Goal: Task Accomplishment & Management: Use online tool/utility

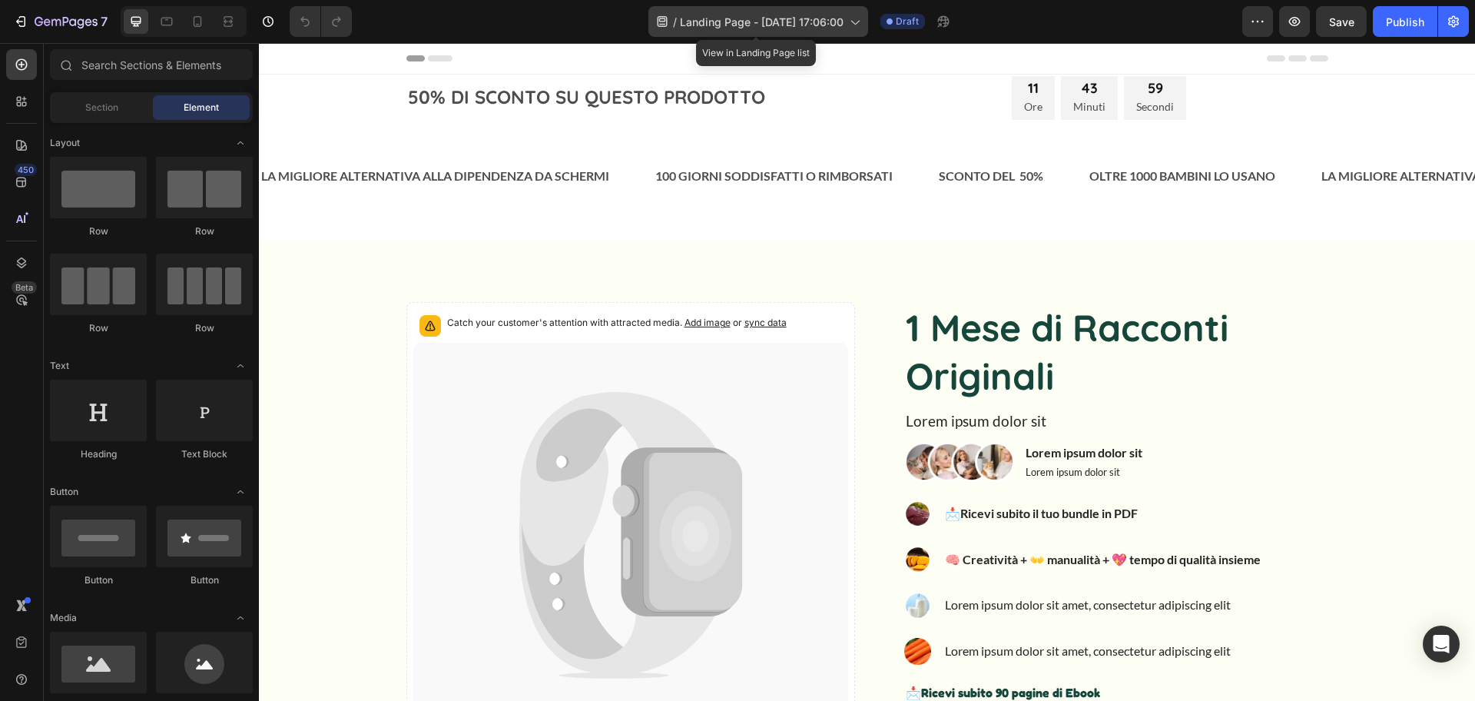
click at [854, 19] on icon at bounding box center [854, 21] width 15 height 15
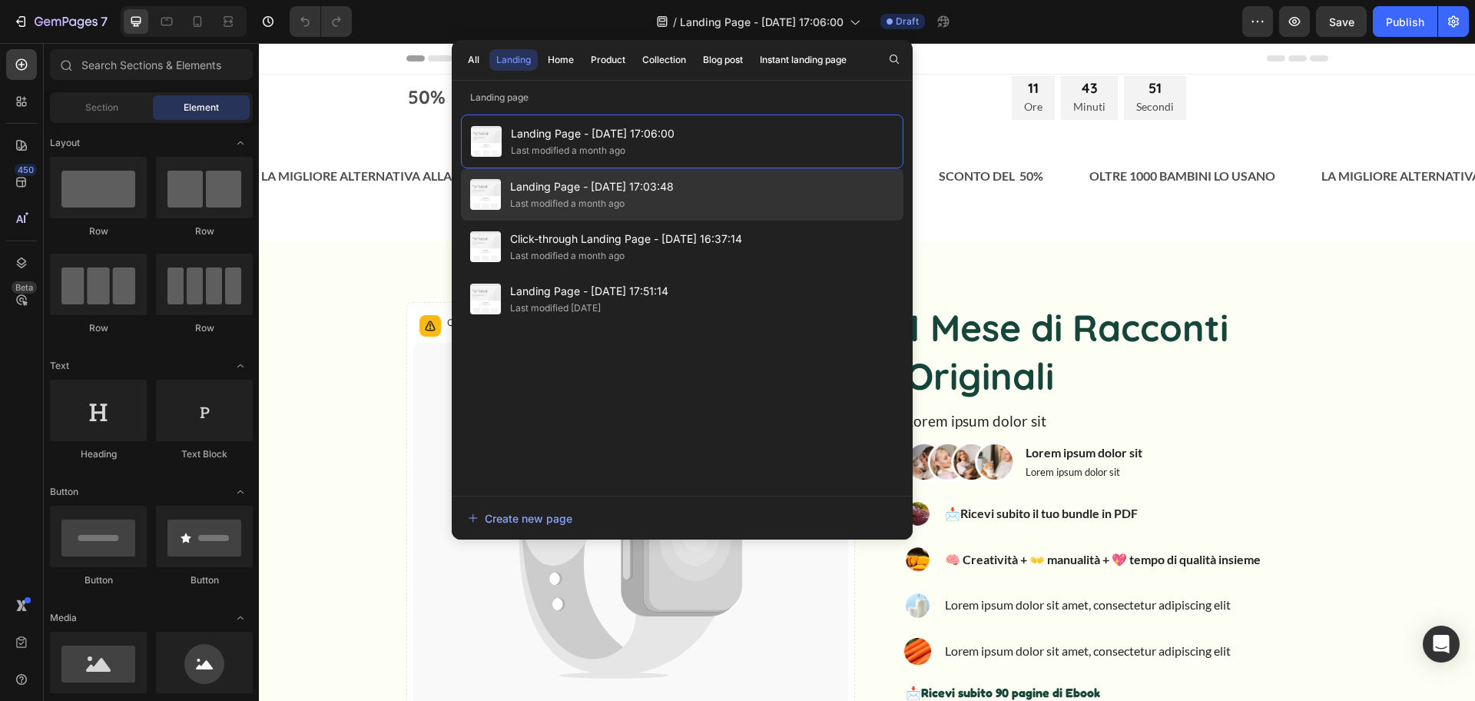
click at [595, 194] on span "Landing Page - [DATE] 17:03:48" at bounding box center [592, 186] width 164 height 18
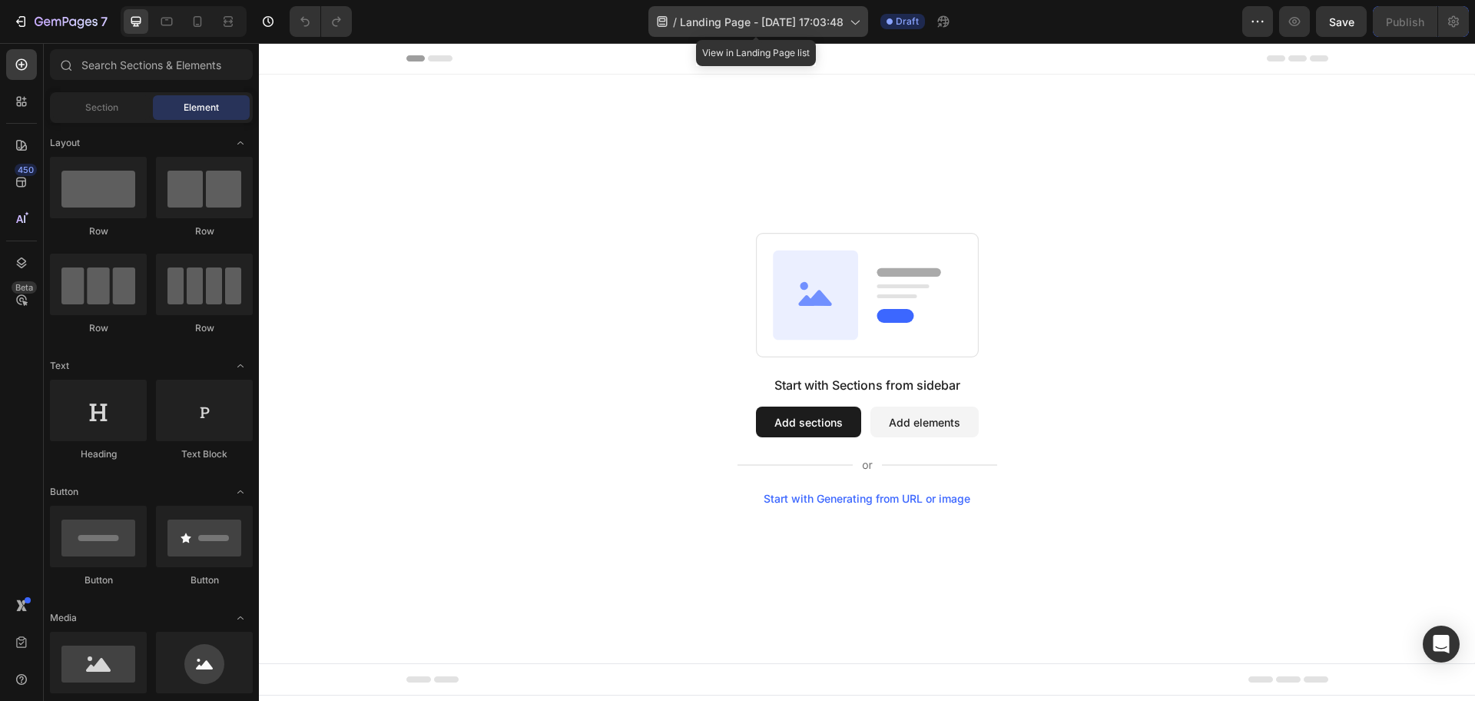
click at [787, 25] on span "Landing Page - [DATE] 17:03:48" at bounding box center [762, 22] width 164 height 16
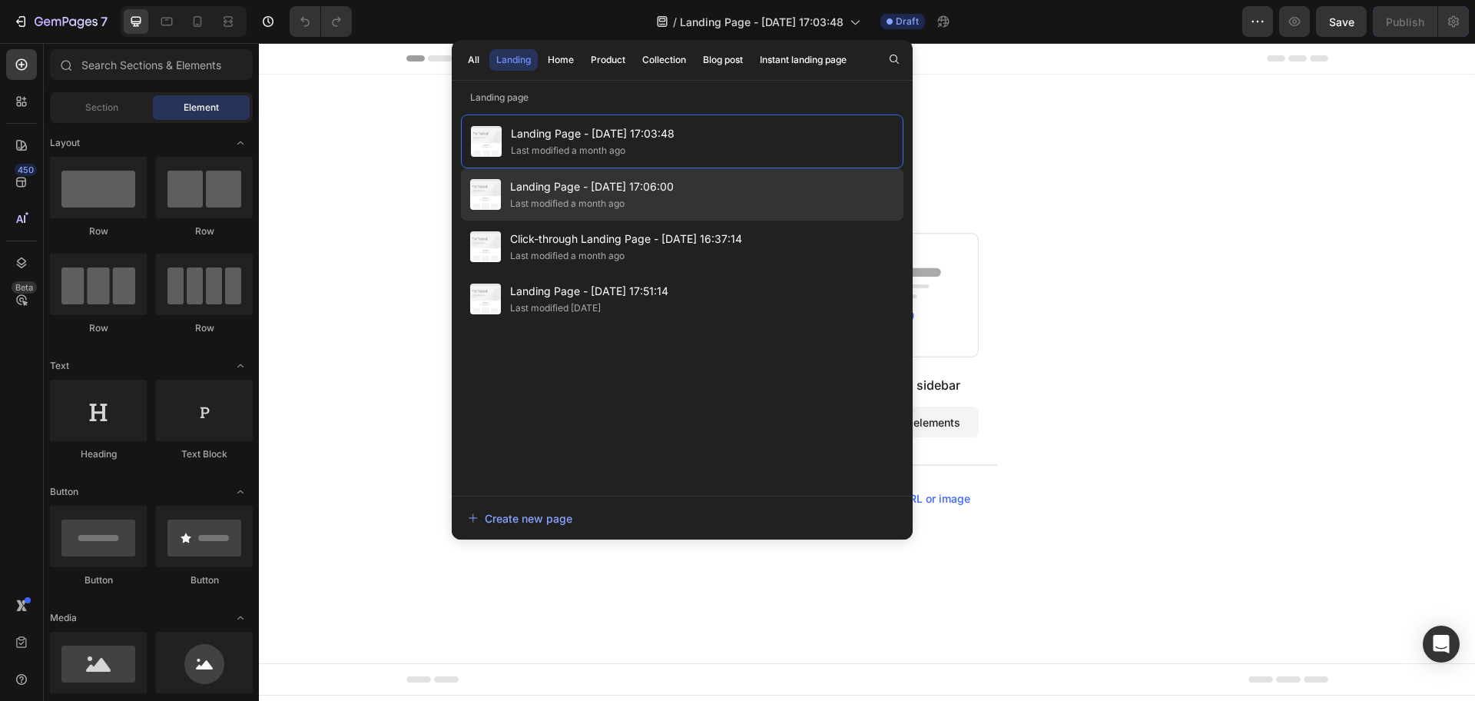
click at [740, 221] on div "Landing Page - Jul 19, 17:06:00 Last modified a month ago" at bounding box center [682, 247] width 443 height 52
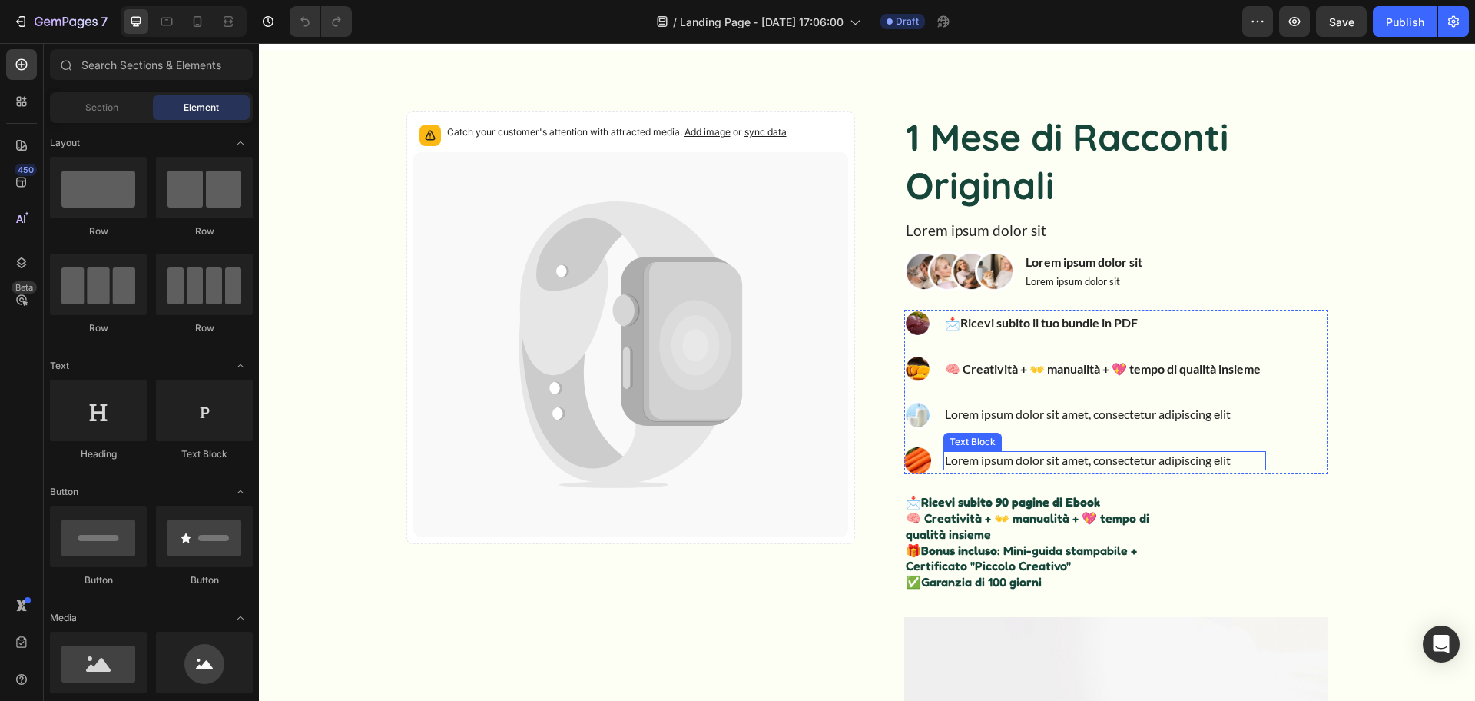
scroll to position [212, 0]
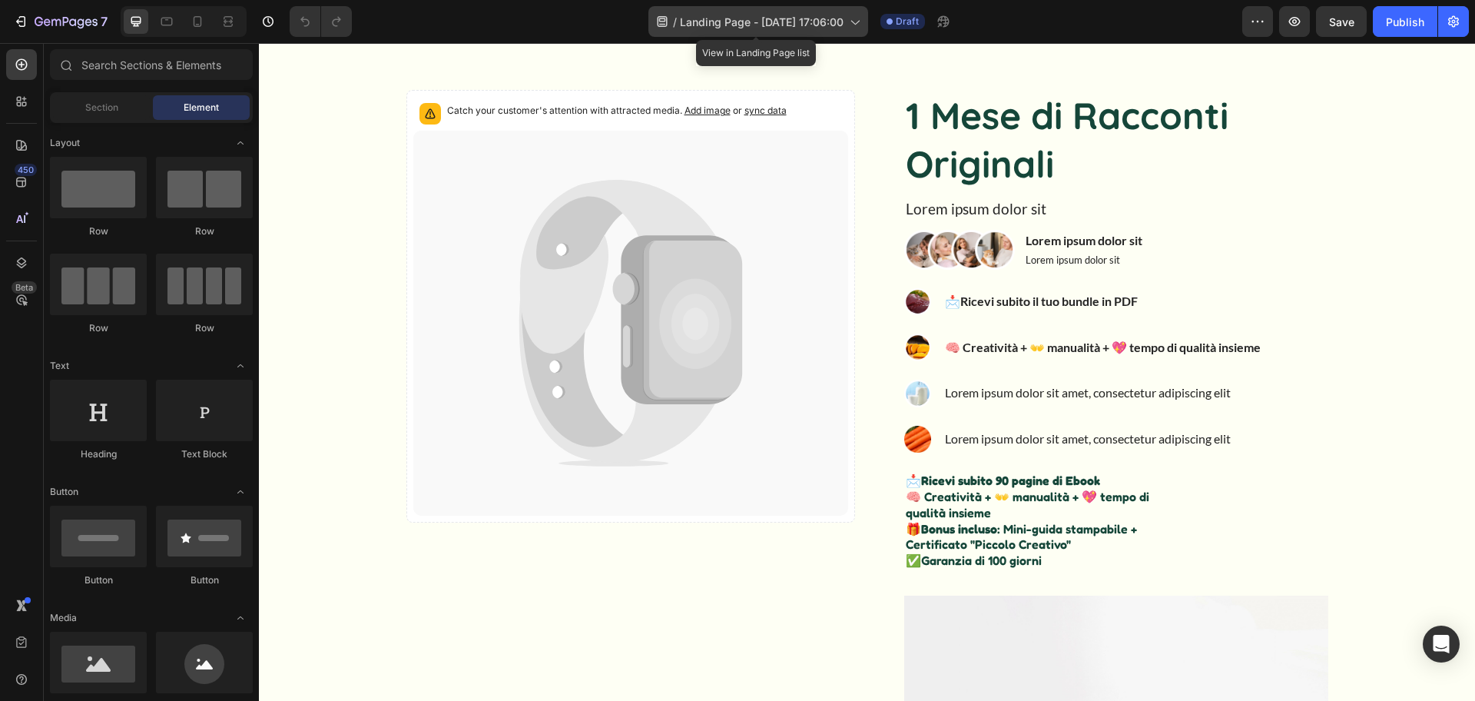
click at [834, 26] on span "Landing Page - [DATE] 17:06:00" at bounding box center [762, 22] width 164 height 16
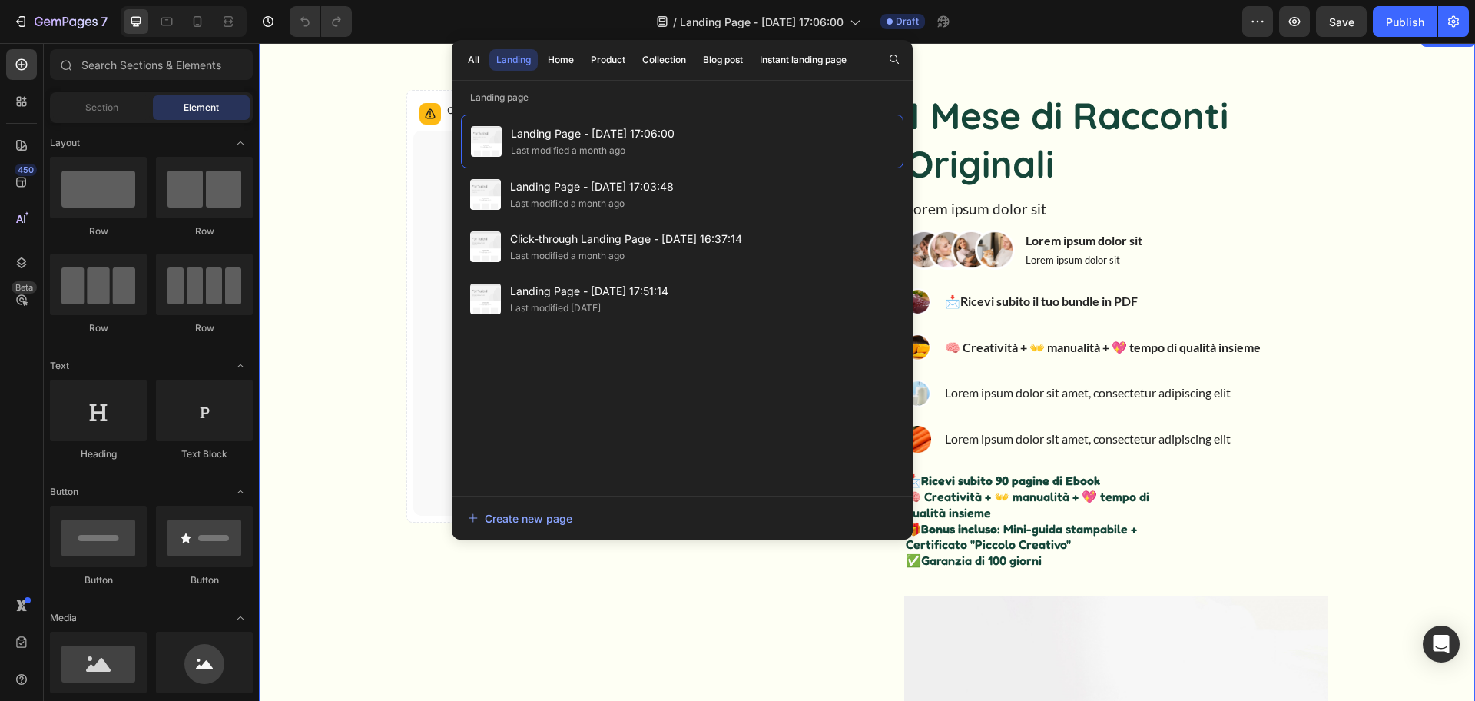
click at [1089, 69] on div "Catch your customer's attention with attracted media. Add image or sync data Pr…" at bounding box center [867, 579] width 1216 height 1103
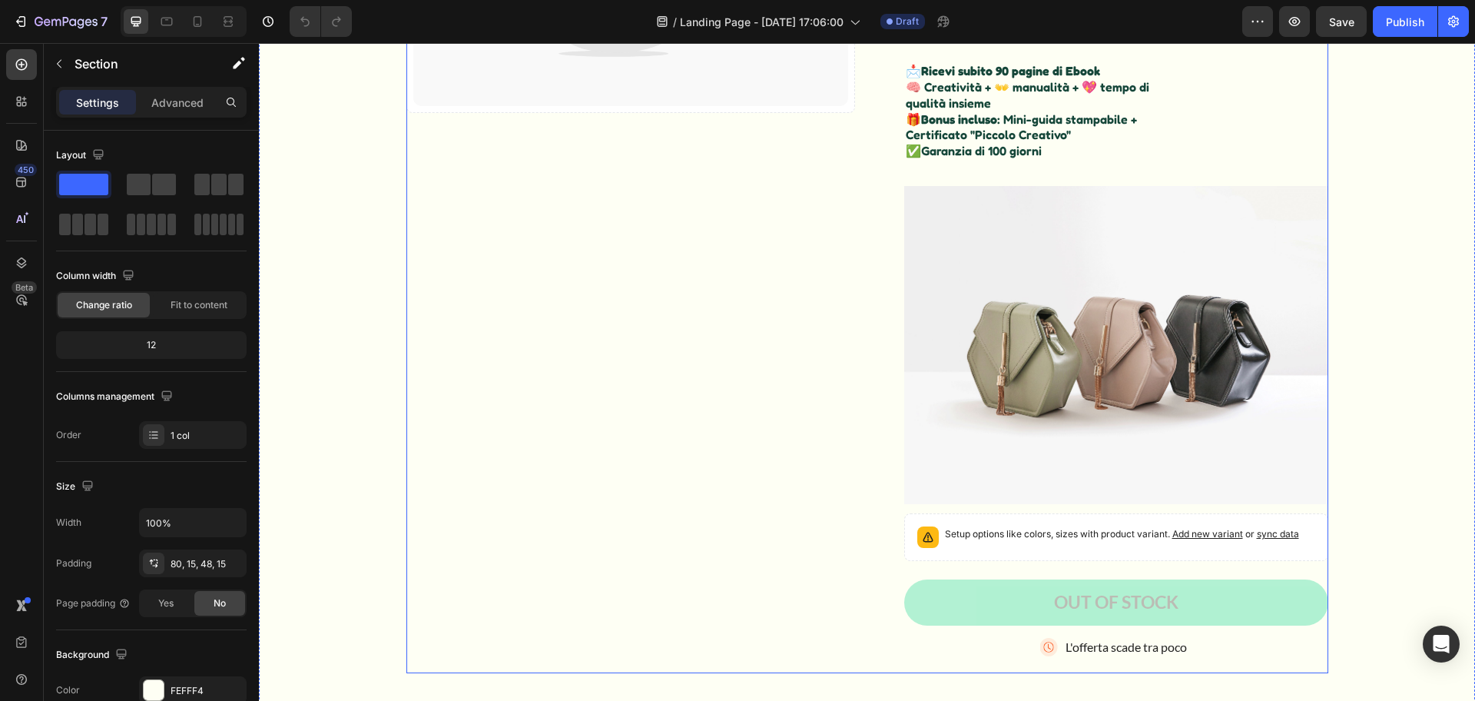
scroll to position [656, 0]
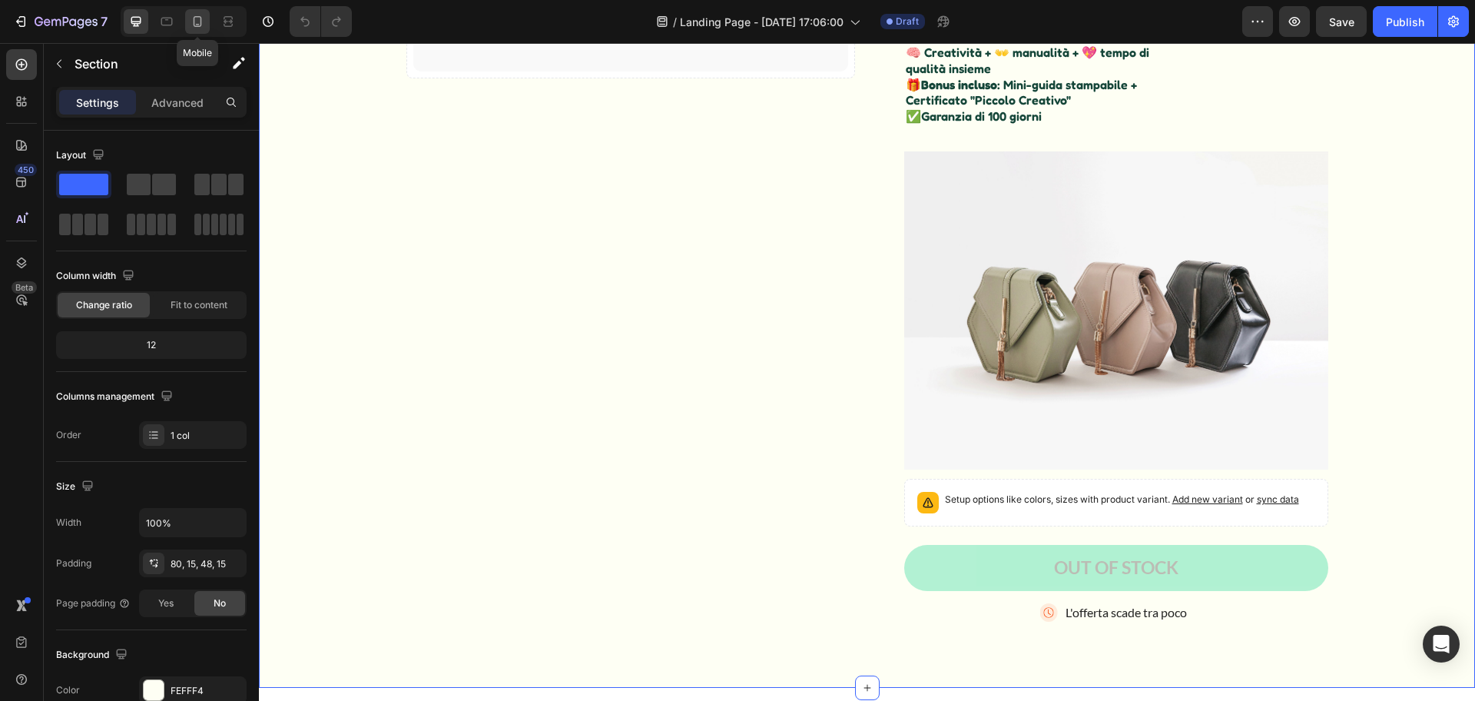
click at [196, 24] on icon at bounding box center [197, 21] width 15 height 15
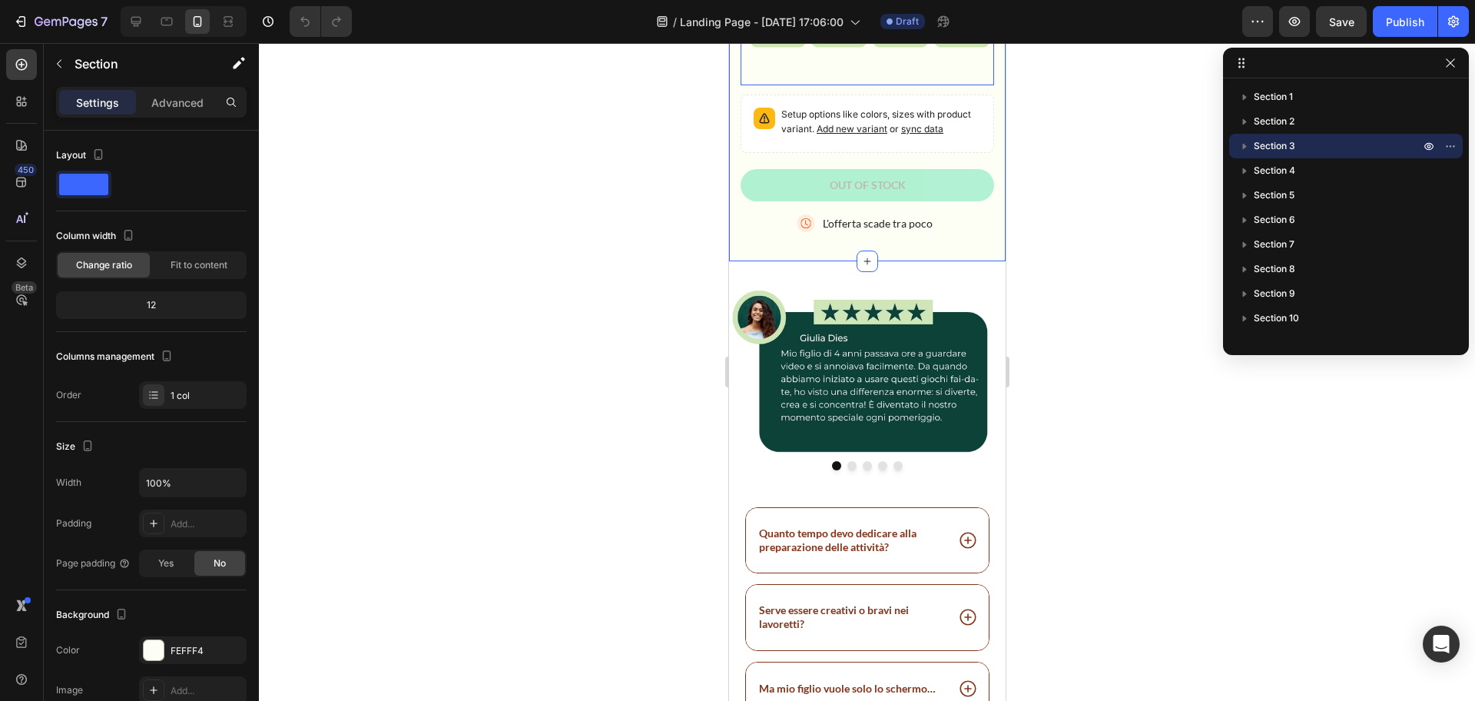
scroll to position [791, 0]
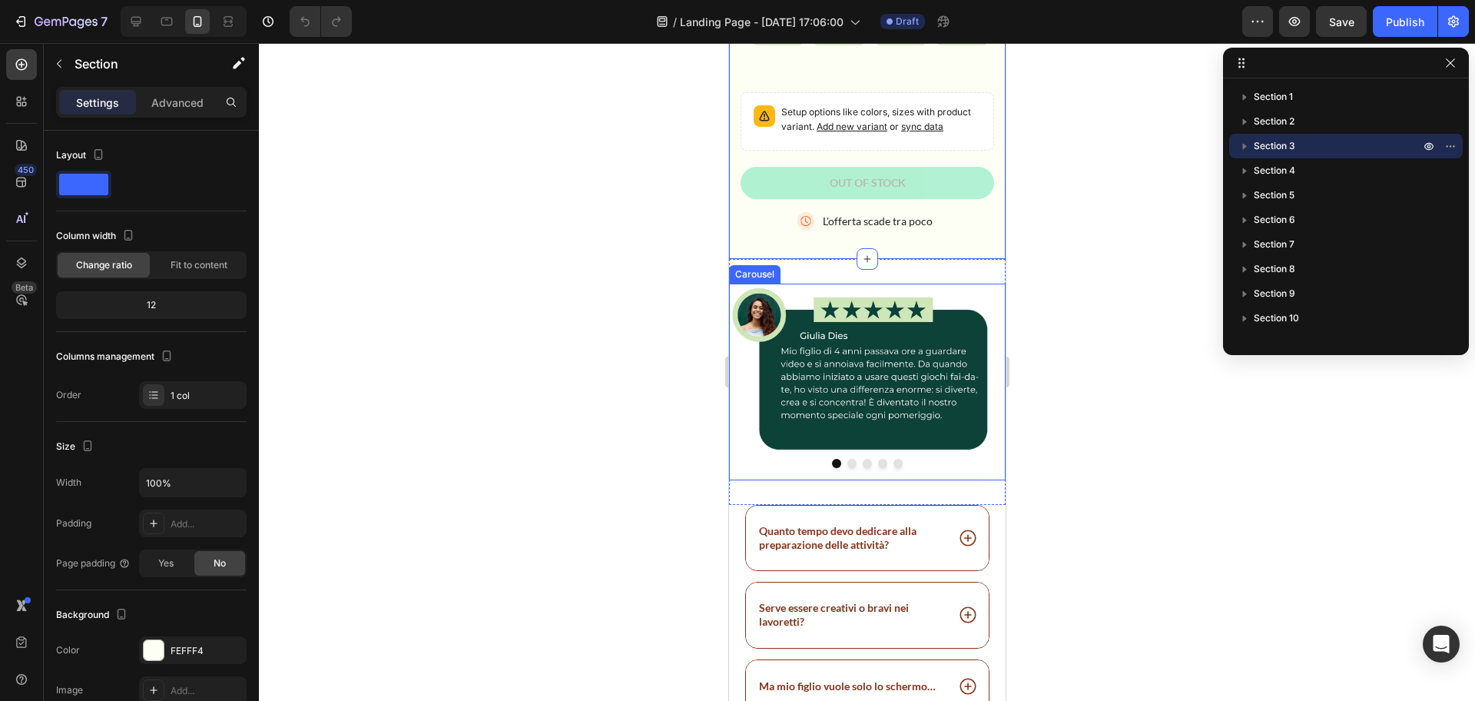
click at [847, 468] on button "Dot" at bounding box center [851, 463] width 9 height 9
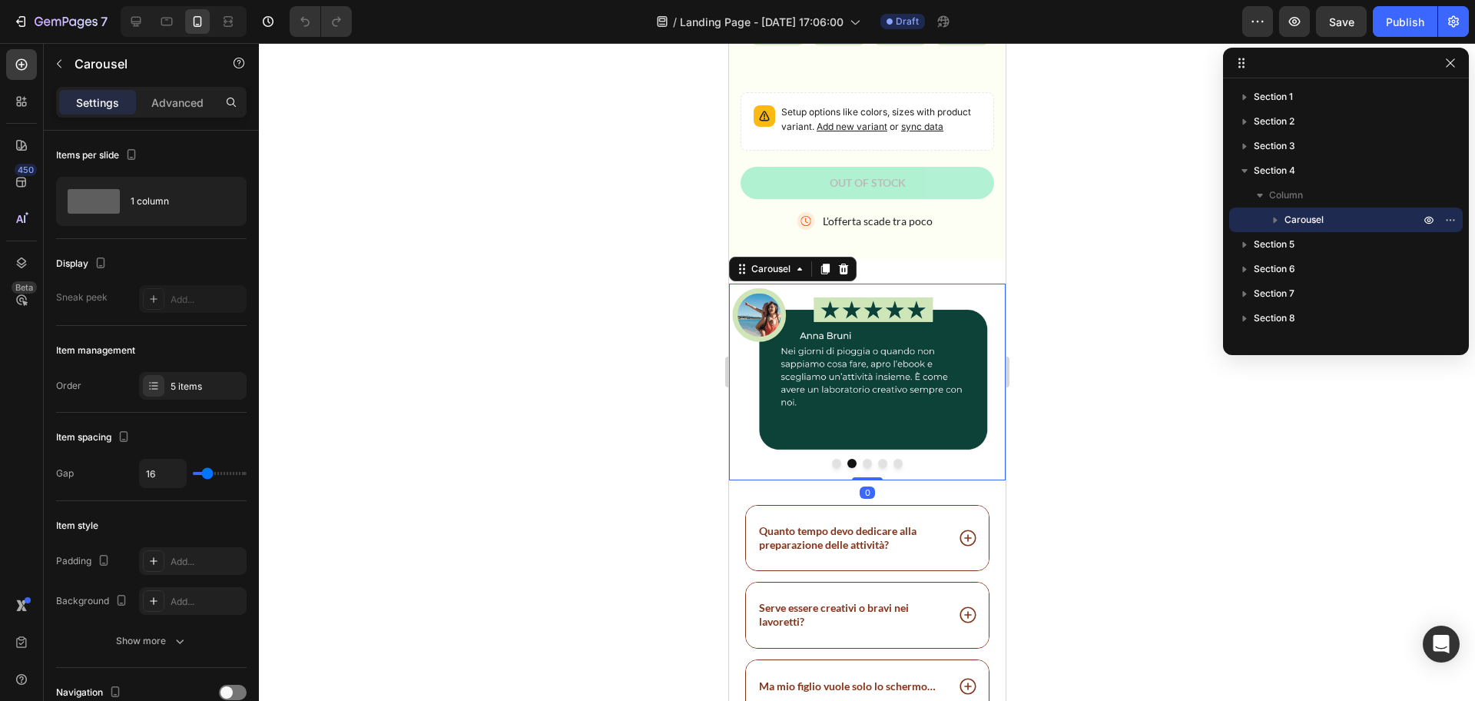
click at [862, 468] on button "Dot" at bounding box center [866, 463] width 9 height 9
click at [877, 468] on button "Dot" at bounding box center [881, 463] width 9 height 9
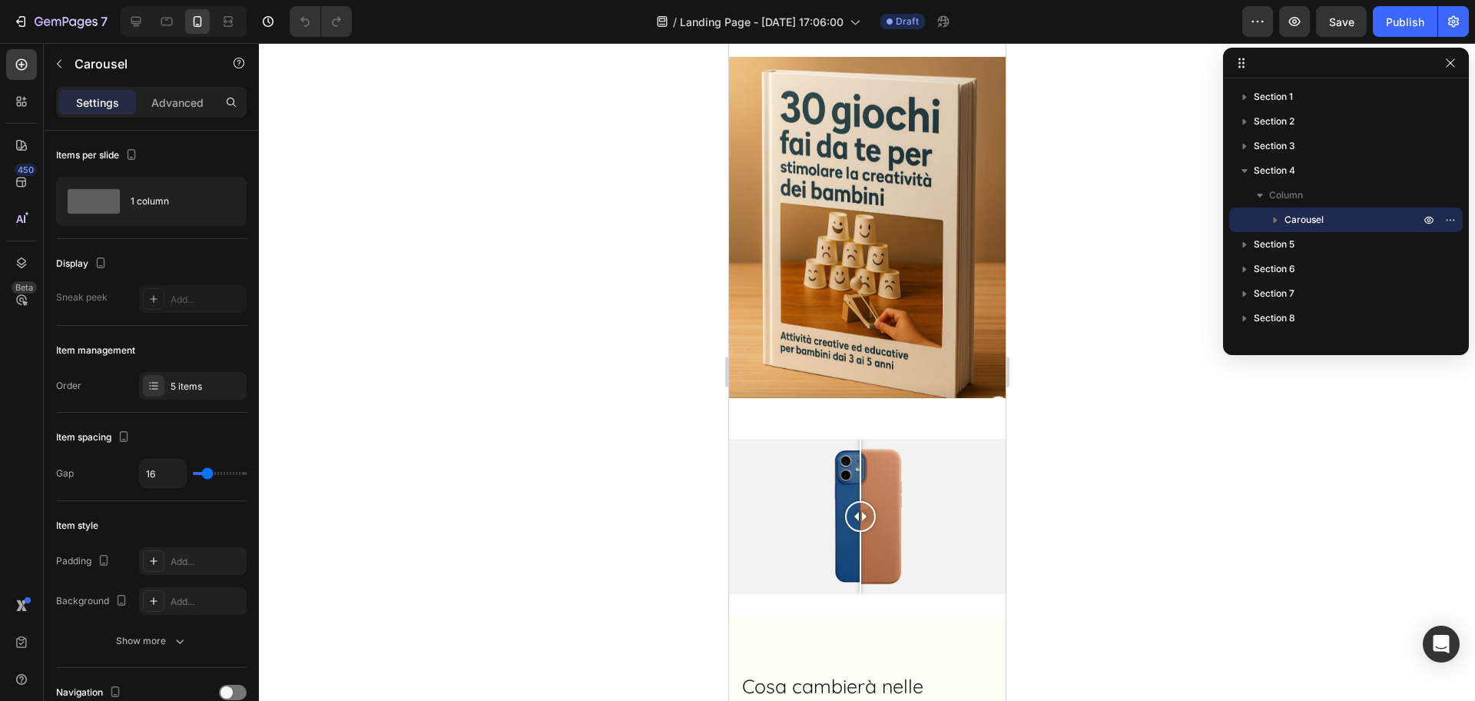
scroll to position [1614, 0]
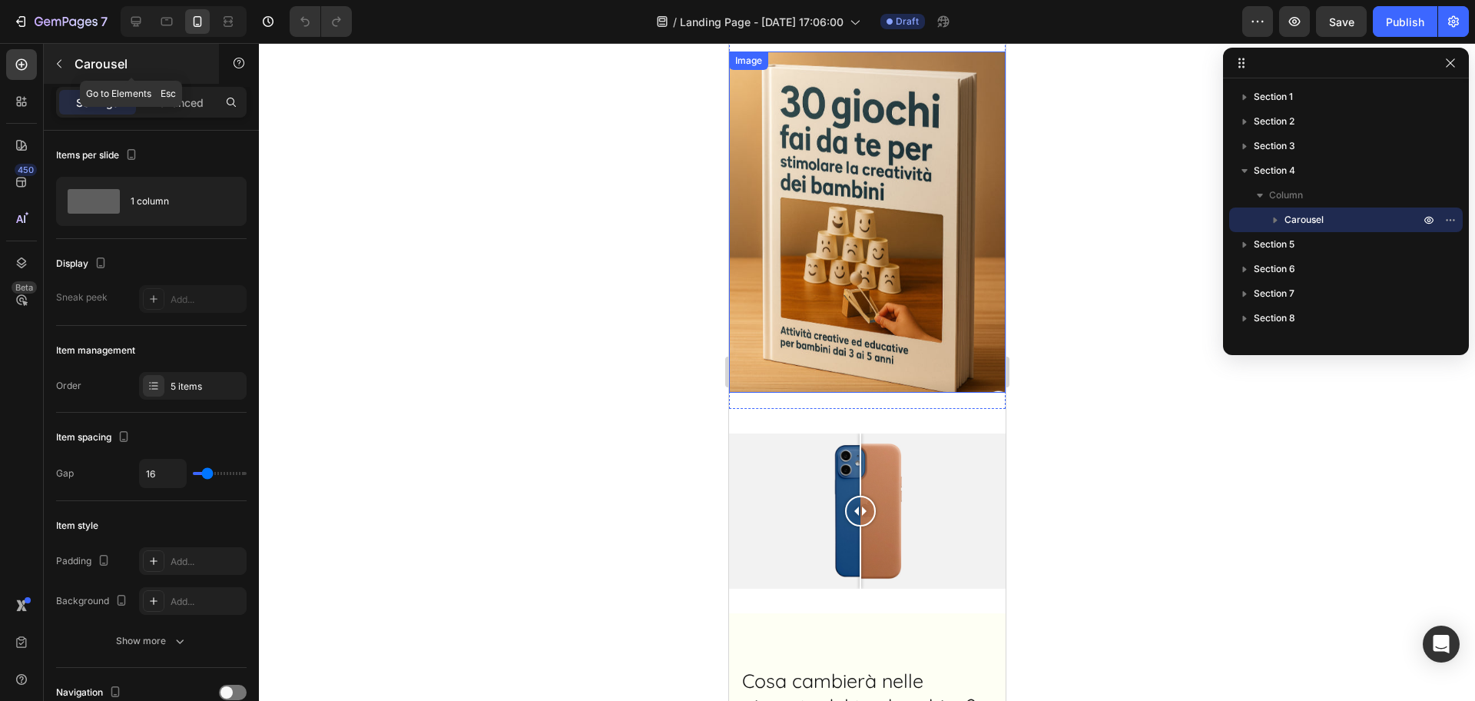
click at [62, 69] on icon "button" at bounding box center [59, 64] width 12 height 12
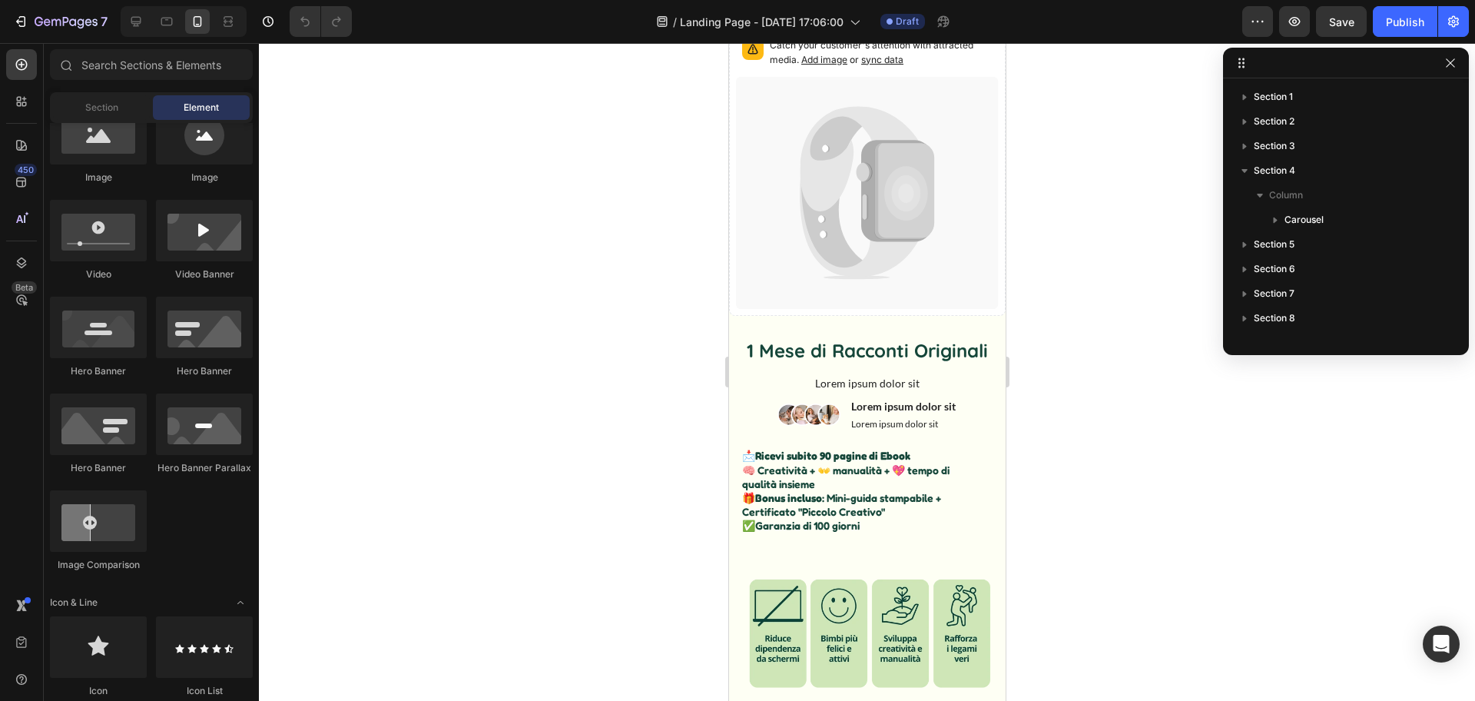
scroll to position [191, 0]
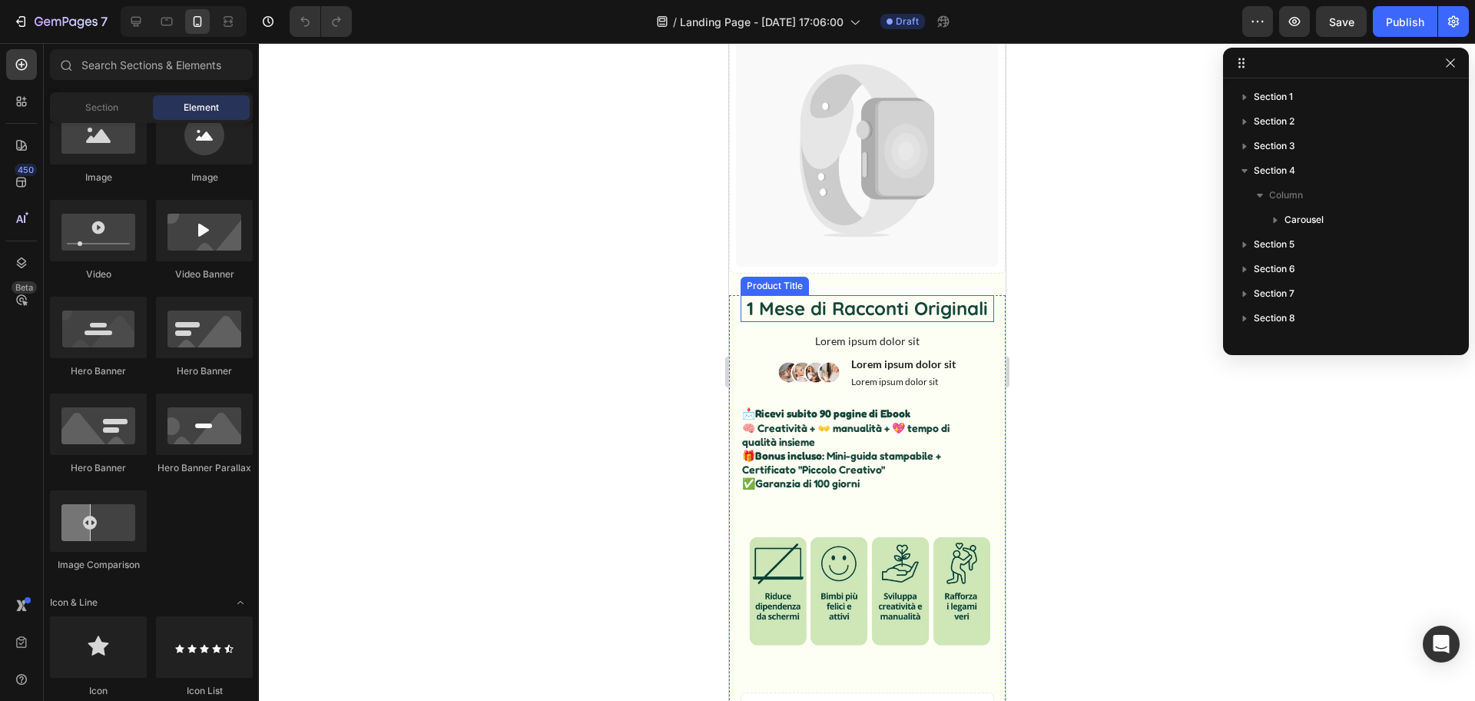
click at [861, 320] on h1 "1 Mese di Racconti Originali" at bounding box center [867, 308] width 254 height 27
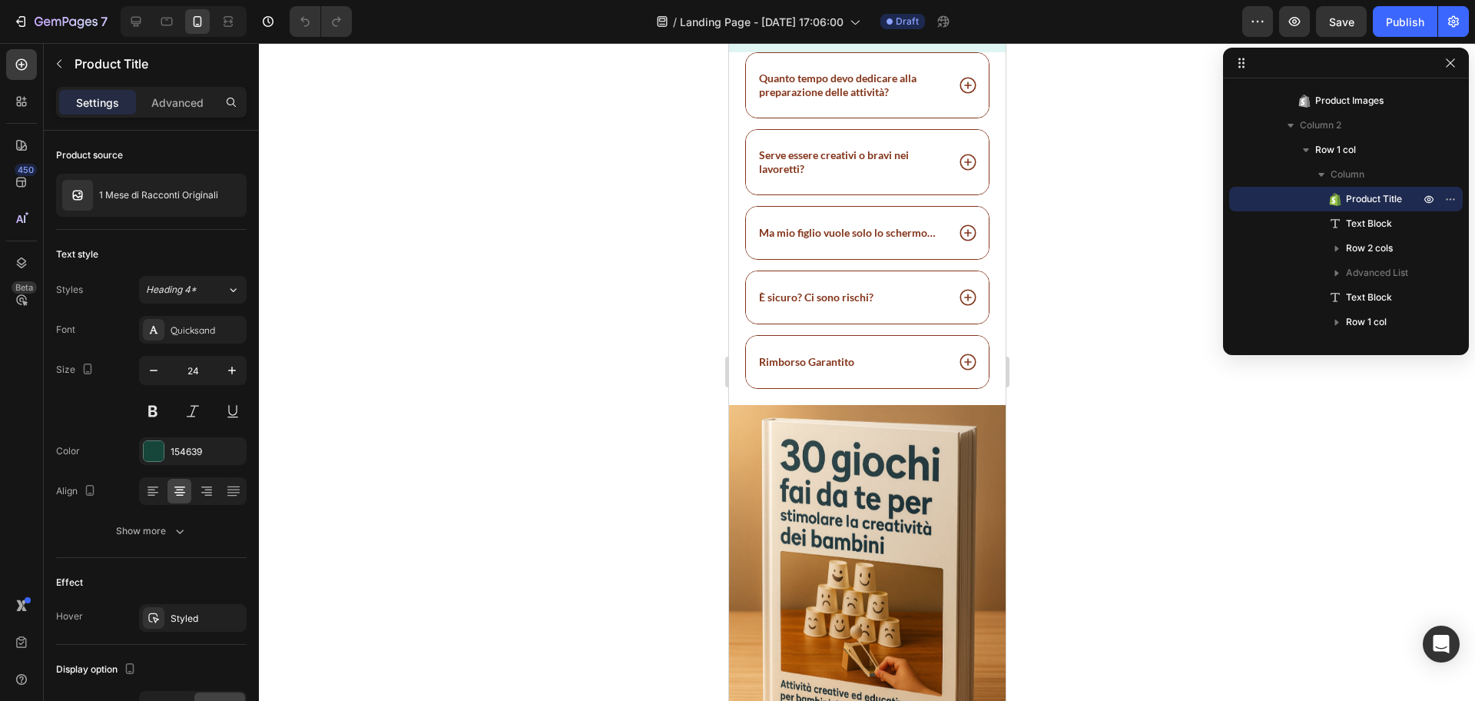
scroll to position [1390, 0]
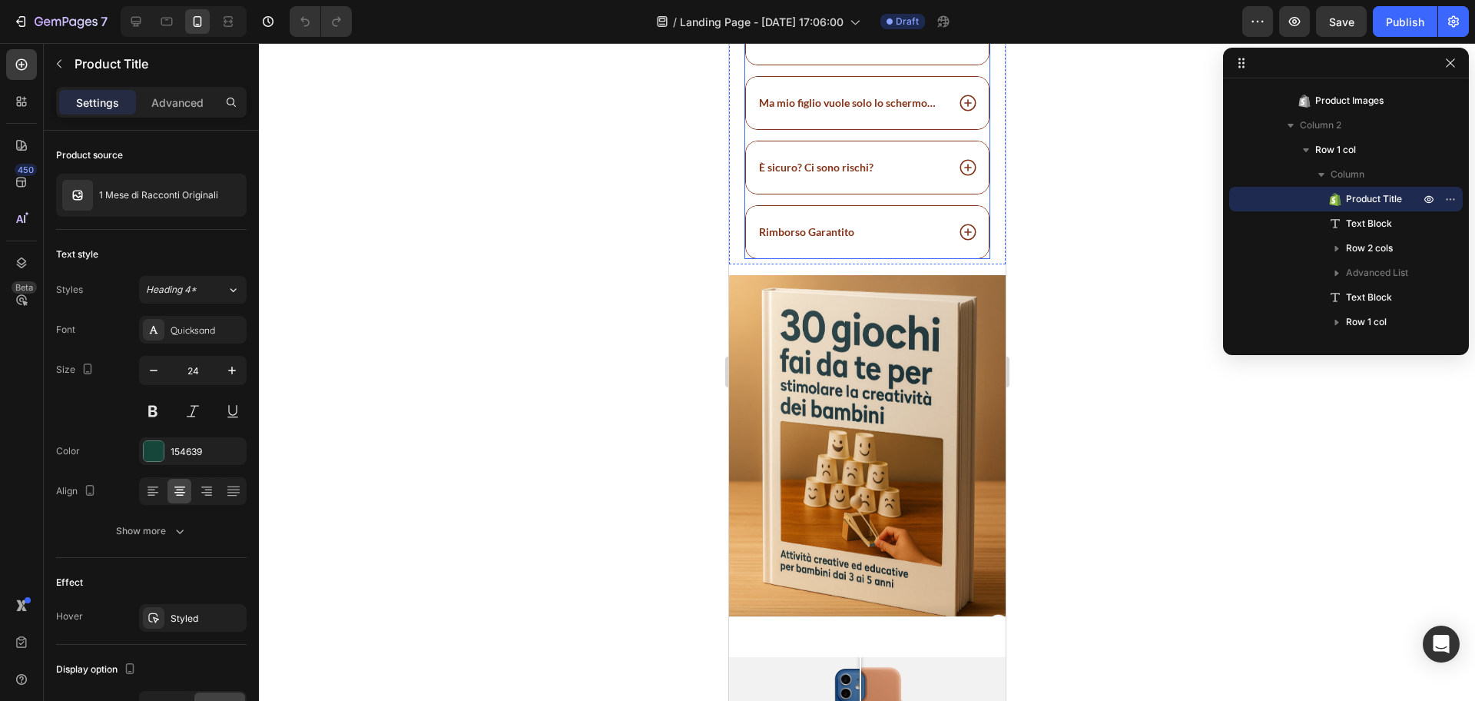
click at [957, 242] on icon at bounding box center [967, 232] width 20 height 20
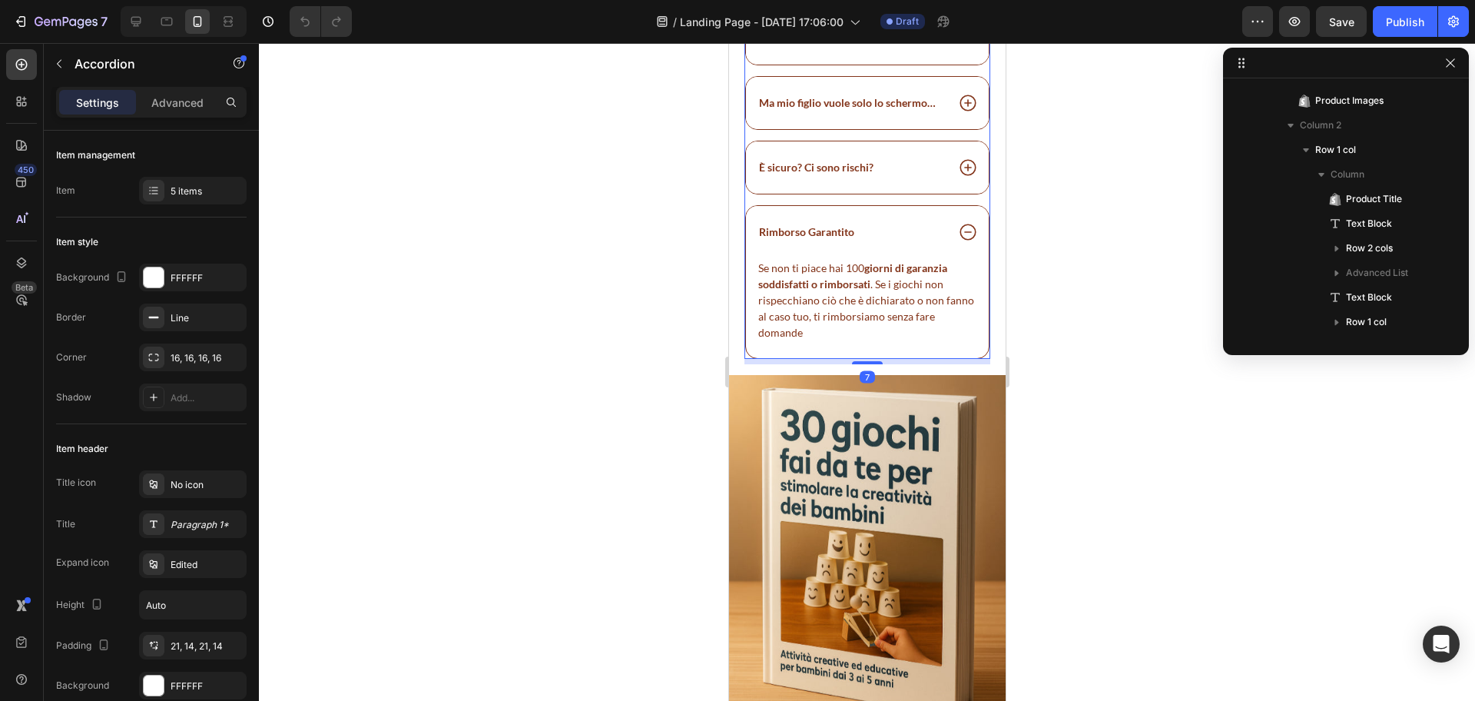
scroll to position [586, 0]
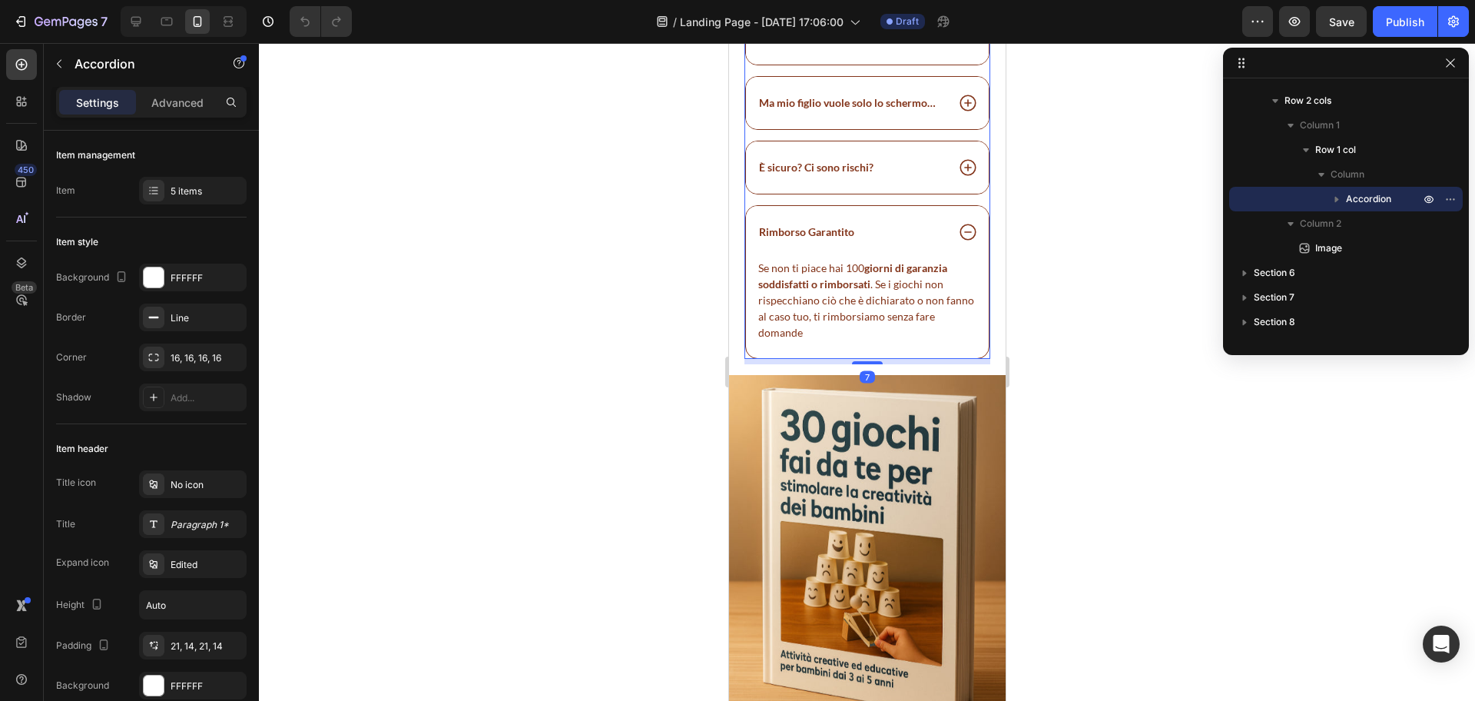
click at [957, 242] on icon at bounding box center [967, 232] width 20 height 20
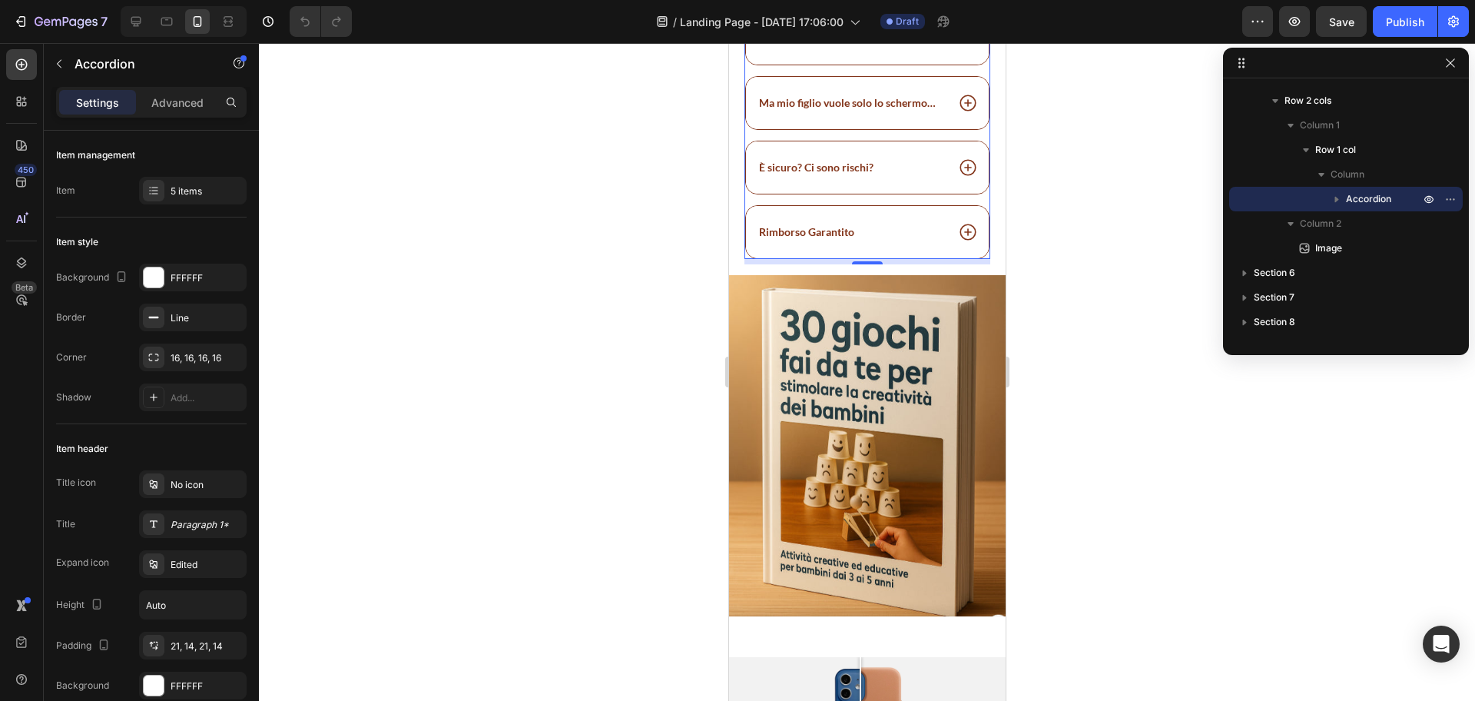
click at [959, 176] on icon at bounding box center [967, 168] width 16 height 16
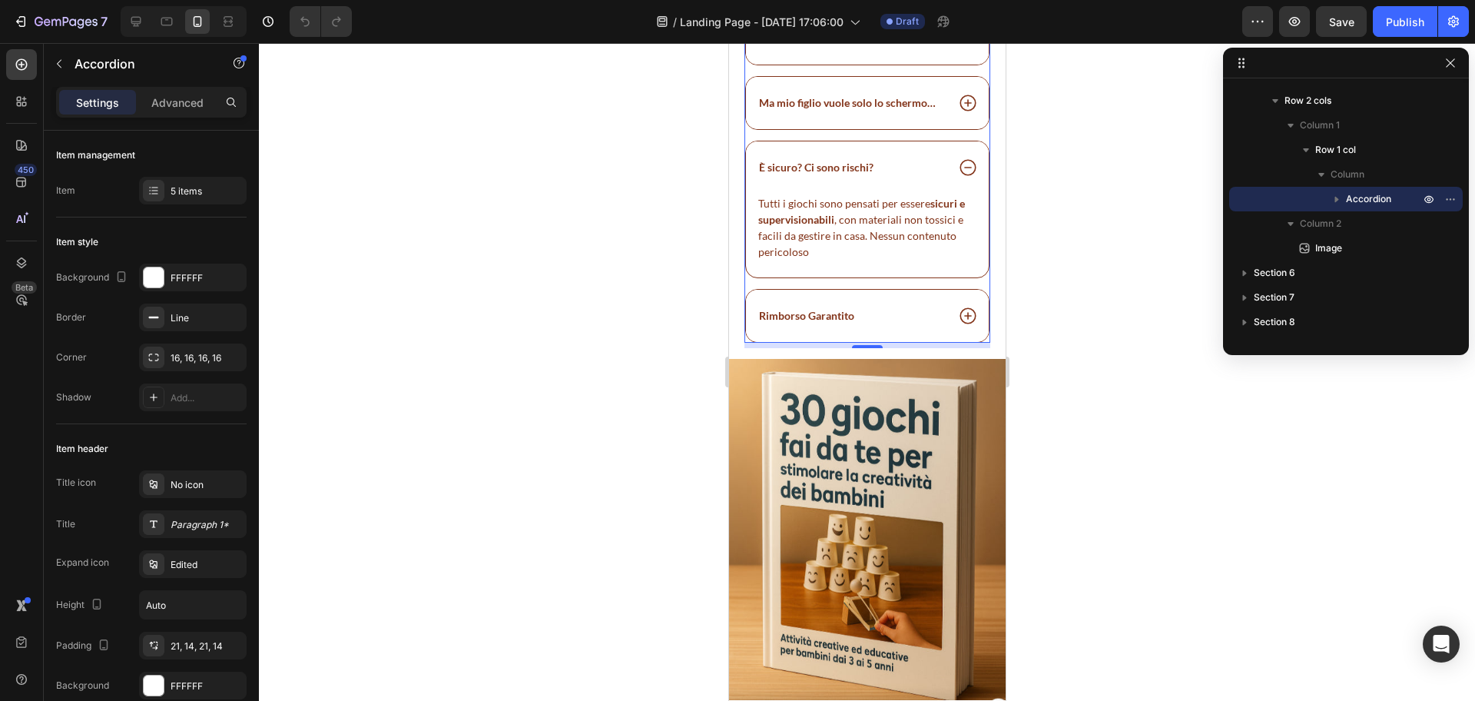
click at [957, 177] on icon at bounding box center [967, 168] width 20 height 20
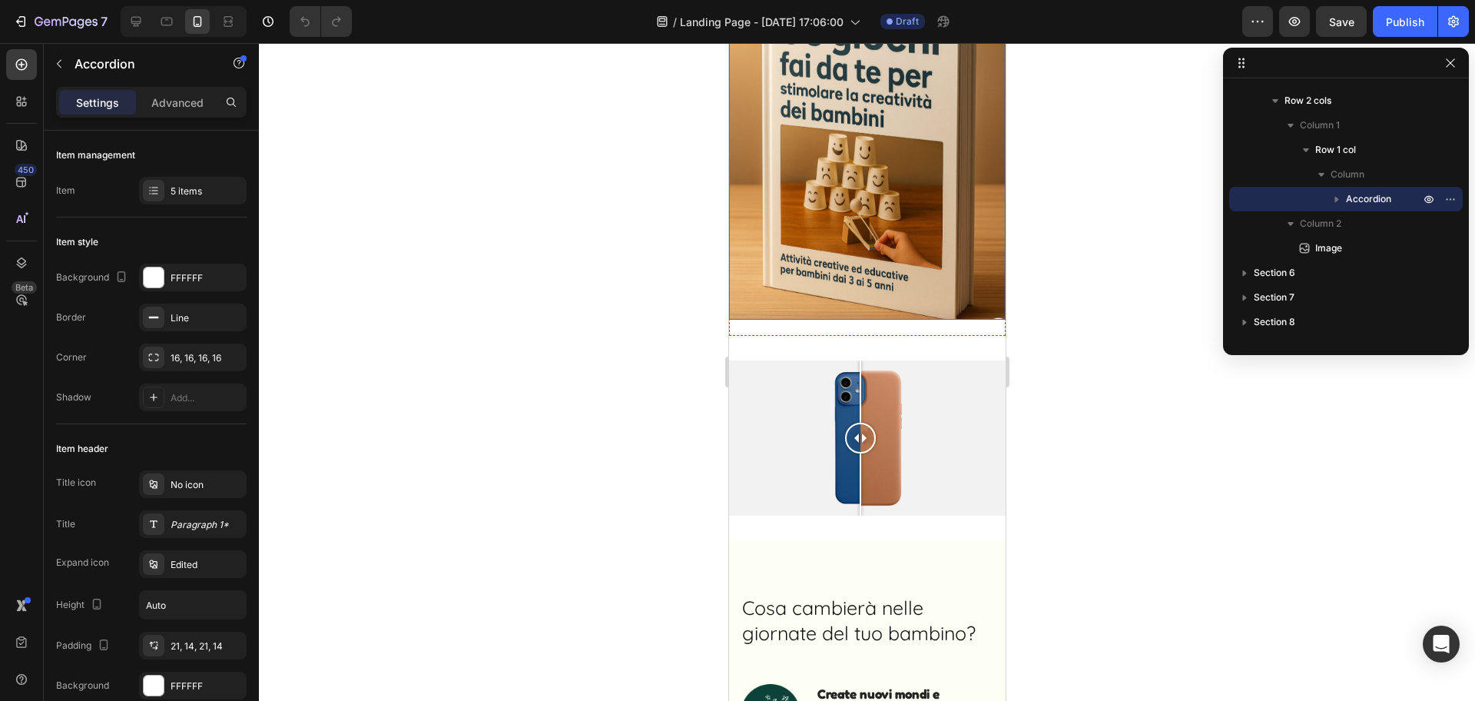
scroll to position [1687, 0]
click at [61, 65] on icon "button" at bounding box center [59, 64] width 12 height 12
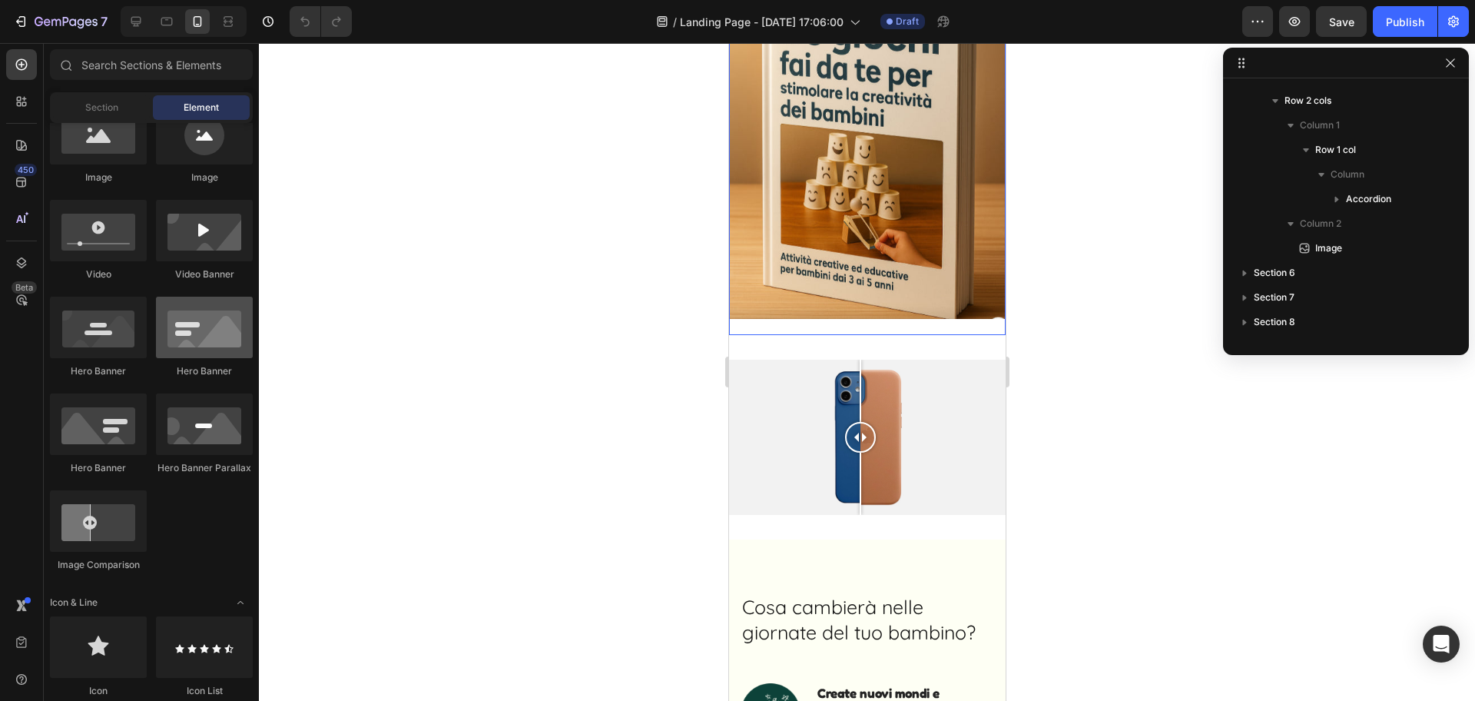
scroll to position [0, 0]
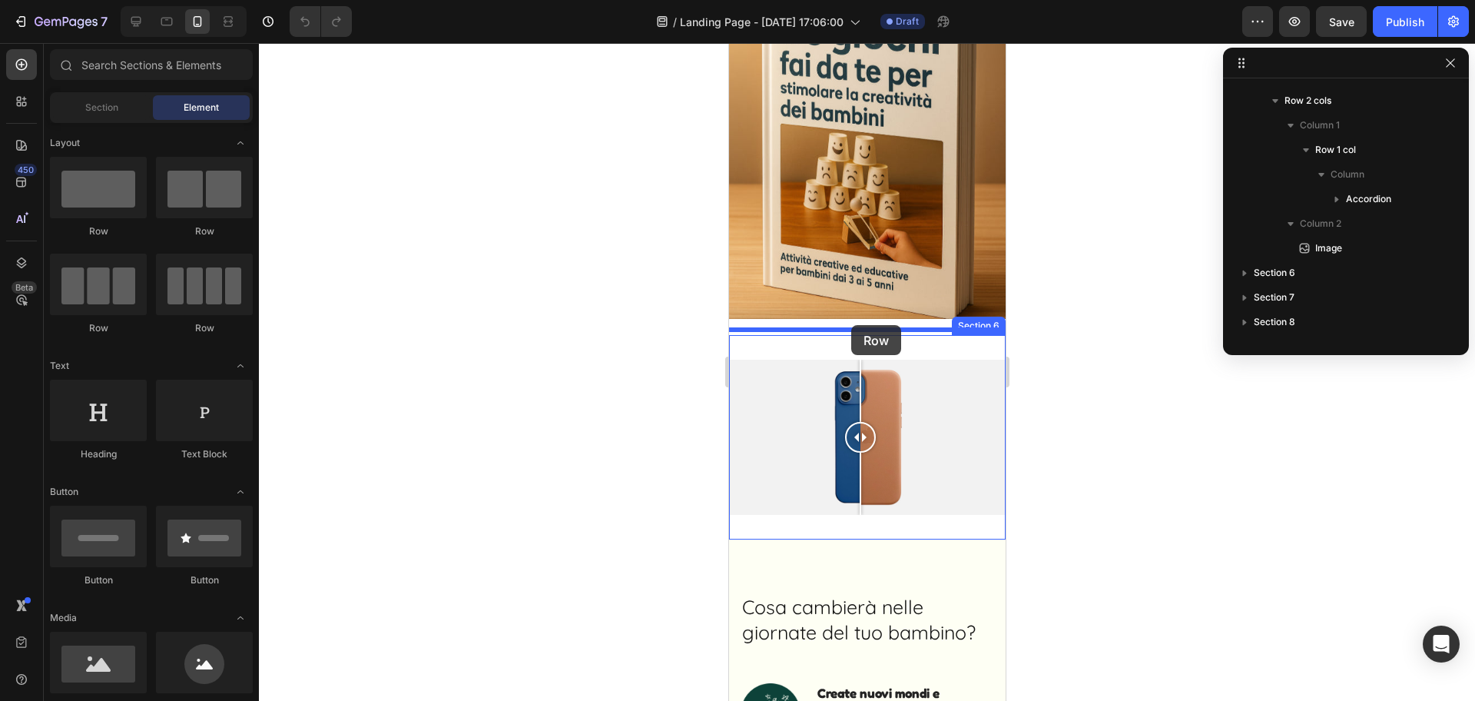
drag, startPoint x: 850, startPoint y: 243, endPoint x: 851, endPoint y: 325, distance: 82.2
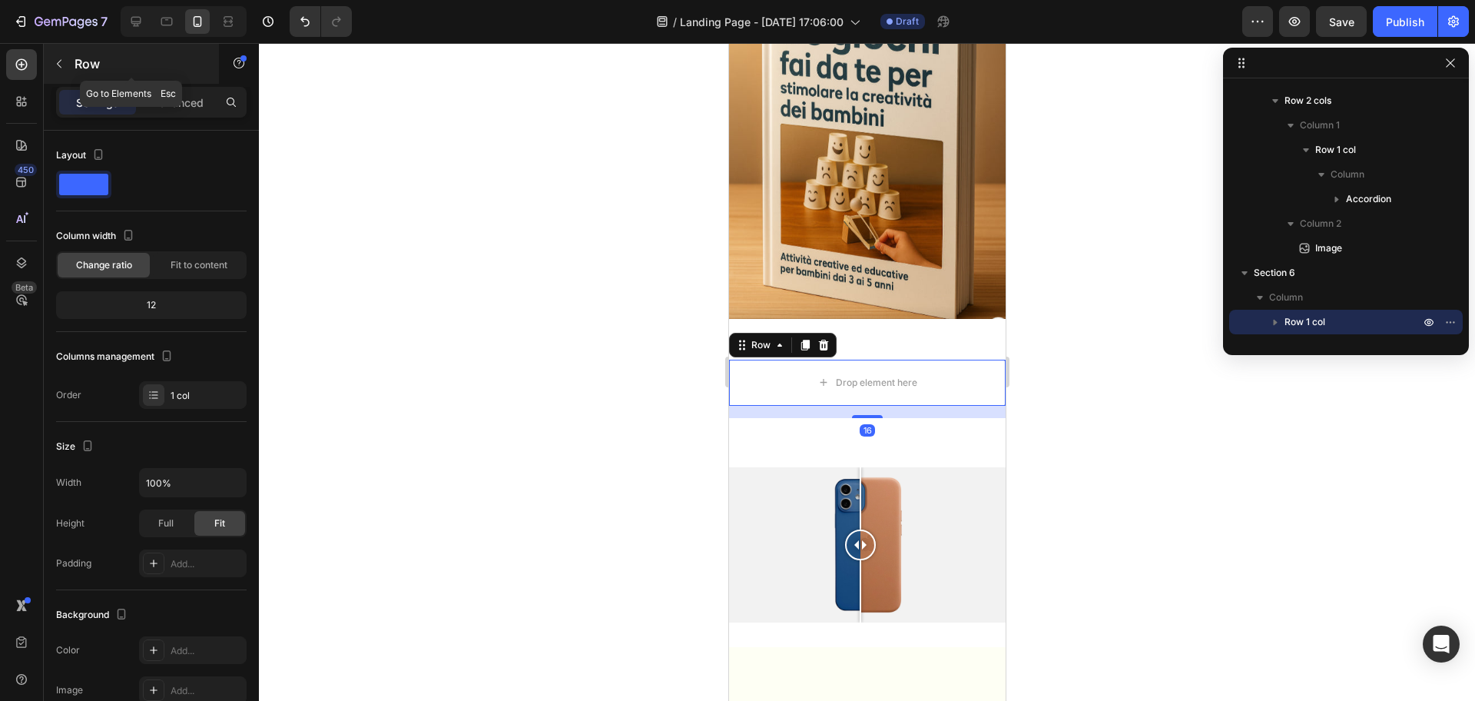
click at [63, 71] on button "button" at bounding box center [59, 63] width 25 height 25
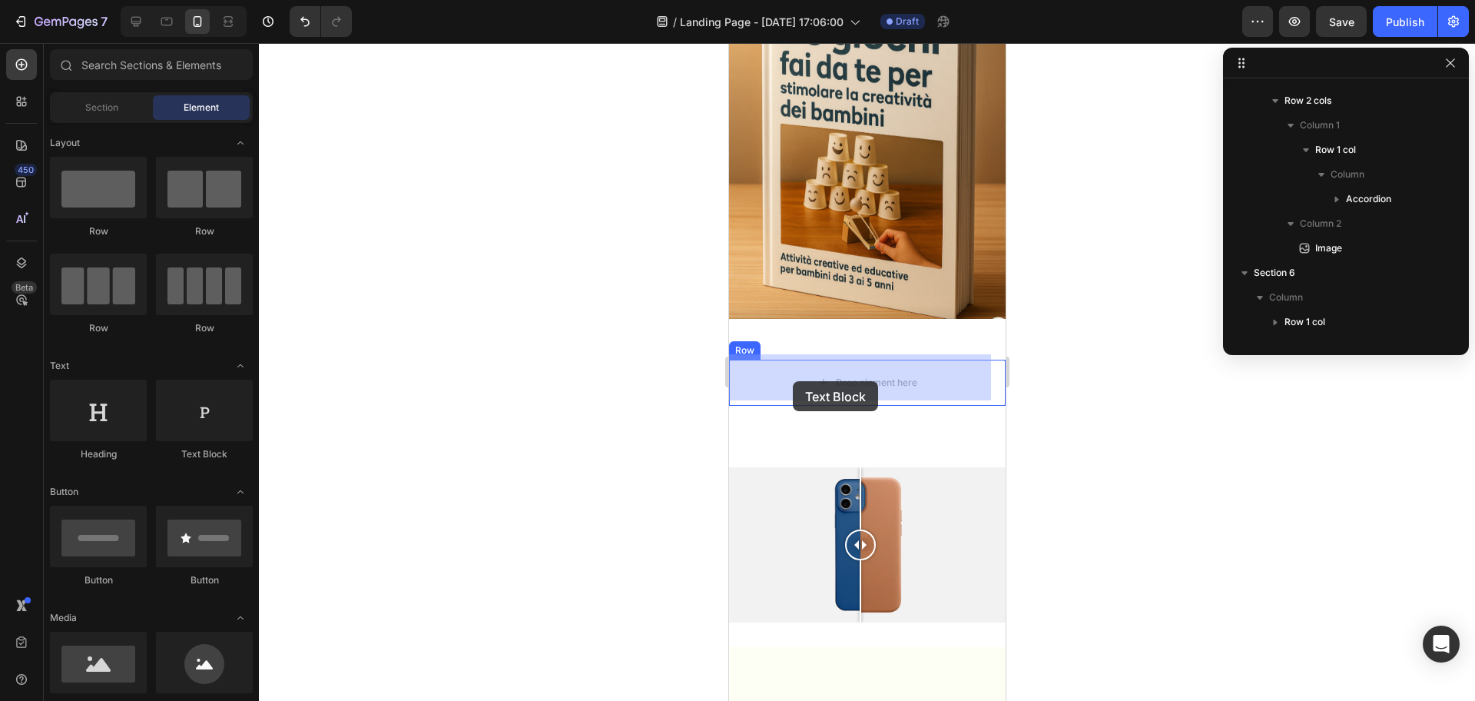
drag, startPoint x: 917, startPoint y: 461, endPoint x: 802, endPoint y: 378, distance: 141.4
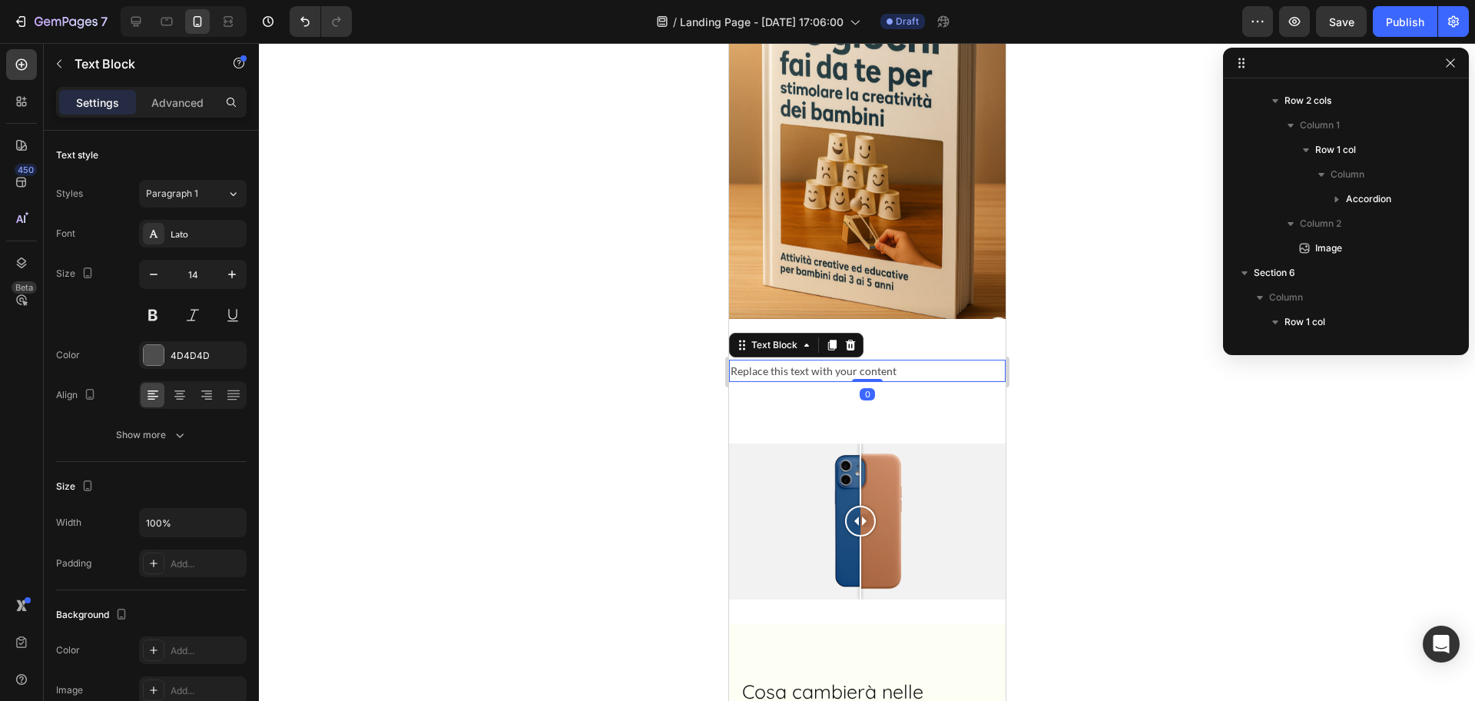
scroll to position [755, 0]
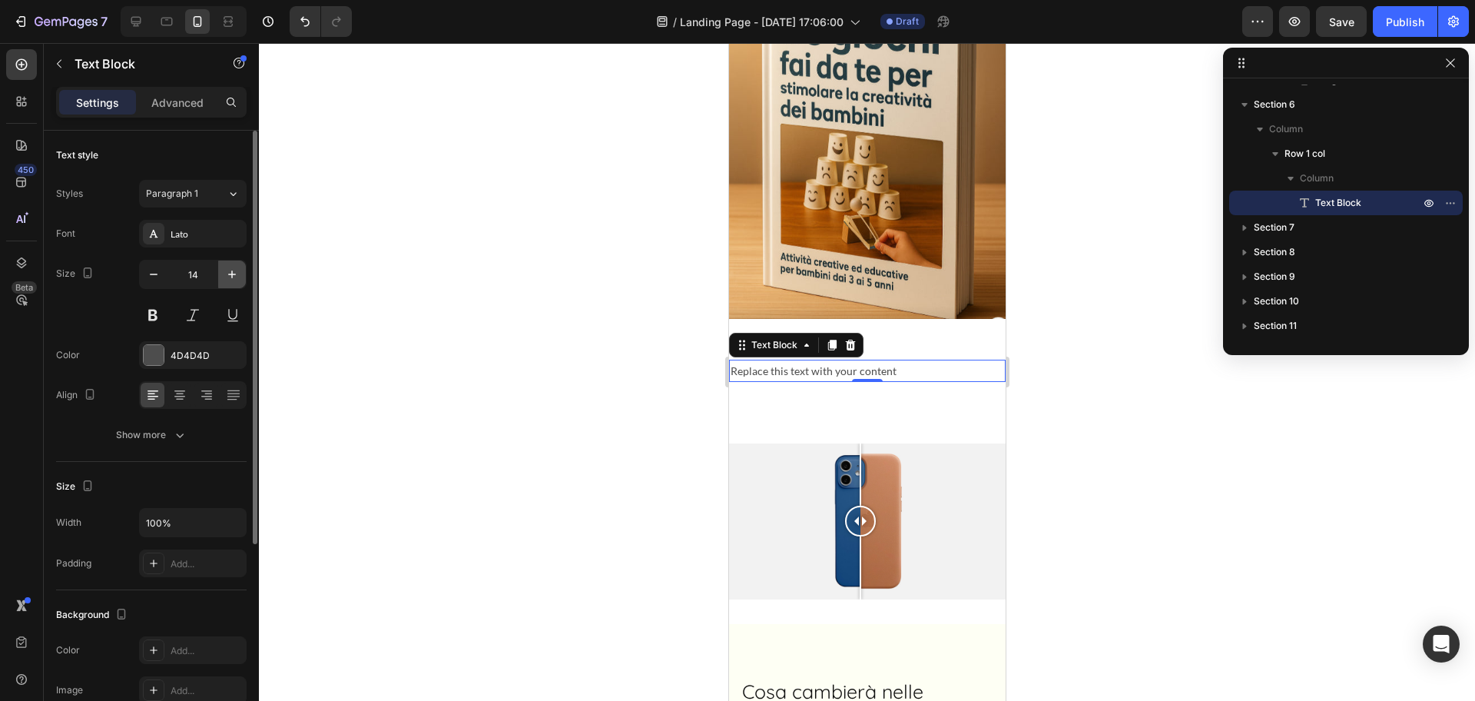
click at [235, 275] on icon "button" at bounding box center [231, 274] width 15 height 15
type input "16"
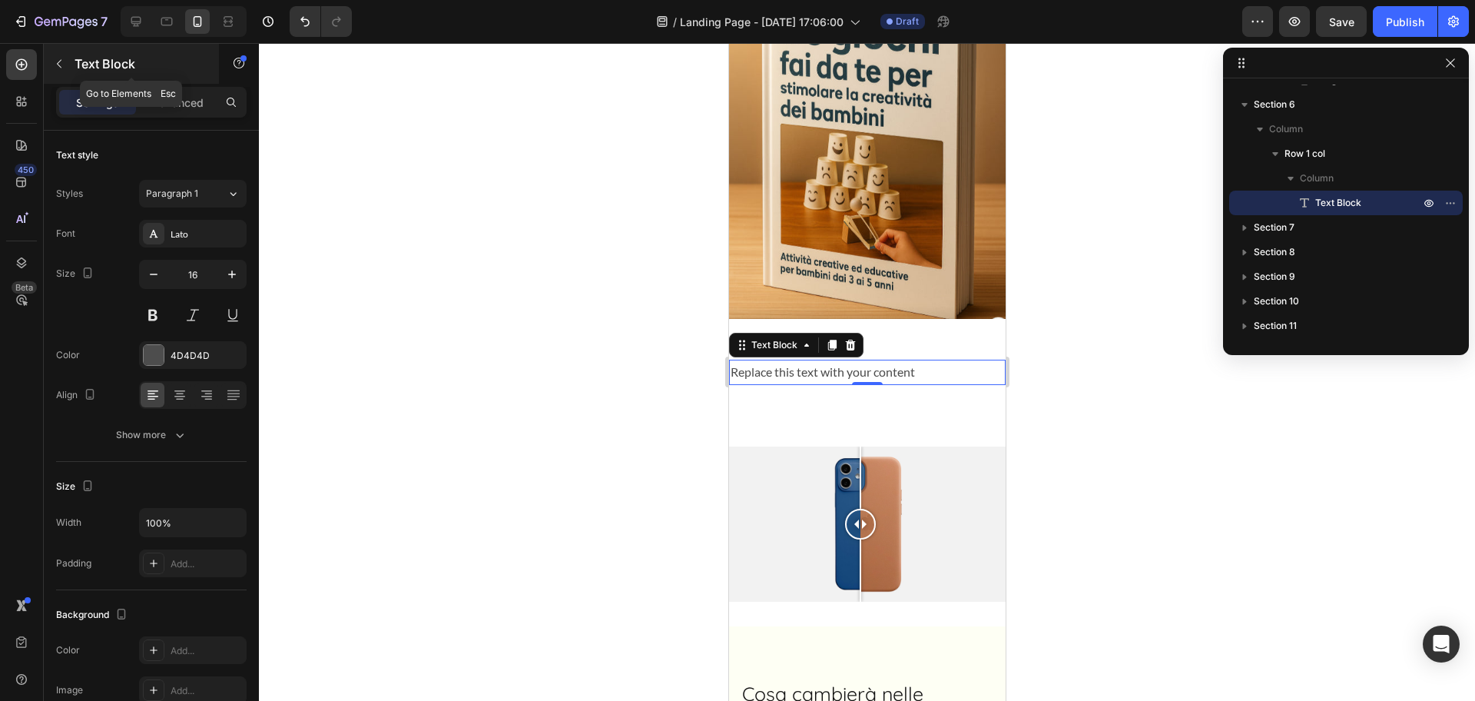
click at [57, 69] on icon "button" at bounding box center [59, 64] width 12 height 12
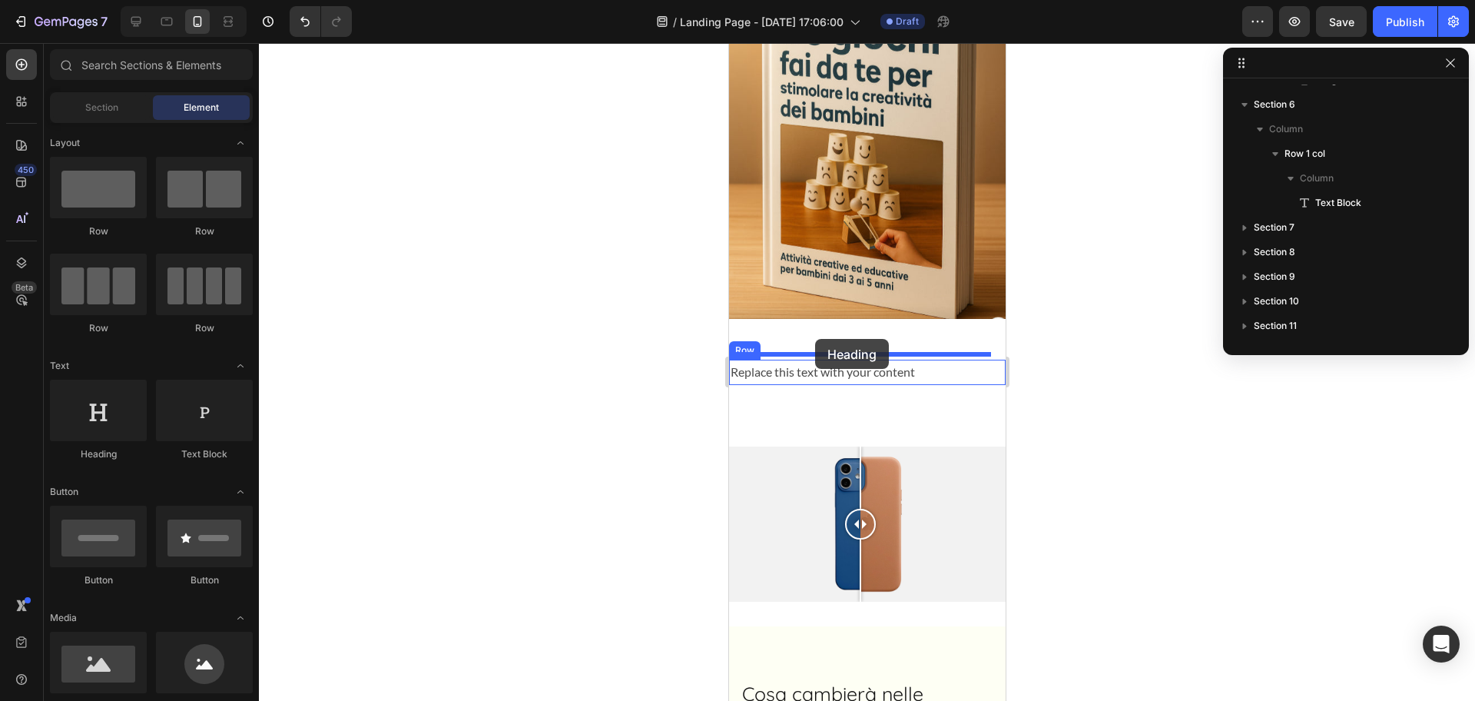
drag, startPoint x: 879, startPoint y: 473, endPoint x: 814, endPoint y: 346, distance: 143.0
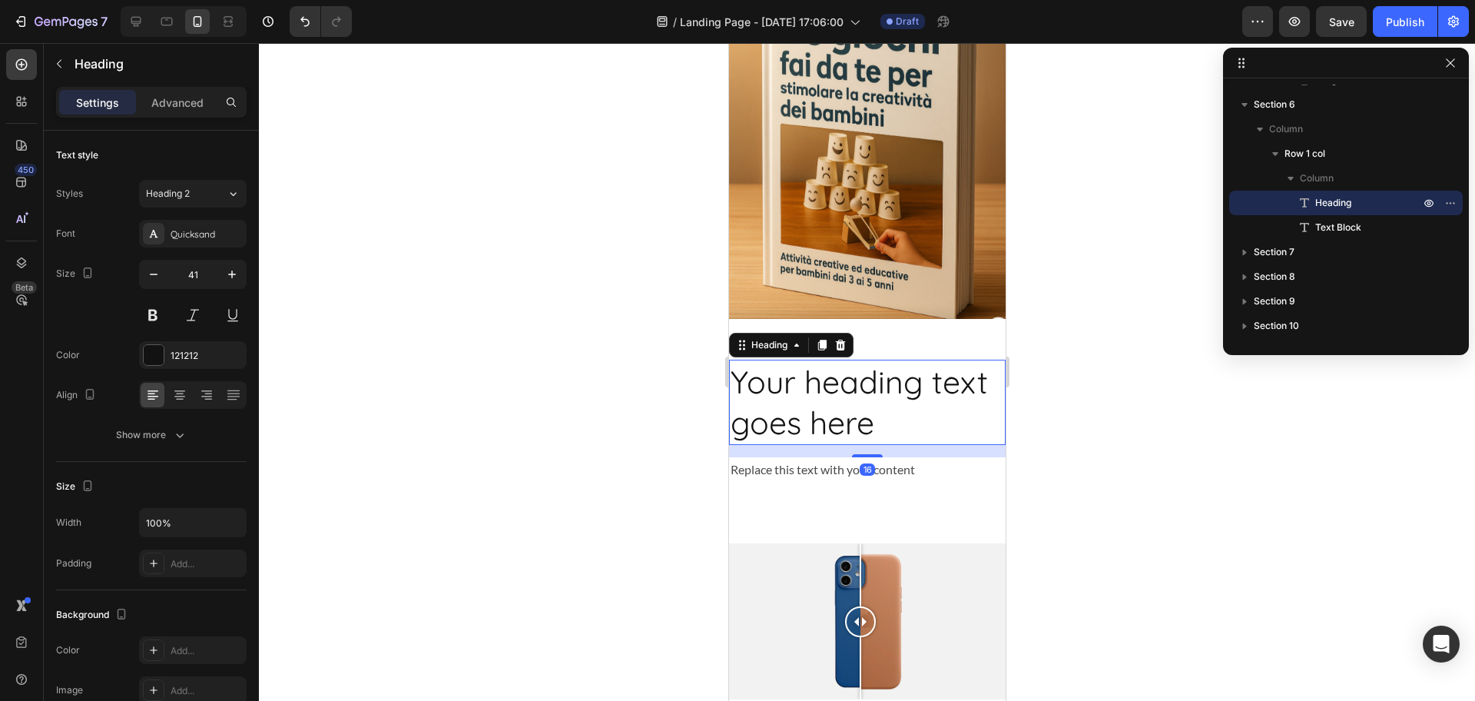
click at [793, 391] on h2 "Your heading text goes here" at bounding box center [866, 402] width 277 height 85
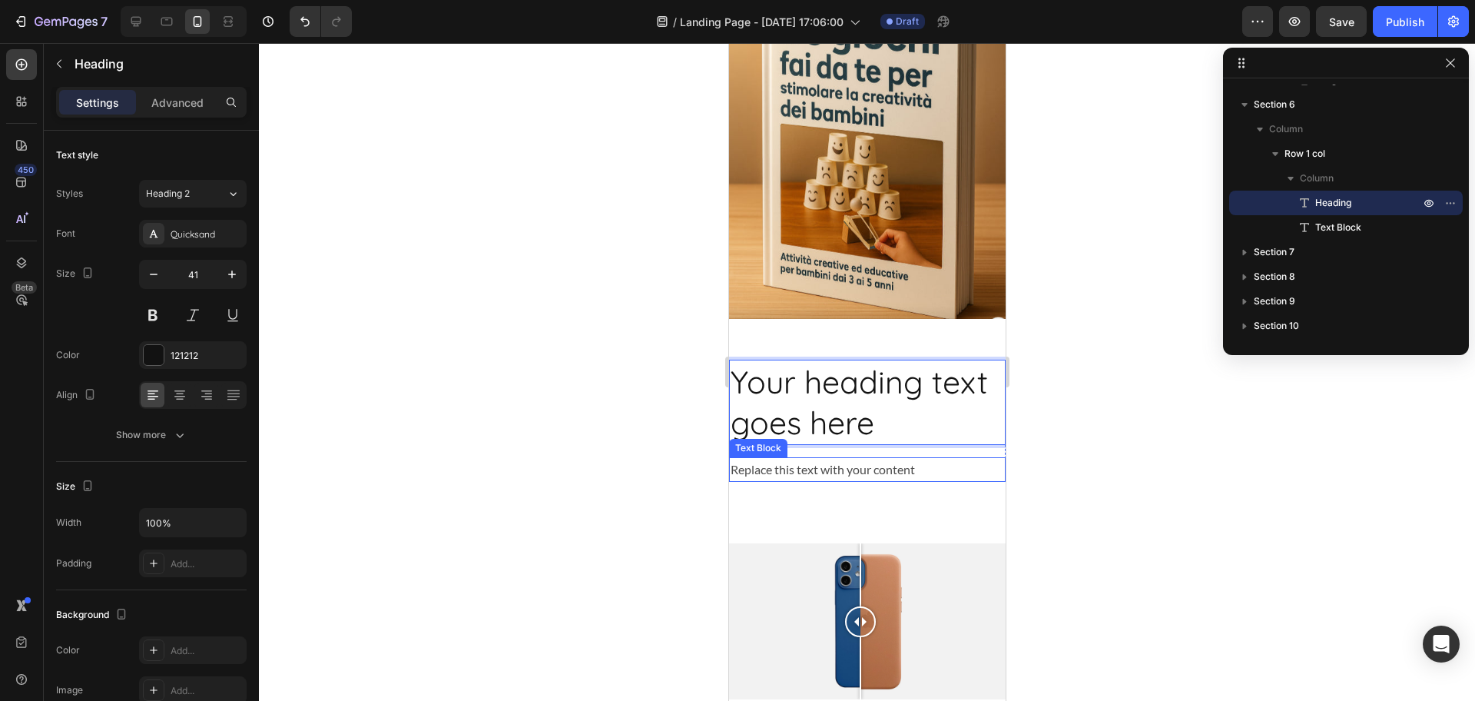
click at [798, 463] on div "Replace this text with your content" at bounding box center [866, 469] width 277 height 25
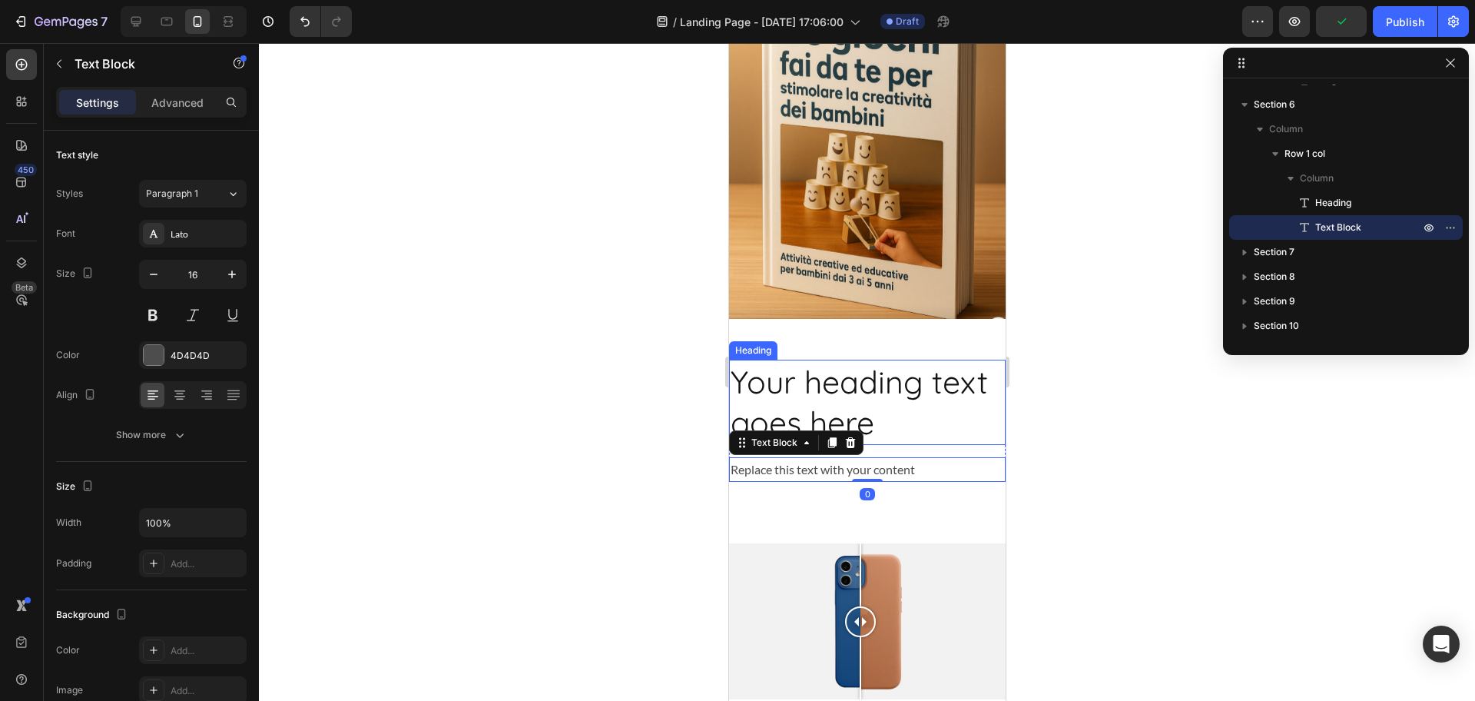
click at [816, 372] on p "Your heading text goes here" at bounding box center [867, 402] width 274 height 82
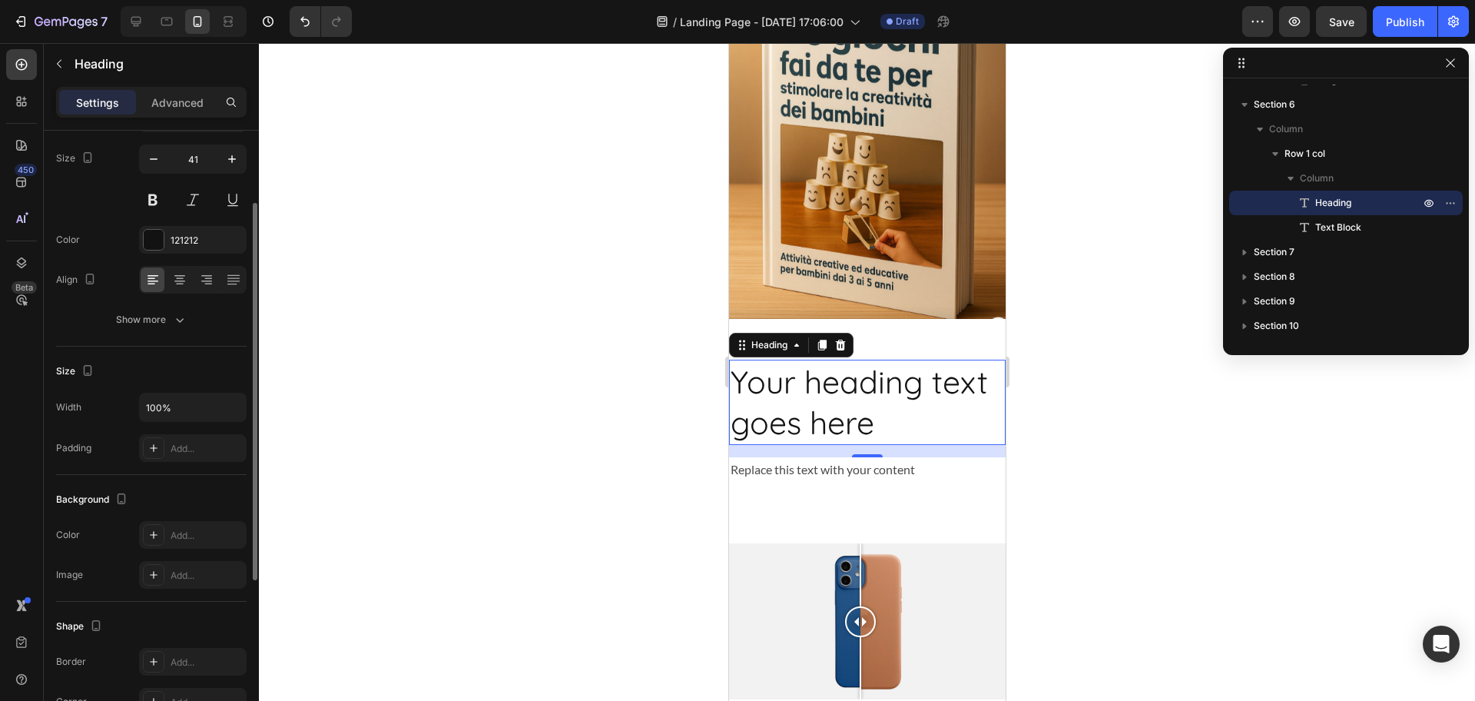
scroll to position [116, 0]
click at [155, 445] on icon at bounding box center [154, 447] width 12 height 12
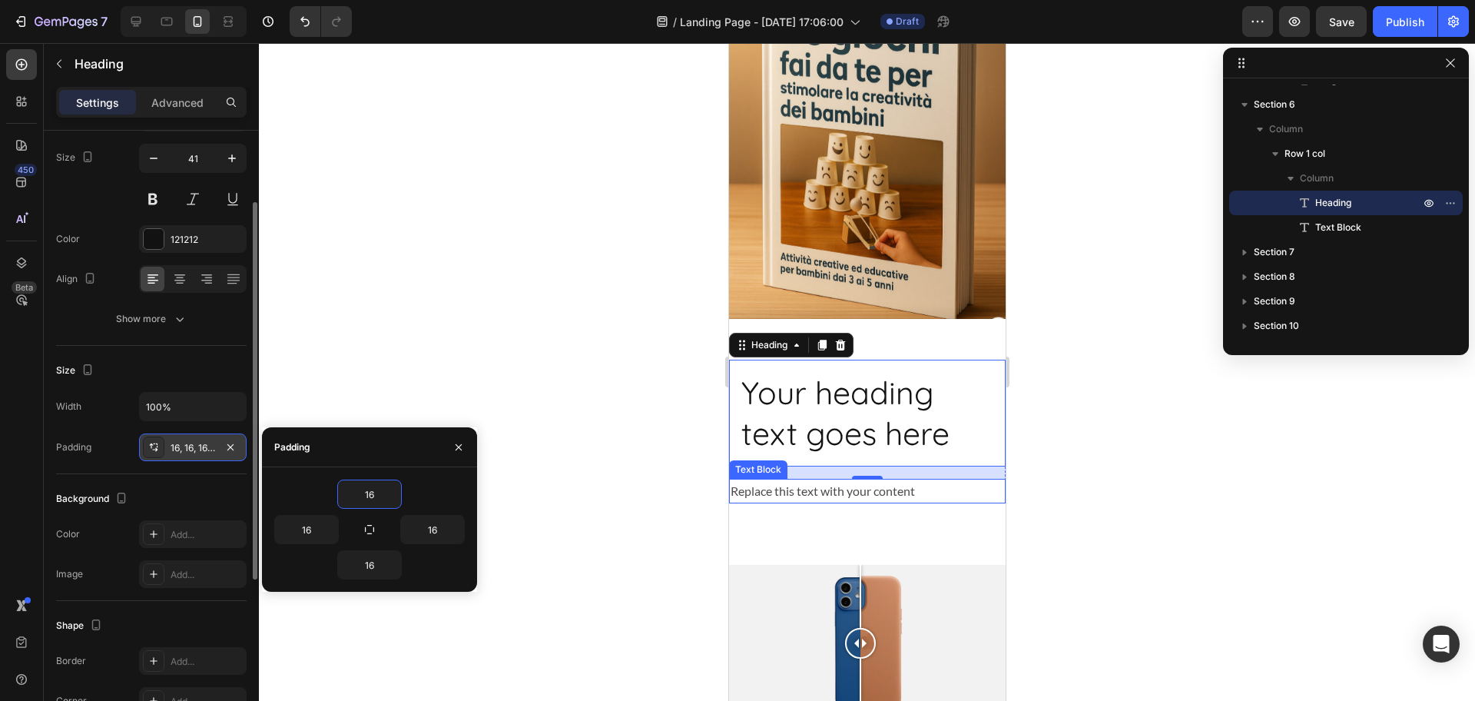
click at [786, 489] on div "Replace this text with your content" at bounding box center [866, 491] width 277 height 25
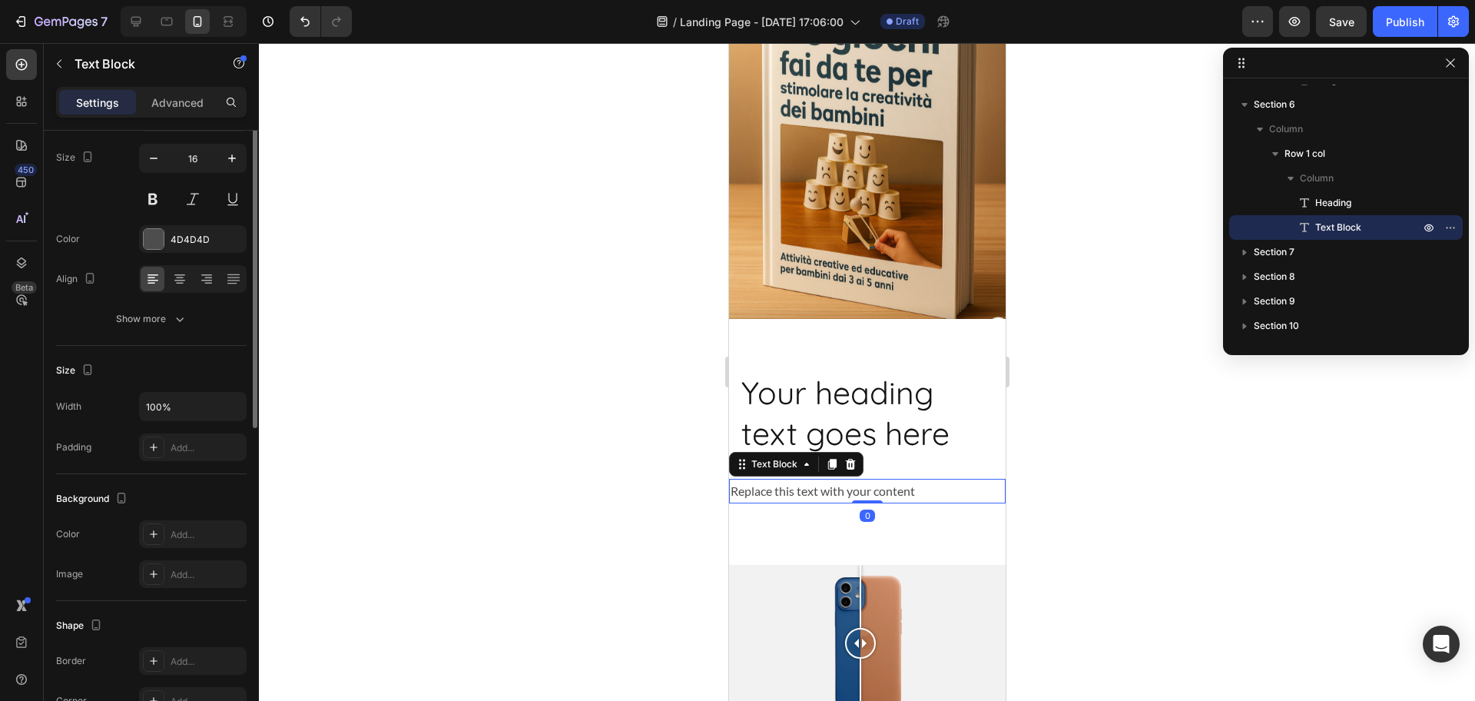
scroll to position [0, 0]
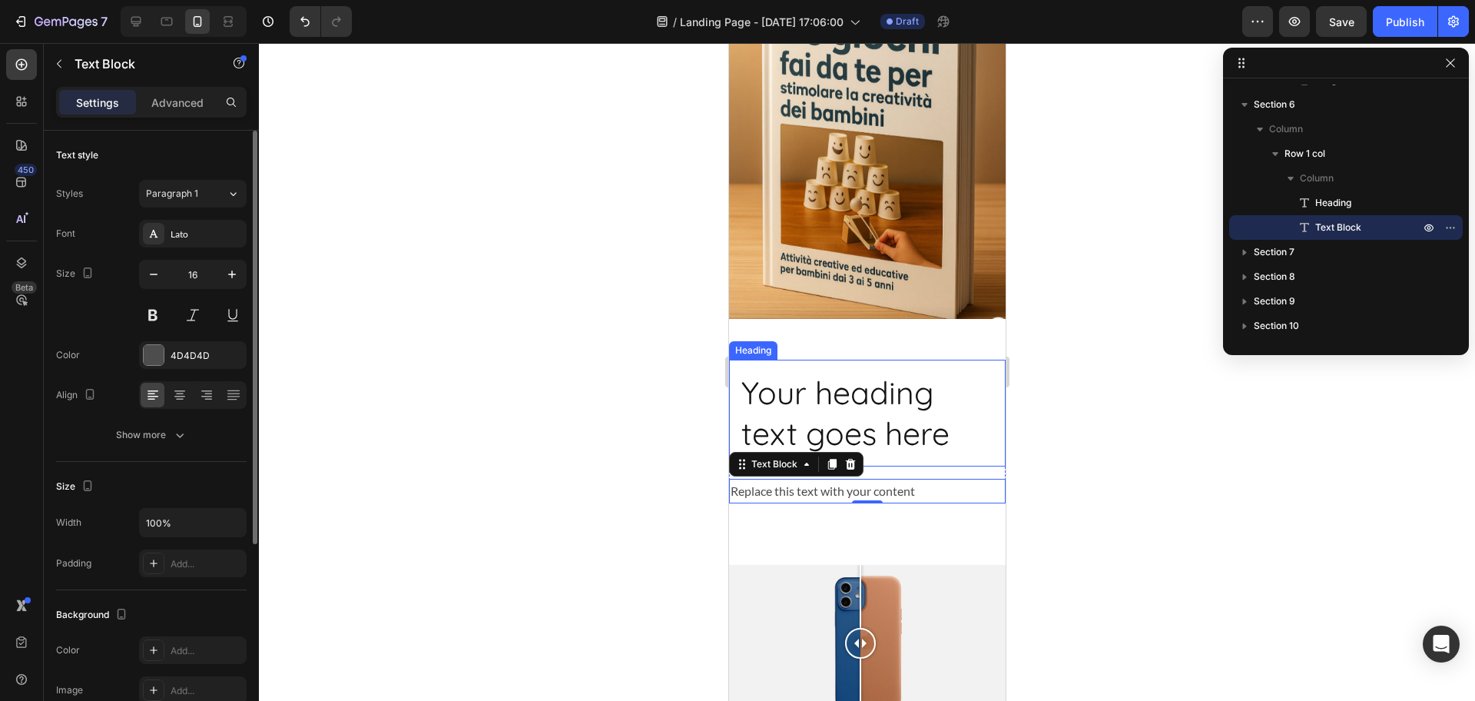
click at [792, 412] on p "Your heading text goes here" at bounding box center [867, 413] width 252 height 82
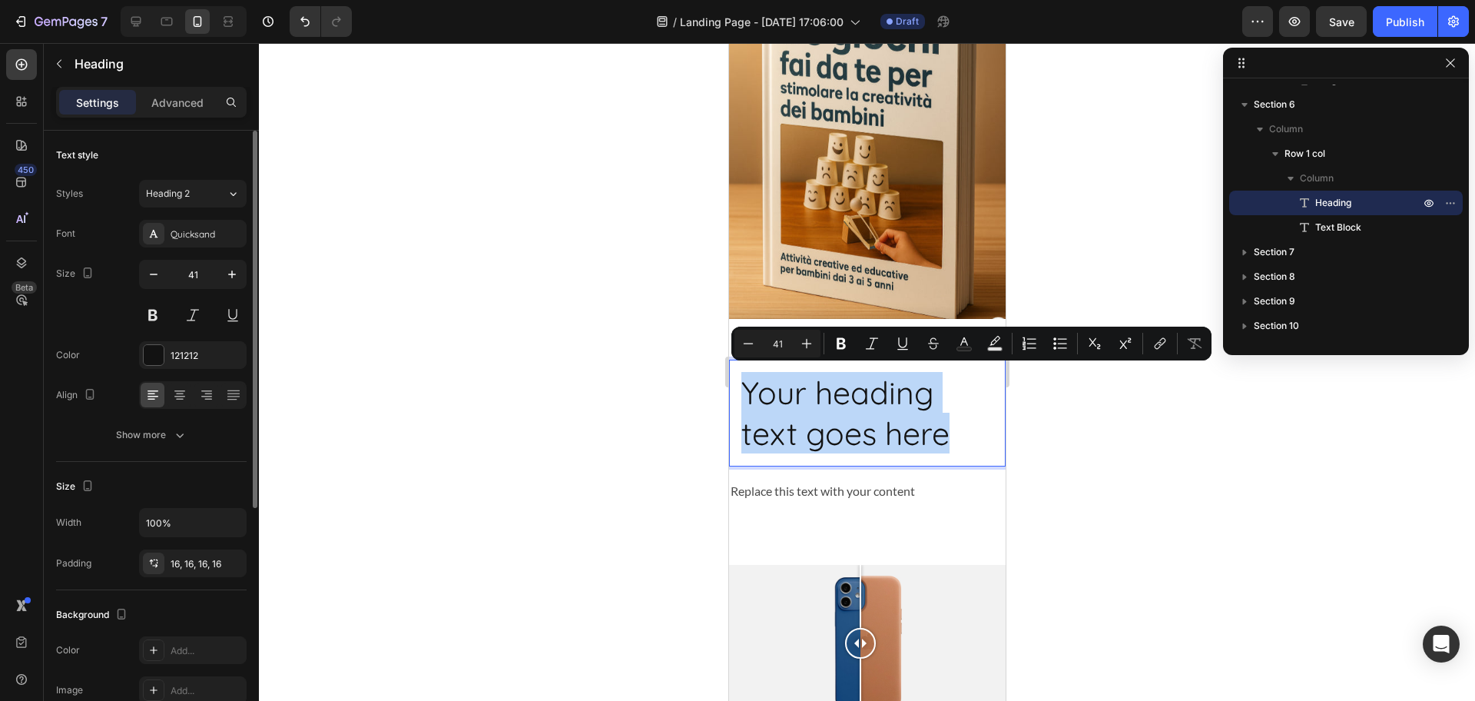
drag, startPoint x: 792, startPoint y: 413, endPoint x: 867, endPoint y: 418, distance: 74.7
click at [867, 418] on p "Your heading text goes here" at bounding box center [867, 413] width 252 height 82
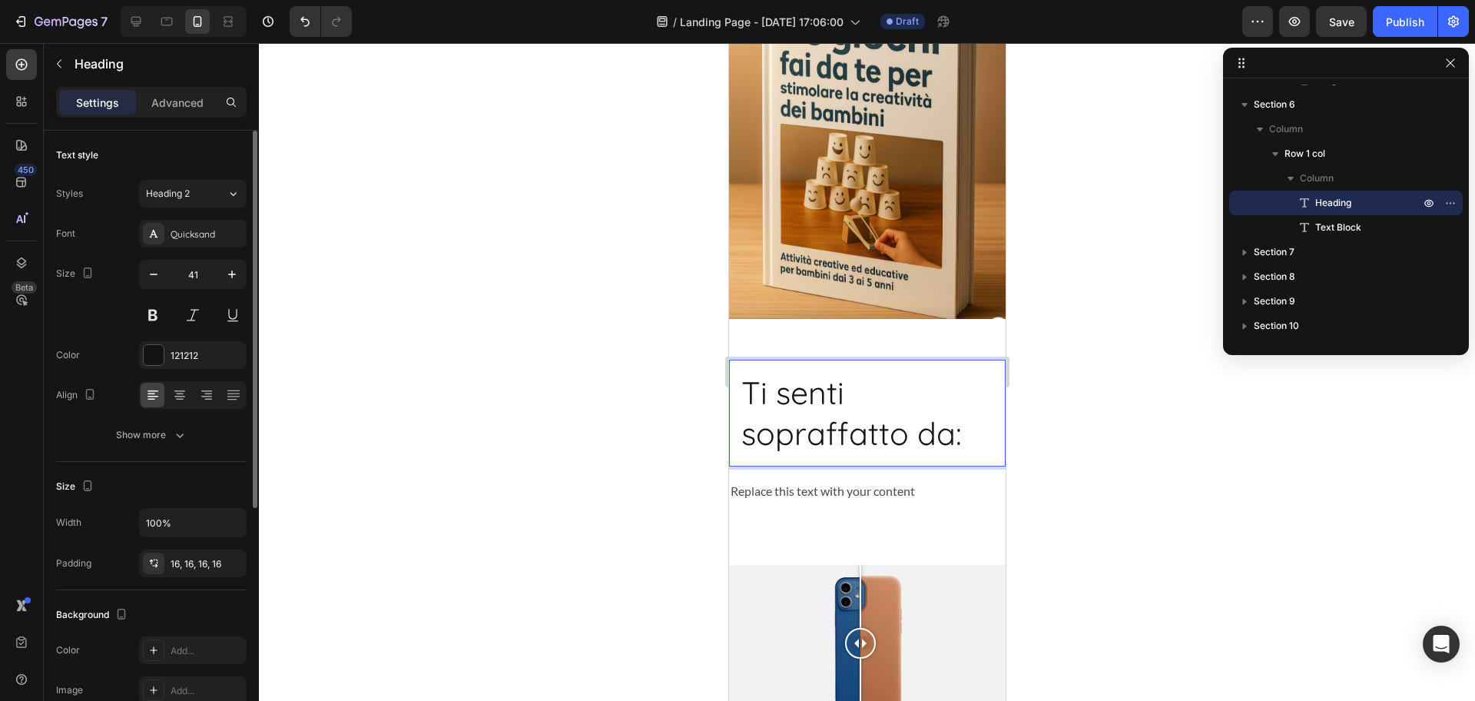
click at [894, 430] on p "Ti senti sopraffatto da:" at bounding box center [867, 413] width 252 height 82
click at [907, 433] on p "Ti senti sopraffatto da:" at bounding box center [867, 413] width 252 height 82
click at [868, 479] on div "Replace this text with your content" at bounding box center [866, 491] width 277 height 25
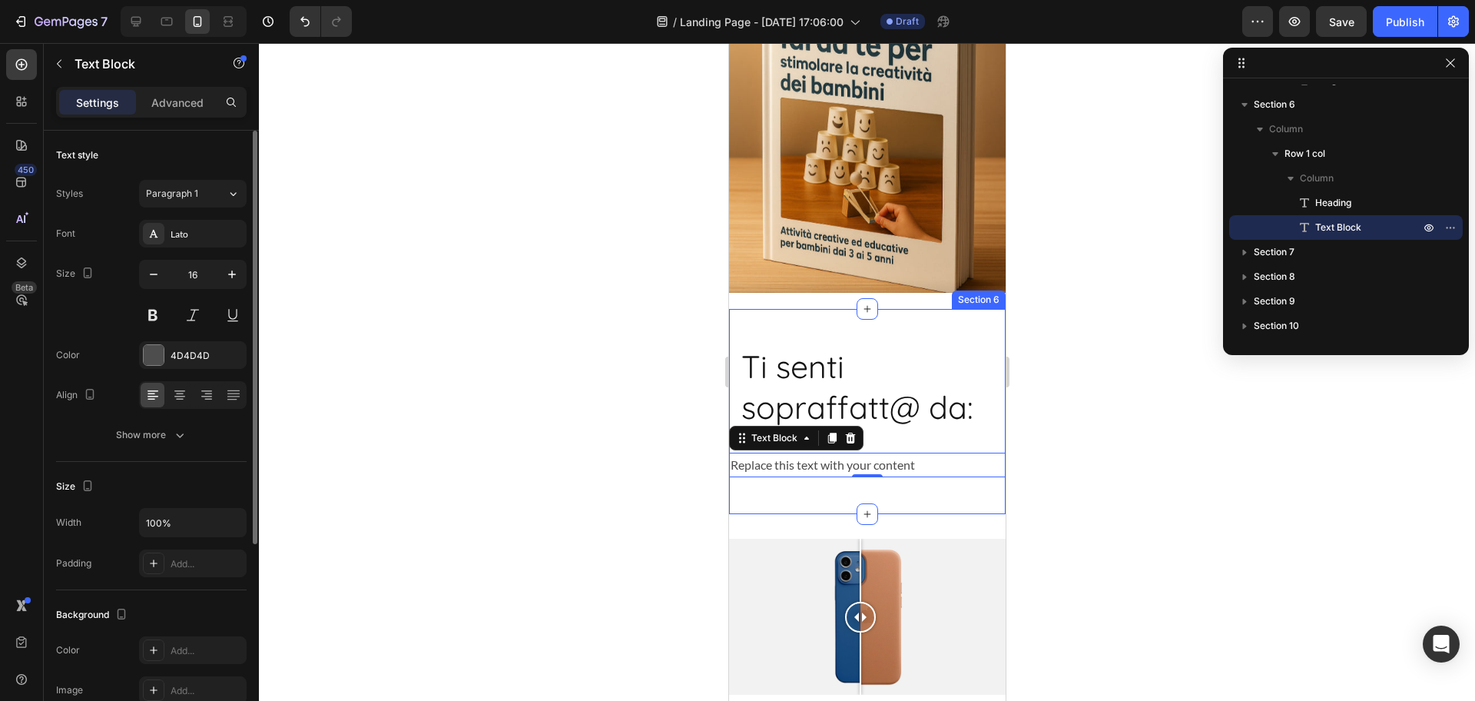
scroll to position [1714, 0]
click at [180, 572] on div "Add..." at bounding box center [193, 563] width 108 height 28
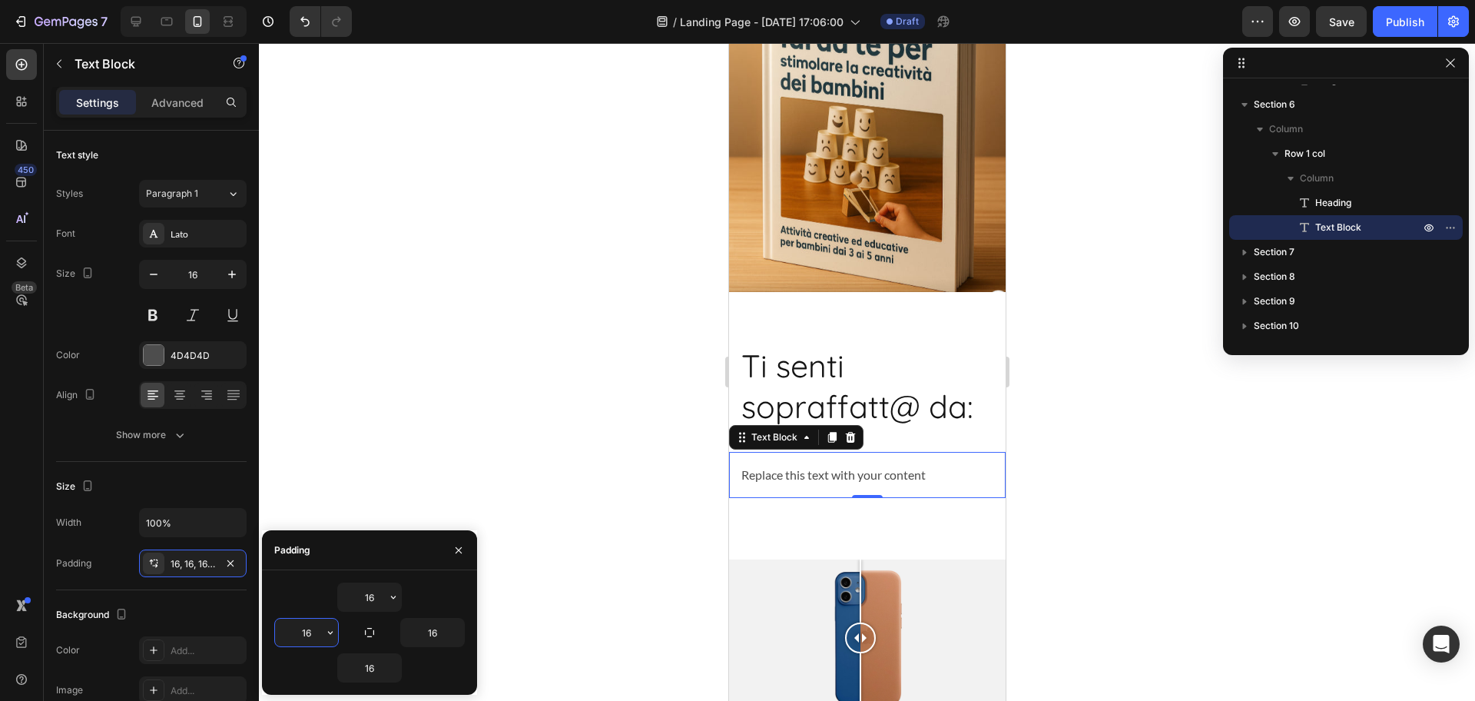
click at [312, 626] on input "16" at bounding box center [306, 633] width 63 height 28
type input "10"
click at [435, 637] on input "16" at bounding box center [432, 633] width 63 height 28
type input "10"
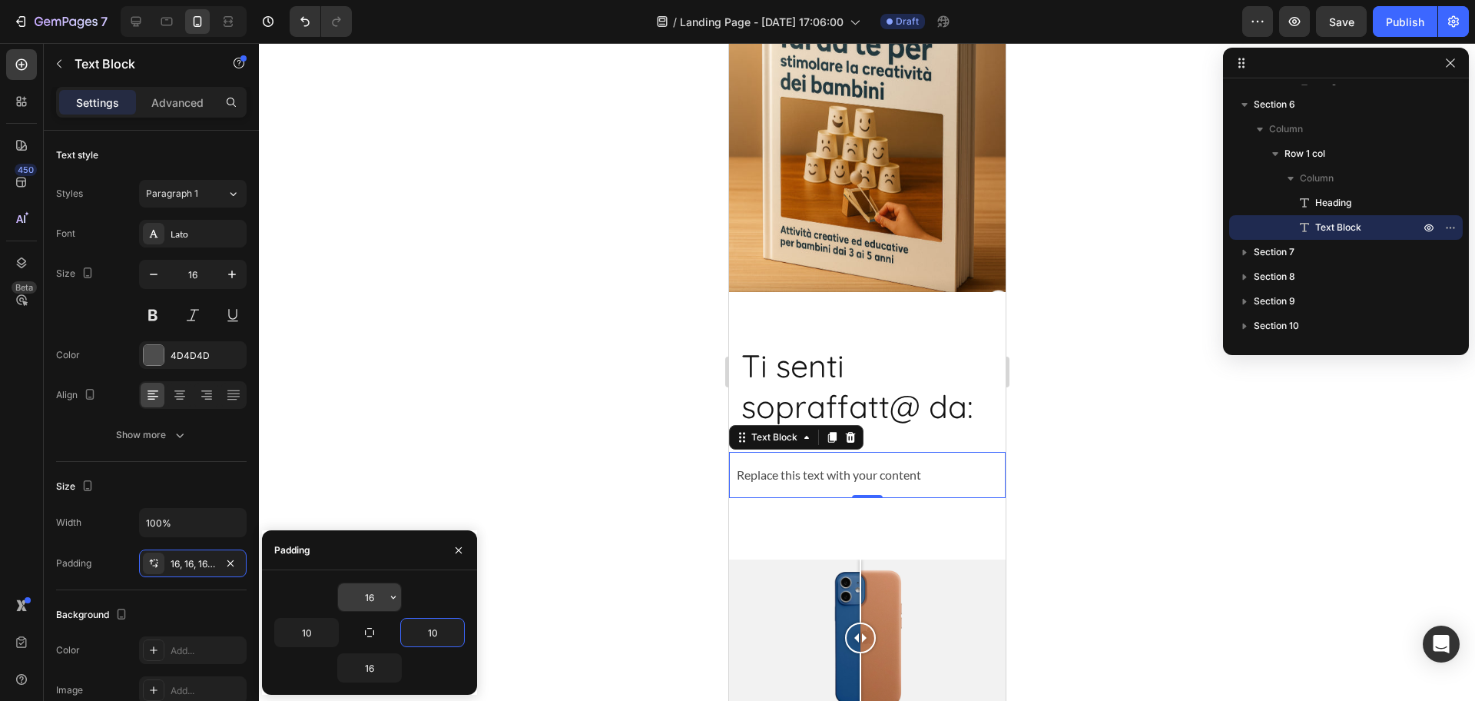
click at [367, 590] on input "16" at bounding box center [369, 597] width 63 height 28
type input "5"
click at [846, 461] on div "Replace this text with your content" at bounding box center [866, 471] width 277 height 38
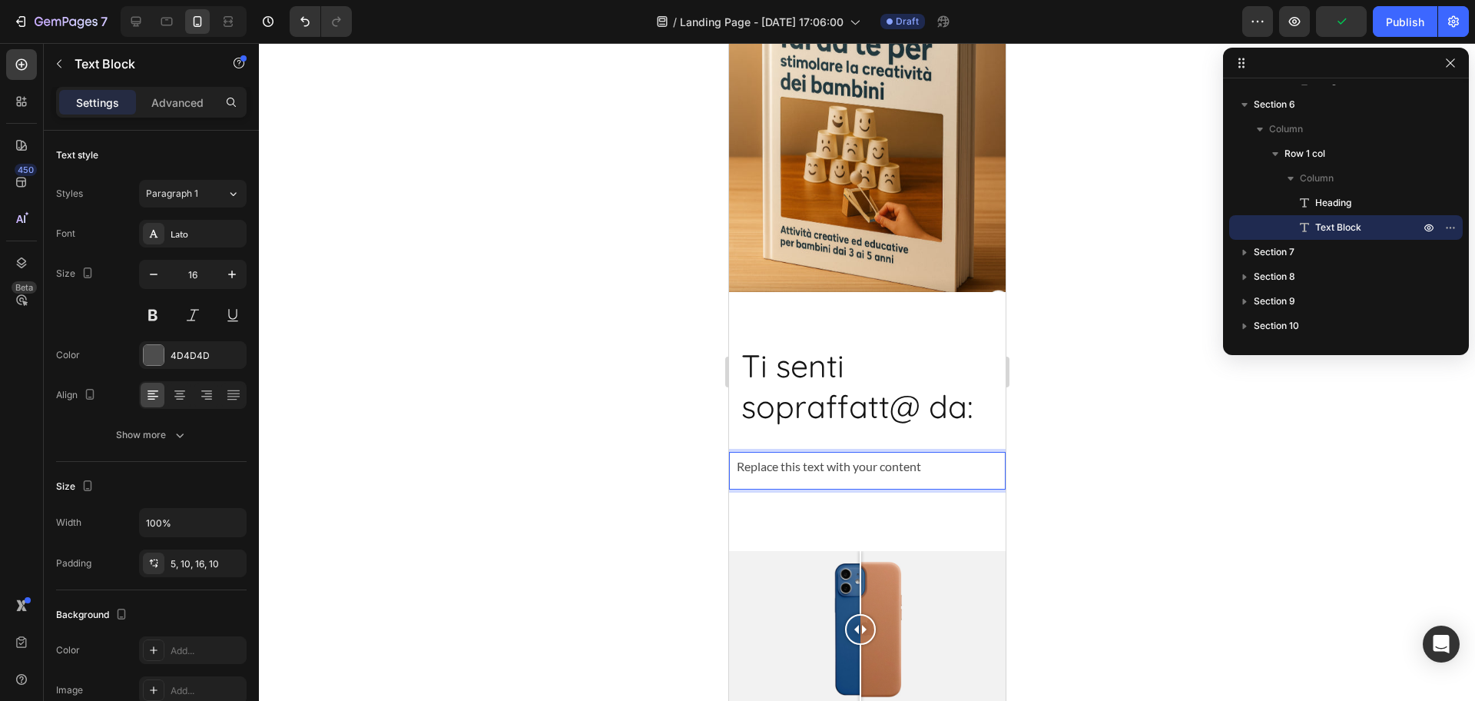
click at [846, 461] on p "Replace this text with your content" at bounding box center [866, 467] width 261 height 22
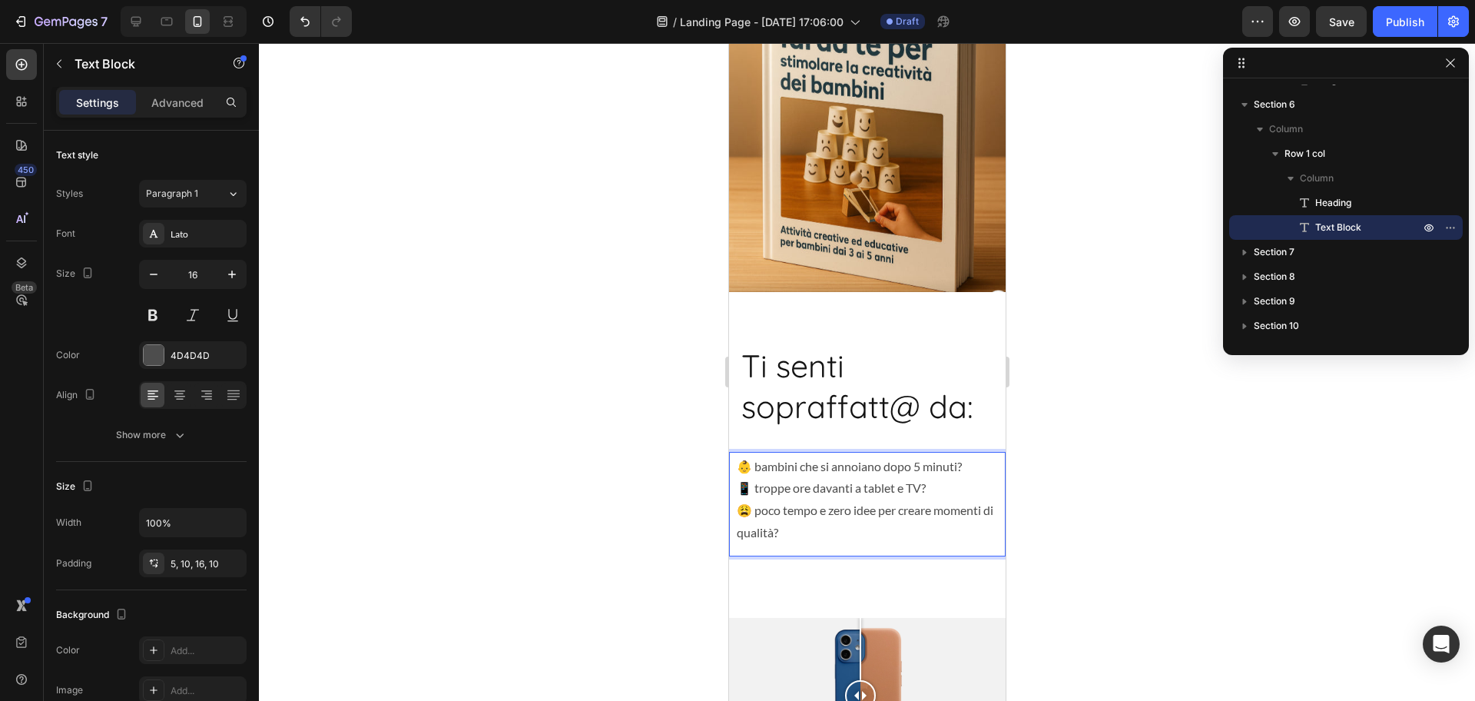
click at [844, 506] on p "👶 bambini che si annoiano dopo 5 minuti? 📱 troppe ore davanti a tablet e TV? 😩 …" at bounding box center [866, 500] width 261 height 88
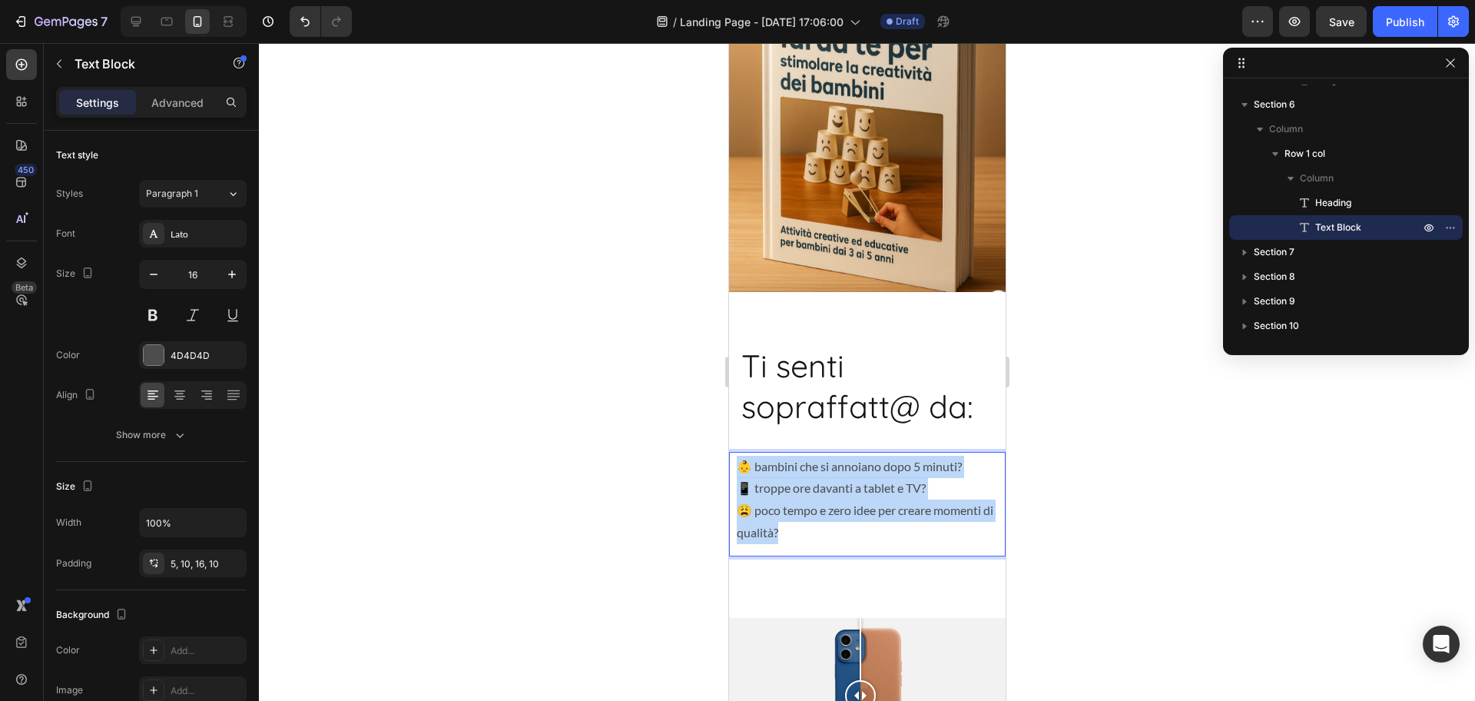
drag, startPoint x: 864, startPoint y: 529, endPoint x: 742, endPoint y: 460, distance: 139.7
click at [742, 460] on p "👶 bambini che si annoiano dopo 5 minuti? 📱 troppe ore davanti a tablet e TV? 😩 …" at bounding box center [866, 500] width 261 height 88
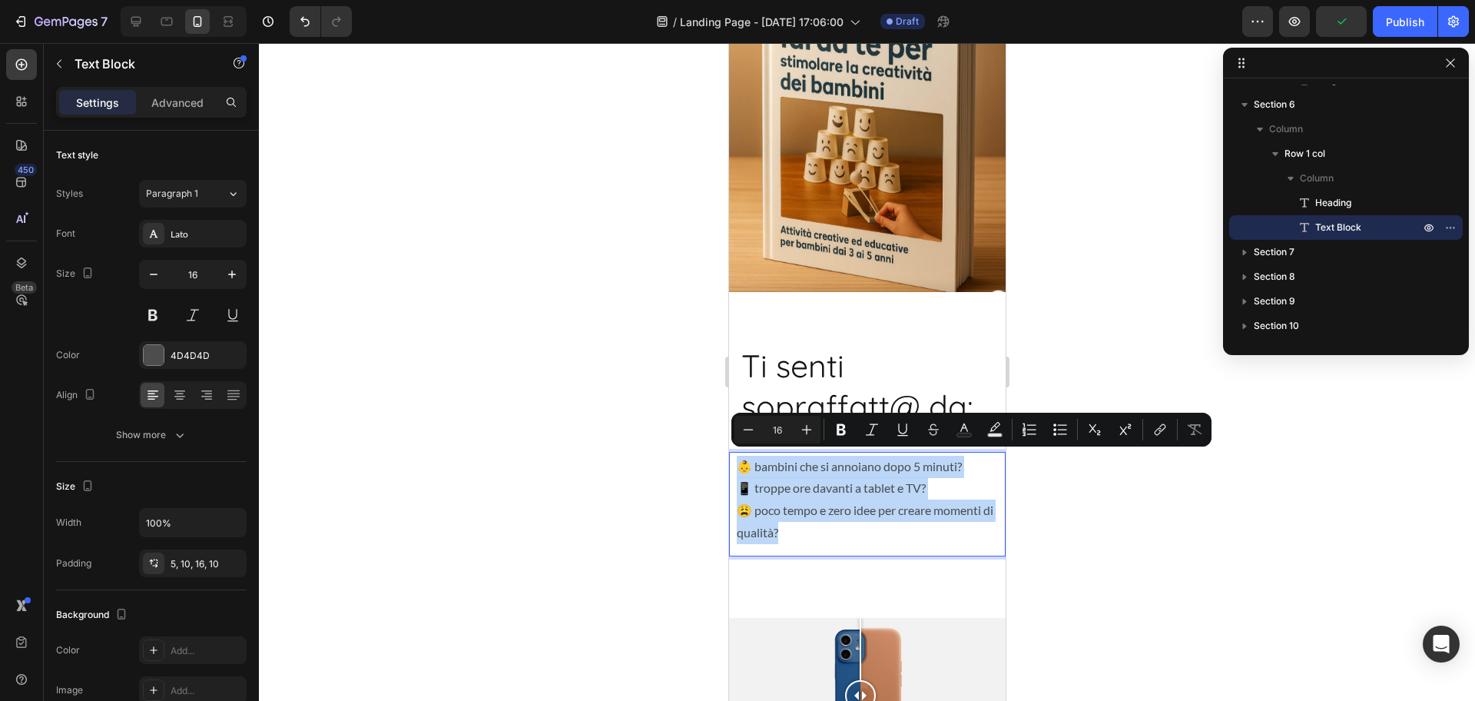
click at [831, 479] on p "👶 bambini che si annoiano dopo 5 minuti? 📱 troppe ore davanti a tablet e TV? 😩 …" at bounding box center [866, 500] width 261 height 88
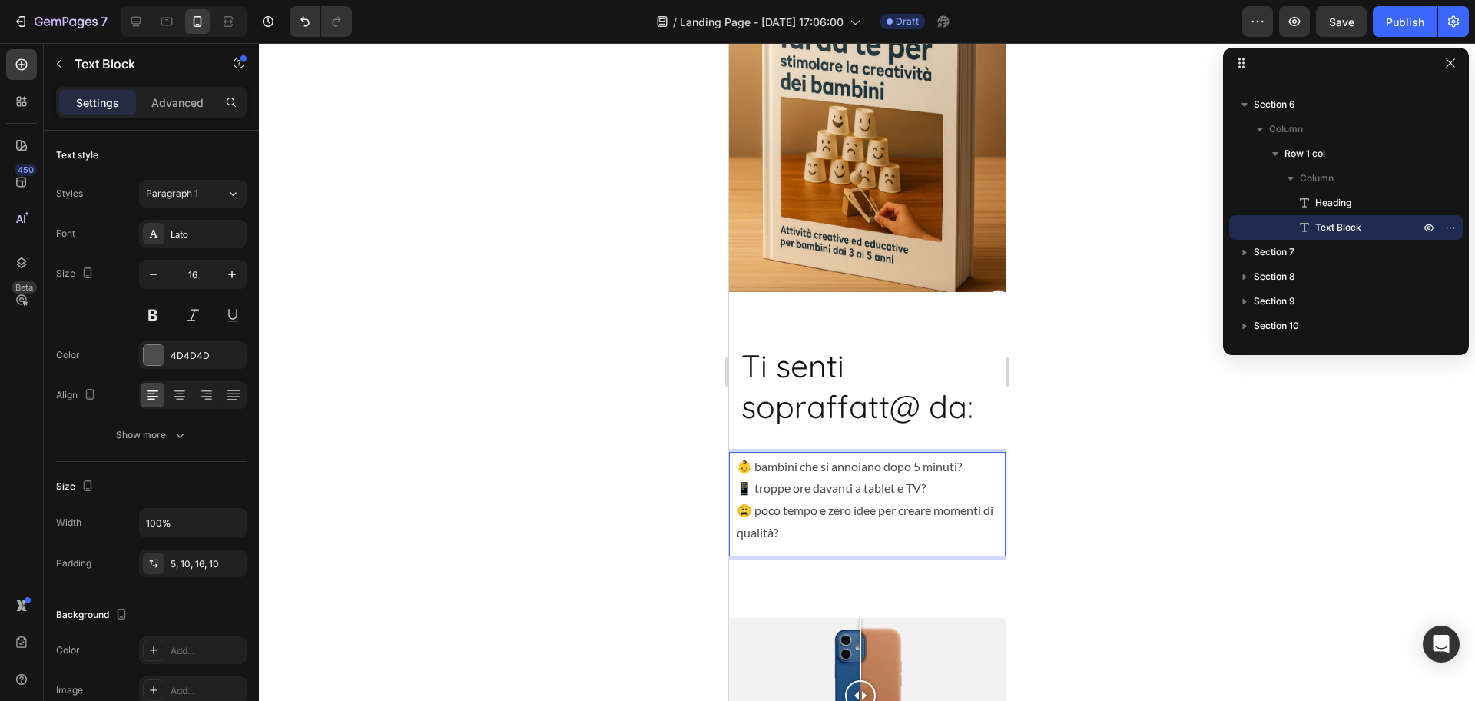
click at [761, 459] on p "👶 bambini che si annoiano dopo 5 minuti? 📱 troppe ore davanti a tablet e TV? 😩 …" at bounding box center [866, 500] width 261 height 88
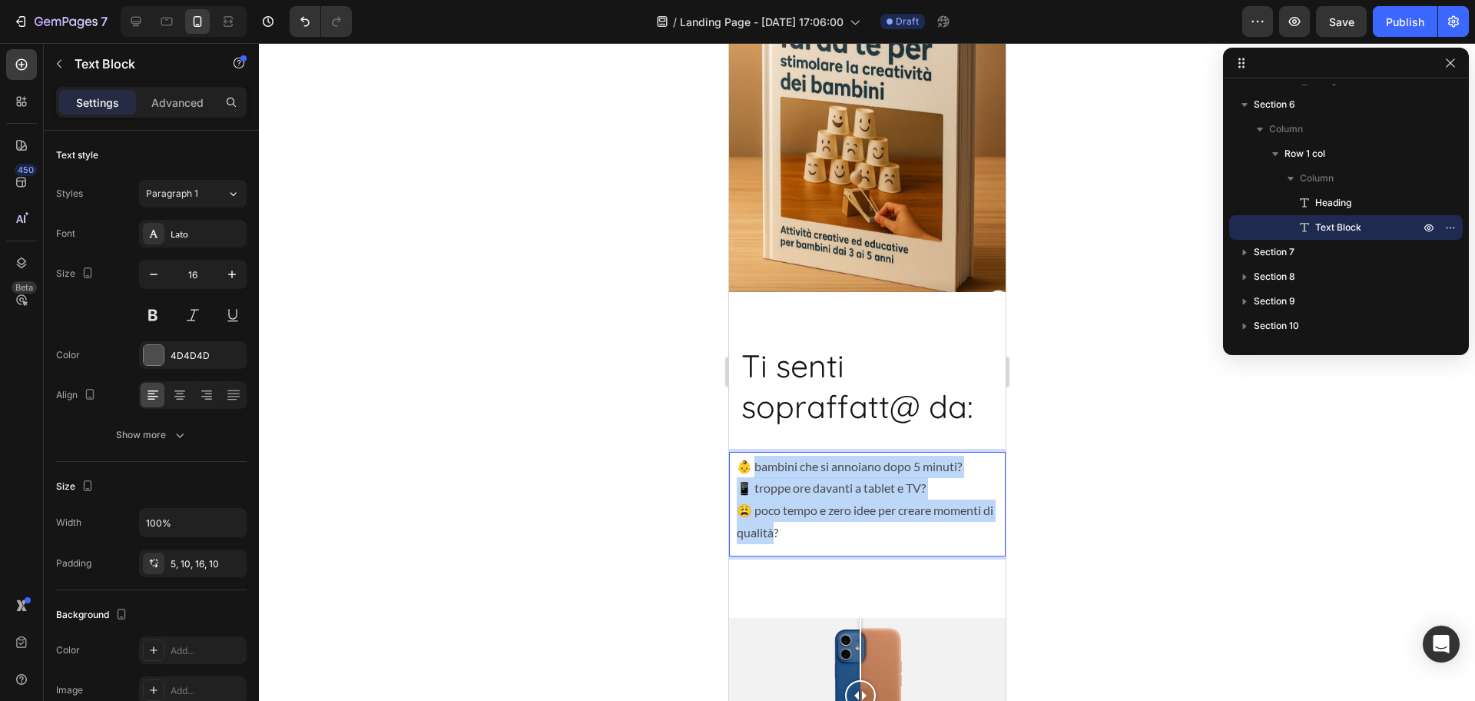
drag, startPoint x: 761, startPoint y: 459, endPoint x: 831, endPoint y: 526, distance: 97.8
click at [831, 526] on p "👶 bambini che si annoiano dopo 5 minuti? 📱 troppe ore davanti a tablet e TV? 😩 …" at bounding box center [866, 500] width 261 height 88
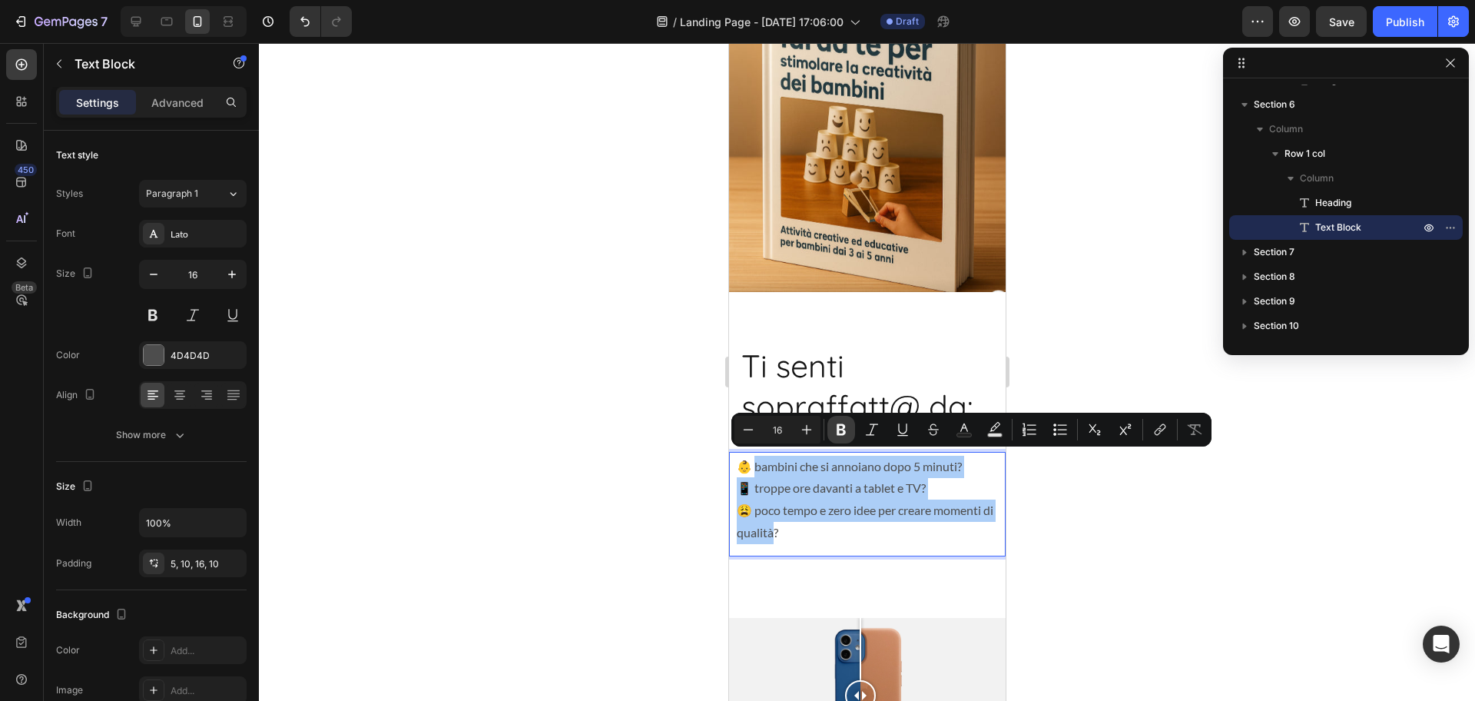
drag, startPoint x: 836, startPoint y: 432, endPoint x: 121, endPoint y: 340, distance: 721.3
click at [836, 432] on icon "Editor contextual toolbar" at bounding box center [841, 429] width 15 height 15
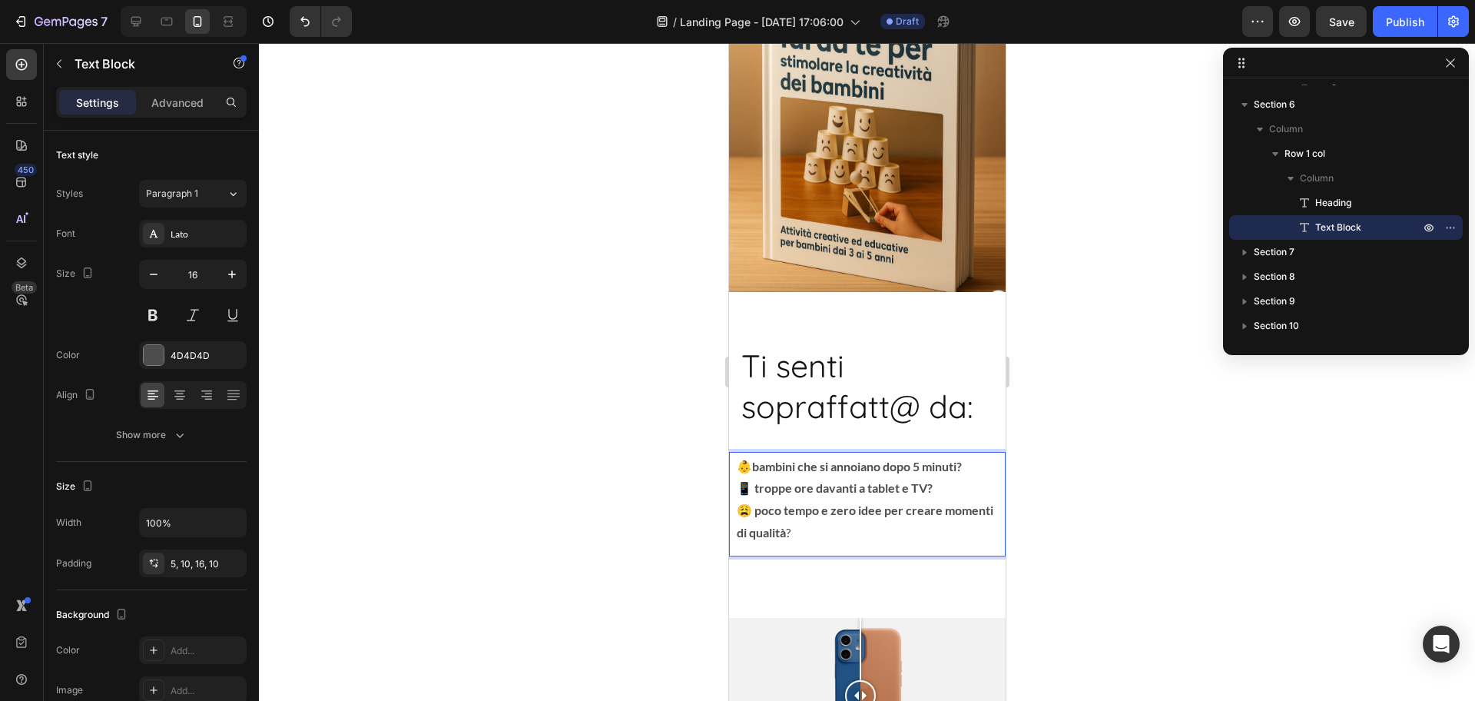
click at [869, 527] on p "👶 bambini che si annoiano dopo 5 minuti? 📱 troppe ore davanti a tablet e TV? 😩 …" at bounding box center [866, 500] width 261 height 88
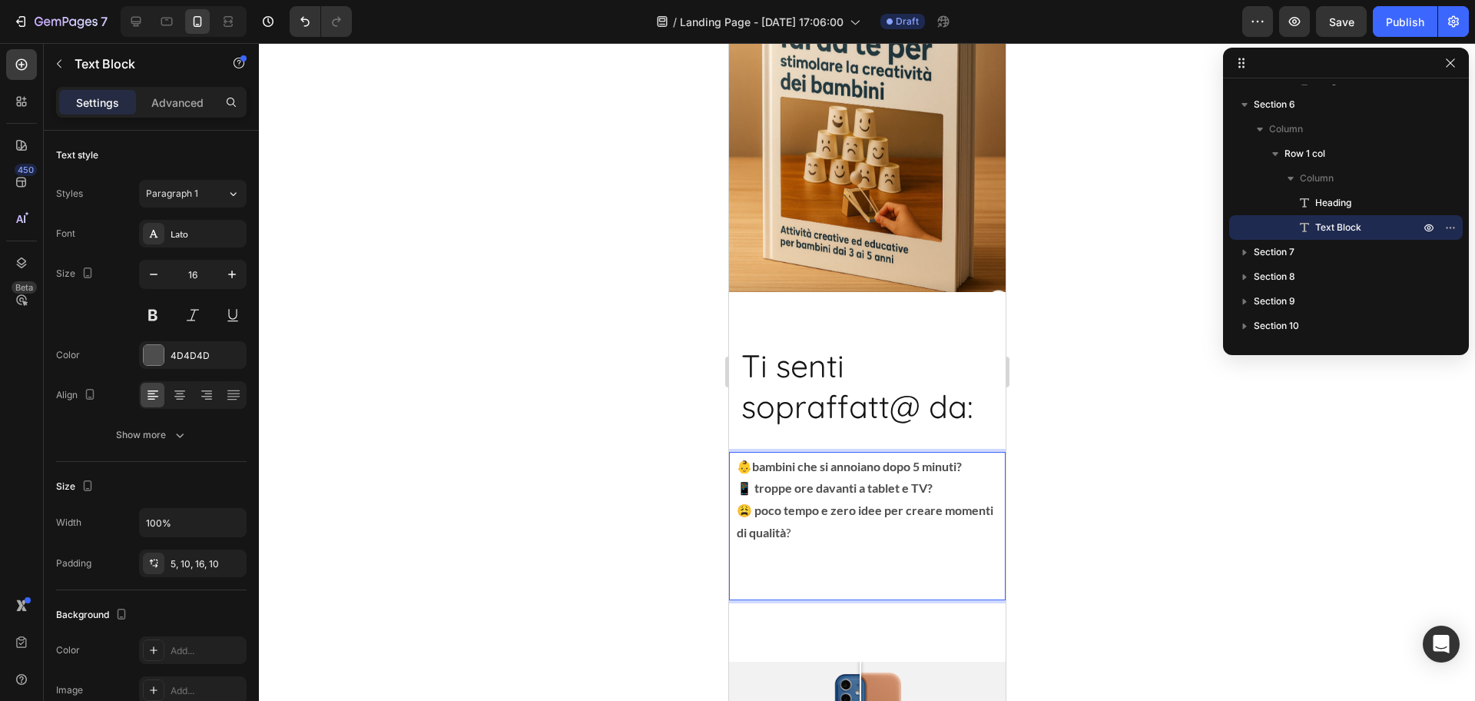
click at [792, 566] on p "Rich Text Editor. Editing area: main" at bounding box center [866, 577] width 261 height 22
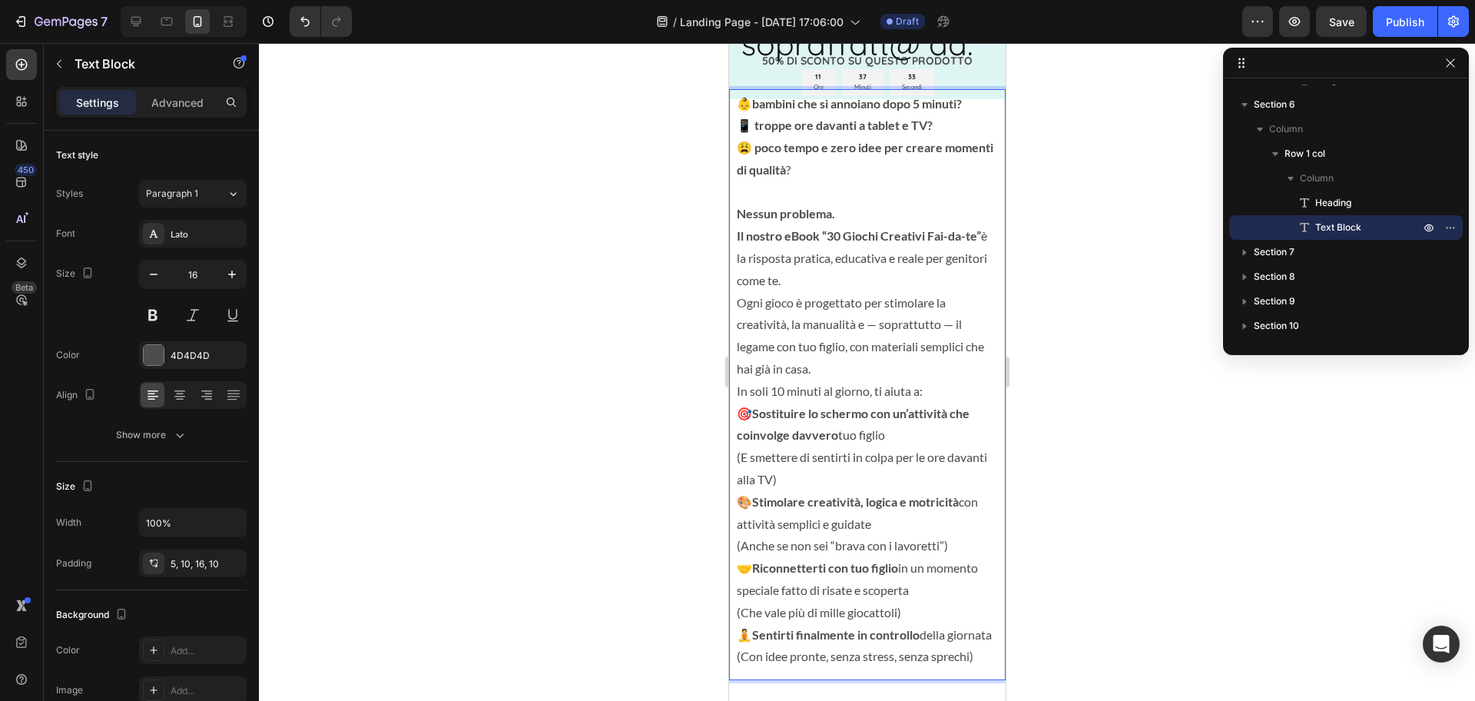
scroll to position [2128, 0]
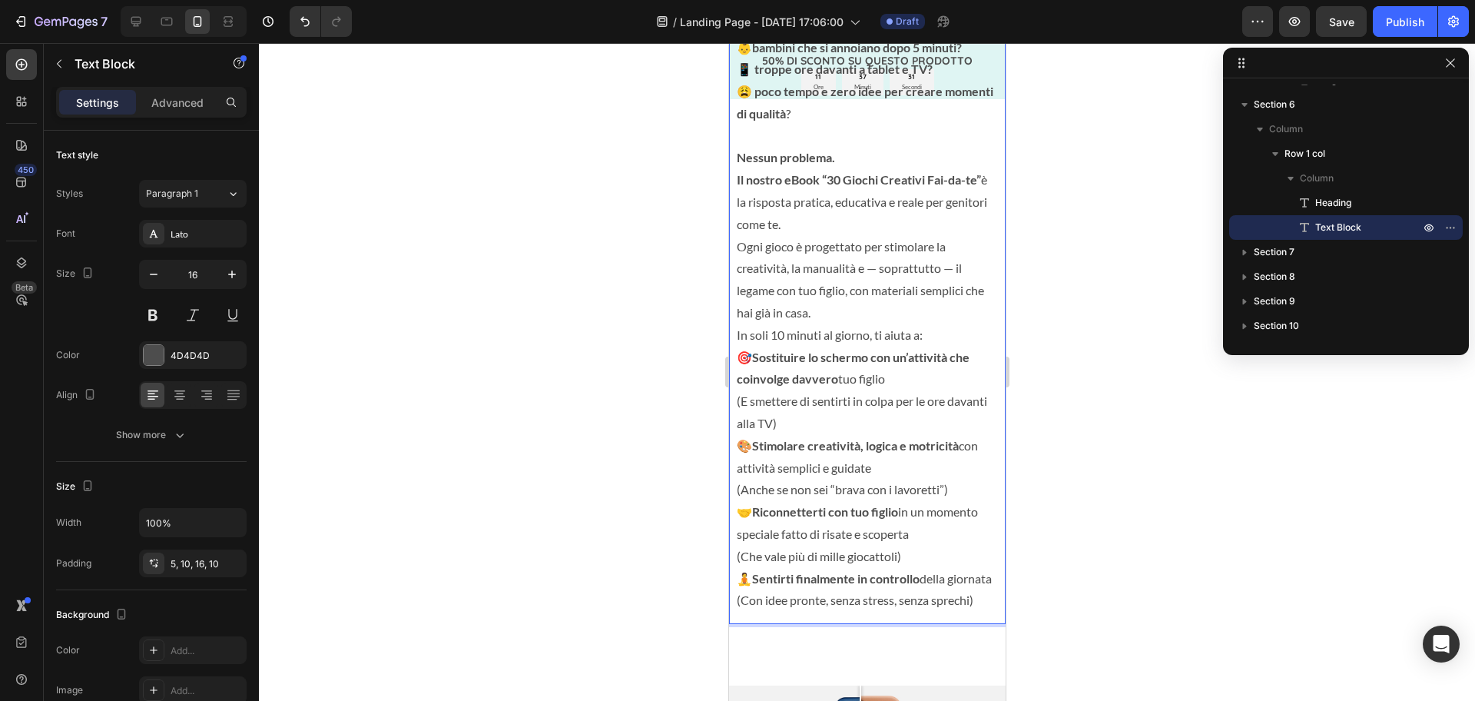
click at [842, 227] on p "Nessun problema. Il nostro eBook “30 Giochi Creativi Fai-da-te” è la risposta p…" at bounding box center [866, 235] width 261 height 177
click at [844, 322] on p "Nessun problema. Il nostro eBook “30 Giochi Creativi Fai-da-te” è la risposta p…" at bounding box center [866, 235] width 261 height 177
click at [932, 334] on p "In soli 10 minuti al giorno, ti aiuta a:" at bounding box center [866, 335] width 261 height 22
click at [901, 317] on p "Nessun problema. Il nostro eBook “30 Giochi Creativi Fai-da-te” è la risposta p…" at bounding box center [866, 235] width 261 height 177
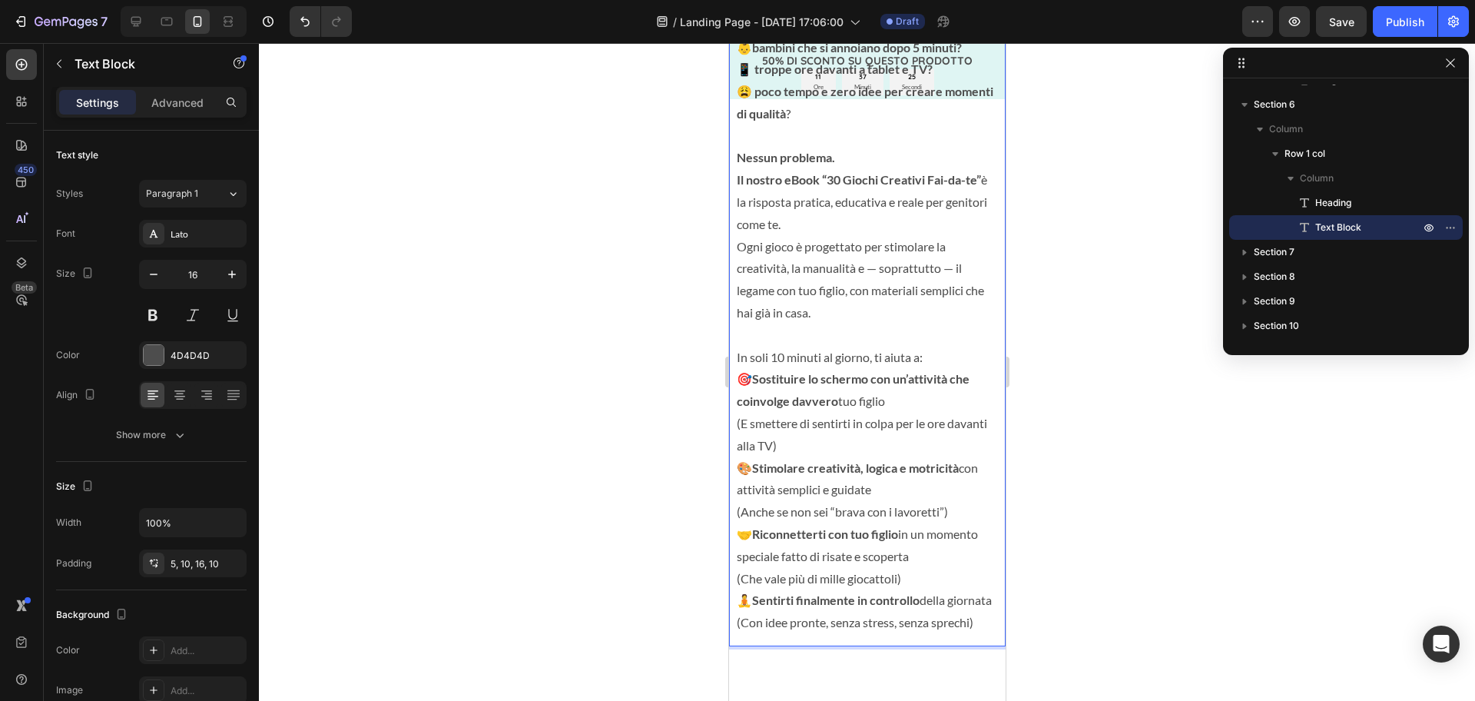
click at [960, 357] on p "In soli 10 minuti al giorno, ti aiuta a:" at bounding box center [866, 358] width 261 height 22
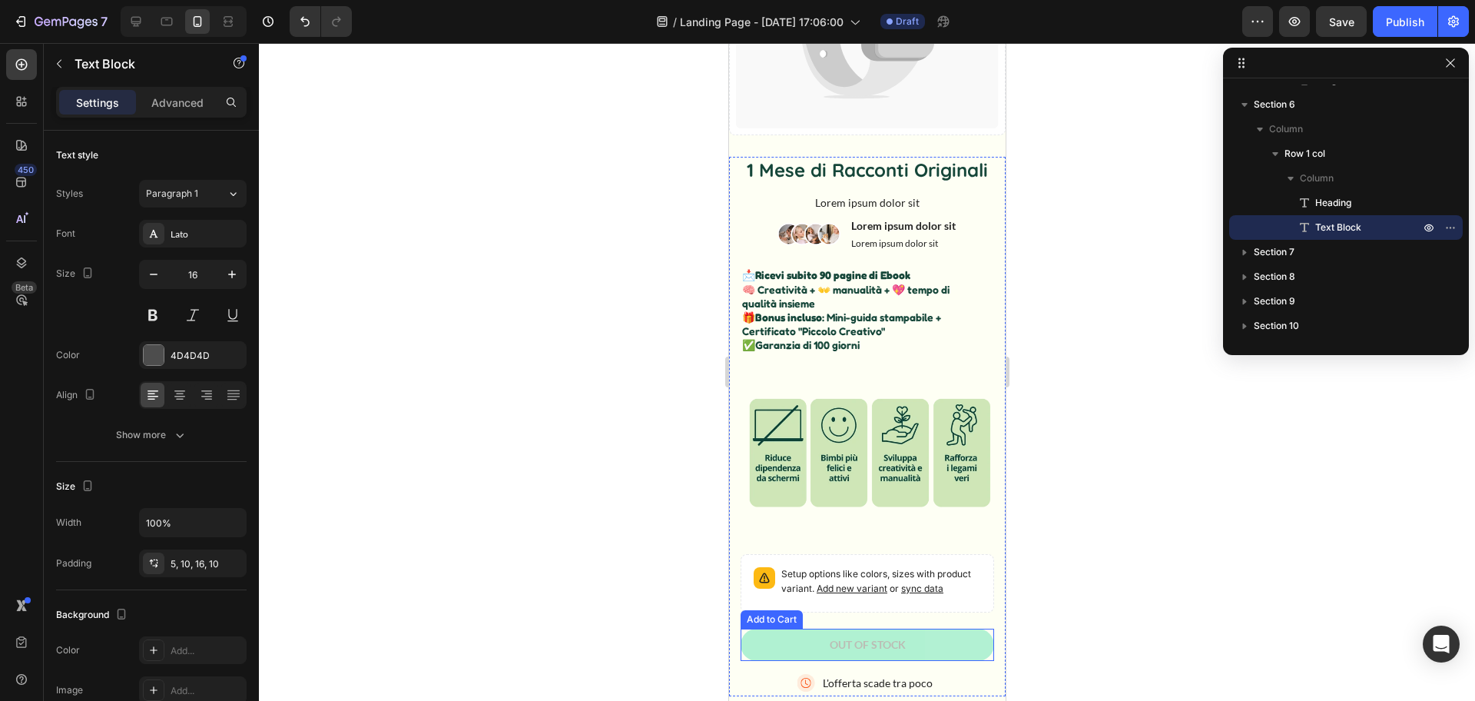
scroll to position [0, 0]
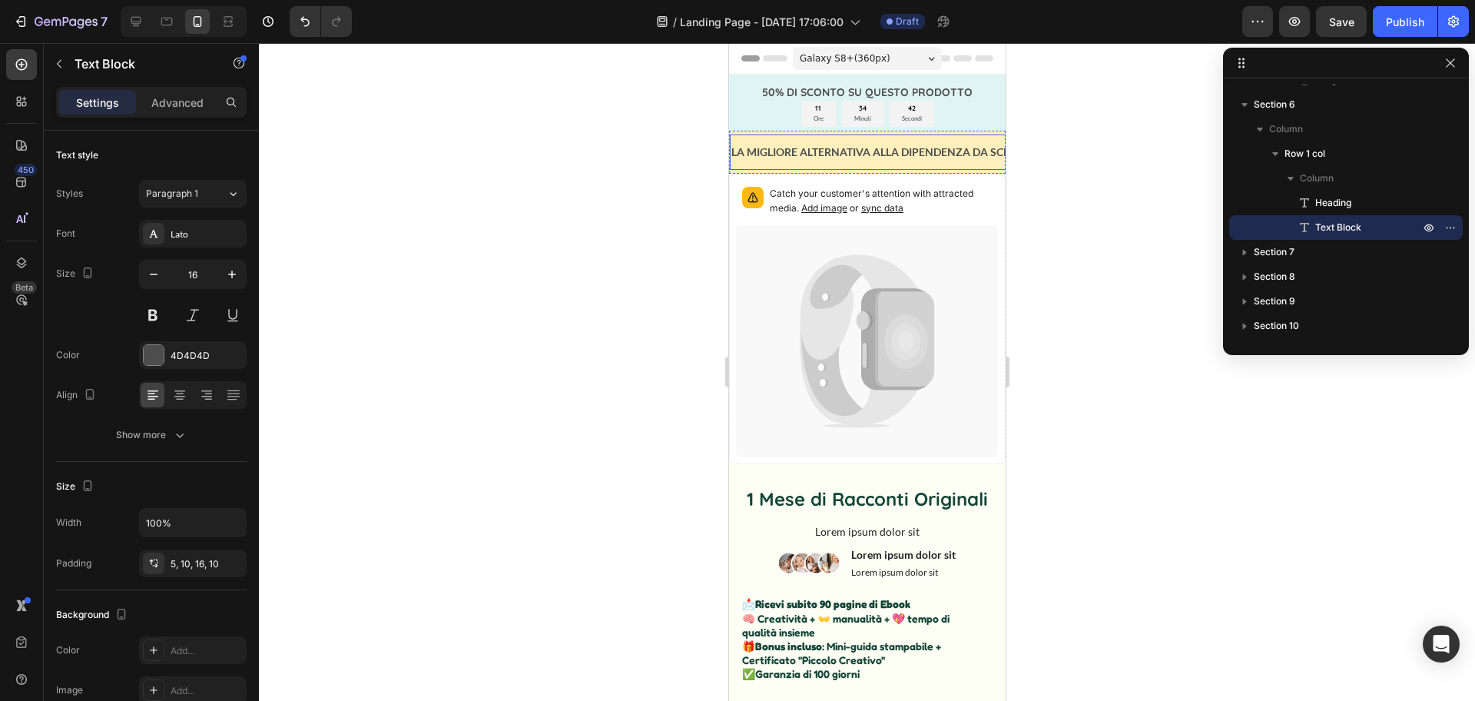
click at [947, 144] on p "LA MIGLIORE ALTERNATIVA ALLA DIPENDENZA DA SCHERMI" at bounding box center [884, 151] width 307 height 19
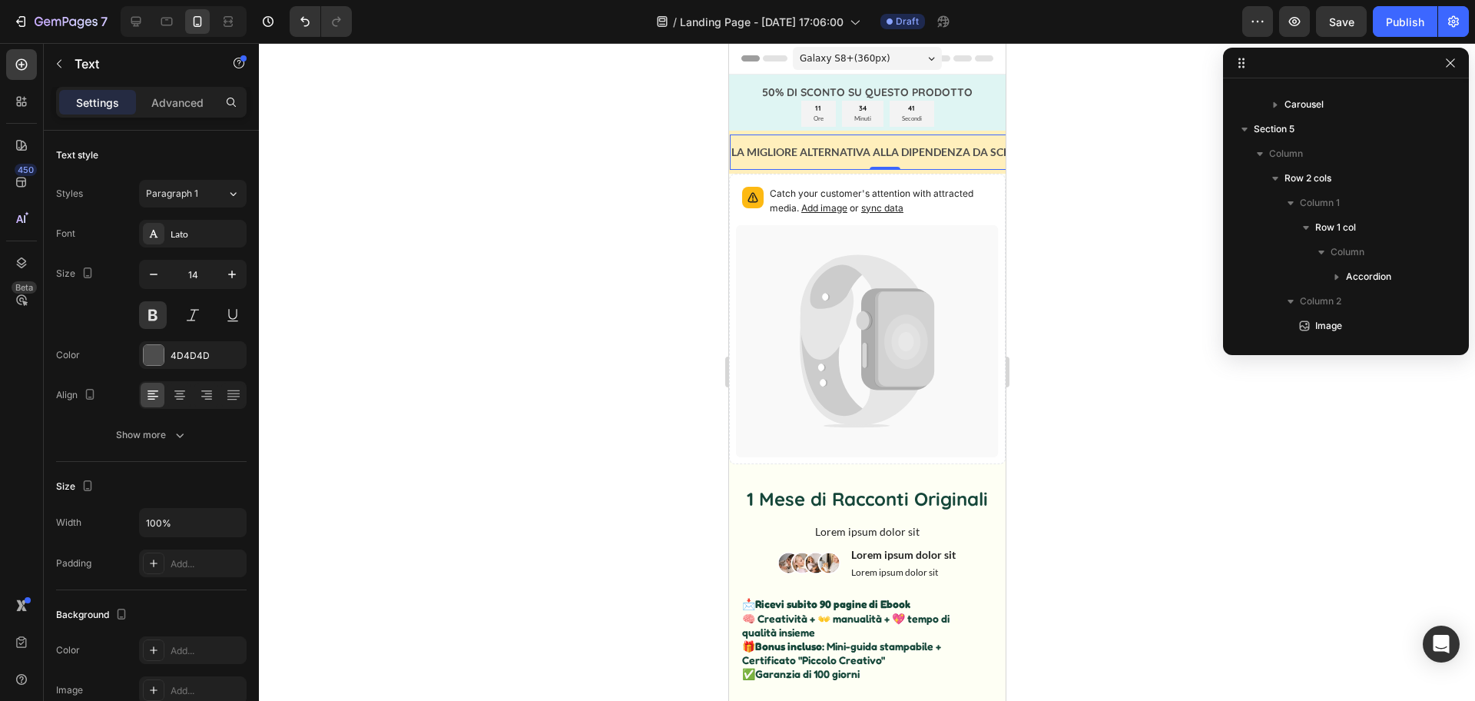
scroll to position [21, 0]
click at [947, 146] on p "LA MIGLIORE ALTERNATIVA ALLA DIPENDENZA DA SCHERMI" at bounding box center [884, 151] width 307 height 19
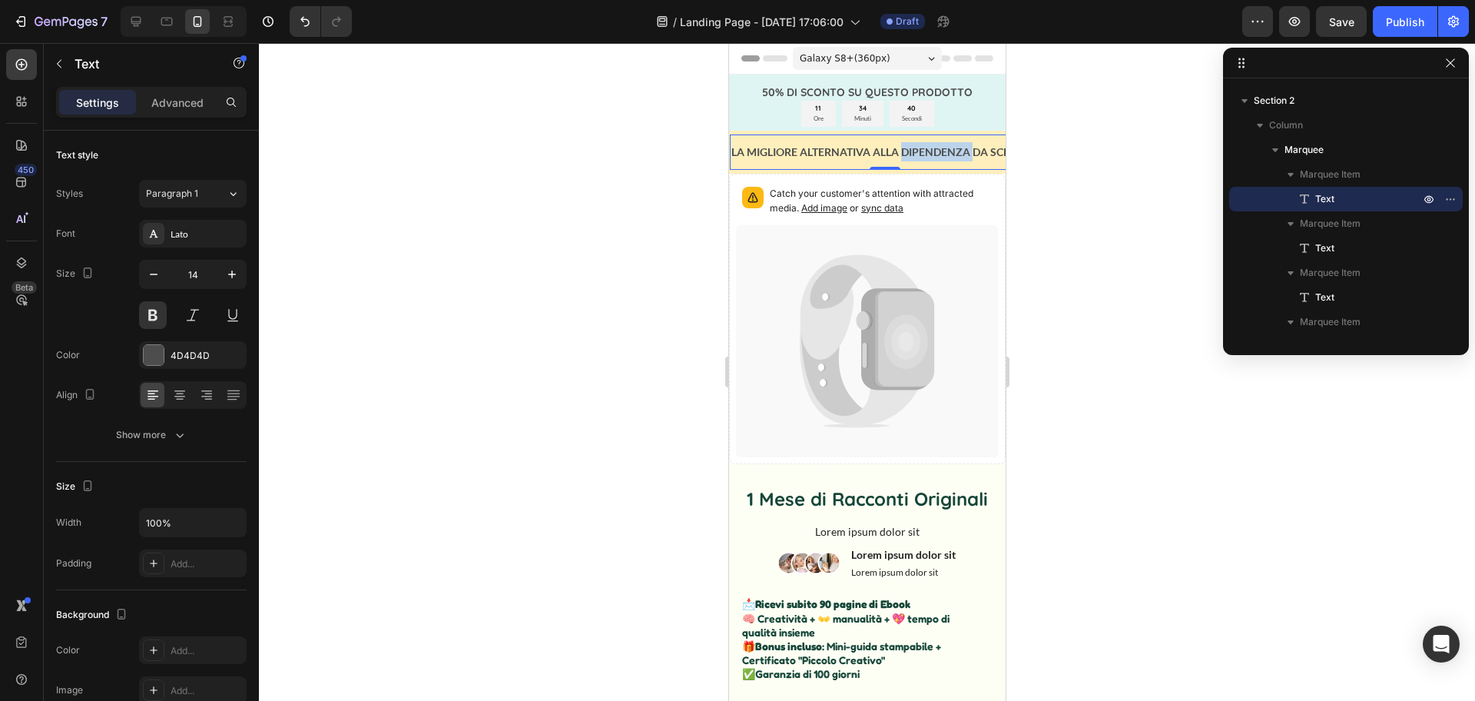
click at [947, 146] on p "LA MIGLIORE ALTERNATIVA ALLA DIPENDENZA DA SCHERMI" at bounding box center [884, 151] width 307 height 19
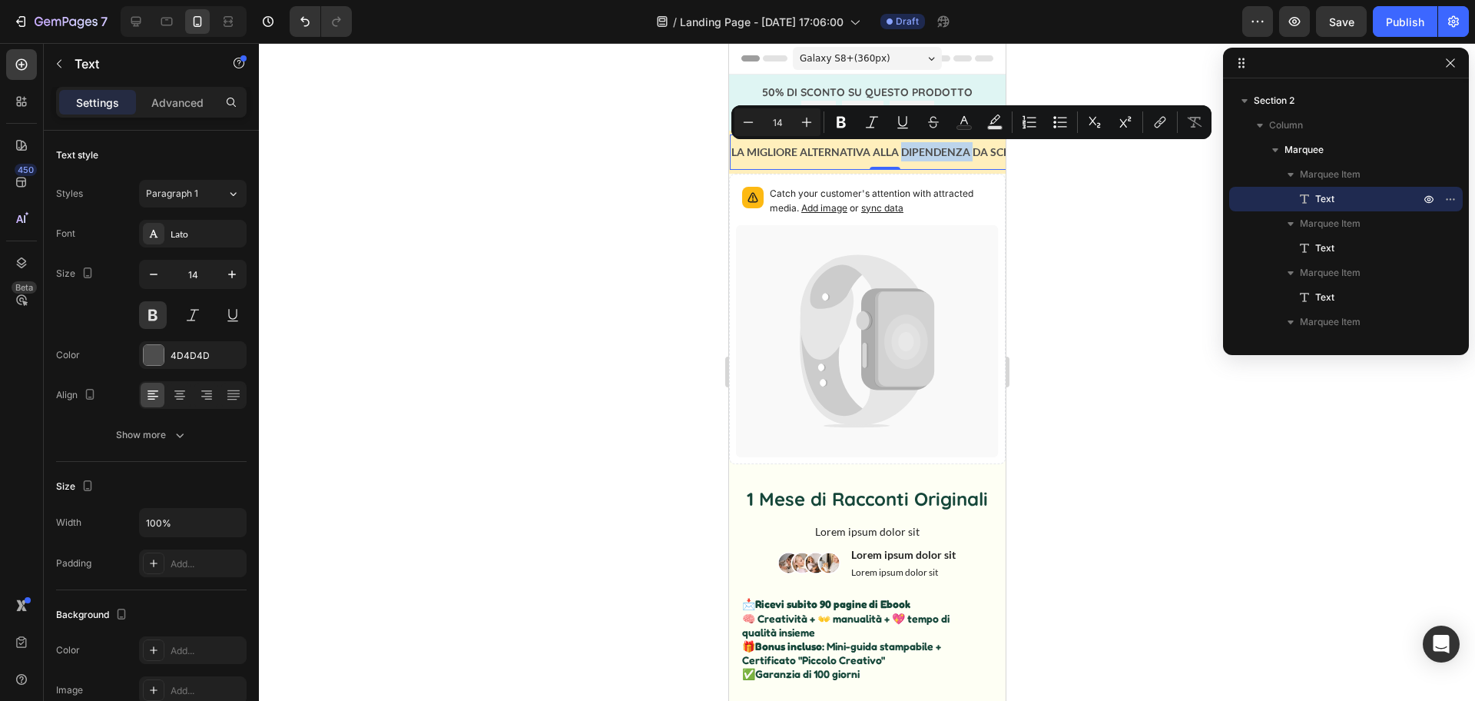
click at [956, 150] on p "LA MIGLIORE ALTERNATIVA ALLA DIPENDENZA DA SCHERMI" at bounding box center [884, 151] width 307 height 19
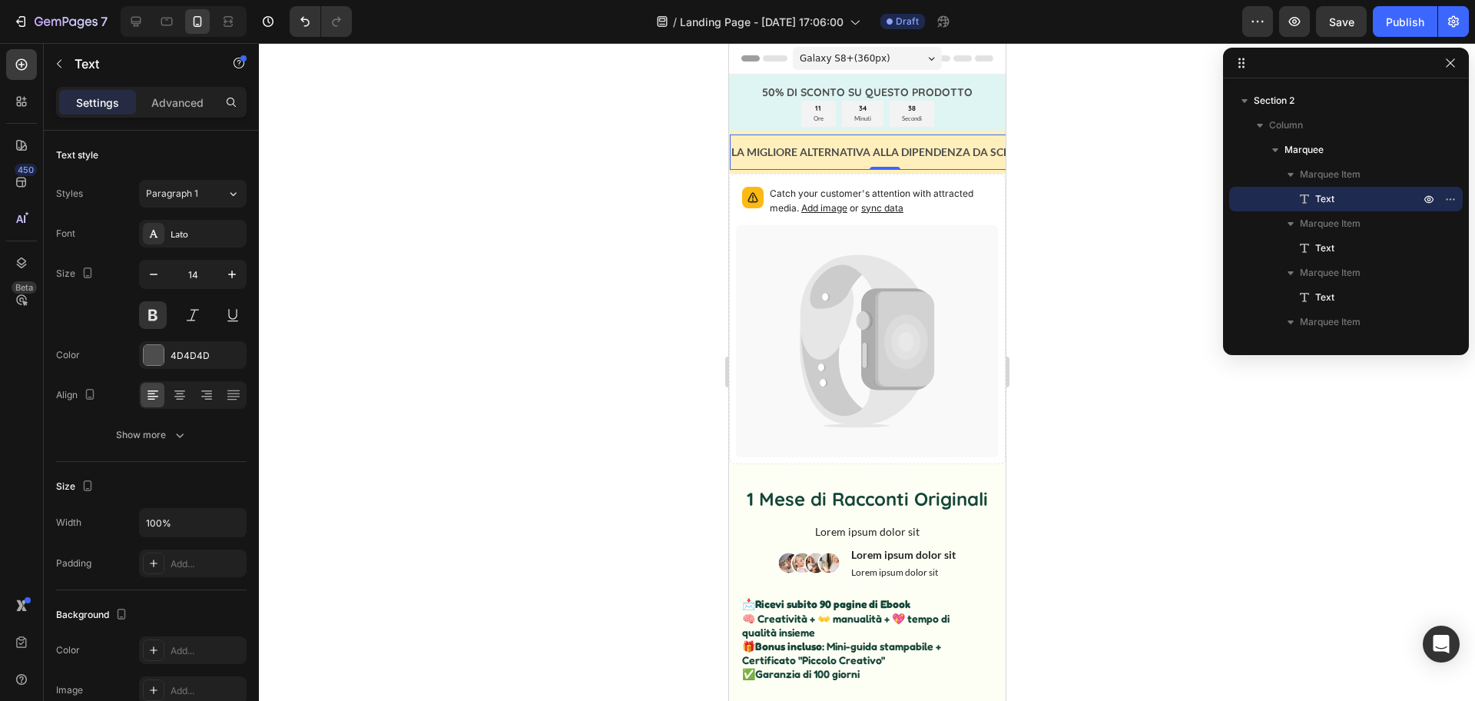
click at [973, 154] on p "LA MIGLIORE ALTERNATIVA ALLA DIPENDENZA DA SCHERMI" at bounding box center [884, 151] width 307 height 19
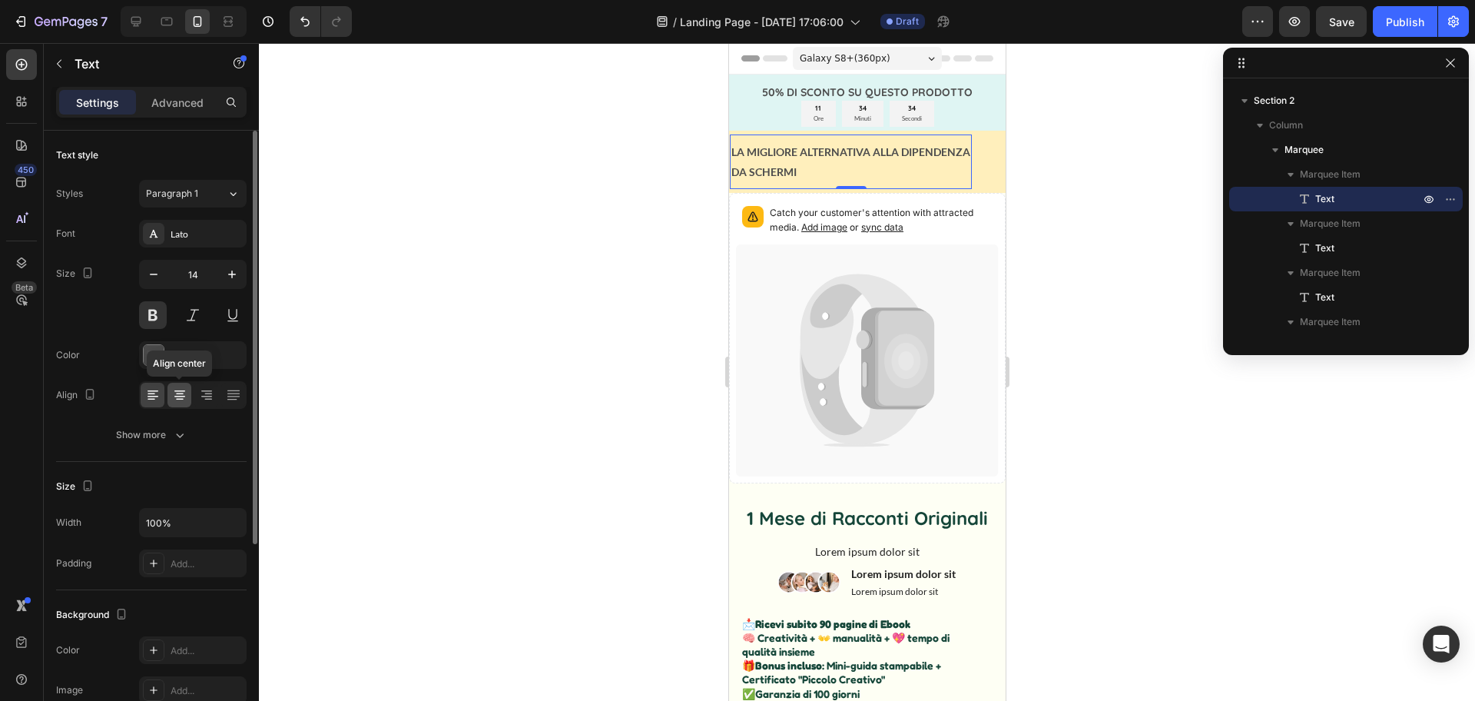
click at [186, 397] on icon at bounding box center [179, 394] width 15 height 15
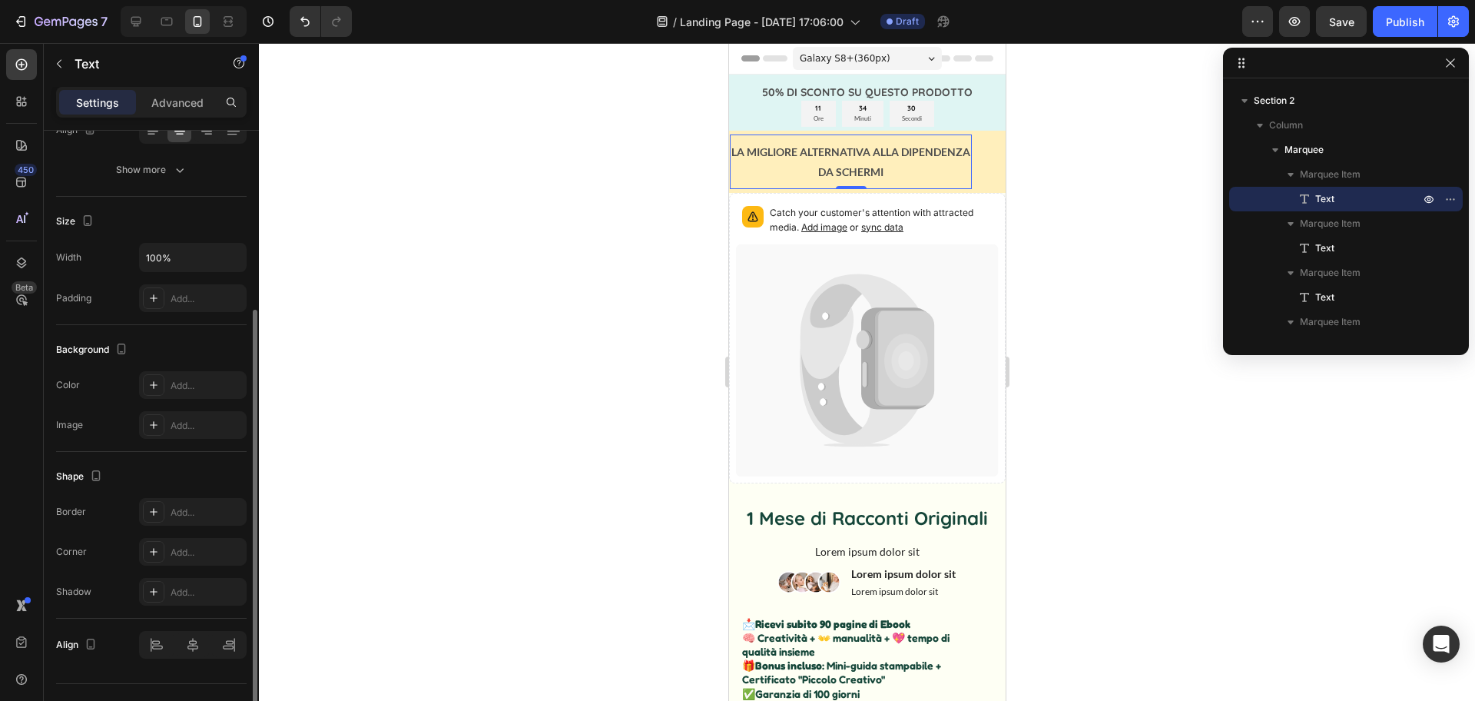
scroll to position [297, 0]
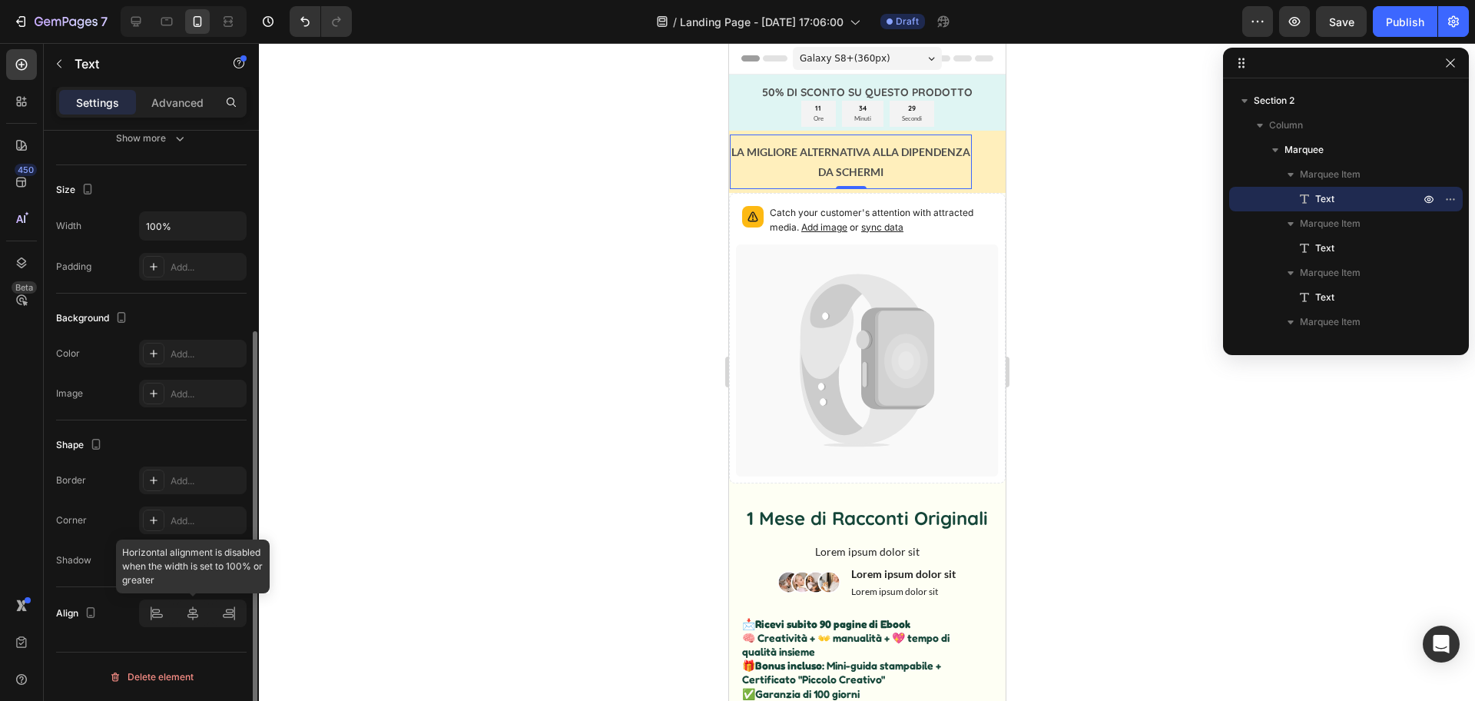
click at [200, 616] on div at bounding box center [193, 613] width 108 height 28
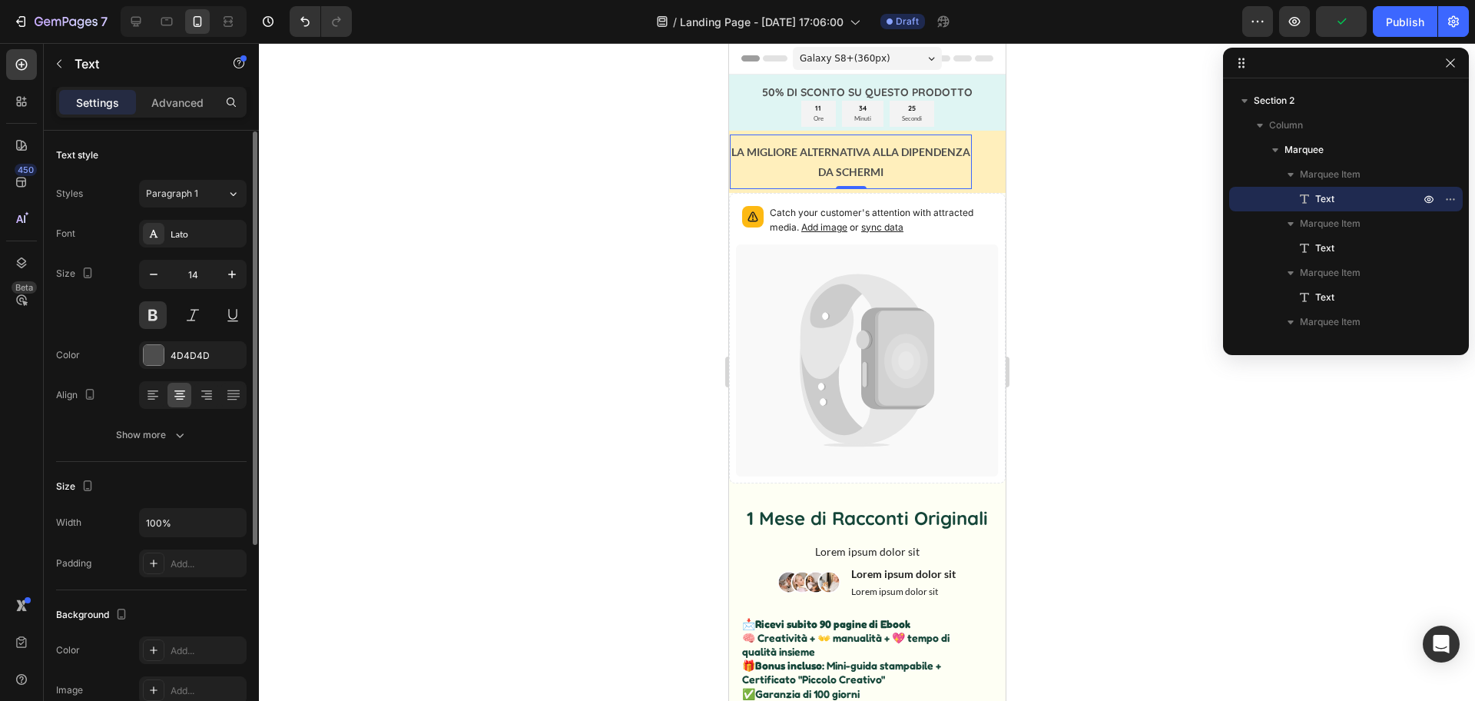
scroll to position [0, 0]
click at [1086, 161] on div at bounding box center [867, 372] width 1216 height 658
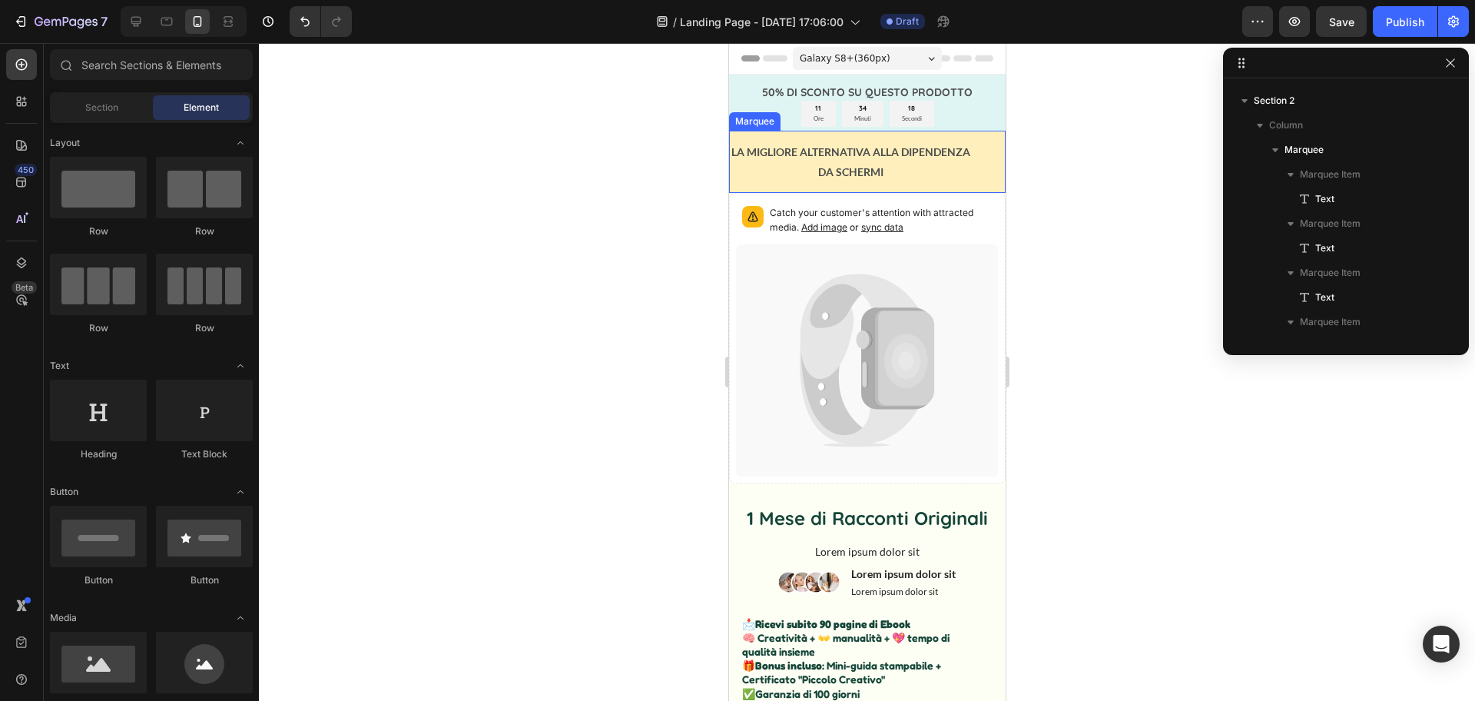
click at [974, 154] on div "LA MIGLIORE ALTERNATIVA ALLA DIPENDENZA DA SCHERMI Text" at bounding box center [871, 161] width 285 height 54
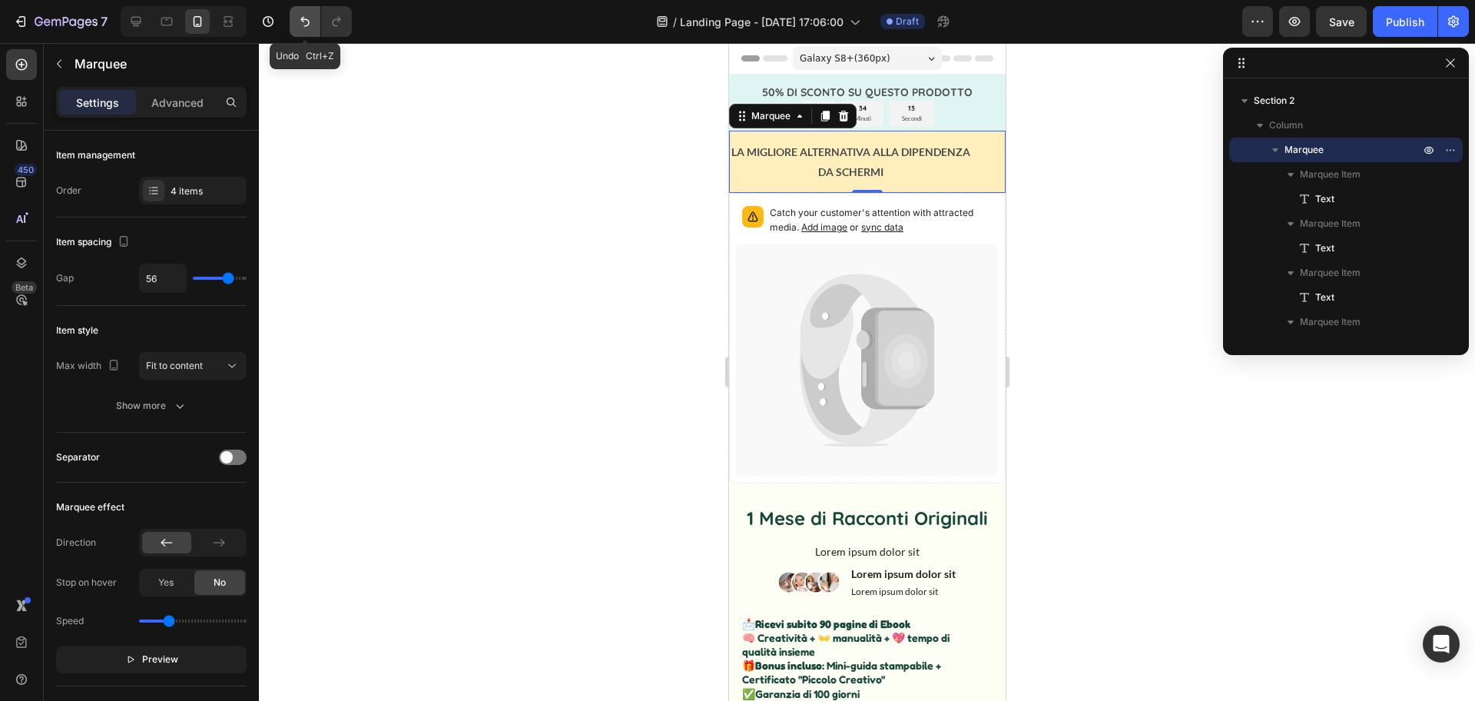
click at [305, 20] on icon "Undo/Redo" at bounding box center [304, 21] width 15 height 15
click at [300, 27] on icon "Undo/Redo" at bounding box center [304, 21] width 15 height 15
click at [956, 145] on p "LA MIGLIORE ALTERNATIVA ALLA DIPENDENZA" at bounding box center [850, 151] width 239 height 19
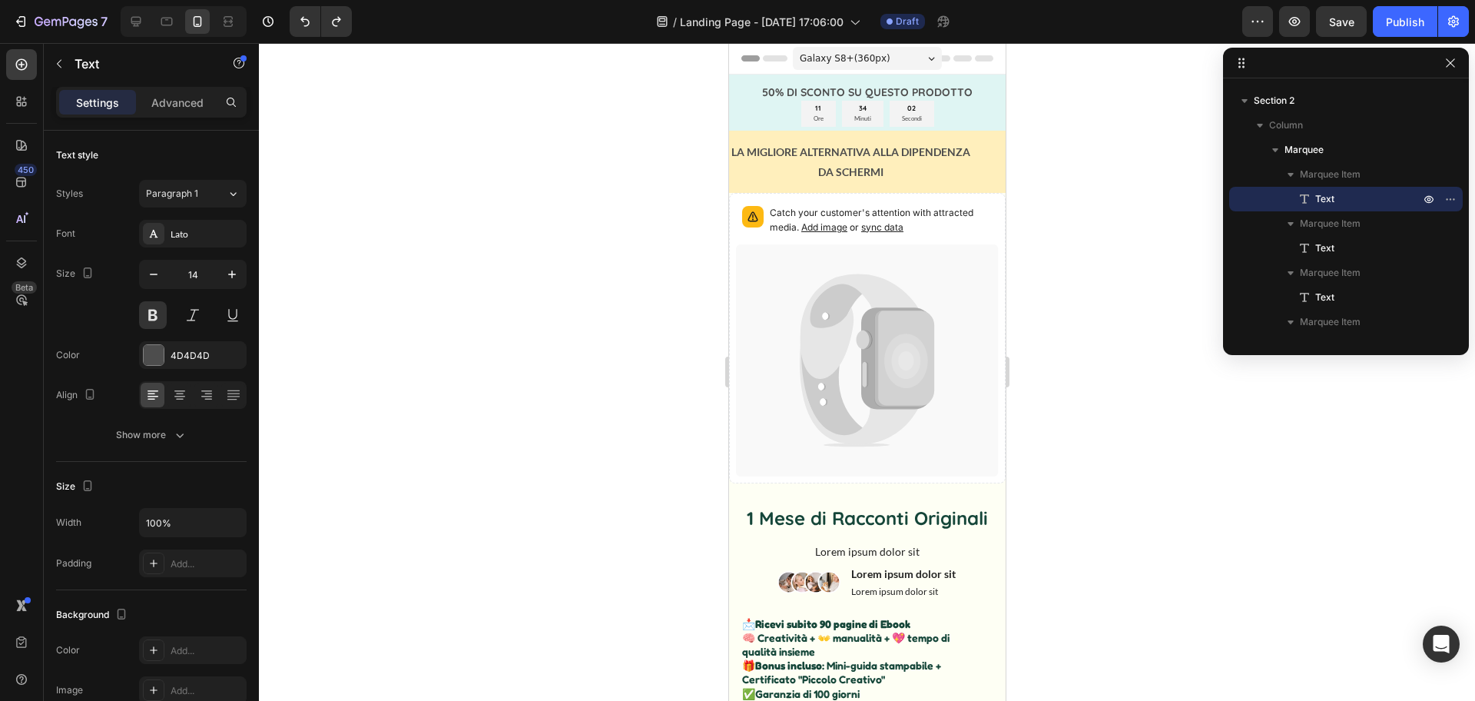
click at [929, 150] on p "LA MIGLIORE ALTERNATIVA ALLA DIPENDENZA" at bounding box center [850, 151] width 239 height 19
click at [799, 174] on p "DA SCHERMI" at bounding box center [850, 171] width 239 height 19
click at [890, 173] on p "DA SCHERMI" at bounding box center [850, 171] width 239 height 19
click at [807, 171] on p "DA SCHERMI" at bounding box center [850, 171] width 239 height 19
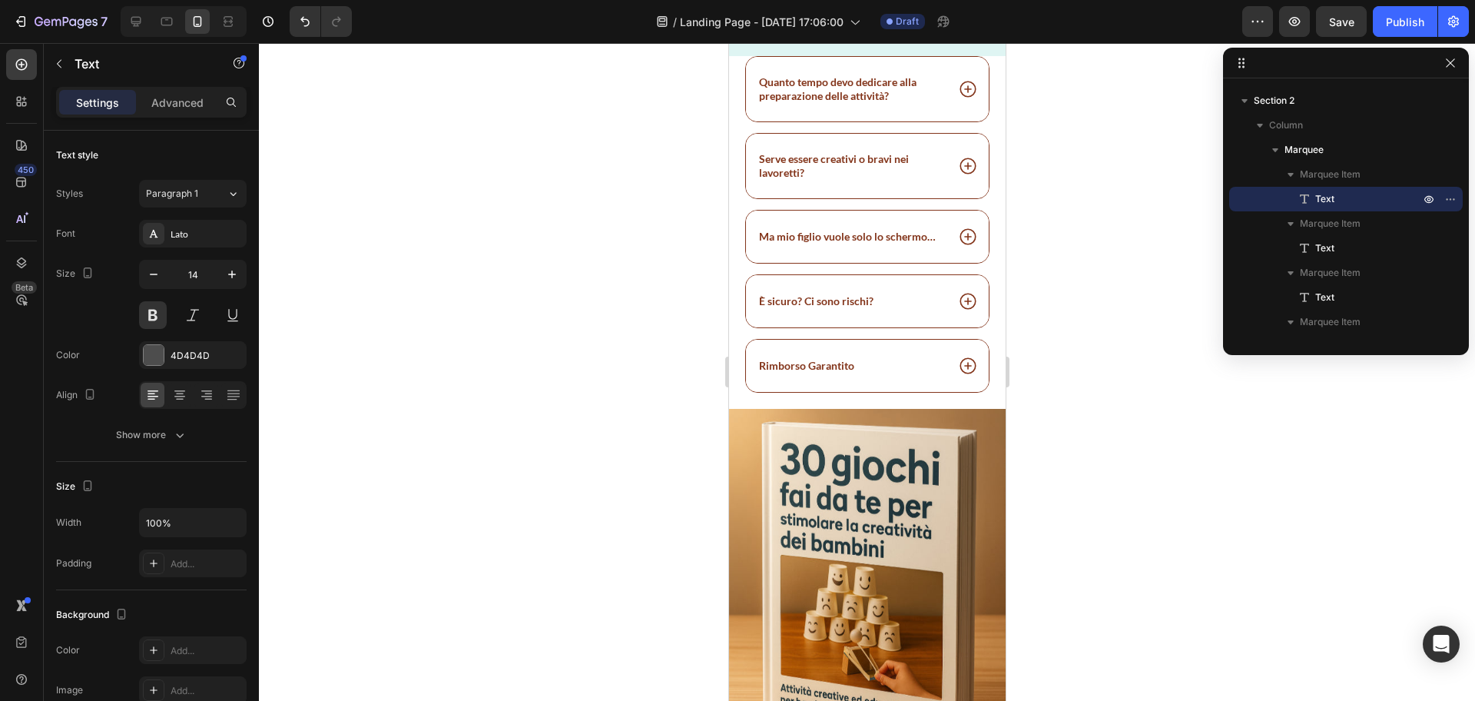
scroll to position [1279, 0]
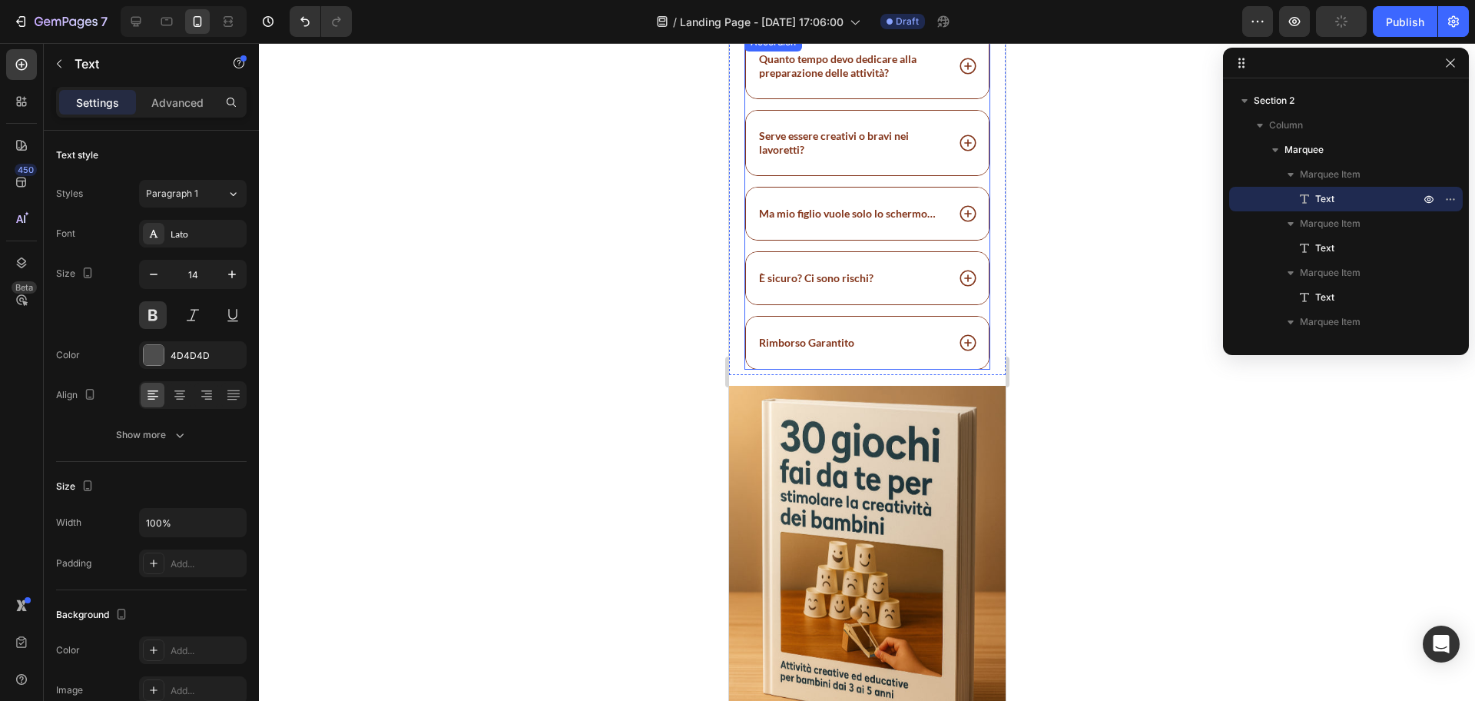
click at [957, 147] on icon at bounding box center [967, 143] width 20 height 20
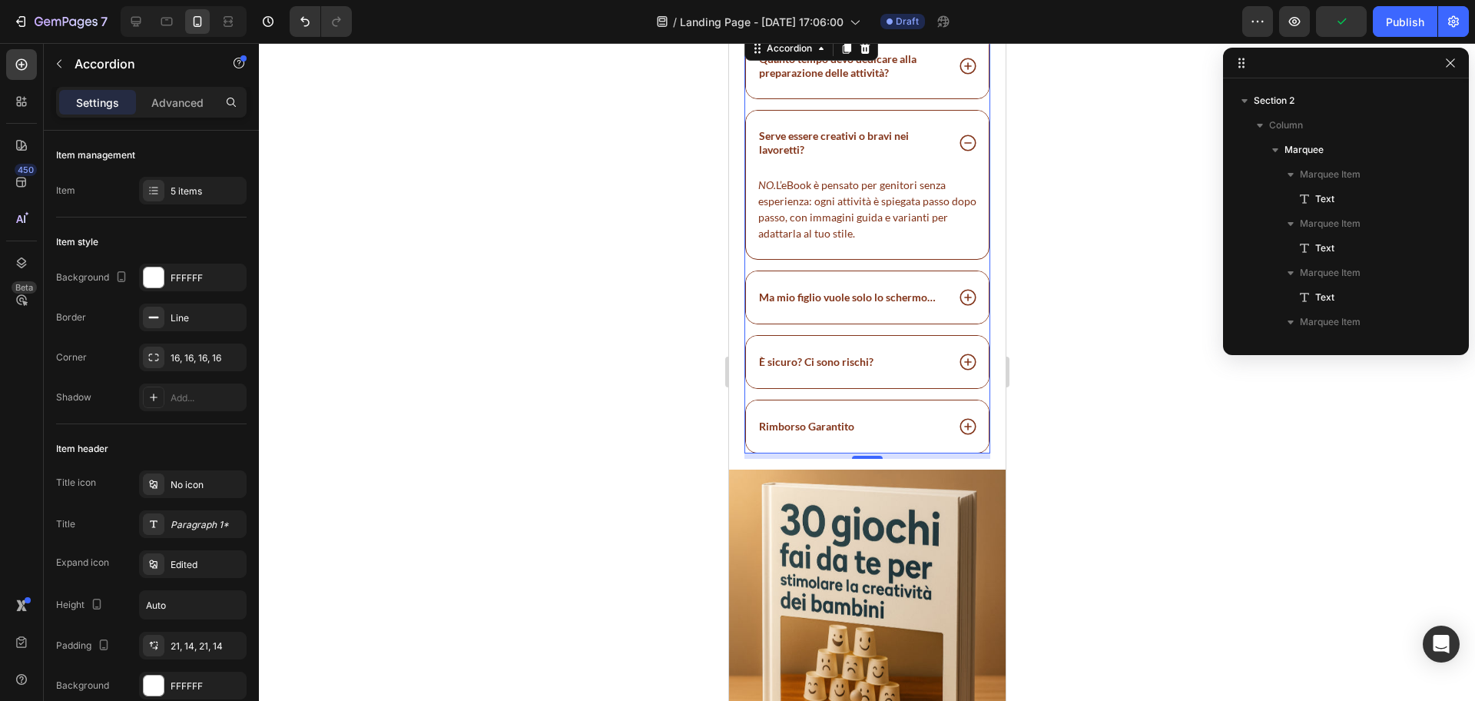
scroll to position [832, 0]
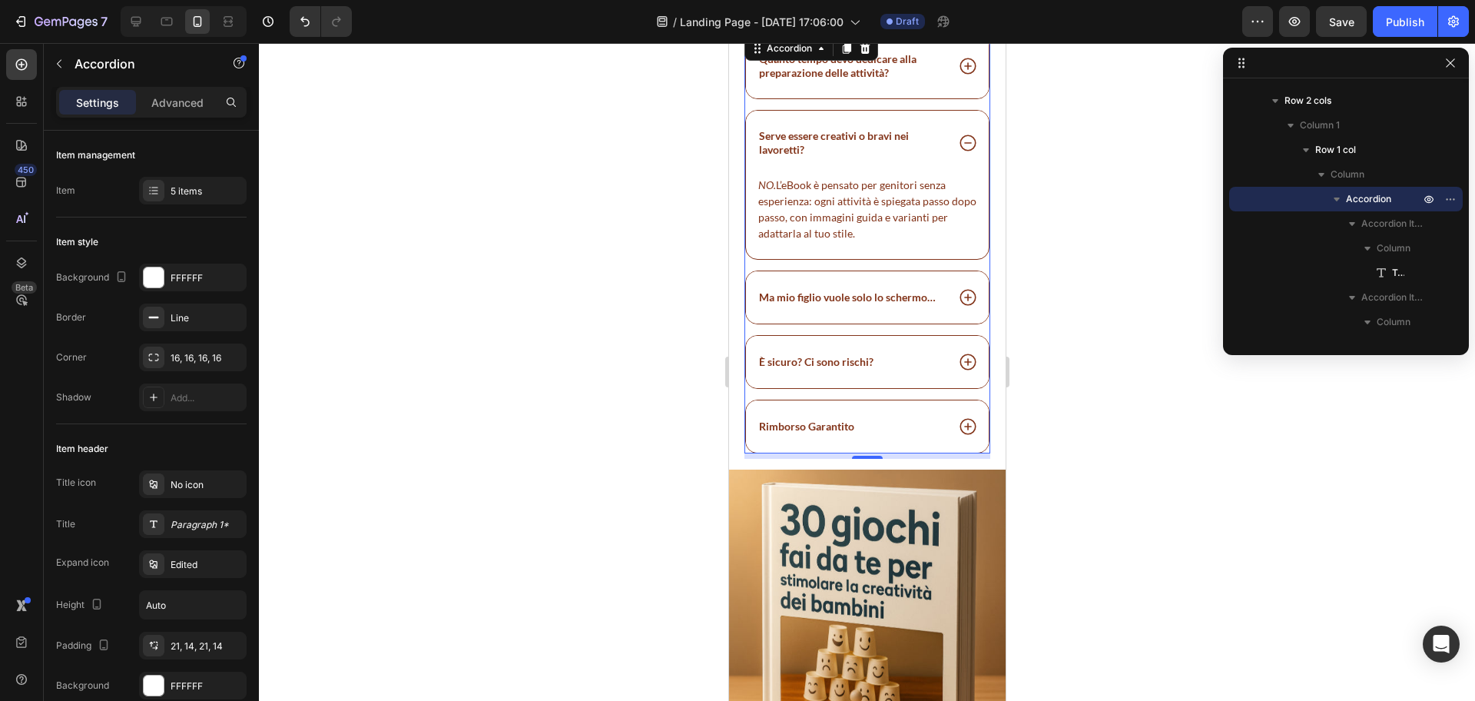
click at [957, 141] on icon at bounding box center [967, 143] width 20 height 20
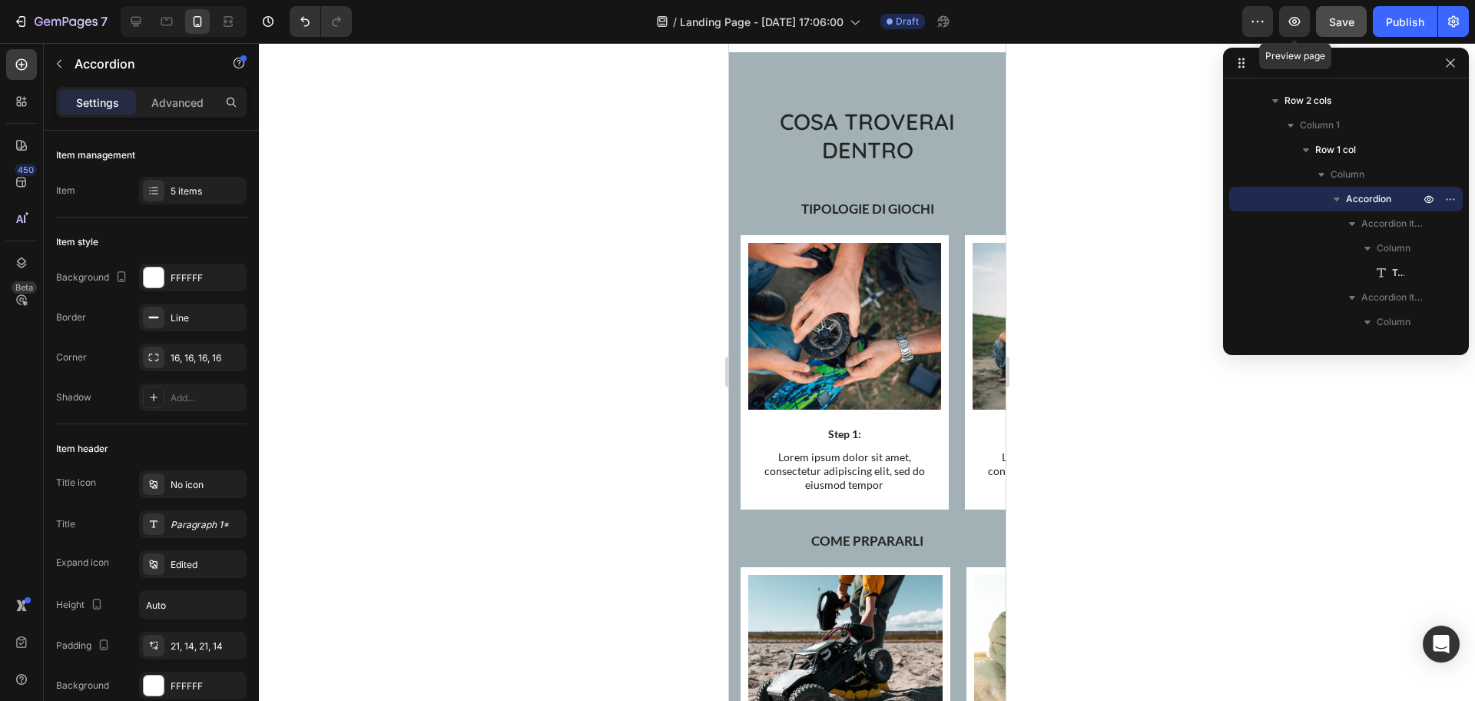
scroll to position [4563, 0]
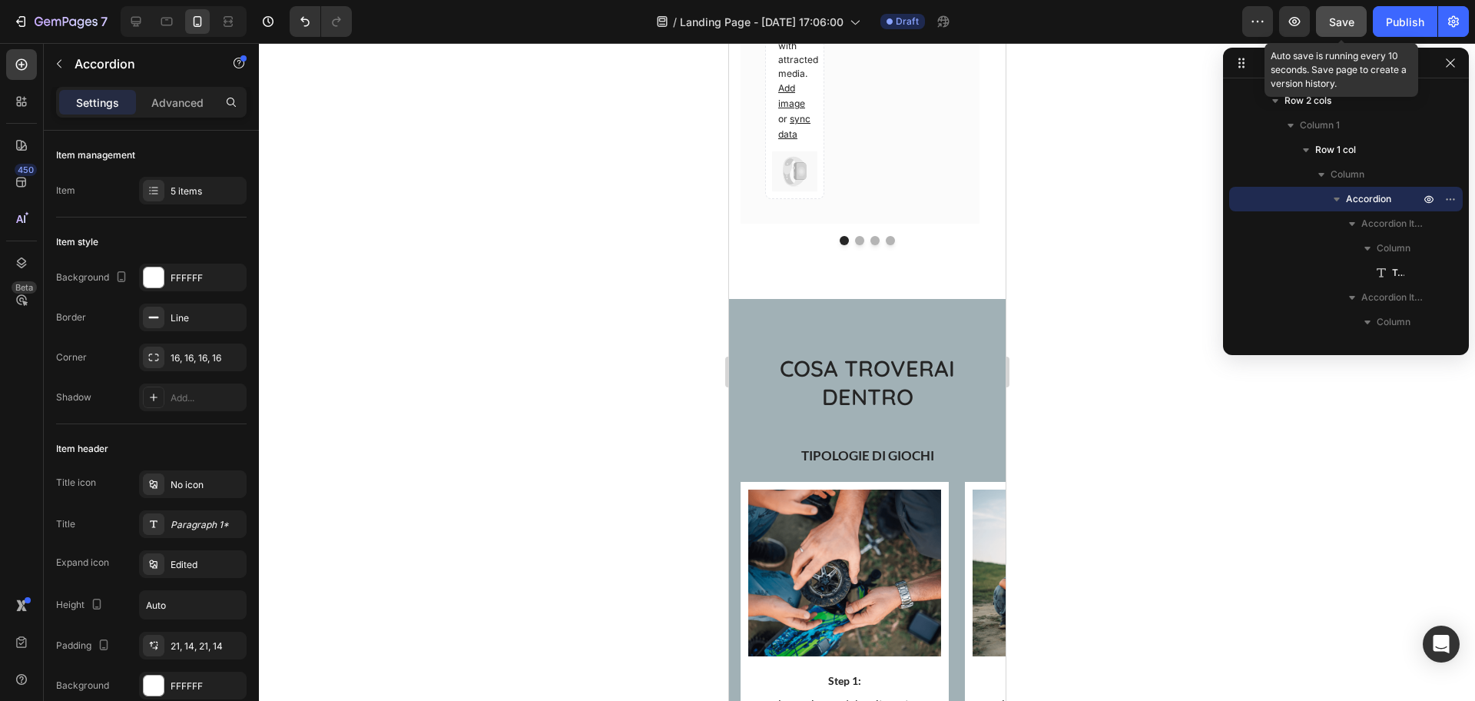
click at [1334, 20] on span "Save" at bounding box center [1341, 21] width 25 height 13
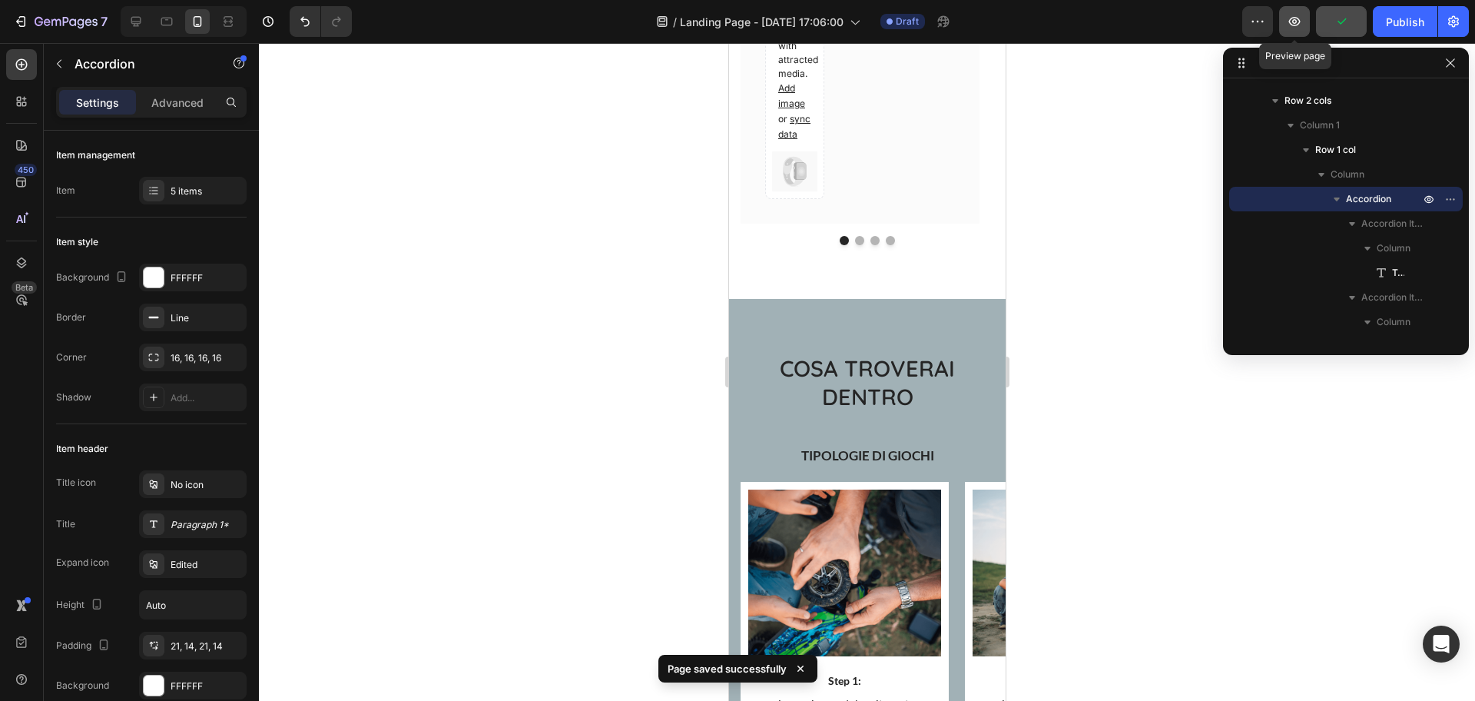
click at [1302, 23] on icon "button" at bounding box center [1294, 21] width 15 height 15
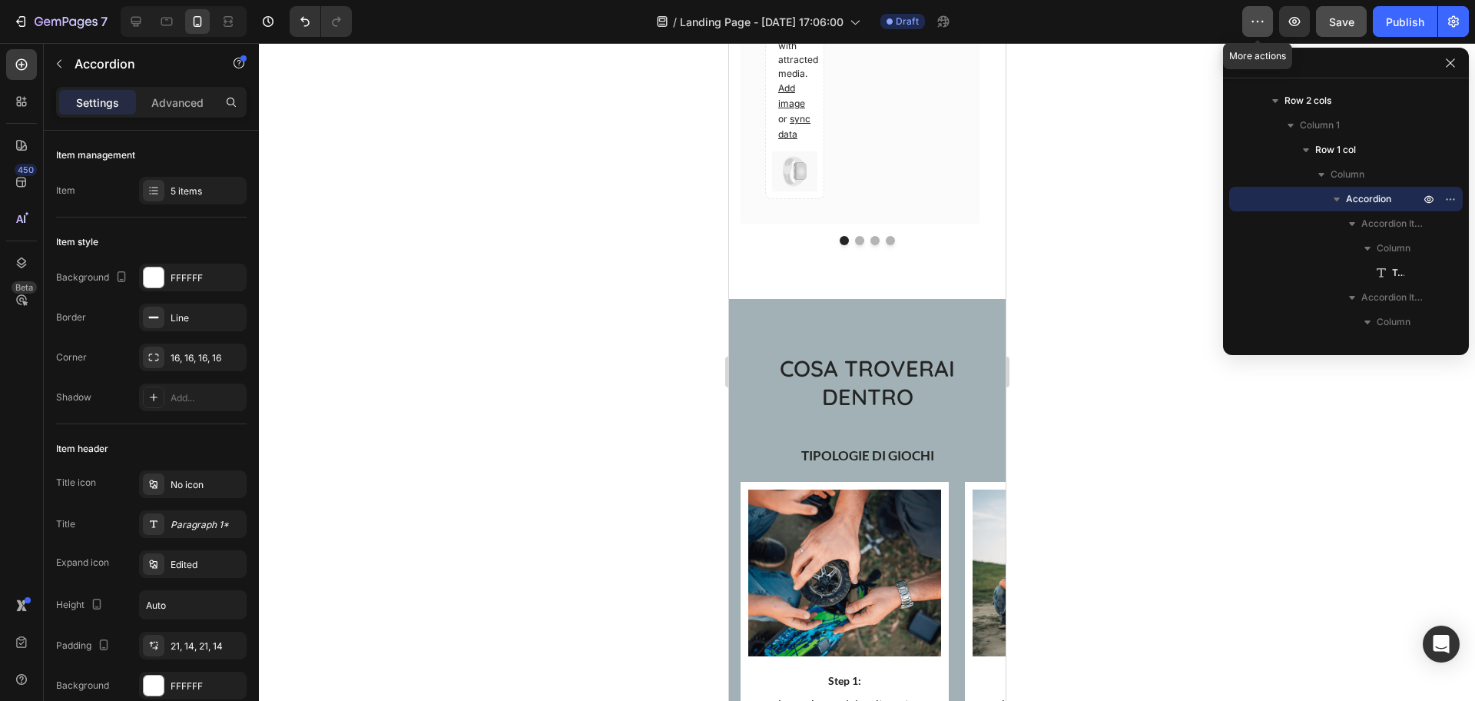
click at [1252, 31] on button "button" at bounding box center [1257, 21] width 31 height 31
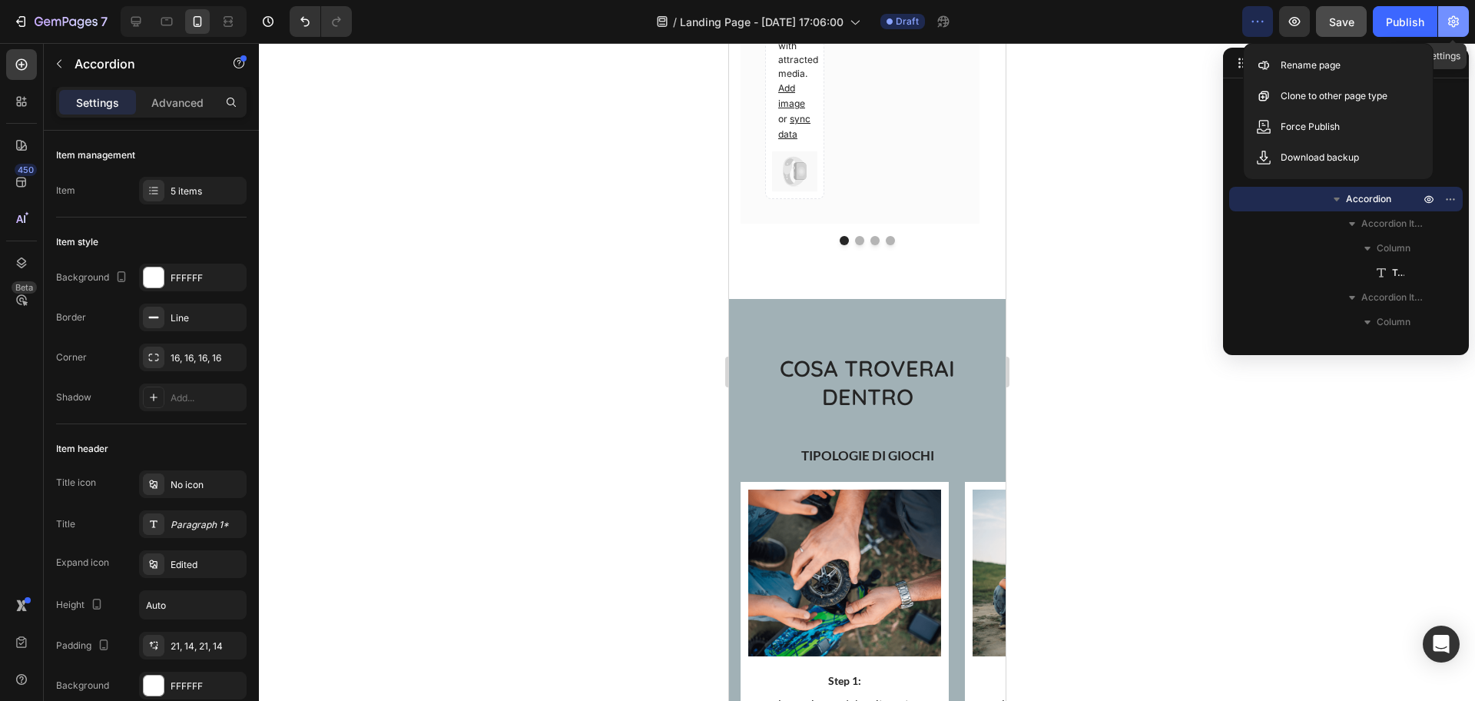
click at [1448, 20] on icon "button" at bounding box center [1453, 21] width 15 height 15
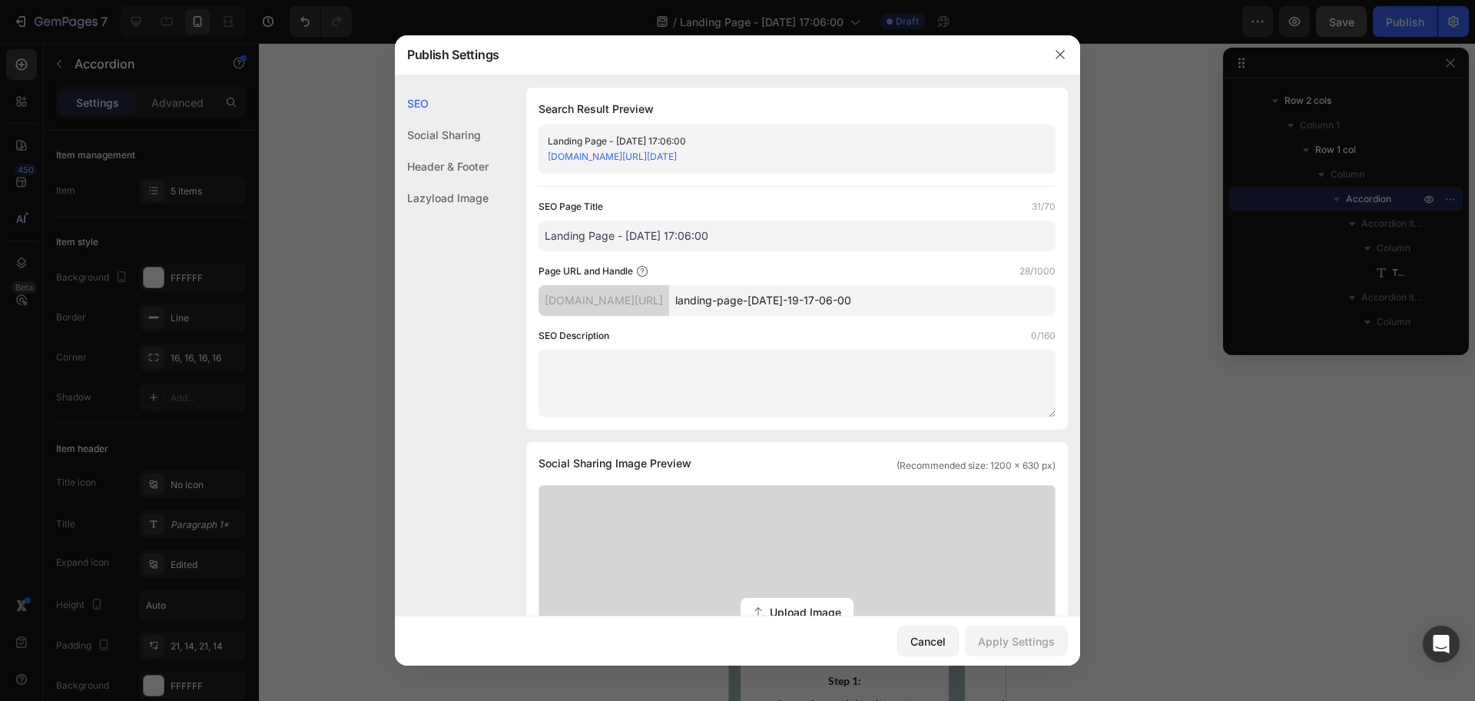
click at [1128, 200] on div at bounding box center [737, 350] width 1475 height 701
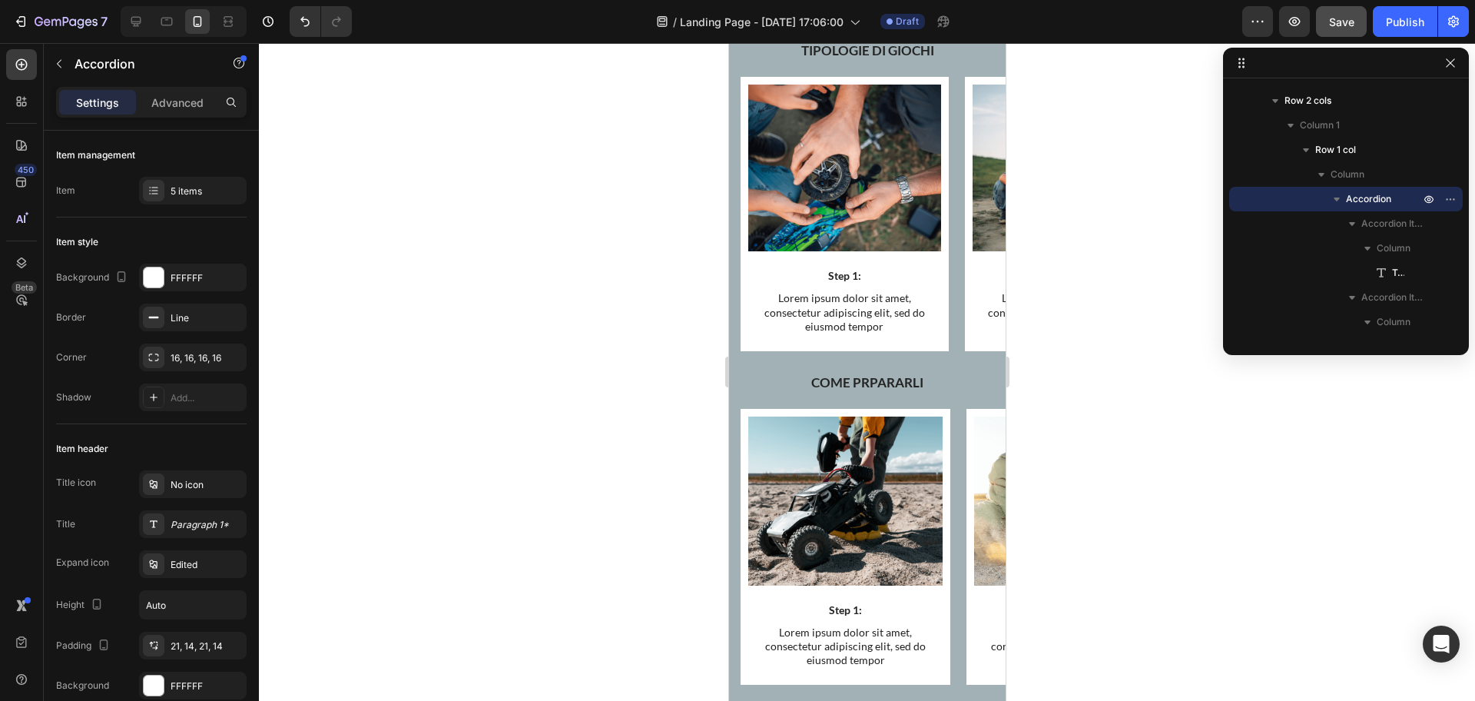
scroll to position [4559, 0]
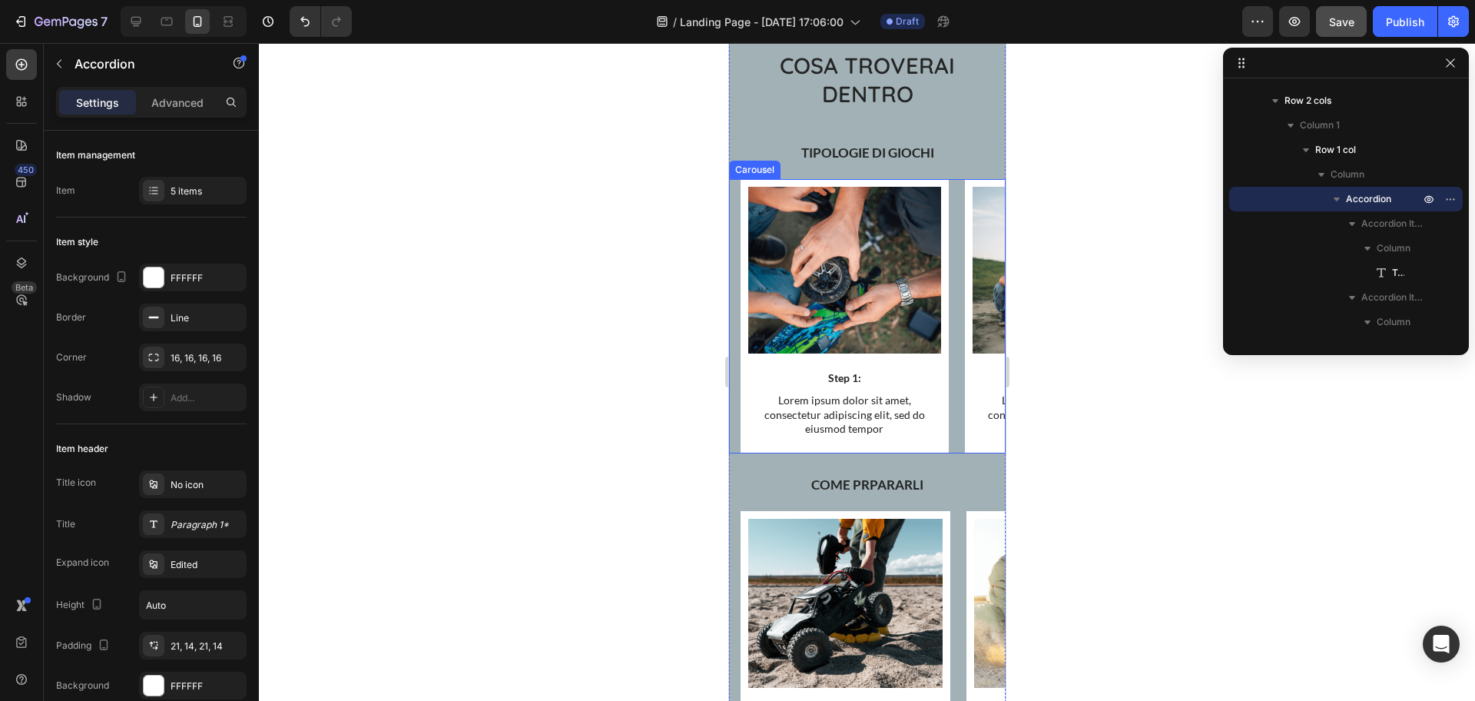
click at [734, 226] on div "Image Step 1: Text Block Lorem ipsum dolor sit amet, consectetur adipiscing eli…" at bounding box center [866, 316] width 277 height 274
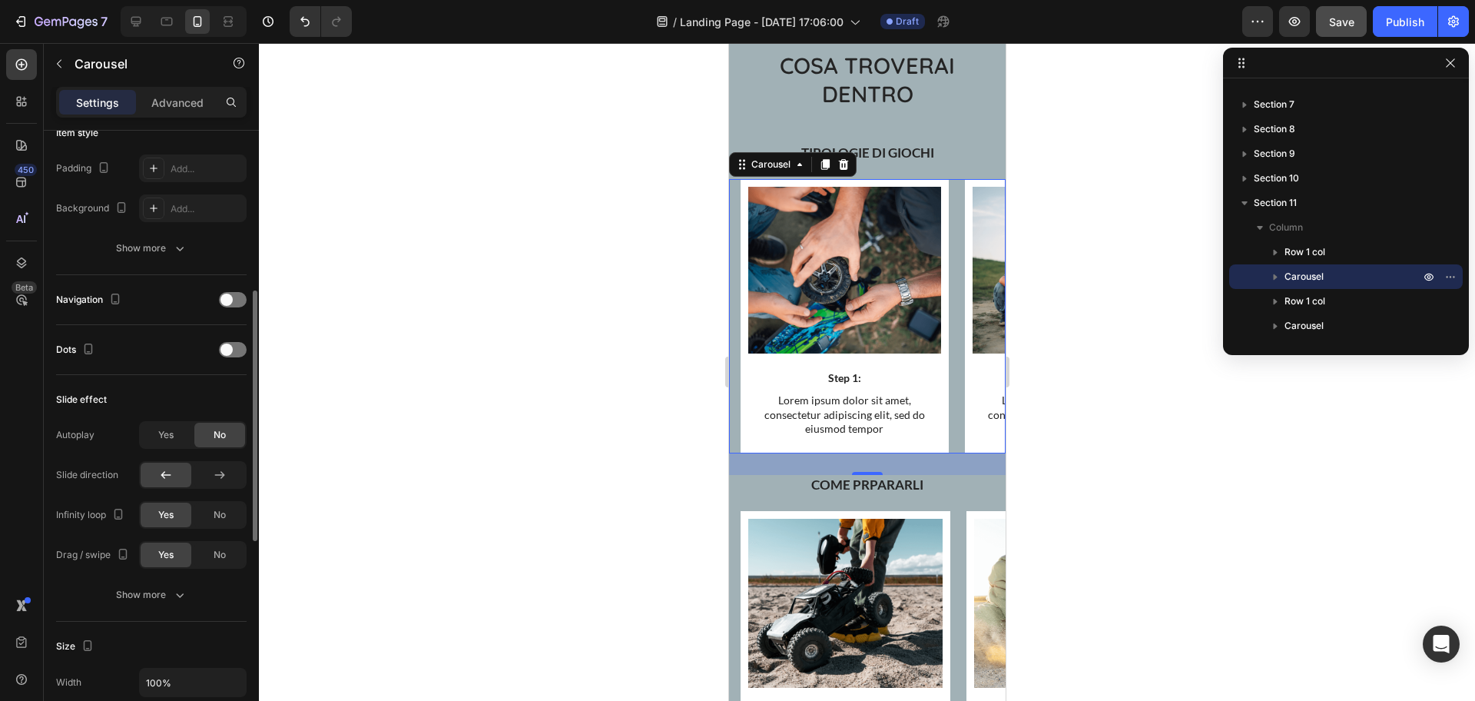
scroll to position [397, 0]
click at [208, 476] on div at bounding box center [219, 470] width 51 height 25
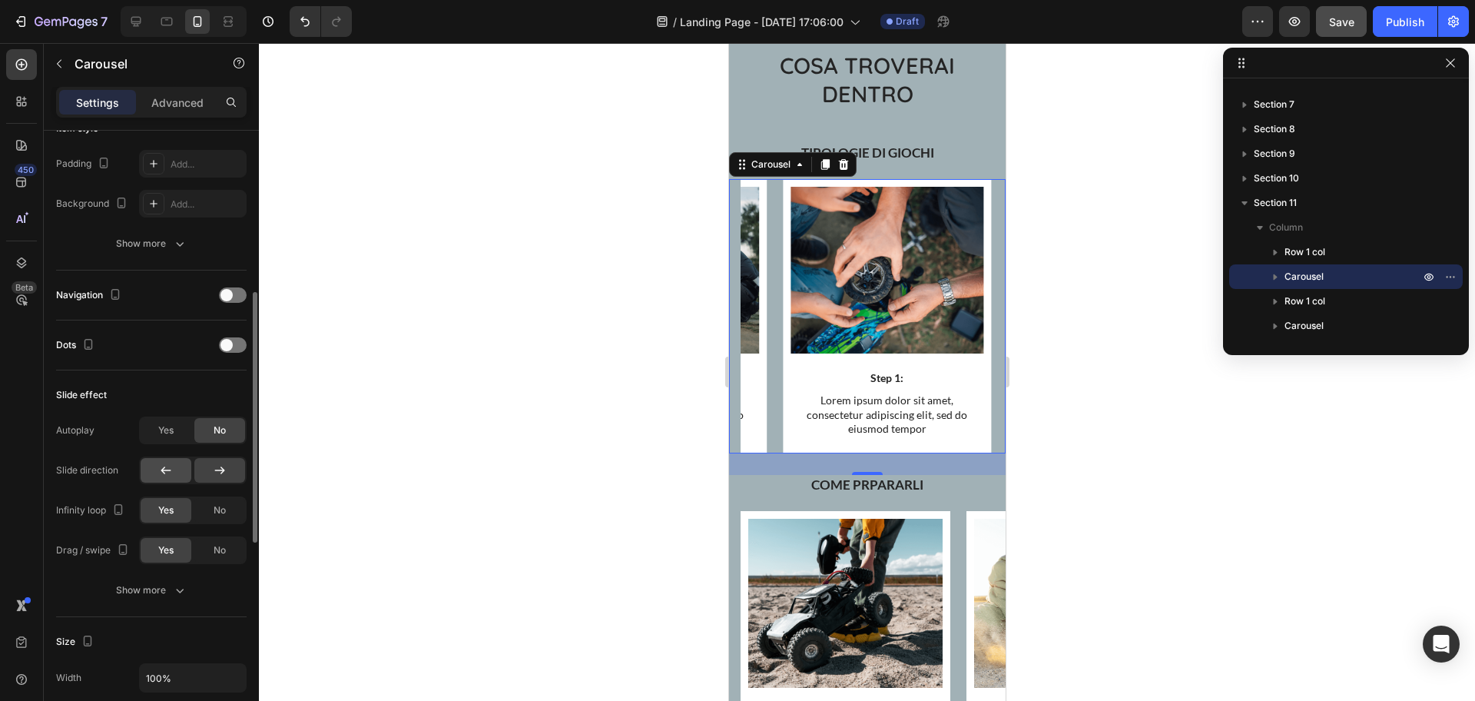
click at [175, 475] on div at bounding box center [166, 470] width 51 height 25
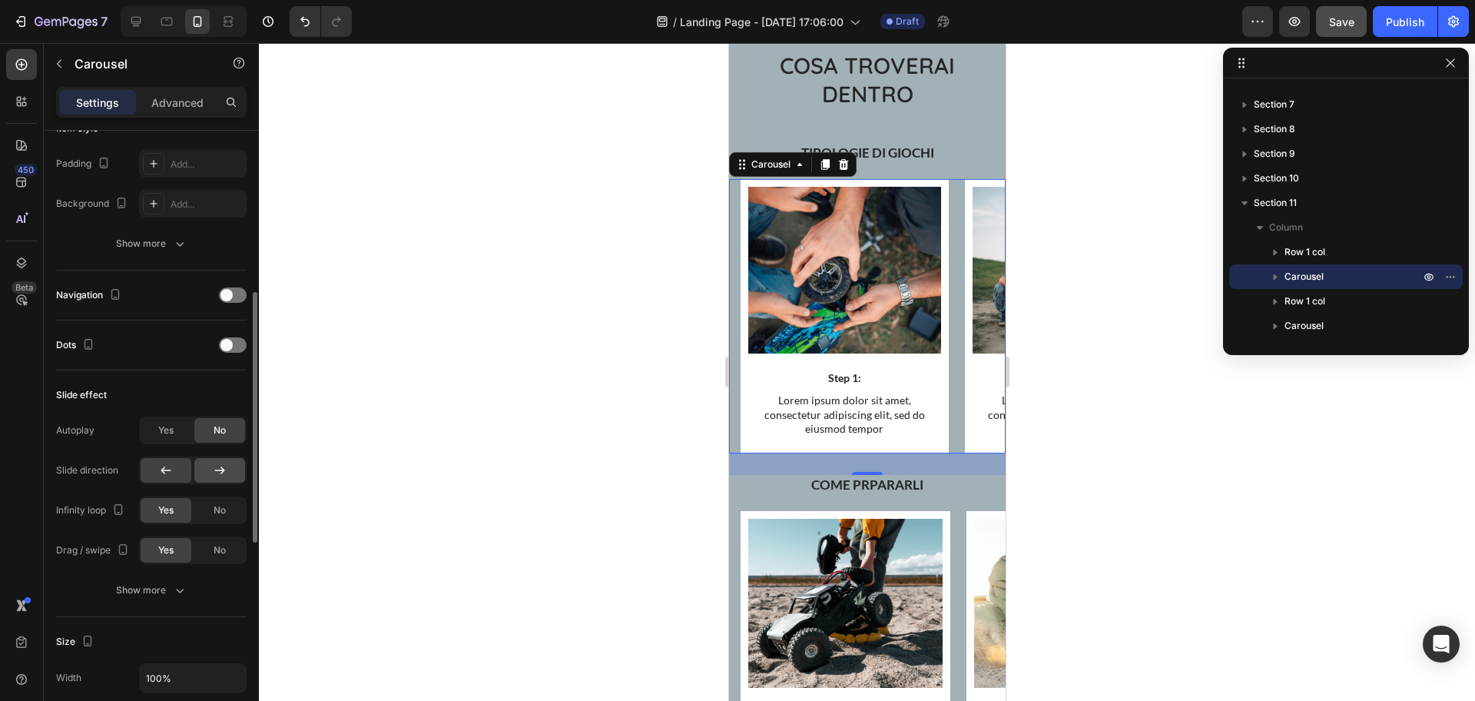
click at [214, 473] on icon at bounding box center [219, 470] width 15 height 15
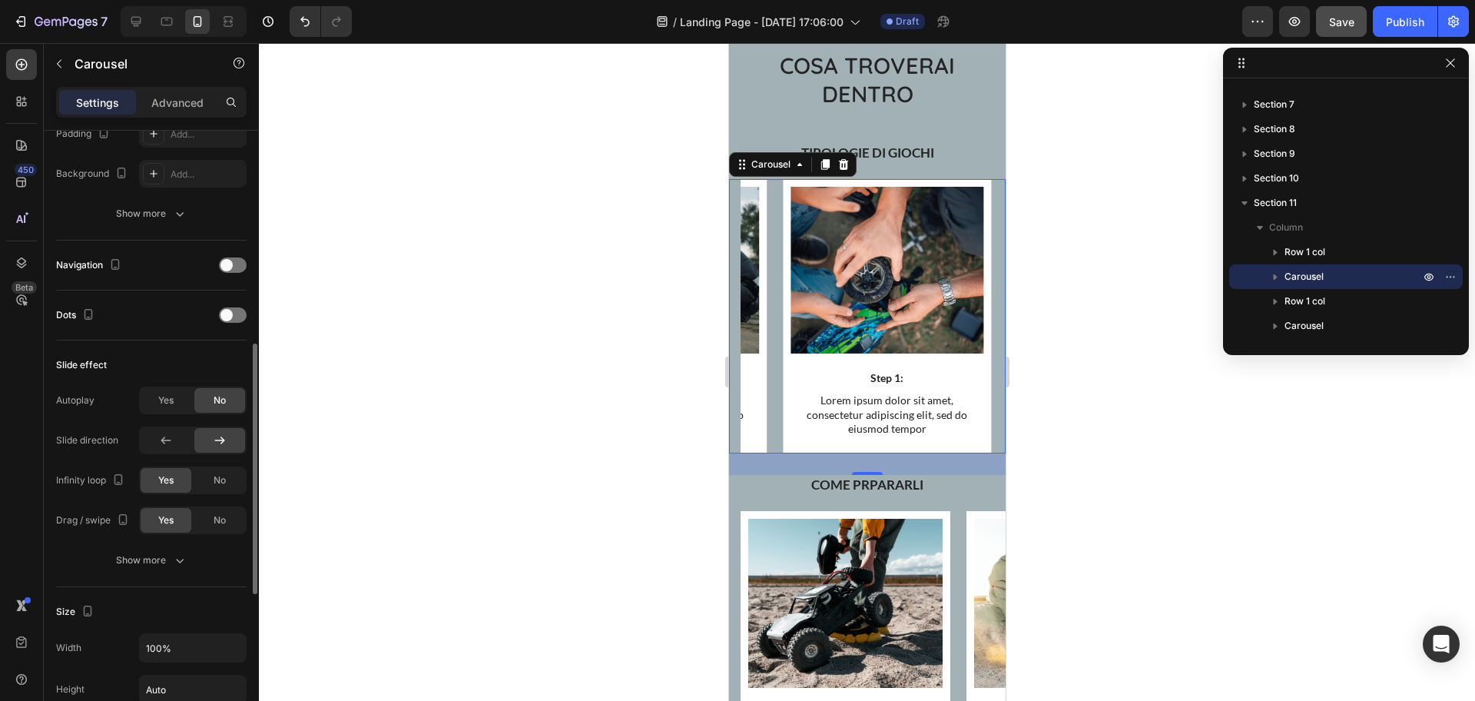
scroll to position [426, 0]
click at [239, 317] on div at bounding box center [233, 315] width 28 height 15
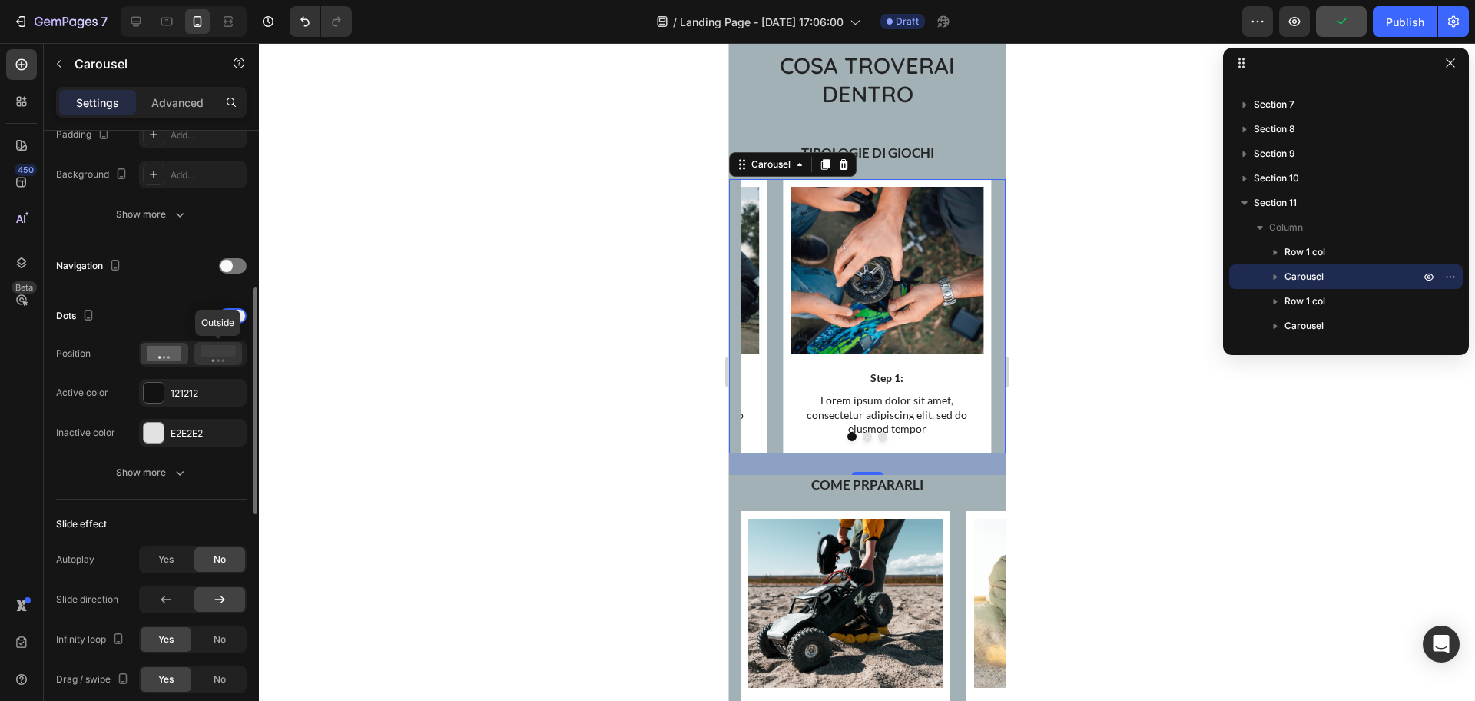
click at [211, 357] on icon at bounding box center [218, 353] width 35 height 17
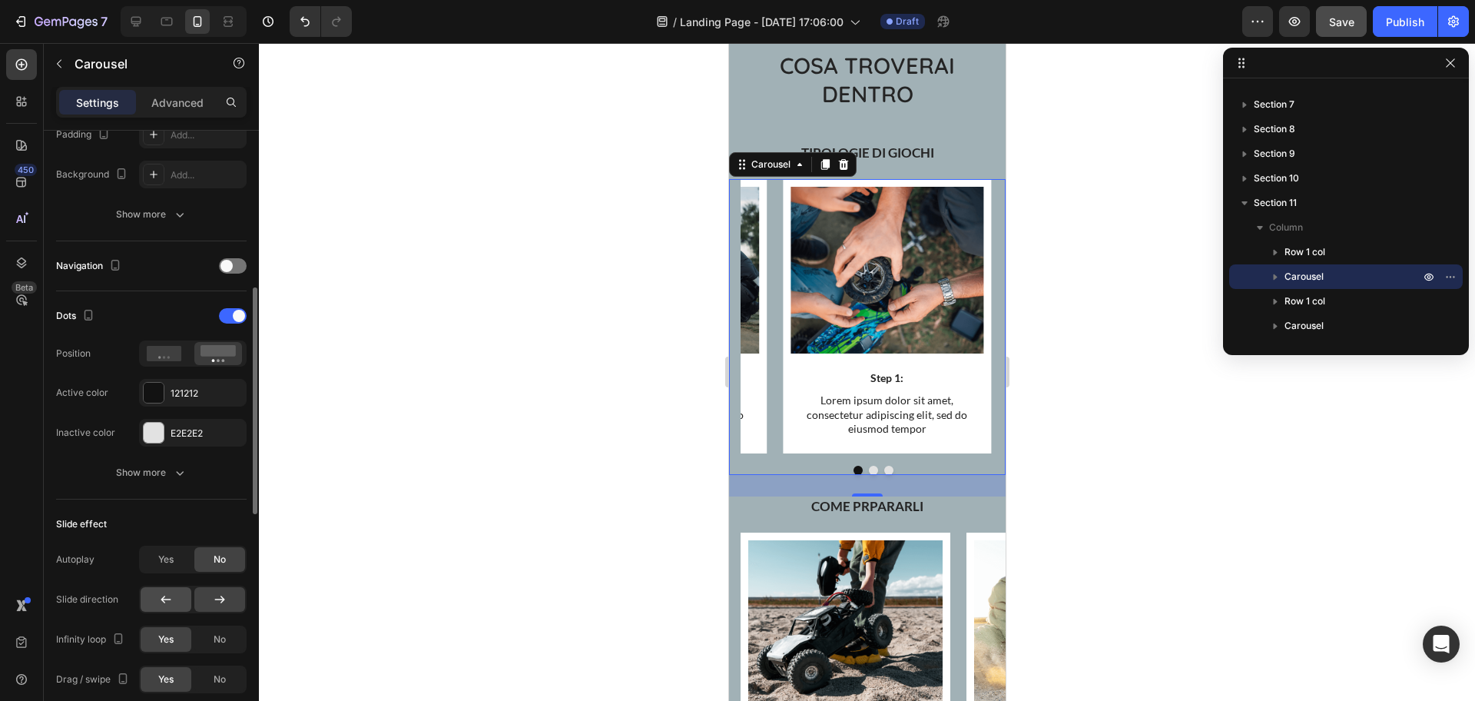
click at [166, 596] on icon at bounding box center [165, 599] width 15 height 15
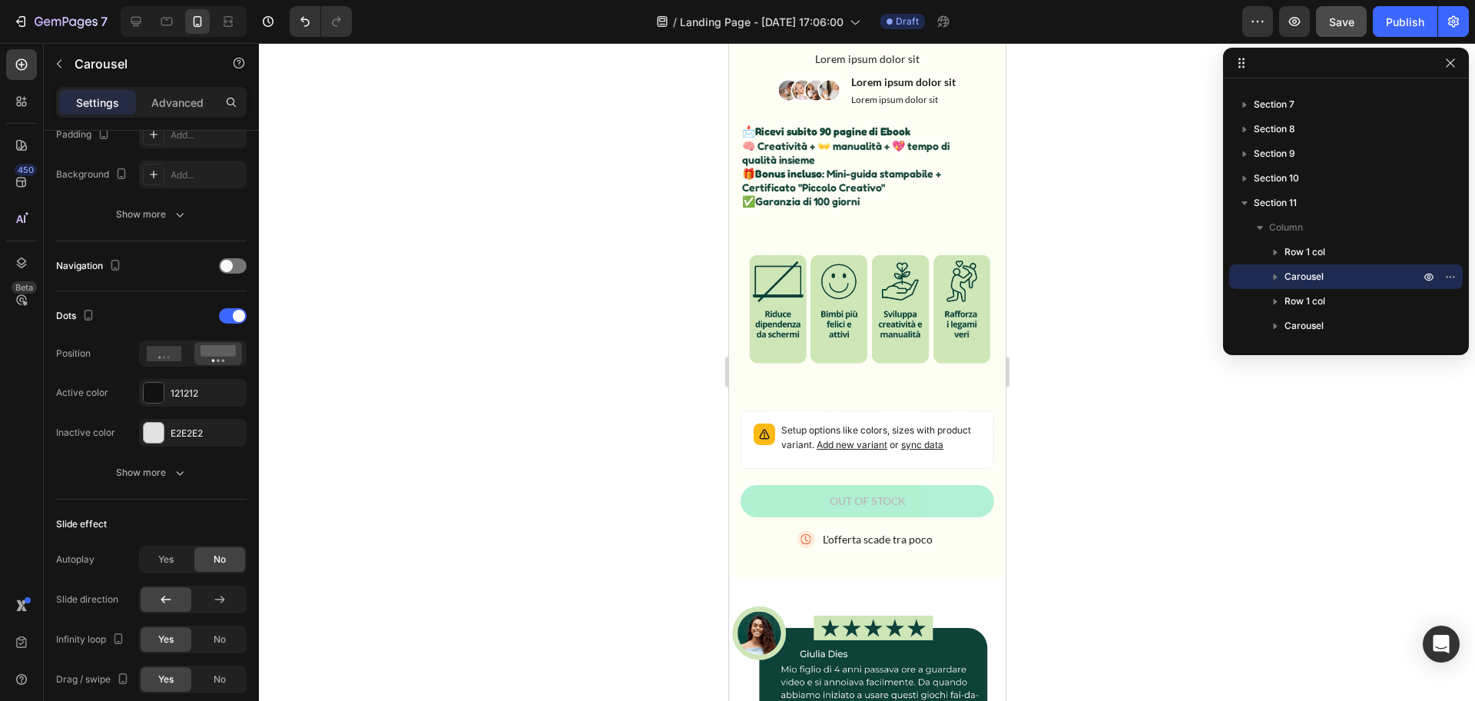
scroll to position [472, 0]
click at [877, 171] on p "🧠 Creatività + 👐 manualità + 💖 tempo di qualità insieme 🎁 Bonus incluso : Mini-…" at bounding box center [866, 168] width 250 height 56
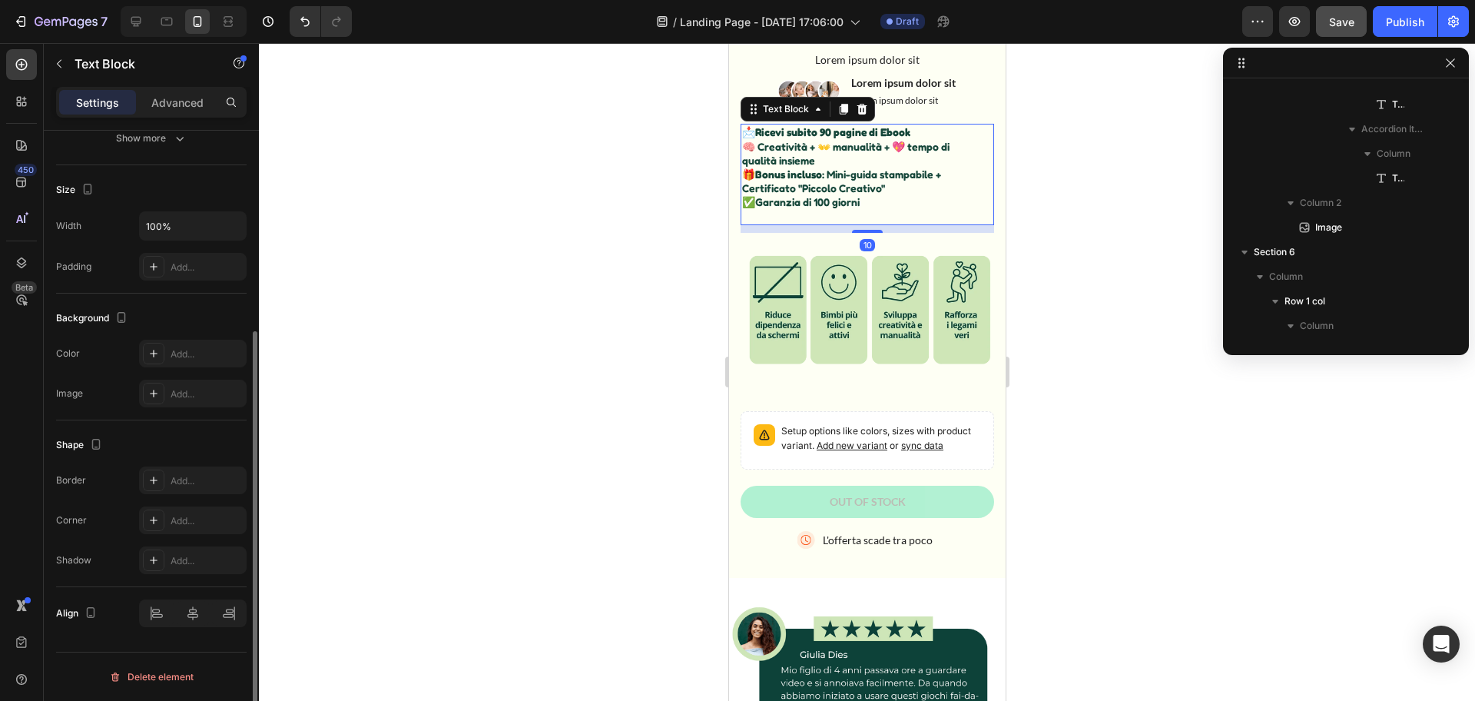
scroll to position [0, 0]
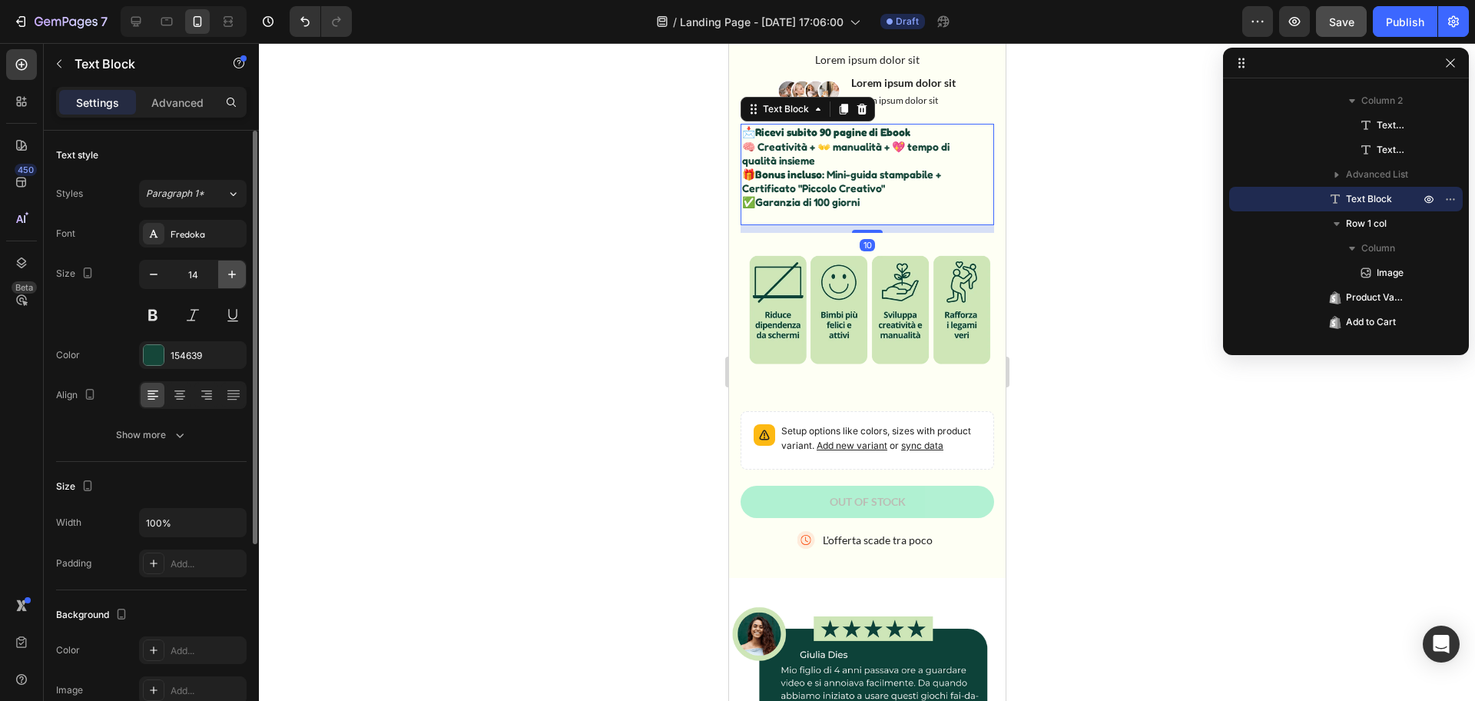
click at [227, 277] on icon "button" at bounding box center [231, 274] width 15 height 15
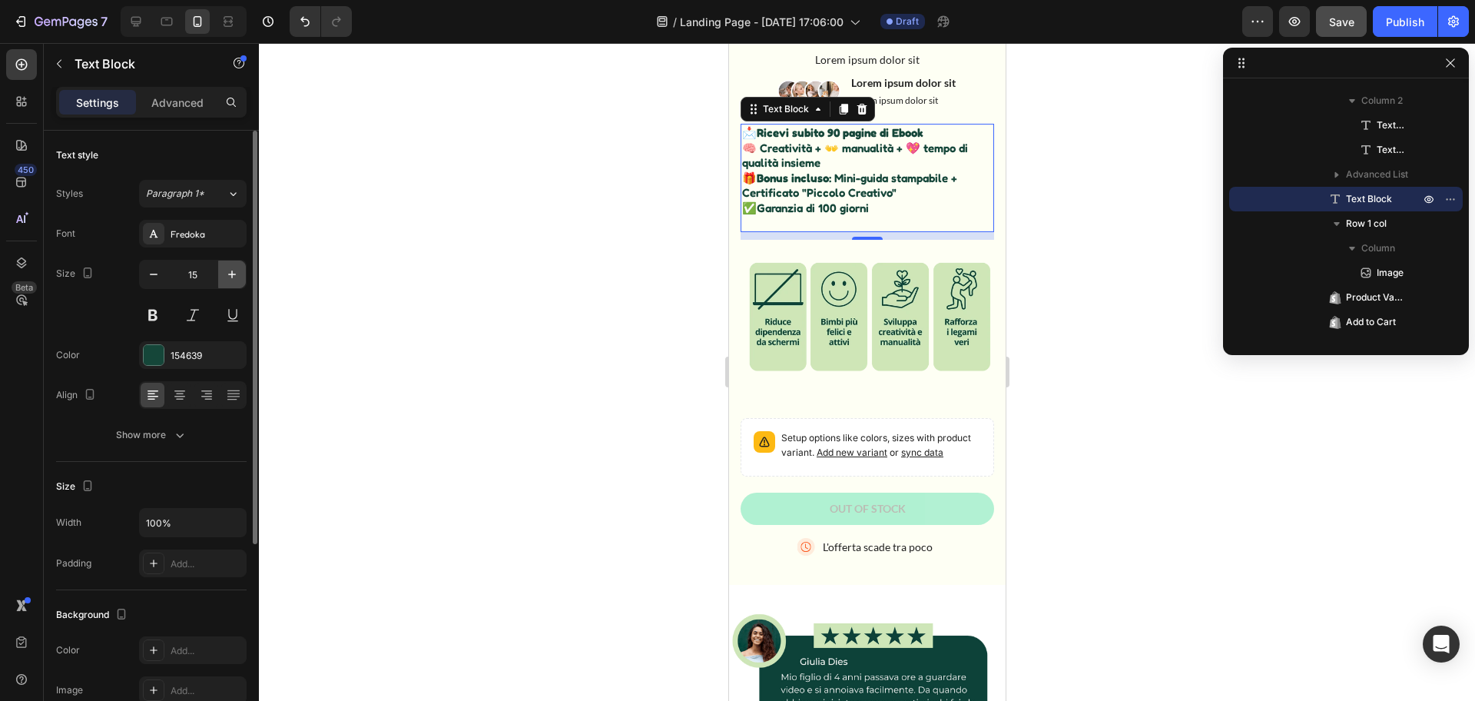
click at [227, 276] on icon "button" at bounding box center [231, 274] width 15 height 15
type input "16"
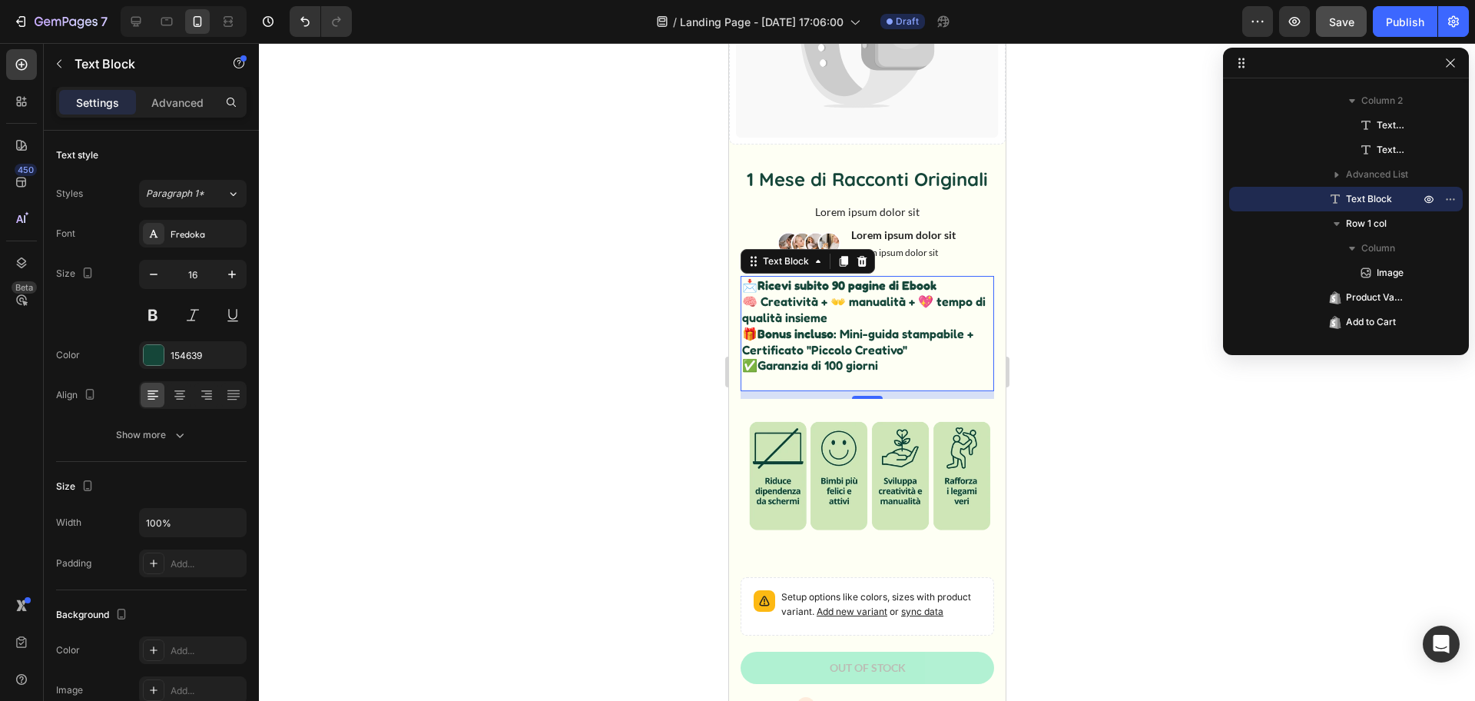
scroll to position [373, 0]
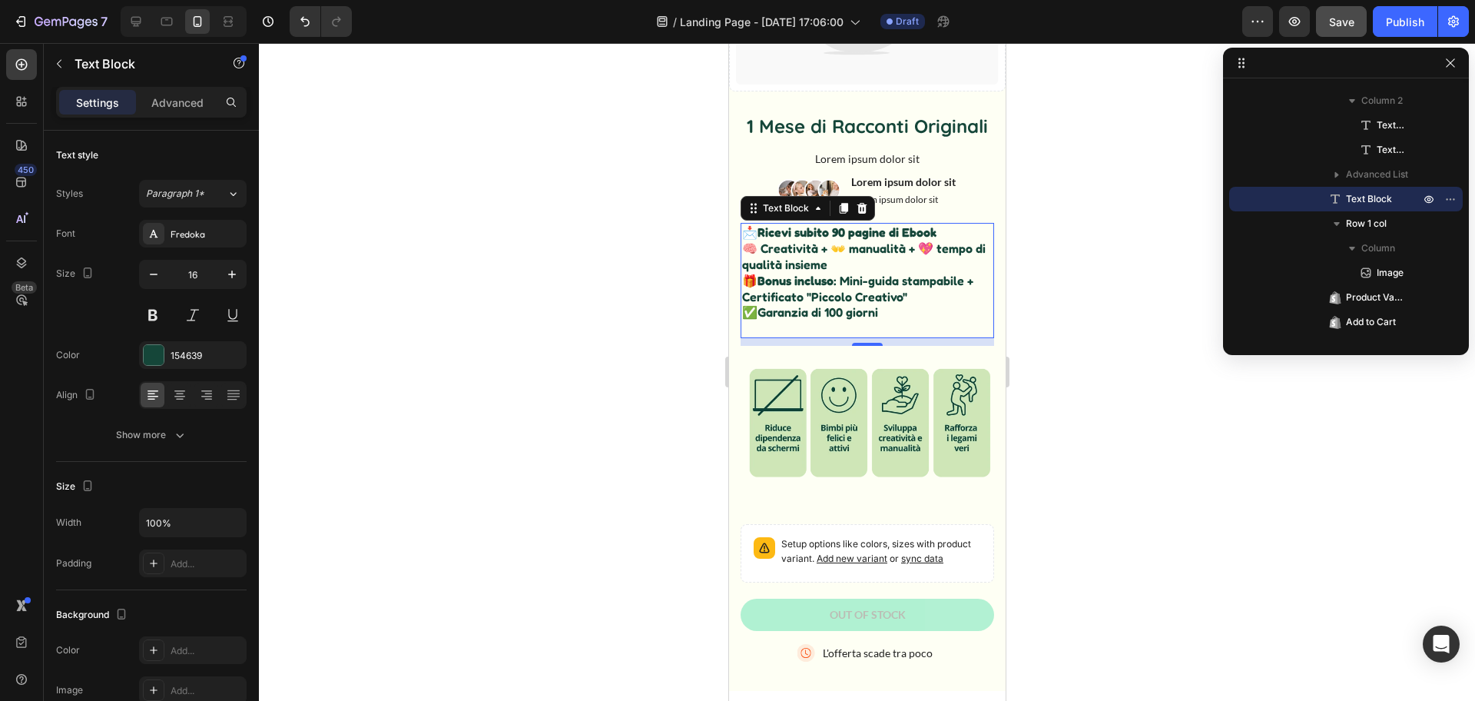
click at [787, 274] on p "🧠 Creatività + 👐 manualità + 💖 tempo di qualità insieme 🎁 Bonus incluso : Mini-…" at bounding box center [866, 273] width 250 height 64
click at [762, 294] on p "🧠 Creatività + 👐 manualità + 💖 tempo di qualità insieme 🎁 Bonus incluso : Mini-…" at bounding box center [866, 273] width 250 height 64
click at [758, 290] on p "🧠 Creatività + 👐 manualità + 💖 tempo di qualità insieme 🎁 Bonus incluso : Mini-…" at bounding box center [866, 273] width 250 height 64
click at [944, 241] on p "📩 Ricevi subito 90 pagine di Ebook" at bounding box center [866, 232] width 250 height 16
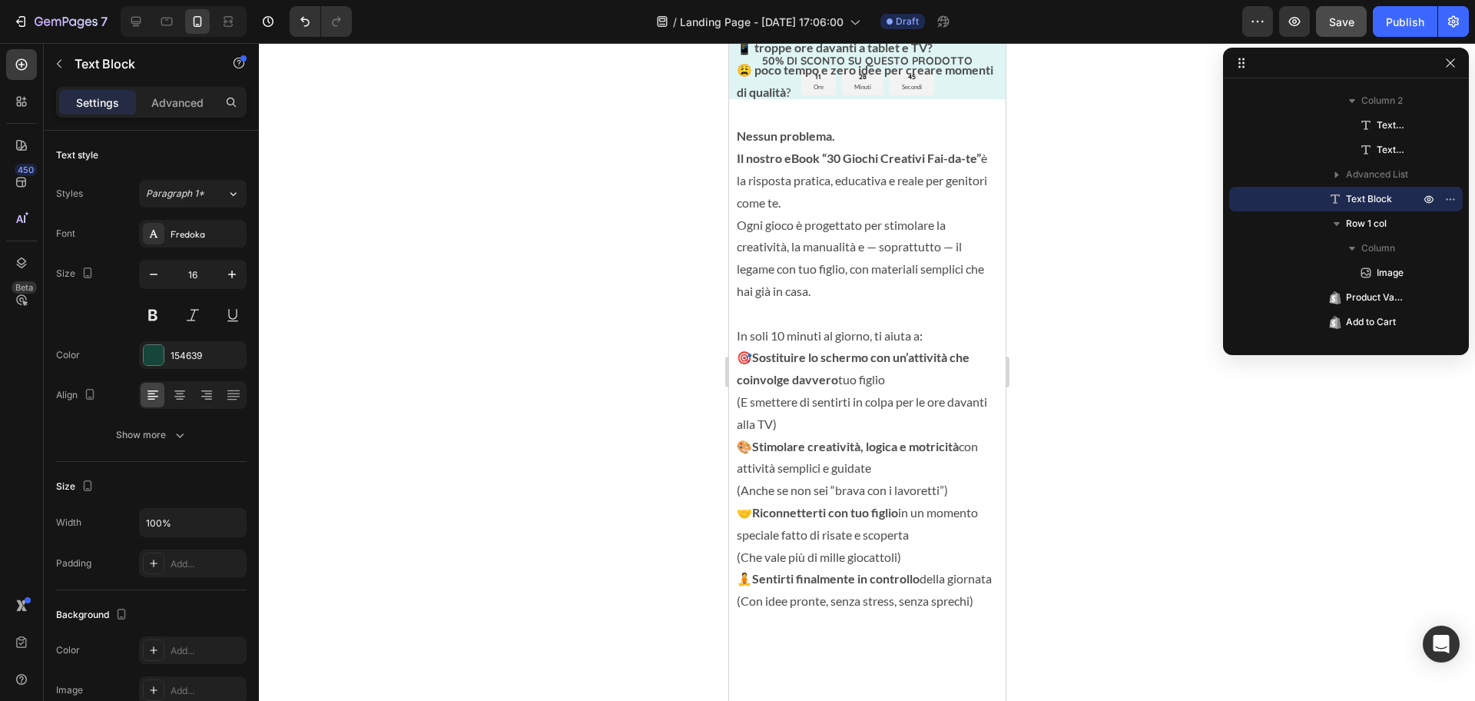
scroll to position [1732, 0]
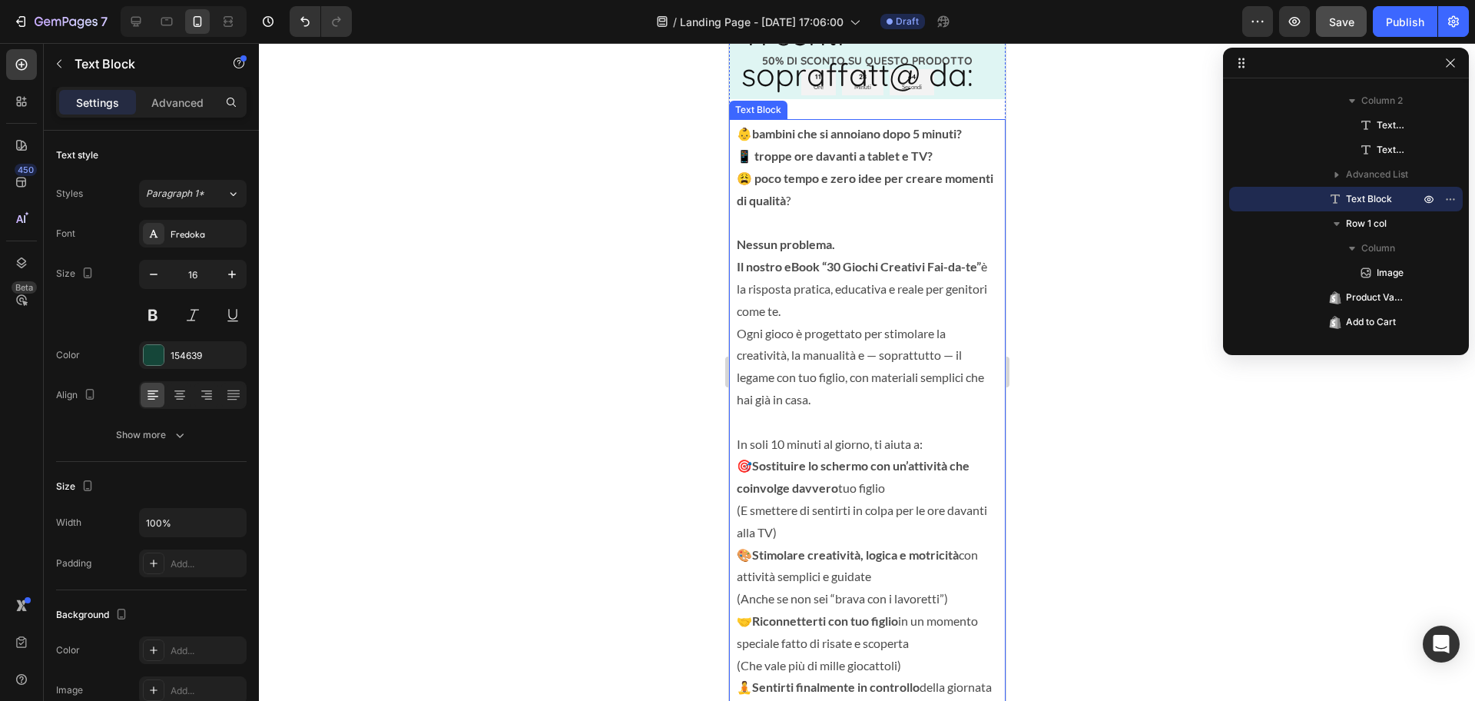
click at [780, 247] on strong "Nessun problema." at bounding box center [785, 244] width 98 height 15
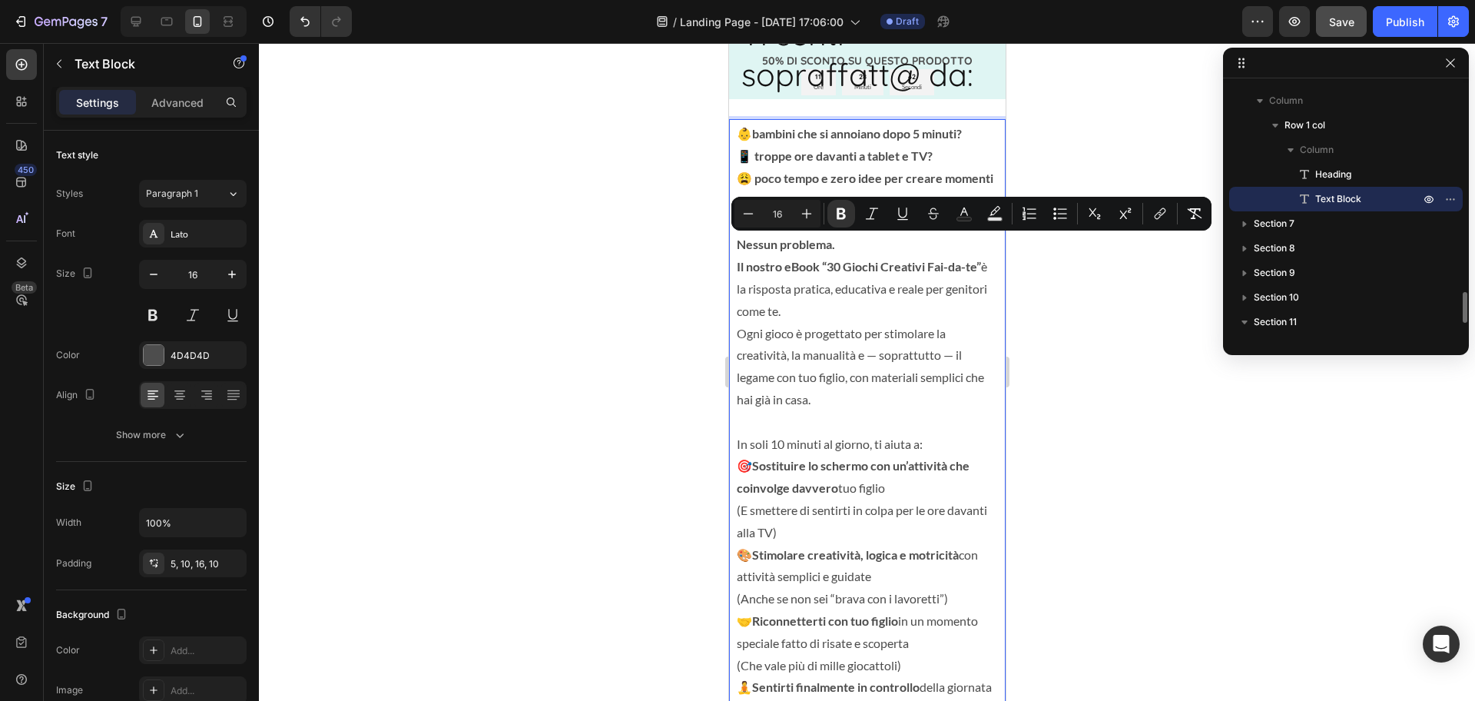
click at [751, 246] on strong "Nessun problema." at bounding box center [785, 244] width 98 height 15
drag, startPoint x: 751, startPoint y: 246, endPoint x: 966, endPoint y: 263, distance: 215.8
click at [966, 263] on p "Nessun problema. Il nostro eBook “30 Giochi Creativi Fai-da-te” è la risposta p…" at bounding box center [866, 322] width 261 height 177
click at [812, 208] on icon "Editor contextual toolbar" at bounding box center [806, 213] width 15 height 15
type input "17"
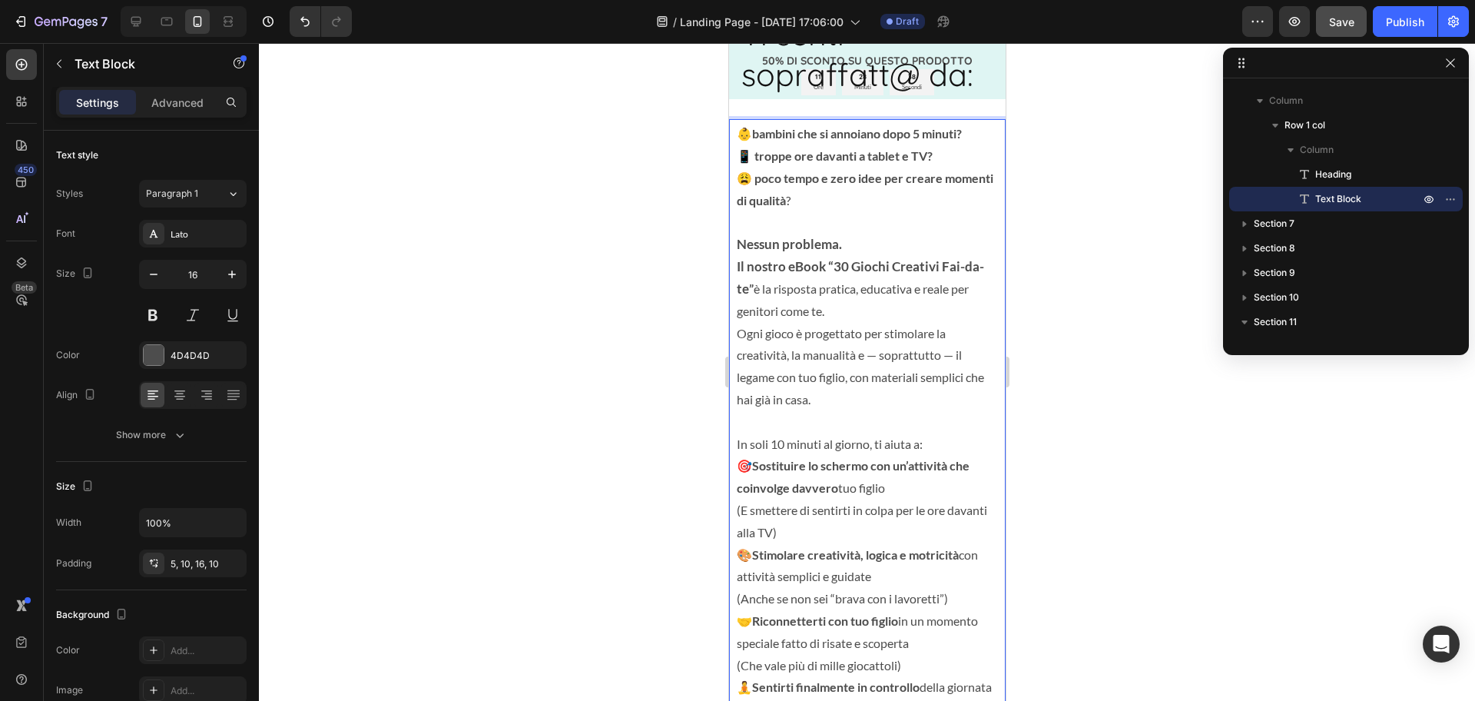
click at [757, 292] on p "Nessun problema. Il nostro eBook “30 Giochi Creativi Fai-da-te ” è la risposta …" at bounding box center [866, 322] width 261 height 177
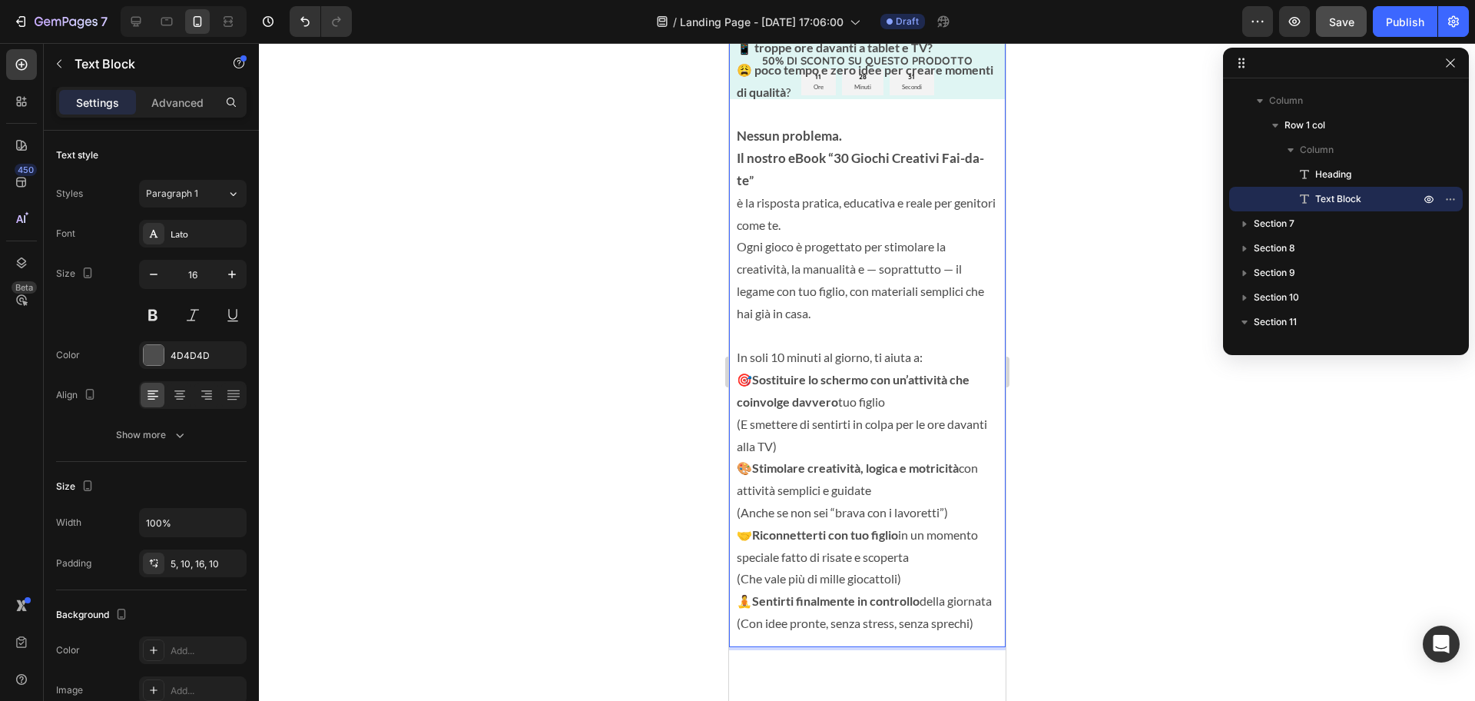
scroll to position [1843, 0]
click at [751, 355] on p "In soli 10 minuti al giorno, ti aiuta a:" at bounding box center [866, 354] width 261 height 22
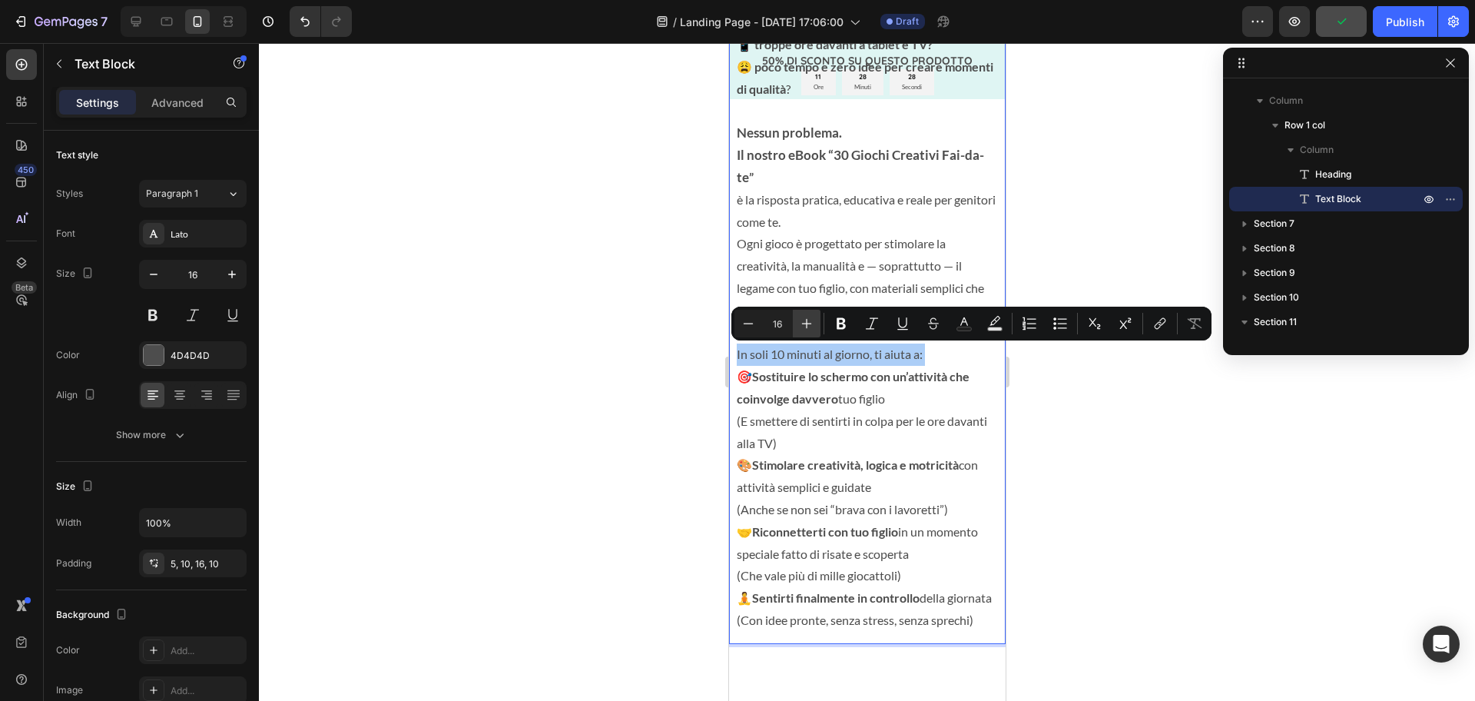
click at [808, 323] on icon "Editor contextual toolbar" at bounding box center [806, 323] width 15 height 15
type input "18"
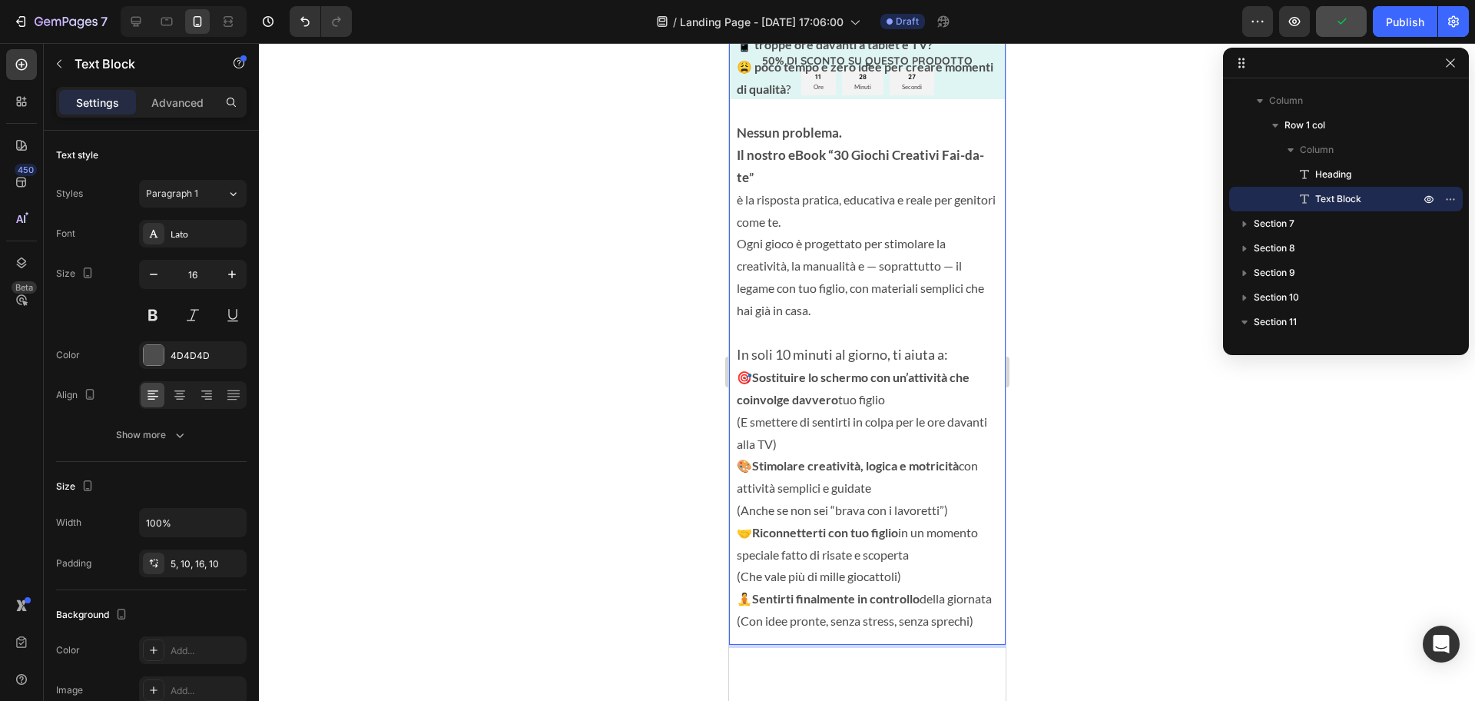
click at [882, 427] on p "(E smettere di sentirti in colpa per le ore davanti alla TV)" at bounding box center [866, 433] width 261 height 45
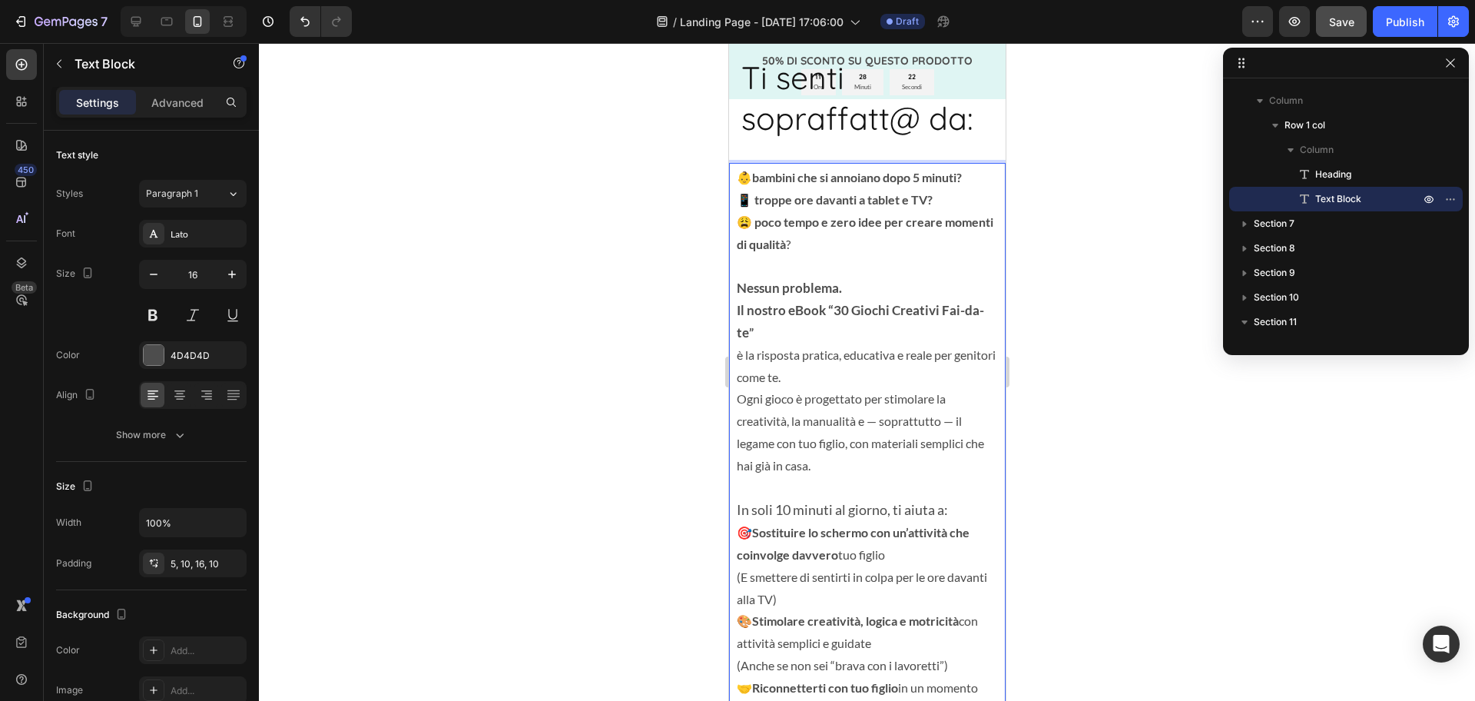
scroll to position [1679, 0]
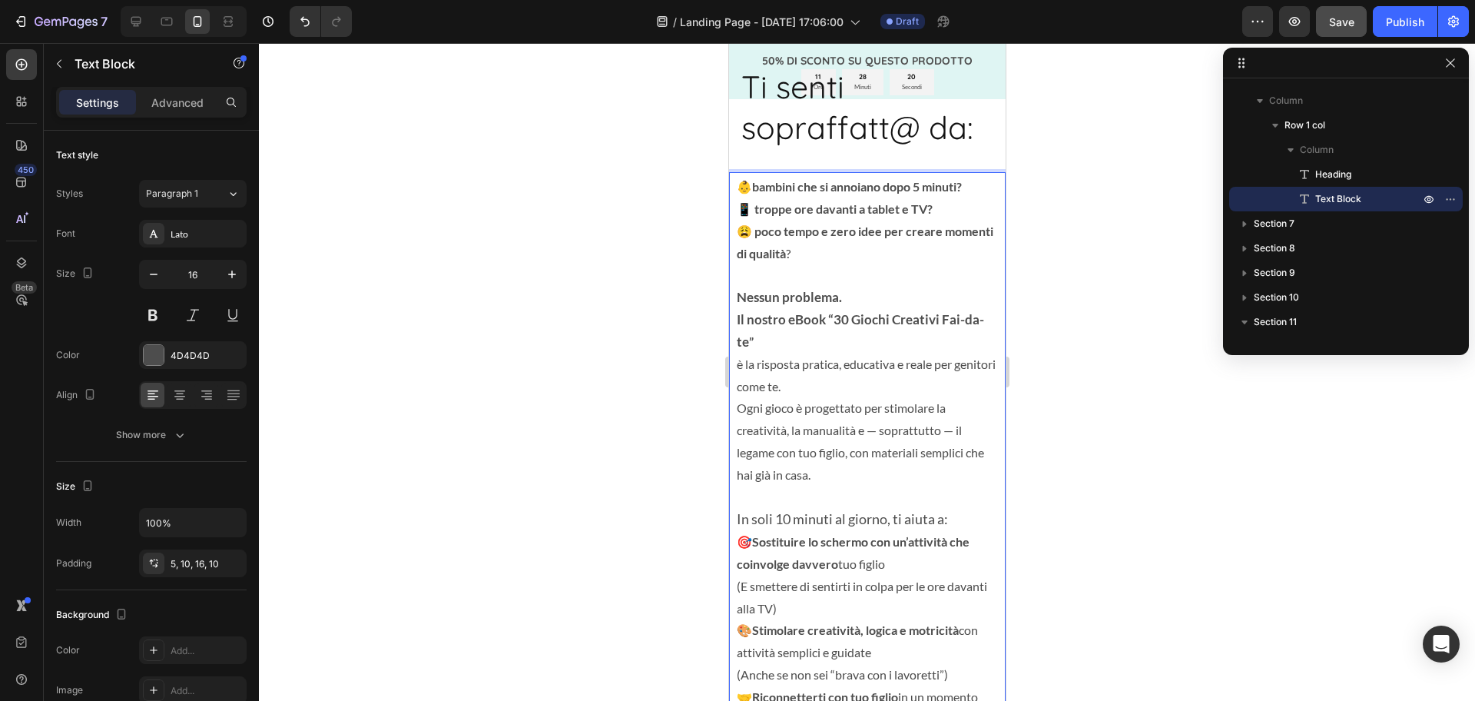
click at [761, 187] on strong "bambini che si annoiano dopo 5 minuti?" at bounding box center [856, 186] width 210 height 15
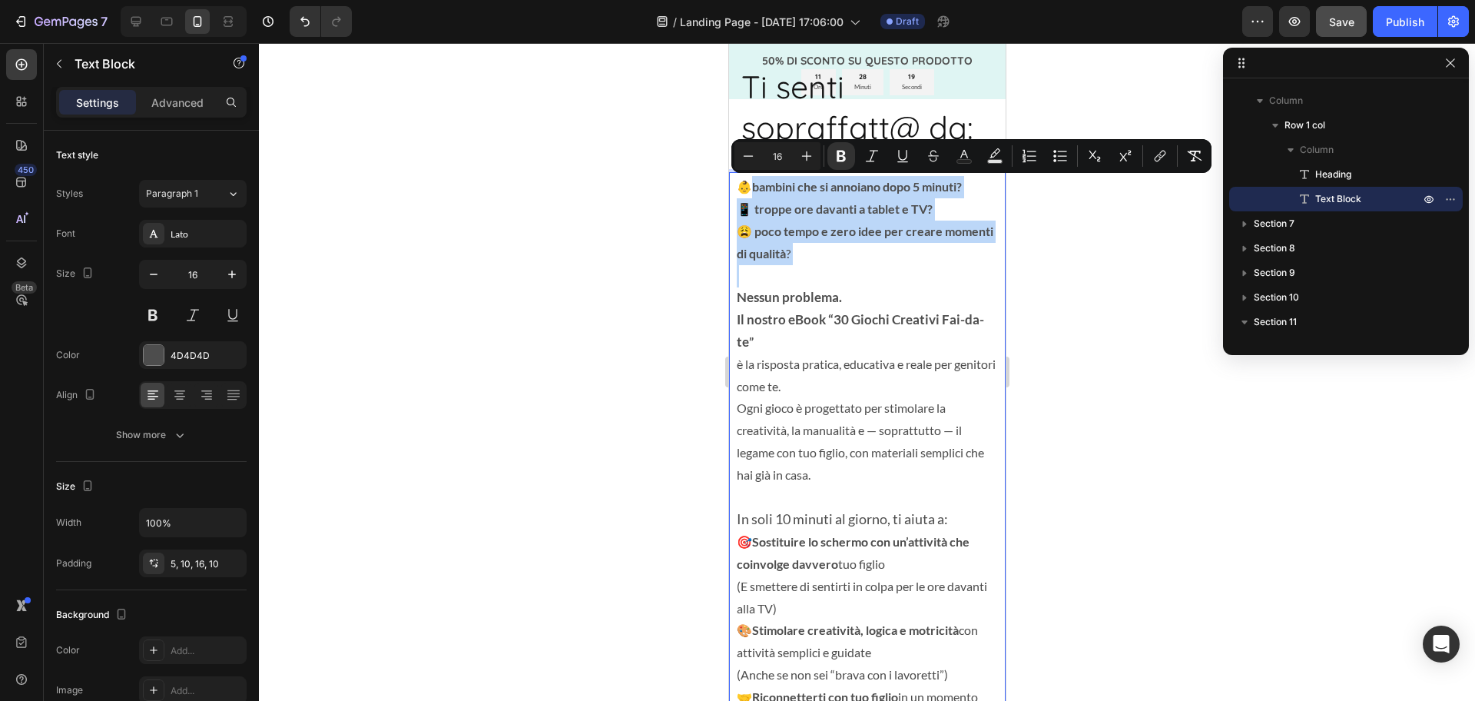
drag, startPoint x: 761, startPoint y: 187, endPoint x: 863, endPoint y: 255, distance: 123.0
click at [863, 255] on p "👶 bambini che si annoiano dopo 5 minuti? 📱 troppe ore davanti a tablet e TV? 😩 …" at bounding box center [866, 220] width 261 height 88
click at [861, 254] on p "👶 bambini che si annoiano dopo 5 minuti? 📱 troppe ore davanti a tablet e TV? 😩 …" at bounding box center [866, 220] width 261 height 88
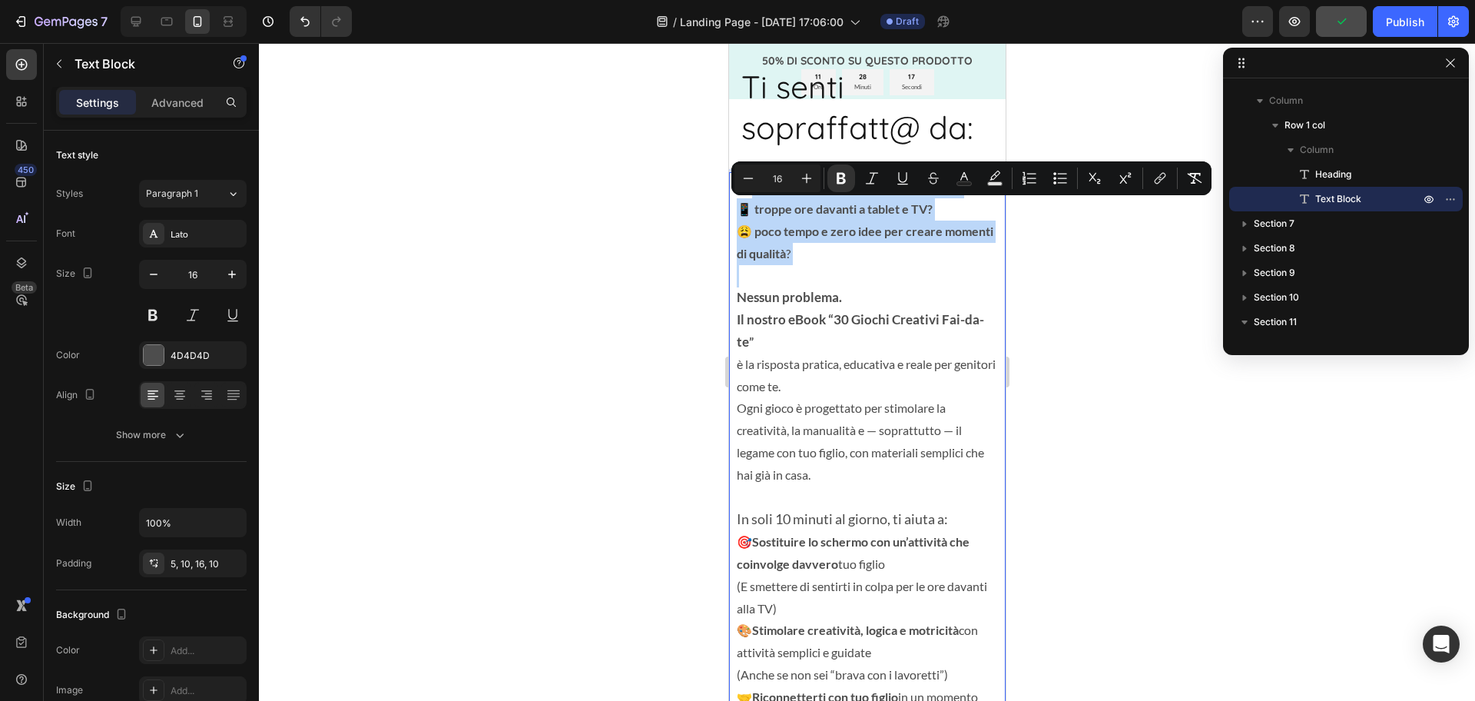
drag, startPoint x: 861, startPoint y: 254, endPoint x: 736, endPoint y: 187, distance: 141.3
click at [736, 187] on p "👶 bambini che si annoiano dopo 5 minuti? 📱 troppe ore davanti a tablet e TV? 😩 …" at bounding box center [866, 220] width 261 height 88
click at [858, 276] on p "Rich Text Editor. Editing area: main" at bounding box center [866, 276] width 261 height 22
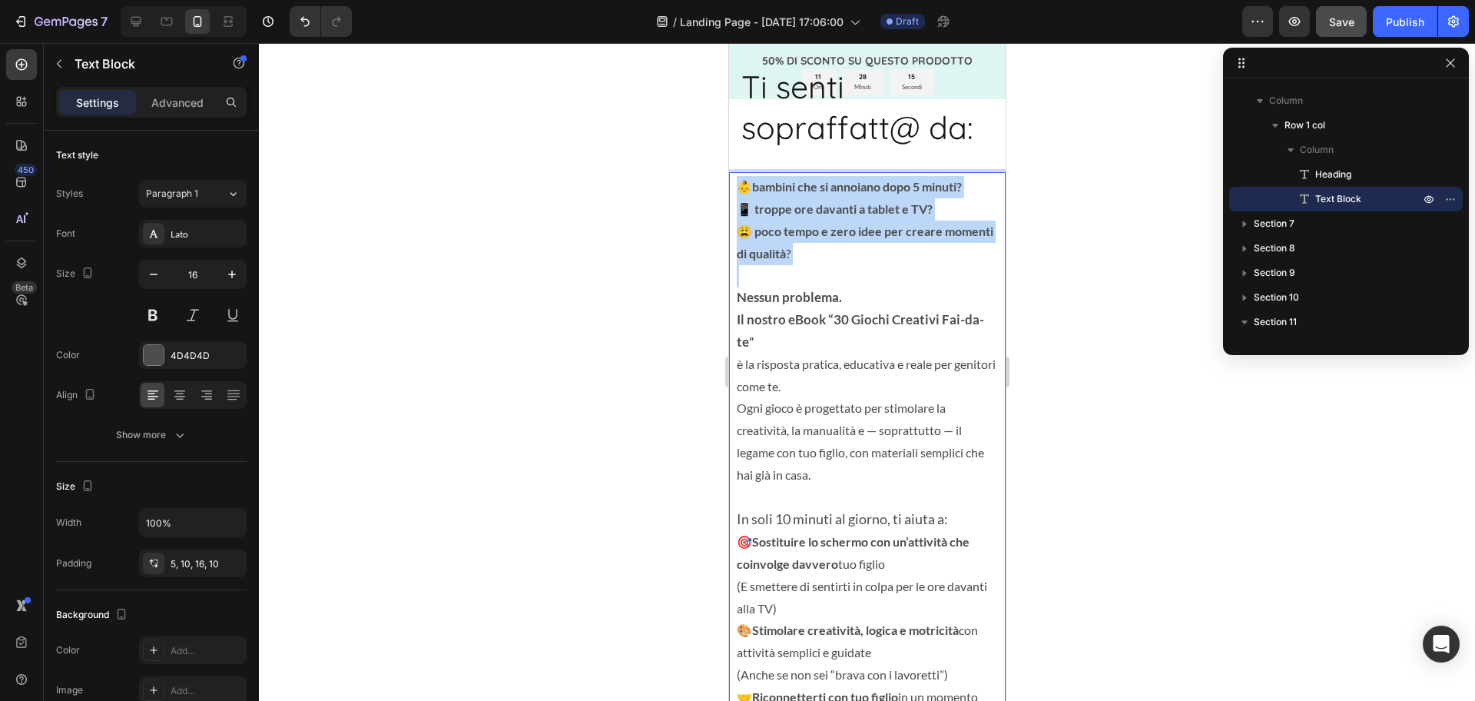
drag, startPoint x: 867, startPoint y: 267, endPoint x: 743, endPoint y: 180, distance: 151.8
click at [743, 180] on div "👶 bambini che si annoiano dopo 5 minuti? 📱 troppe ore davanti a tablet e TV? 😩 …" at bounding box center [866, 490] width 277 height 636
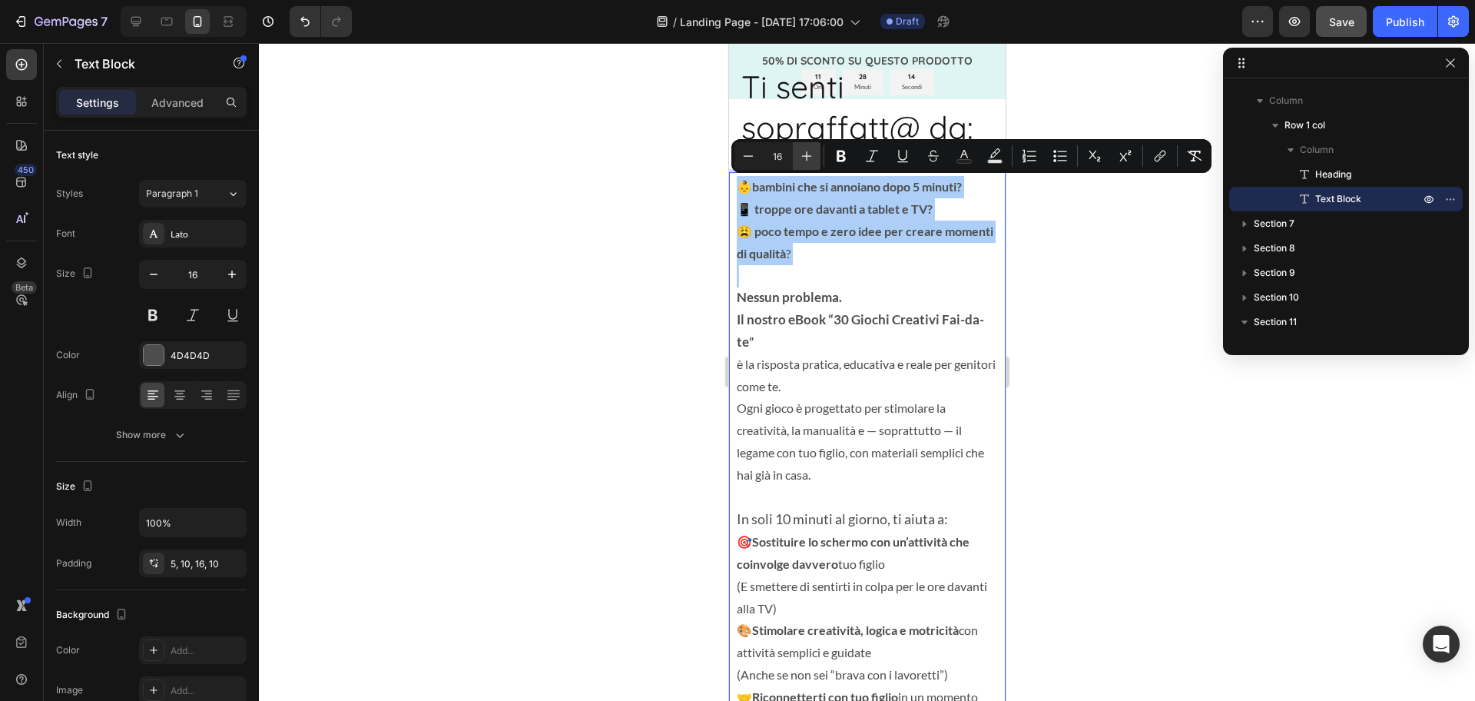
click at [814, 157] on button "Plus" at bounding box center [807, 156] width 28 height 28
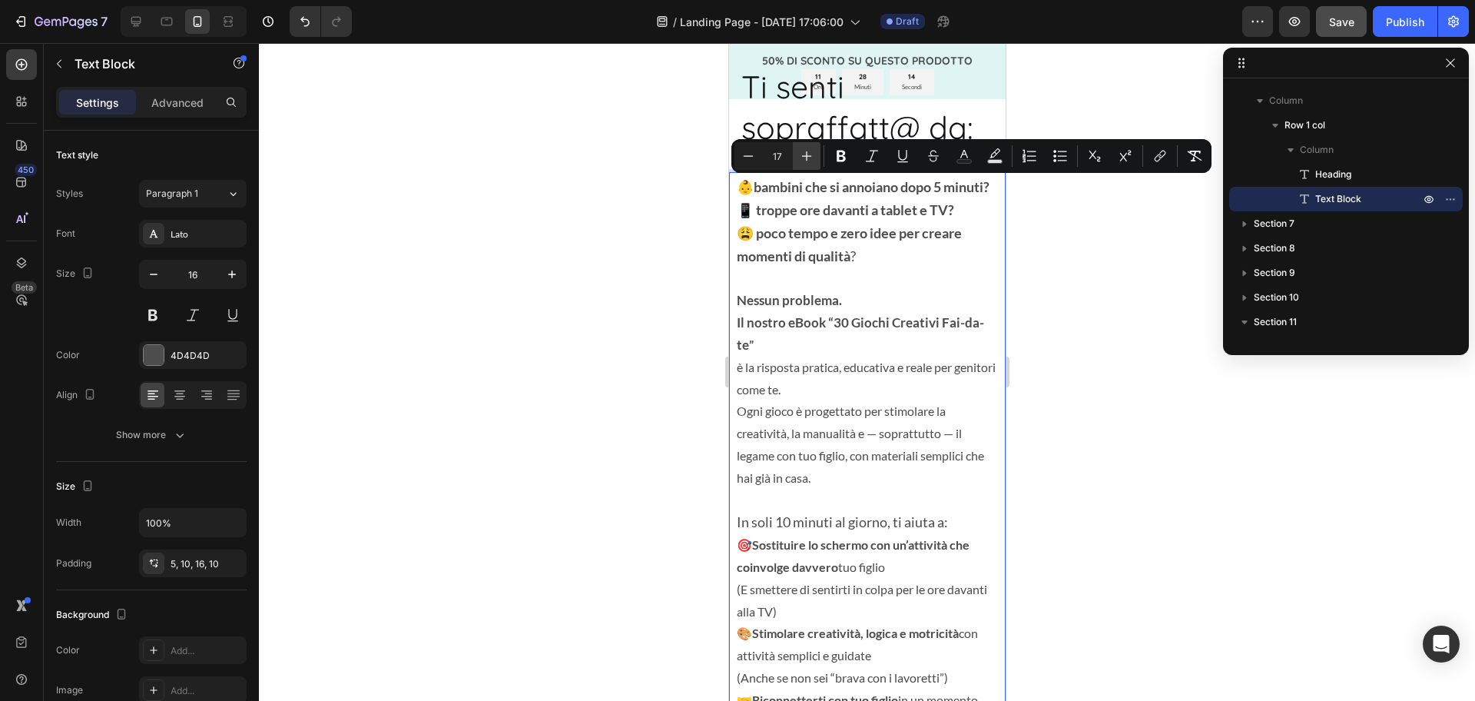
type input "18"
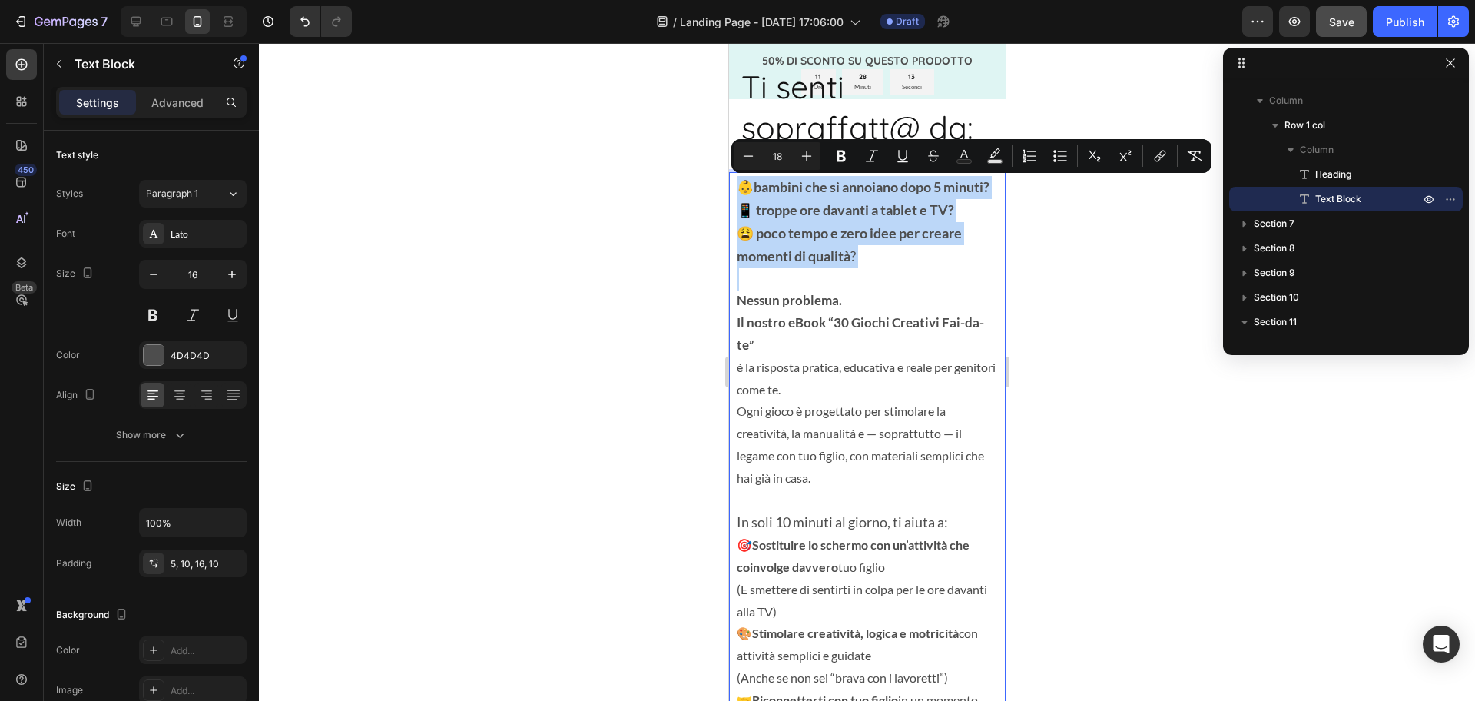
click at [891, 257] on strong "😩 poco tempo e zero idee per creare momenti di qualità" at bounding box center [848, 244] width 225 height 40
drag, startPoint x: 848, startPoint y: 271, endPoint x: 736, endPoint y: 177, distance: 146.2
click at [736, 177] on p "👶 bambini che si annoiano dopo 5 minuti? 📱 troppe ore davanti a tablet e TV? 😩 …" at bounding box center [866, 221] width 261 height 91
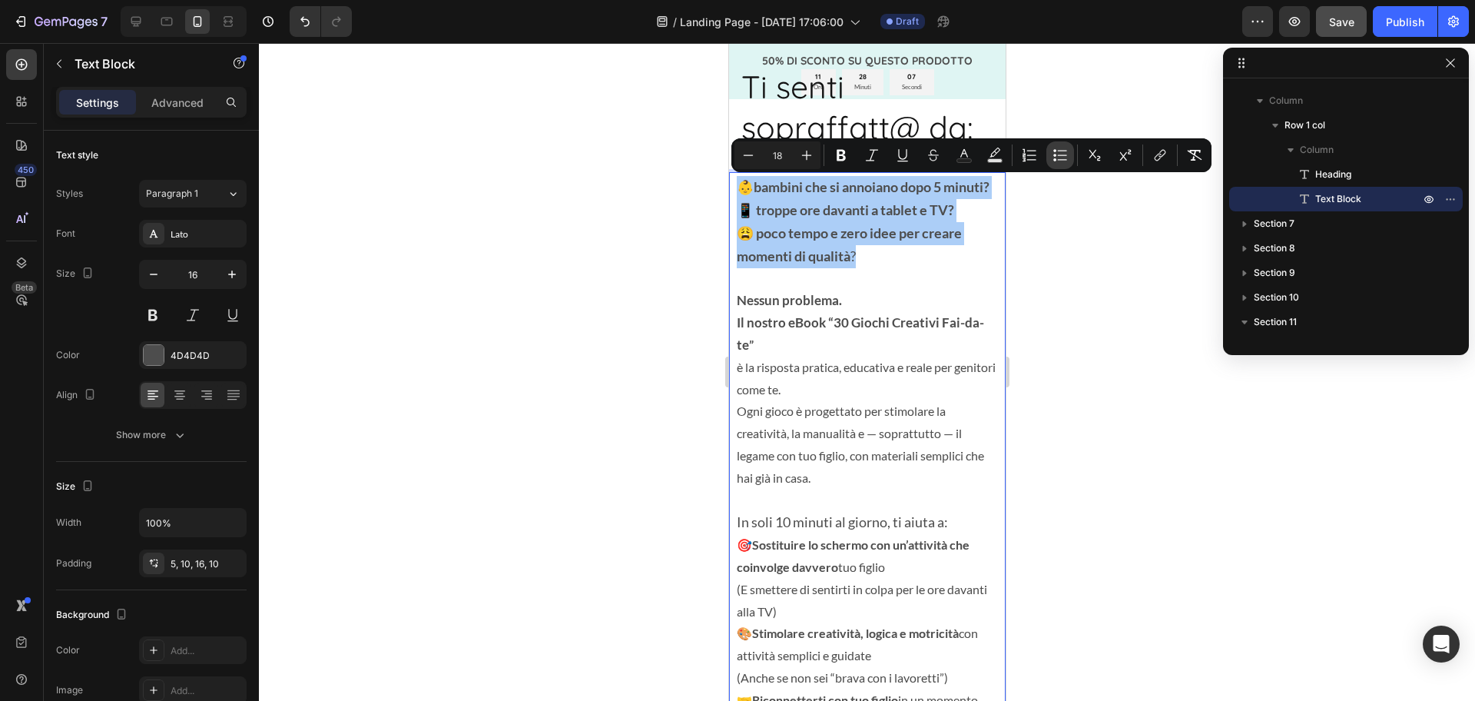
click at [1054, 161] on icon "Editor contextual toolbar" at bounding box center [1054, 159] width 3 height 3
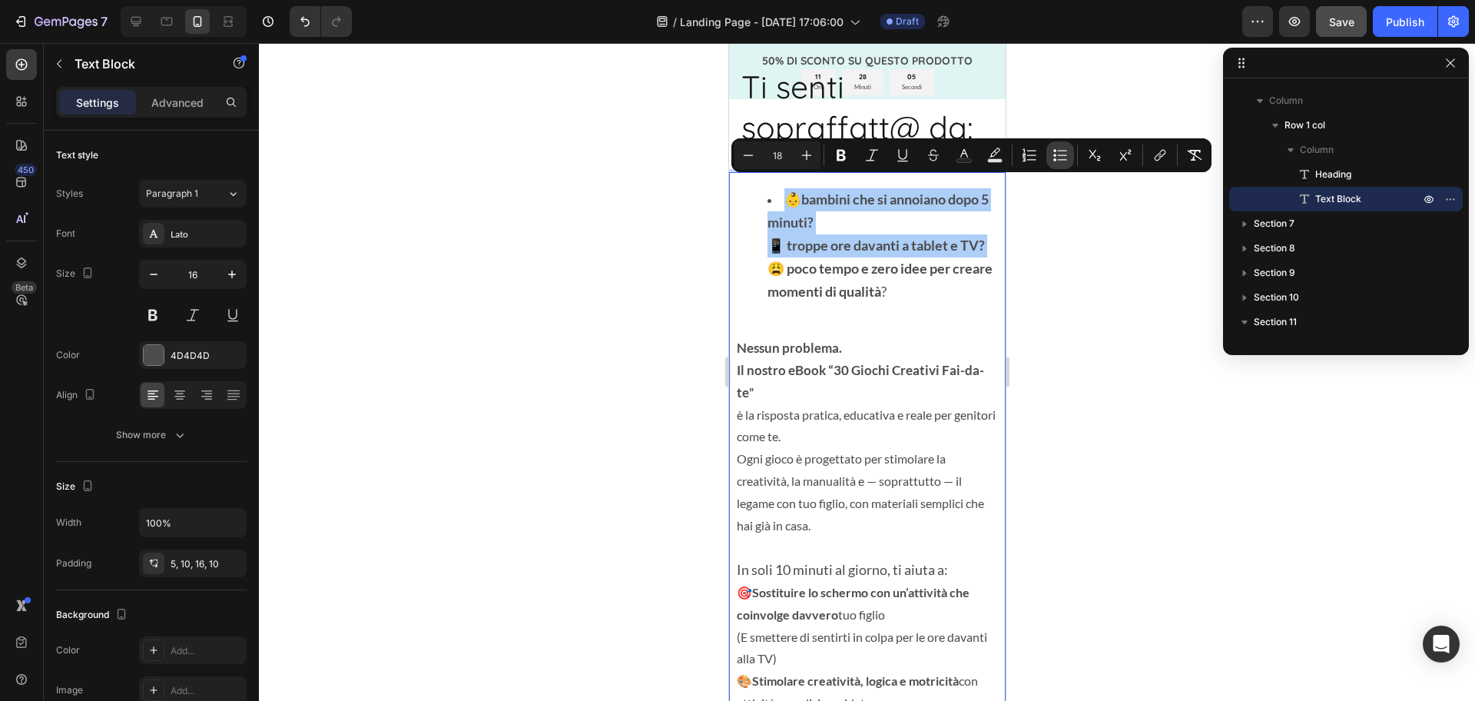
click at [1054, 161] on icon "Editor contextual toolbar" at bounding box center [1054, 159] width 3 height 3
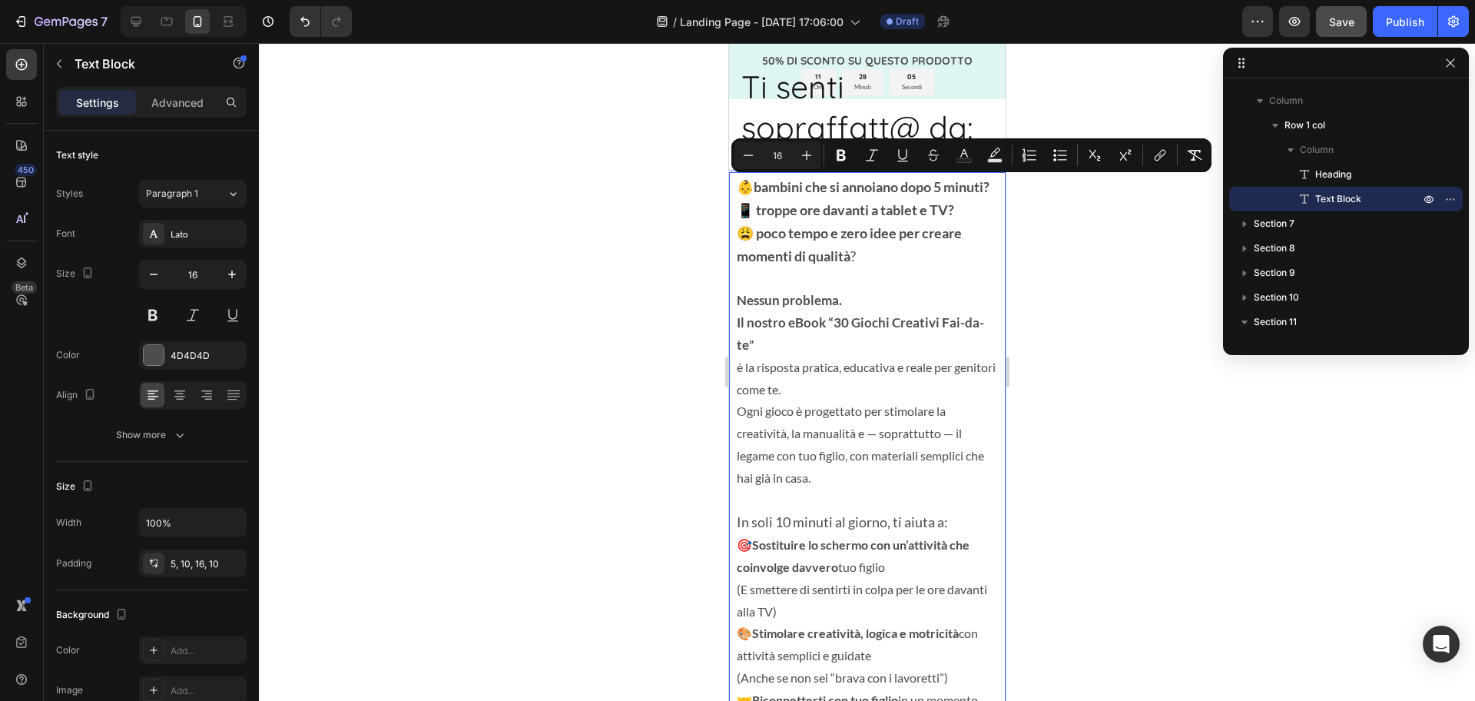
click at [894, 290] on p "Rich Text Editor. Editing area: main" at bounding box center [866, 279] width 261 height 22
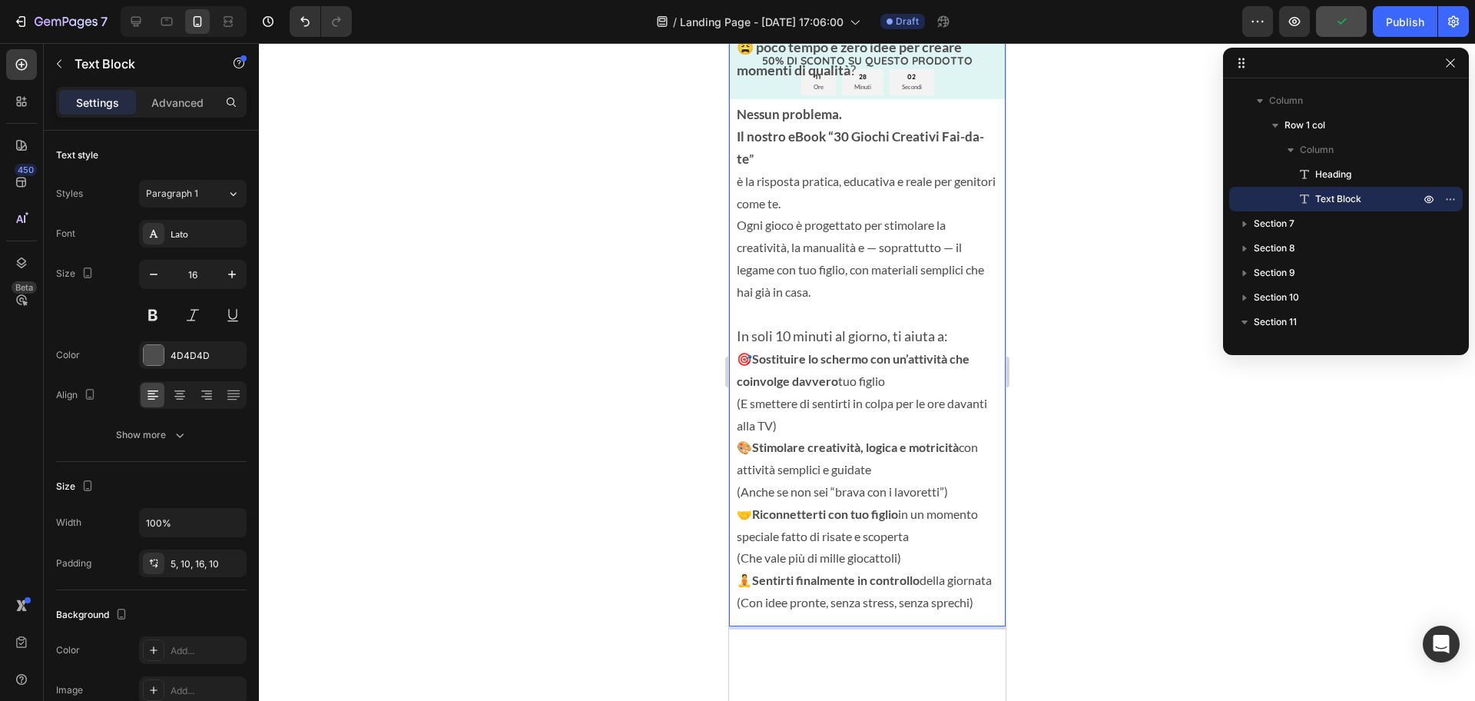
scroll to position [1936, 0]
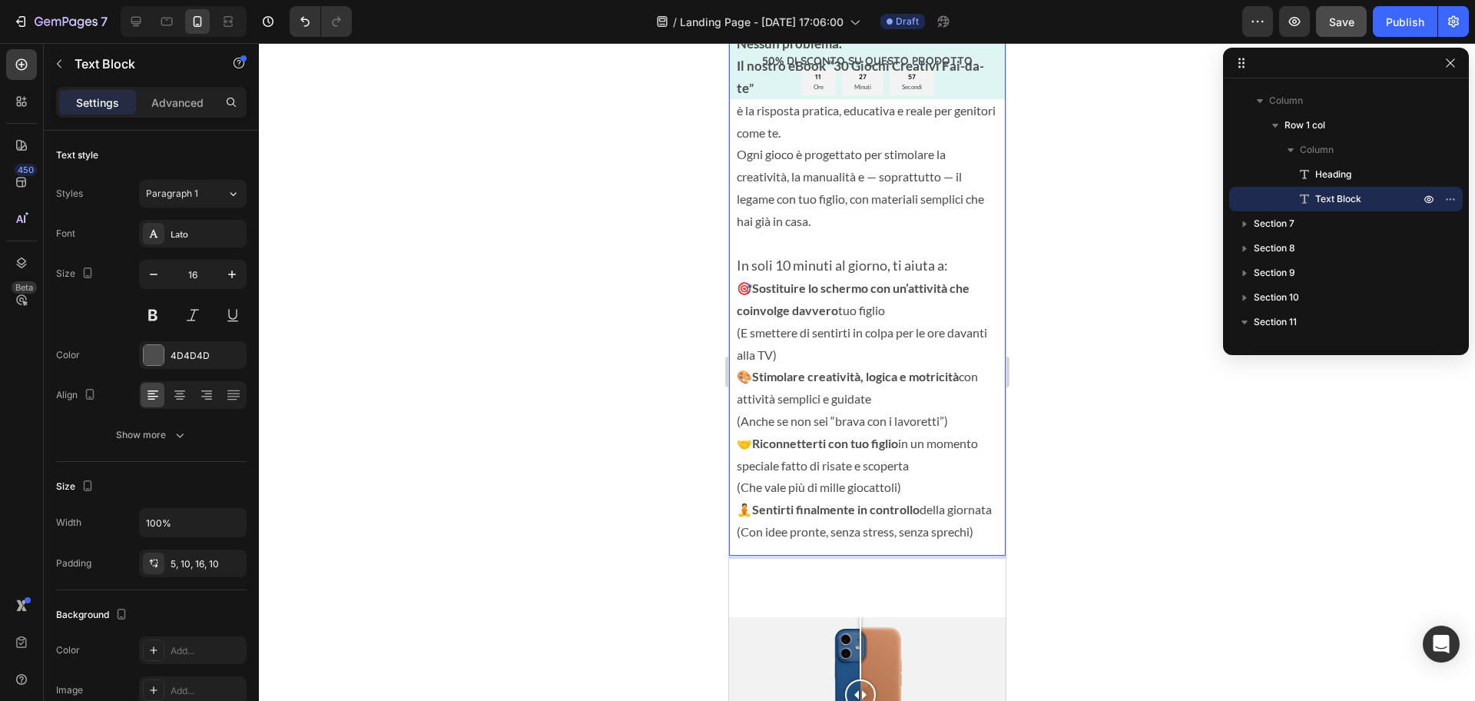
click at [868, 179] on p "Nessun problema. Il nostro eBook “30 Giochi Creativi Fai-da-te ” è la risposta …" at bounding box center [866, 132] width 261 height 199
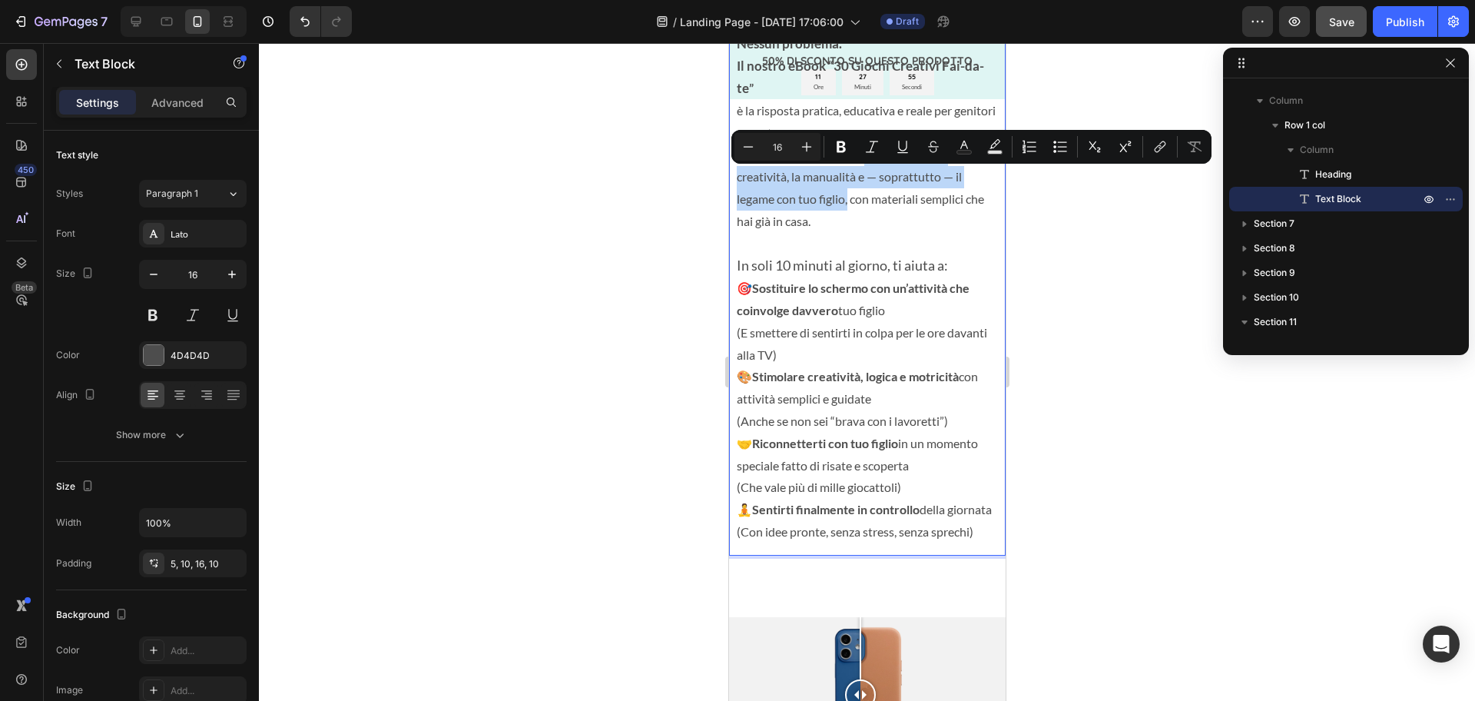
drag, startPoint x: 868, startPoint y: 179, endPoint x: 846, endPoint y: 224, distance: 50.5
click at [846, 224] on p "Nessun problema. Il nostro eBook “30 Giochi Creativi Fai-da-te ” è la risposta …" at bounding box center [866, 132] width 261 height 199
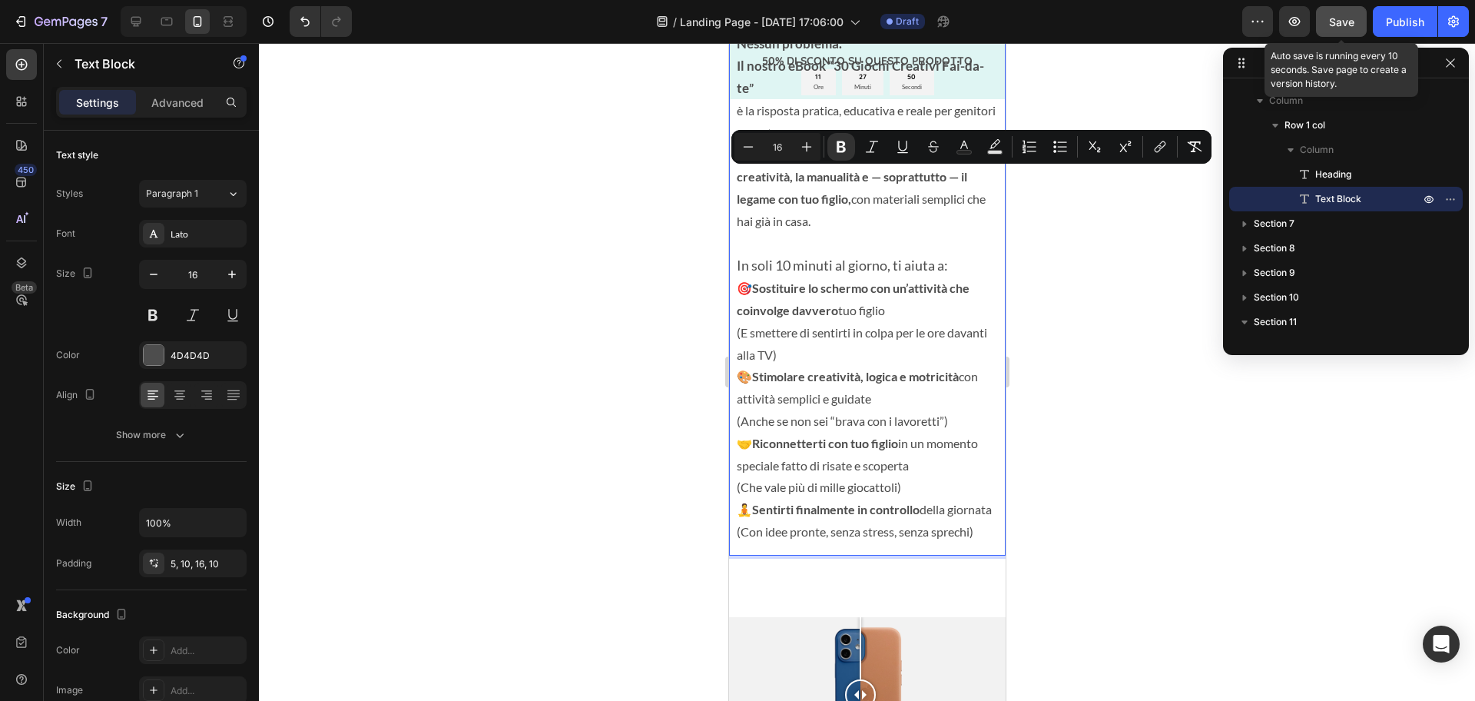
click at [1325, 19] on button "Save" at bounding box center [1341, 21] width 51 height 31
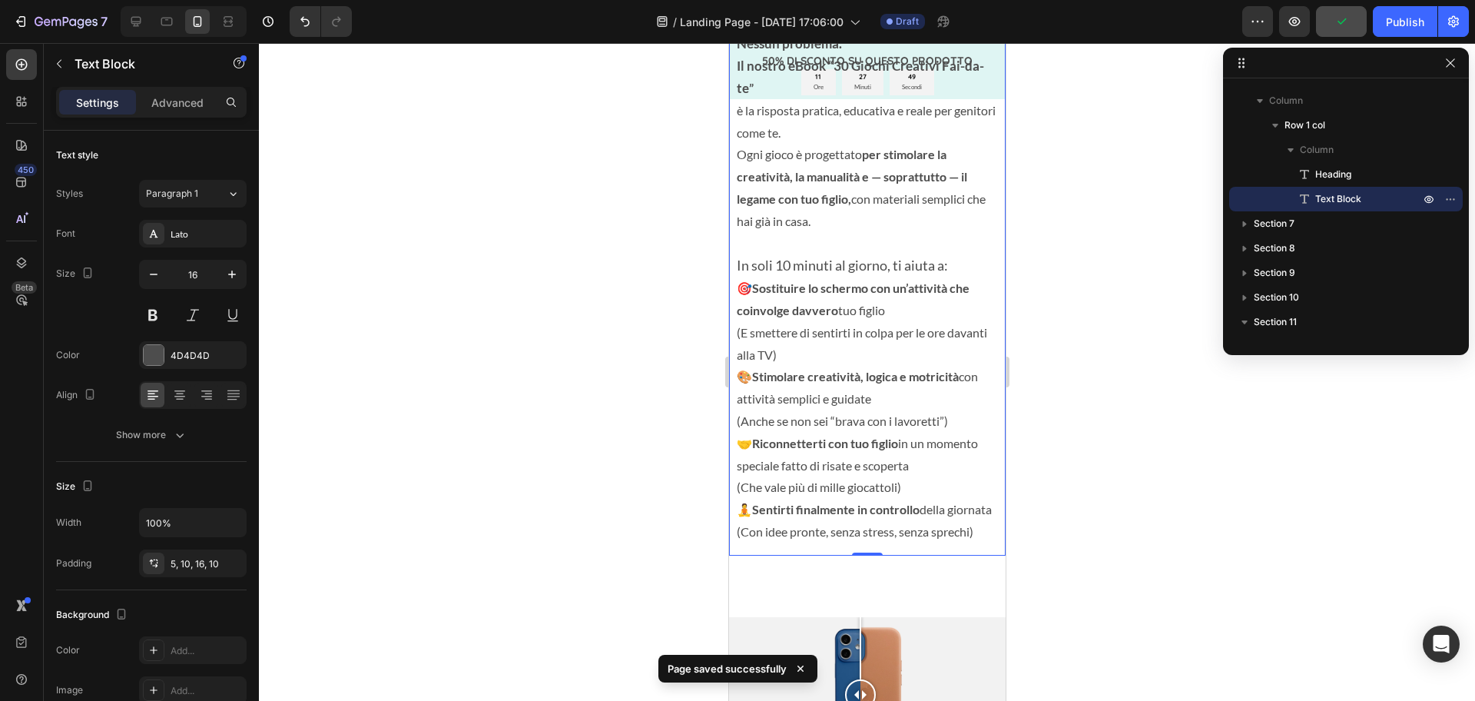
scroll to position [2400, 0]
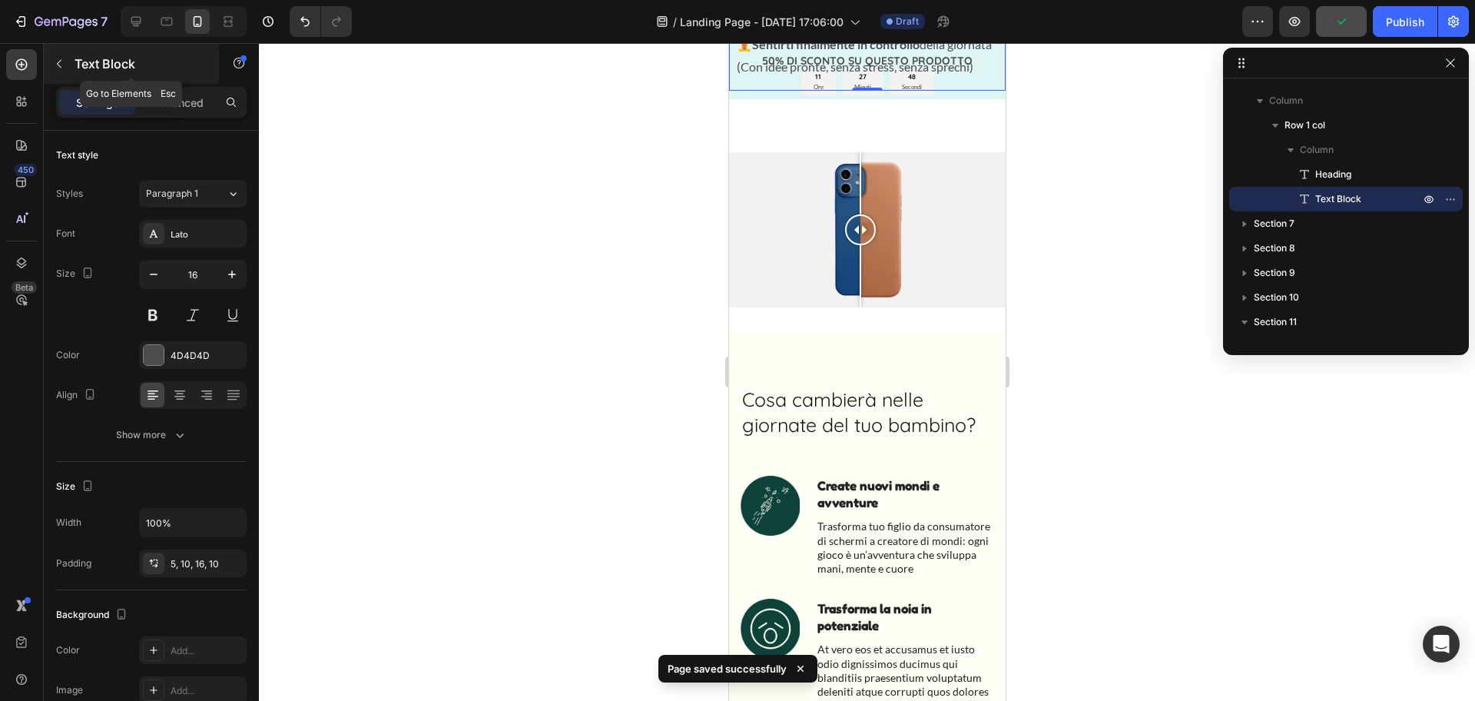
click at [61, 69] on icon "button" at bounding box center [59, 64] width 12 height 12
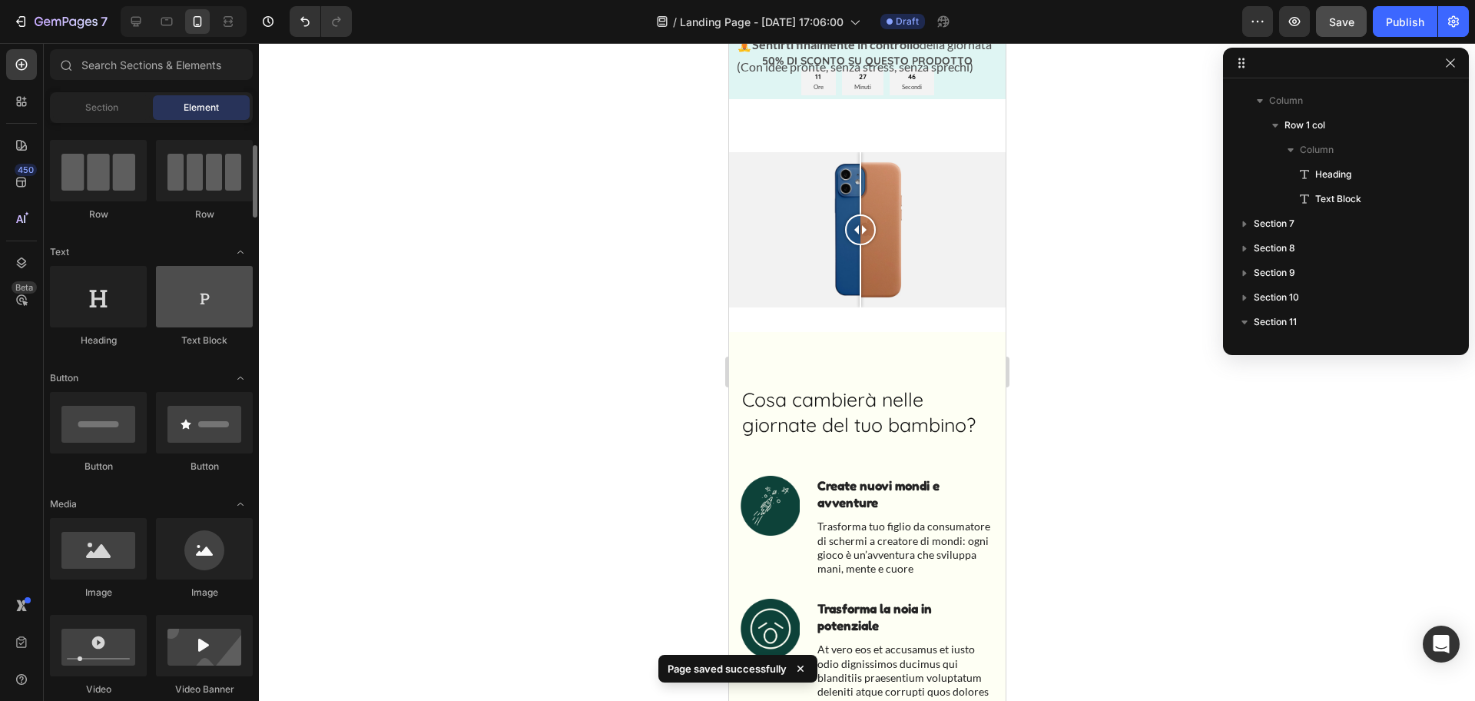
scroll to position [128, 0]
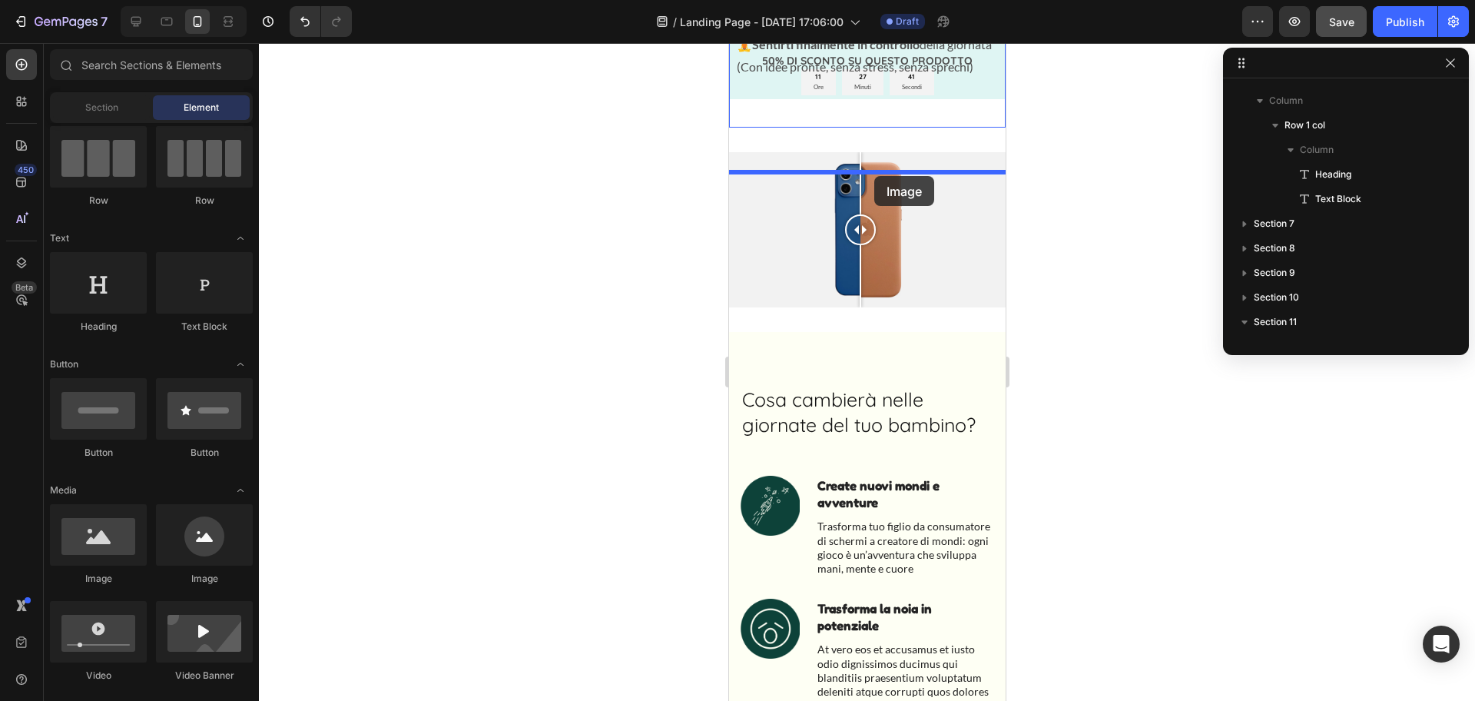
drag, startPoint x: 824, startPoint y: 583, endPoint x: 874, endPoint y: 175, distance: 411.1
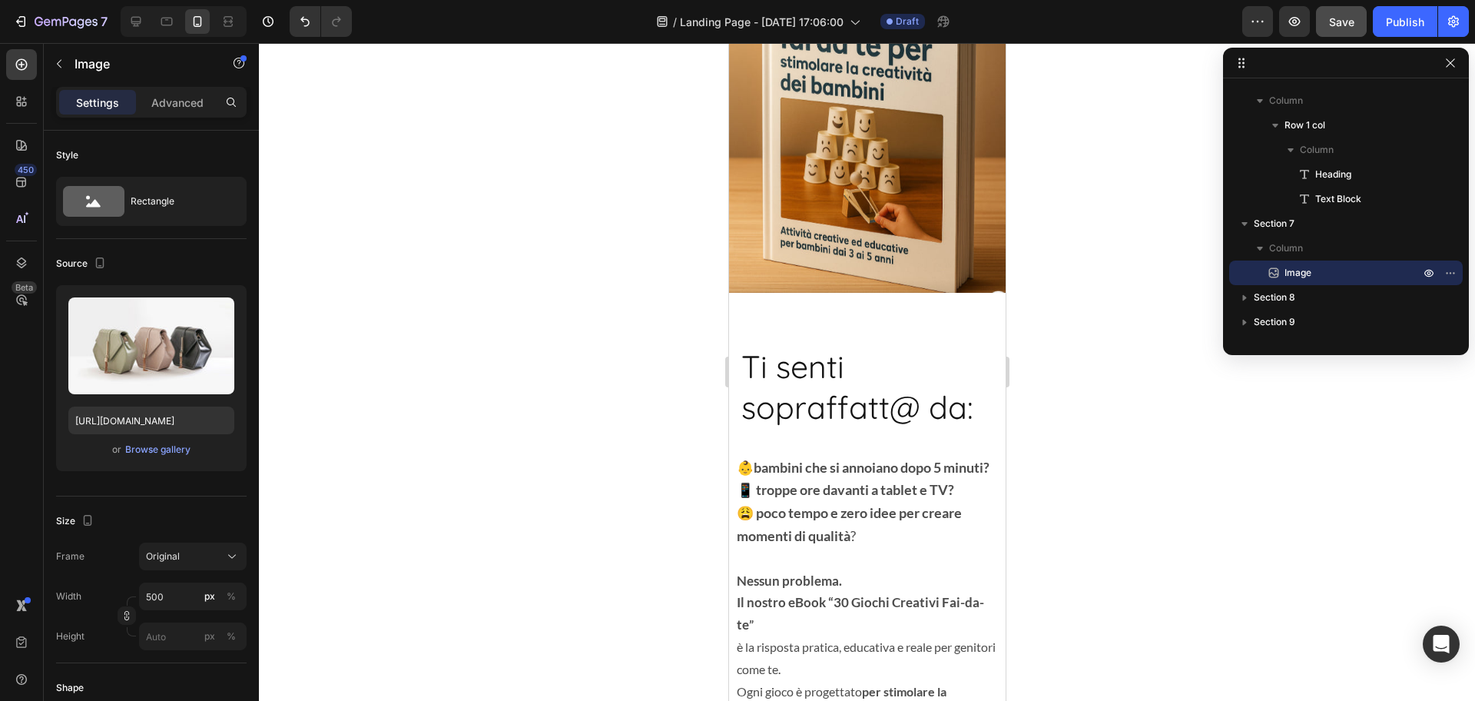
scroll to position [1599, 0]
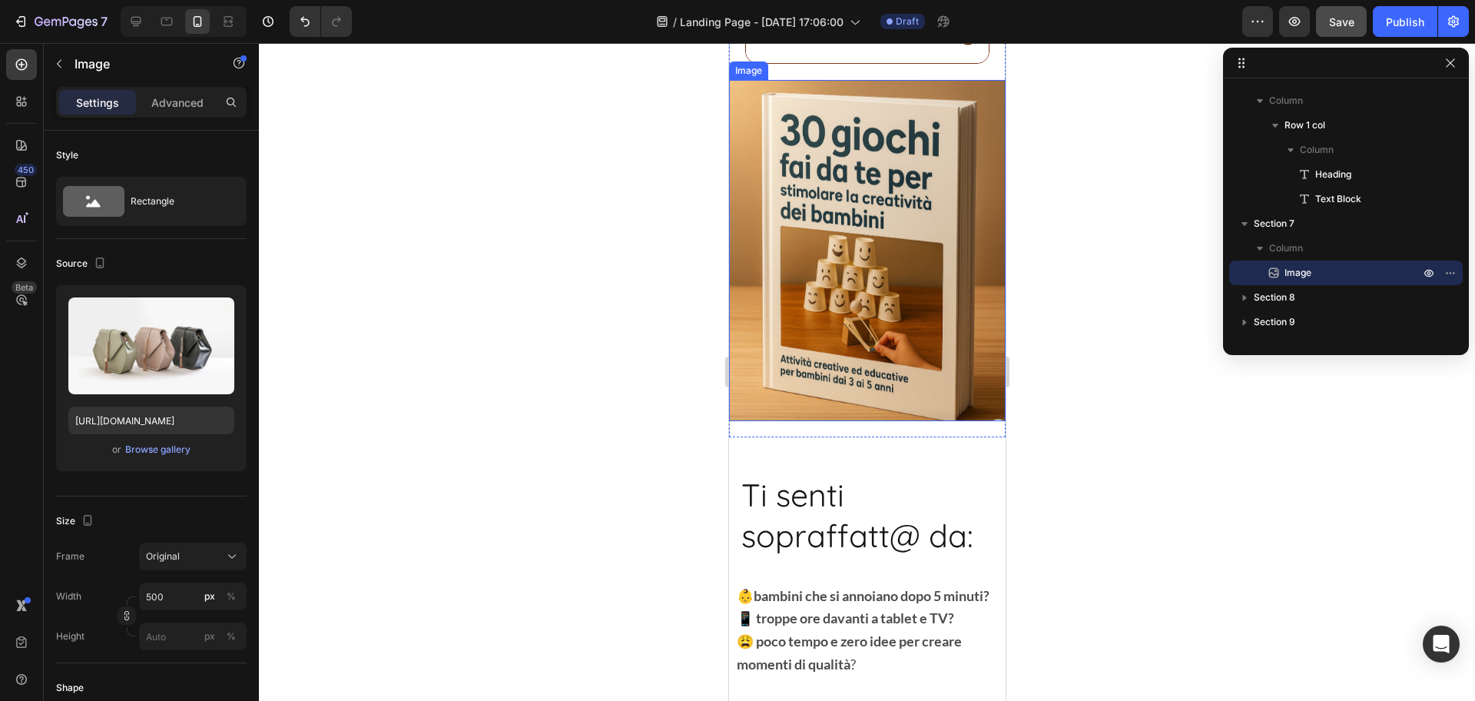
click at [843, 274] on img at bounding box center [866, 250] width 277 height 341
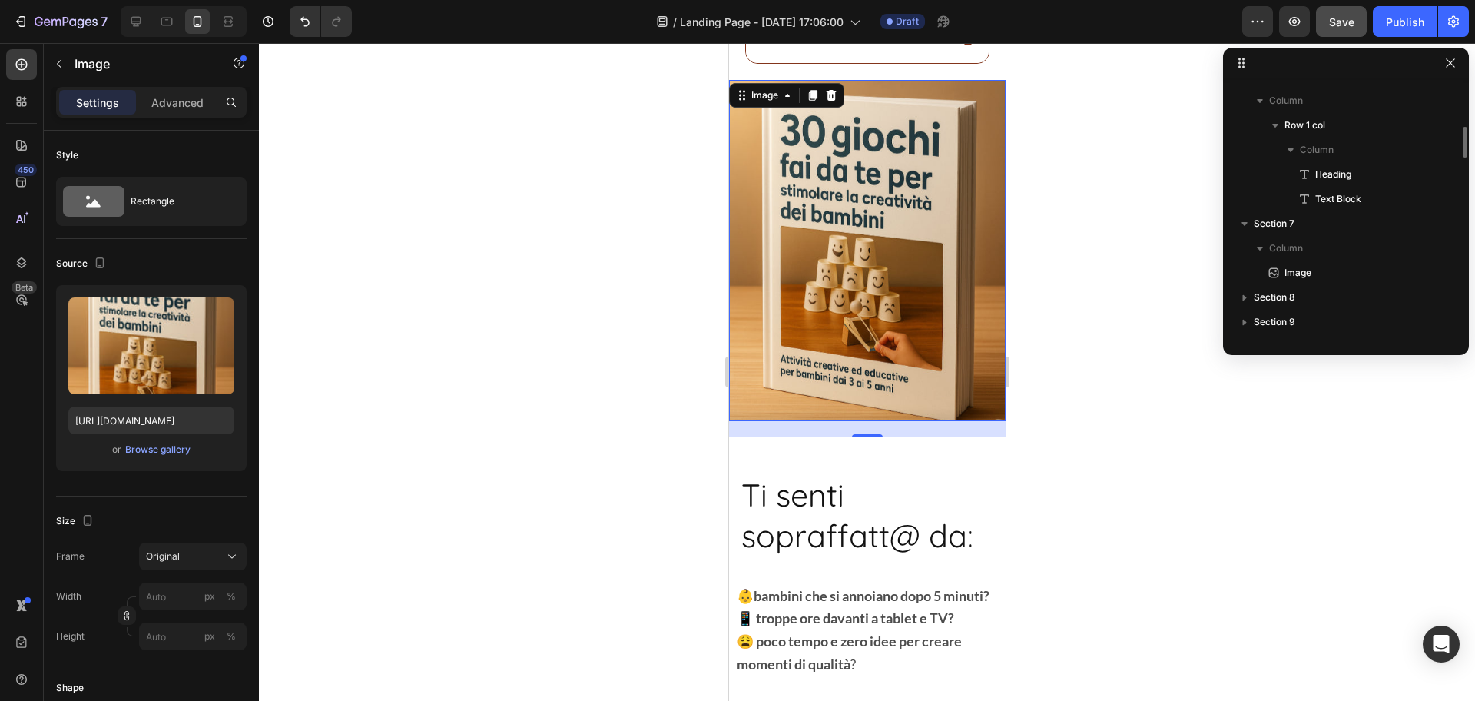
scroll to position [1545, 0]
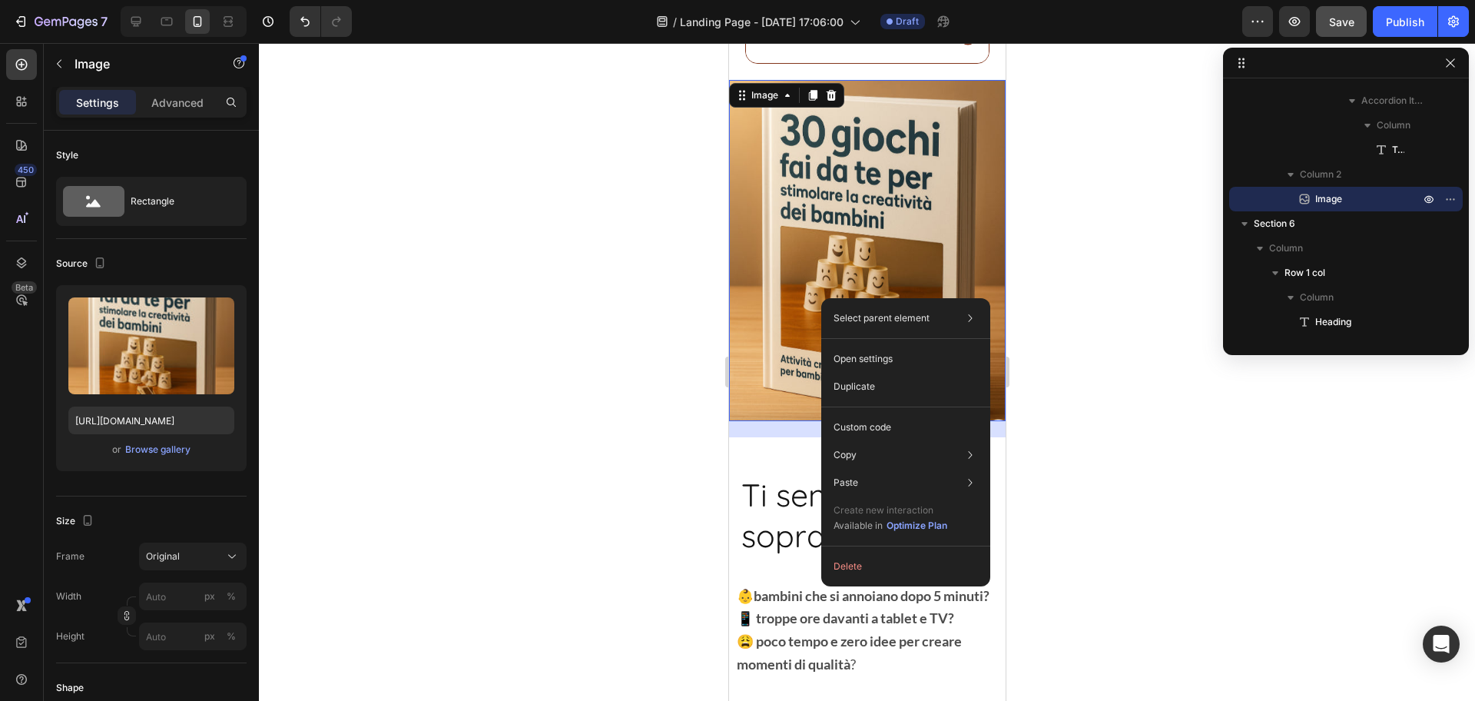
click at [738, 423] on div "21" at bounding box center [866, 429] width 277 height 16
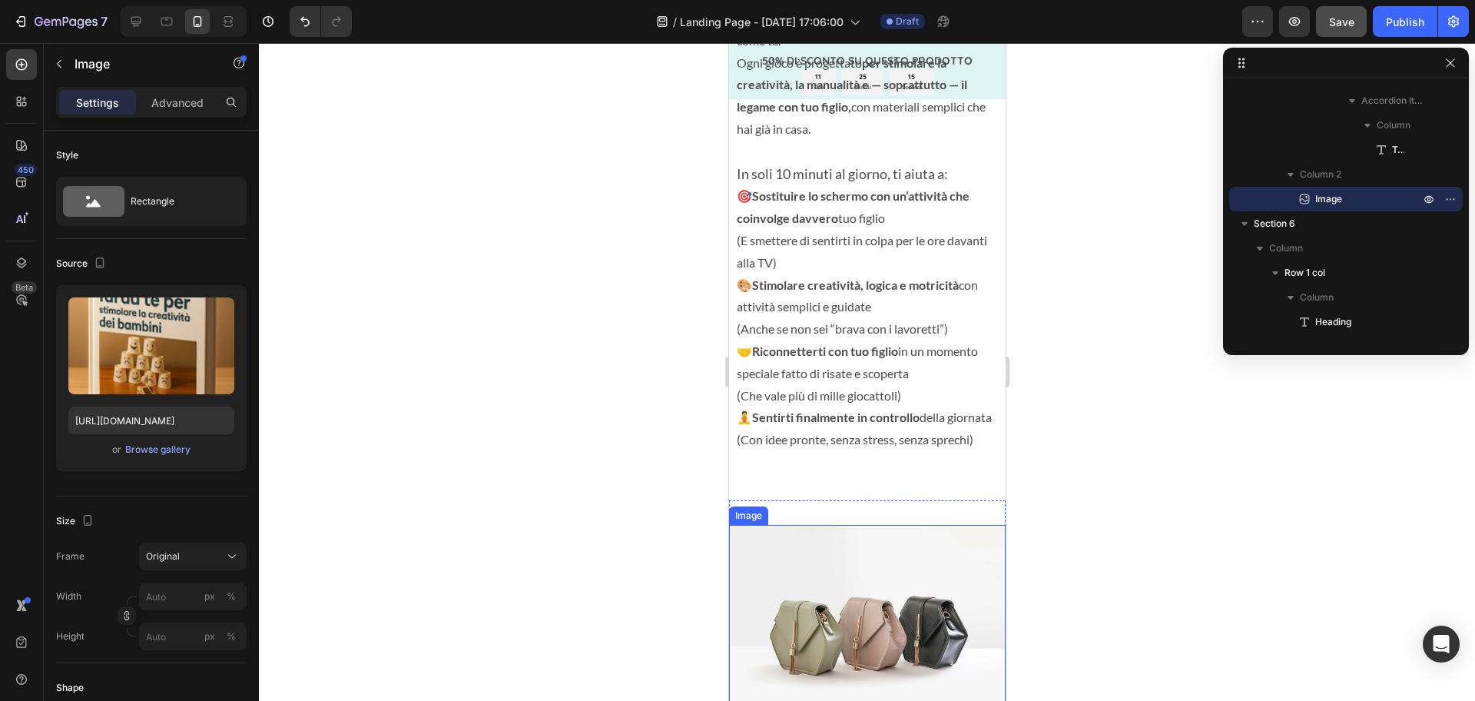
scroll to position [2563, 0]
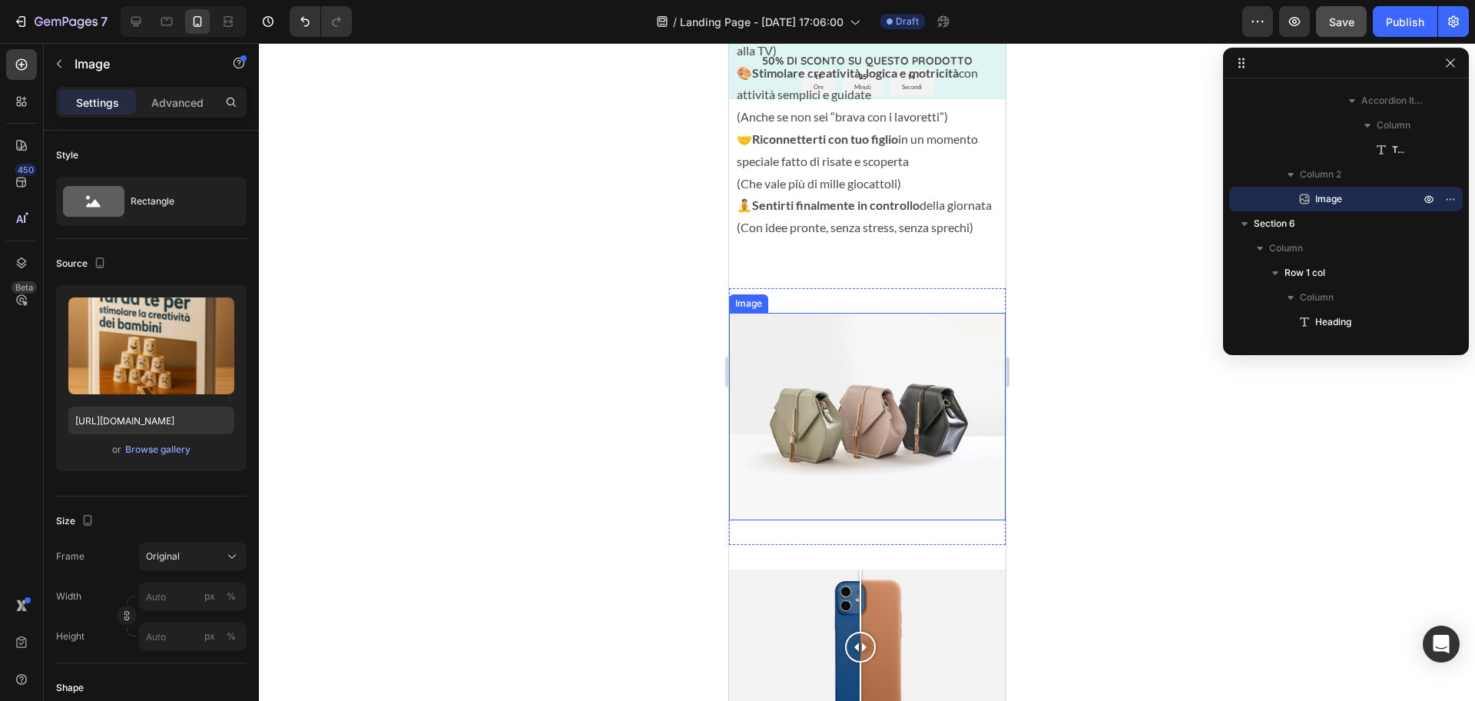
click at [825, 430] on img at bounding box center [866, 416] width 277 height 207
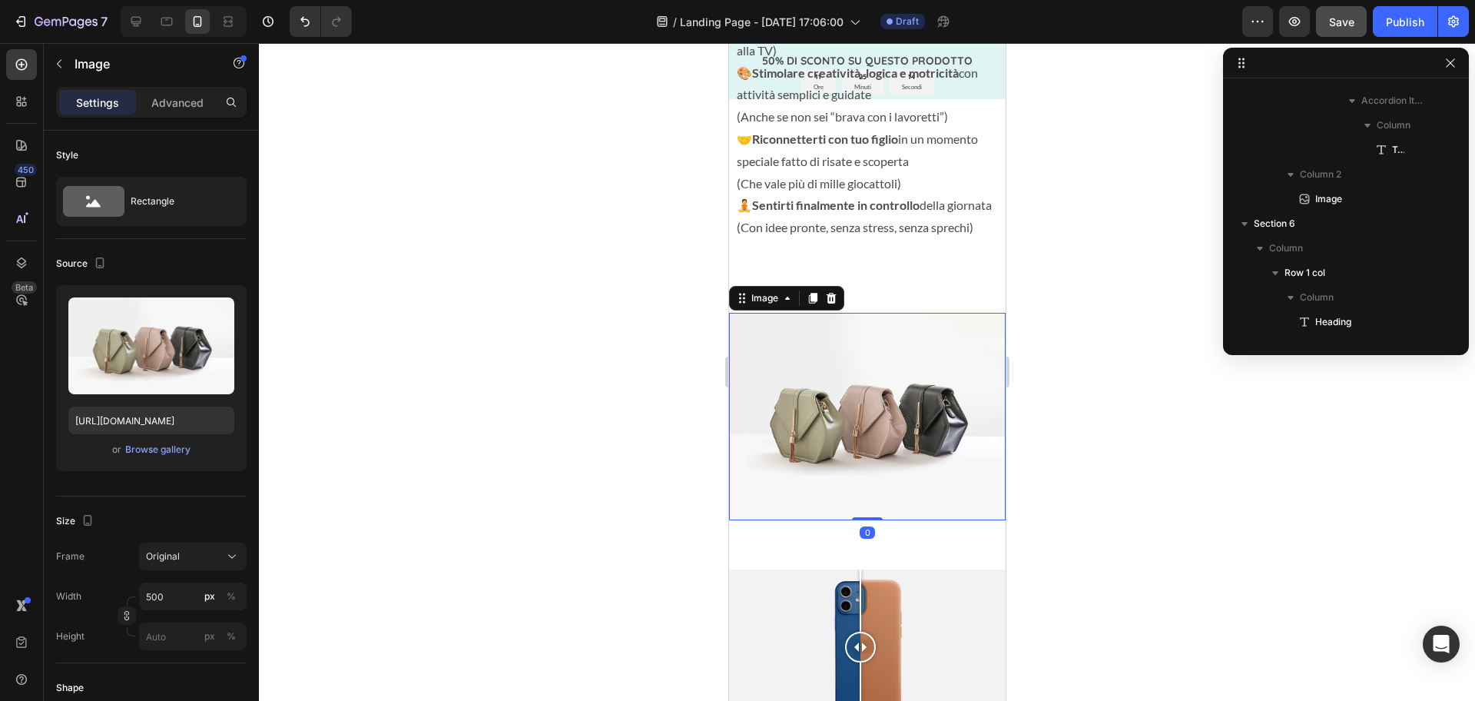
scroll to position [1767, 0]
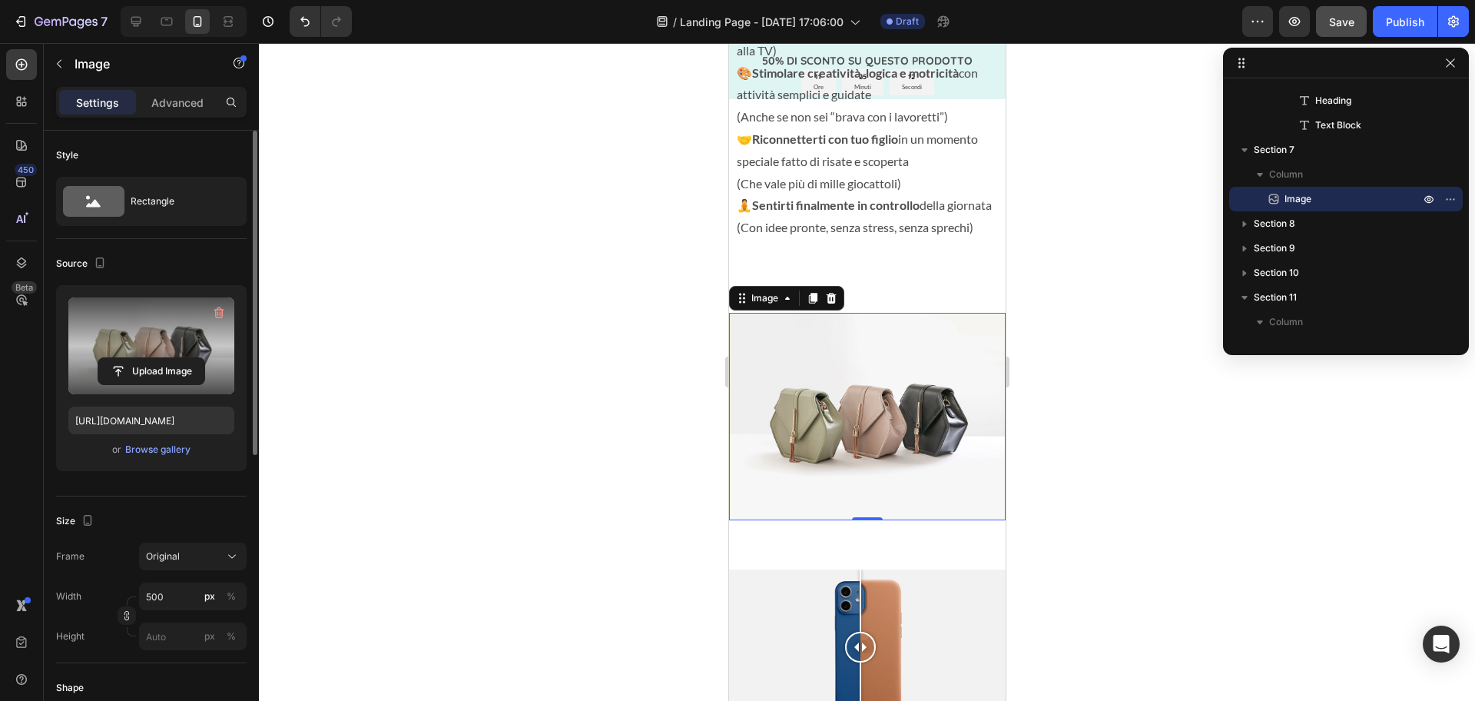
click at [152, 348] on label at bounding box center [151, 345] width 166 height 97
click at [152, 358] on input "file" at bounding box center [151, 371] width 106 height 26
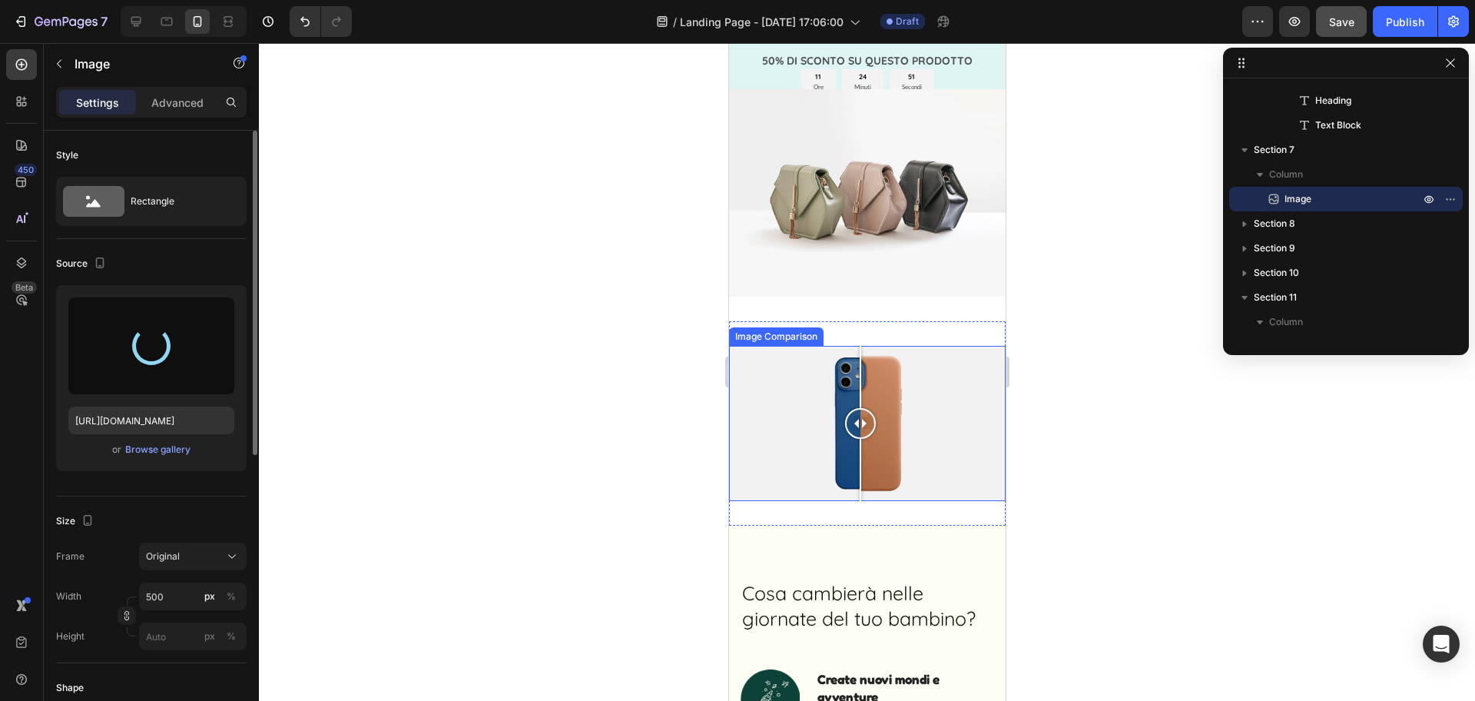
scroll to position [2762, 0]
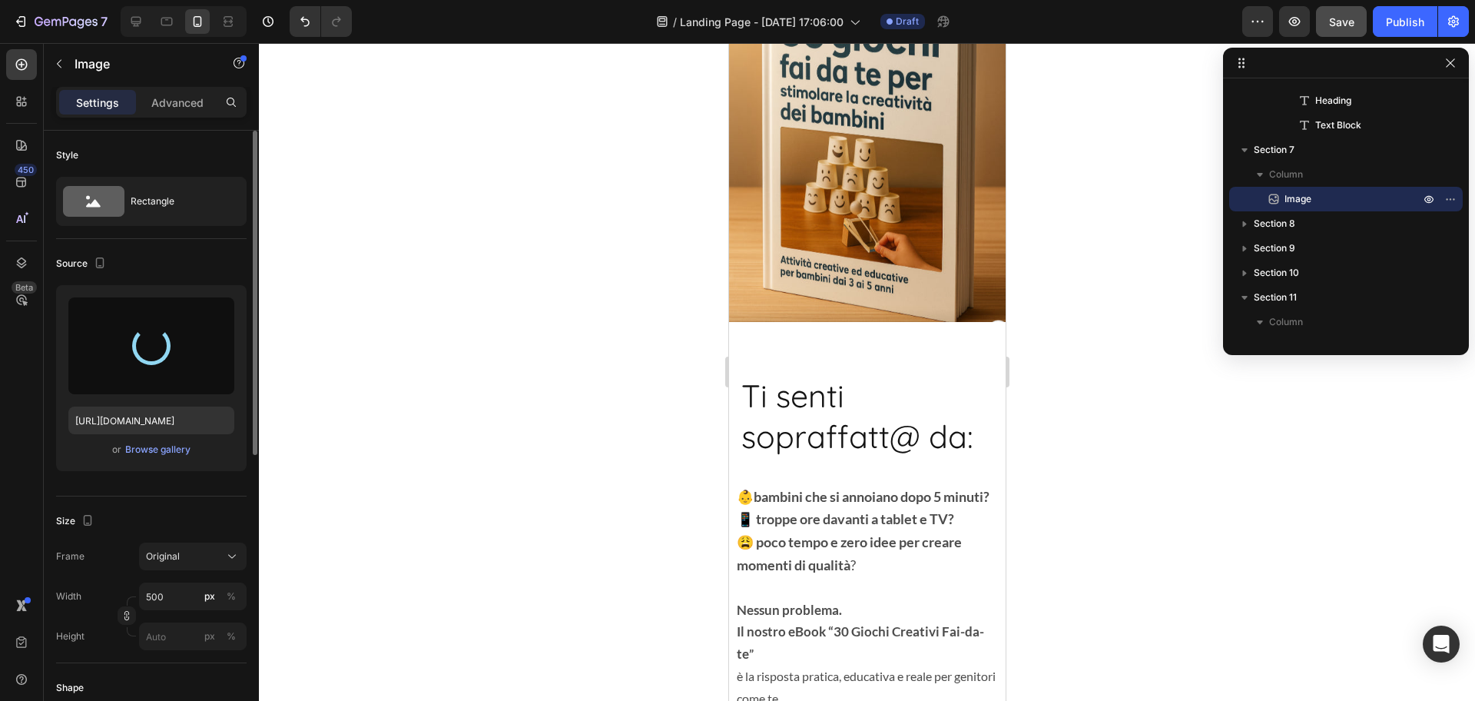
type input "[URL][DOMAIN_NAME]"
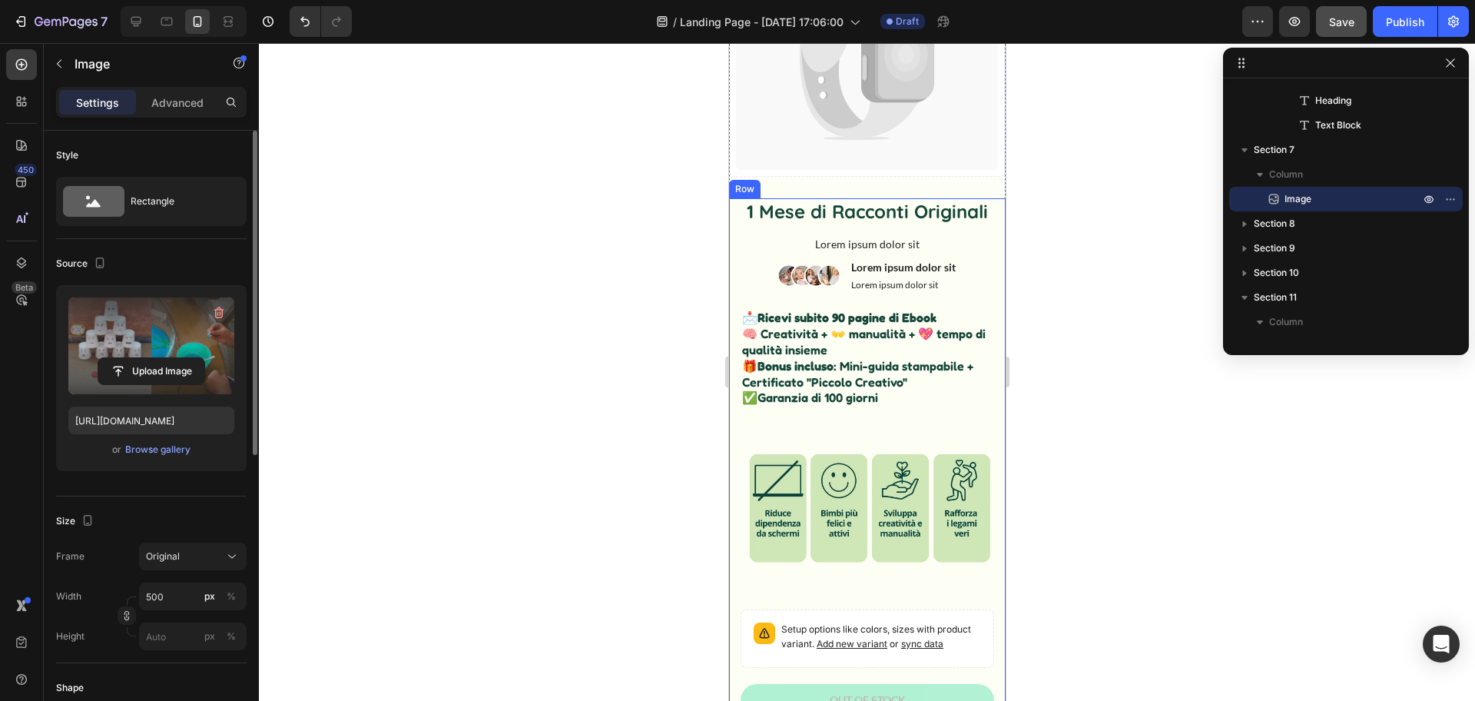
scroll to position [0, 0]
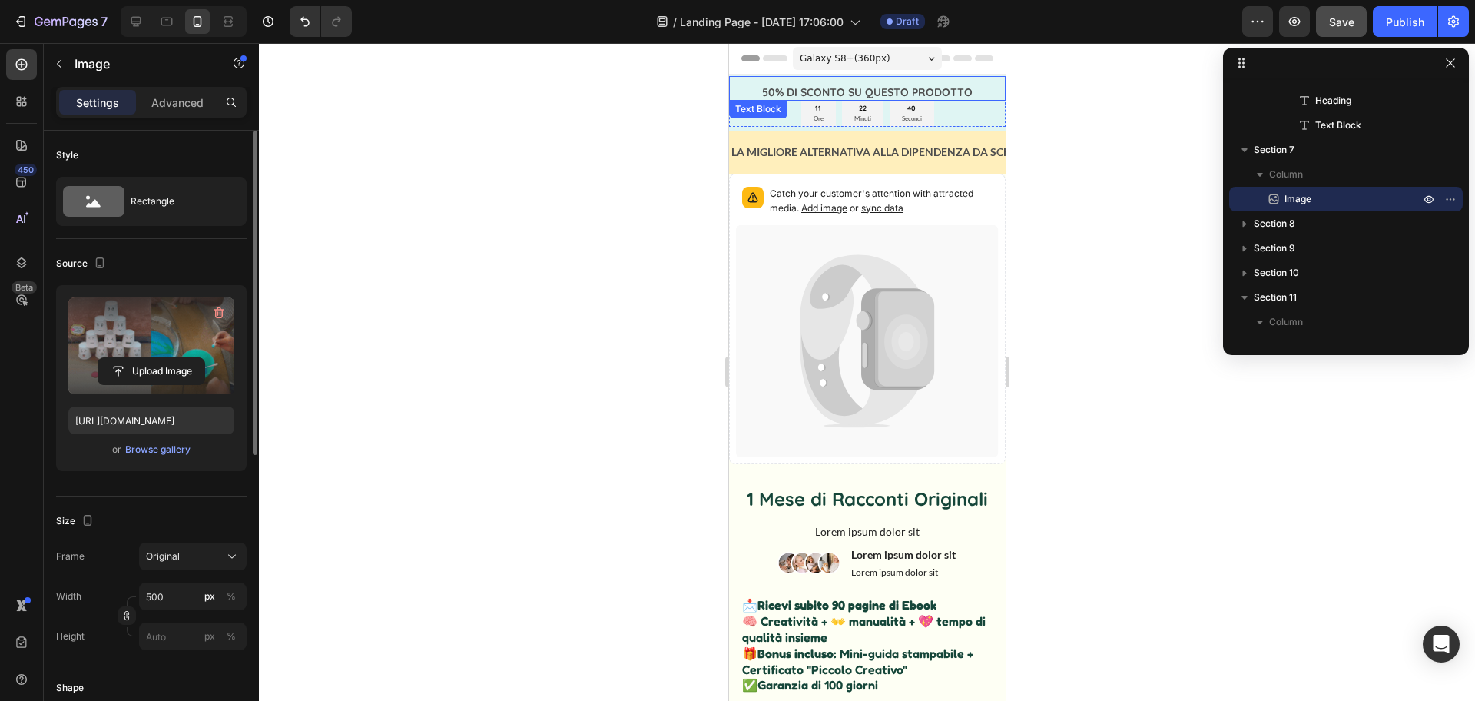
click at [967, 99] on div "50% DI SCONTO SU QUESTO PRODOTTO" at bounding box center [866, 92] width 277 height 17
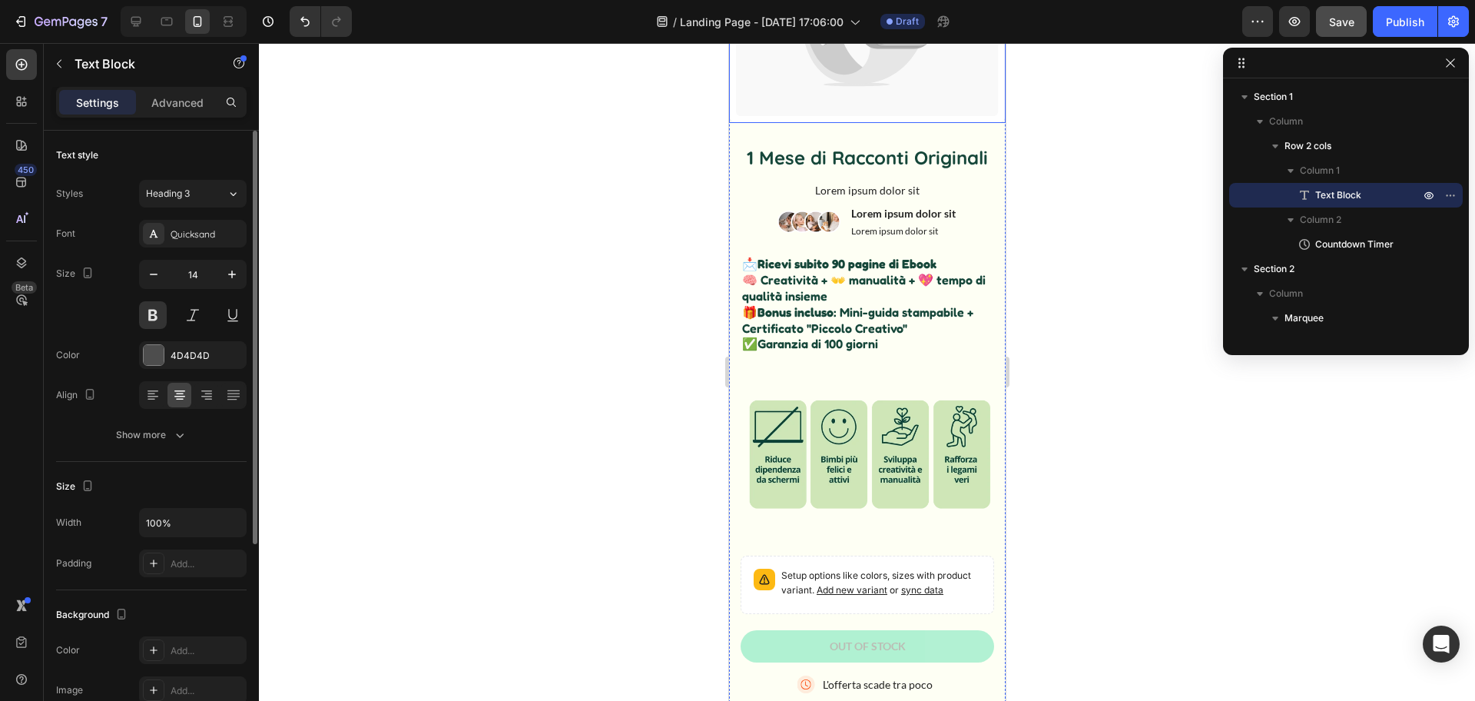
scroll to position [521, 0]
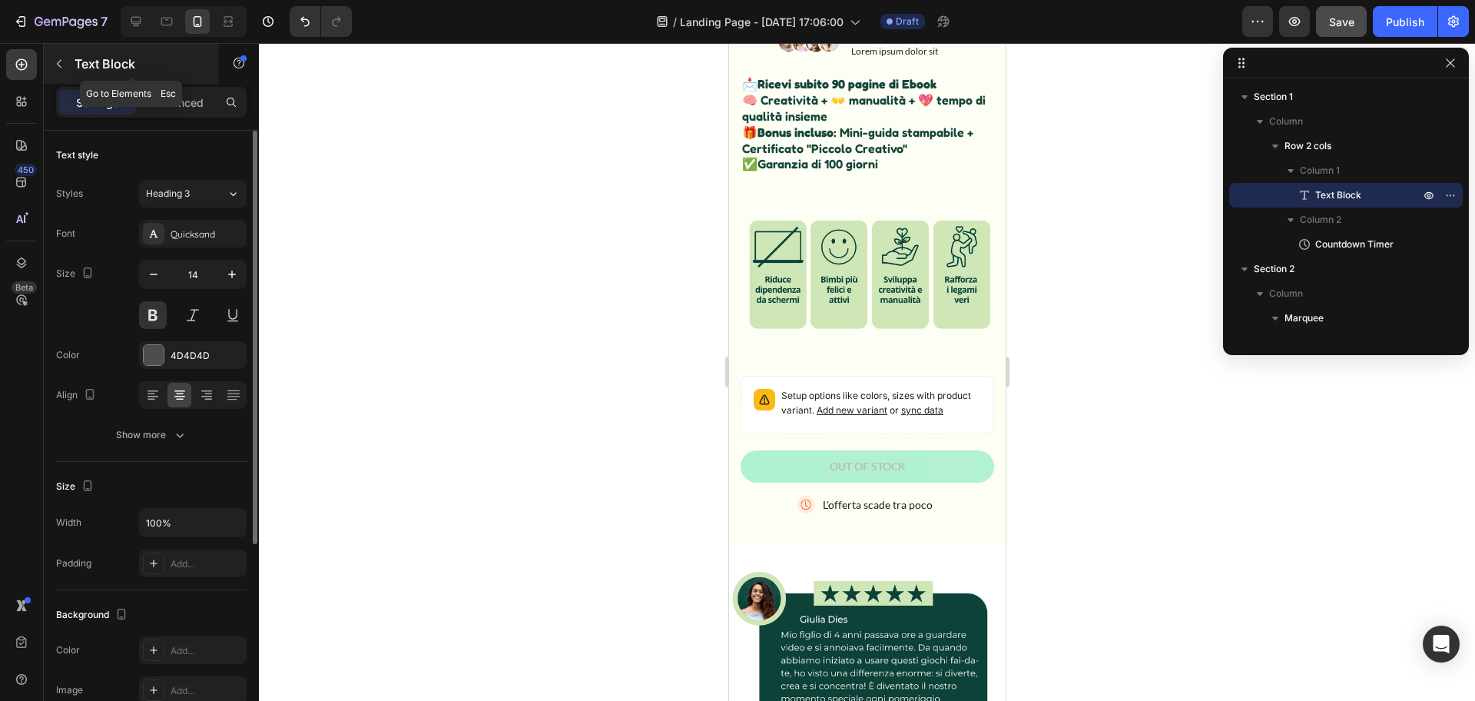
click at [64, 64] on icon "button" at bounding box center [59, 64] width 12 height 12
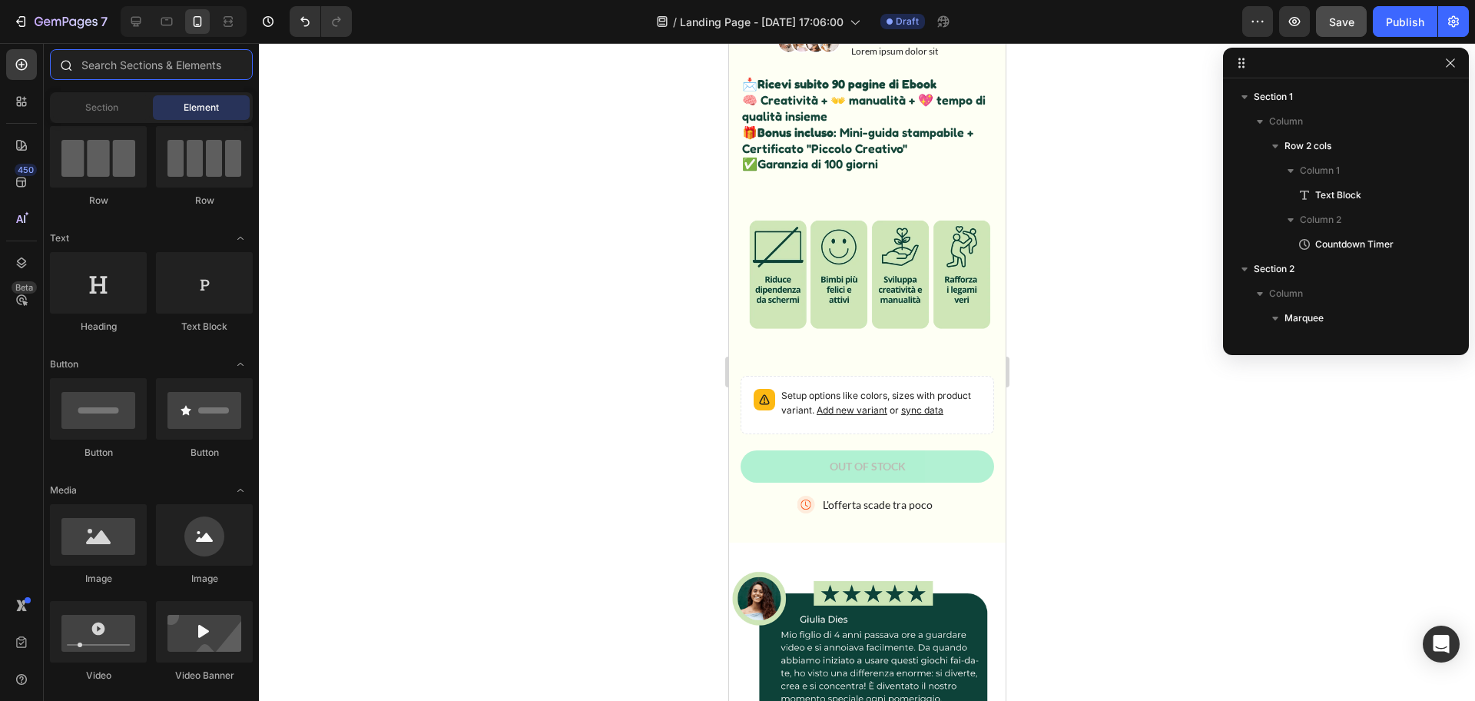
click at [130, 68] on input "text" at bounding box center [151, 64] width 203 height 31
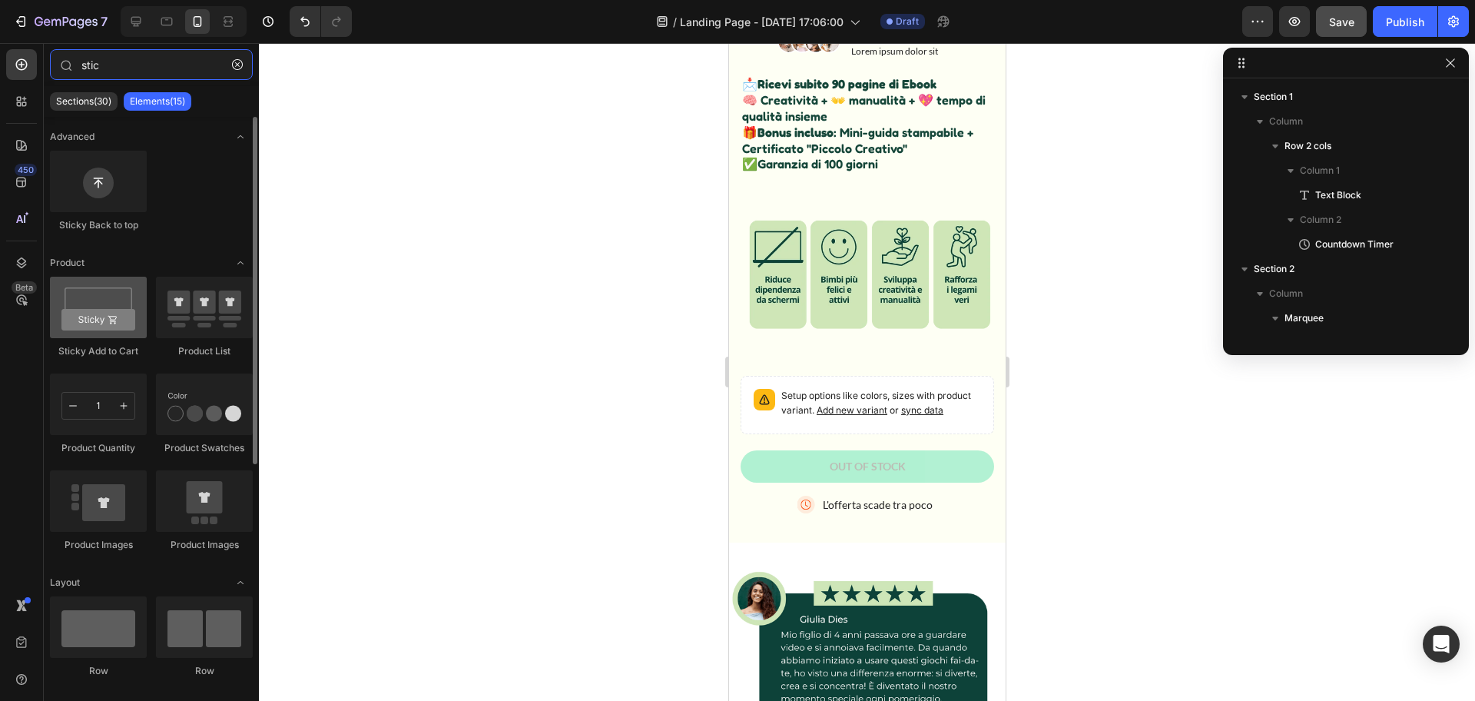
type input "stic"
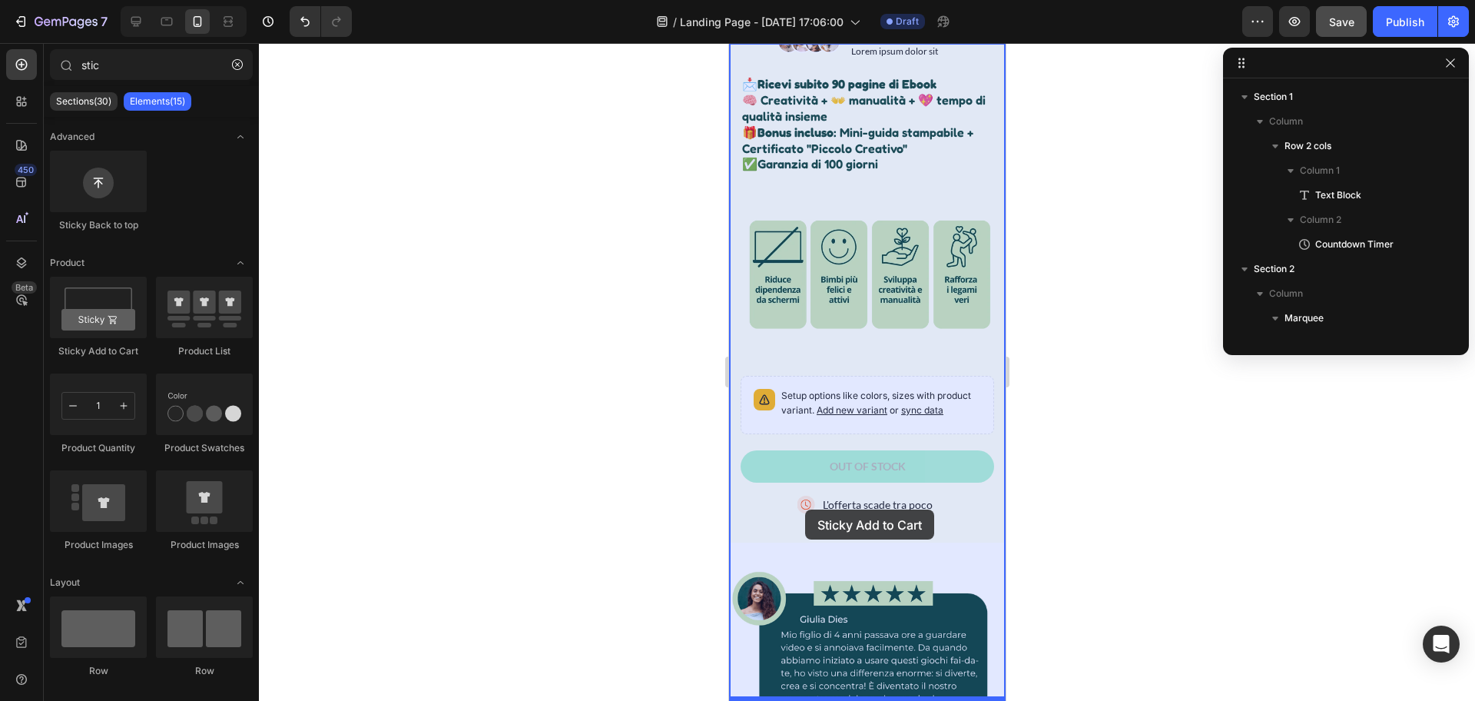
drag, startPoint x: 839, startPoint y: 341, endPoint x: 804, endPoint y: 509, distance: 171.8
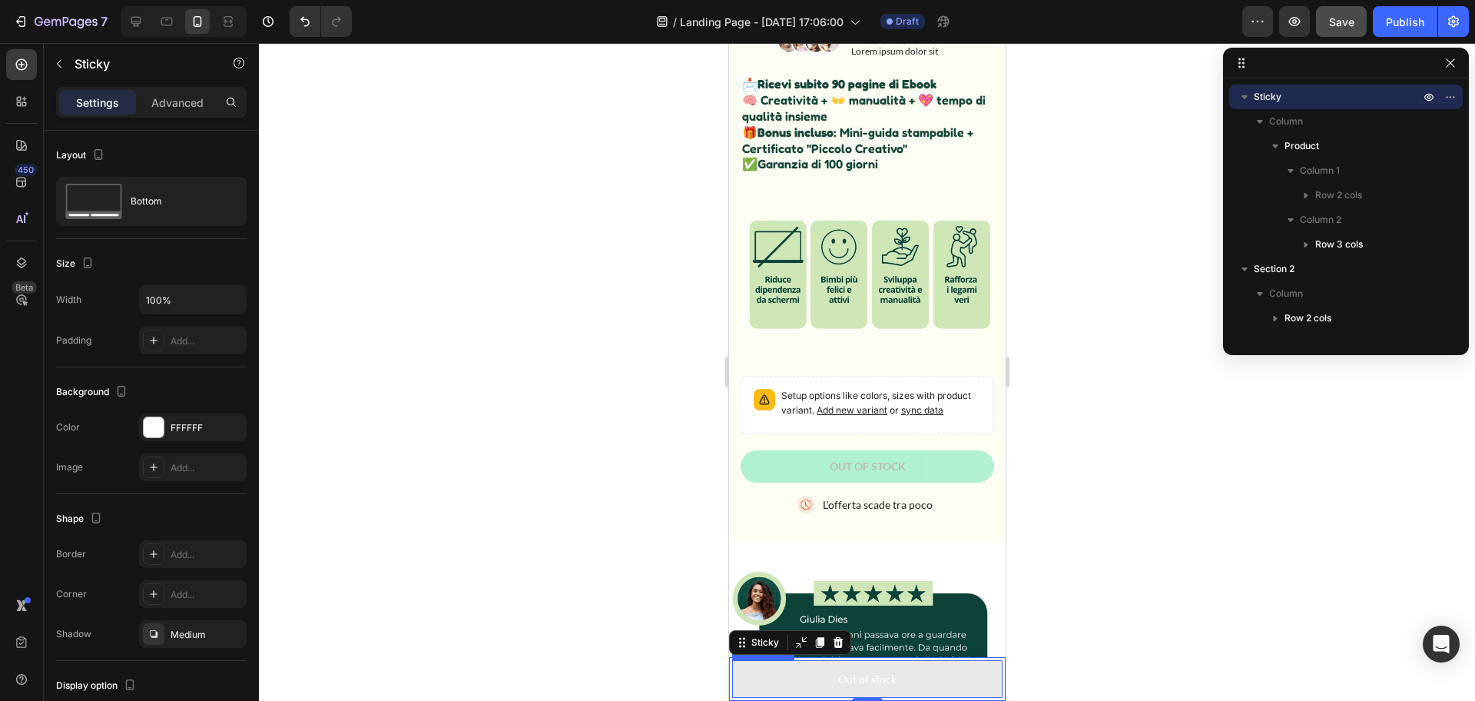
click at [819, 671] on button "Out of stock" at bounding box center [866, 679] width 270 height 38
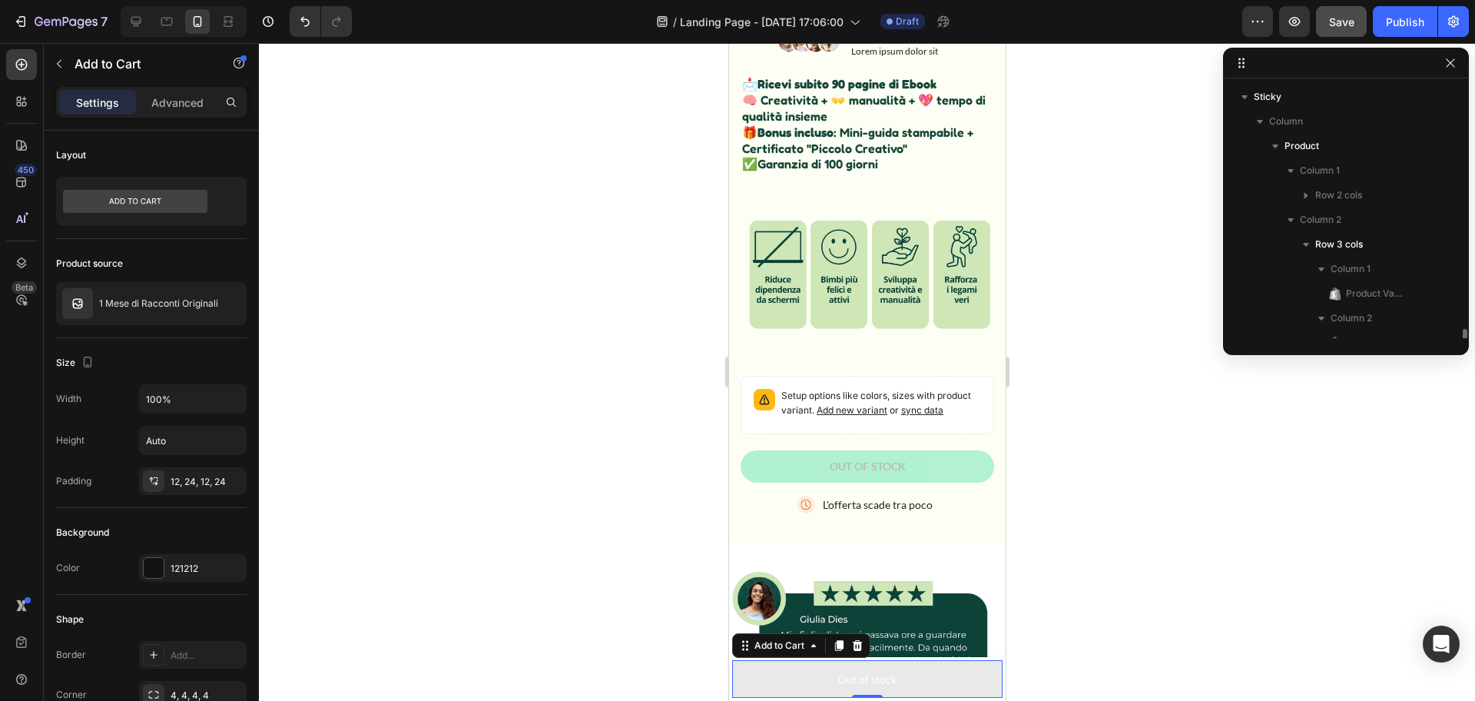
scroll to position [193, 0]
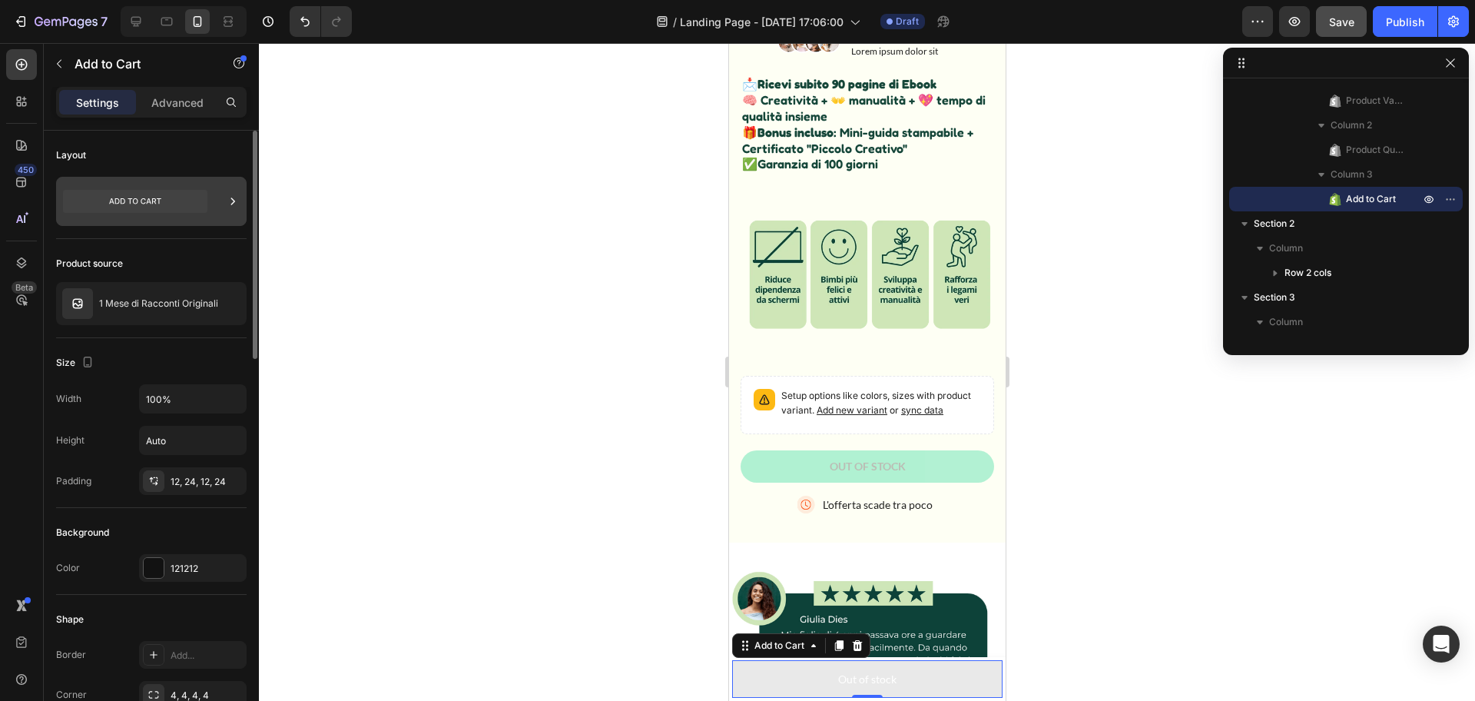
click at [232, 207] on icon at bounding box center [232, 201] width 15 height 15
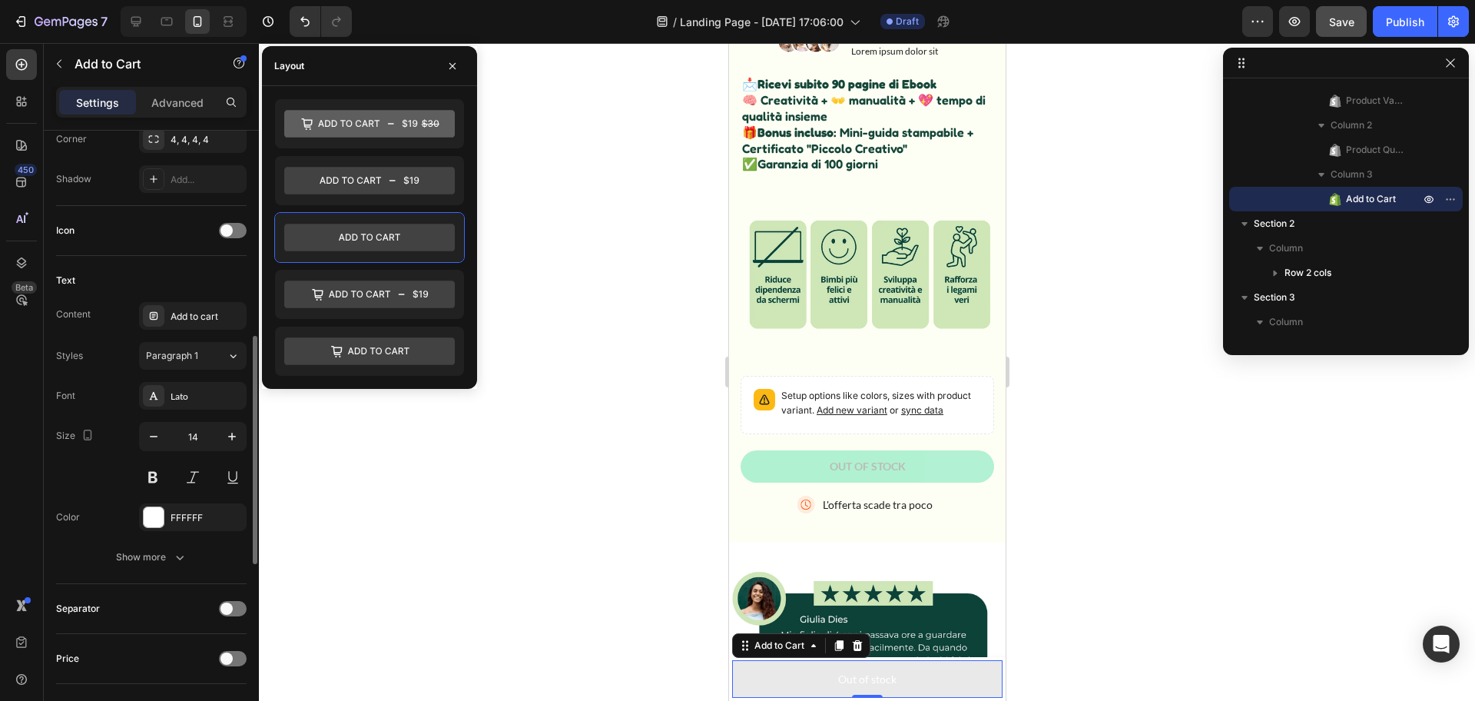
scroll to position [560, 0]
click at [184, 313] on div "Add to cart" at bounding box center [207, 312] width 72 height 14
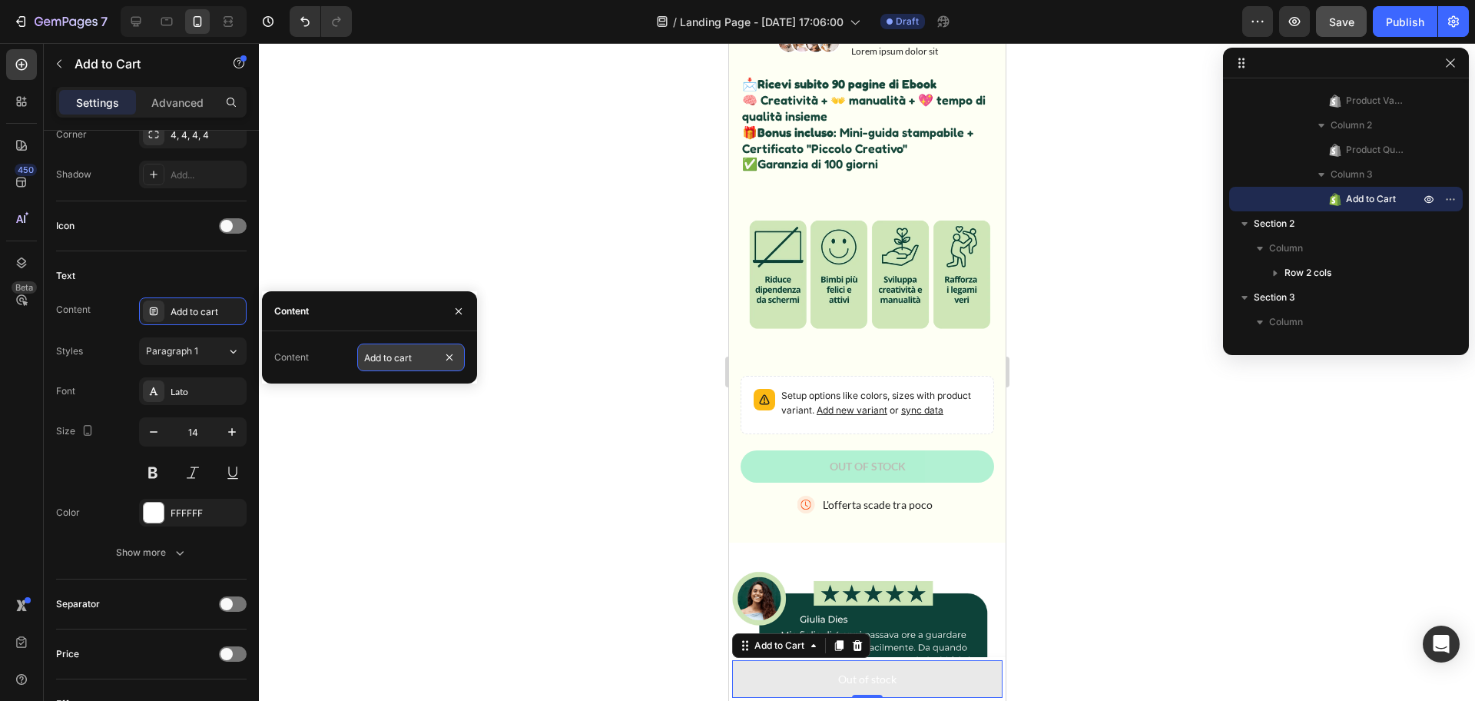
click at [366, 355] on input "Add to cart" at bounding box center [411, 357] width 108 height 28
type input "AGGIUNGI AL CARRELLO"
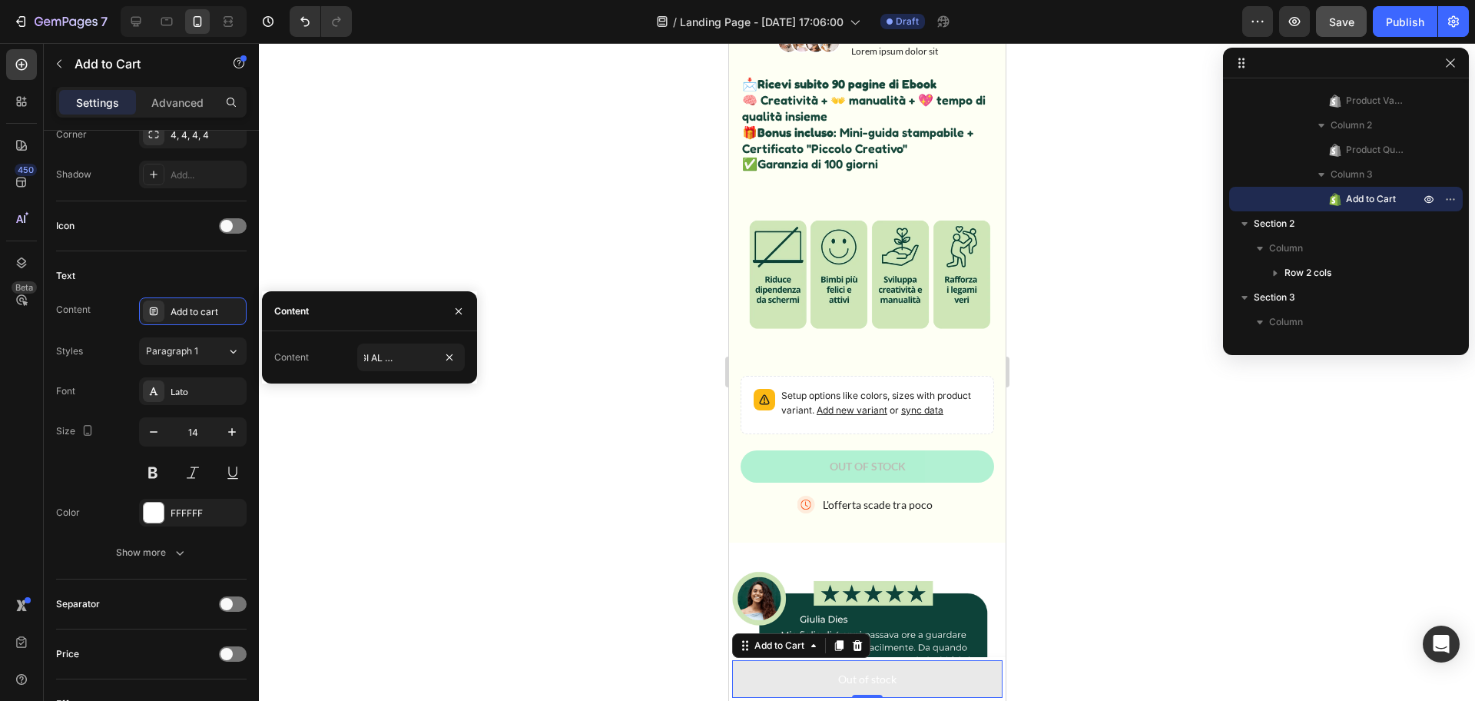
click at [481, 424] on div at bounding box center [867, 372] width 1216 height 658
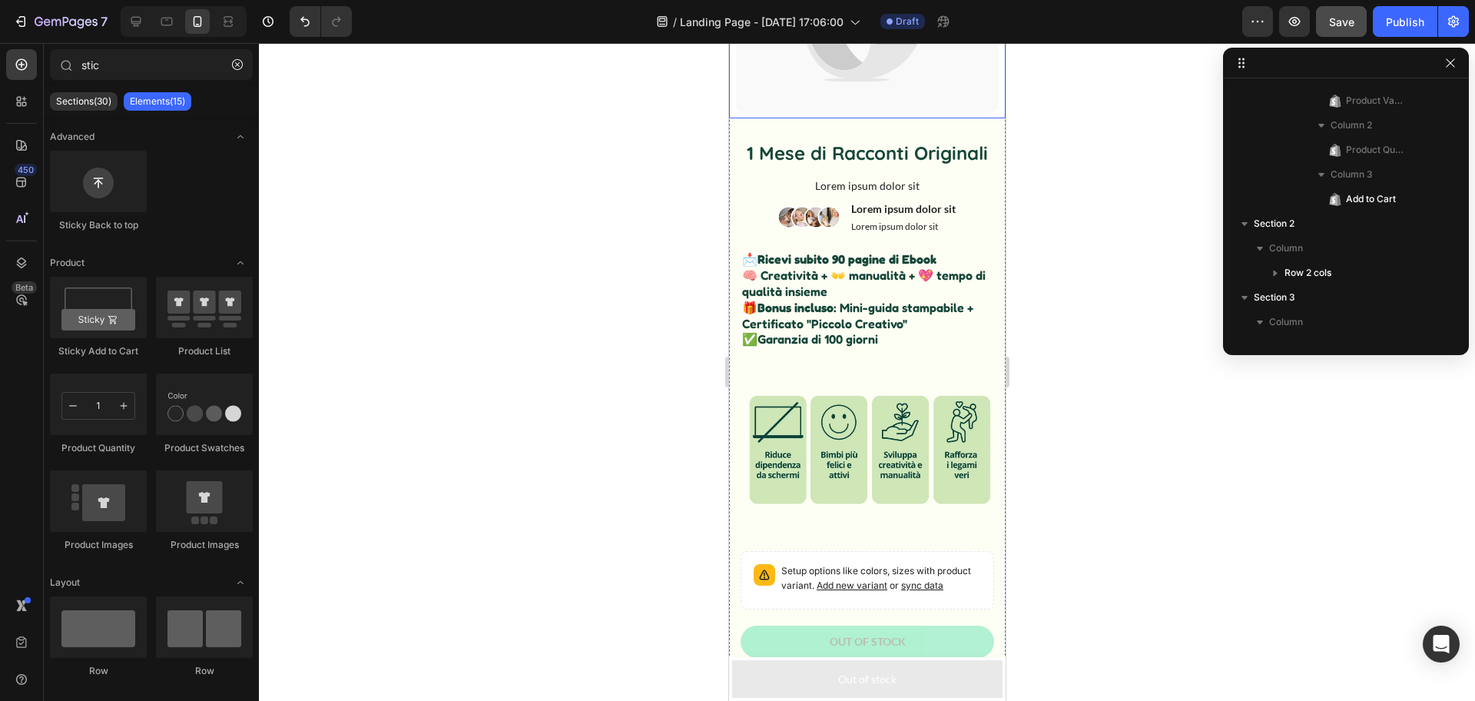
scroll to position [646, 0]
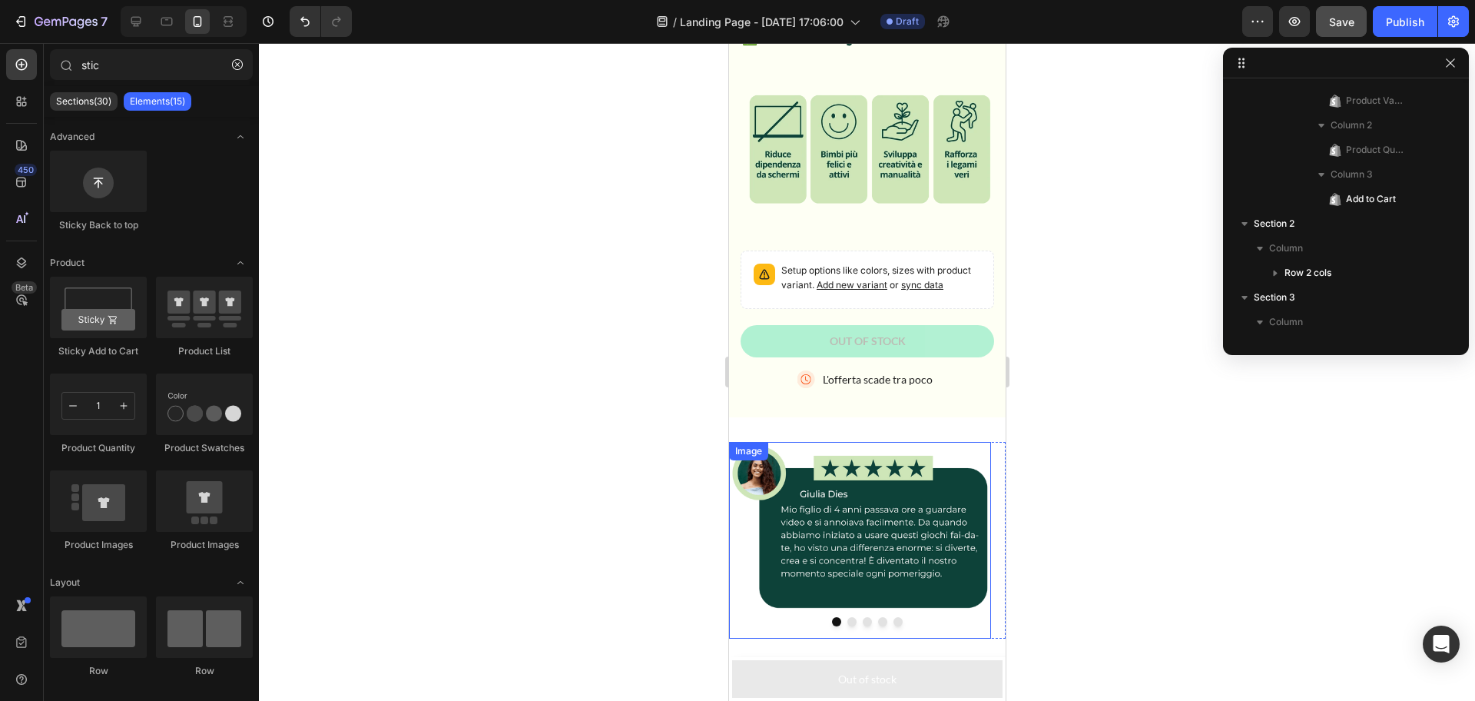
click at [847, 626] on button "Dot" at bounding box center [851, 621] width 9 height 9
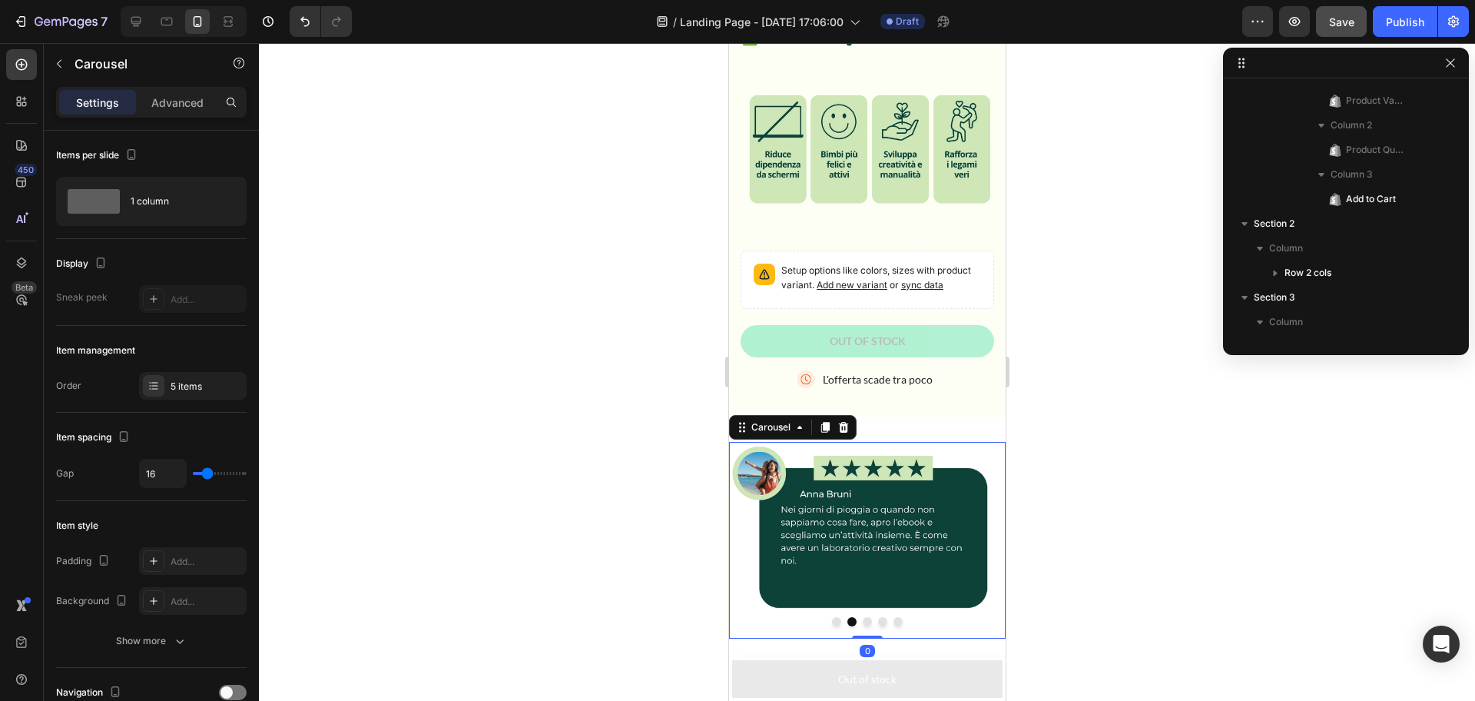
scroll to position [488, 0]
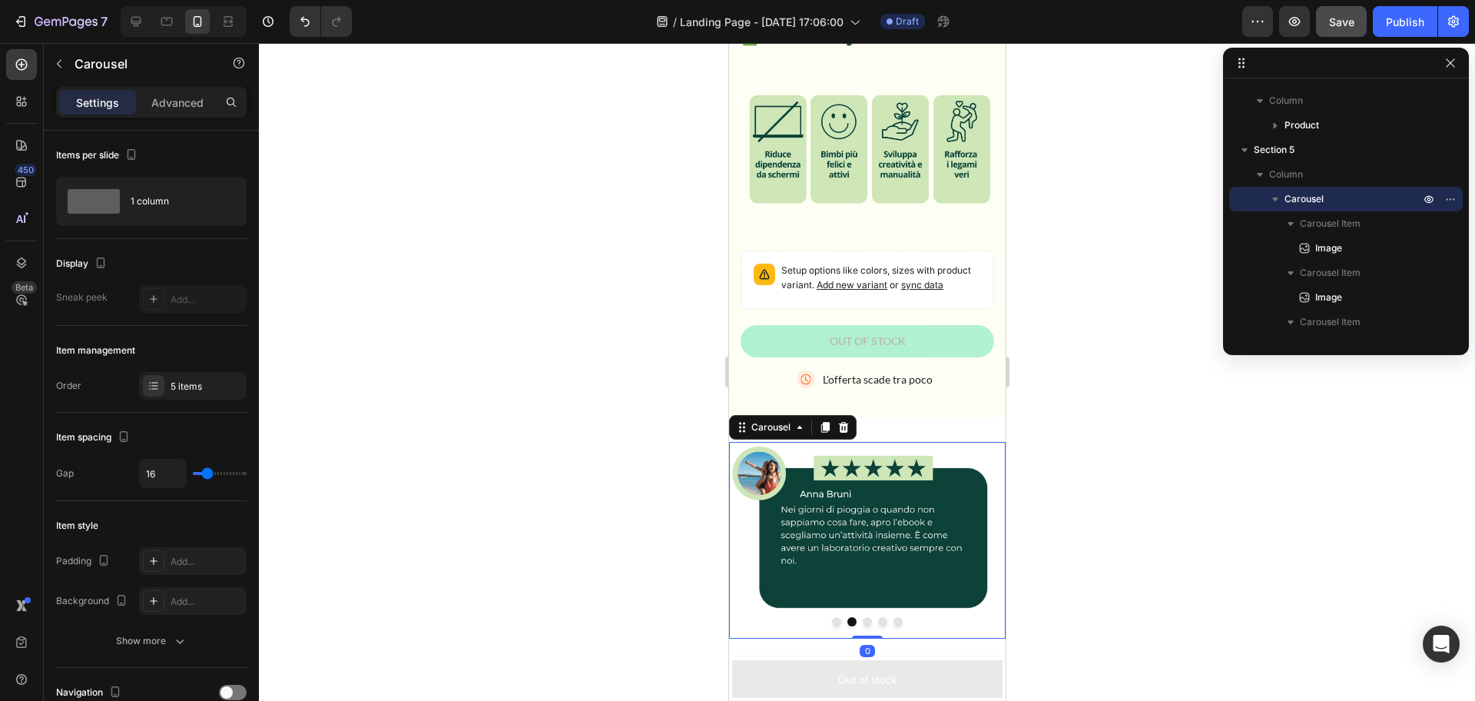
click at [862, 626] on button "Dot" at bounding box center [866, 621] width 9 height 9
click at [877, 626] on button "Dot" at bounding box center [881, 621] width 9 height 9
click at [893, 626] on button "Dot" at bounding box center [897, 621] width 9 height 9
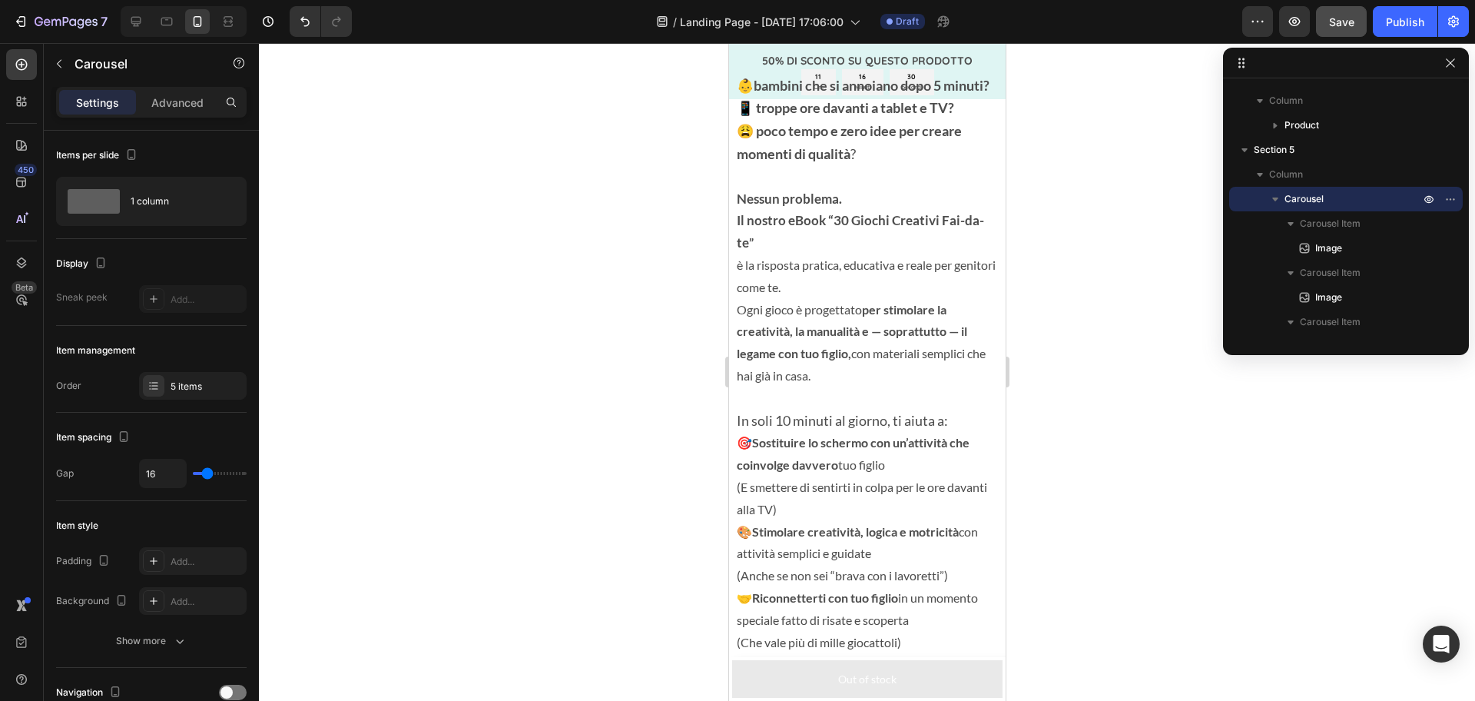
scroll to position [1441, 0]
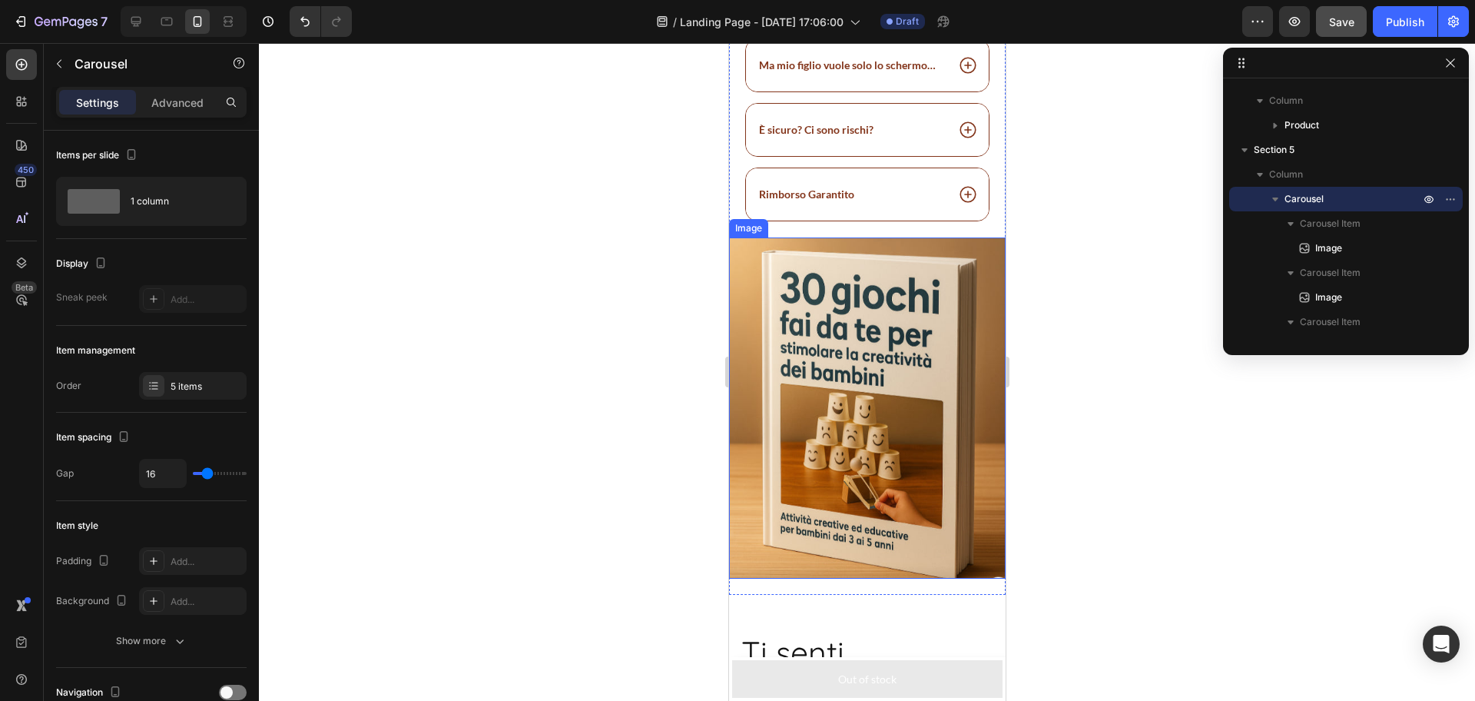
click at [866, 397] on img at bounding box center [866, 407] width 277 height 341
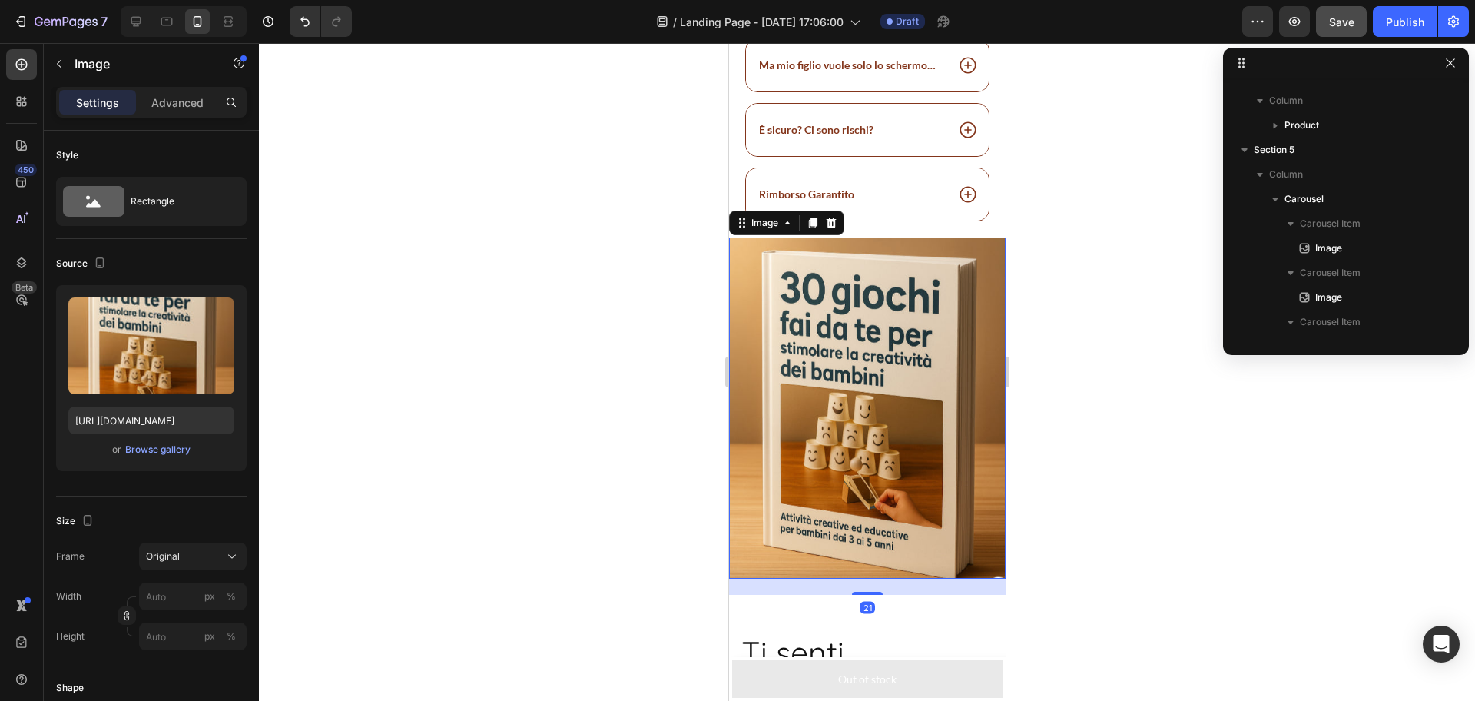
scroll to position [906, 0]
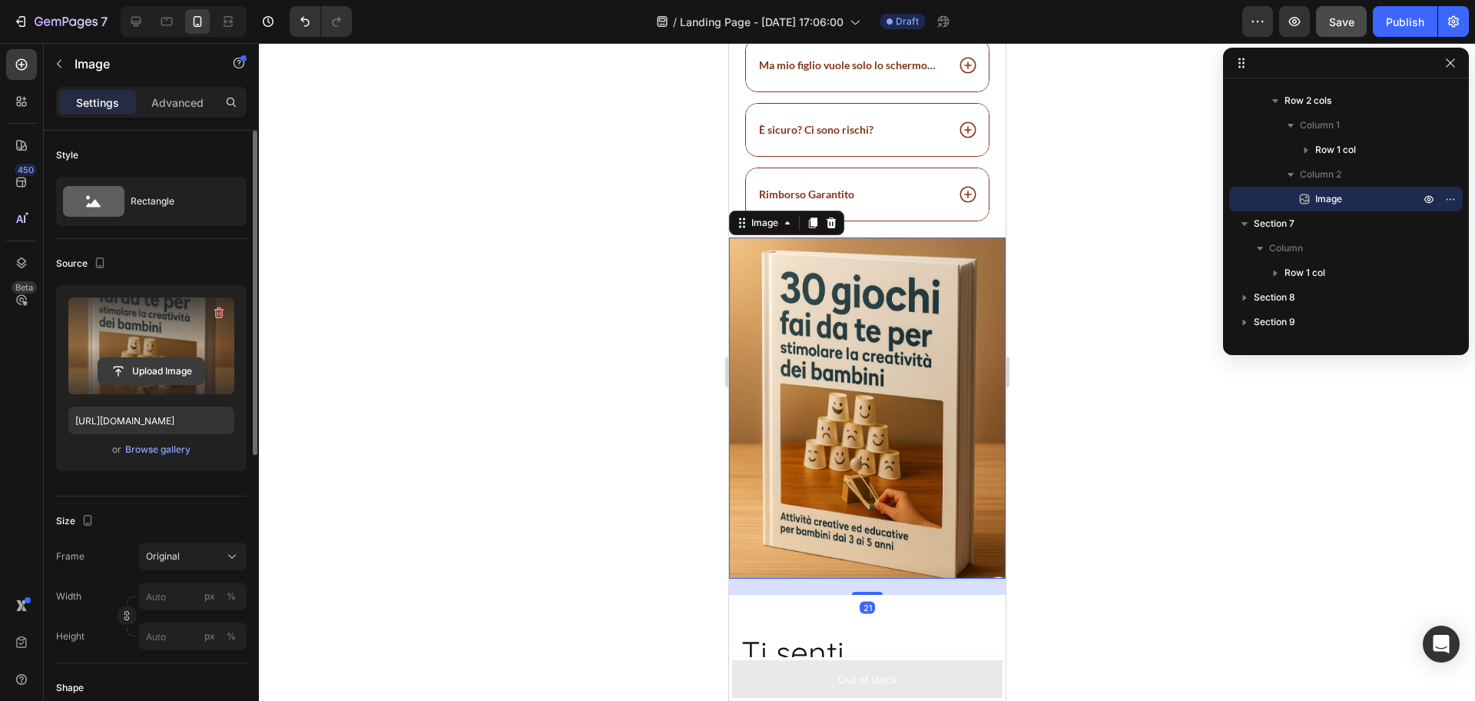
click at [175, 360] on input "file" at bounding box center [151, 371] width 106 height 26
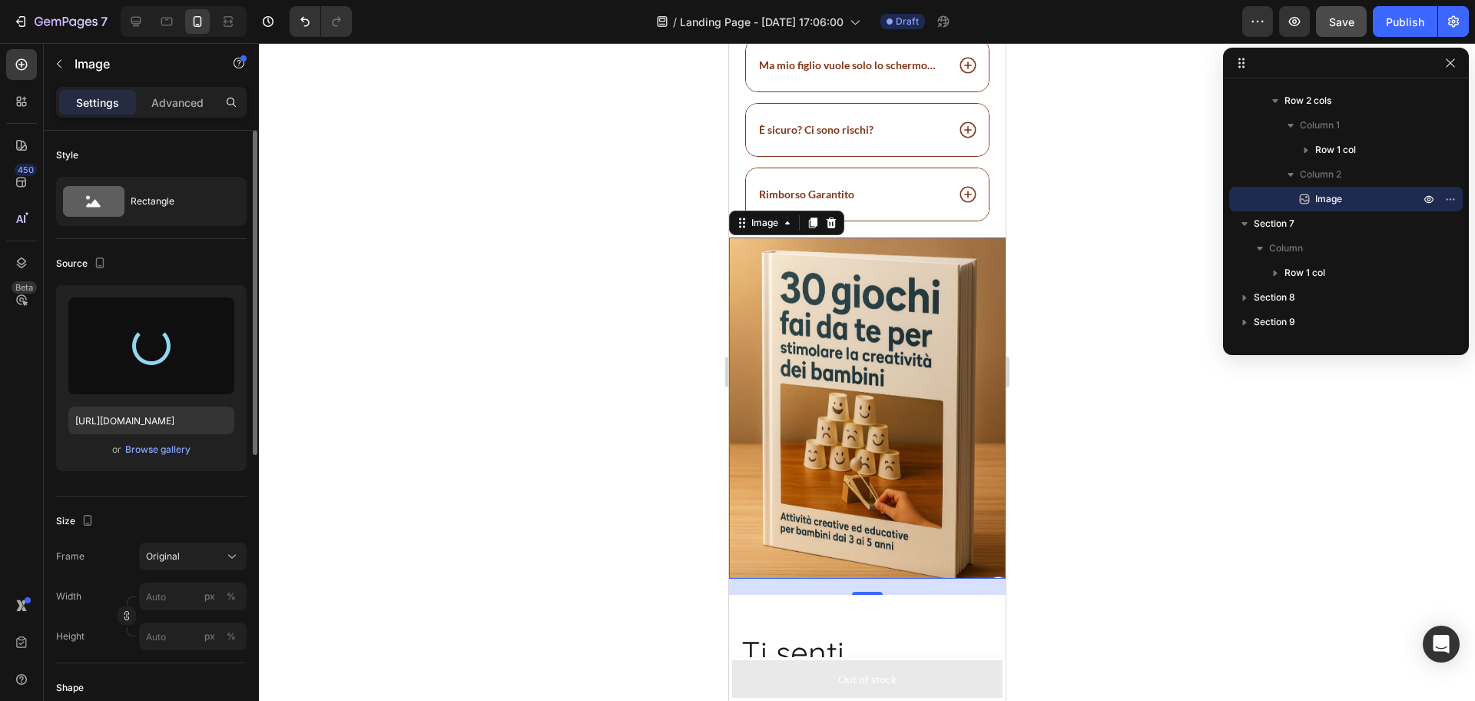
type input "[URL][DOMAIN_NAME]"
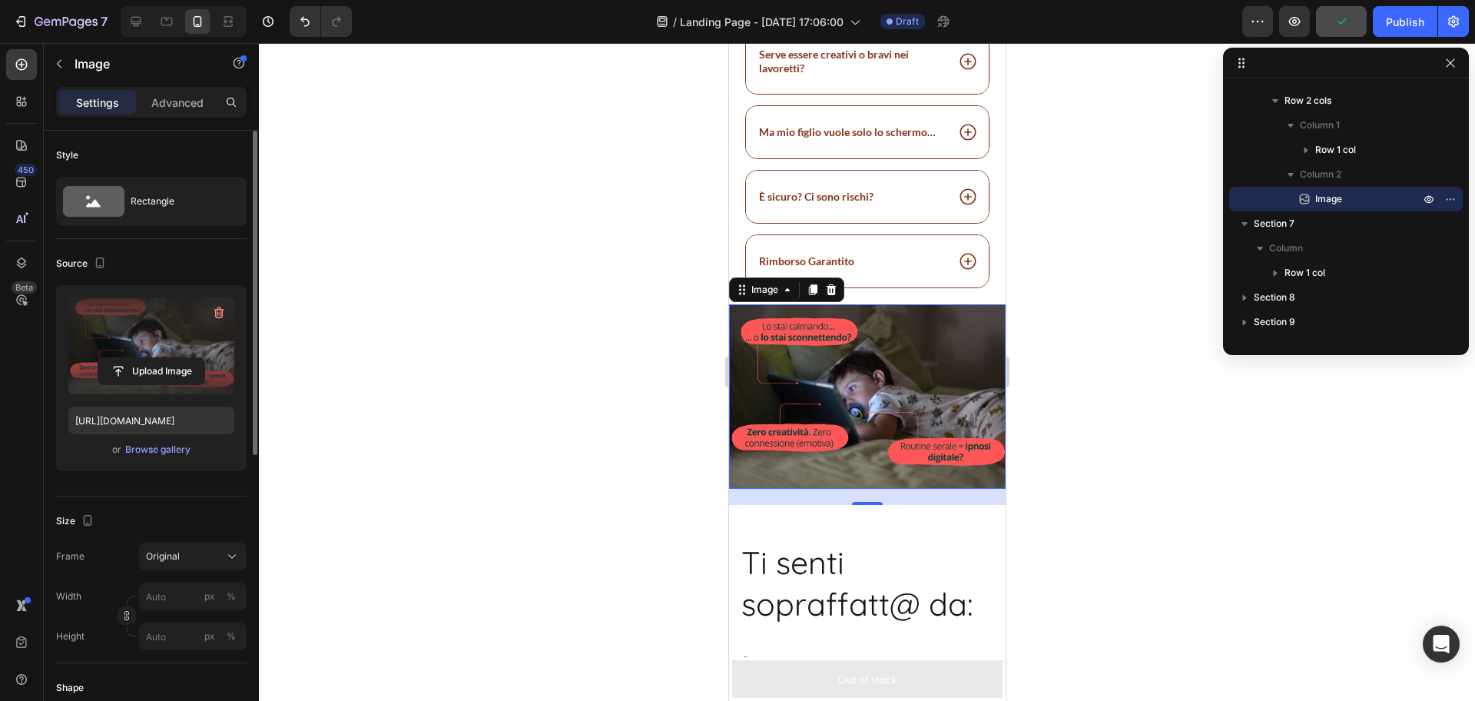
scroll to position [67, 0]
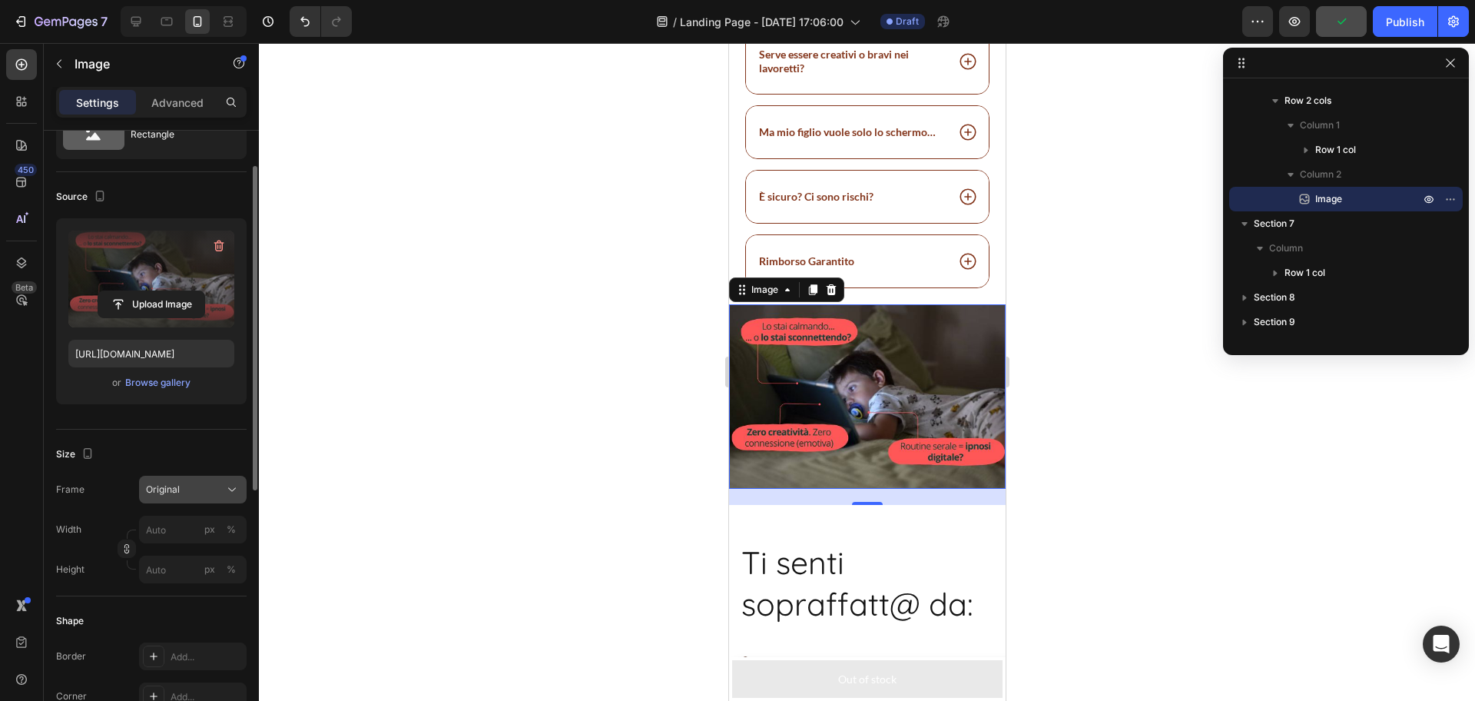
click at [179, 490] on span "Original" at bounding box center [163, 490] width 34 height 14
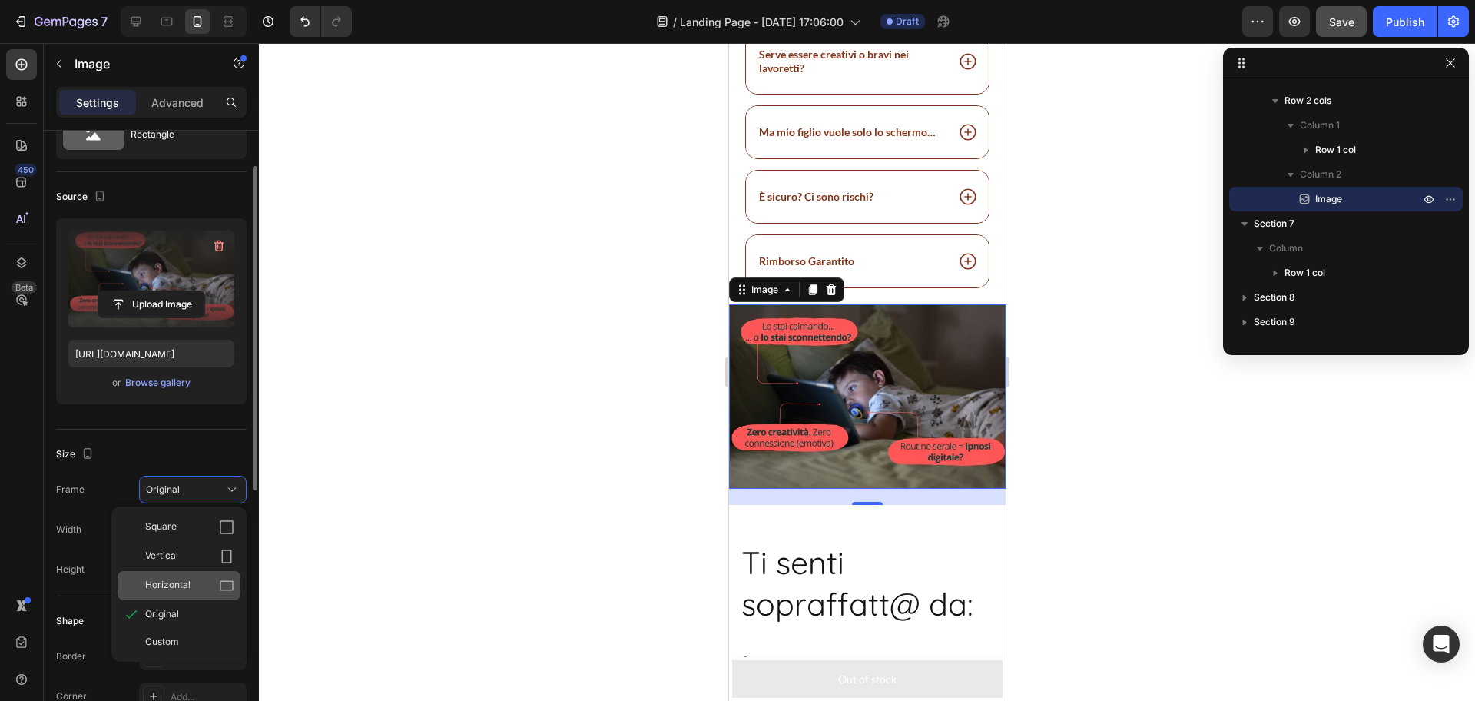
click at [209, 583] on div "Horizontal" at bounding box center [189, 585] width 89 height 15
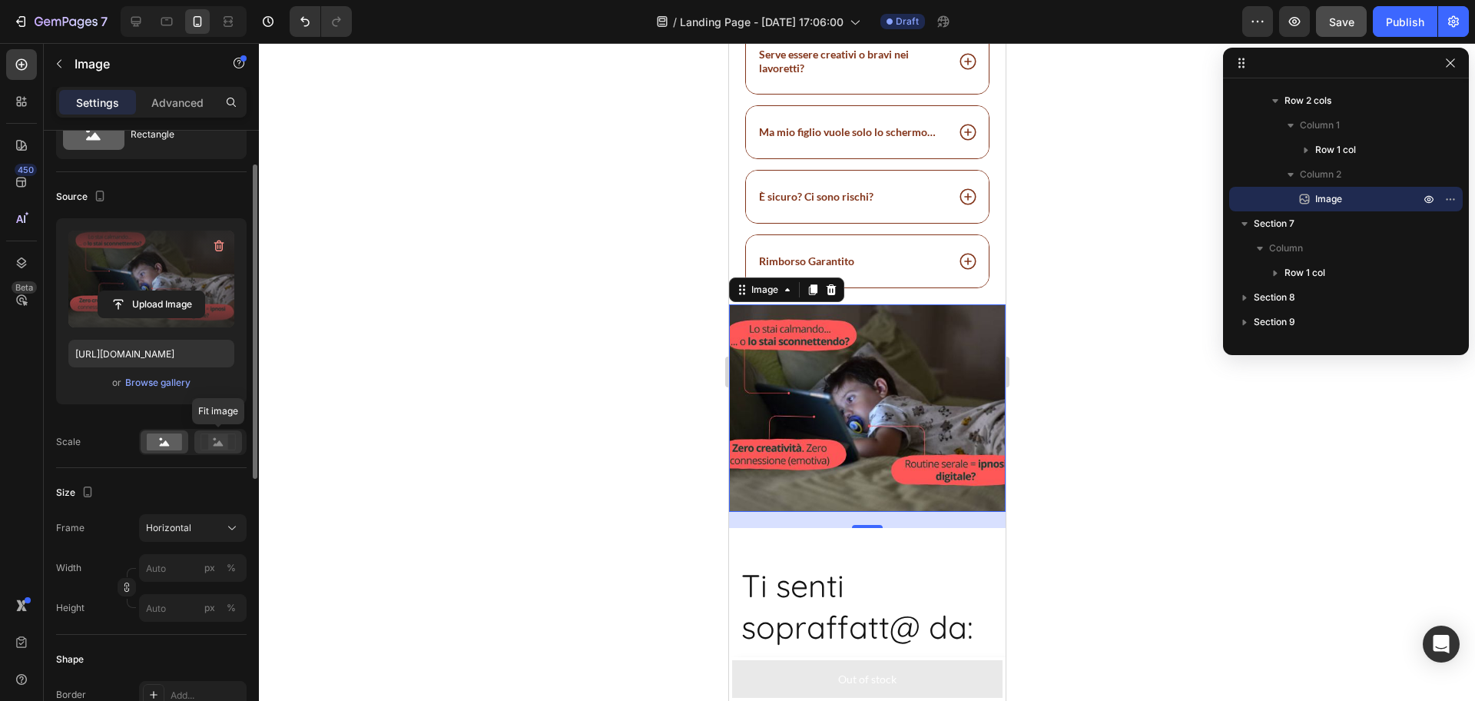
click at [207, 446] on icon at bounding box center [218, 441] width 35 height 17
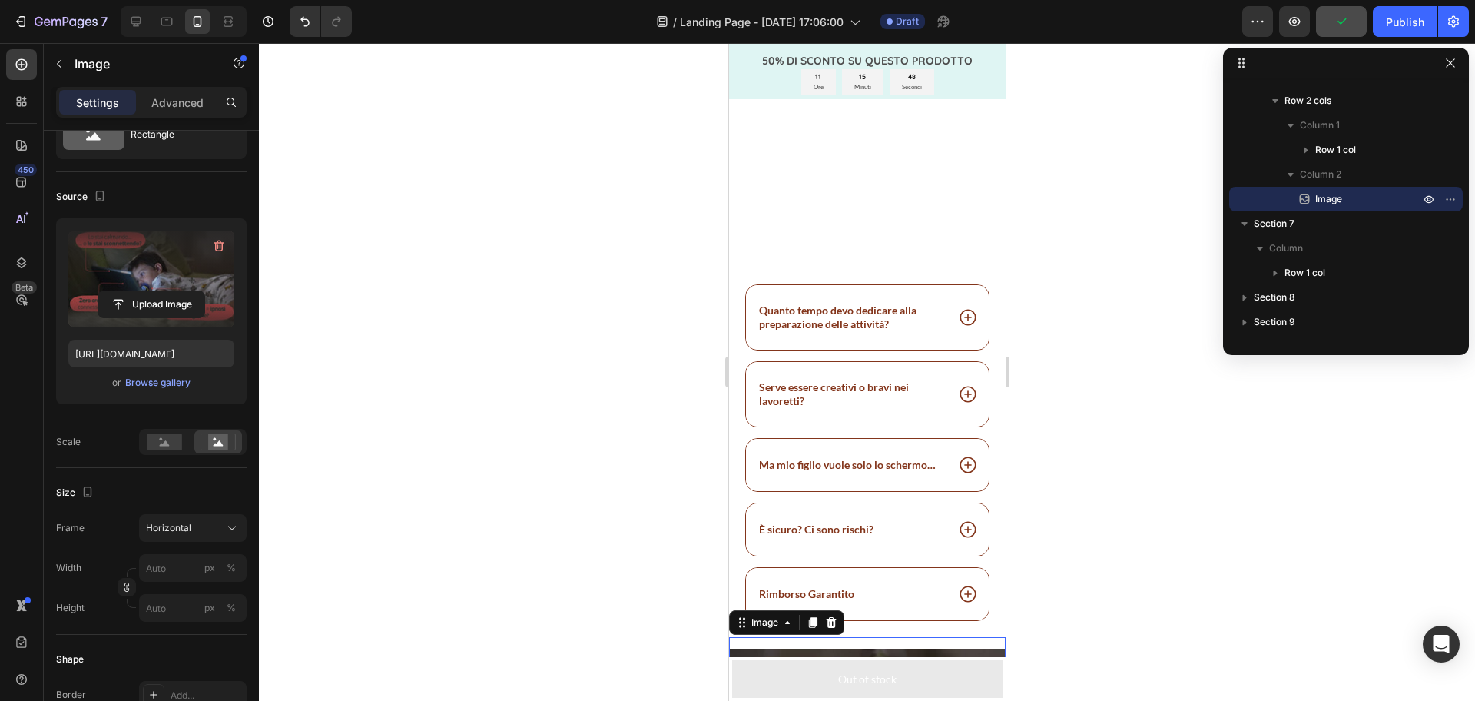
scroll to position [1390, 0]
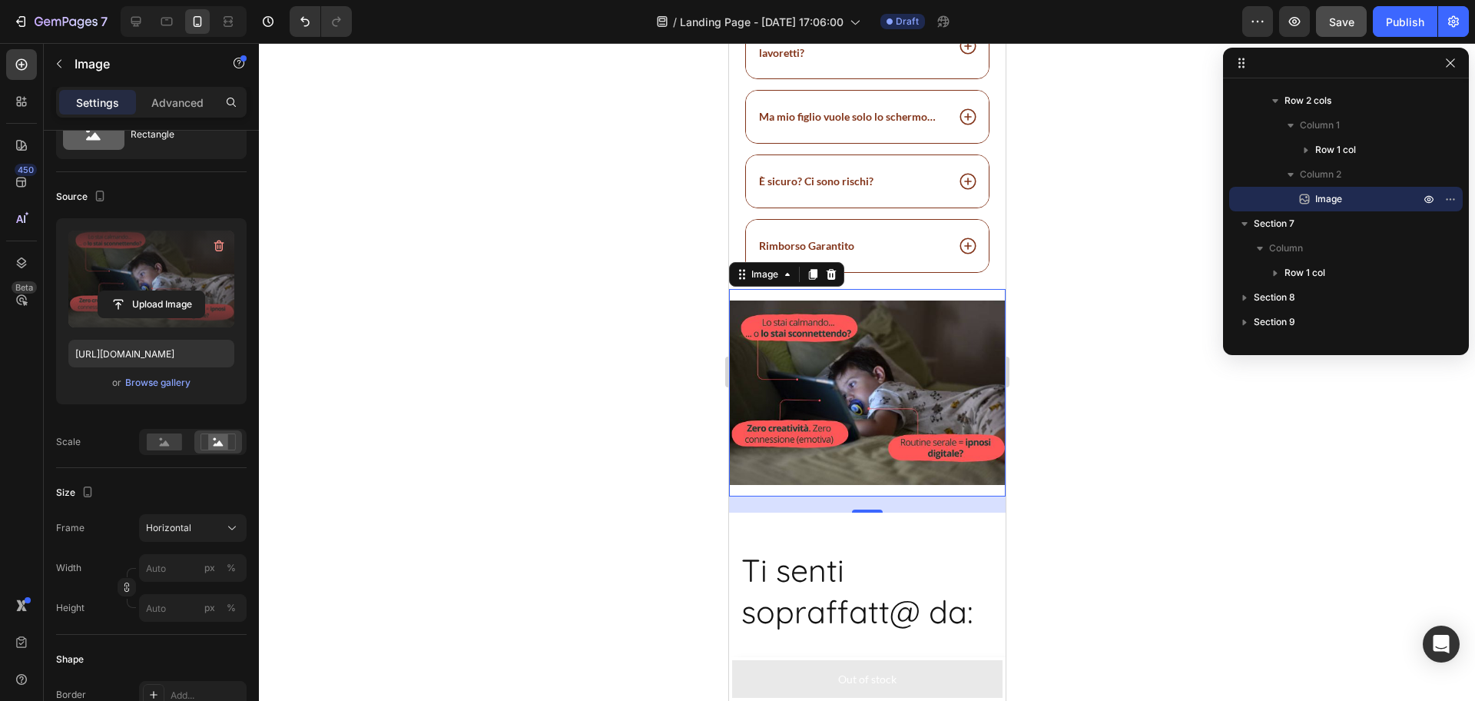
click at [502, 357] on div at bounding box center [867, 372] width 1216 height 658
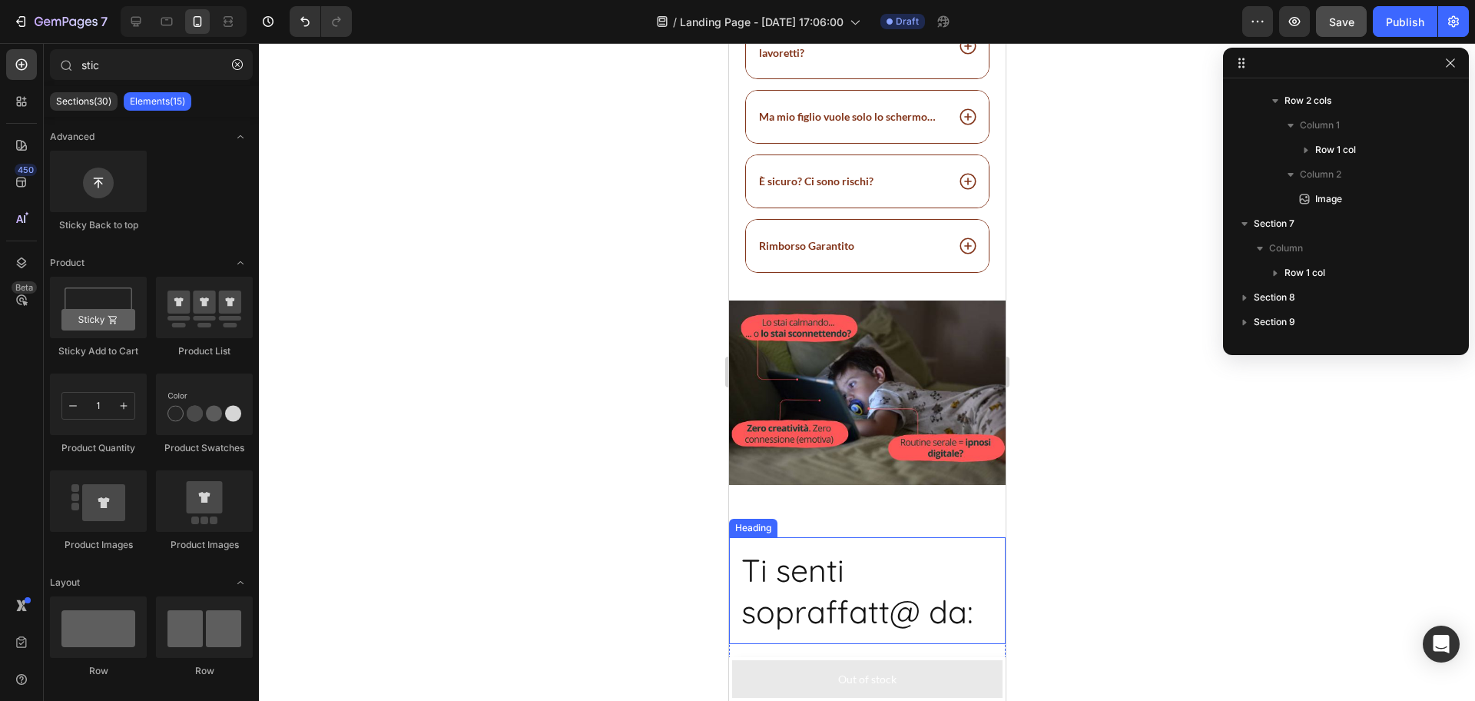
click at [824, 571] on h2 "Ti senti sopraffatt@ da:" at bounding box center [866, 590] width 277 height 107
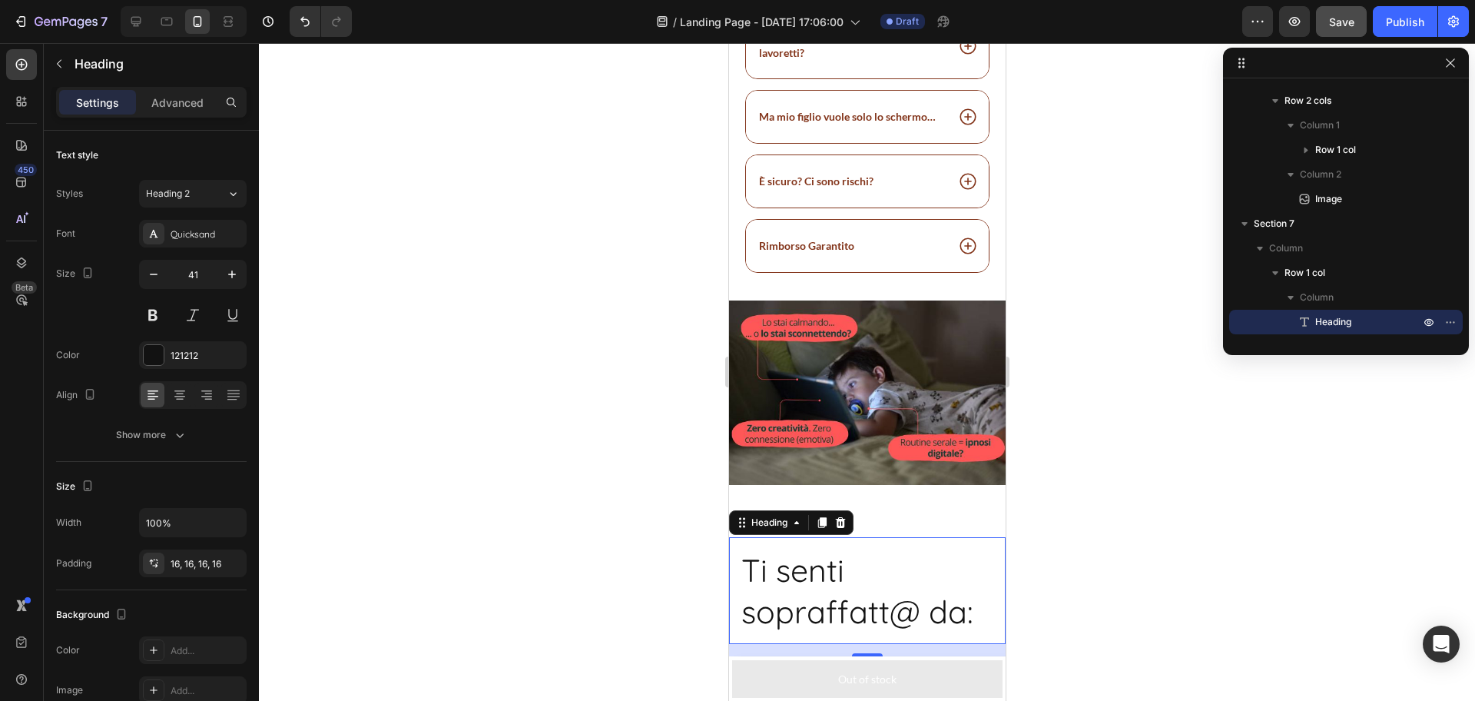
click at [791, 586] on h2 "Ti senti sopraffatt@ da:" at bounding box center [866, 590] width 277 height 107
click at [791, 585] on p "Ti senti sopraffatt@ da:" at bounding box center [867, 590] width 252 height 82
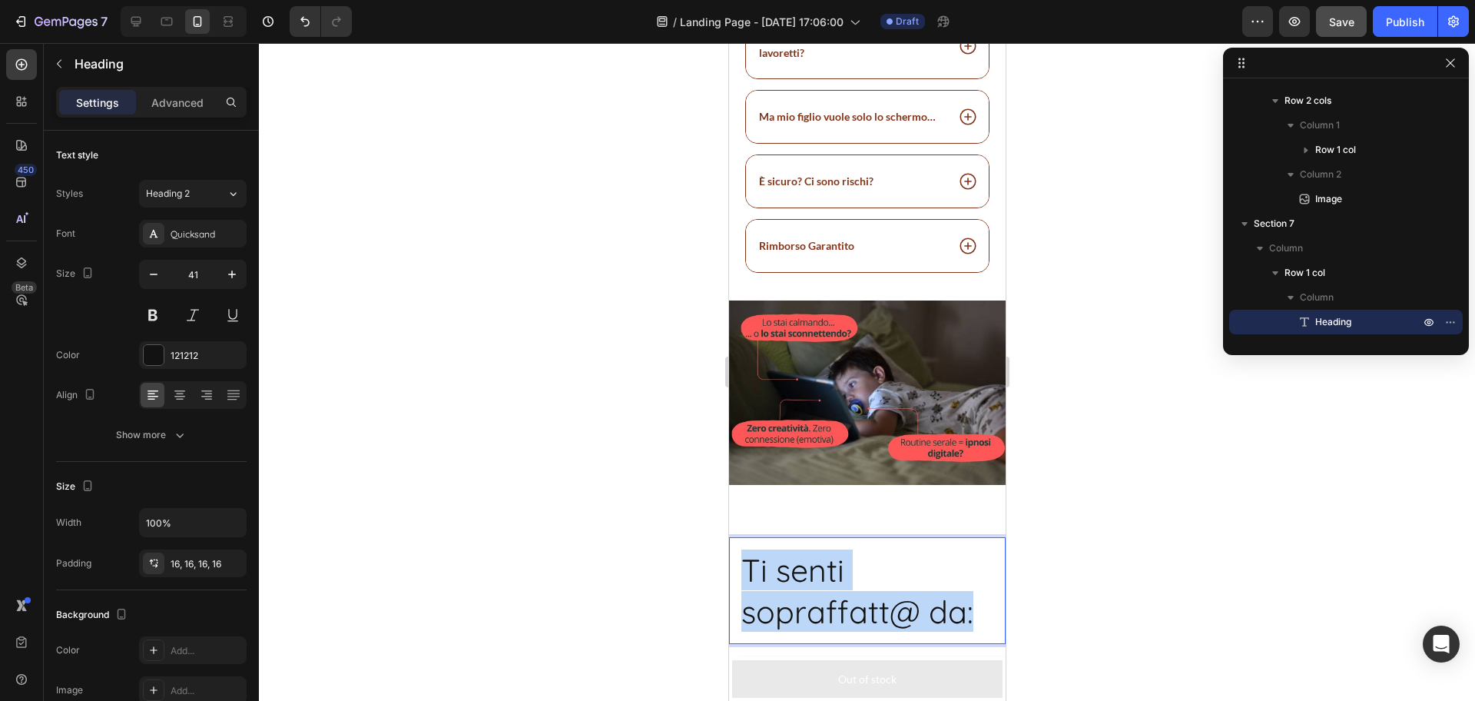
drag, startPoint x: 791, startPoint y: 586, endPoint x: 824, endPoint y: 598, distance: 35.3
click at [824, 598] on p "Ti senti sopraffatt@ da:" at bounding box center [867, 590] width 252 height 82
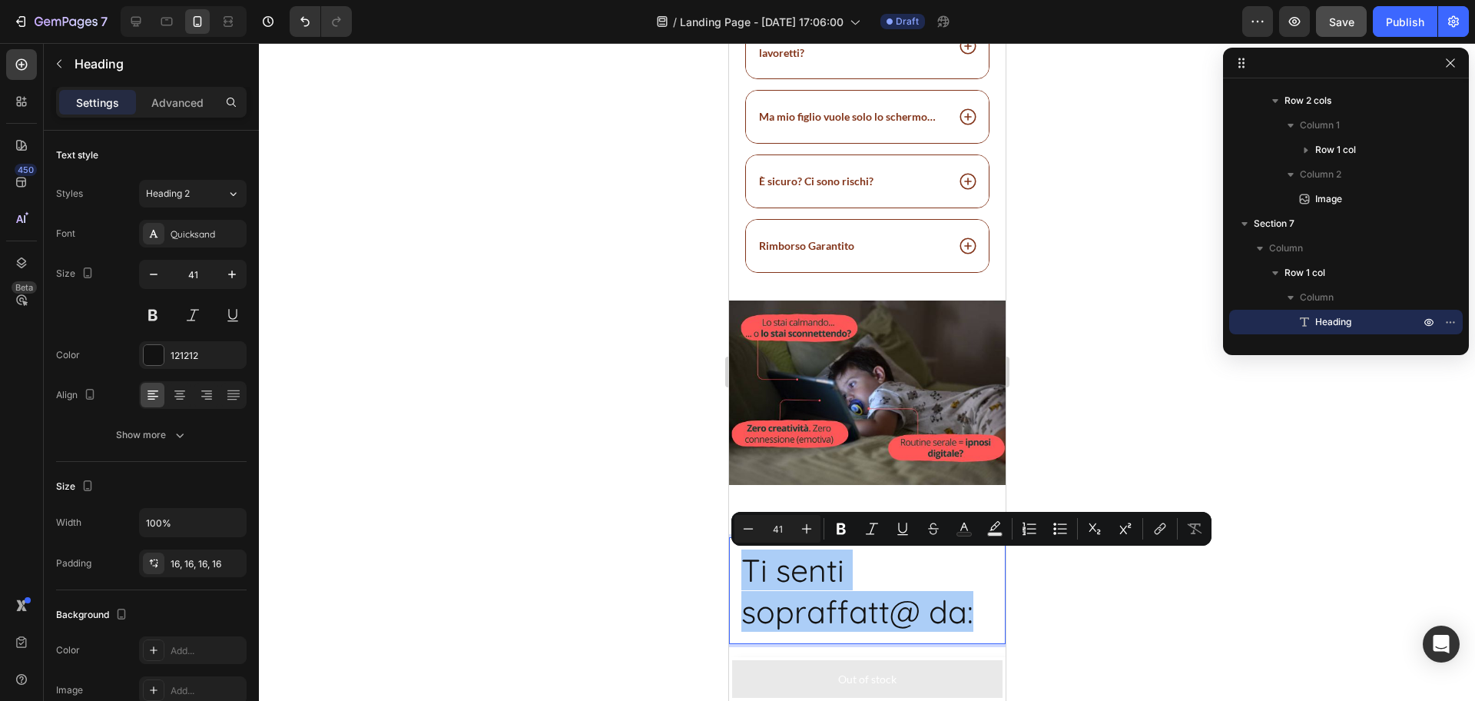
click at [778, 526] on input "41" at bounding box center [777, 528] width 31 height 18
type input "32"
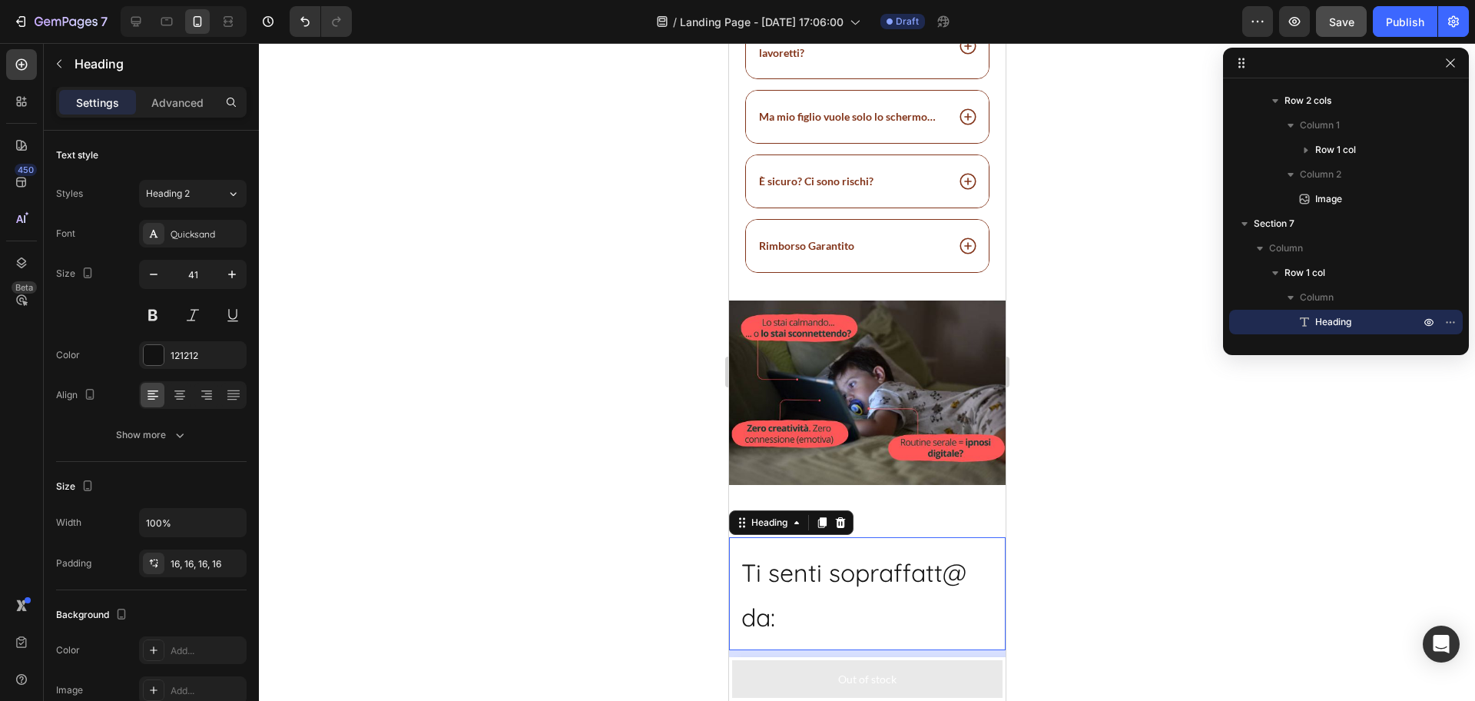
click at [828, 574] on span "Ti senti sopraffatt@ da:" at bounding box center [853, 594] width 225 height 75
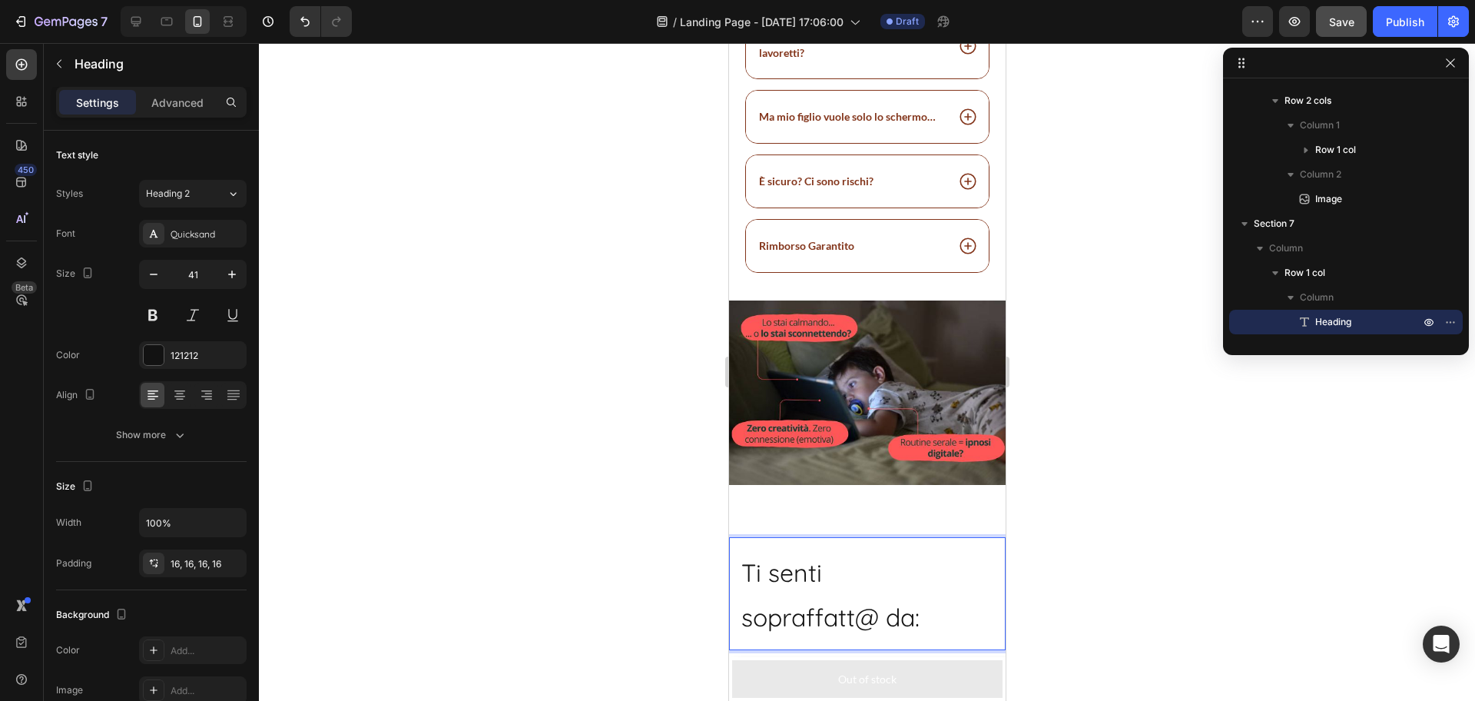
click at [773, 569] on span "Ti senti" at bounding box center [781, 572] width 81 height 31
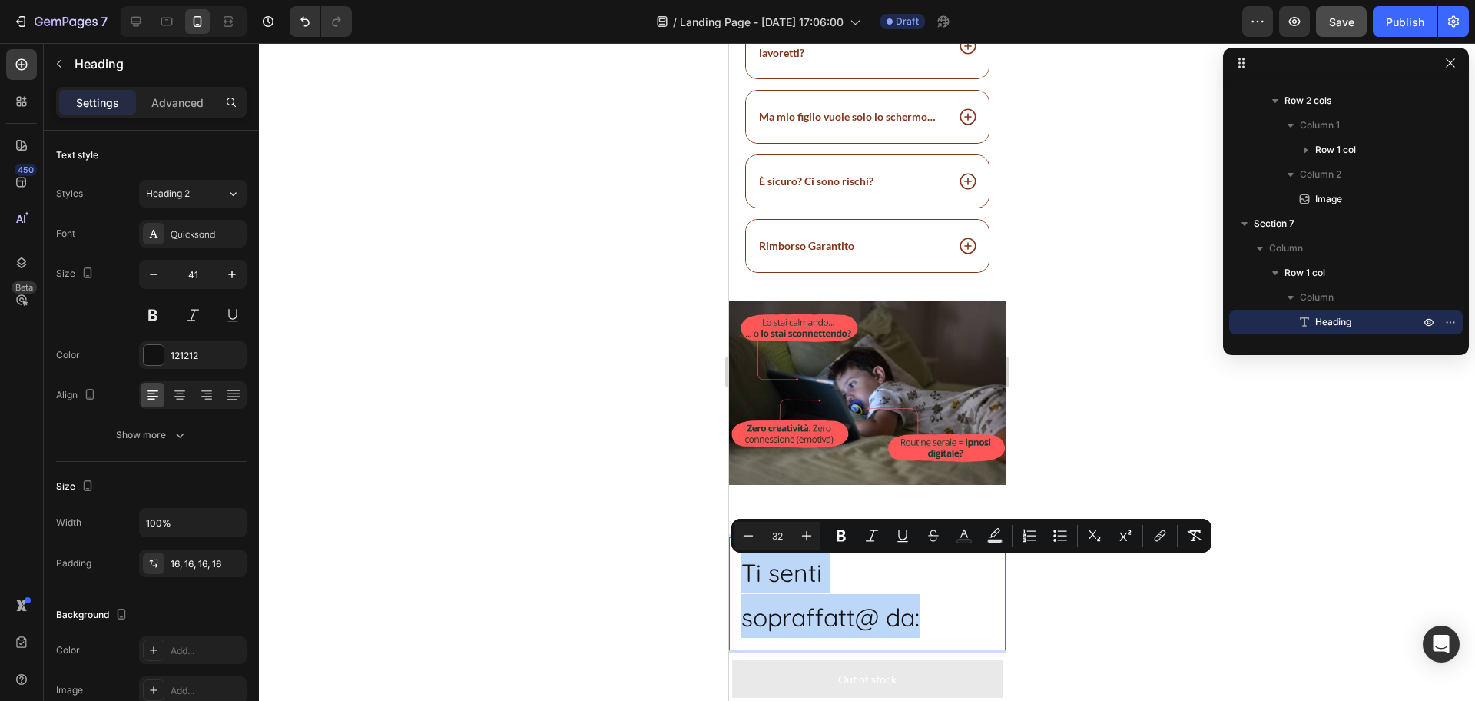
drag, startPoint x: 773, startPoint y: 569, endPoint x: 864, endPoint y: 612, distance: 101.4
click at [864, 612] on p "Ti senti sopraffatt@ da:" at bounding box center [867, 593] width 252 height 88
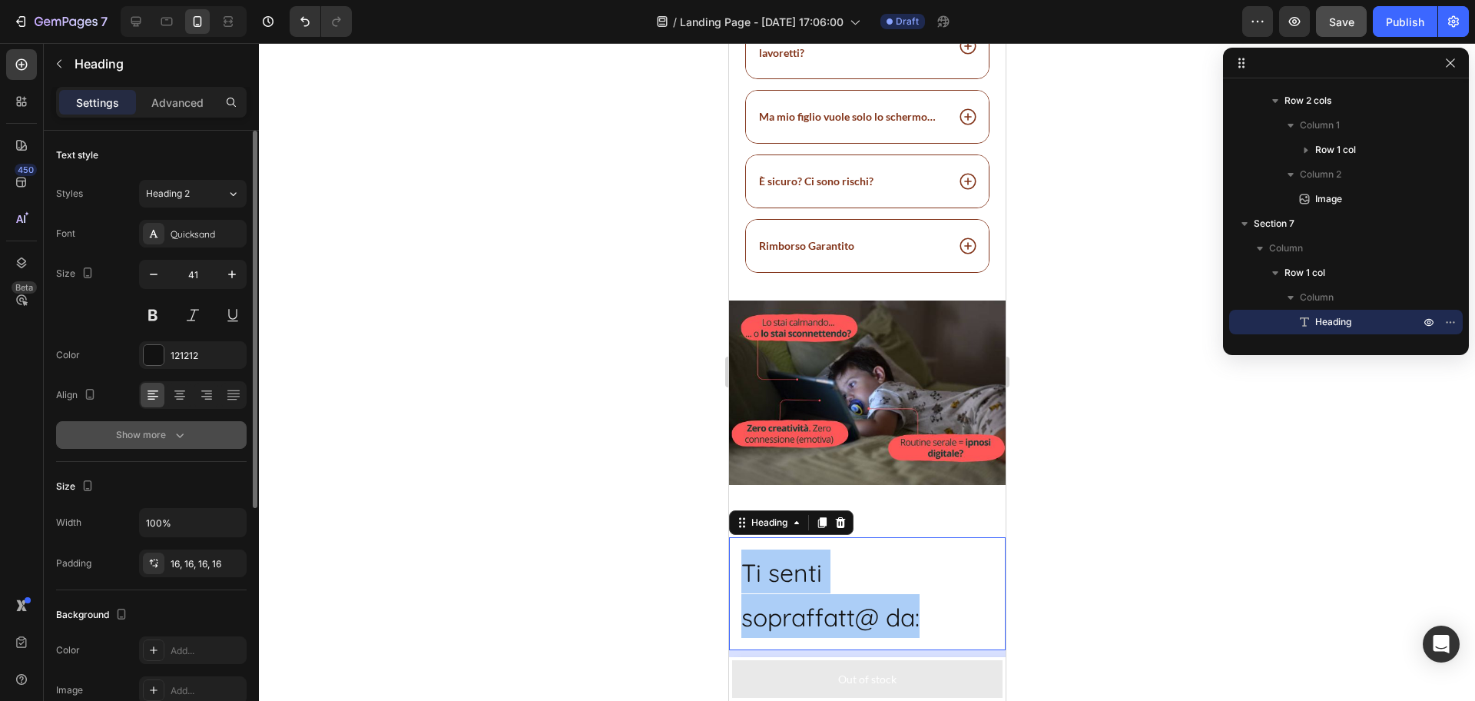
click at [158, 431] on div "Show more" at bounding box center [151, 434] width 71 height 15
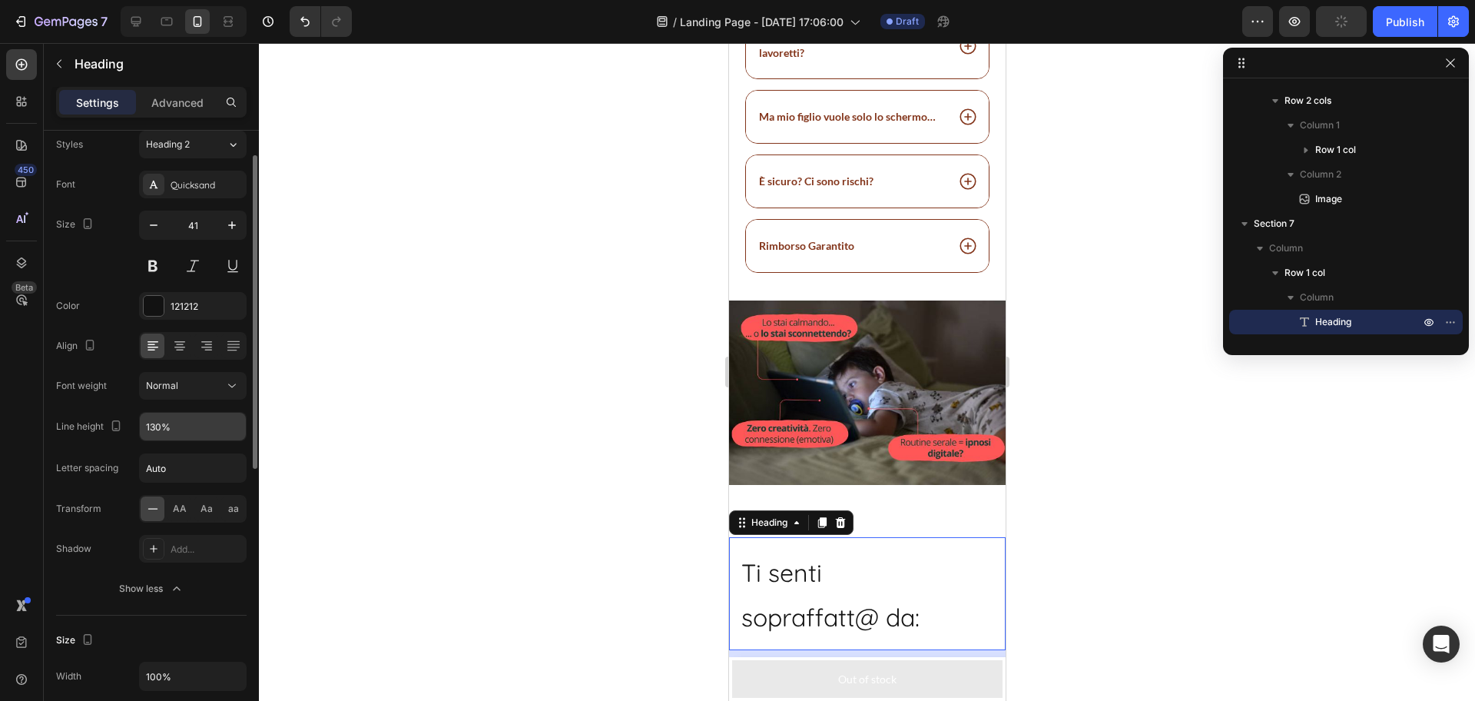
scroll to position [51, 0]
click at [158, 423] on input "130%" at bounding box center [193, 424] width 106 height 28
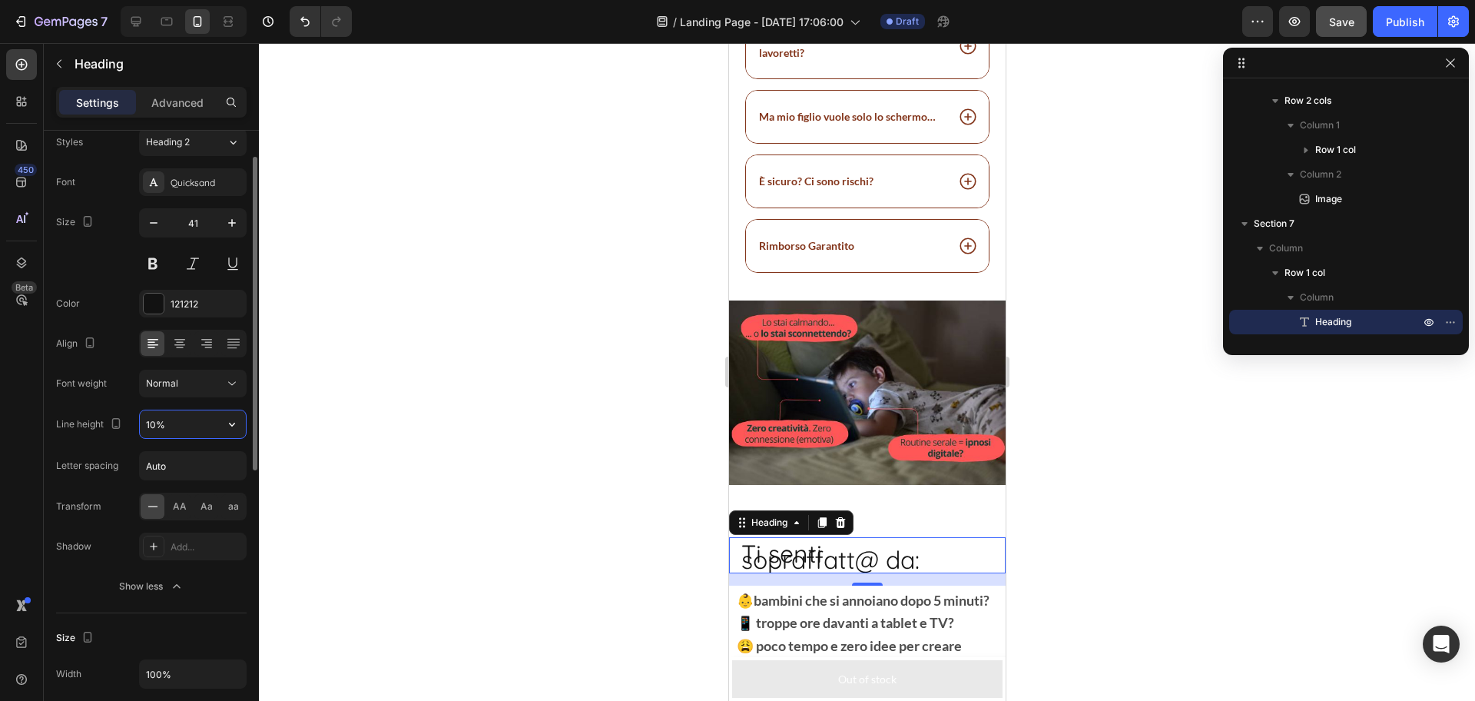
type input "100%"
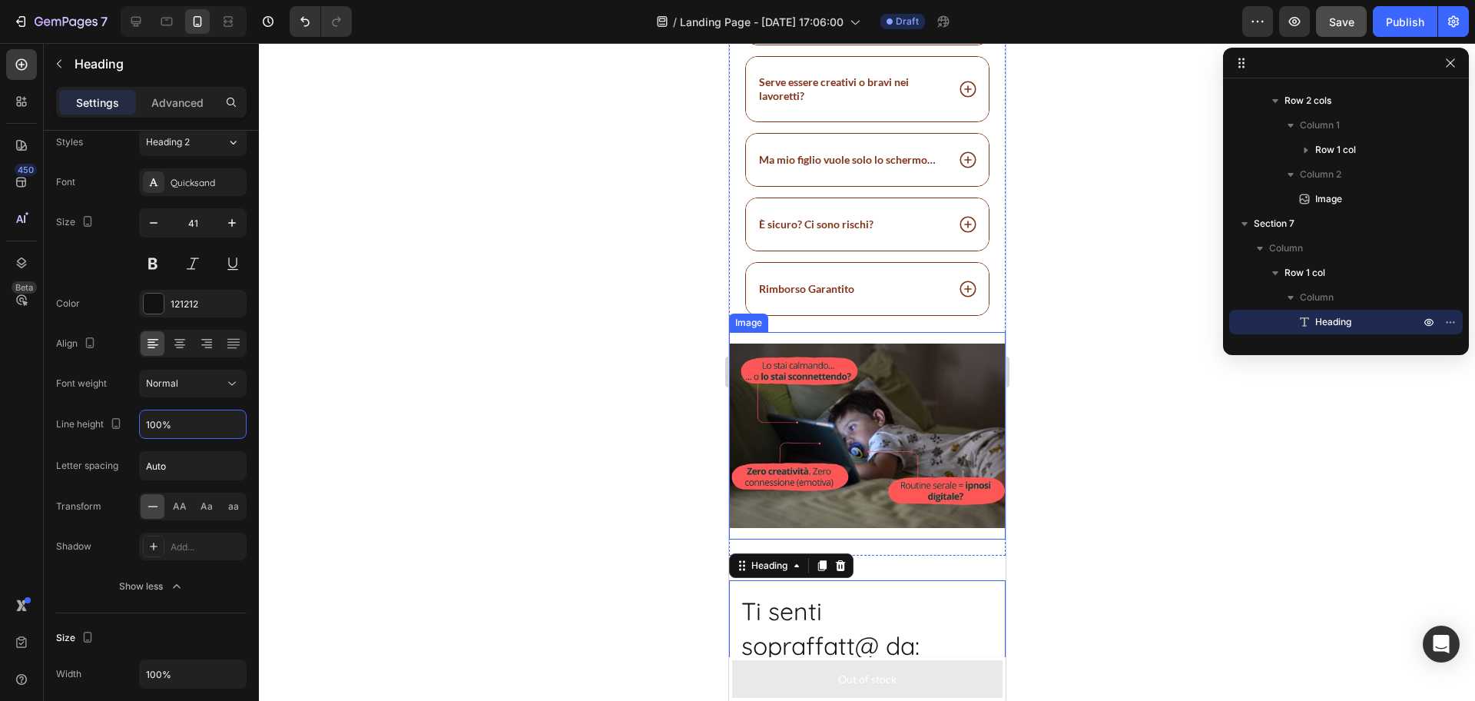
scroll to position [1344, 0]
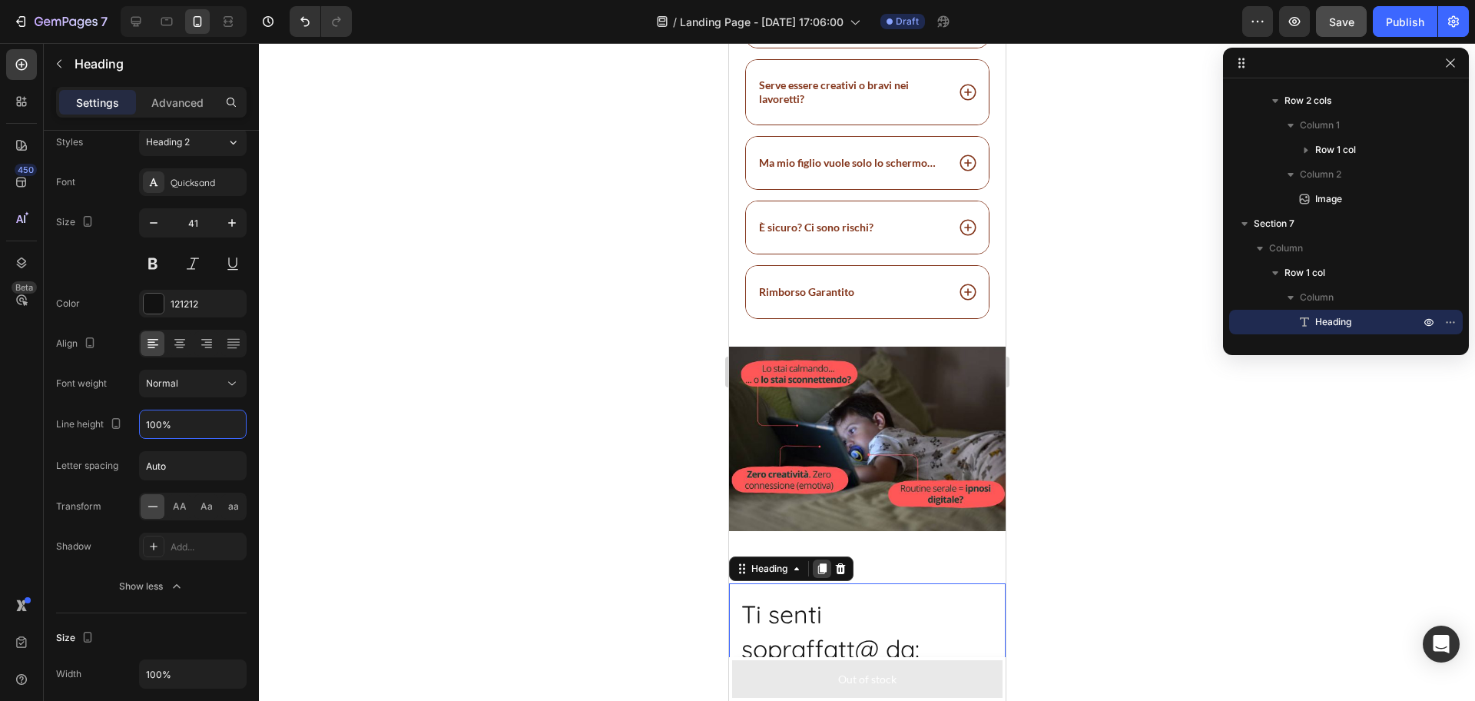
click at [826, 578] on div at bounding box center [821, 568] width 18 height 18
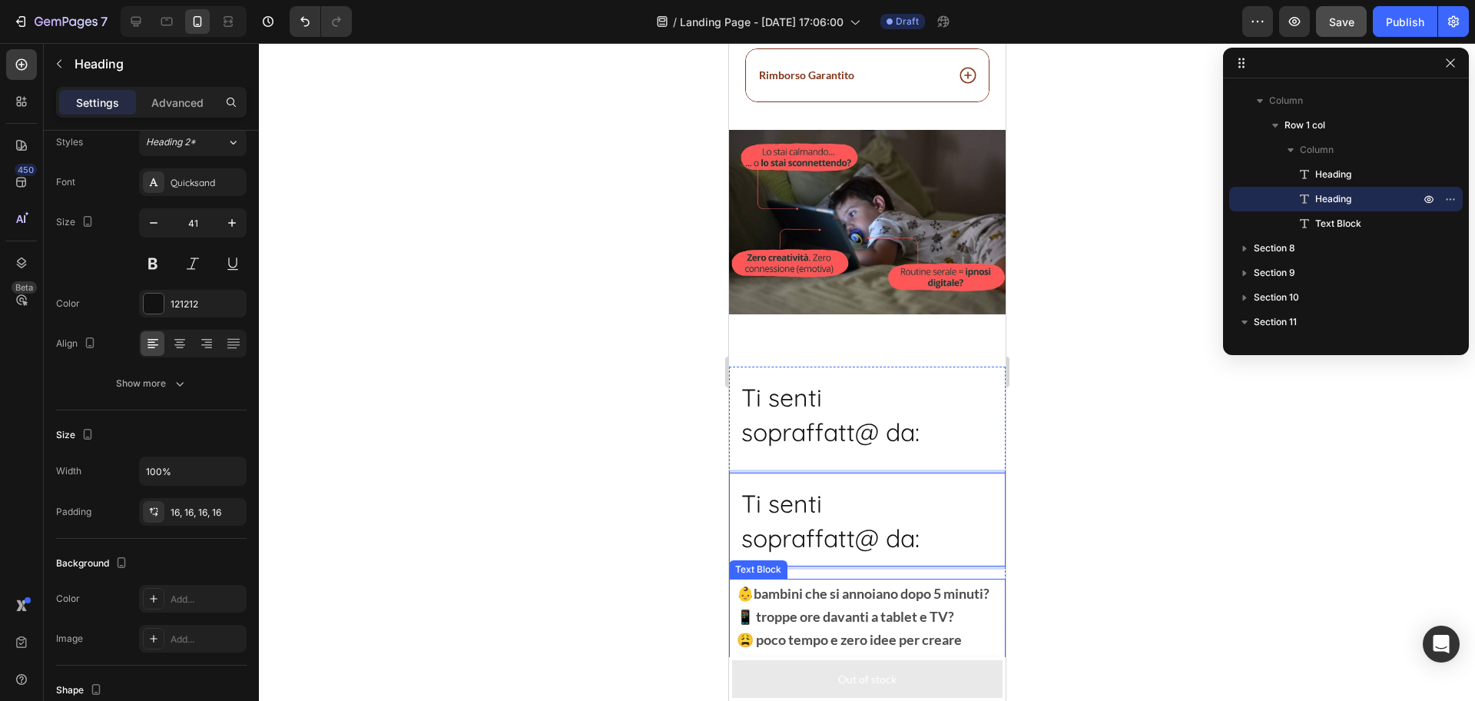
scroll to position [1560, 0]
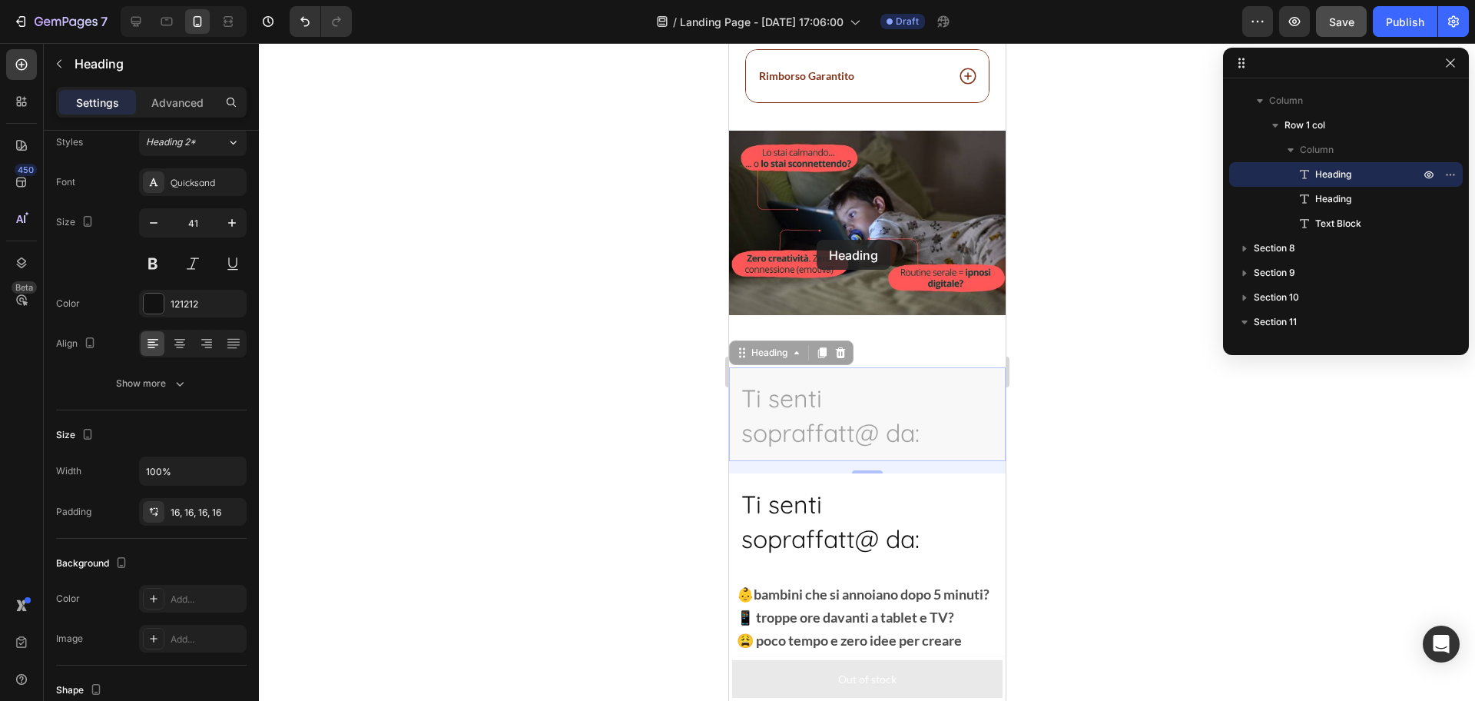
drag, startPoint x: 813, startPoint y: 421, endPoint x: 818, endPoint y: 234, distance: 186.8
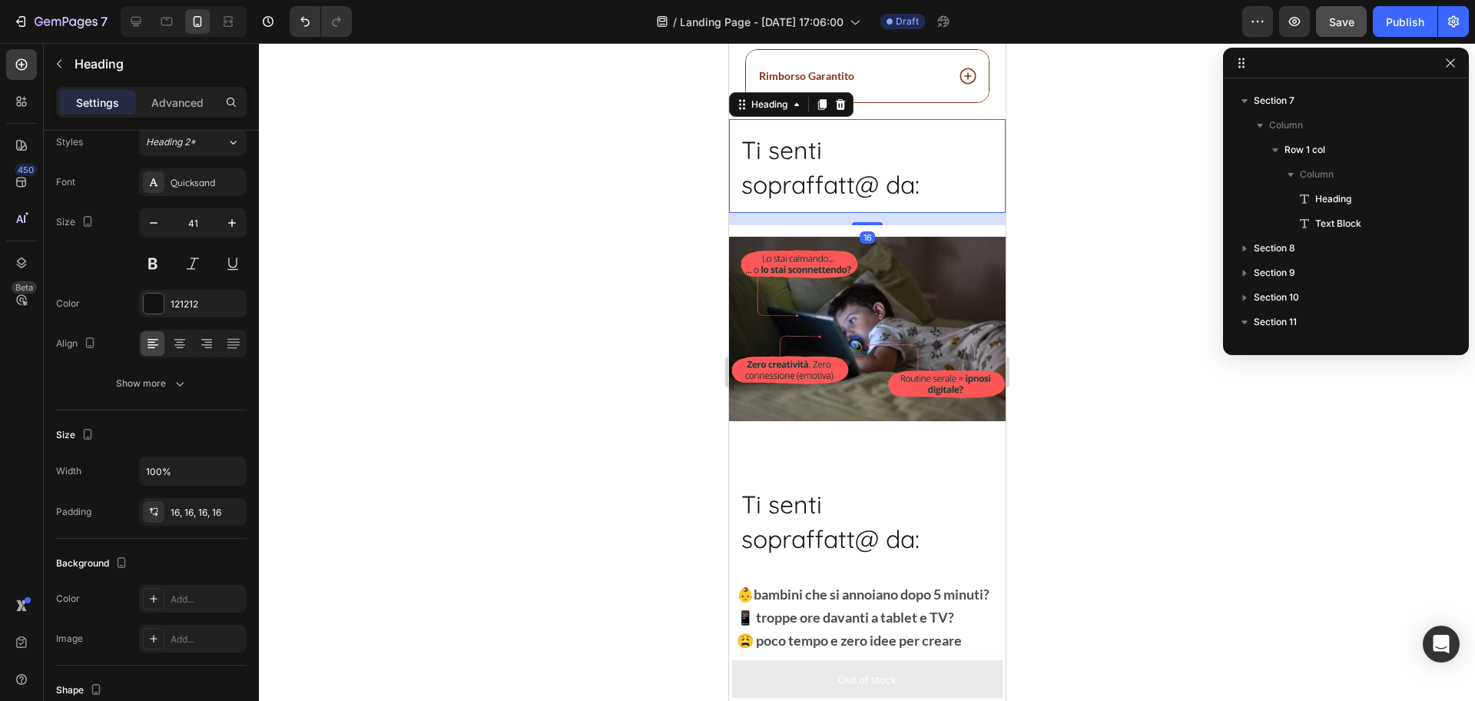
click at [775, 165] on span "Ti senti" at bounding box center [781, 149] width 81 height 31
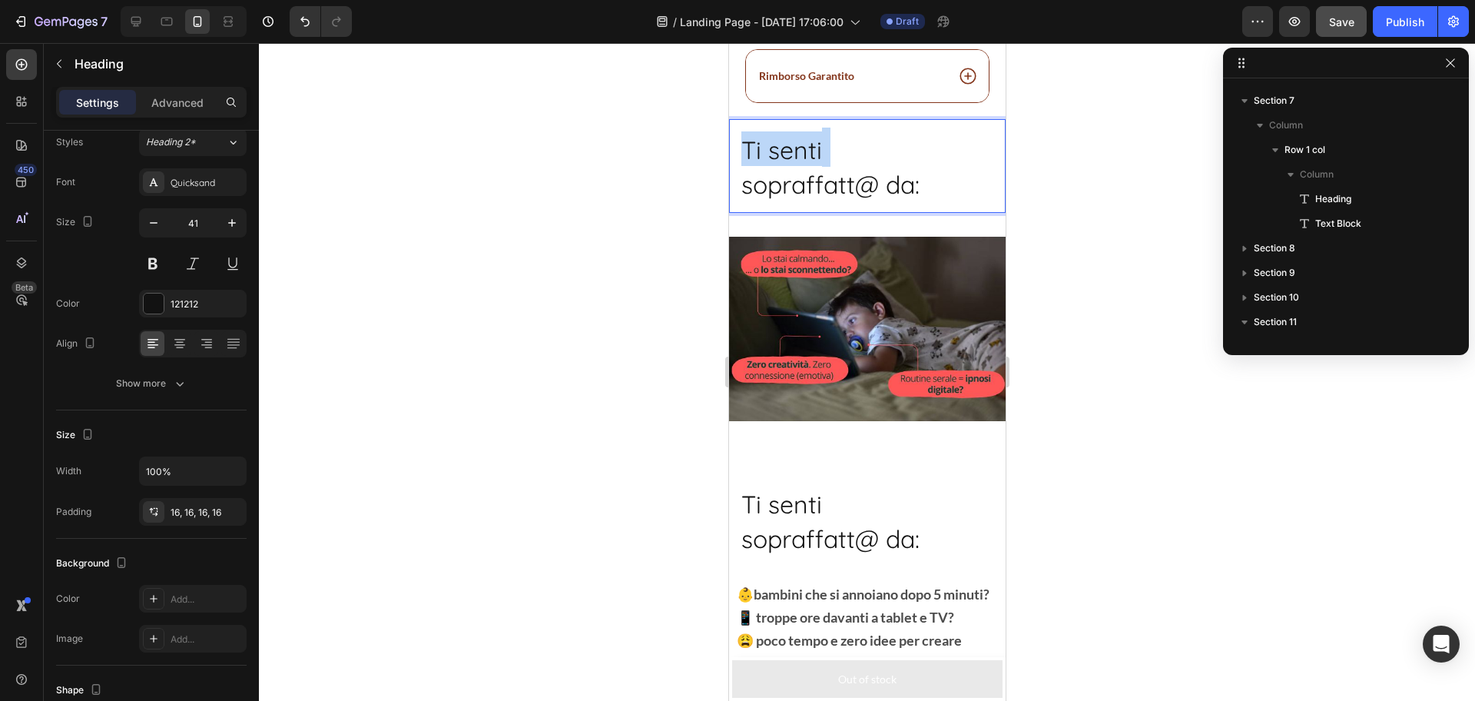
click at [775, 165] on span "Ti senti" at bounding box center [781, 149] width 81 height 31
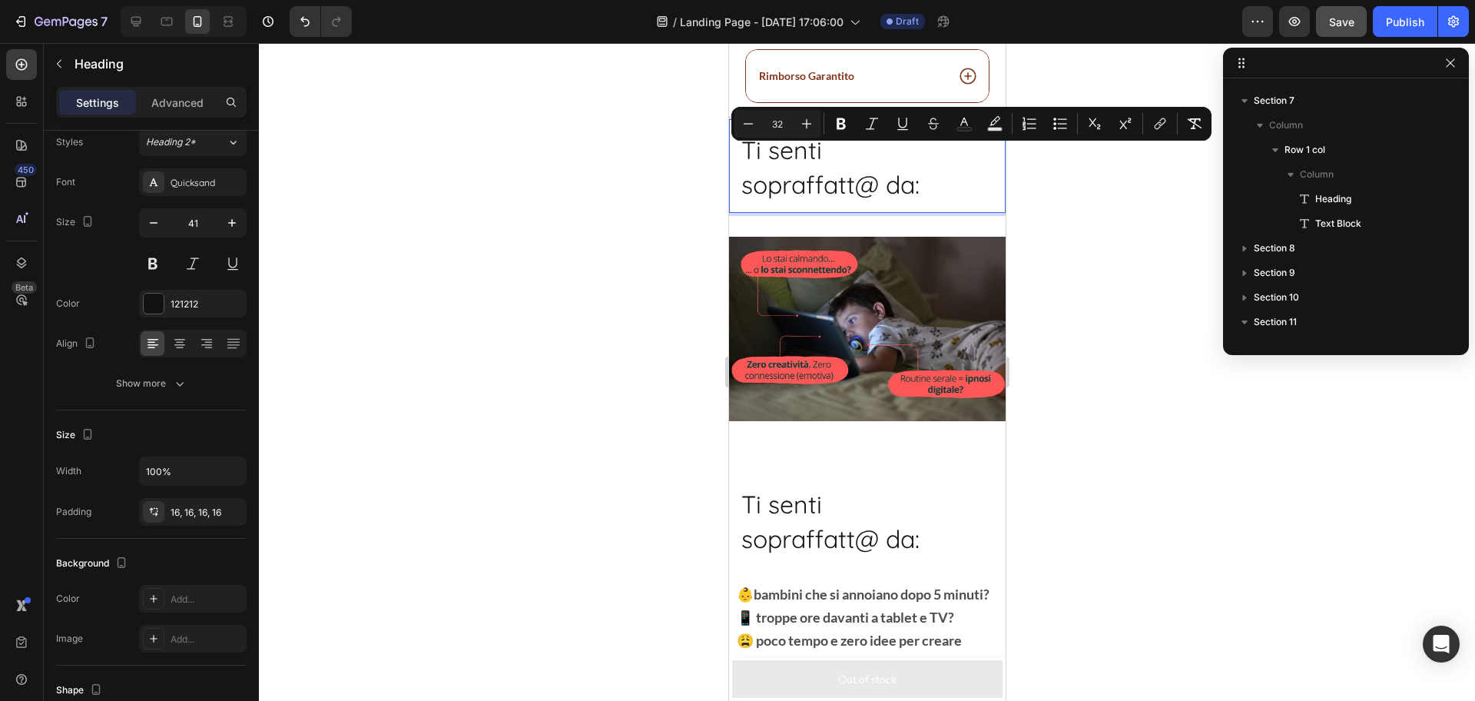
click at [774, 187] on span "sopraffatt@ da:" at bounding box center [830, 184] width 178 height 31
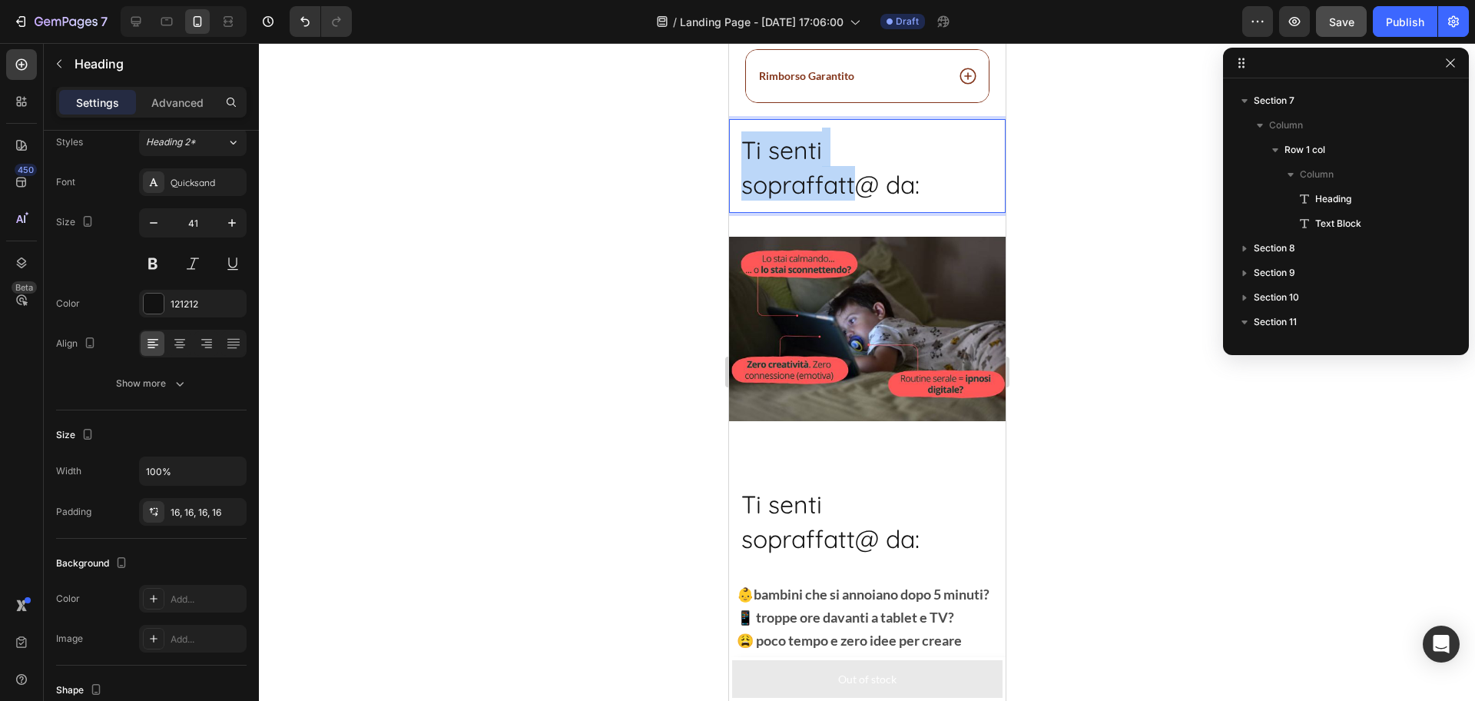
drag, startPoint x: 774, startPoint y: 187, endPoint x: 756, endPoint y: 173, distance: 22.9
click at [756, 173] on p "Ti senti sopraffatt@ da:" at bounding box center [867, 165] width 252 height 69
click at [944, 201] on p "Ti senti sopraffatt@ da:" at bounding box center [867, 165] width 252 height 69
drag, startPoint x: 944, startPoint y: 203, endPoint x: 745, endPoint y: 172, distance: 201.4
click at [745, 172] on p "Ti senti sopraffatt@ da:" at bounding box center [867, 165] width 252 height 69
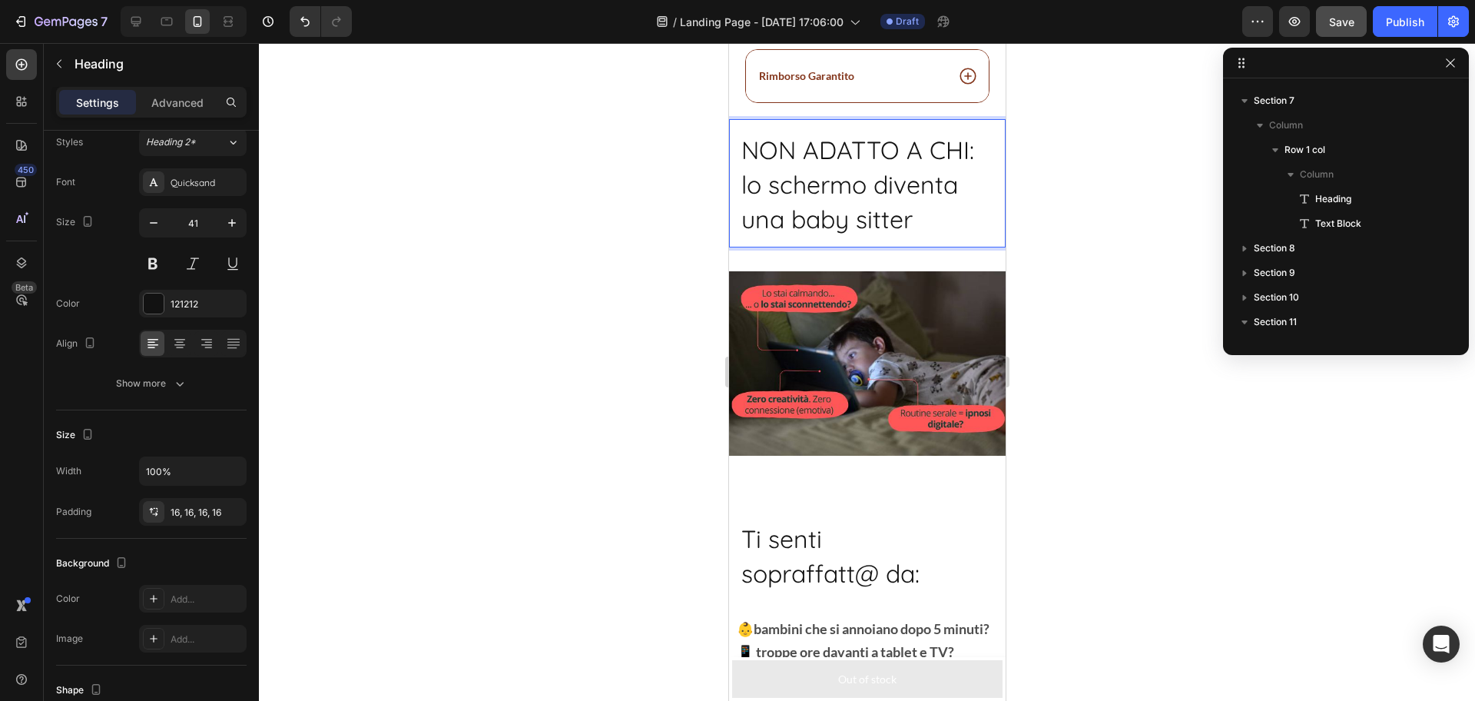
click at [748, 197] on span "lo schermo diventa una baby sitter" at bounding box center [849, 201] width 217 height 65
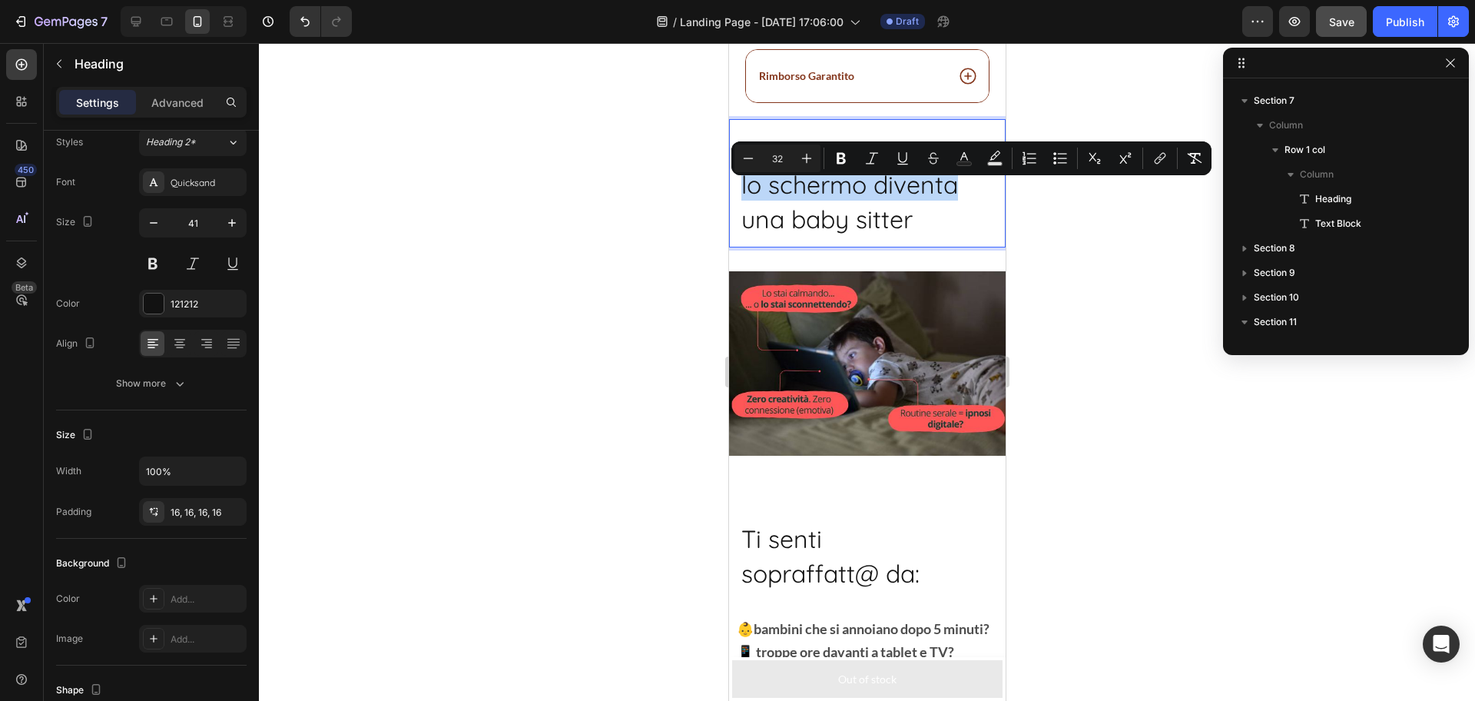
drag, startPoint x: 749, startPoint y: 197, endPoint x: 907, endPoint y: 193, distance: 158.4
click at [907, 193] on span "lo schermo diventa una baby sitter" at bounding box center [849, 201] width 217 height 65
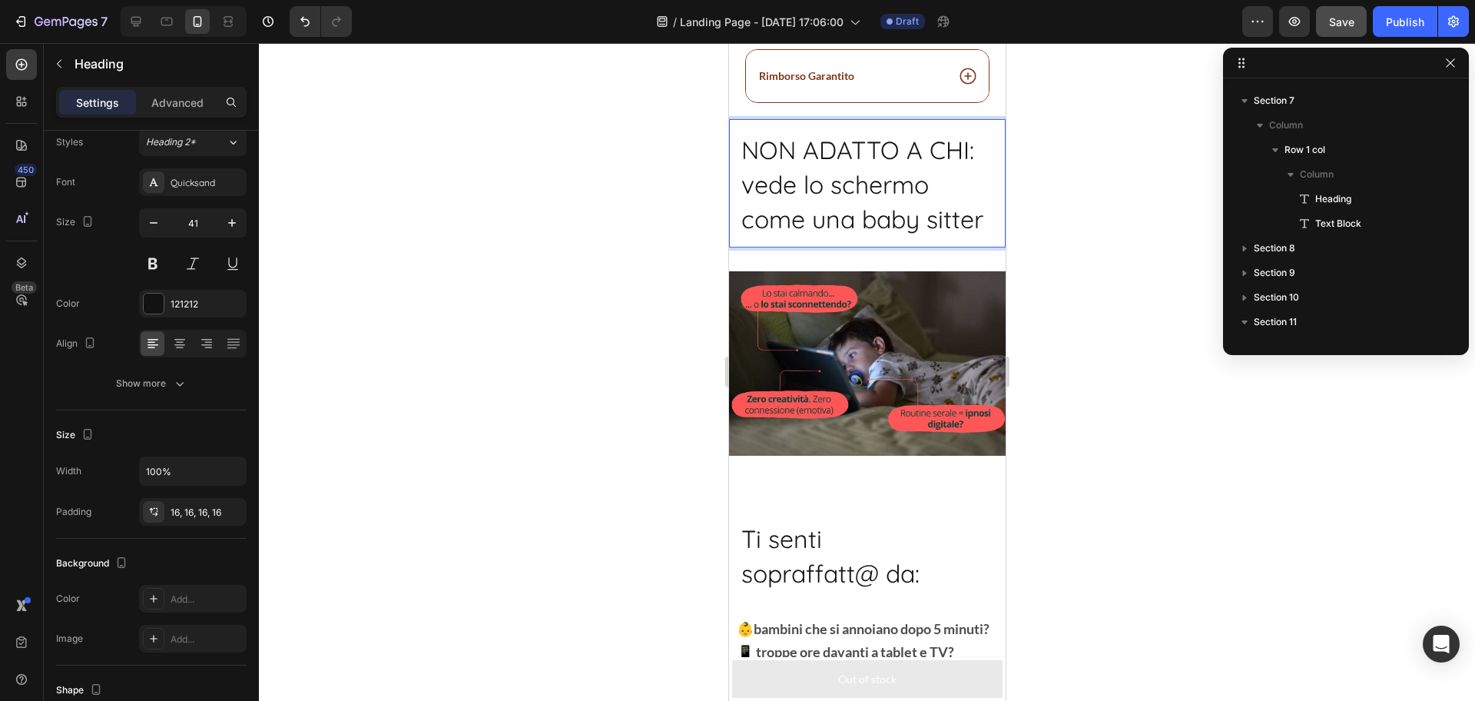
click at [846, 232] on span "vede lo schermo come una baby sitter" at bounding box center [862, 201] width 242 height 65
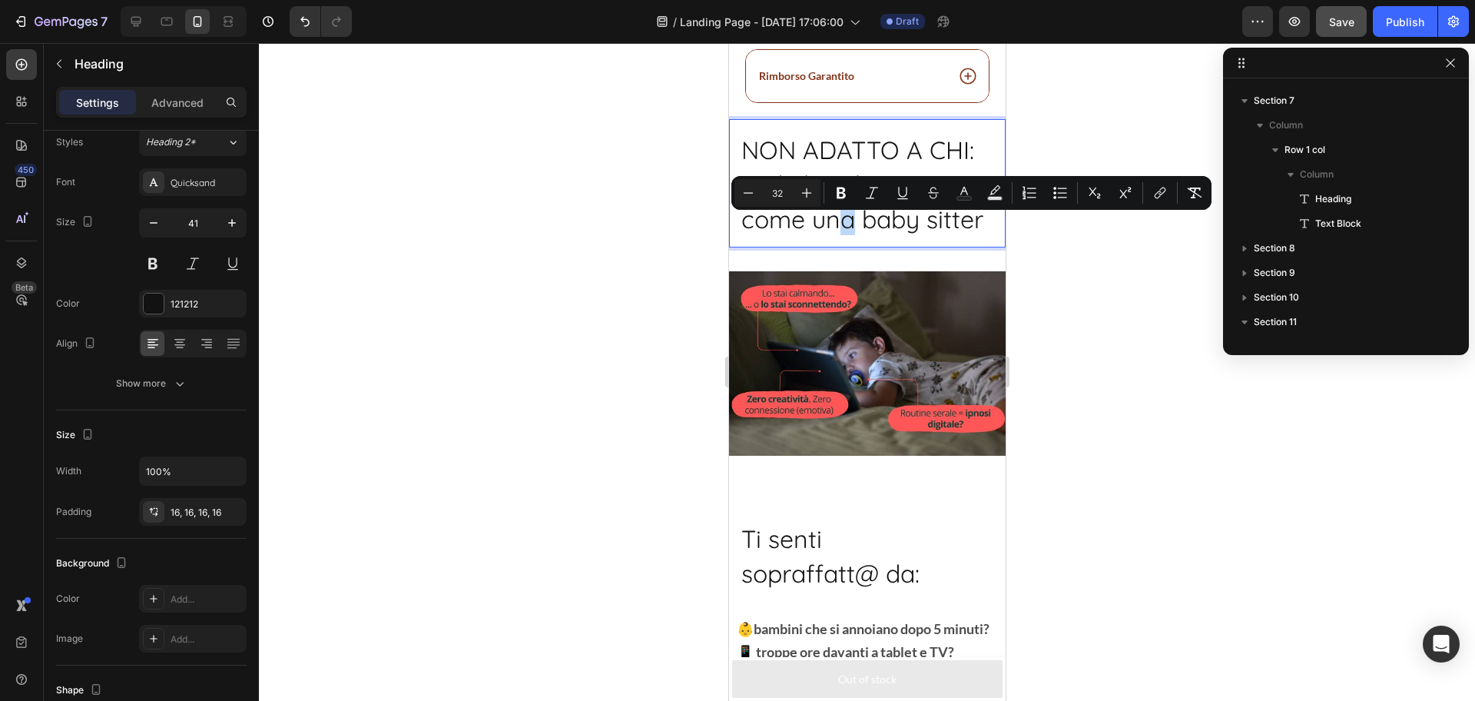
drag, startPoint x: 848, startPoint y: 234, endPoint x: 834, endPoint y: 232, distance: 13.3
click at [834, 232] on span "vede lo schermo come una baby sitter" at bounding box center [862, 201] width 242 height 65
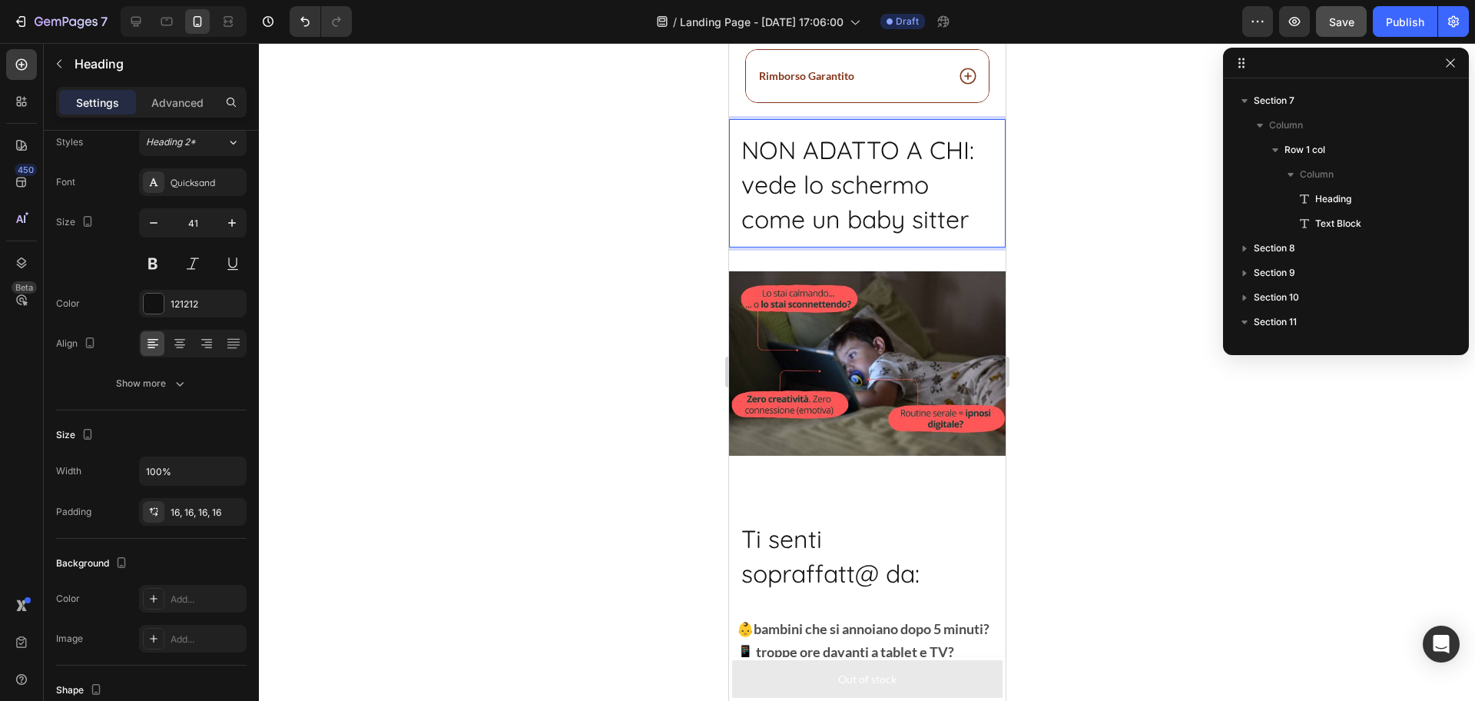
click at [831, 216] on span "vede lo schermo come un baby sitter" at bounding box center [854, 201] width 227 height 65
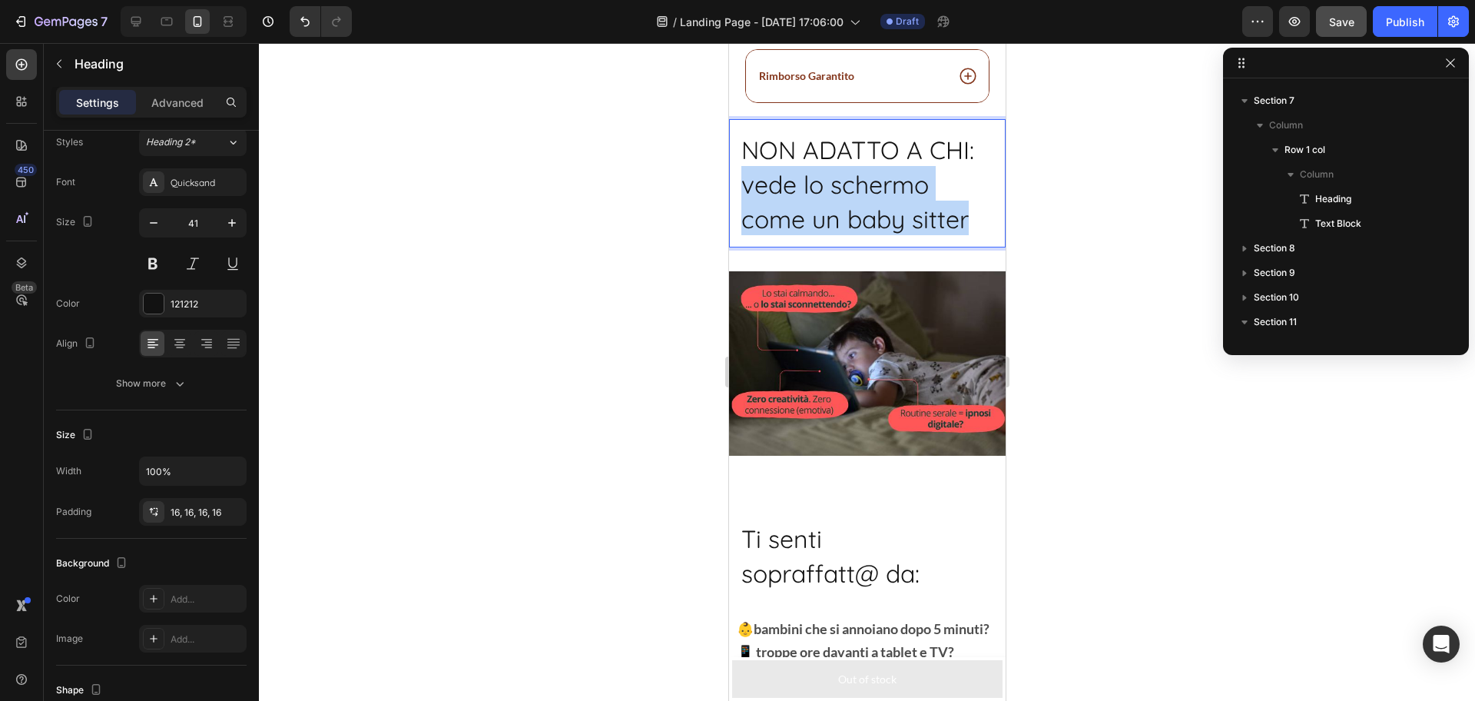
click at [831, 216] on span "vede lo schermo come un baby sitter" at bounding box center [854, 201] width 227 height 65
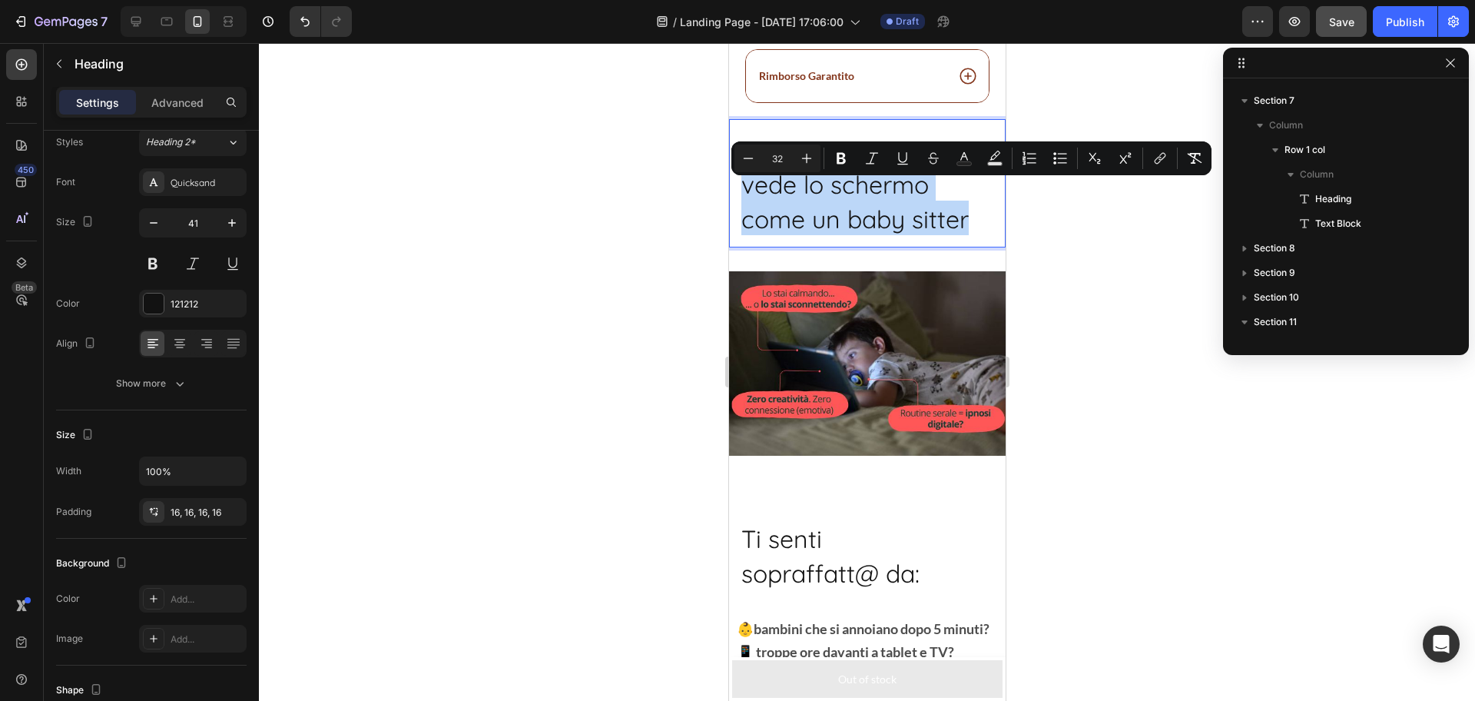
click at [831, 216] on span "vede lo schermo come un baby sitter" at bounding box center [854, 201] width 227 height 65
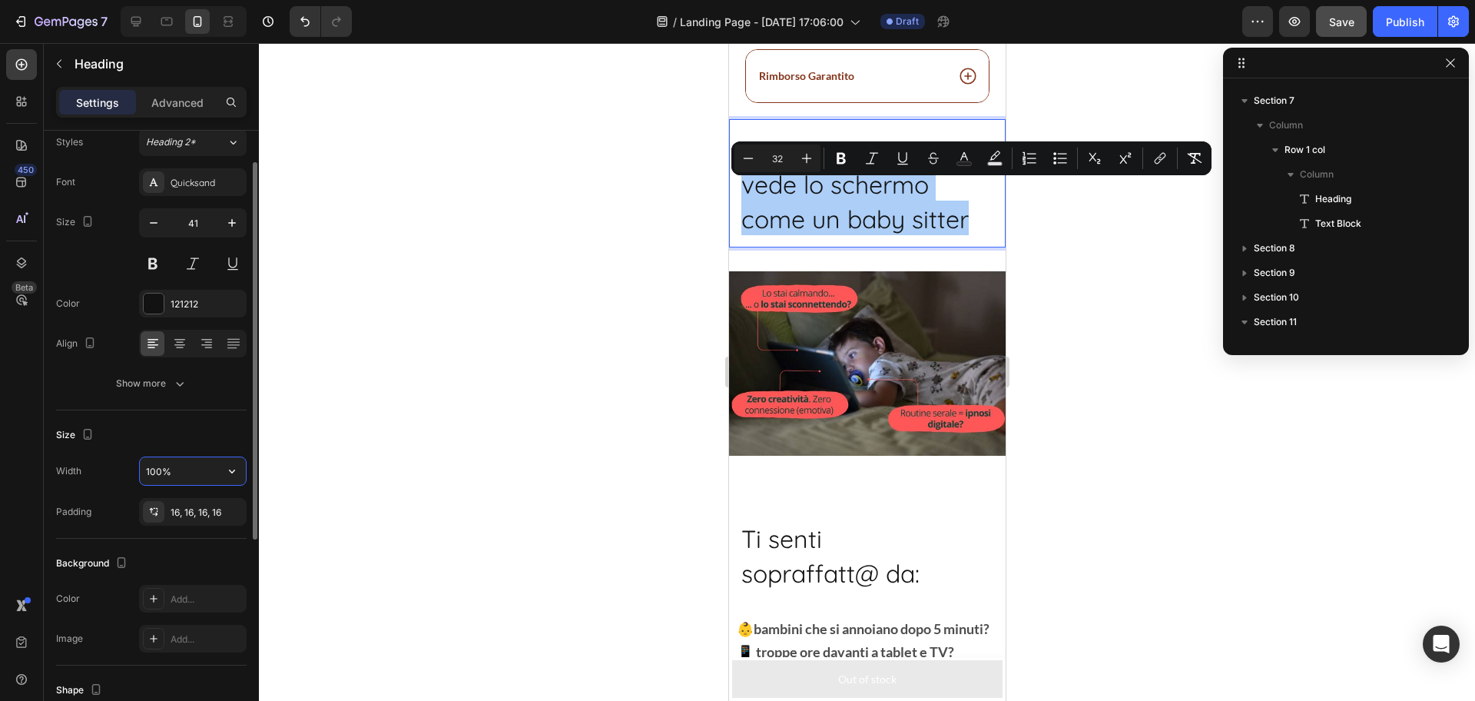
click at [181, 471] on input "100%" at bounding box center [193, 471] width 106 height 28
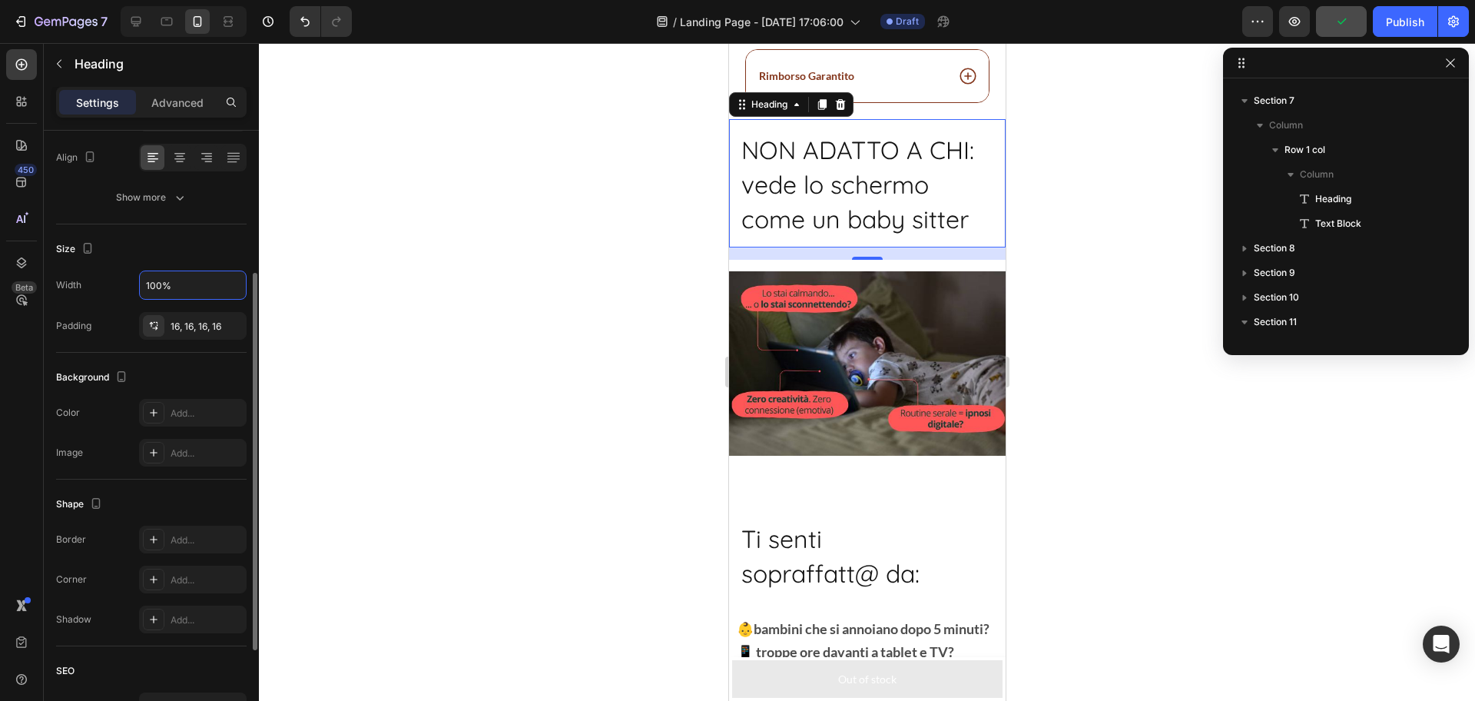
scroll to position [239, 0]
click at [174, 416] on div "Add..." at bounding box center [207, 412] width 72 height 14
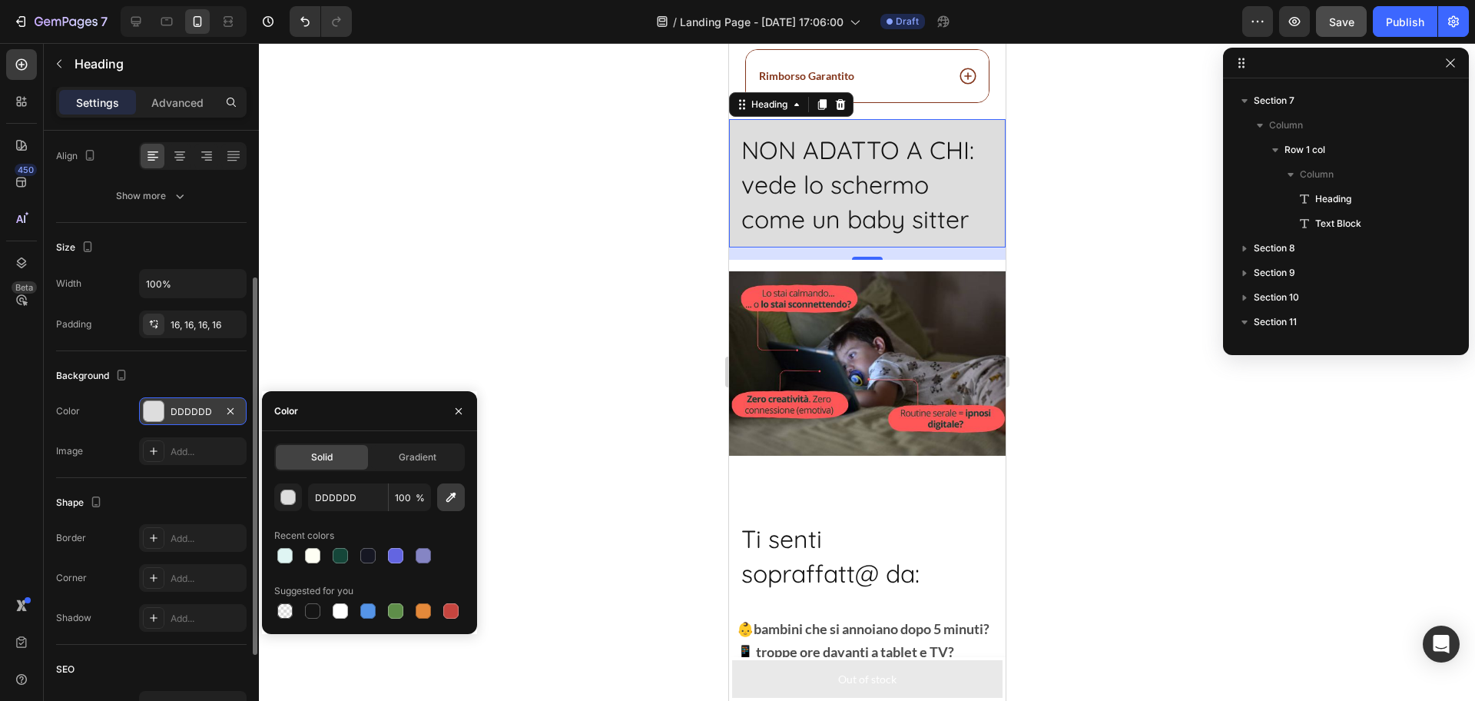
click at [456, 505] on button "button" at bounding box center [451, 497] width 28 height 28
type input "FF5757"
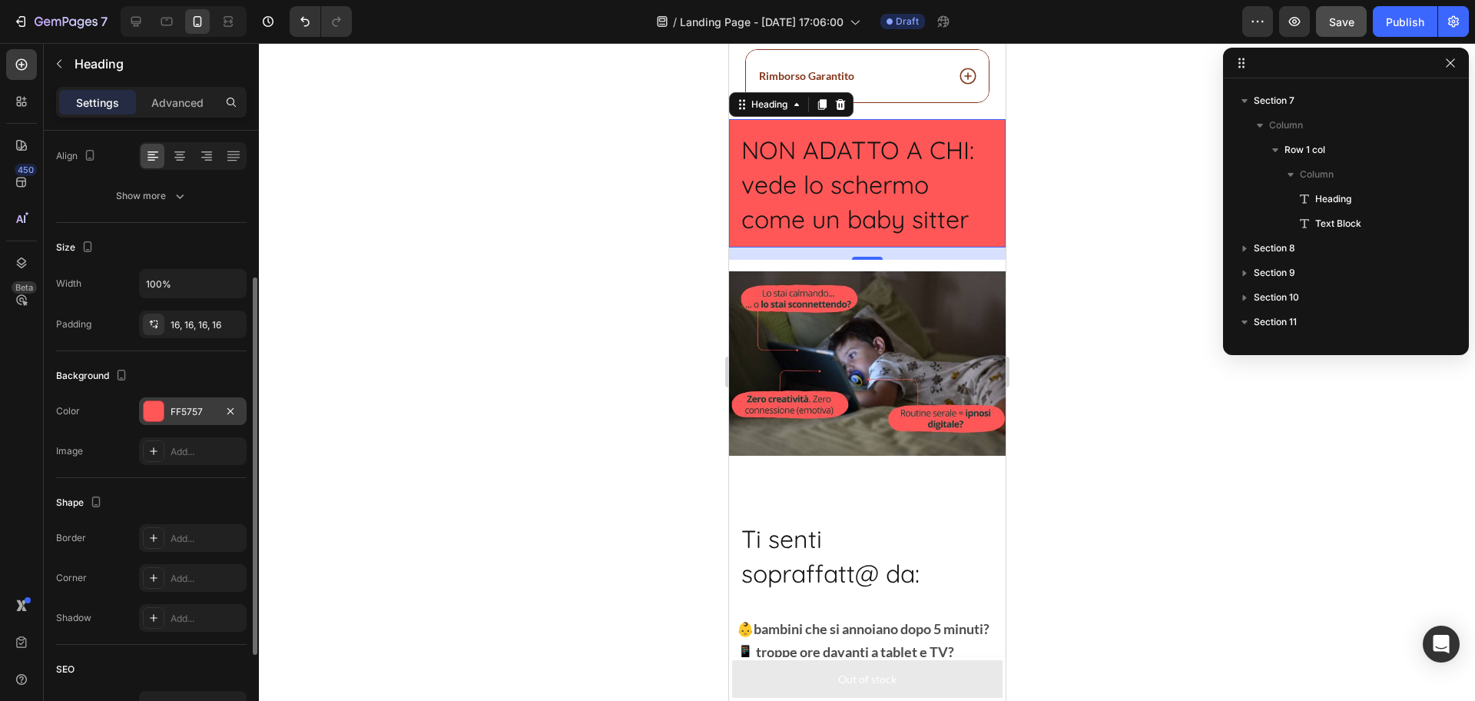
click at [755, 165] on span "NON ADATTO A CHI:" at bounding box center [857, 149] width 233 height 31
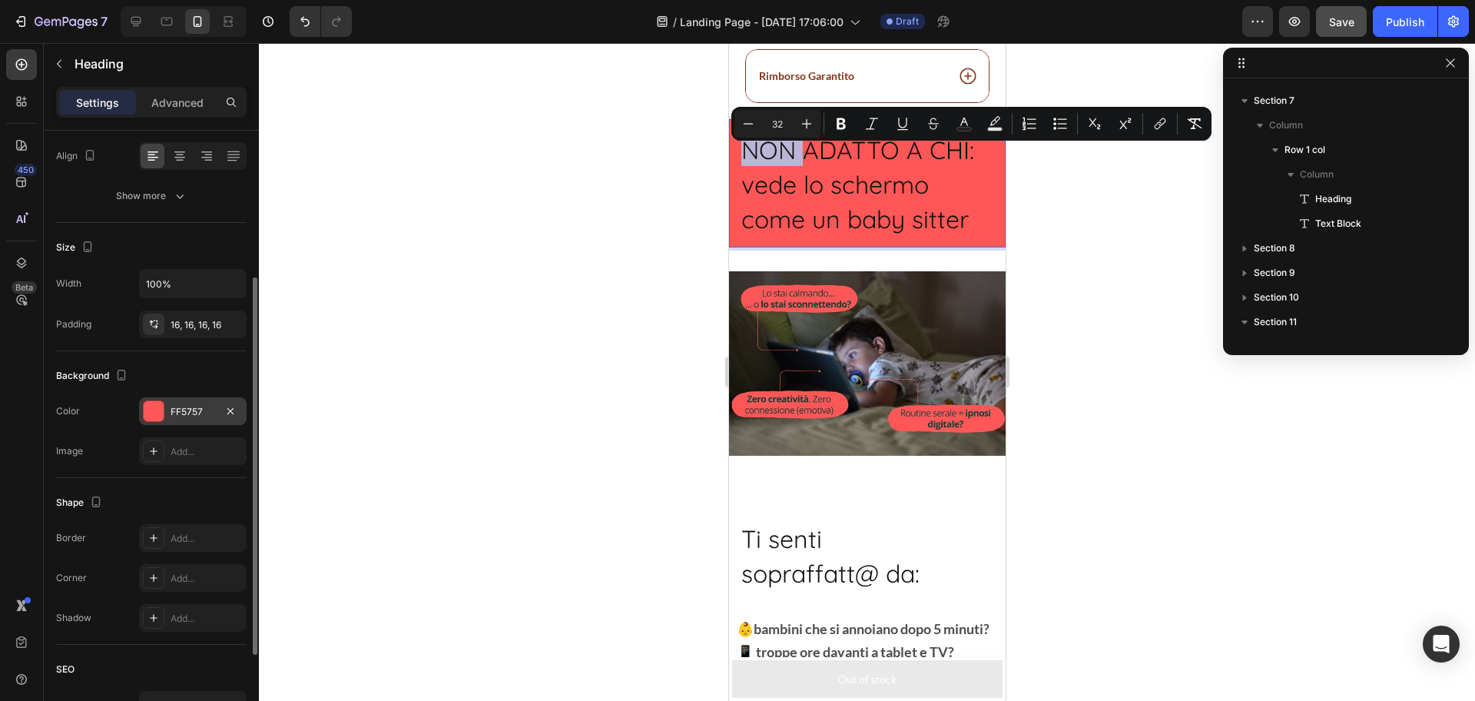
click at [755, 165] on span "NON ADATTO A CHI:" at bounding box center [857, 149] width 233 height 31
drag, startPoint x: 755, startPoint y: 171, endPoint x: 855, endPoint y: 168, distance: 100.0
click at [855, 165] on span "NON ADATTO A CHI:" at bounding box center [857, 149] width 233 height 31
click at [644, 411] on div at bounding box center [867, 372] width 1216 height 658
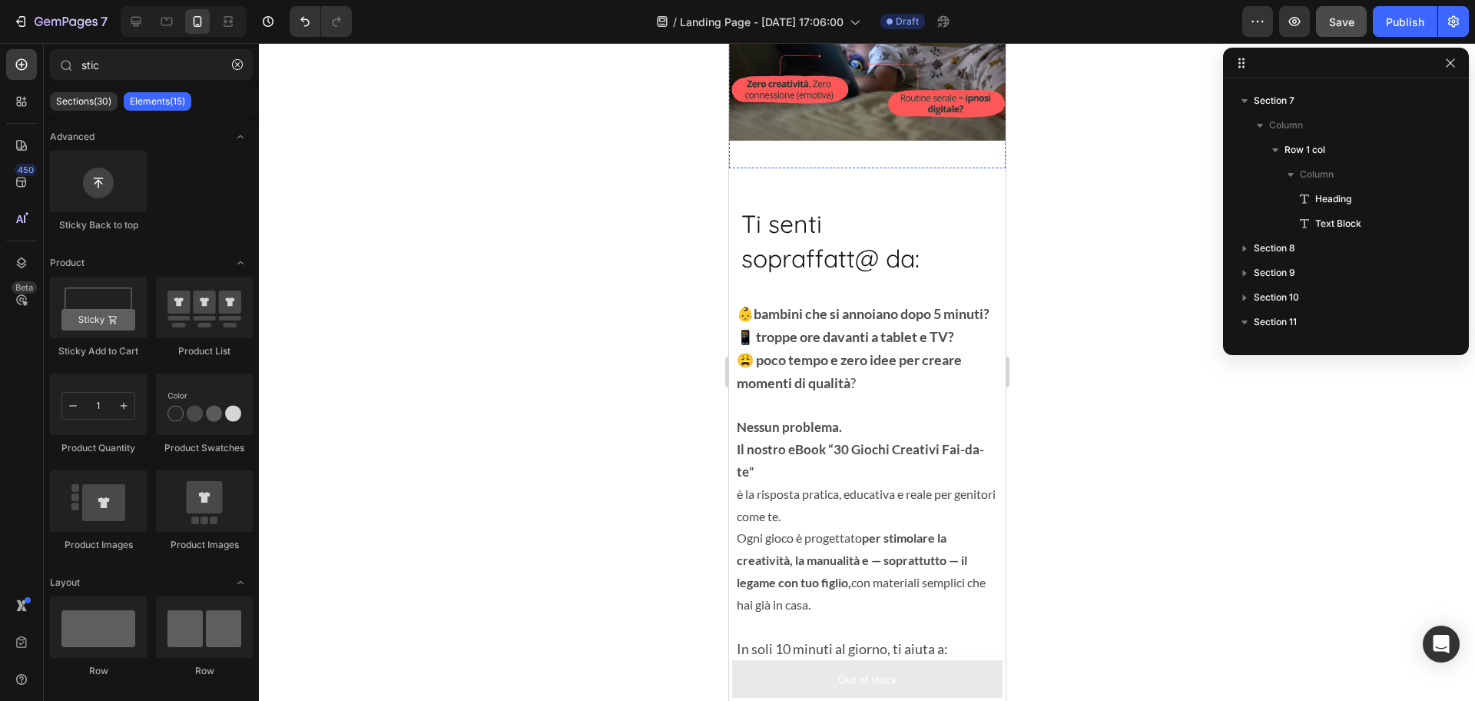
scroll to position [1879, 0]
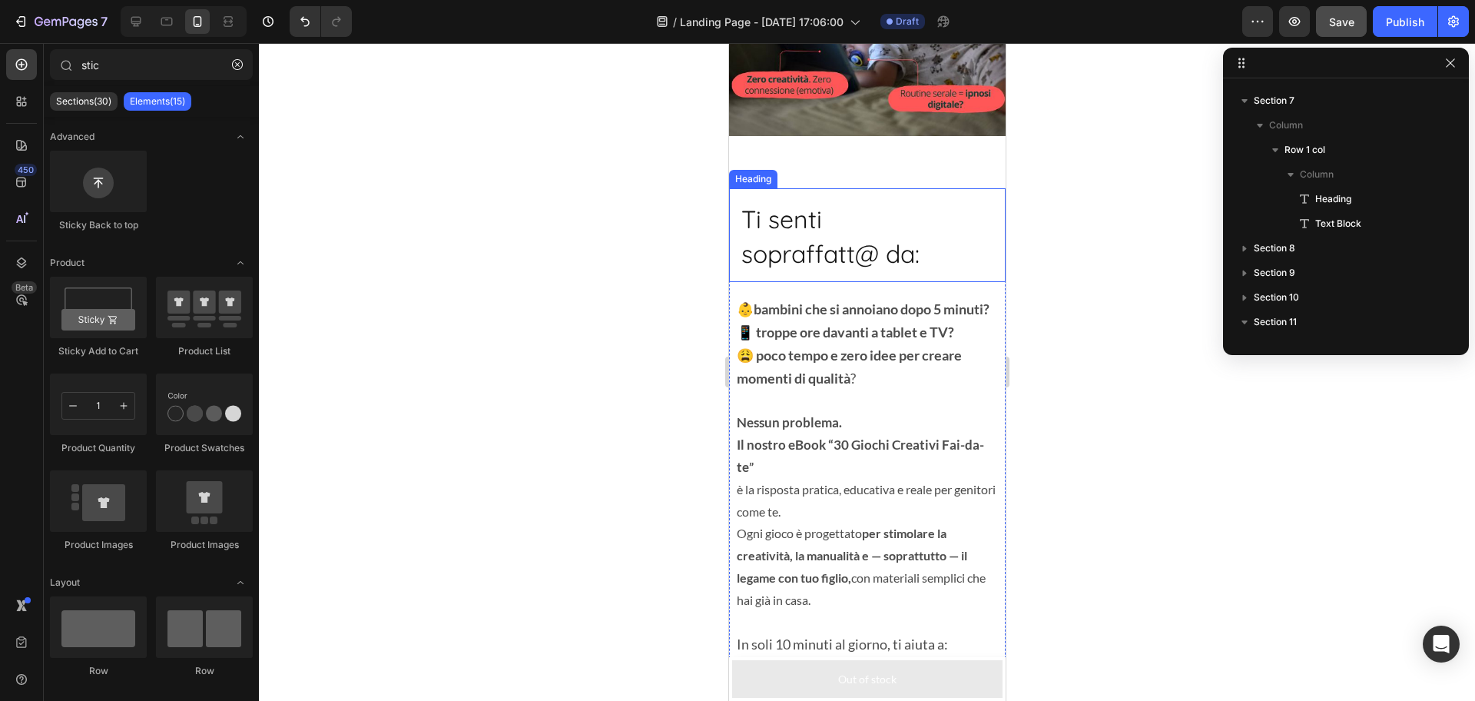
click at [791, 222] on span "Ti senti" at bounding box center [781, 219] width 81 height 31
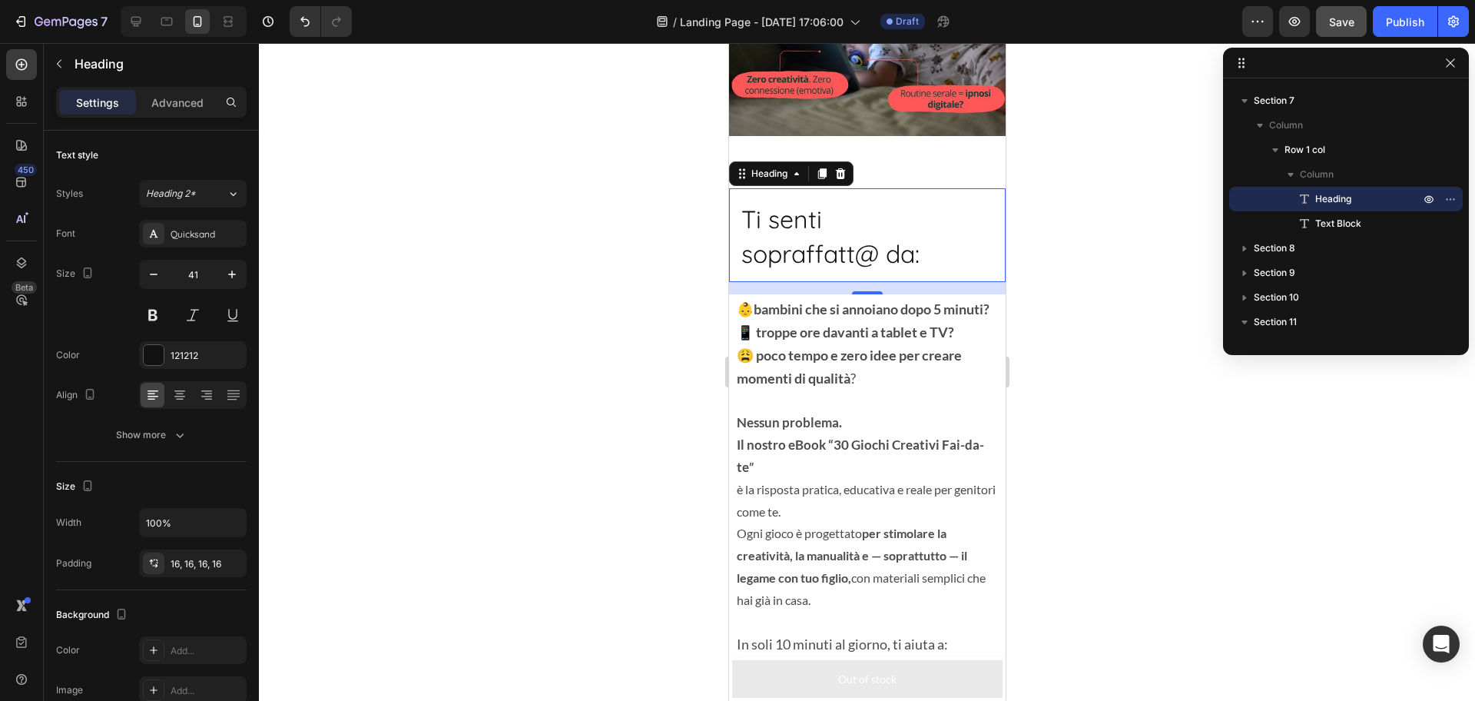
click at [791, 222] on span "Ti senti" at bounding box center [781, 219] width 81 height 31
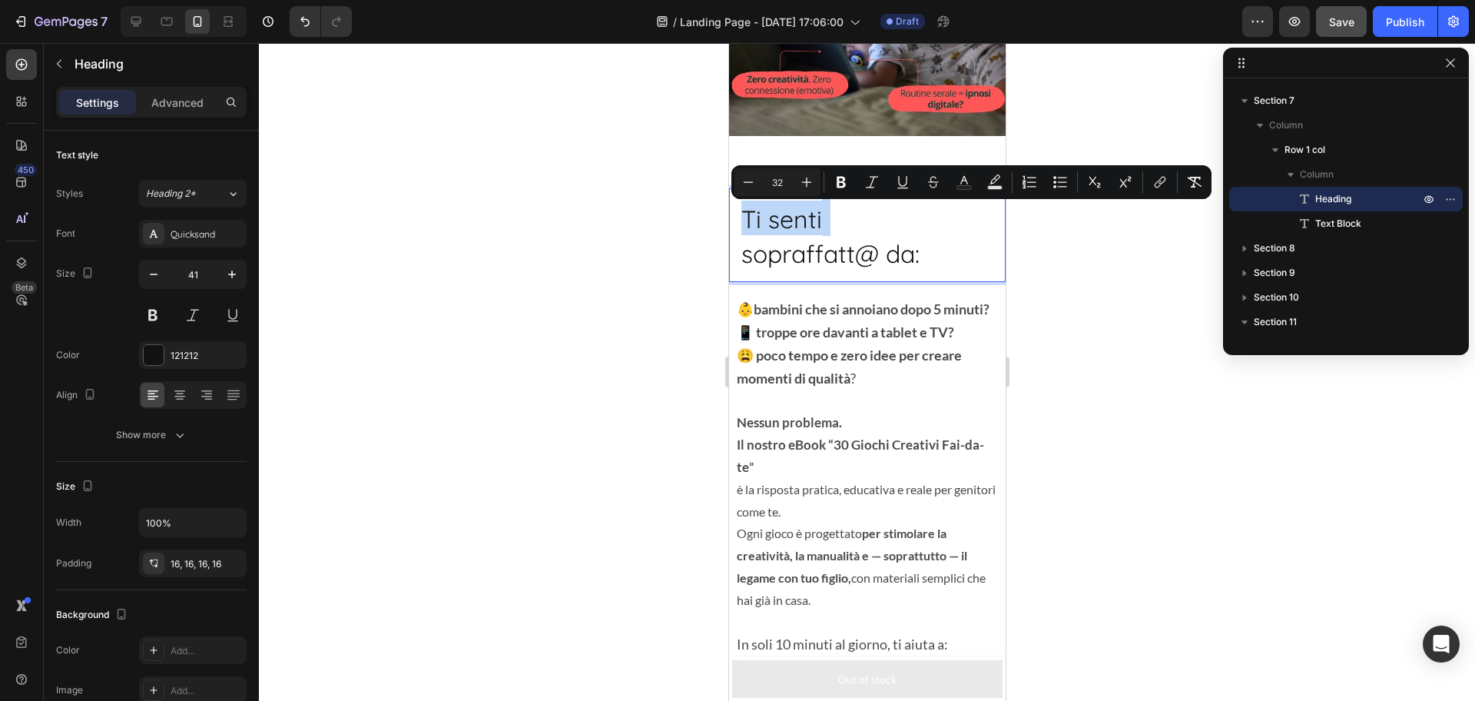
click at [788, 224] on span "Ti senti" at bounding box center [781, 219] width 81 height 31
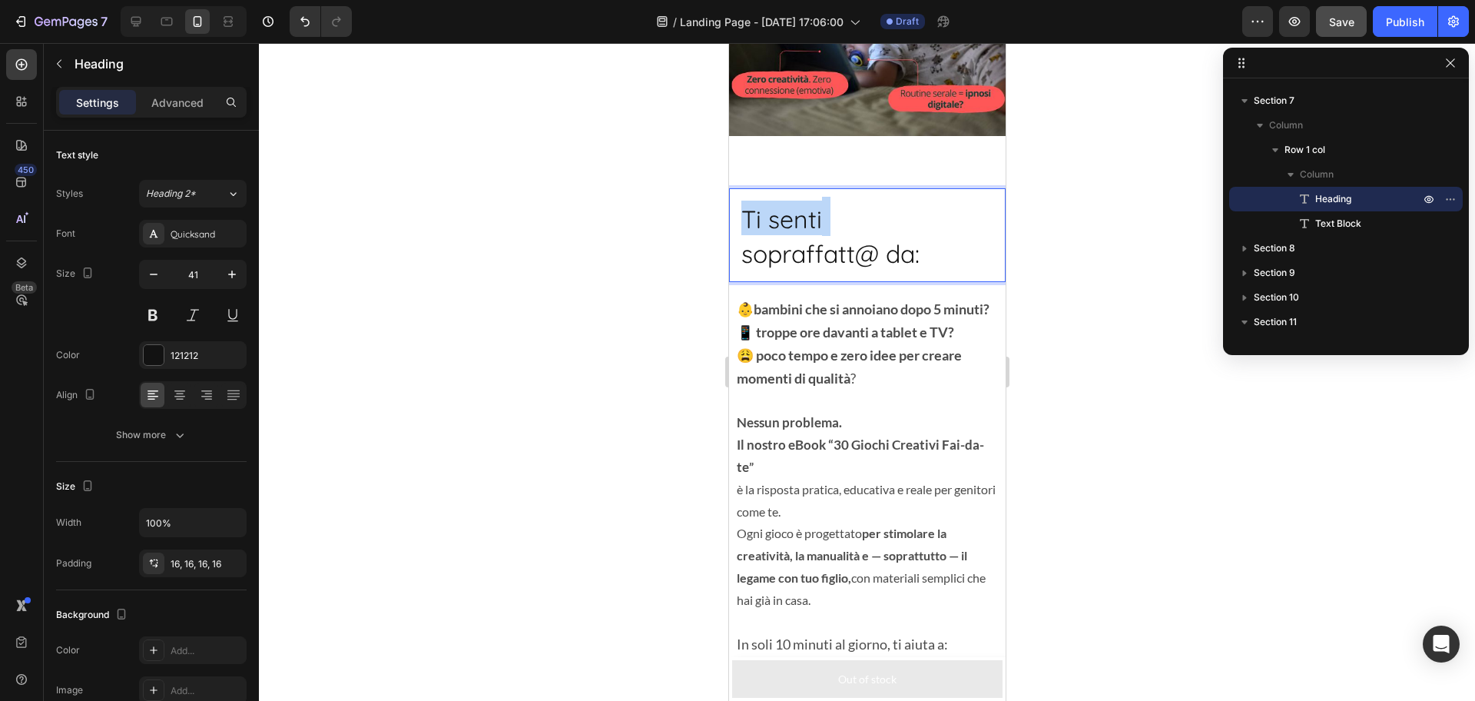
click at [788, 224] on span "Ti senti" at bounding box center [781, 219] width 81 height 31
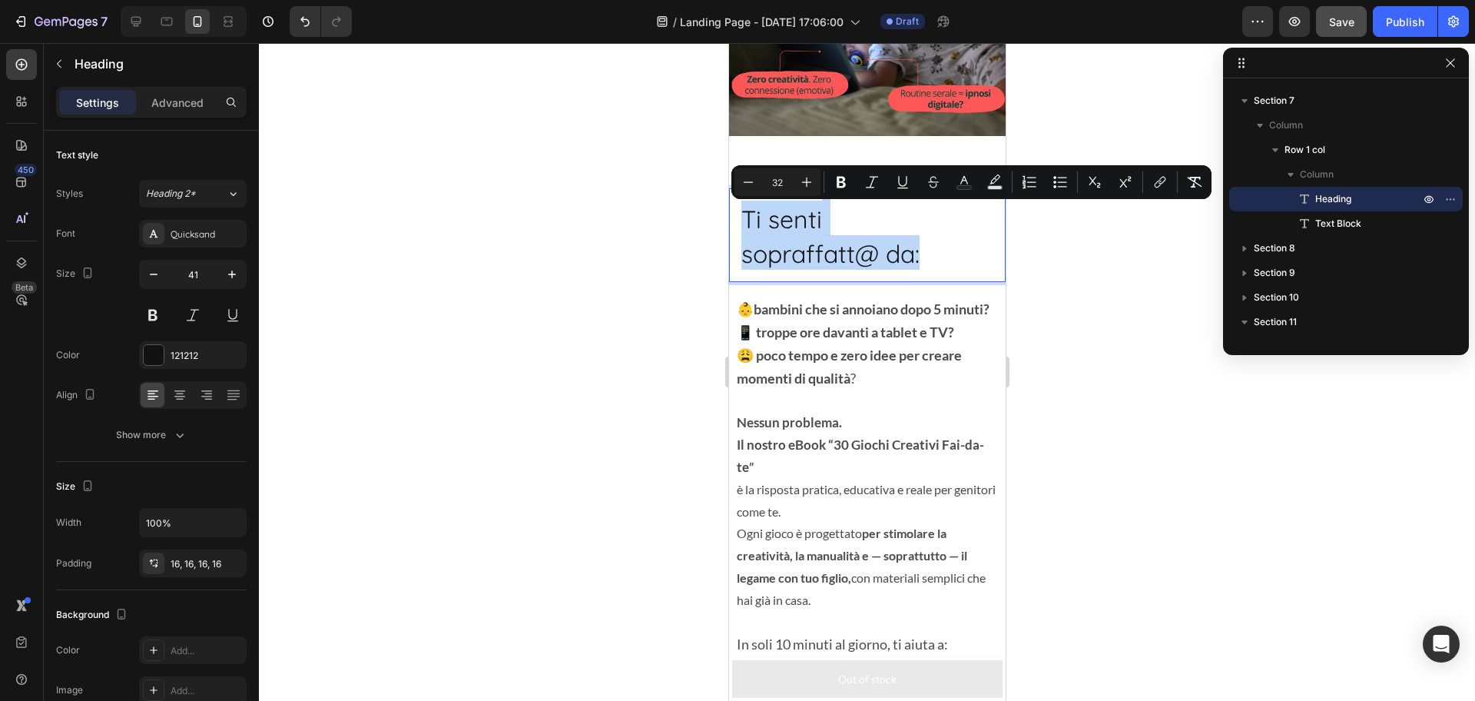
drag, startPoint x: 788, startPoint y: 224, endPoint x: 851, endPoint y: 254, distance: 69.8
click at [851, 254] on p "Ti senti sopraffatt@ da:" at bounding box center [867, 235] width 252 height 69
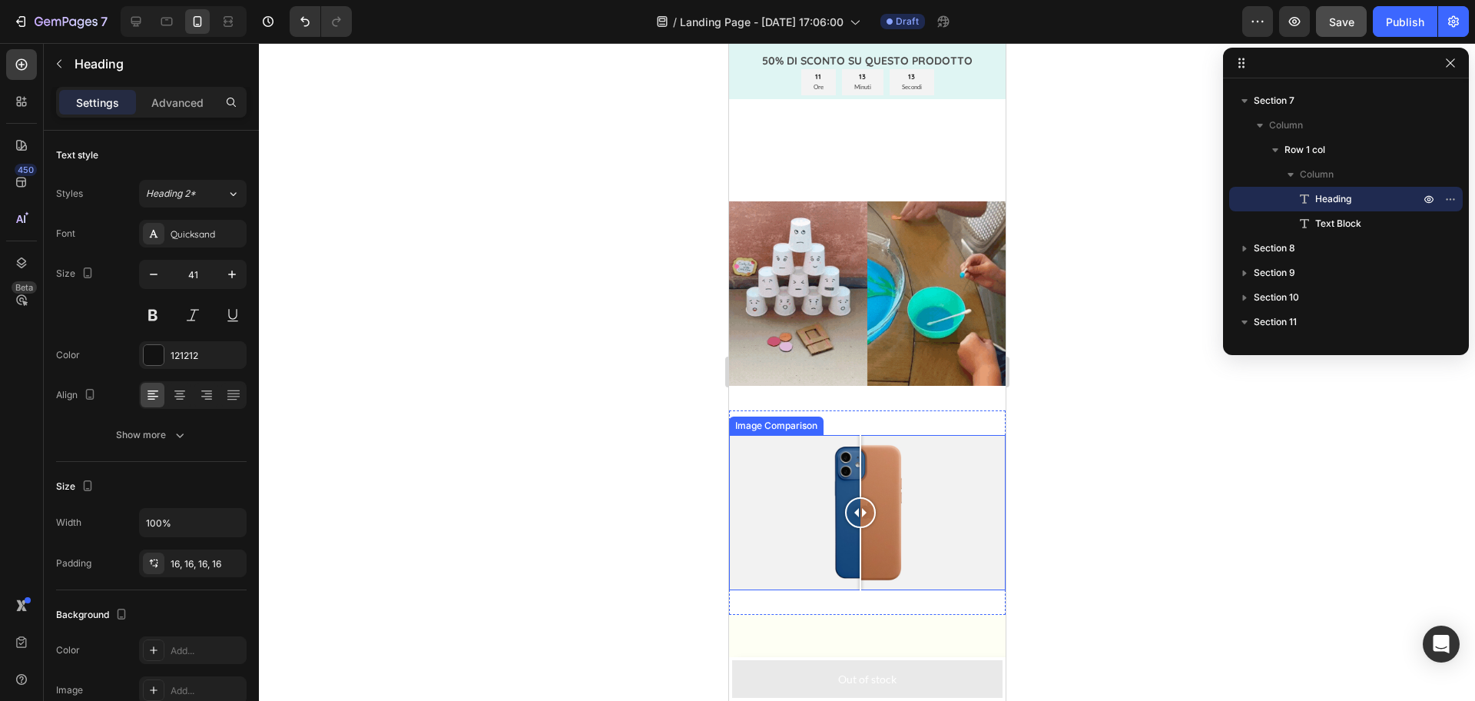
scroll to position [2937, 0]
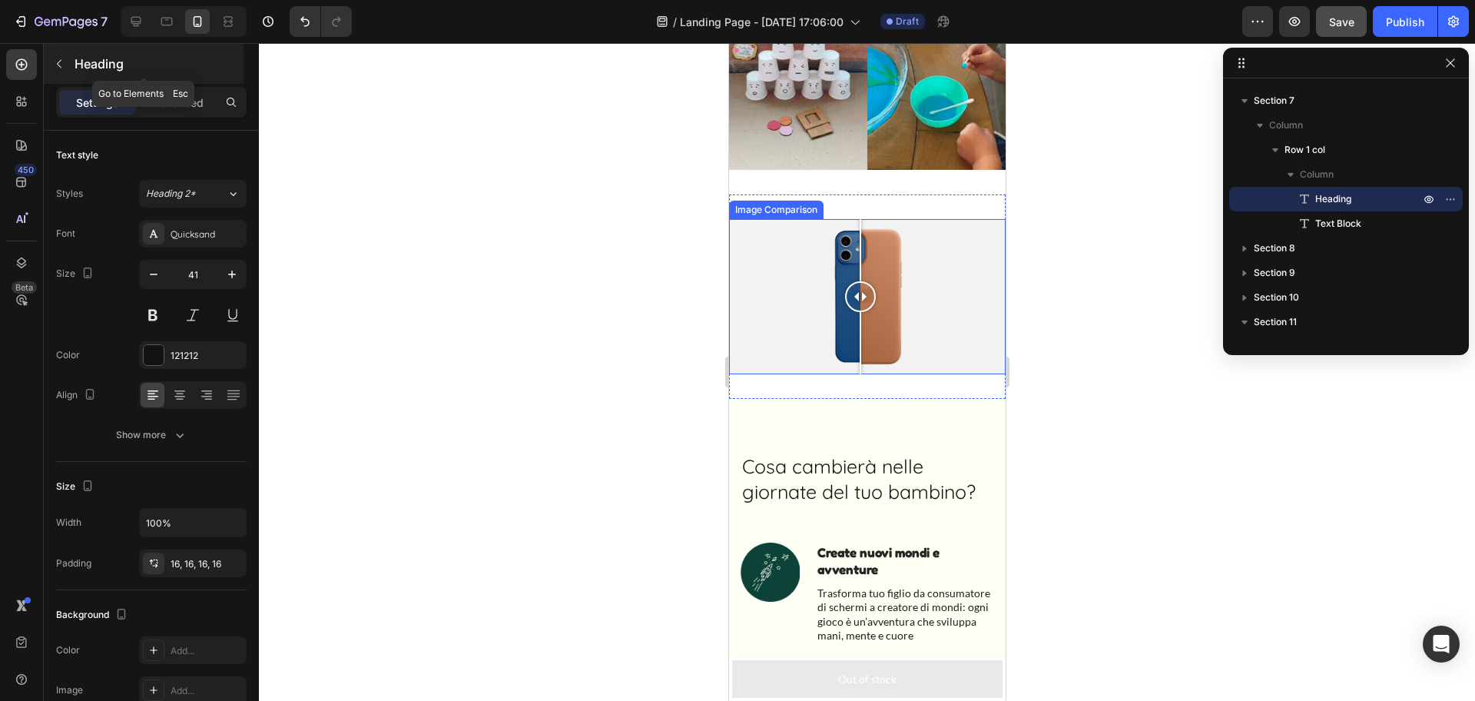
click at [55, 63] on icon "button" at bounding box center [59, 64] width 12 height 12
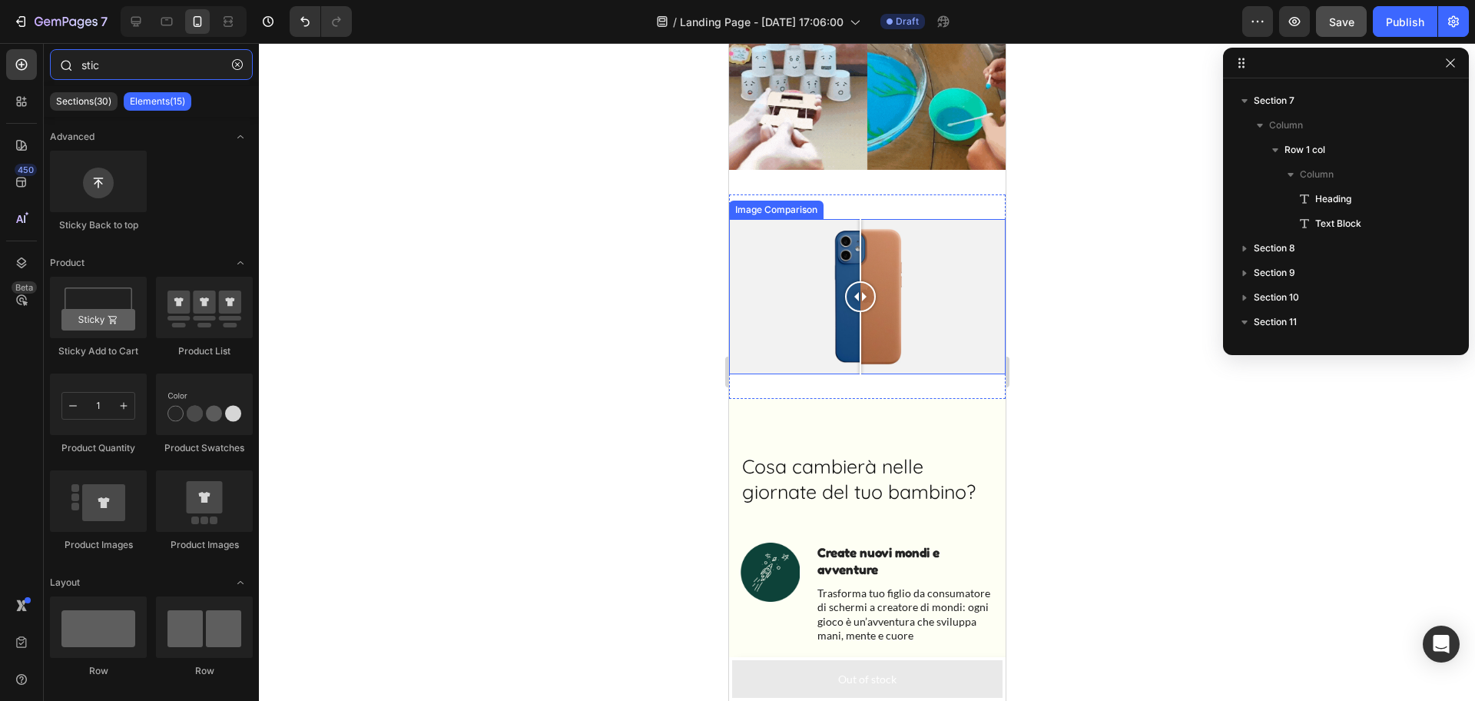
click at [131, 64] on input "stic" at bounding box center [151, 64] width 203 height 31
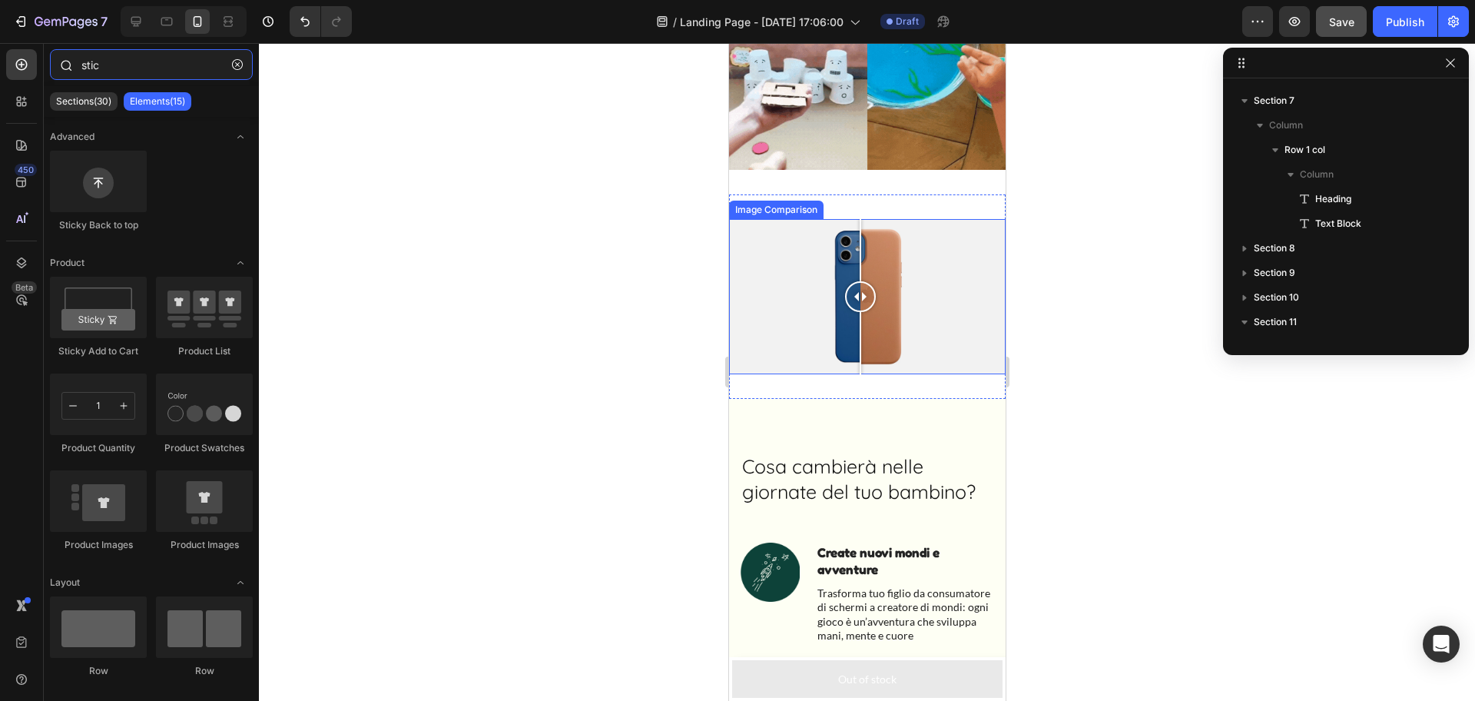
click at [131, 64] on input "stic" at bounding box center [151, 64] width 203 height 31
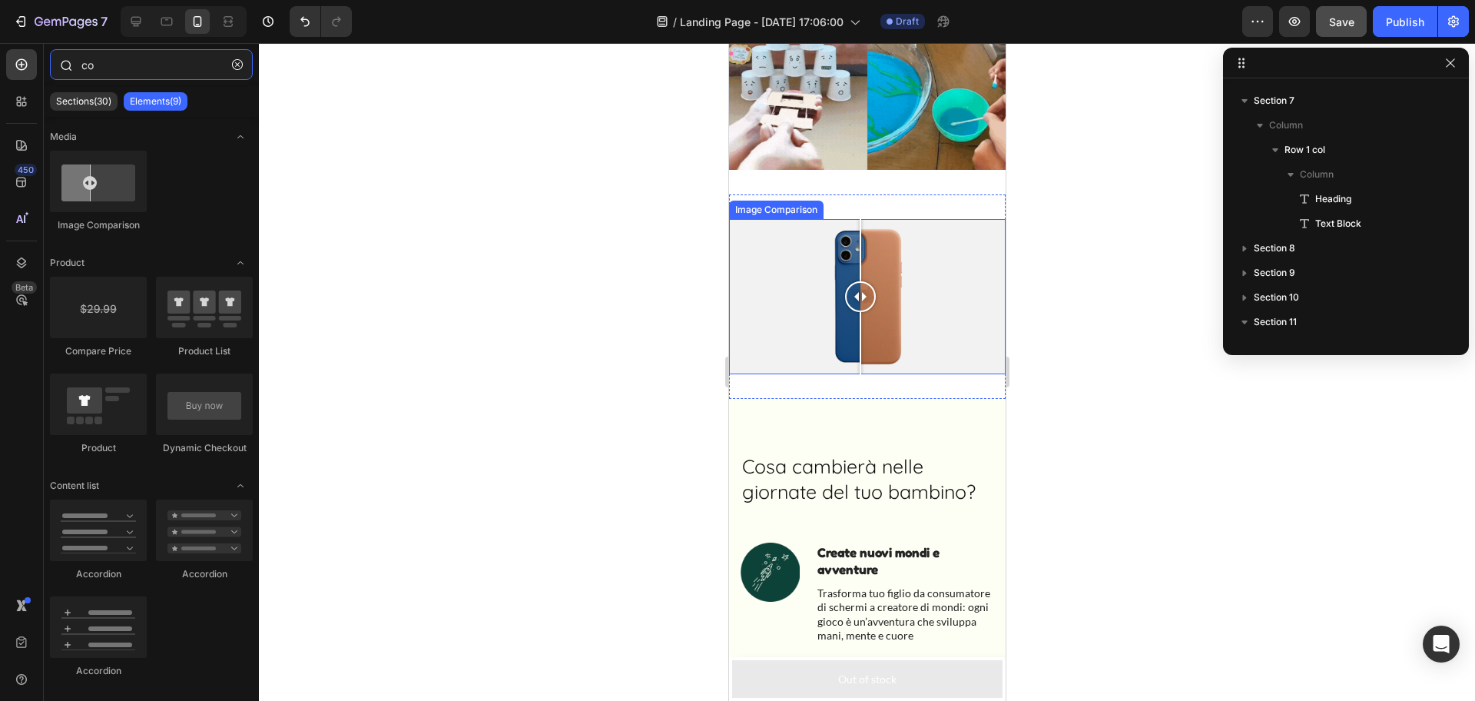
type input "c"
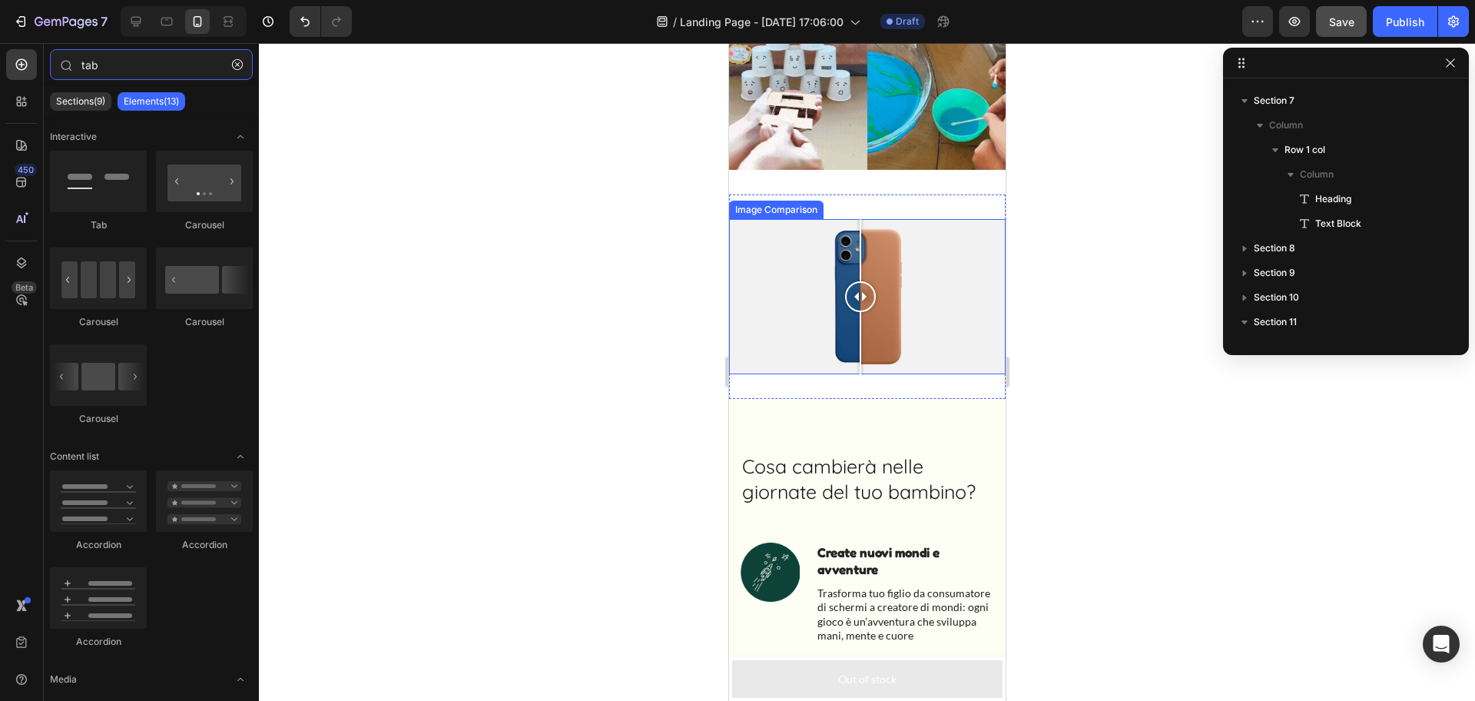
type input "tab"
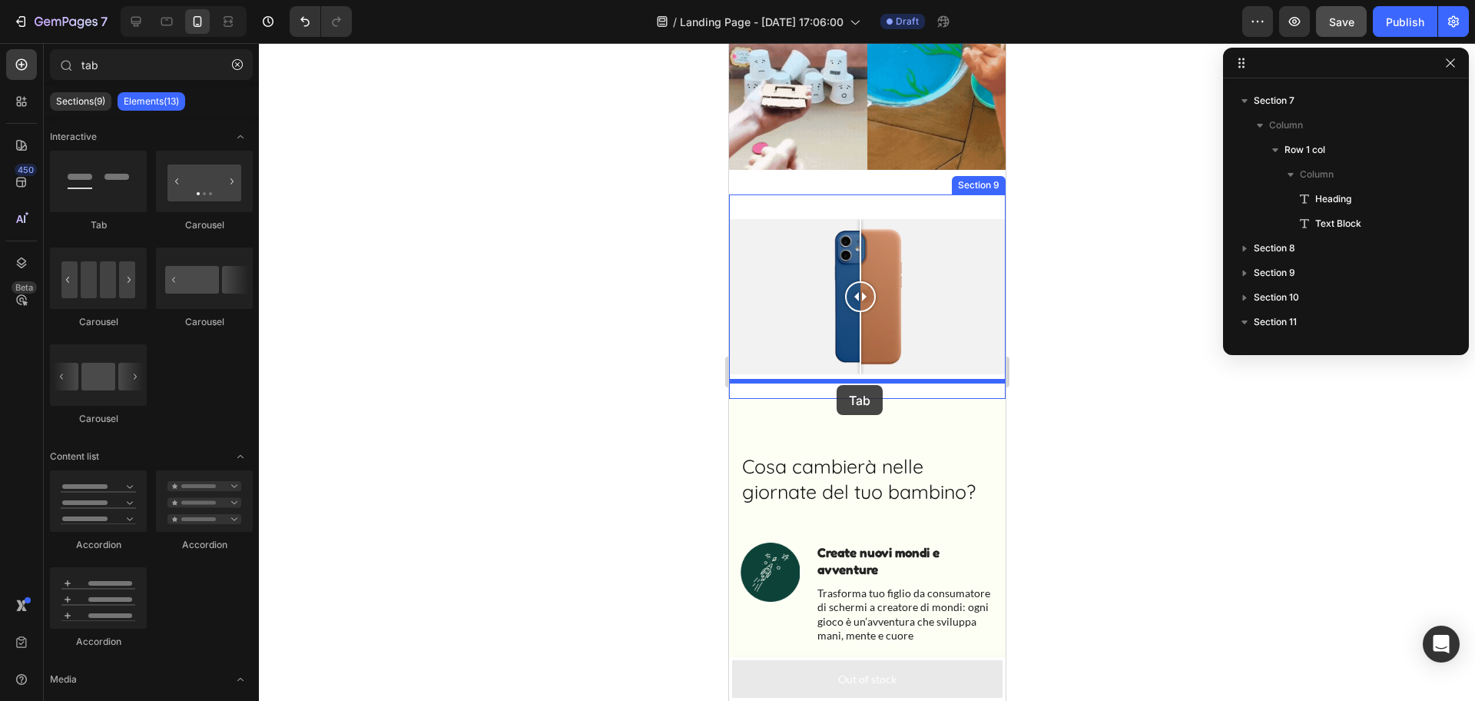
drag, startPoint x: 1094, startPoint y: 296, endPoint x: 852, endPoint y: 318, distance: 243.1
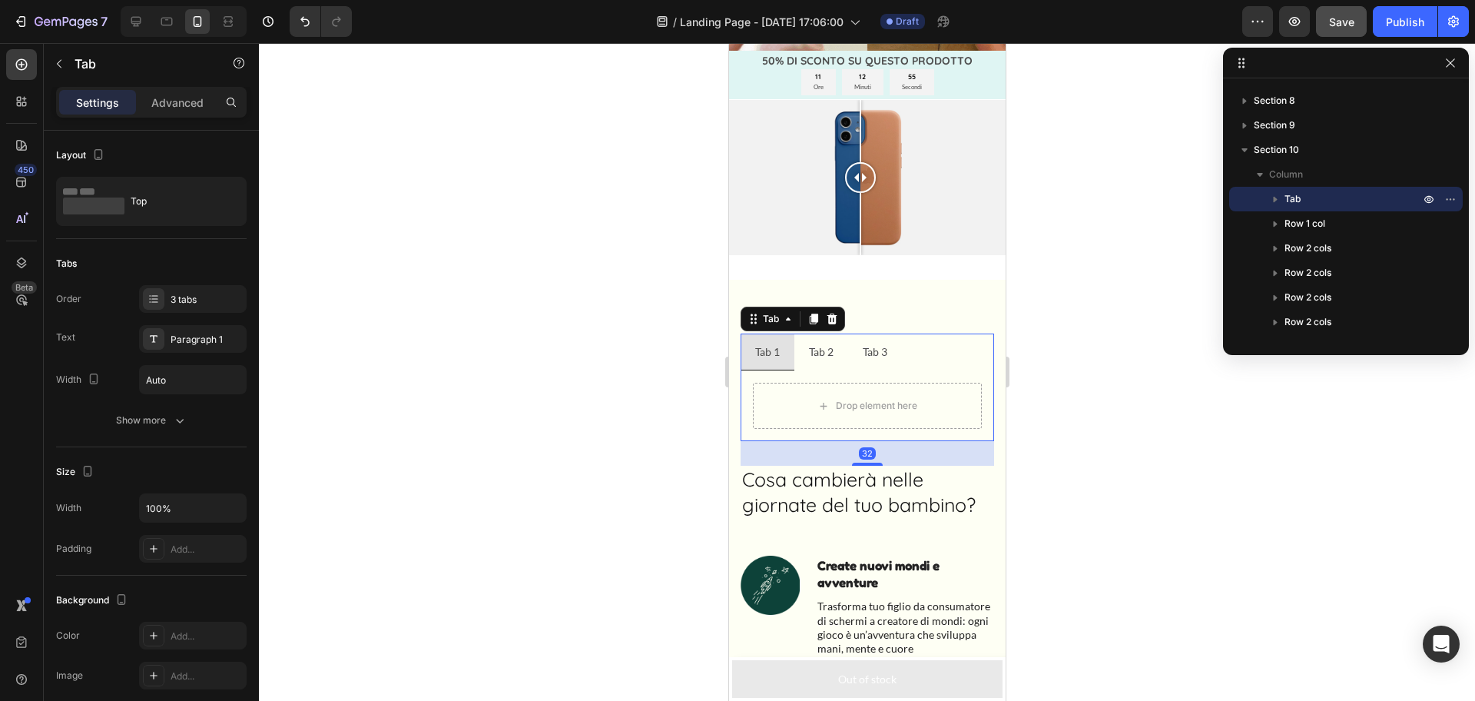
scroll to position [3059, 0]
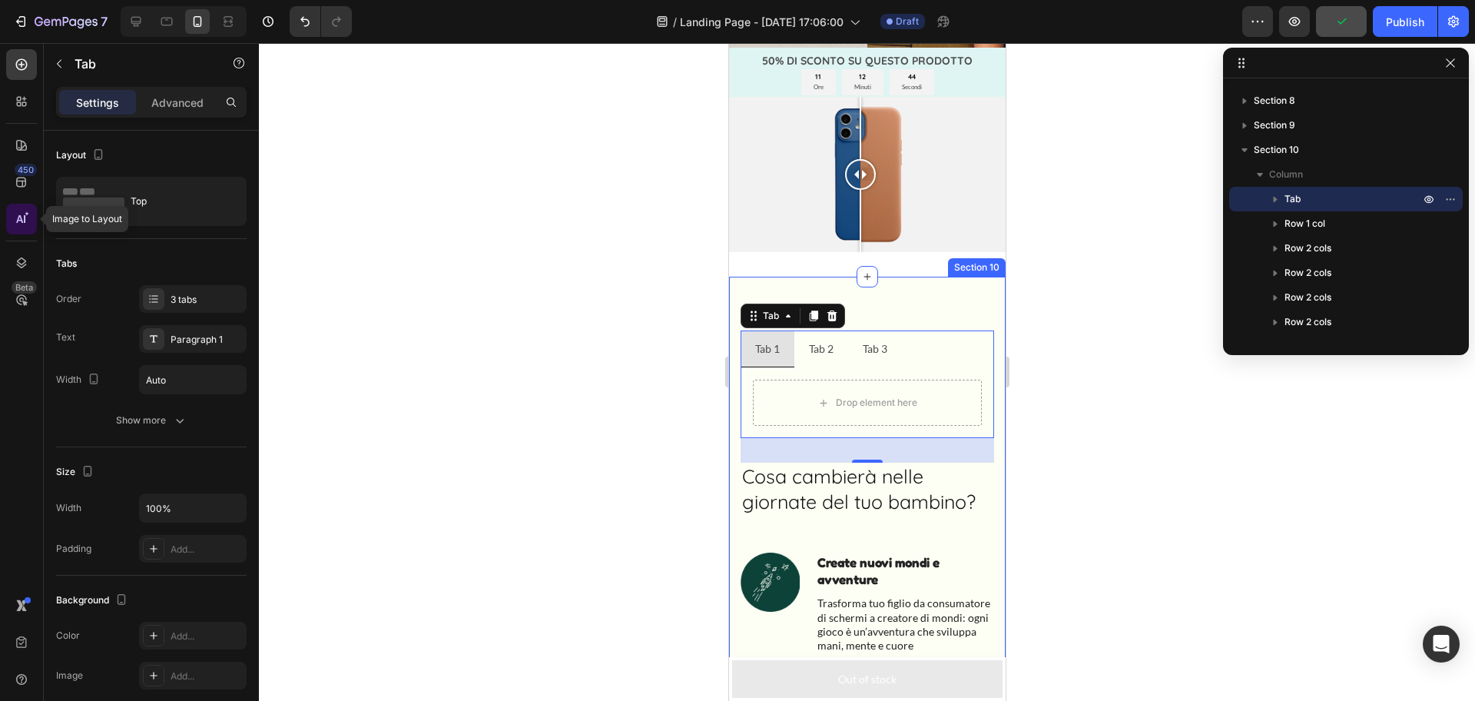
click at [28, 227] on div at bounding box center [21, 219] width 31 height 31
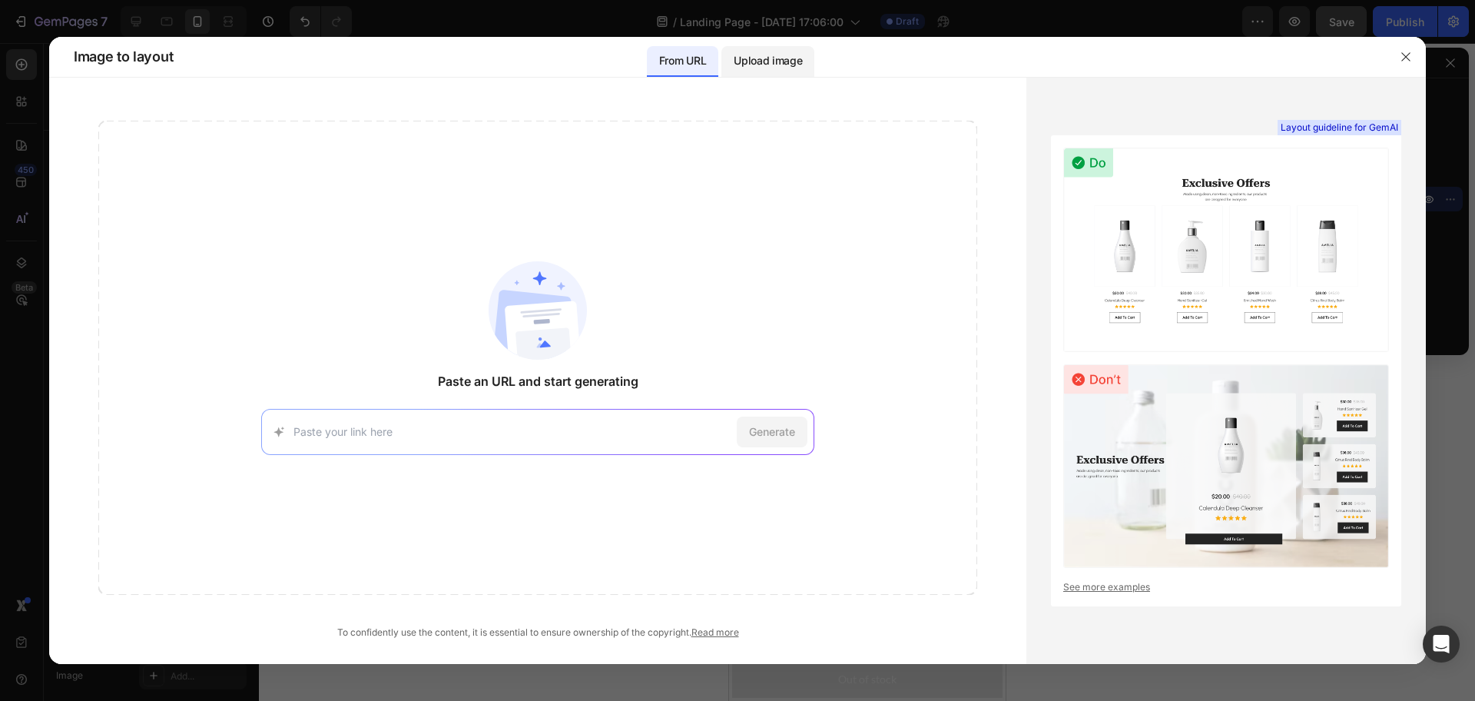
click at [781, 66] on p "Upload image" at bounding box center [768, 60] width 68 height 18
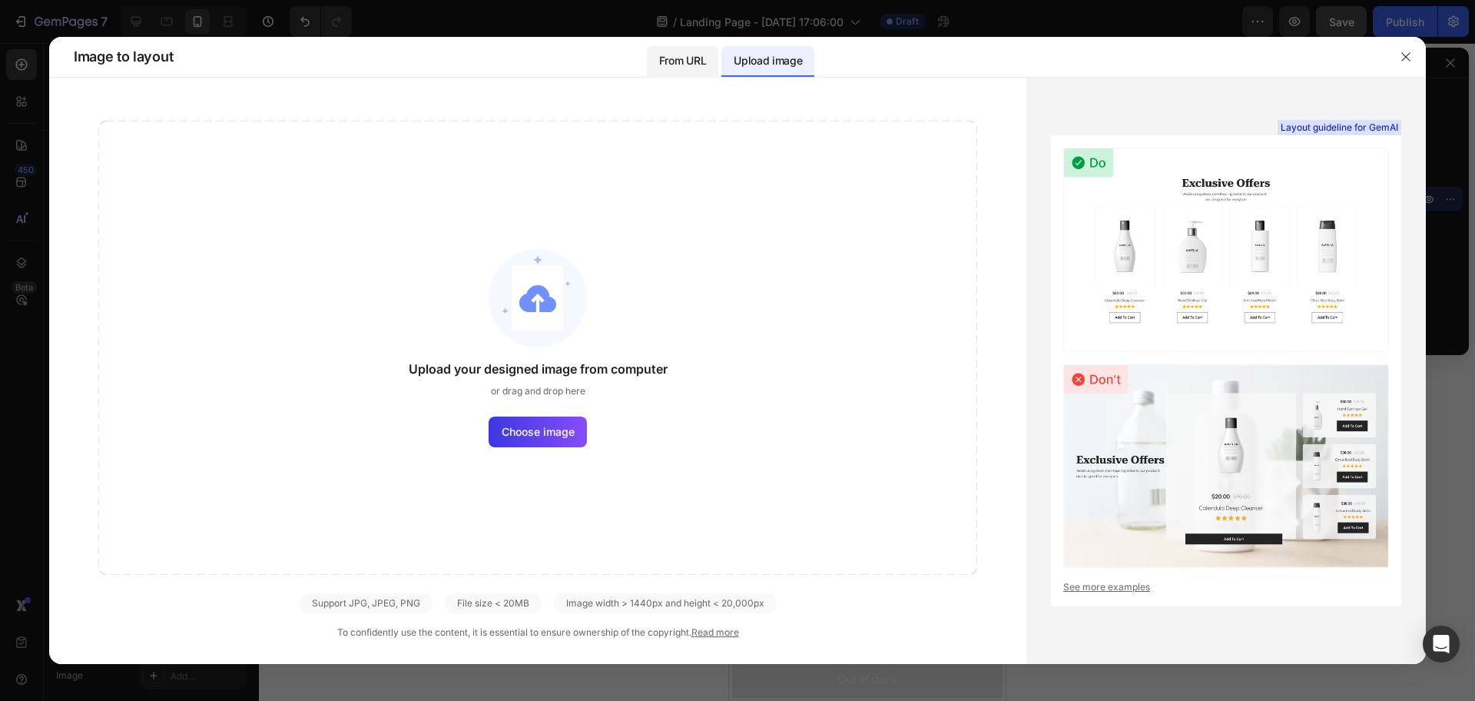
click at [657, 67] on div "From URL" at bounding box center [682, 61] width 71 height 31
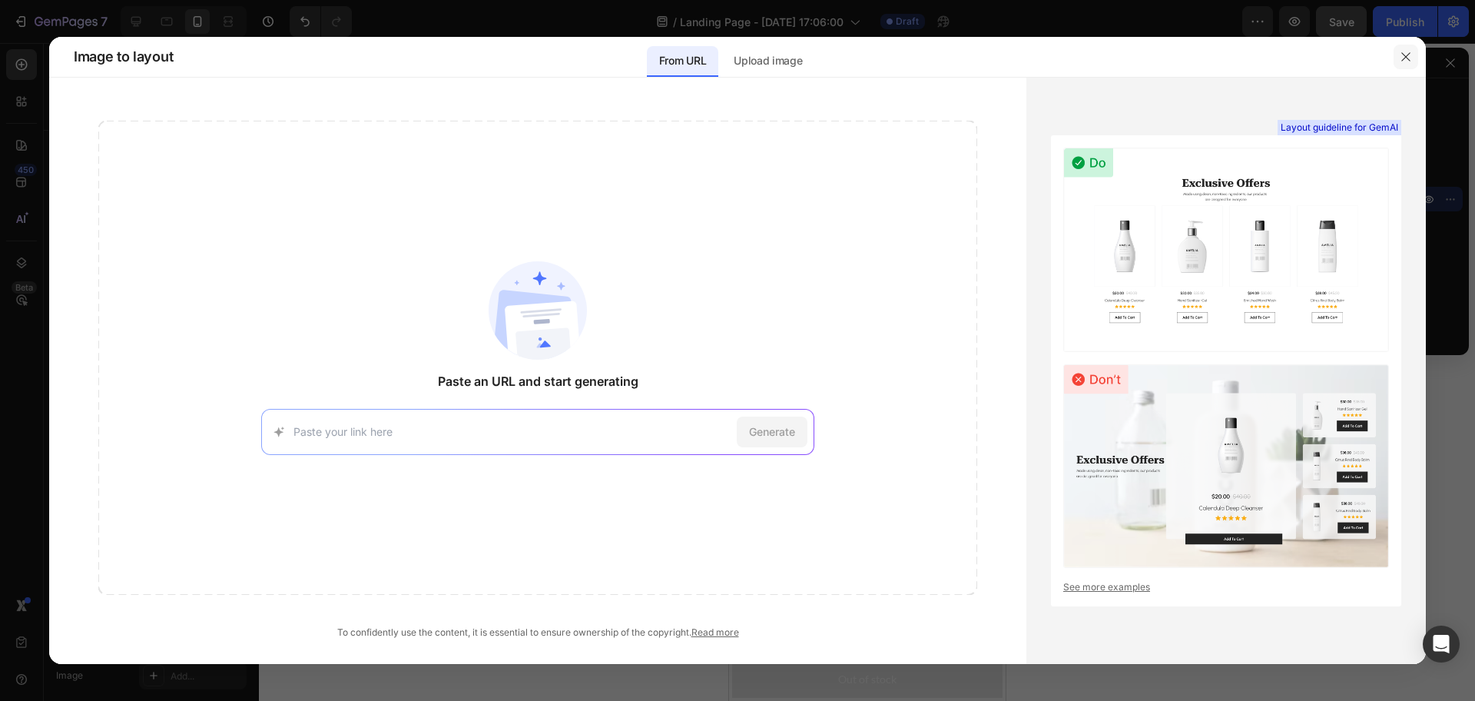
click at [1402, 53] on icon "button" at bounding box center [1406, 56] width 8 height 8
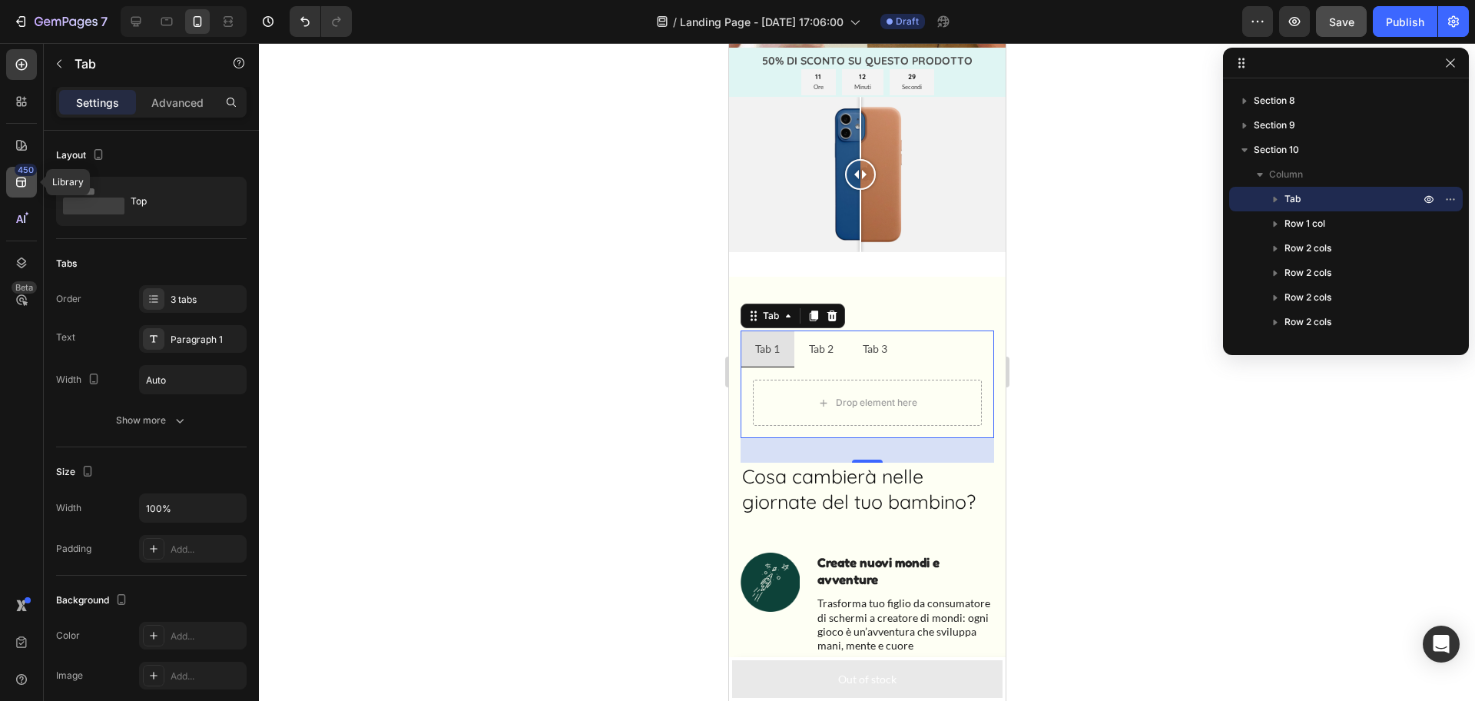
click at [20, 191] on div "450" at bounding box center [21, 182] width 31 height 31
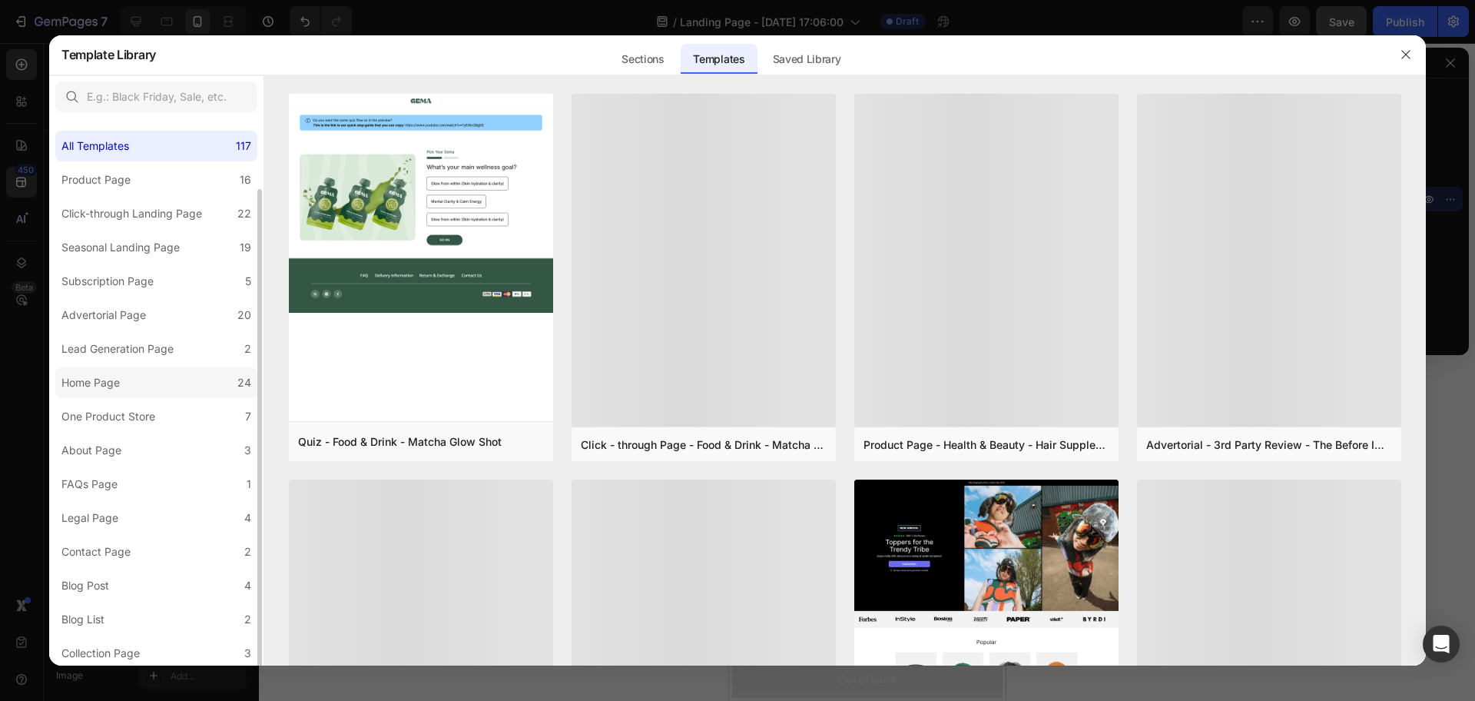
scroll to position [36, 0]
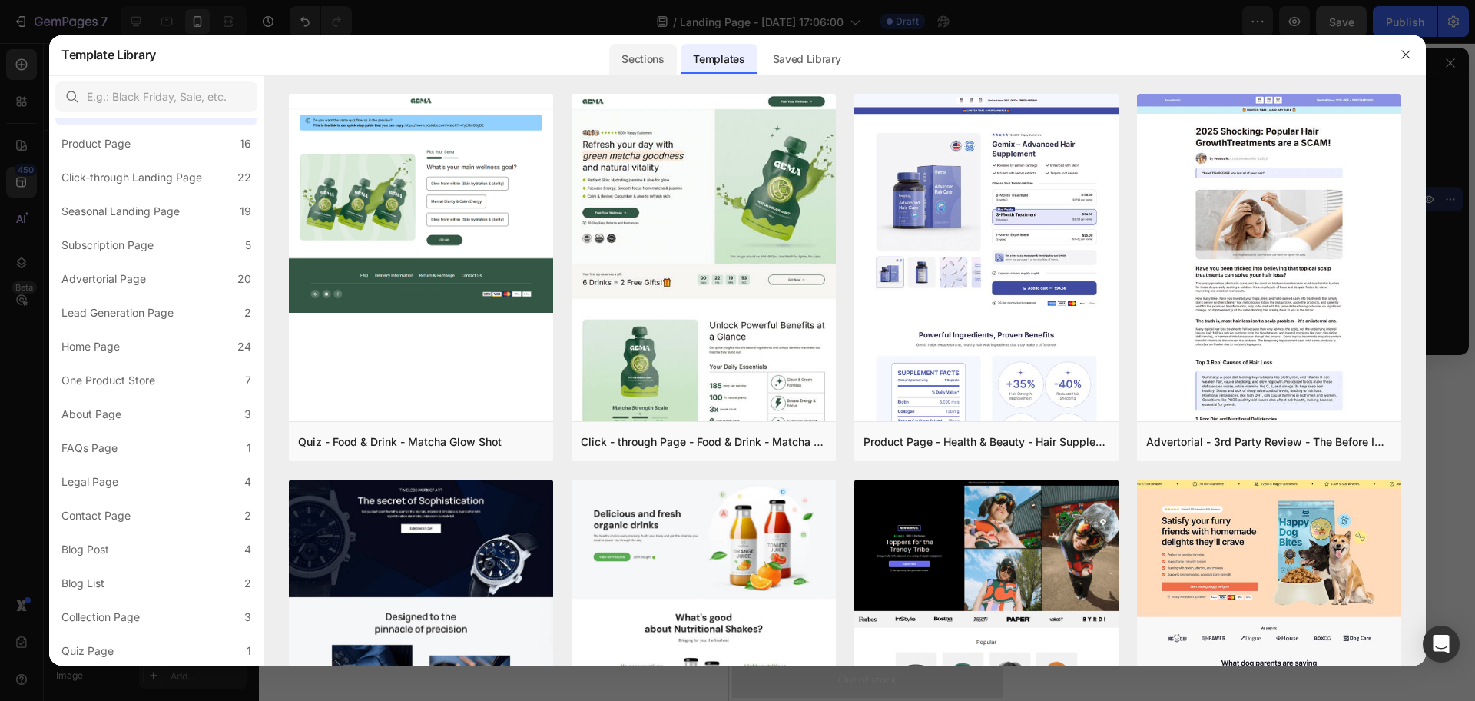
click at [662, 58] on div "Sections" at bounding box center [642, 59] width 67 height 31
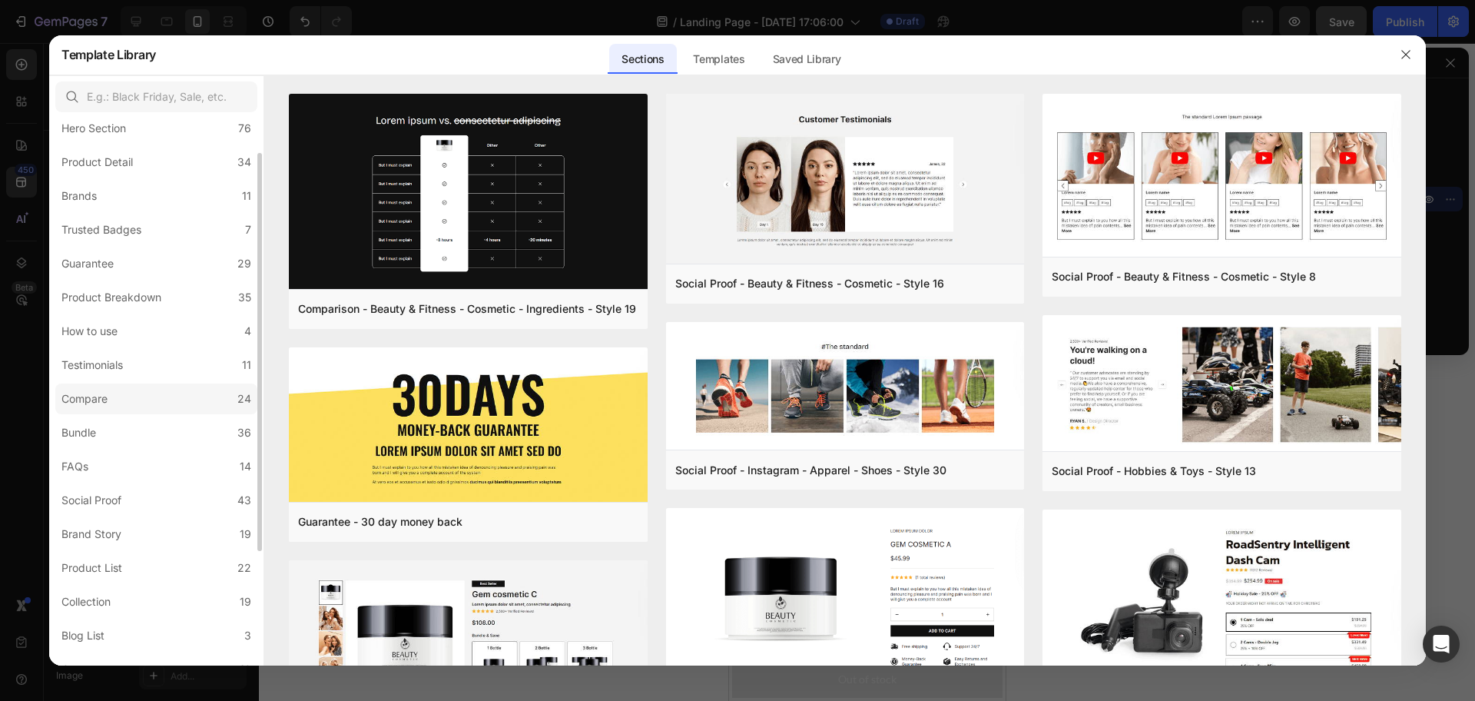
scroll to position [51, 0]
click at [149, 404] on label "Compare 24" at bounding box center [156, 399] width 202 height 31
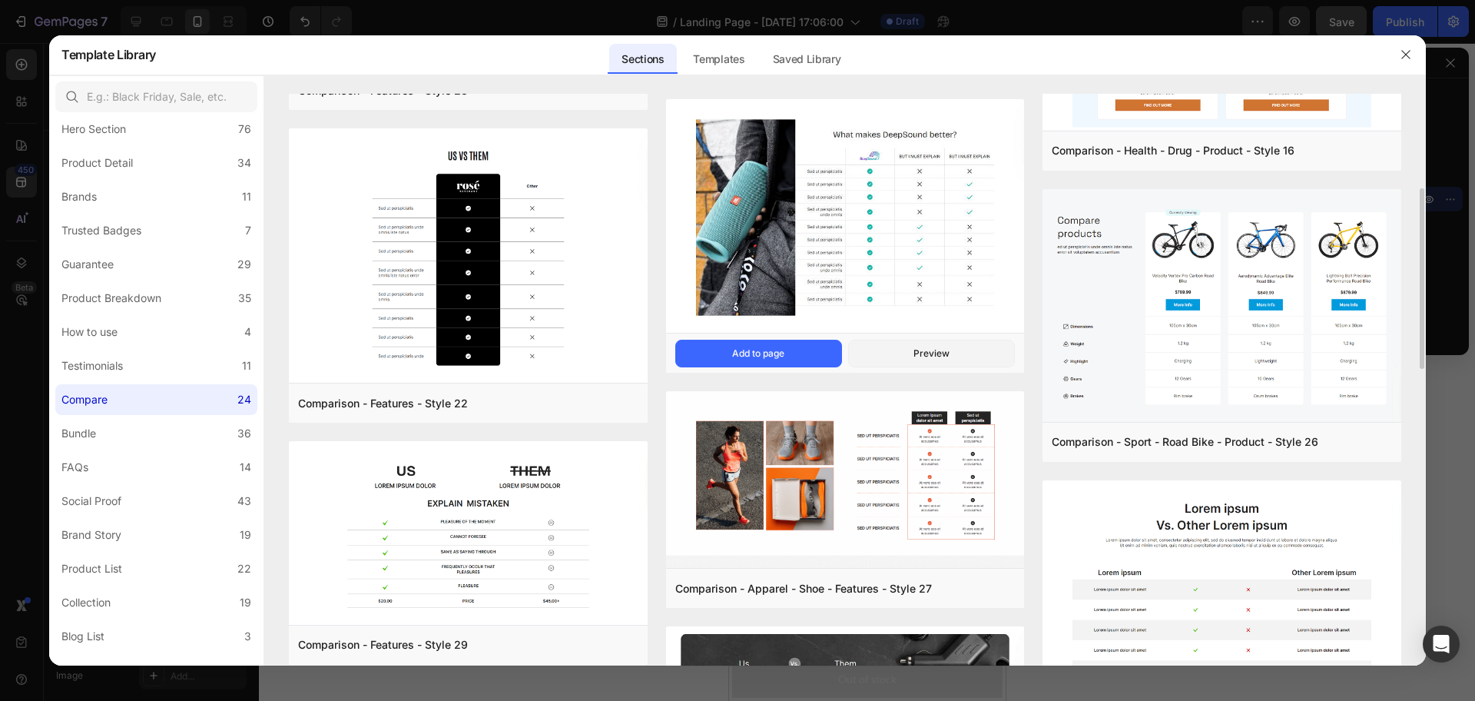
scroll to position [294, 0]
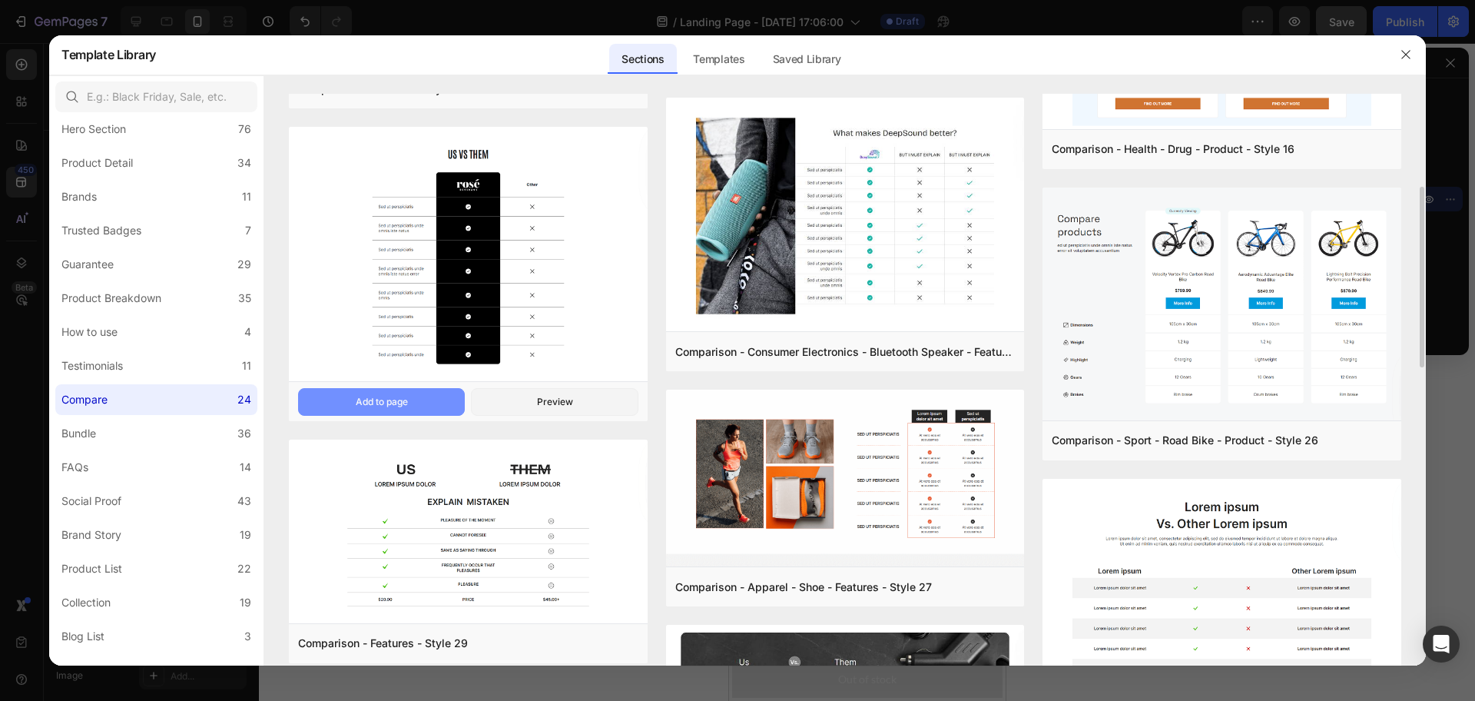
click at [422, 401] on button "Add to page" at bounding box center [381, 402] width 167 height 28
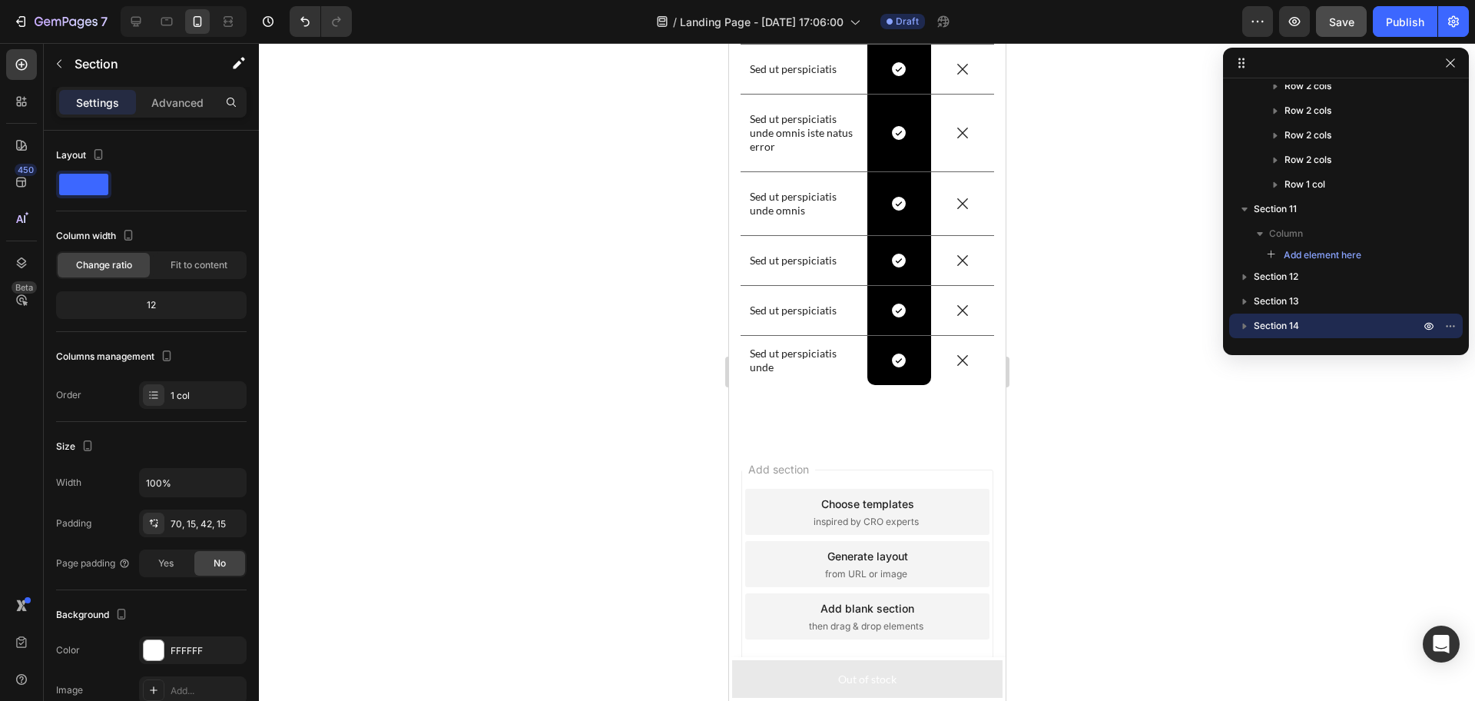
scroll to position [5801, 0]
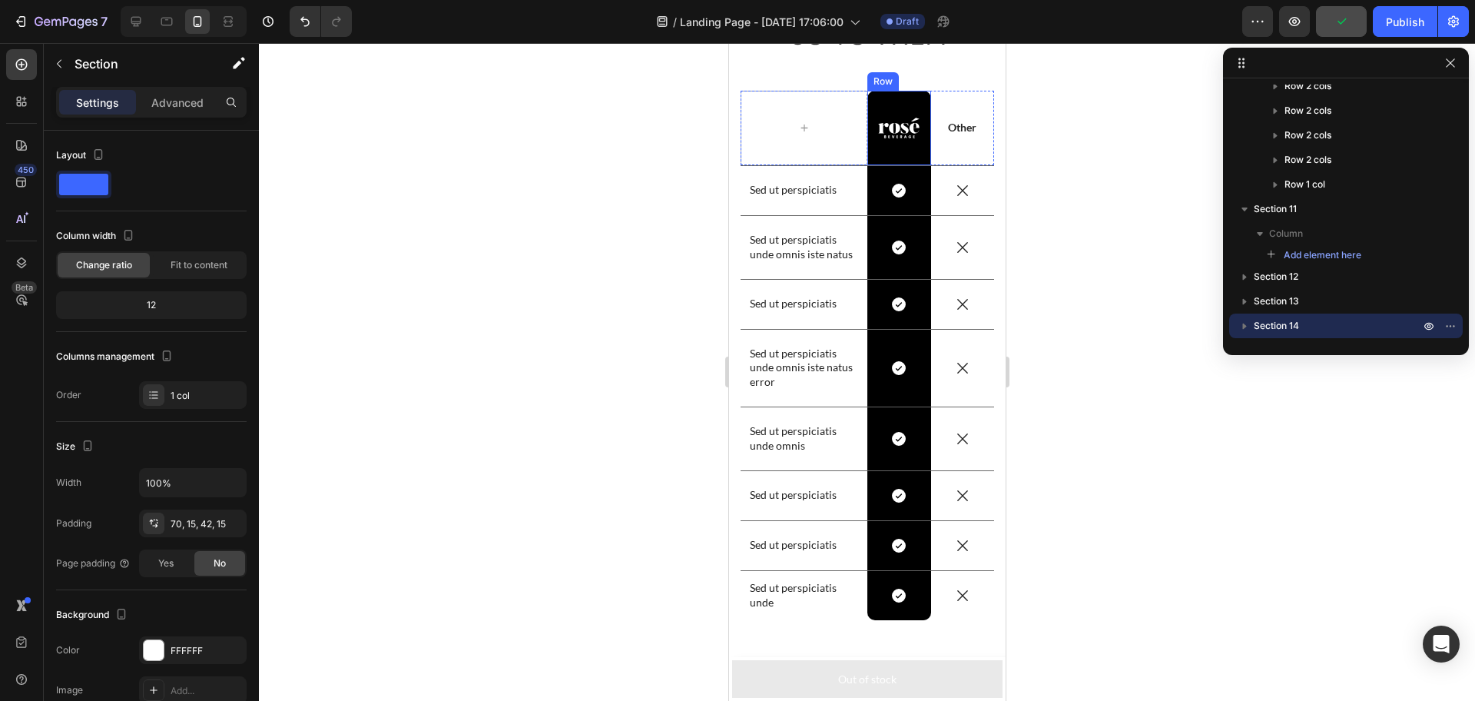
click at [898, 95] on div "Image Row" at bounding box center [899, 128] width 64 height 74
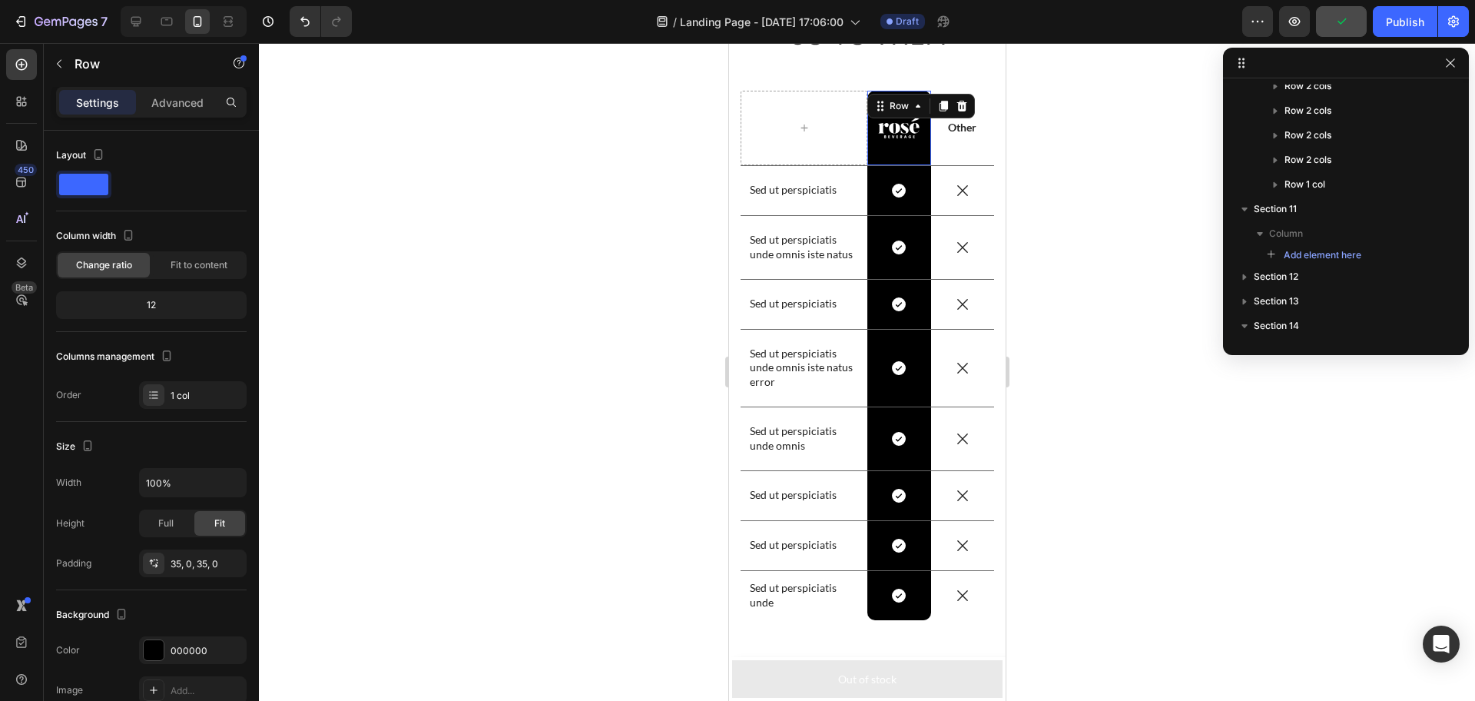
scroll to position [1730, 0]
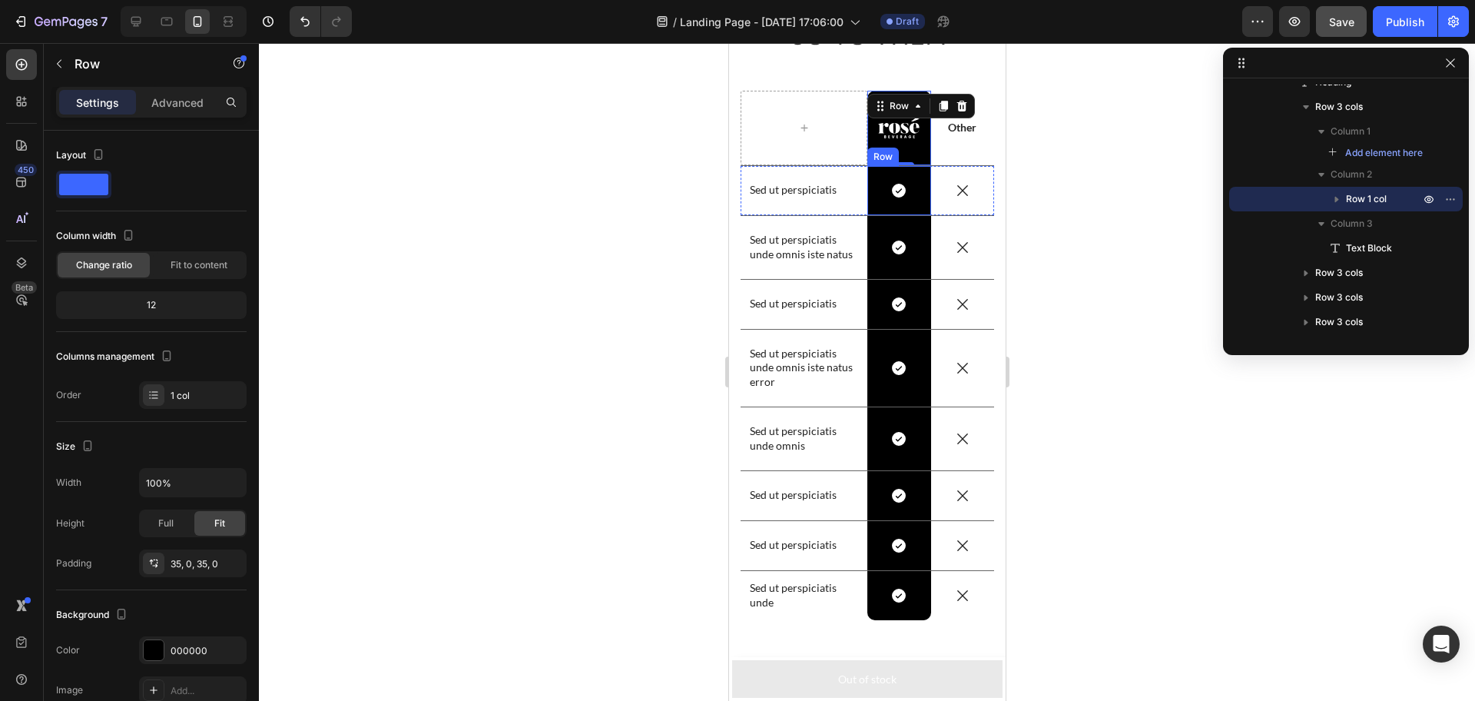
click at [906, 174] on div "Icon Row" at bounding box center [899, 190] width 64 height 49
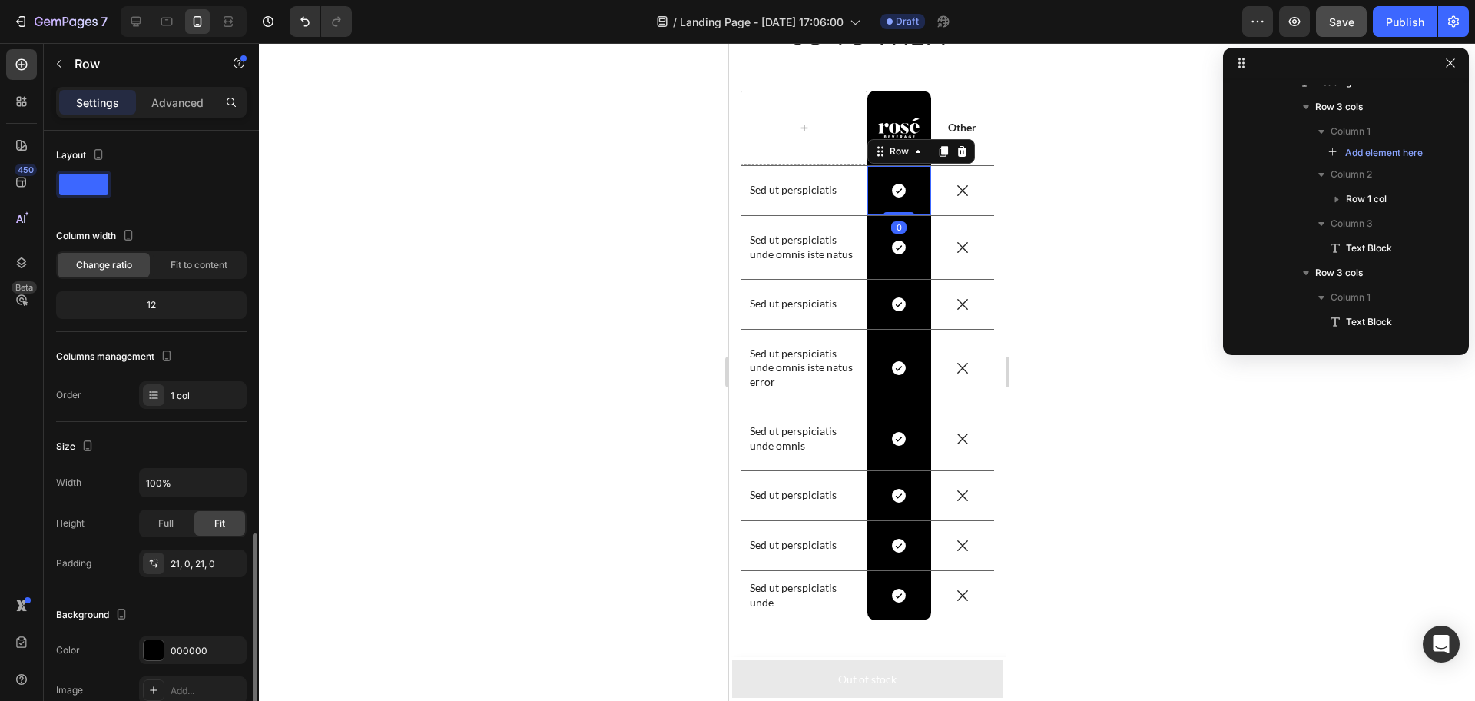
scroll to position [1902, 0]
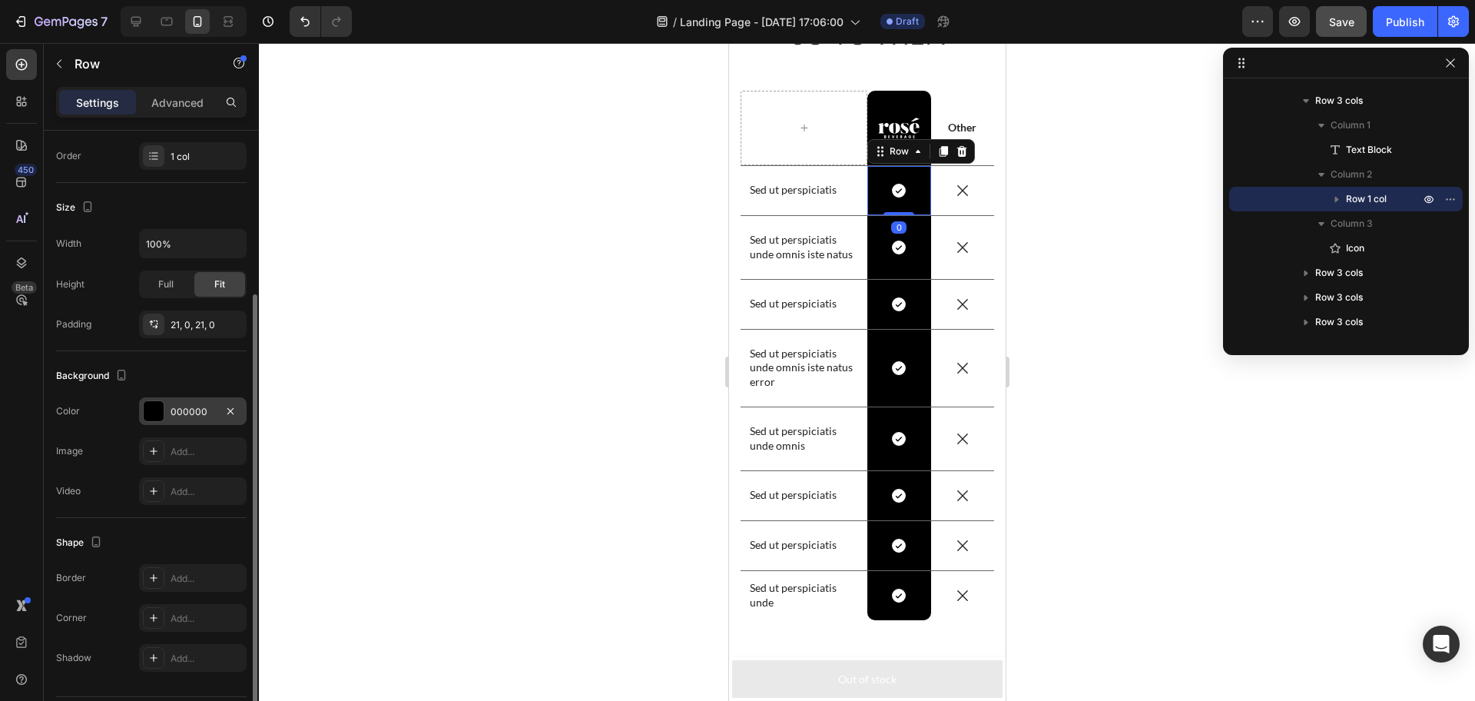
click at [162, 410] on div at bounding box center [154, 411] width 20 height 20
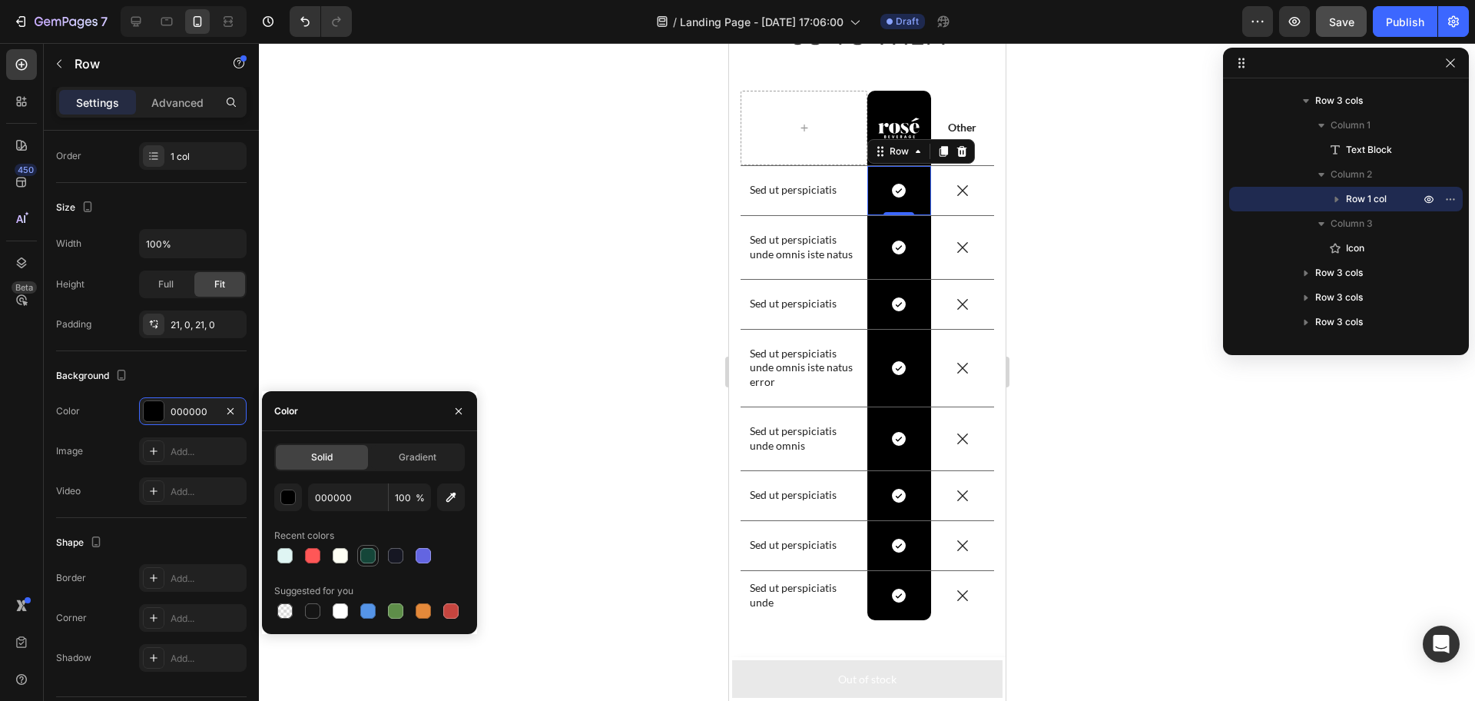
click at [364, 556] on div at bounding box center [367, 555] width 15 height 15
type input "154639"
click at [911, 227] on div "Icon Row" at bounding box center [899, 247] width 64 height 63
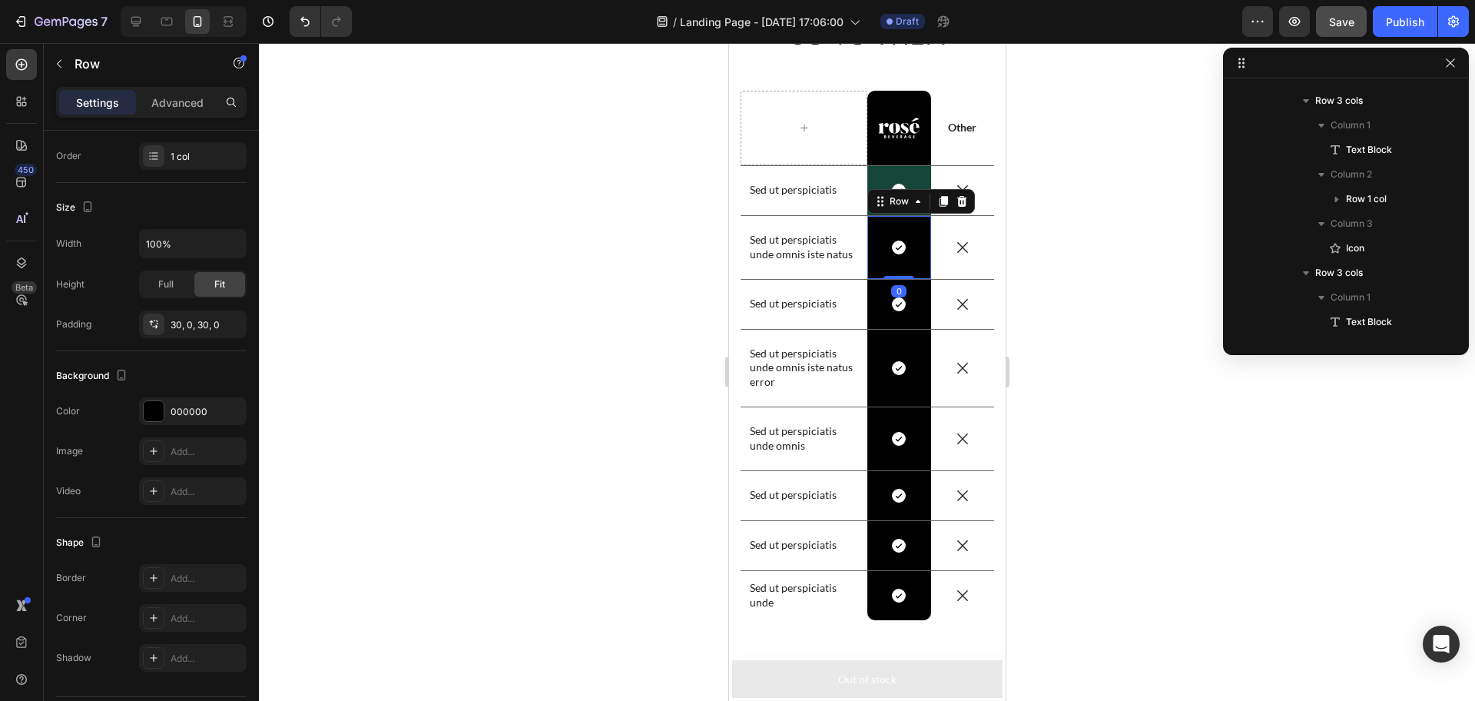
scroll to position [2074, 0]
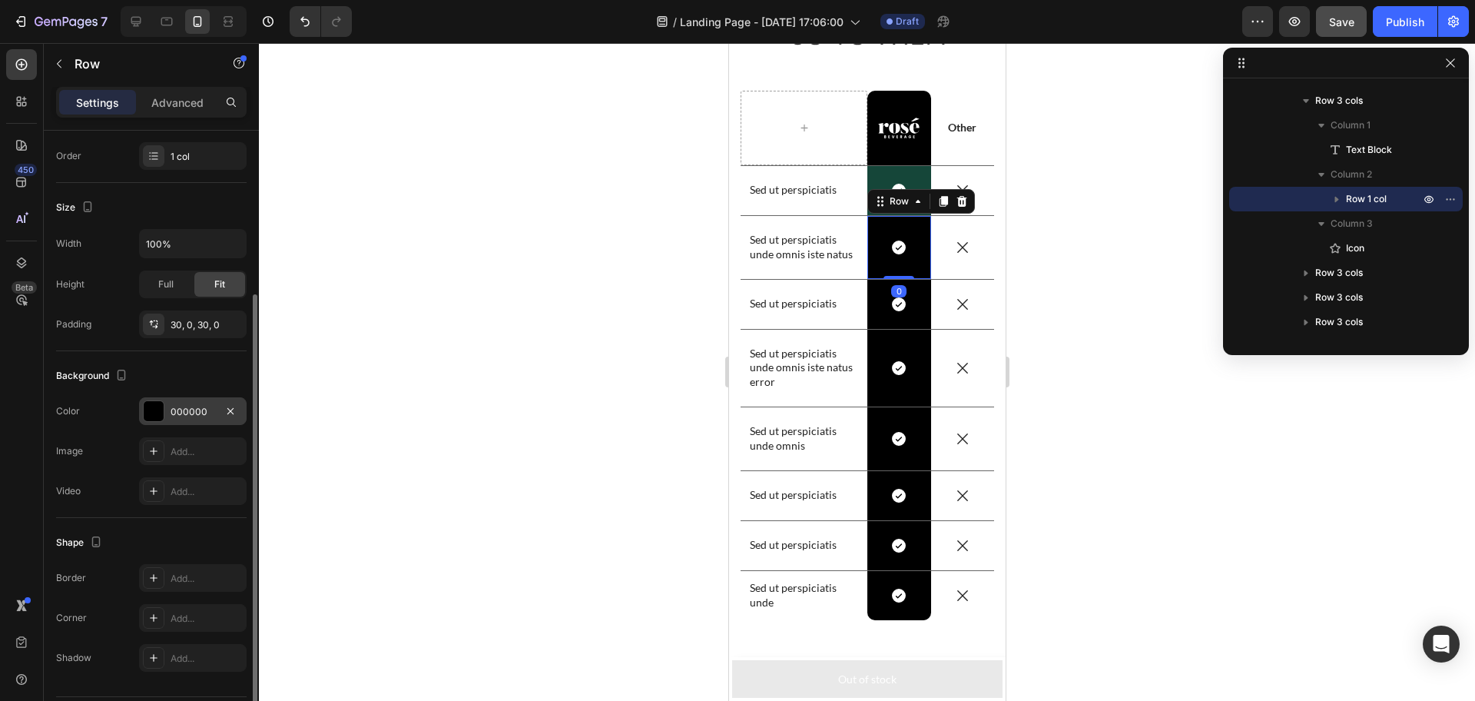
click at [155, 406] on div at bounding box center [154, 411] width 20 height 20
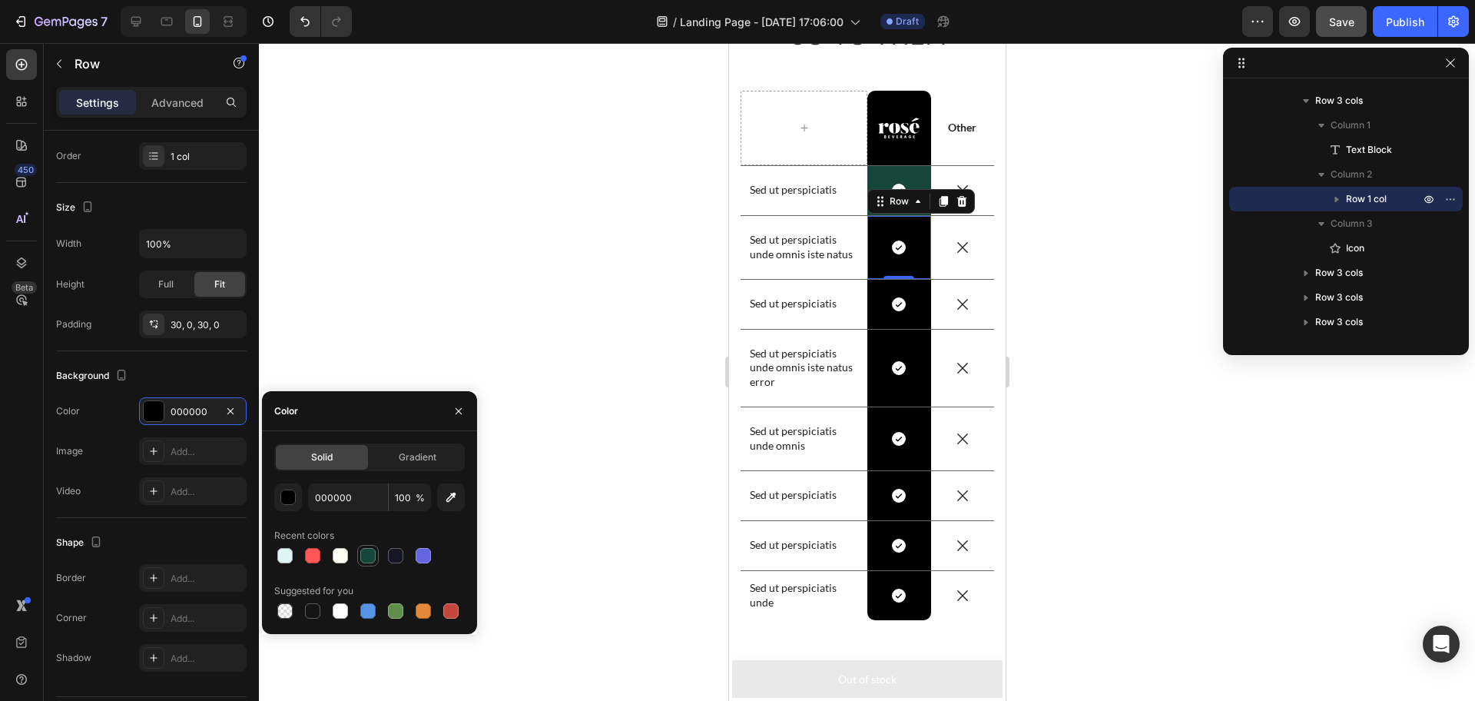
click at [364, 556] on div at bounding box center [367, 555] width 15 height 15
type input "154639"
click at [907, 294] on div "Icon Row" at bounding box center [899, 304] width 64 height 49
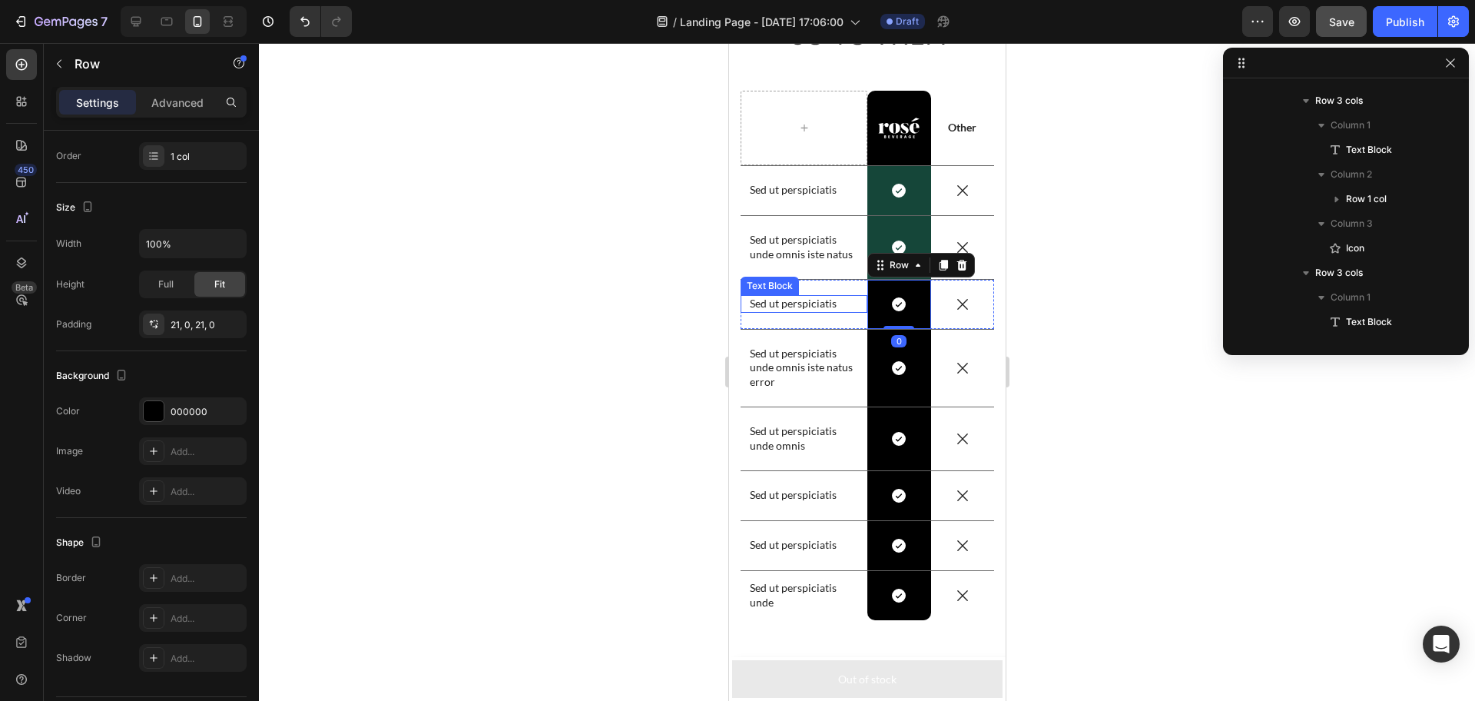
scroll to position [2246, 0]
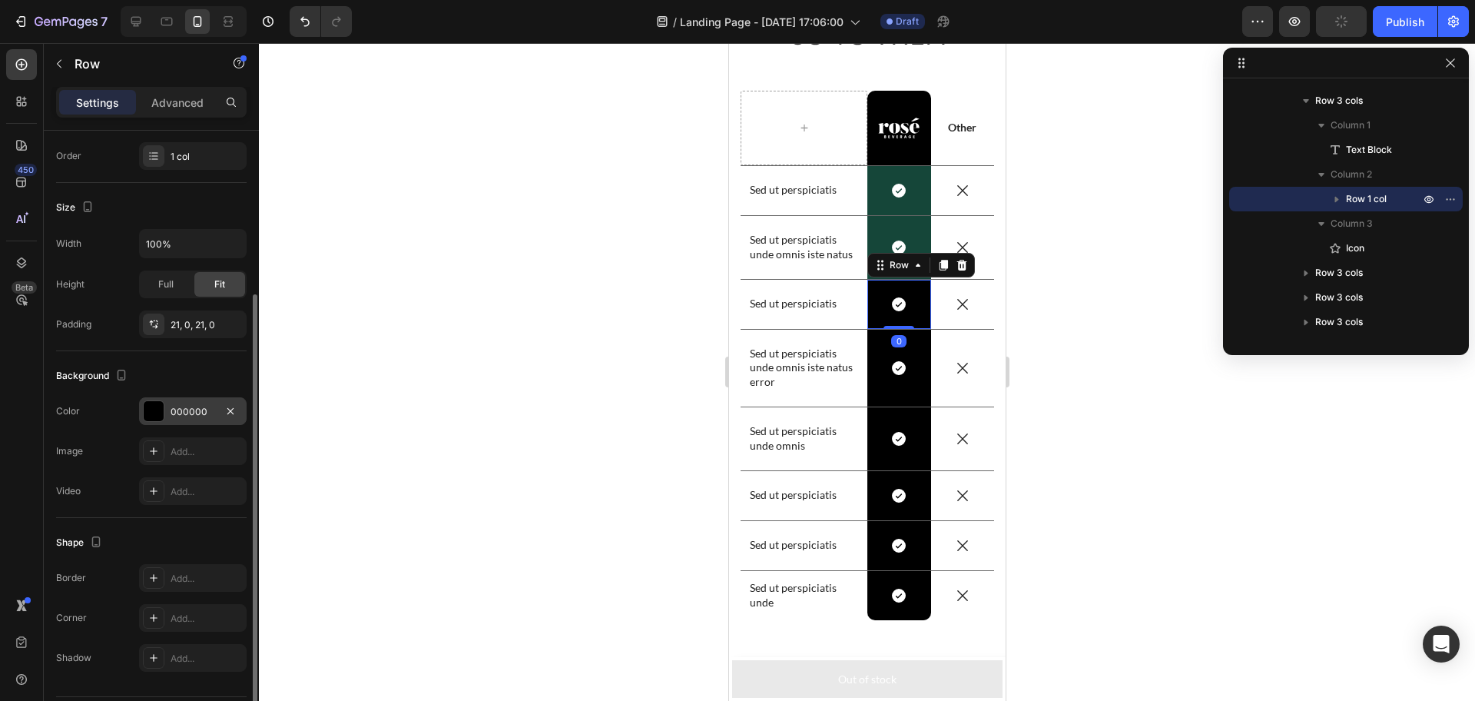
click at [158, 410] on div at bounding box center [154, 411] width 20 height 20
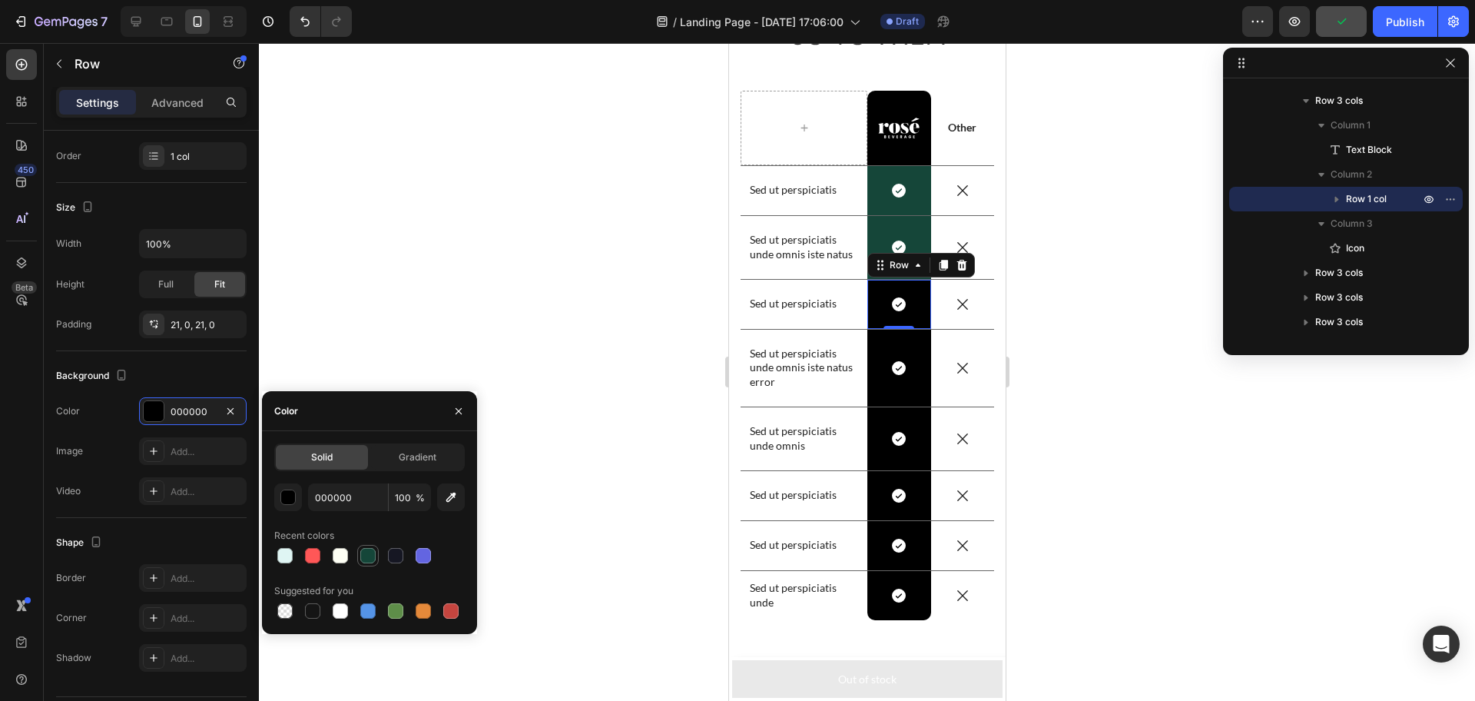
click at [371, 559] on div at bounding box center [367, 555] width 15 height 15
type input "154639"
click at [901, 344] on div "Icon Row" at bounding box center [899, 368] width 64 height 77
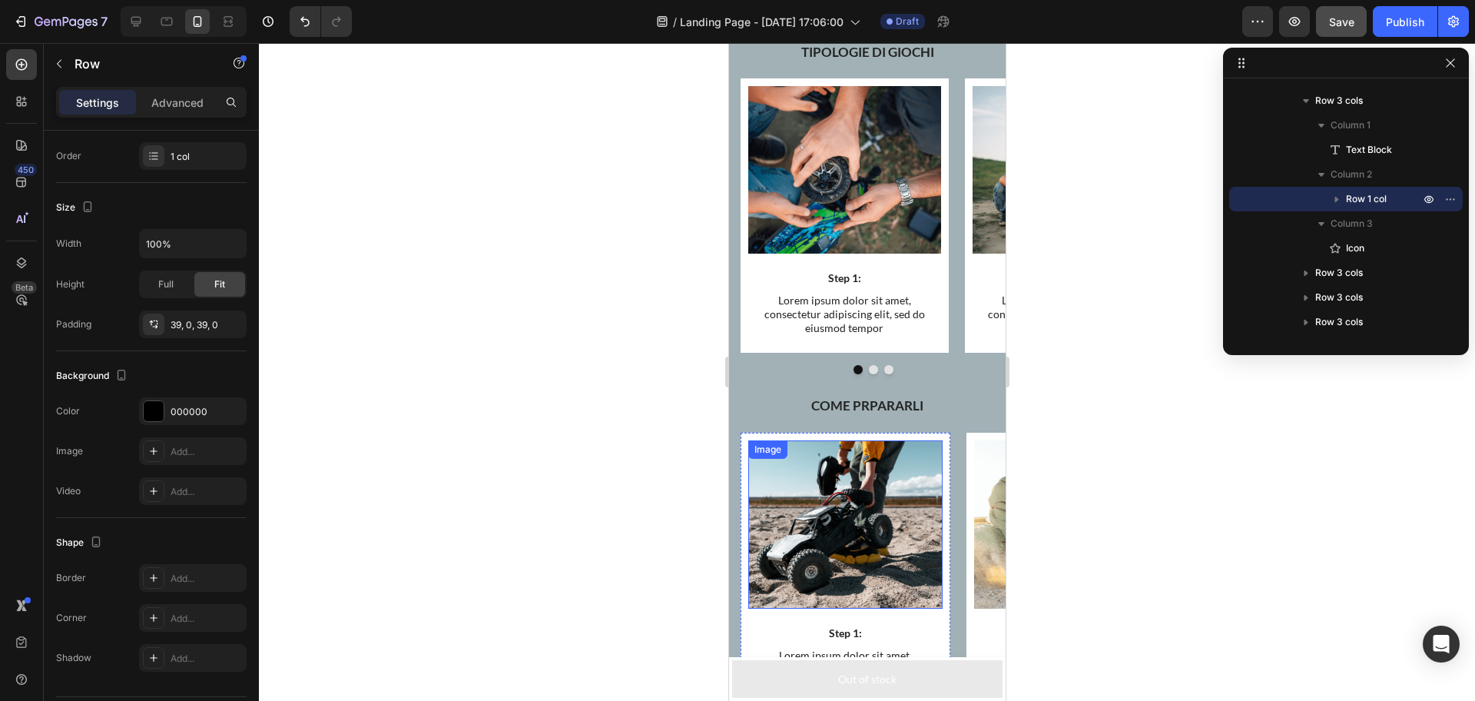
scroll to position [5552, 0]
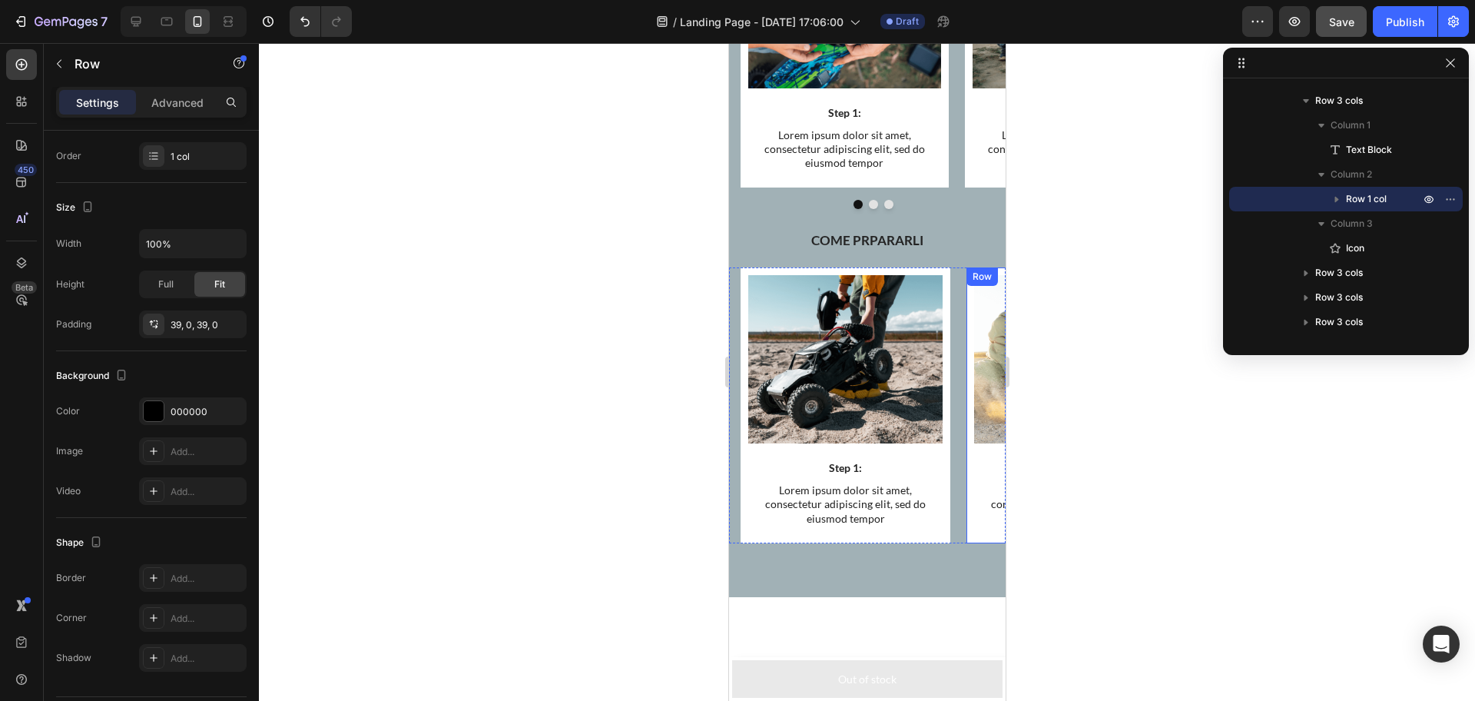
click at [971, 464] on div "Image Step 2: Text Block Lorem ipsum dolor sit amet, consectetur adipiscing eli…" at bounding box center [1071, 405] width 210 height 276
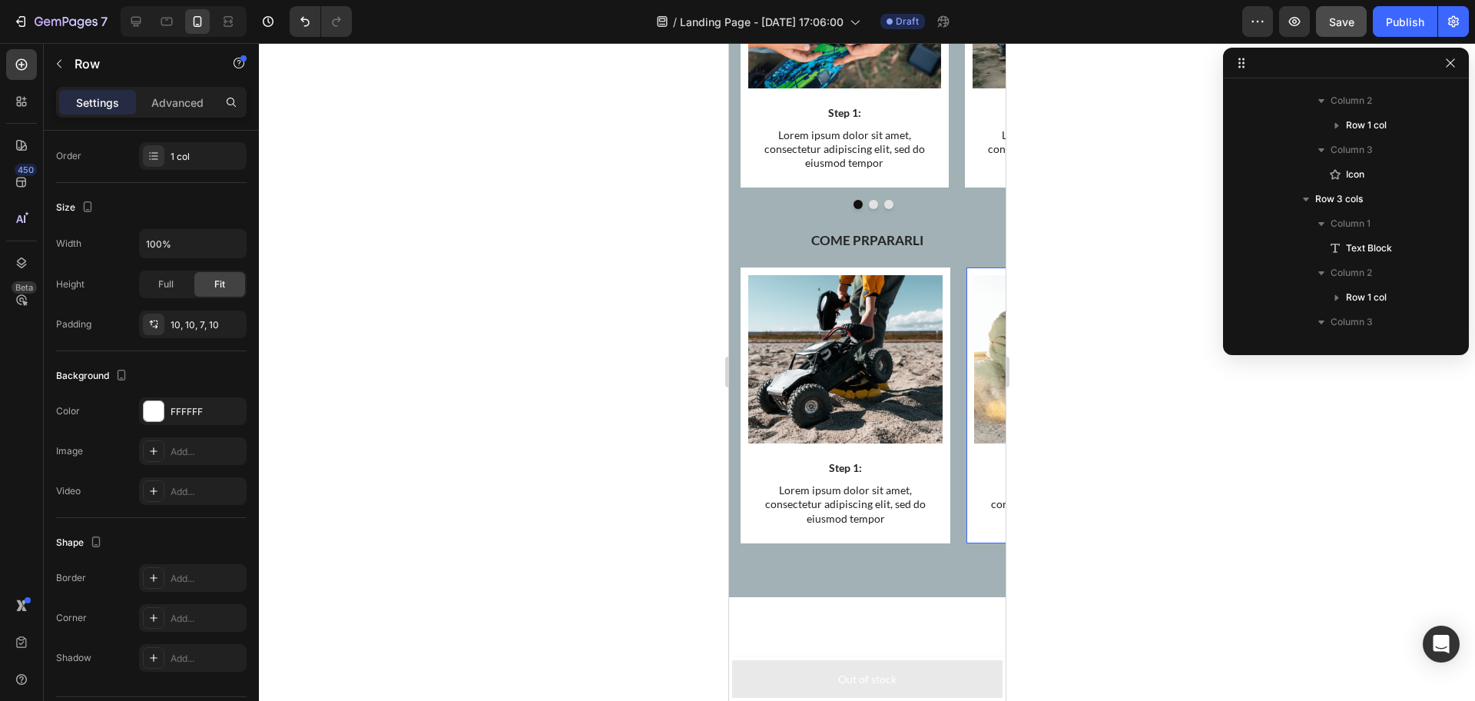
scroll to position [1711, 0]
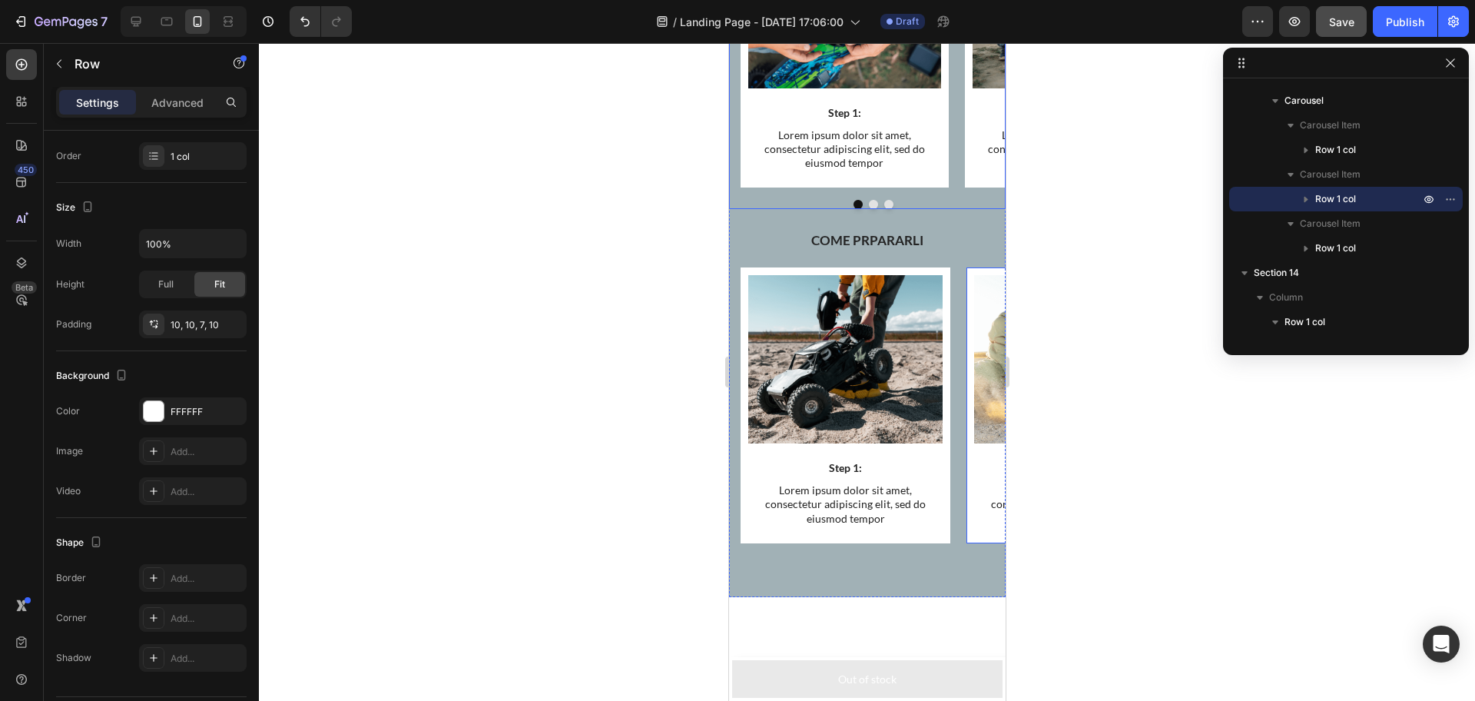
click at [868, 200] on button "Dot" at bounding box center [872, 204] width 9 height 9
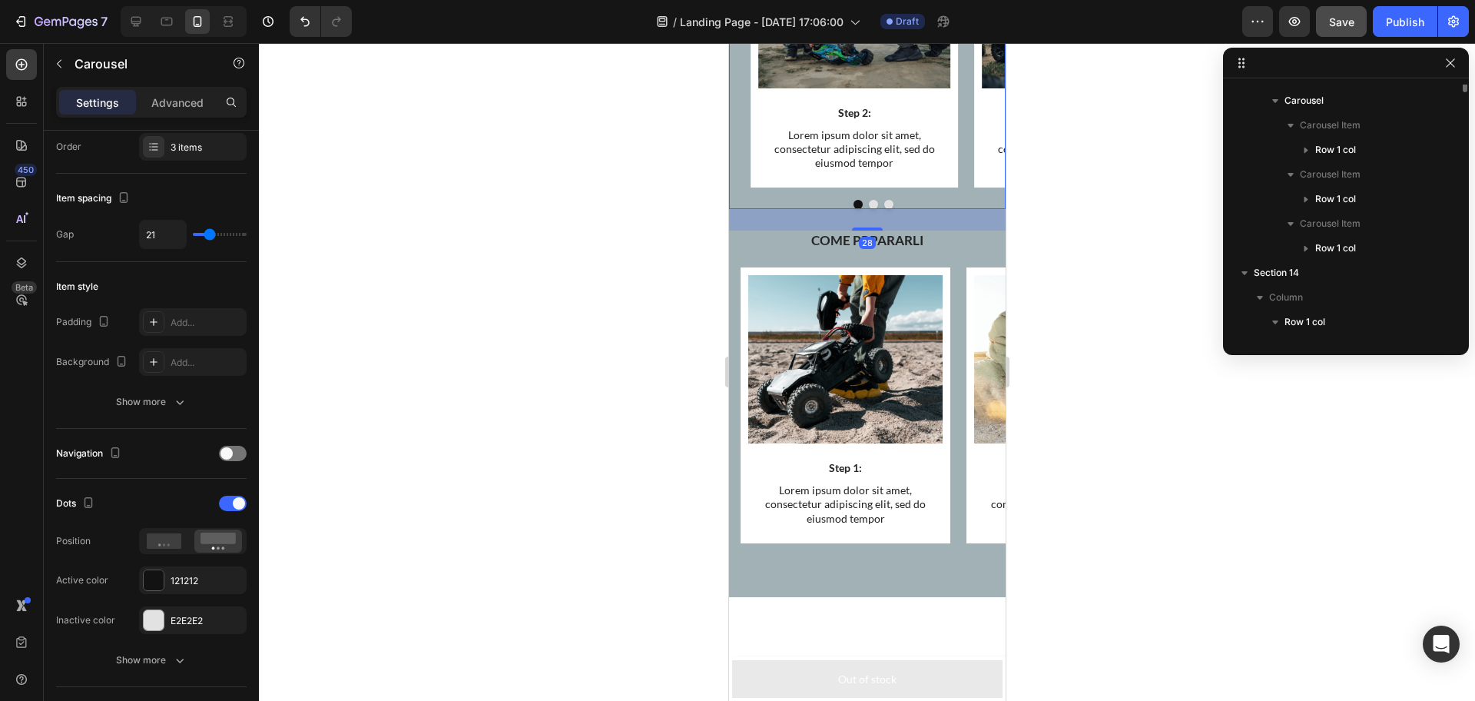
scroll to position [0, 0]
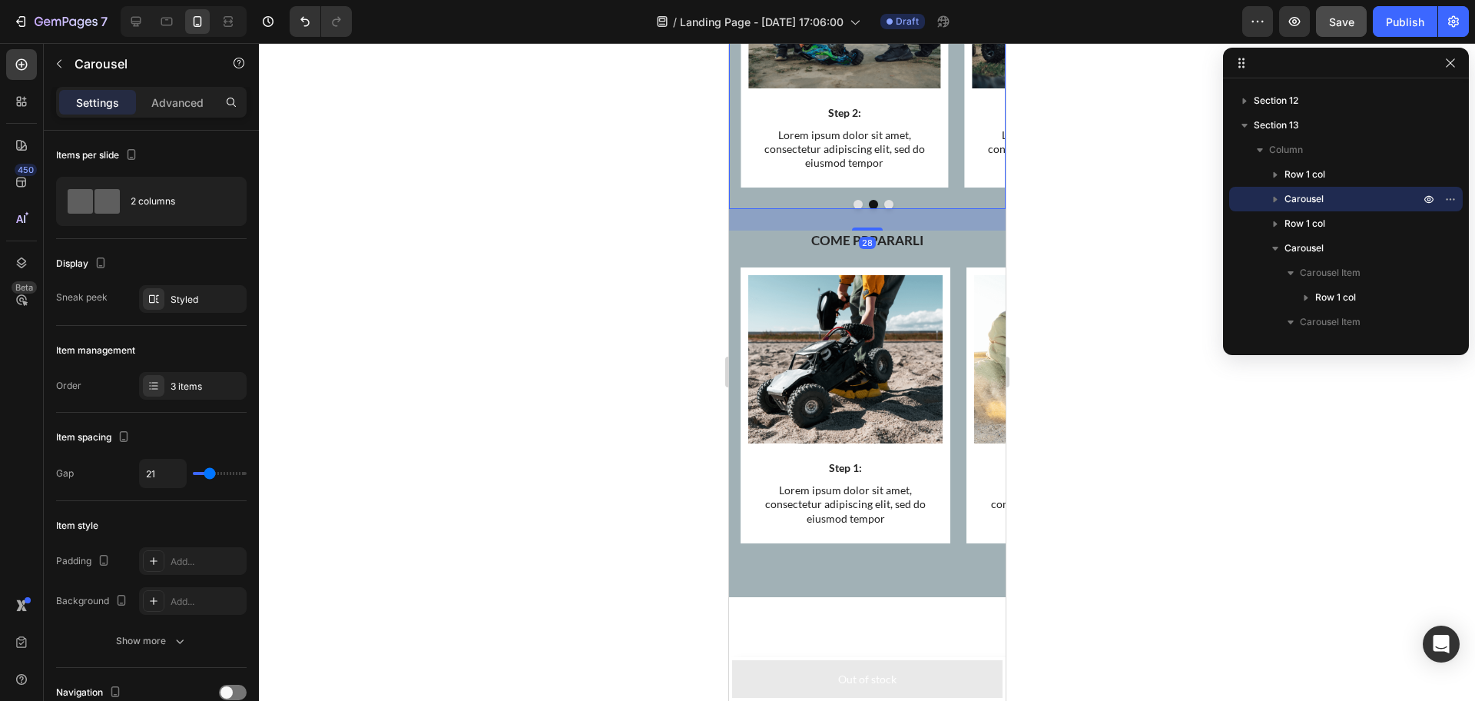
click at [884, 200] on button "Dot" at bounding box center [888, 204] width 9 height 9
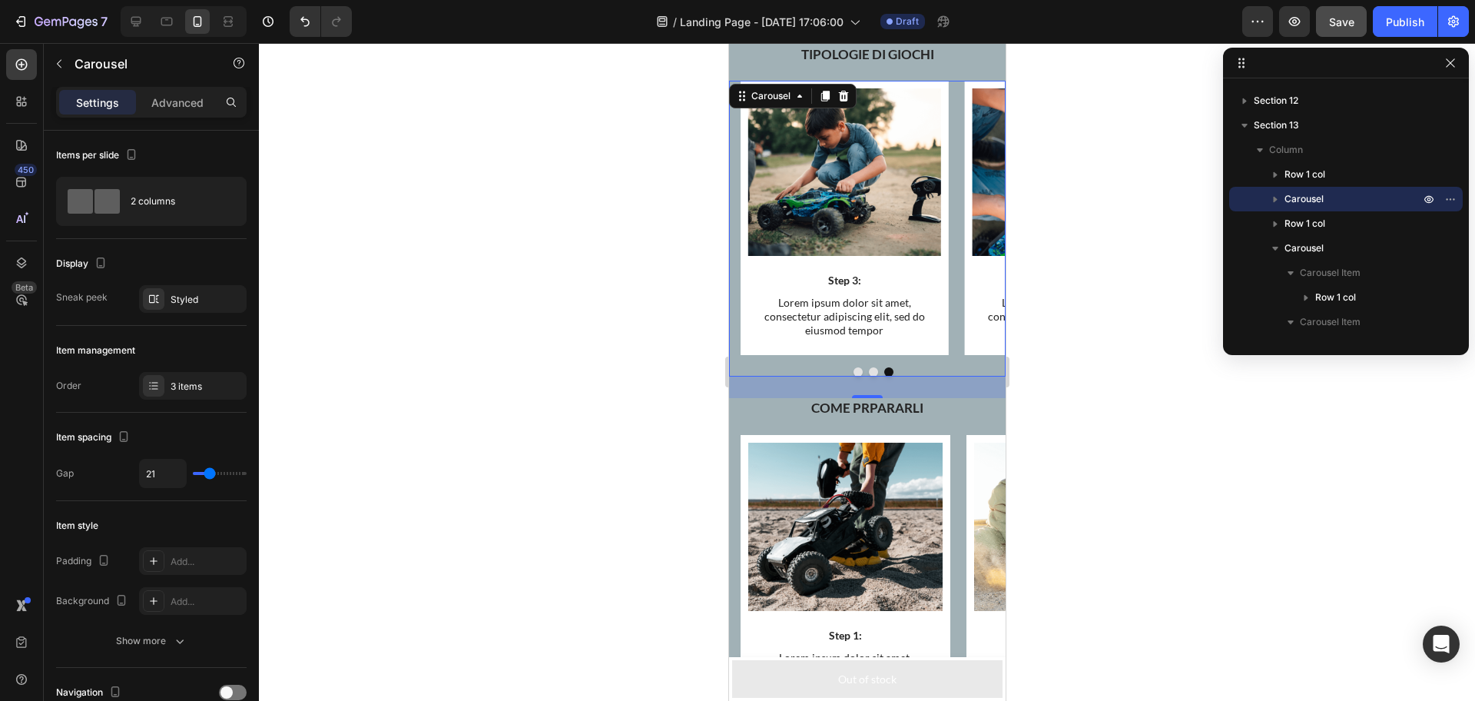
scroll to position [5515, 0]
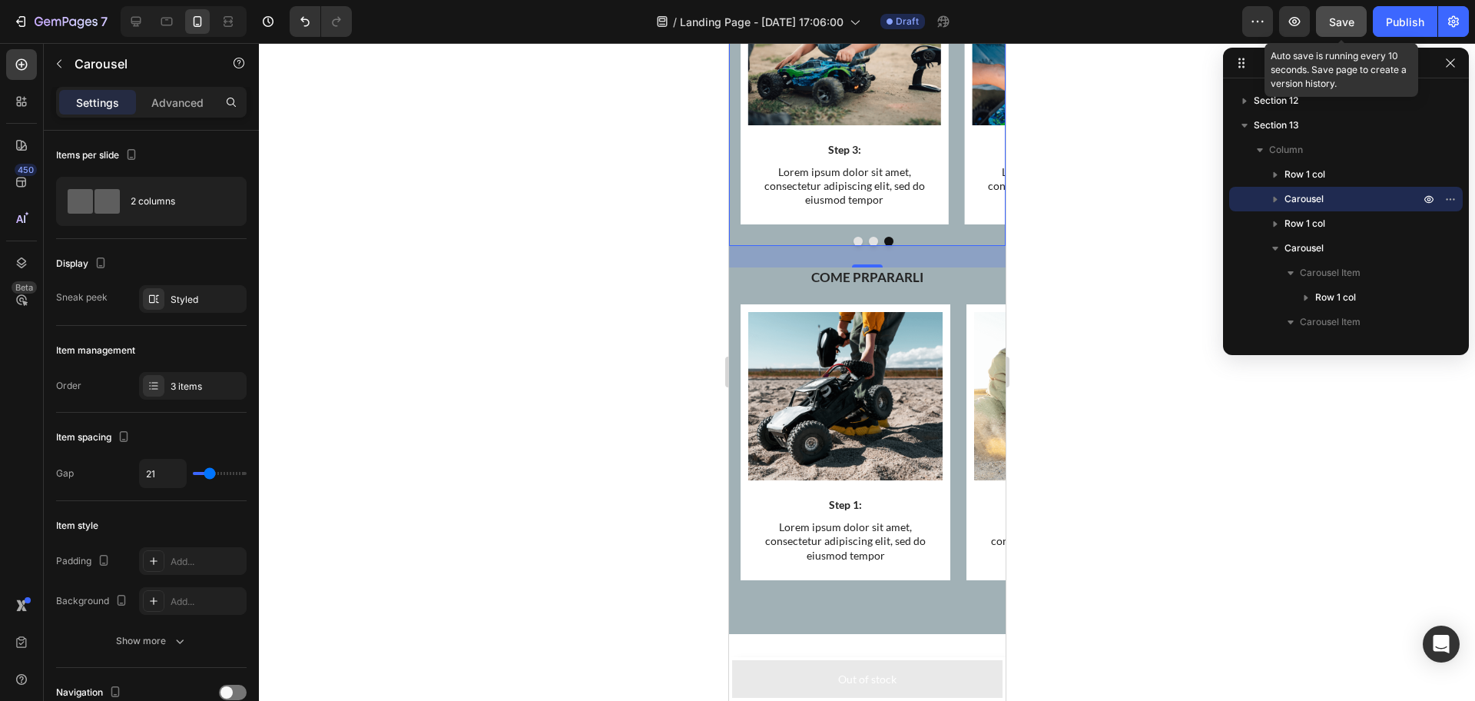
click at [1339, 9] on button "Save" at bounding box center [1341, 21] width 51 height 31
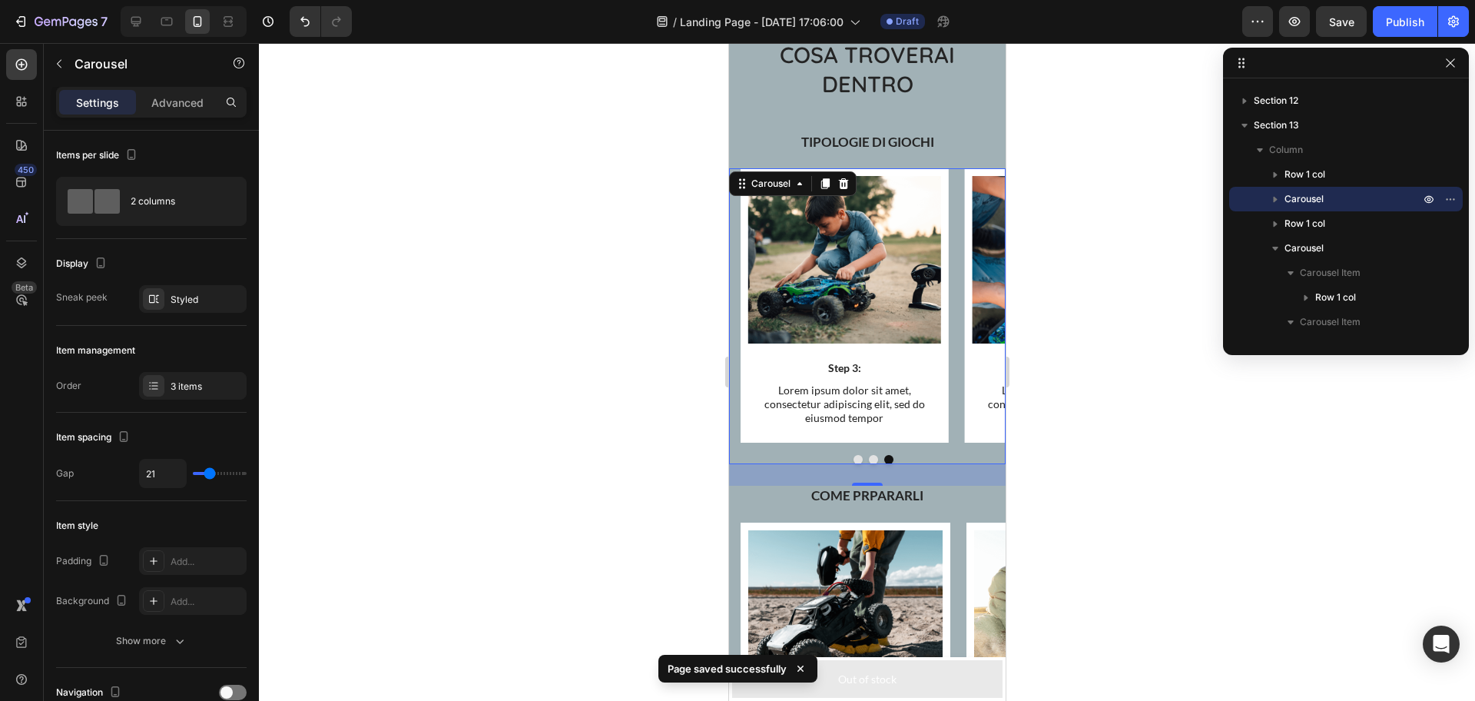
scroll to position [4707, 0]
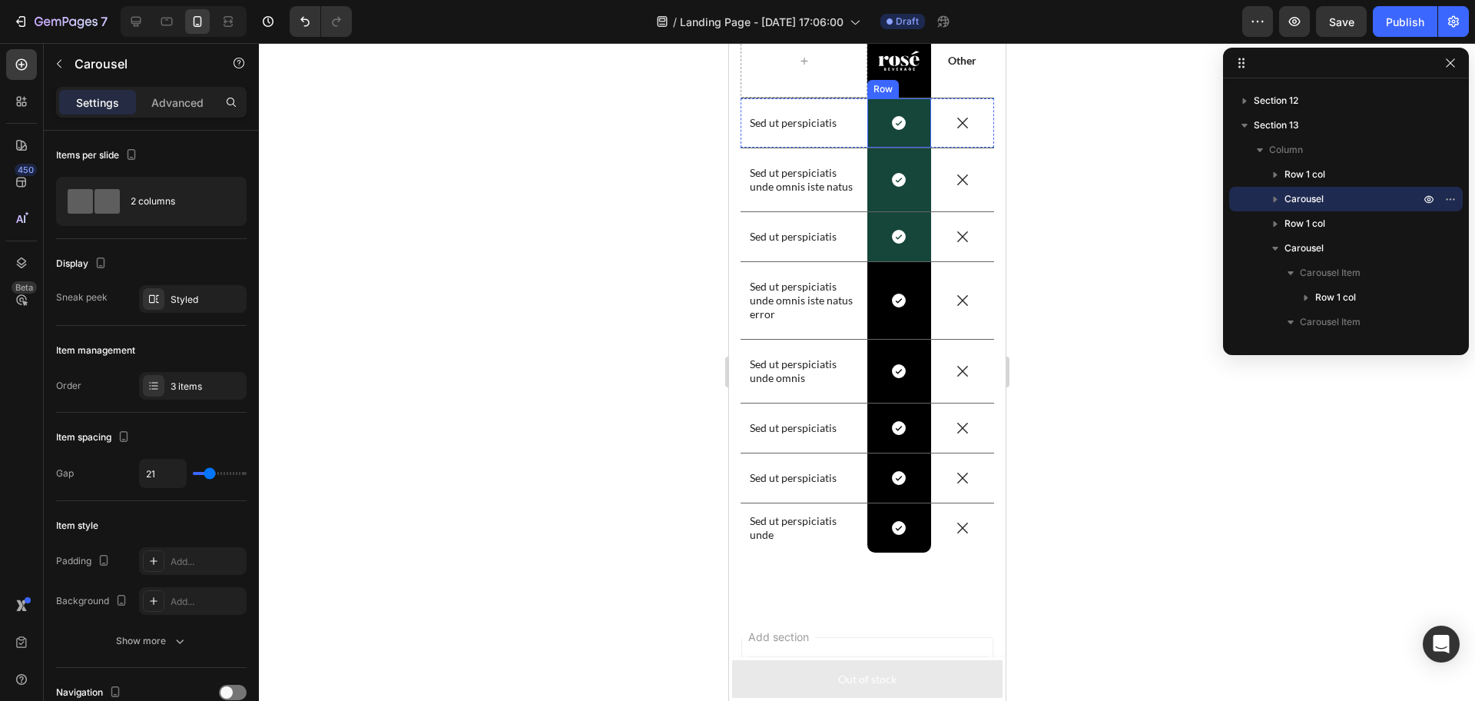
scroll to position [6190, 0]
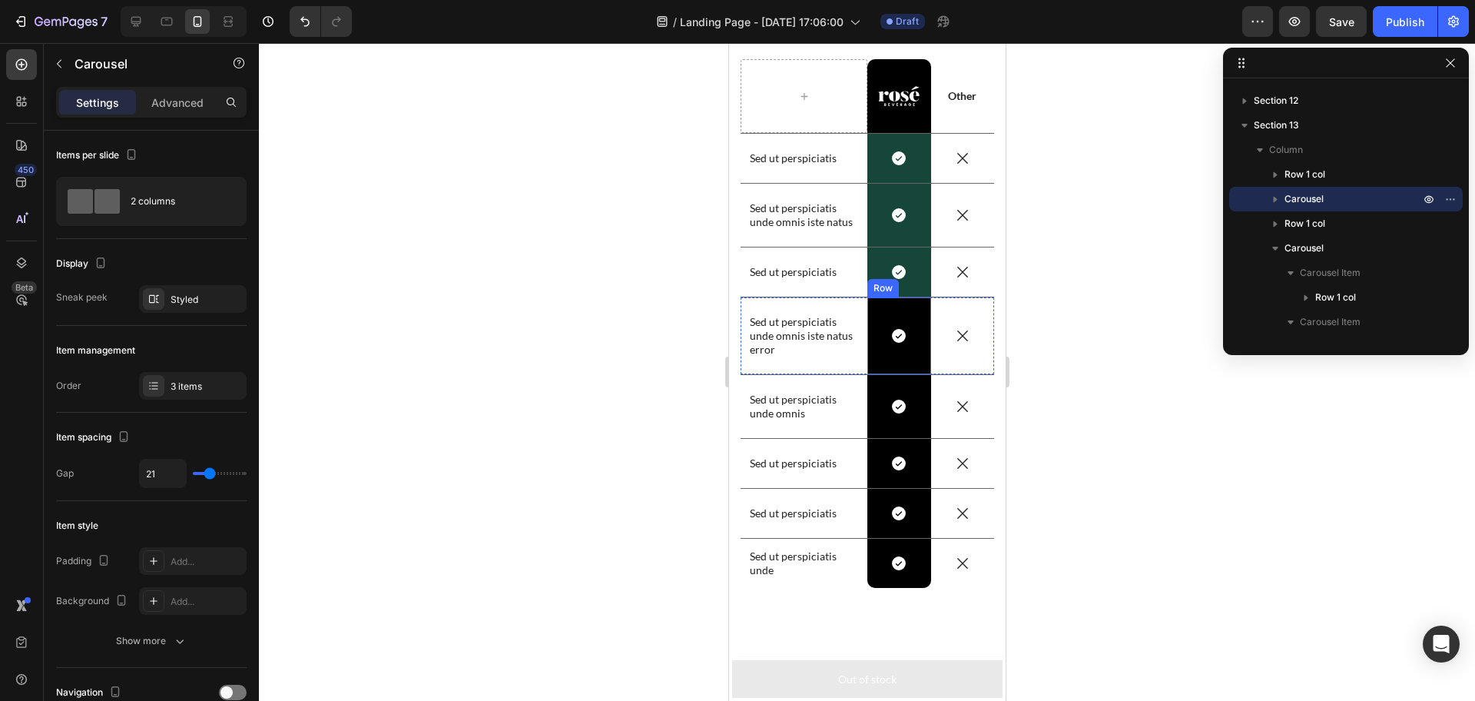
click at [894, 307] on div "Icon Row" at bounding box center [899, 335] width 64 height 77
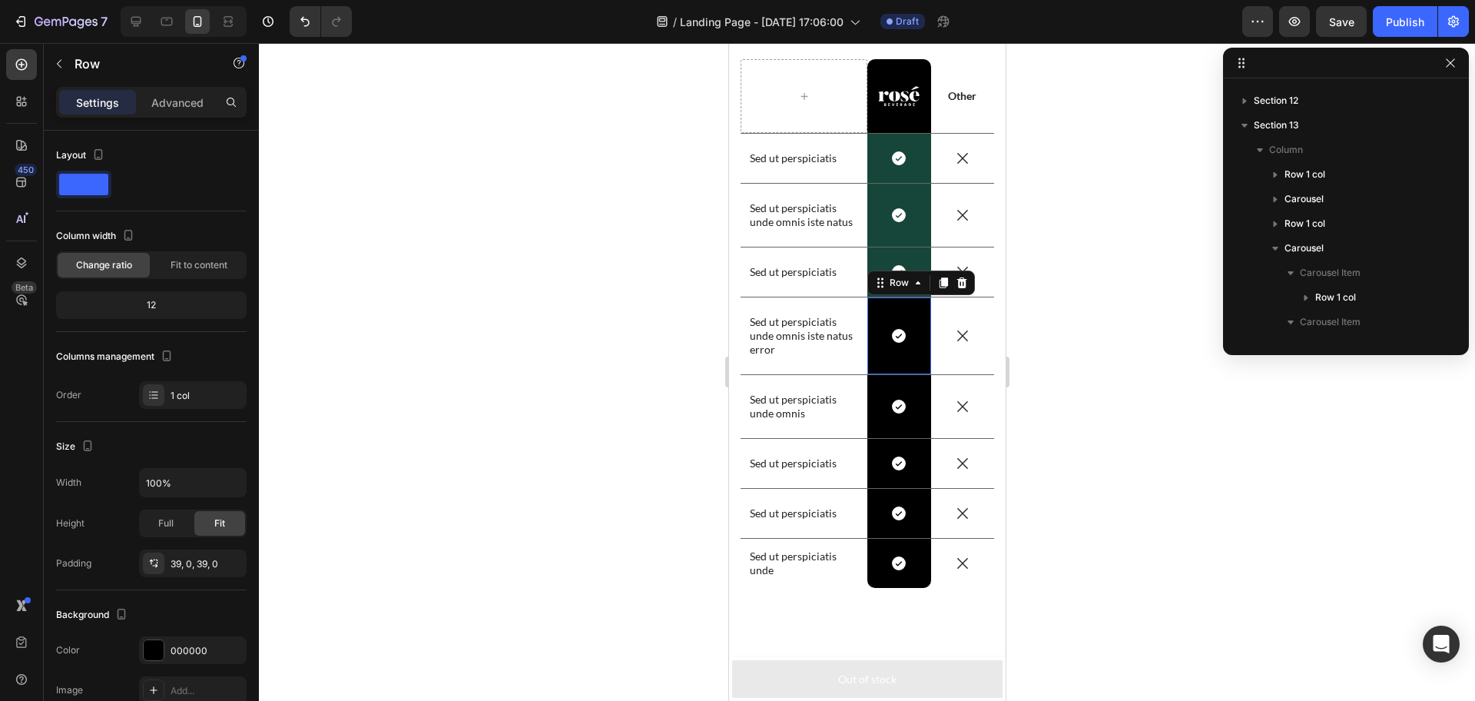
scroll to position [2885, 0]
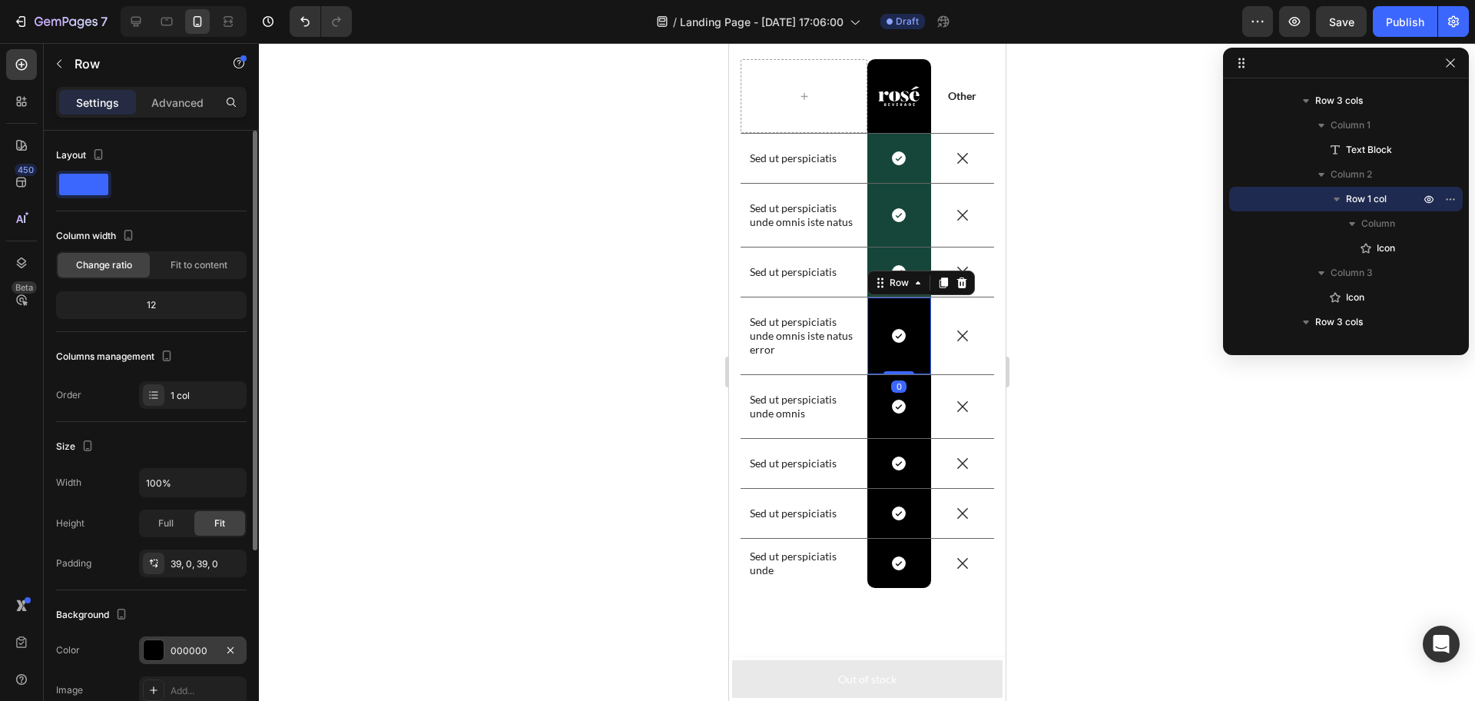
click at [153, 645] on div at bounding box center [154, 650] width 20 height 20
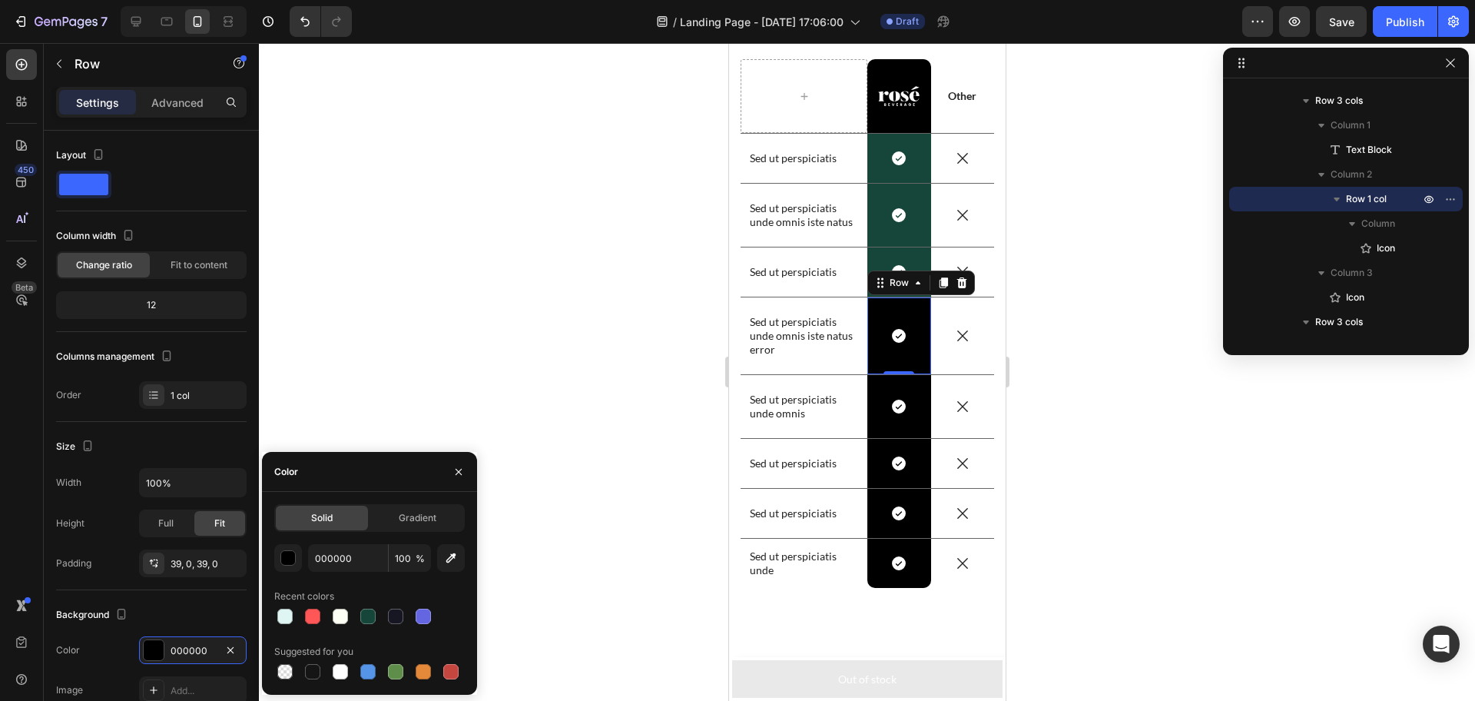
click at [365, 618] on div at bounding box center [367, 616] width 15 height 15
type input "154639"
click at [910, 386] on div "Icon Row" at bounding box center [899, 406] width 64 height 63
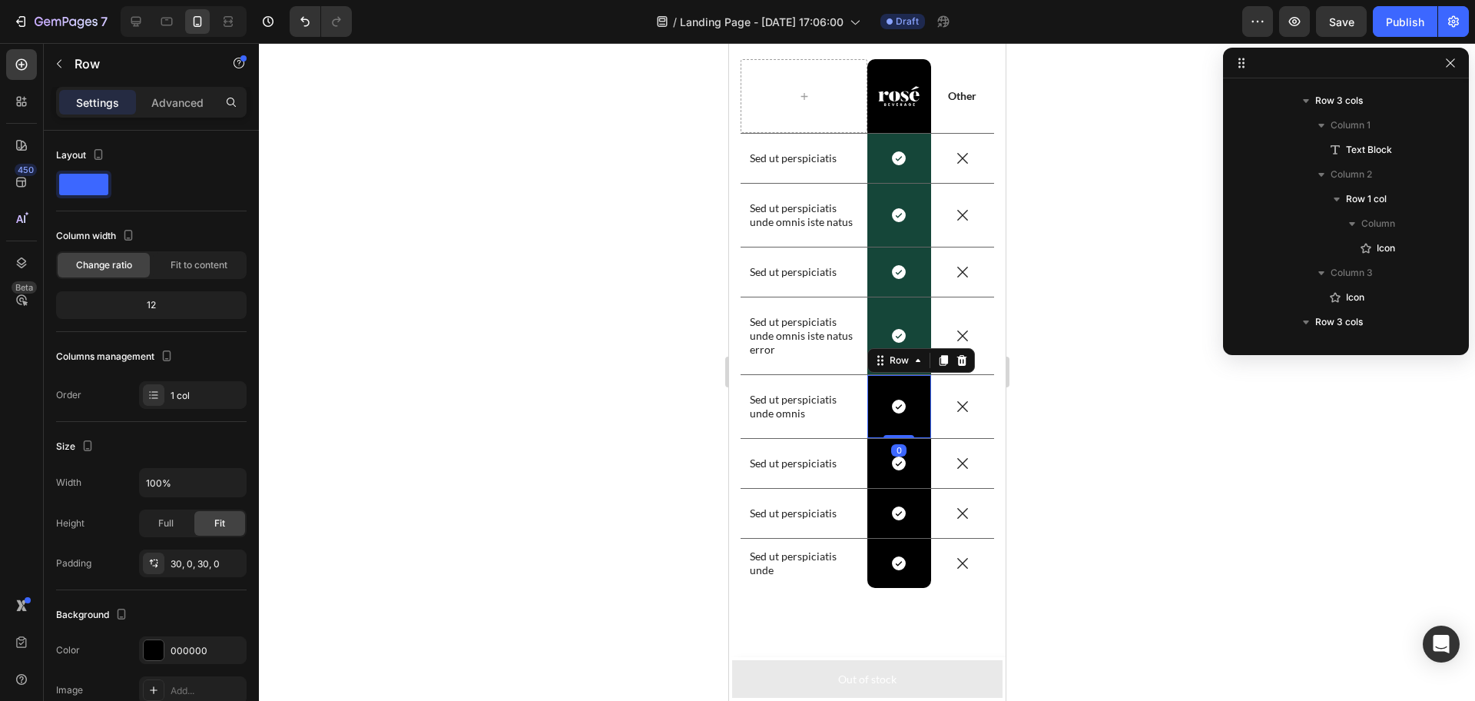
scroll to position [3107, 0]
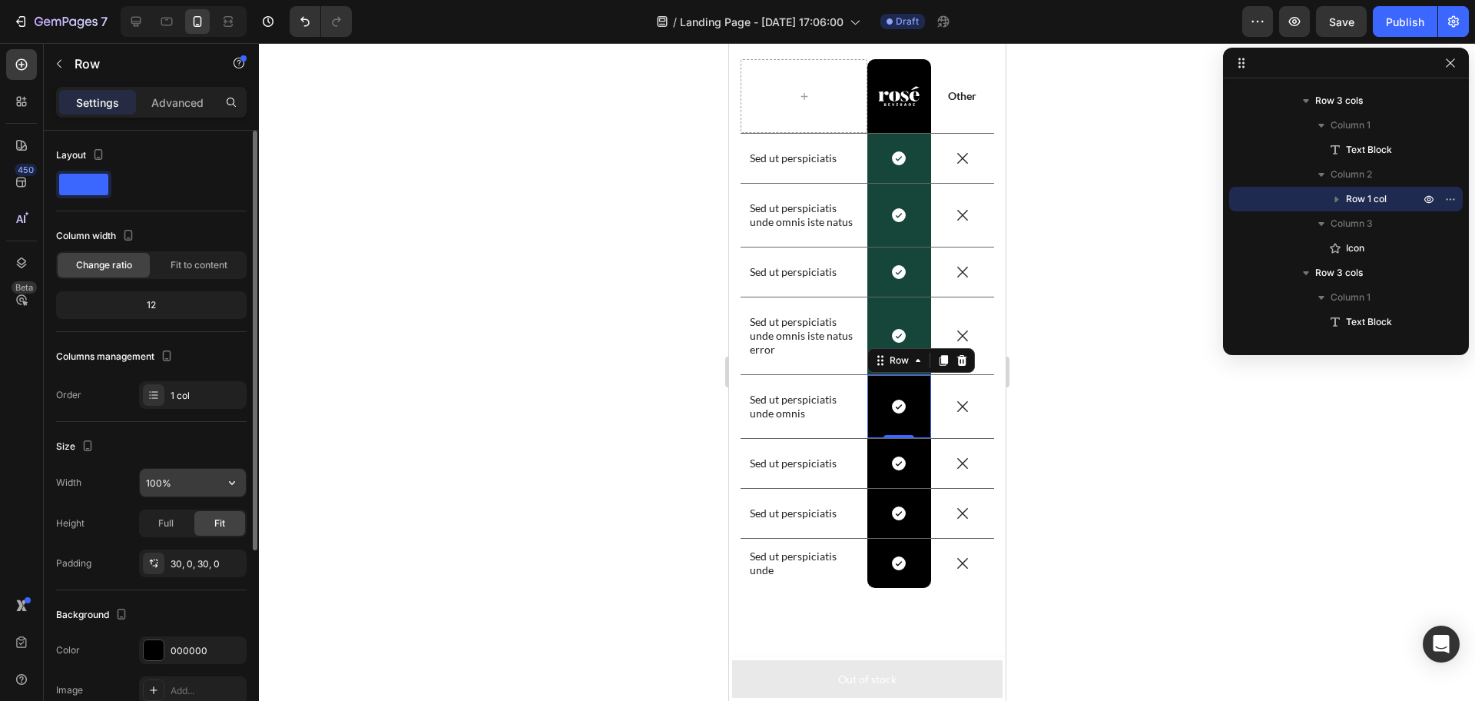
click at [208, 484] on input "100%" at bounding box center [193, 483] width 106 height 28
click at [148, 648] on div at bounding box center [154, 650] width 20 height 20
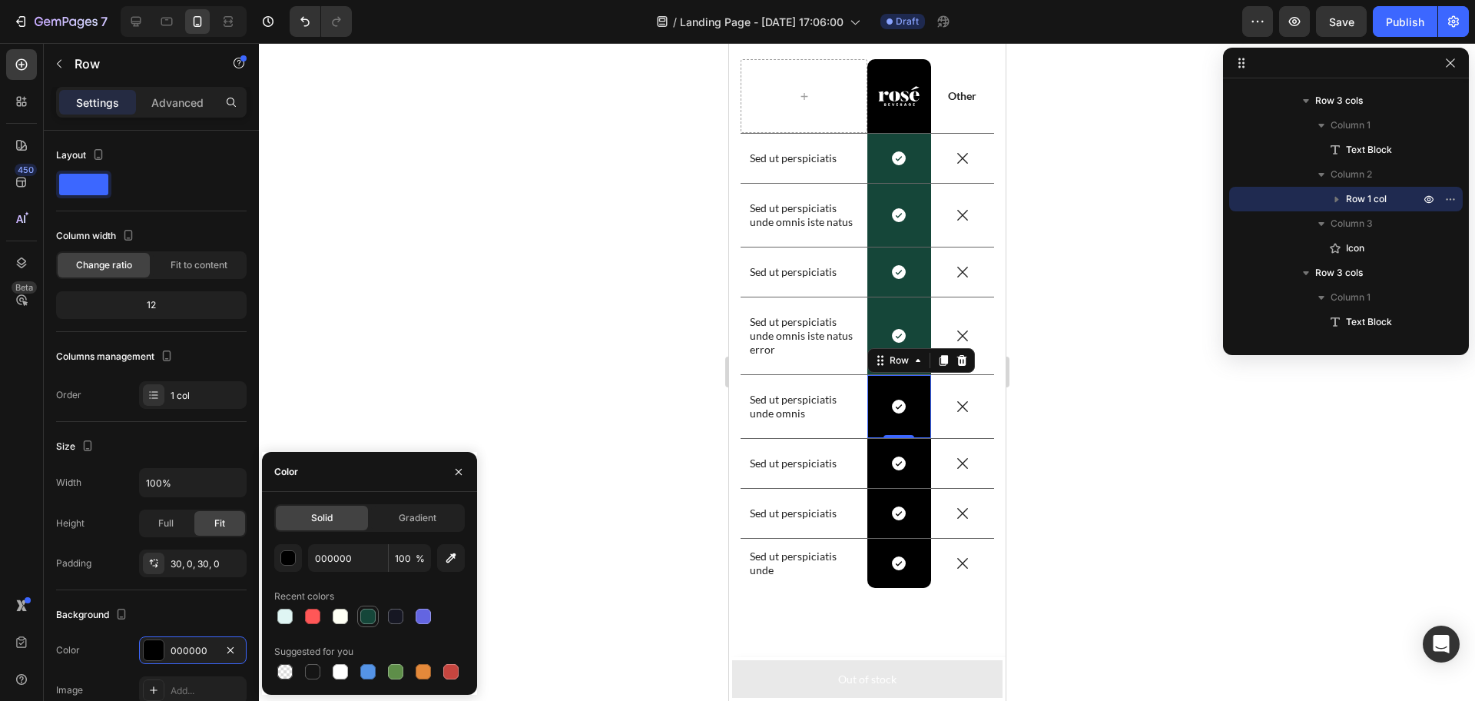
click at [370, 624] on div at bounding box center [368, 616] width 18 height 18
type input "154639"
click at [907, 450] on div "Icon Row" at bounding box center [899, 463] width 64 height 49
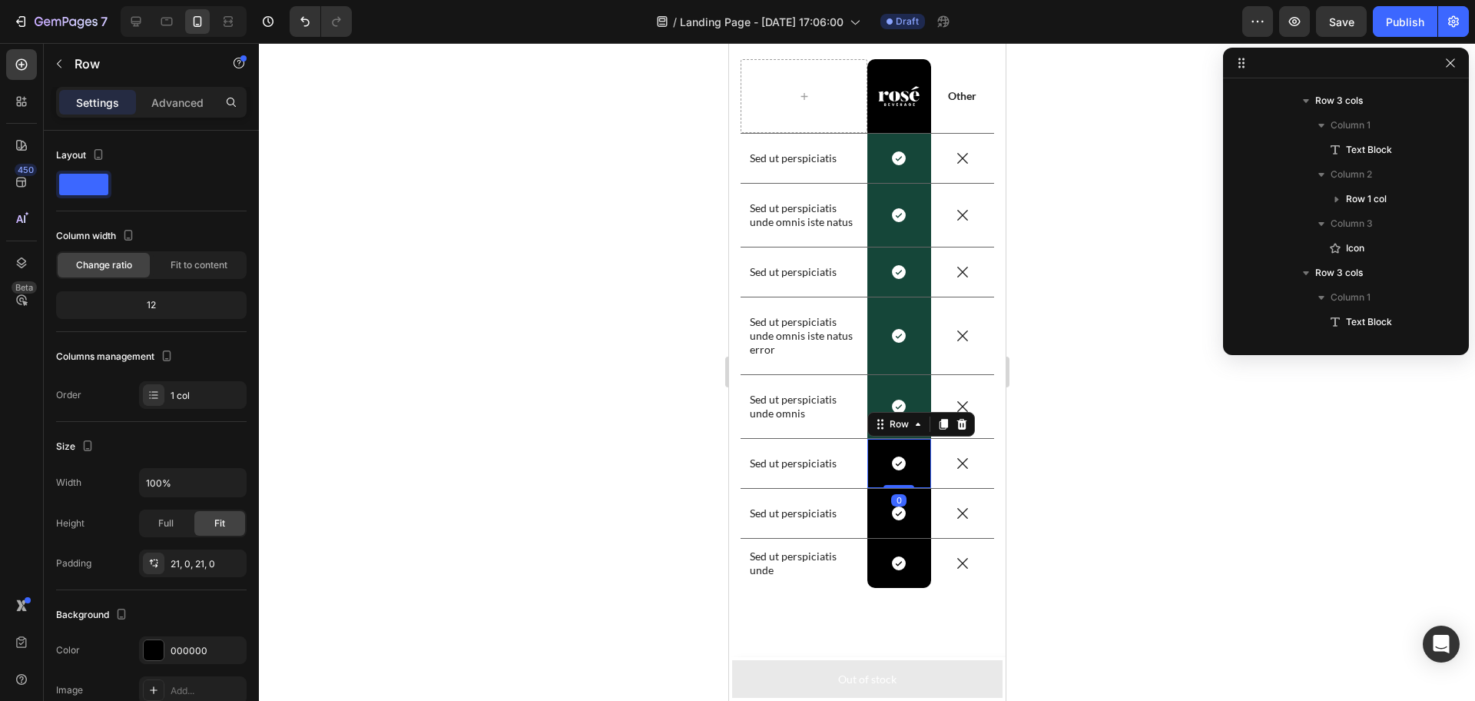
scroll to position [3279, 0]
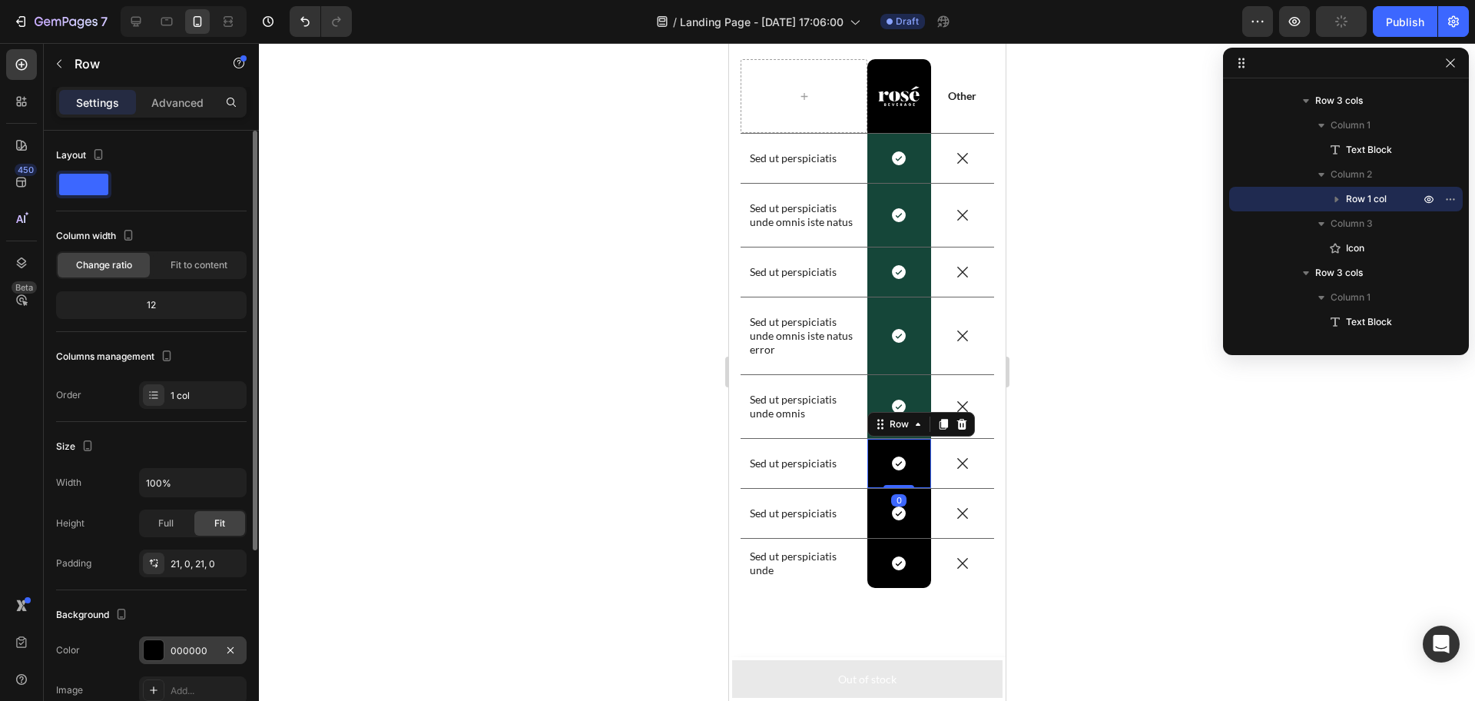
click at [160, 656] on div at bounding box center [154, 650] width 20 height 20
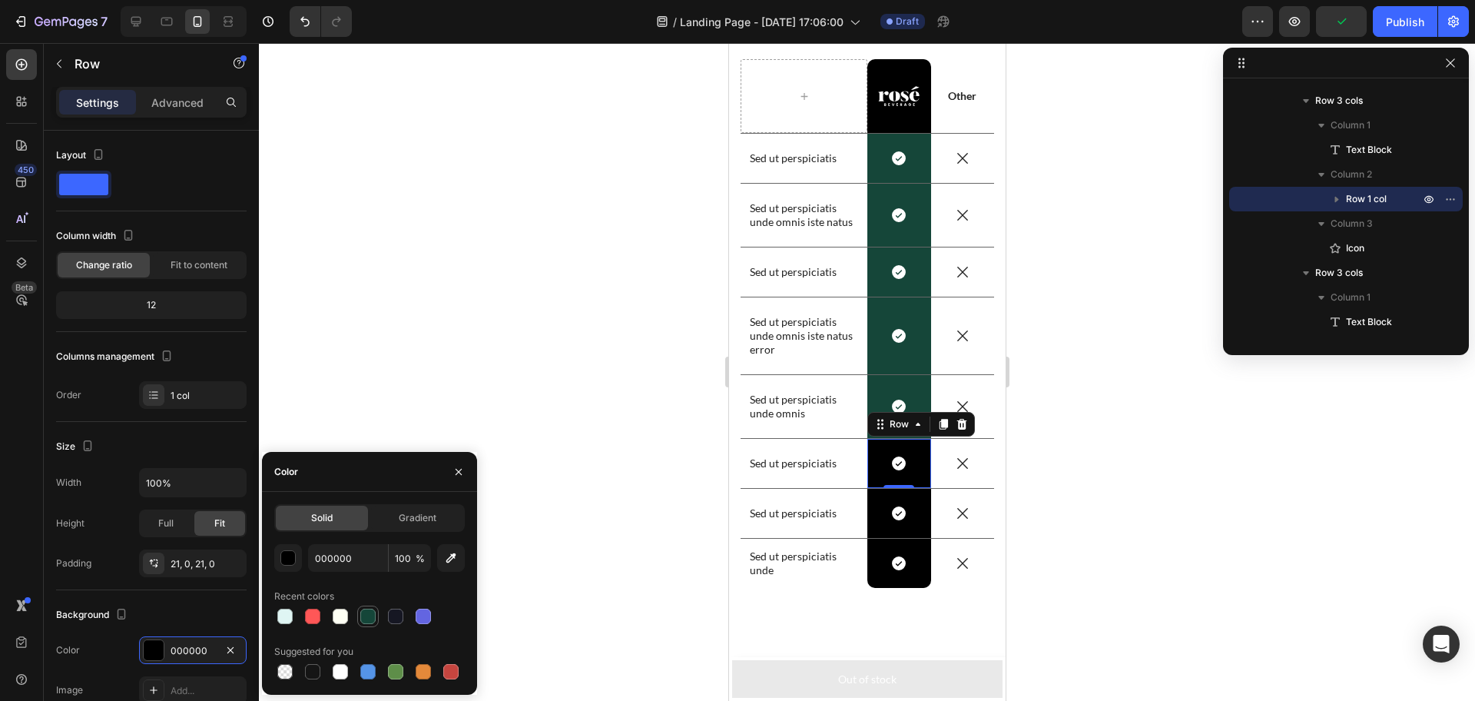
click at [367, 621] on div at bounding box center [367, 616] width 15 height 15
type input "154639"
click at [897, 499] on div "Icon Row" at bounding box center [899, 513] width 64 height 49
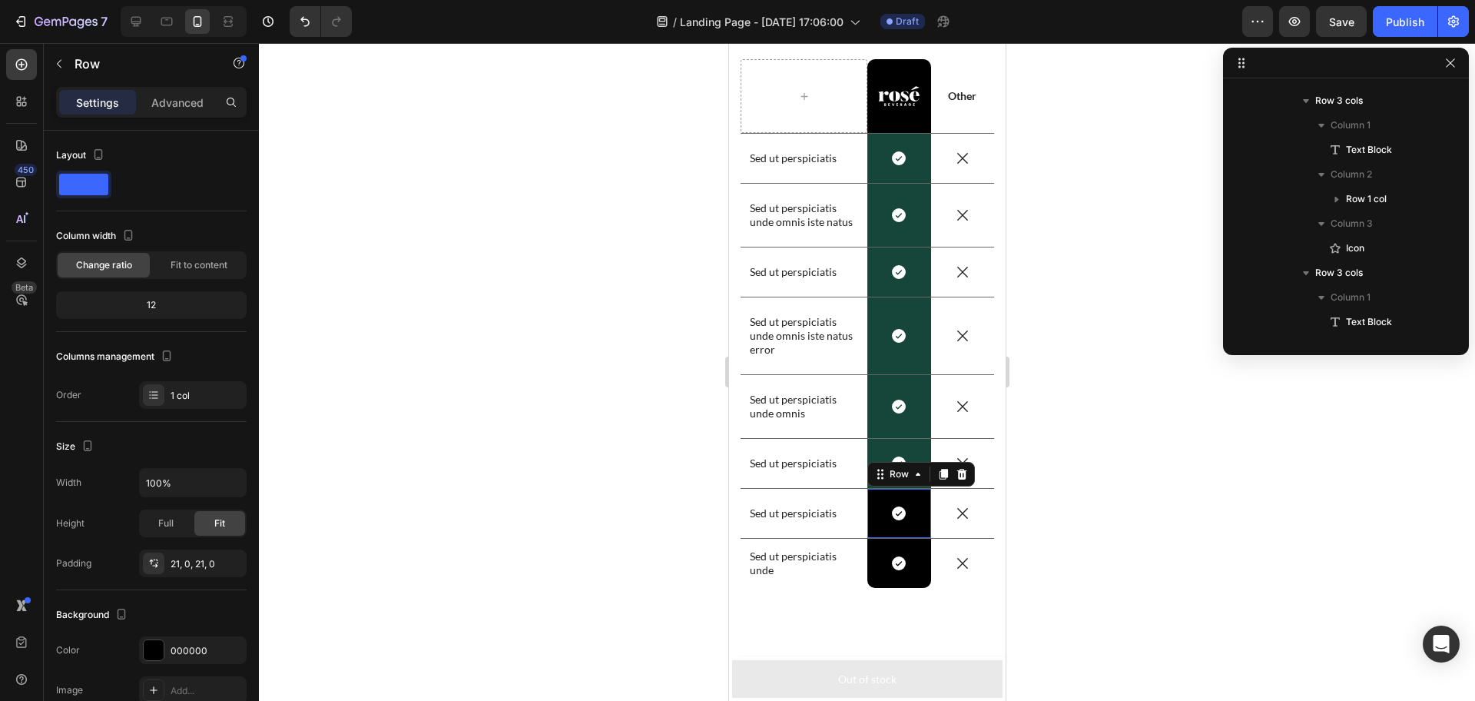
scroll to position [3451, 0]
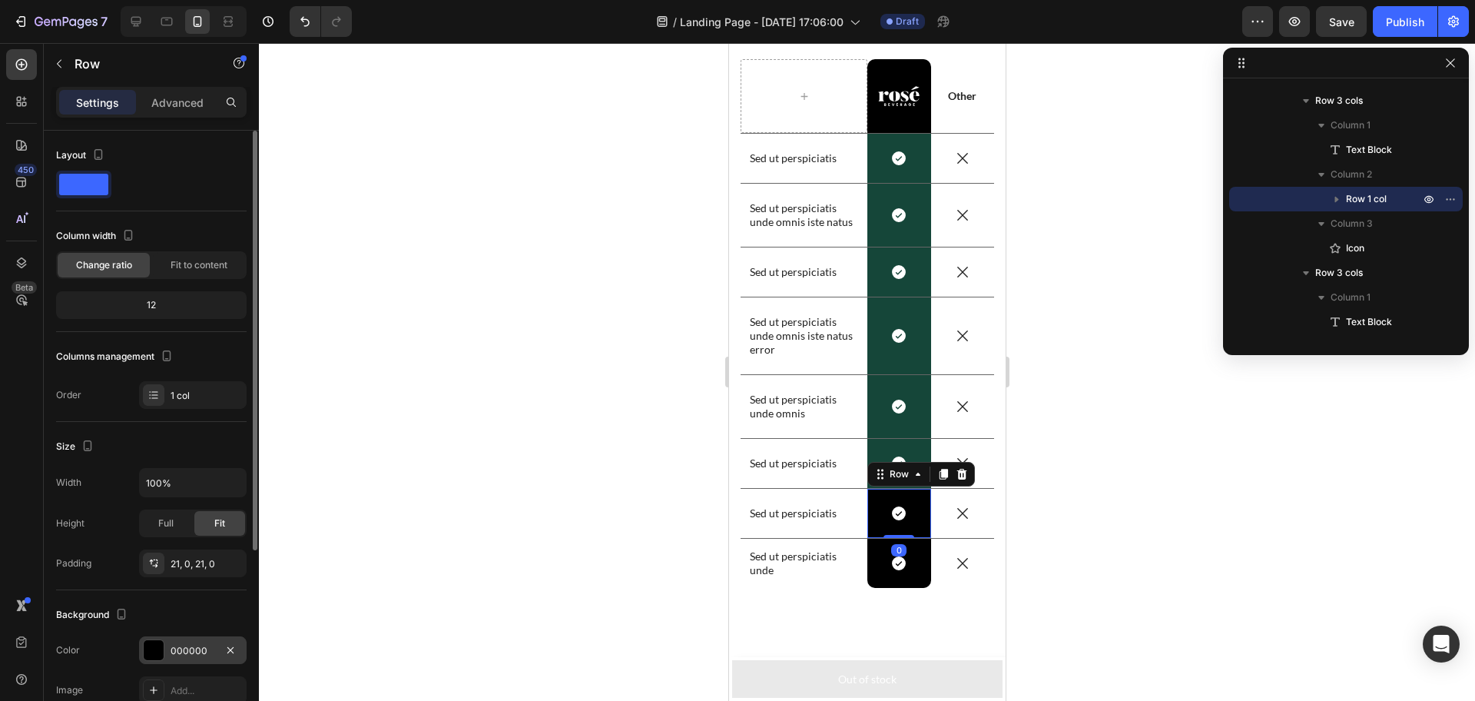
click at [150, 651] on div at bounding box center [154, 650] width 20 height 20
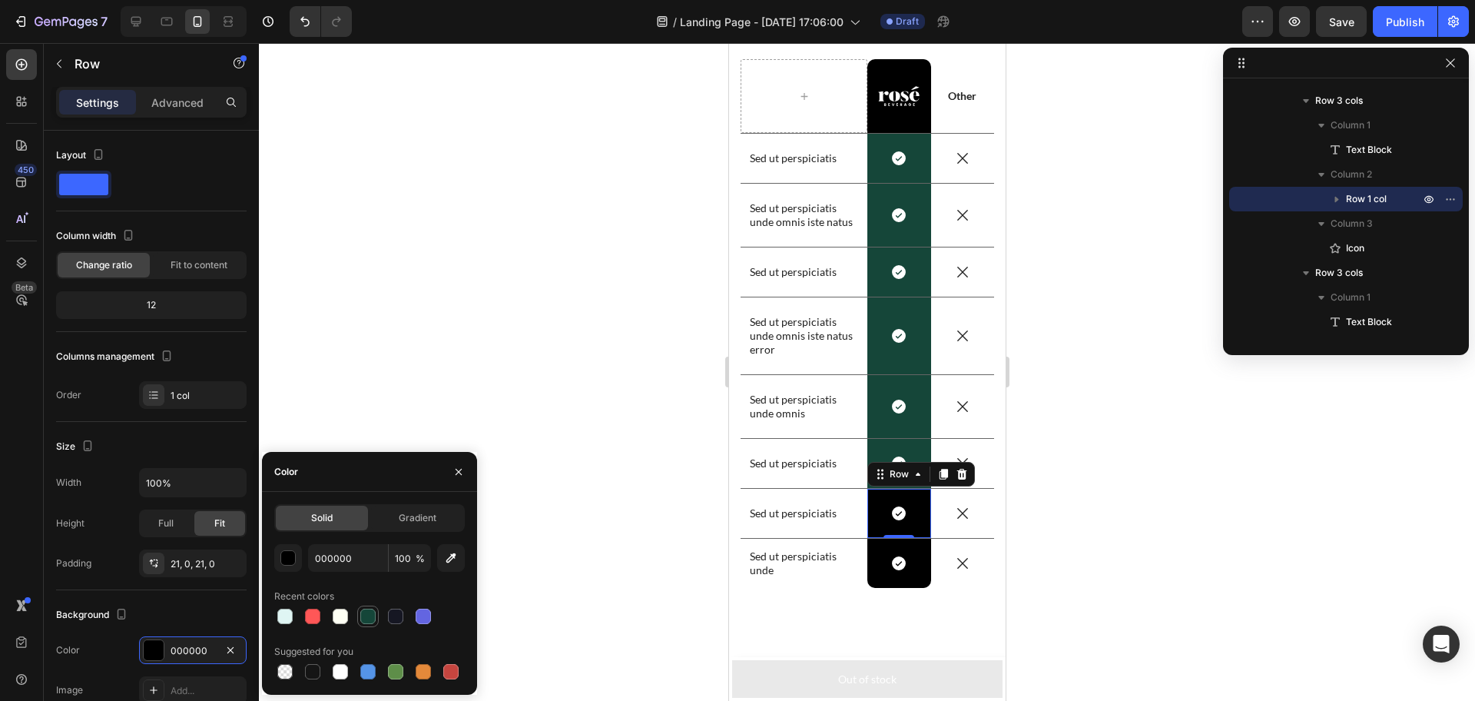
click at [364, 614] on div at bounding box center [367, 616] width 15 height 15
type input "154639"
click at [904, 549] on div "Icon Row" at bounding box center [899, 563] width 64 height 49
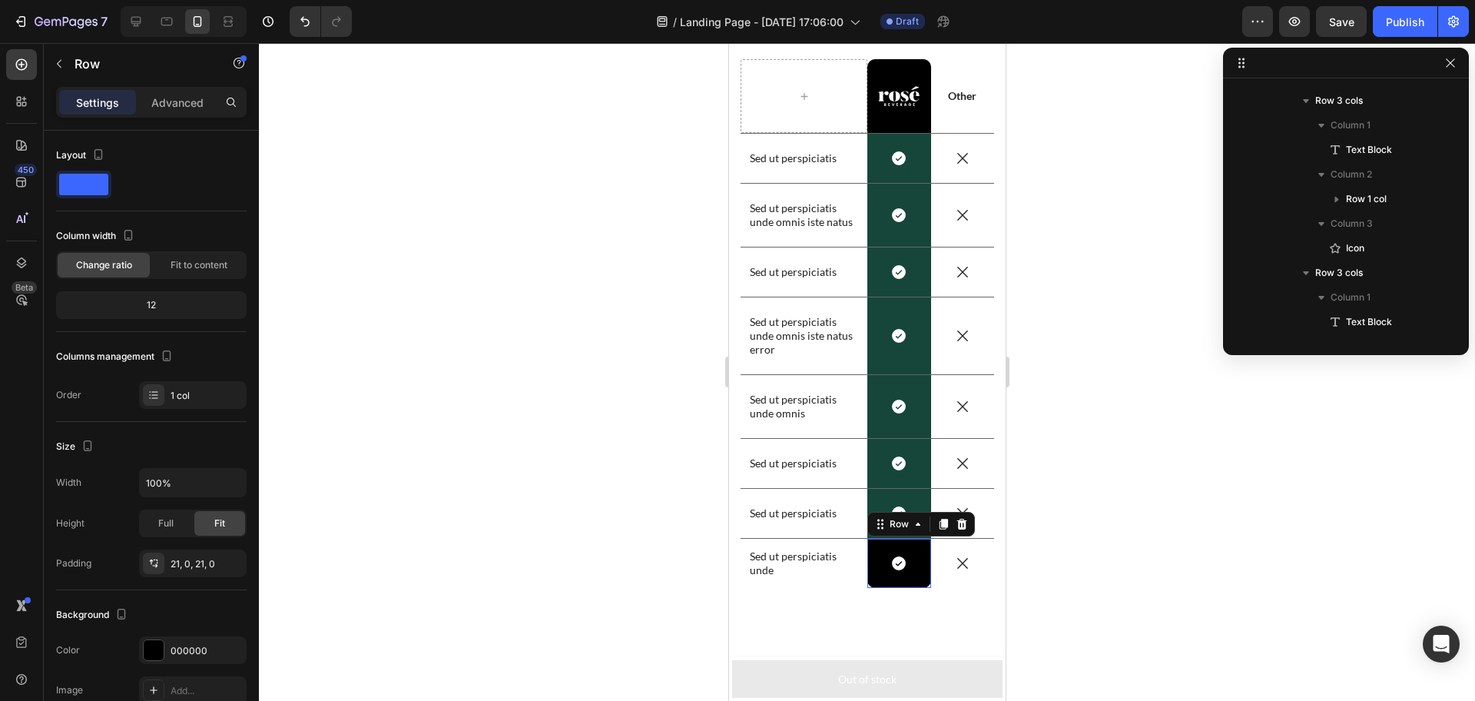
scroll to position [3545, 0]
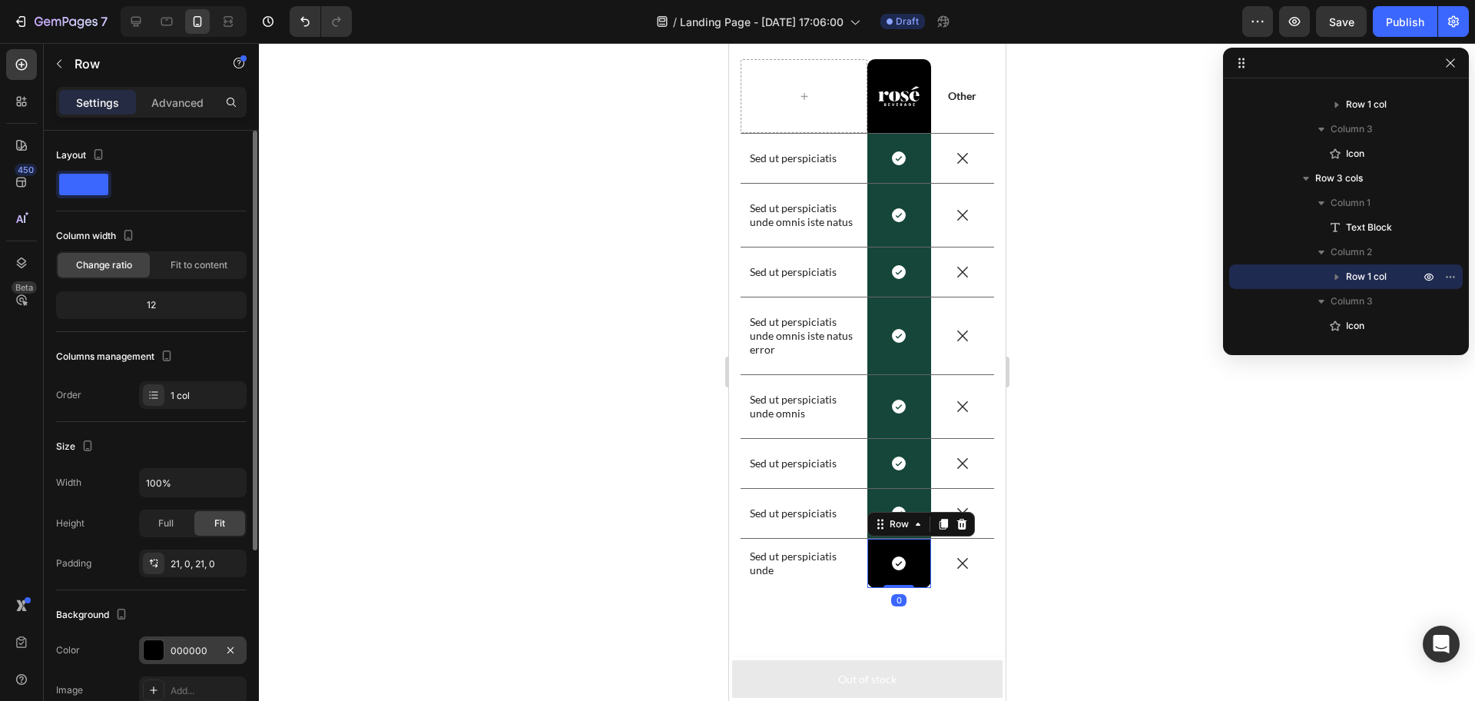
click at [164, 644] on div at bounding box center [154, 650] width 22 height 22
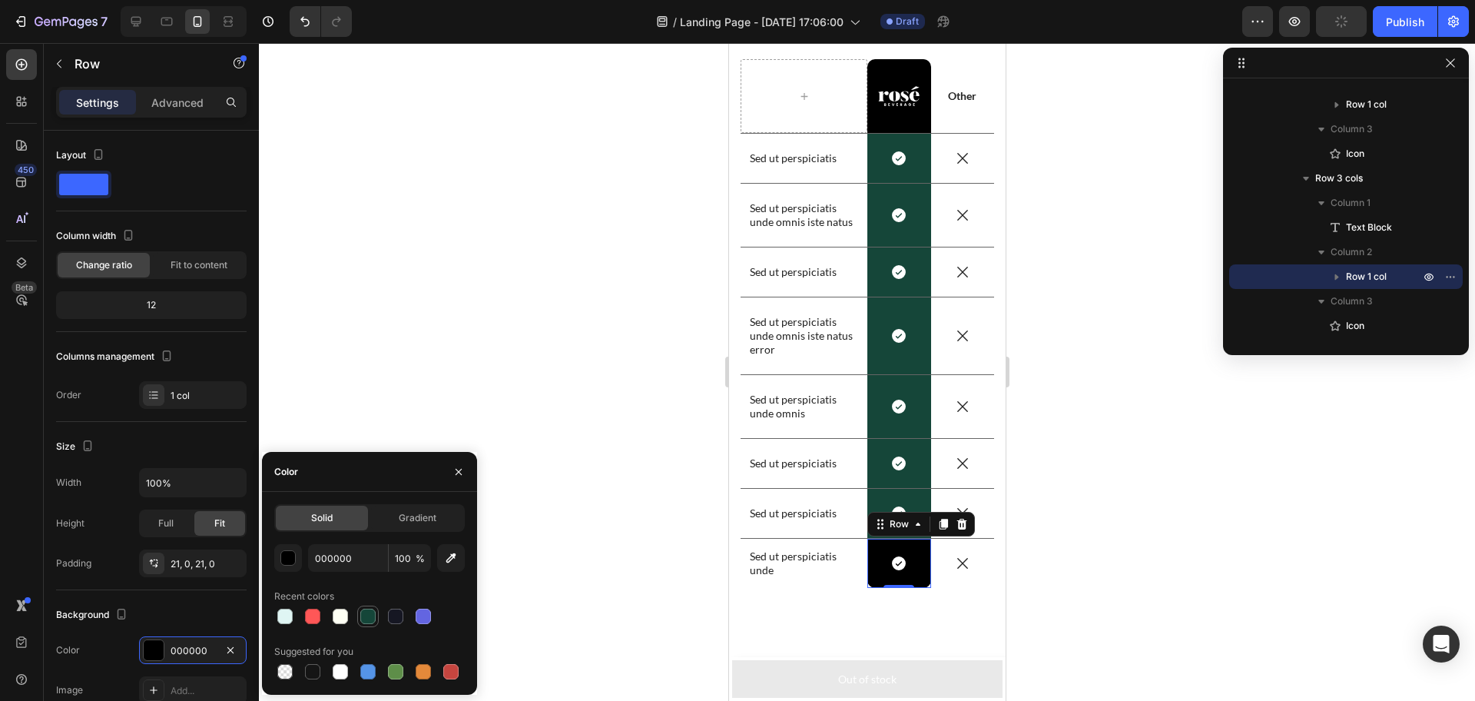
drag, startPoint x: 368, startPoint y: 619, endPoint x: 78, endPoint y: 17, distance: 668.8
click at [368, 619] on div at bounding box center [367, 616] width 15 height 15
type input "154639"
click at [756, 157] on p "Sed ut perspiciatis" at bounding box center [803, 158] width 108 height 14
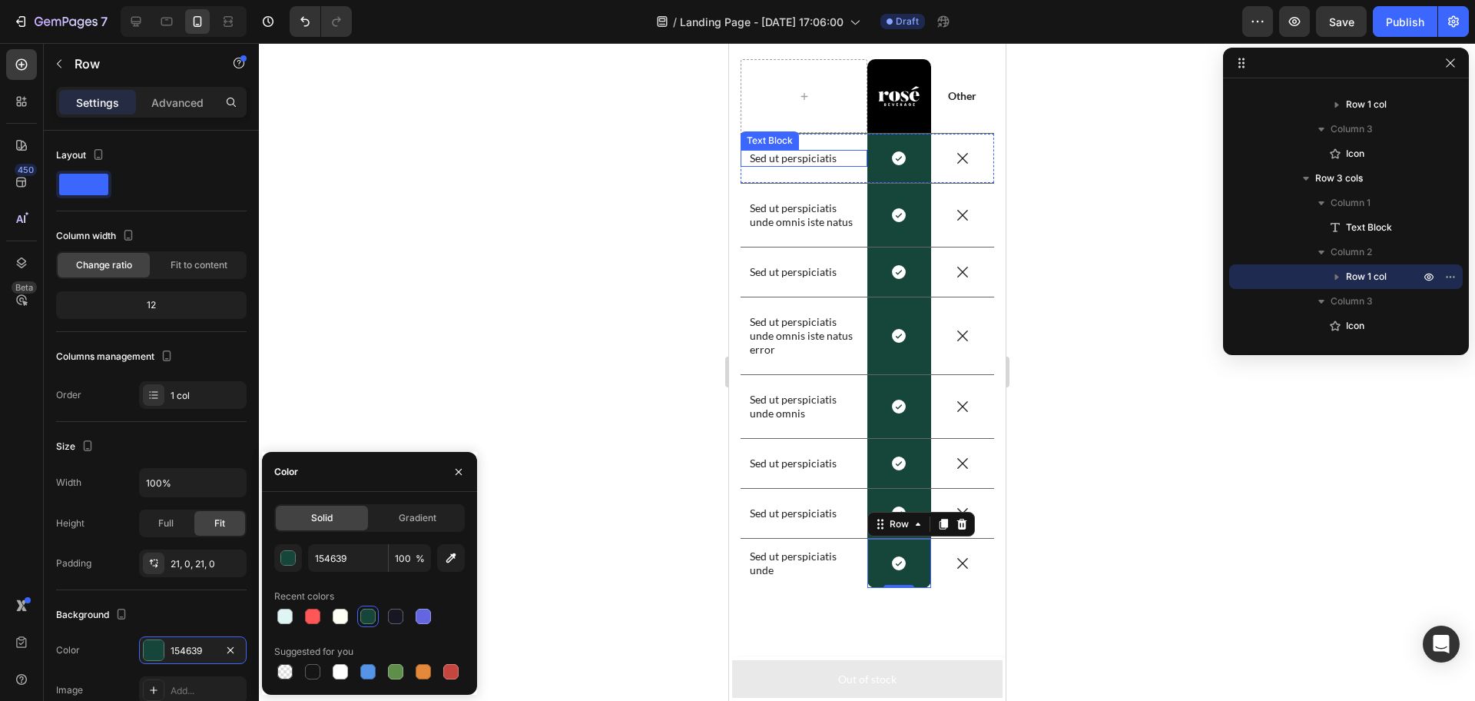
click at [756, 157] on p "Sed ut perspiciatis" at bounding box center [803, 158] width 108 height 14
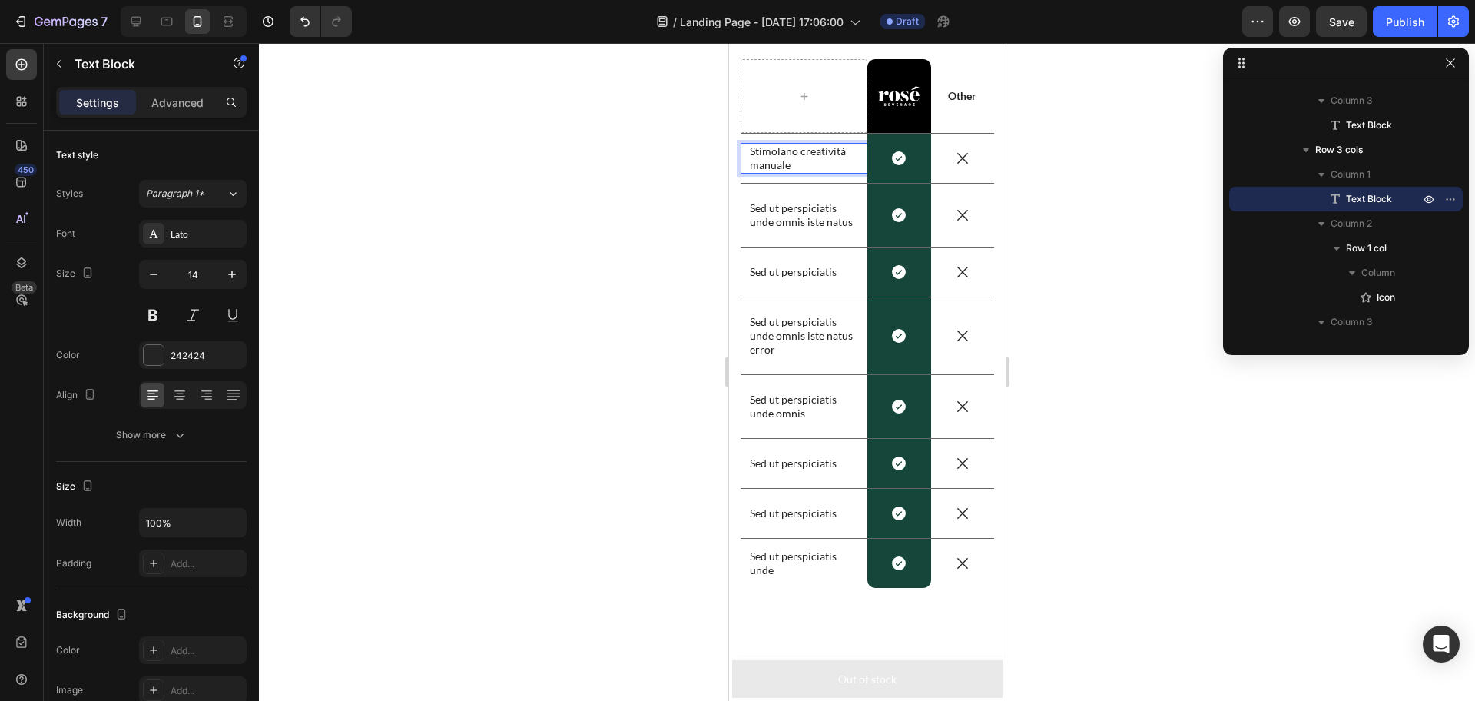
scroll to position [6183, 0]
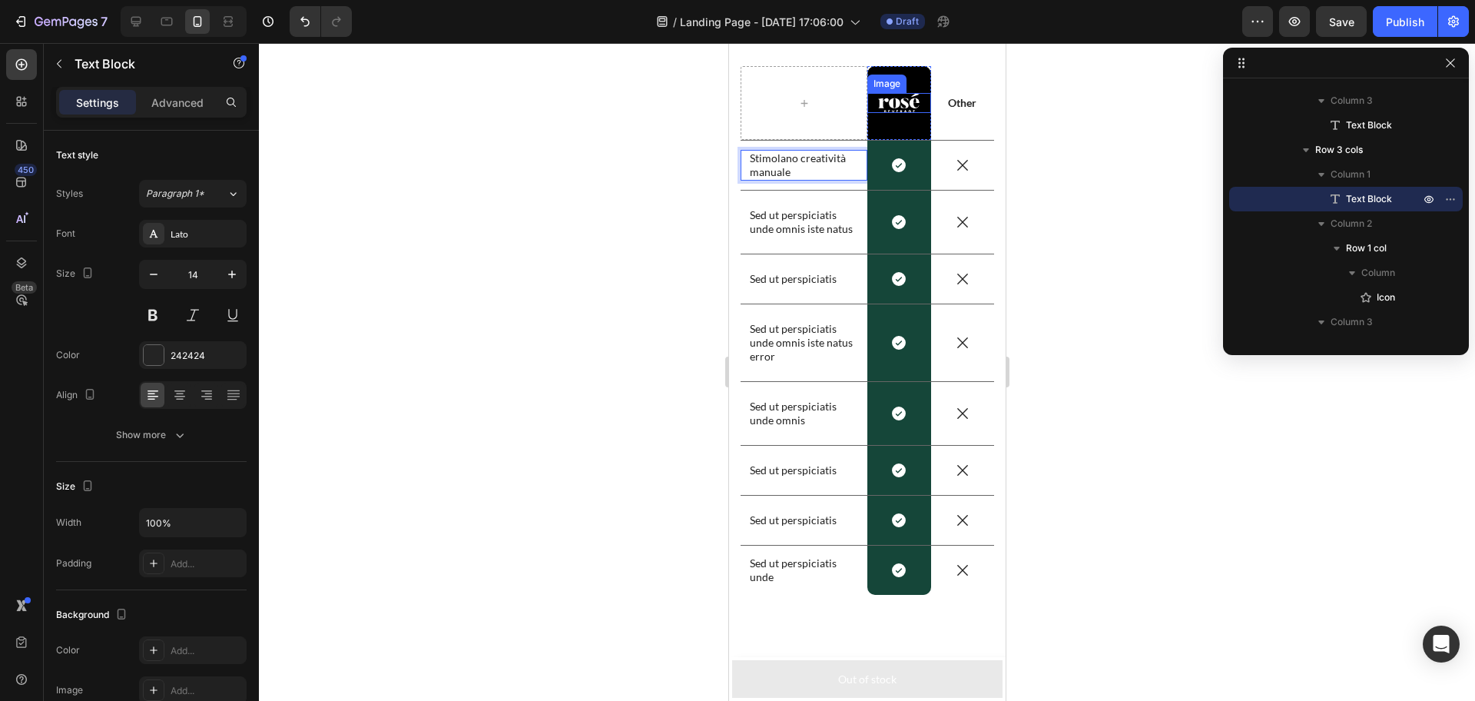
click at [899, 101] on img at bounding box center [897, 103] width 41 height 20
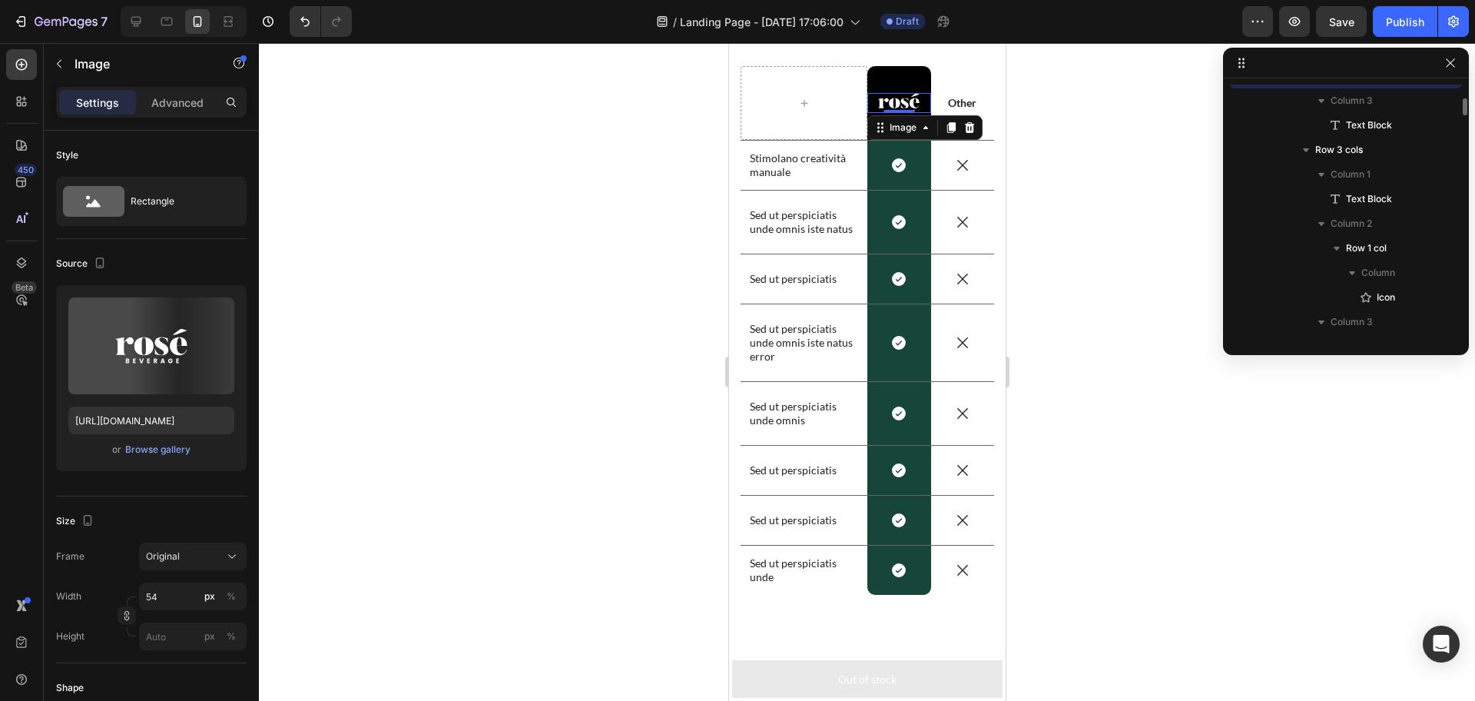
scroll to position [2049, 0]
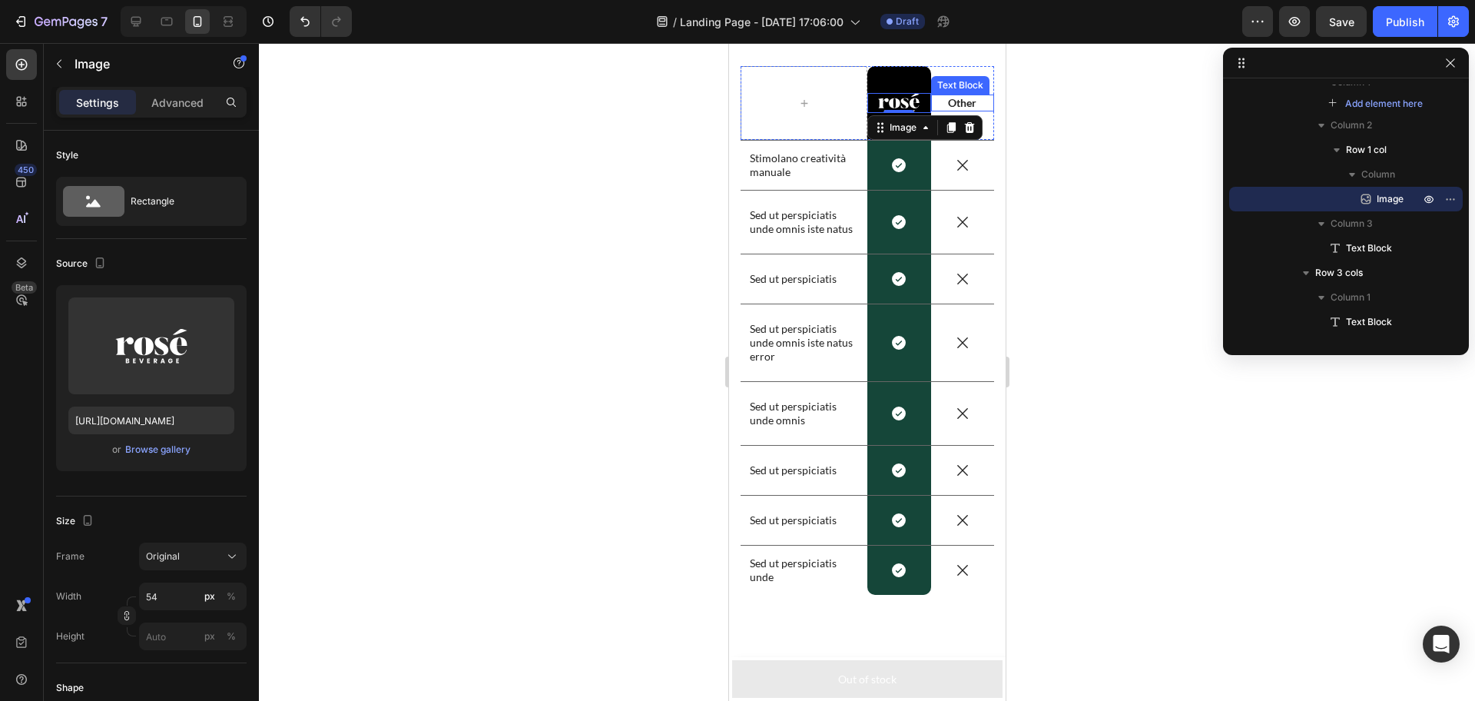
click at [956, 104] on p "Other" at bounding box center [962, 103] width 61 height 14
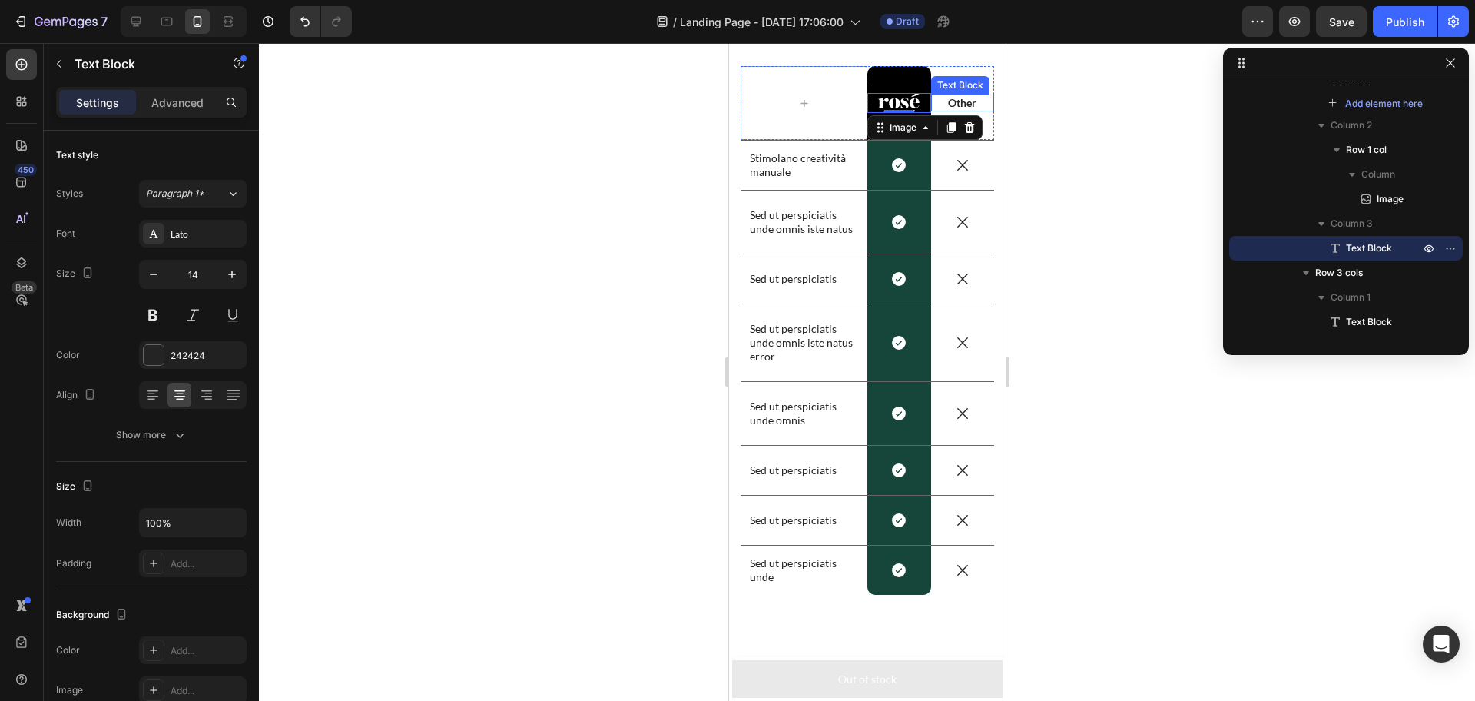
click at [956, 104] on p "Other" at bounding box center [962, 103] width 61 height 14
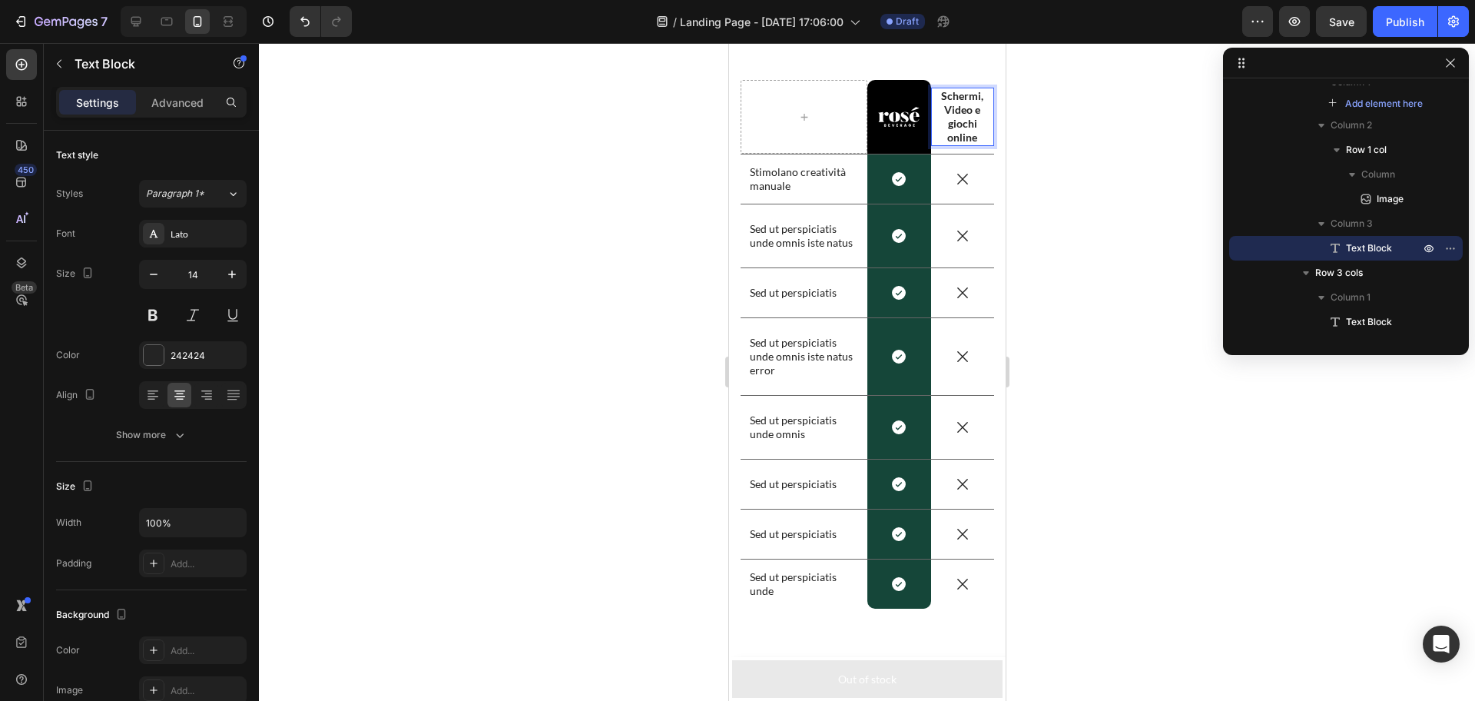
scroll to position [6162, 0]
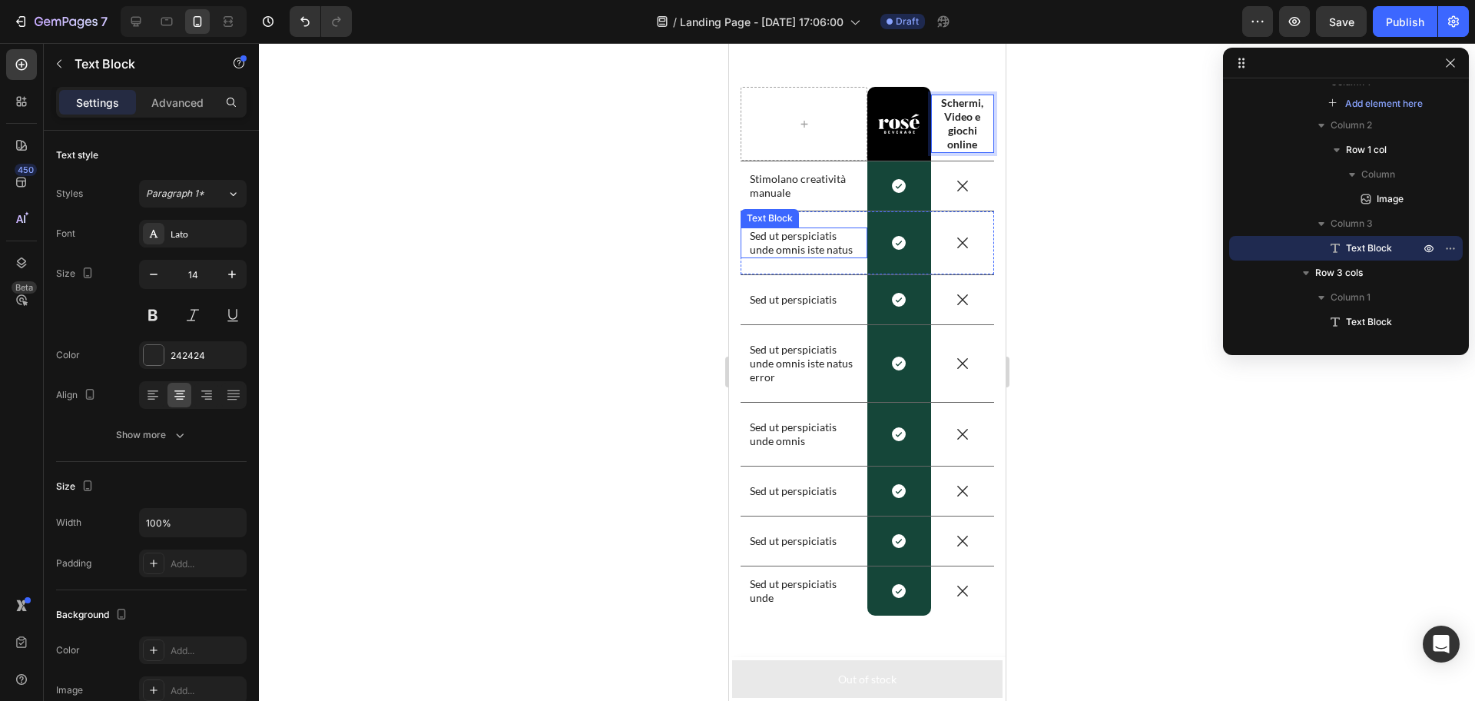
click at [808, 239] on p "Sed ut perspiciatis unde omnis iste natus" at bounding box center [803, 243] width 108 height 28
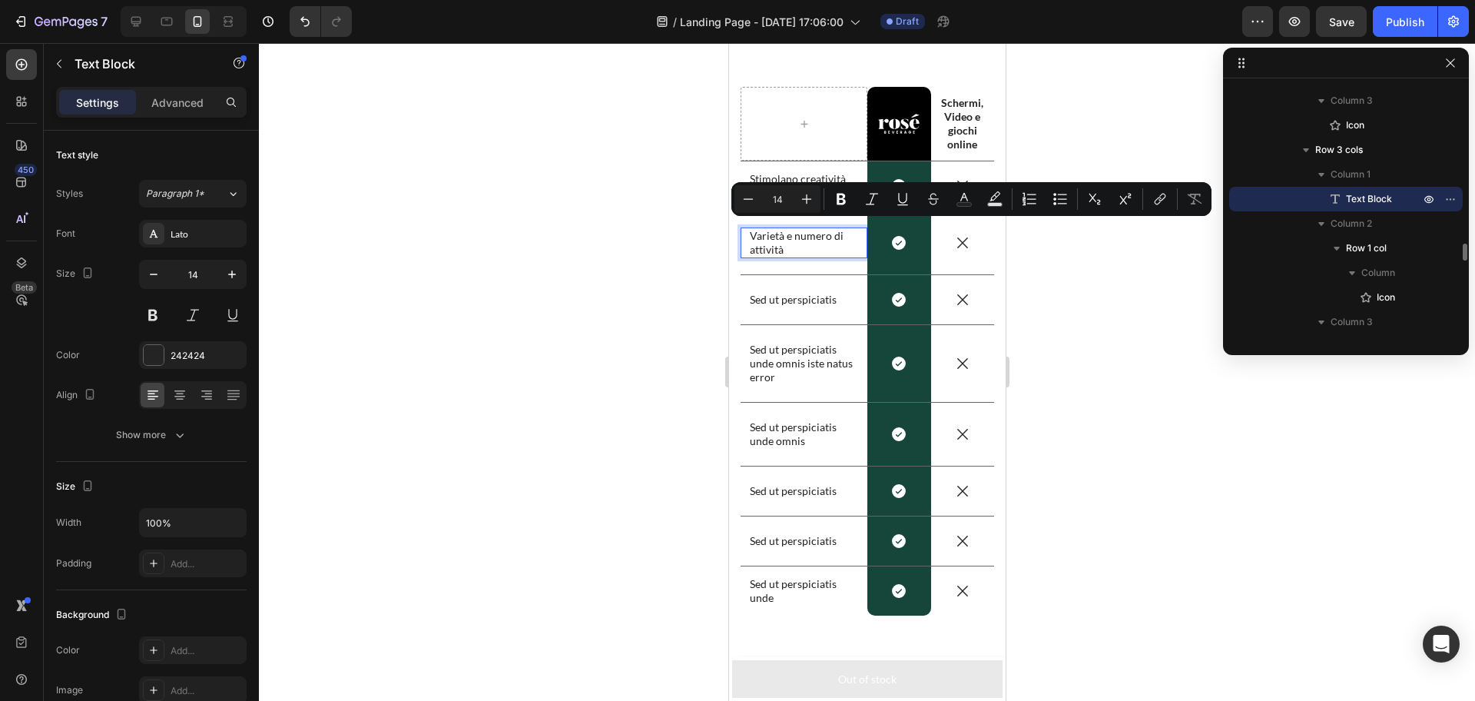
scroll to position [6169, 0]
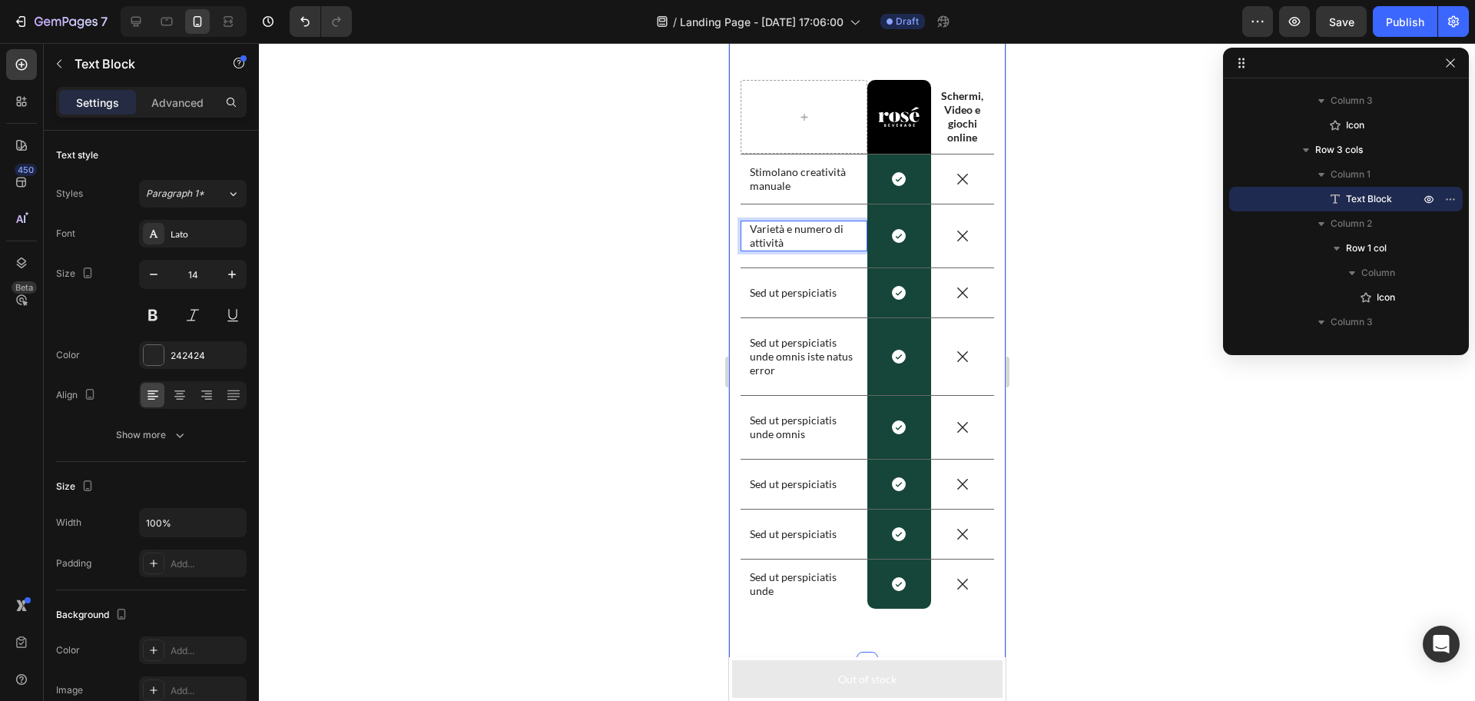
click at [782, 291] on p "Sed ut perspiciatis" at bounding box center [803, 293] width 108 height 14
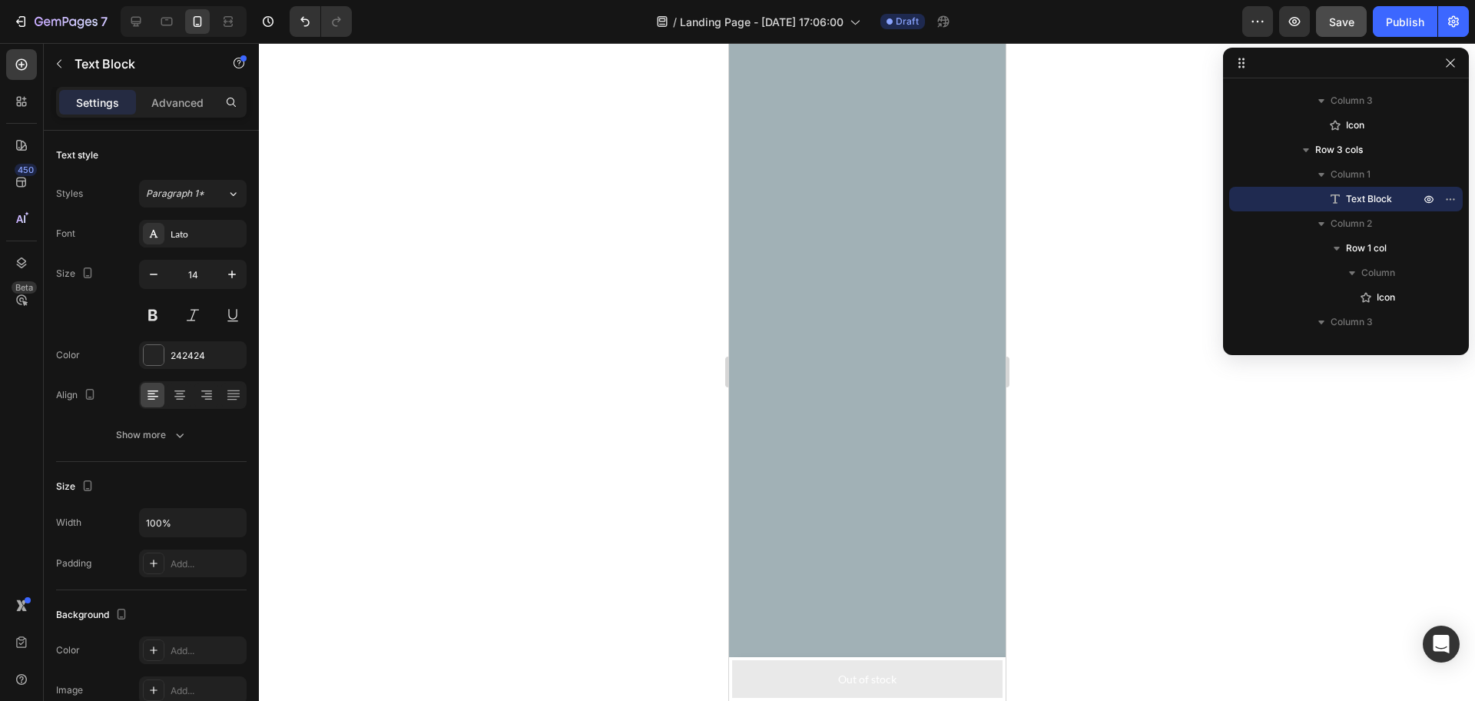
scroll to position [4444, 0]
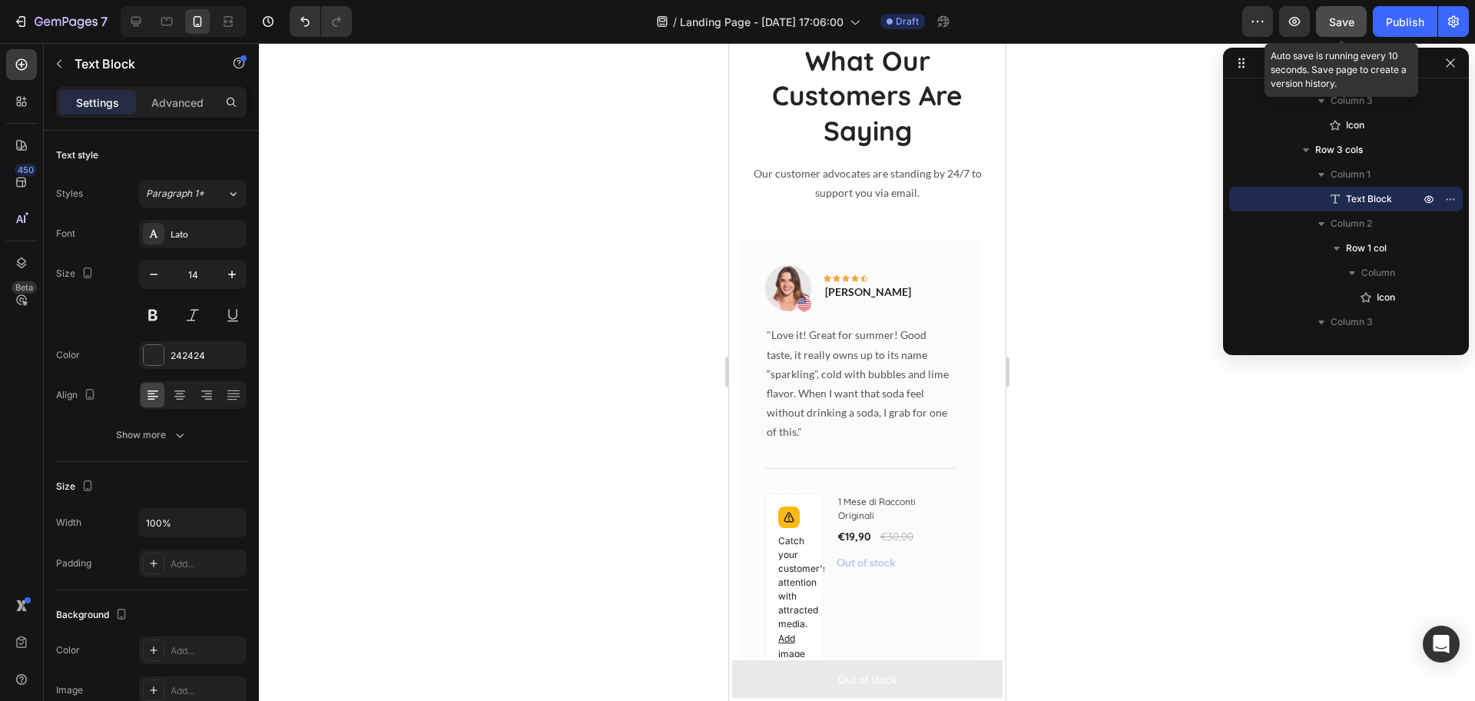
click at [1341, 16] on span "Save" at bounding box center [1341, 21] width 25 height 13
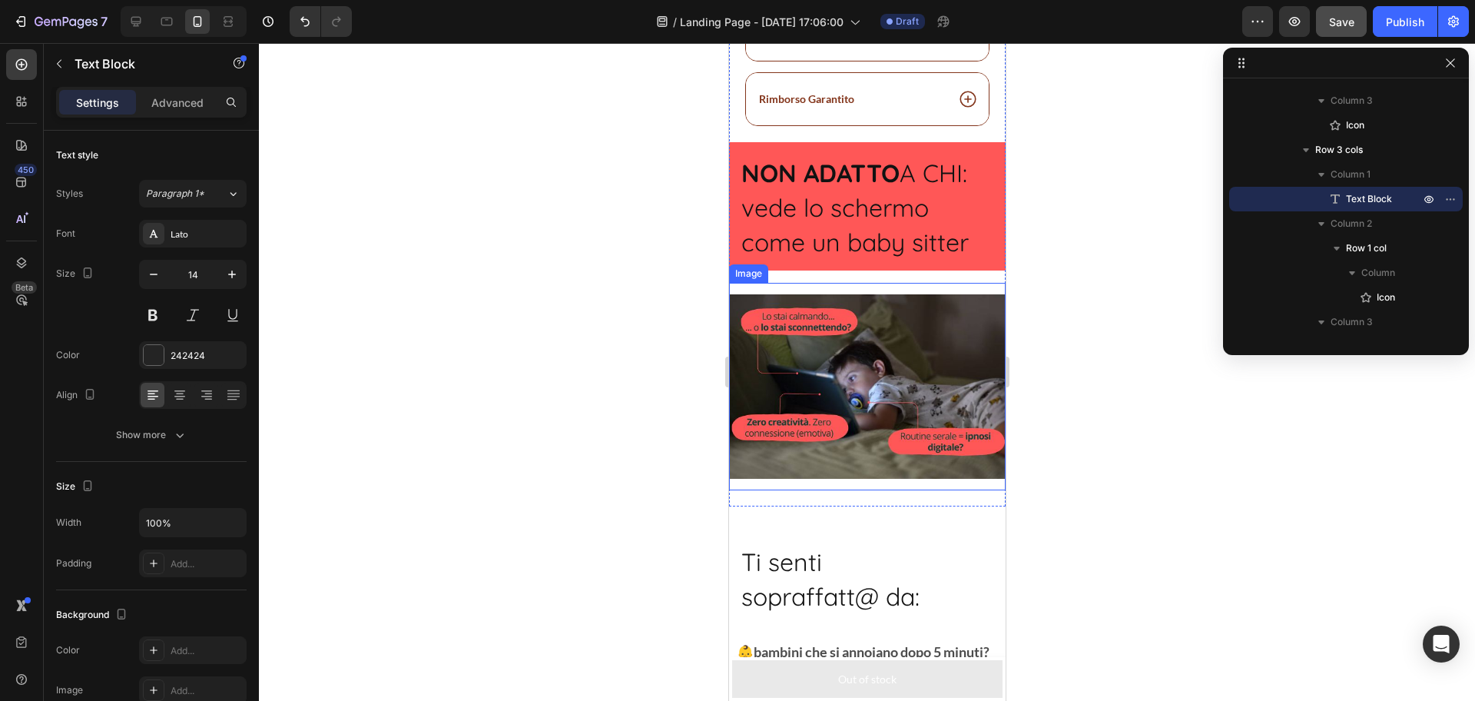
scroll to position [1538, 0]
click at [884, 222] on span "vede lo schermo come un baby sitter" at bounding box center [854, 223] width 227 height 65
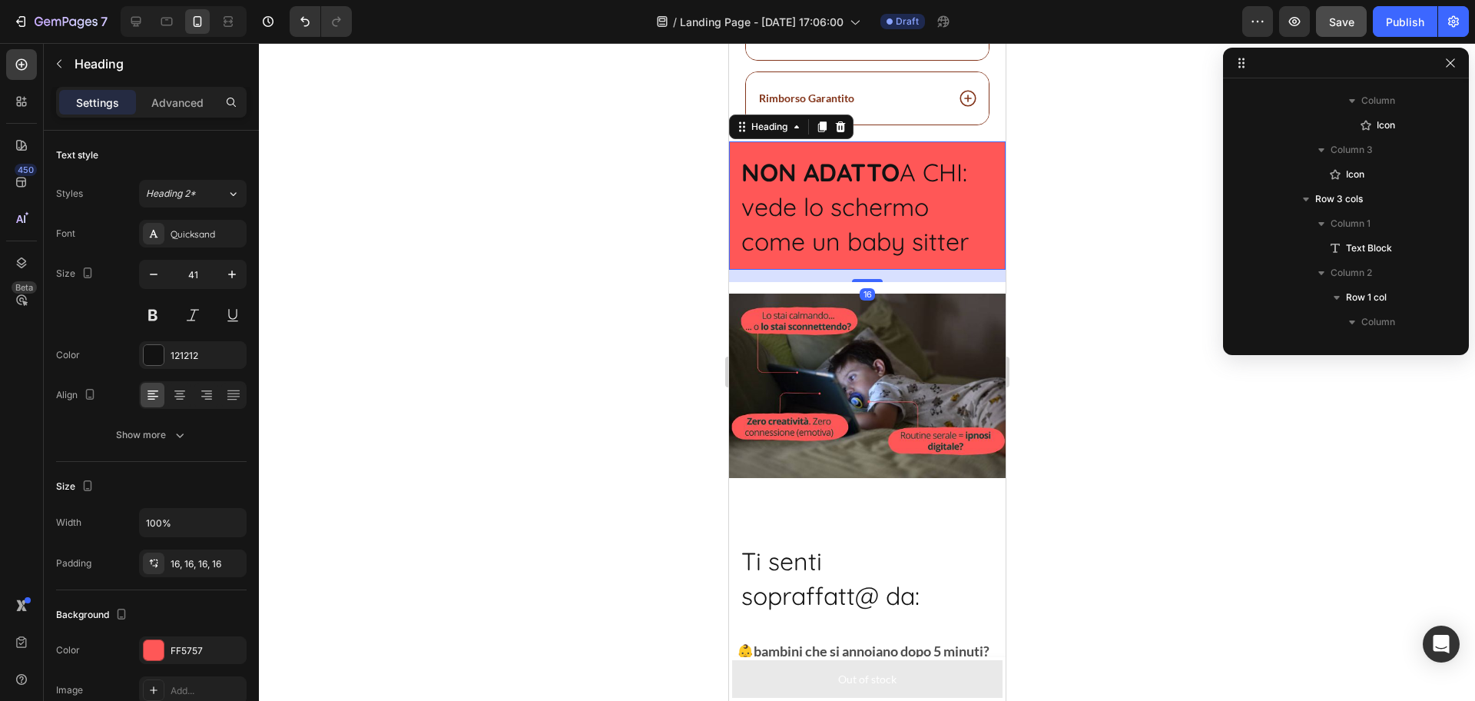
scroll to position [955, 0]
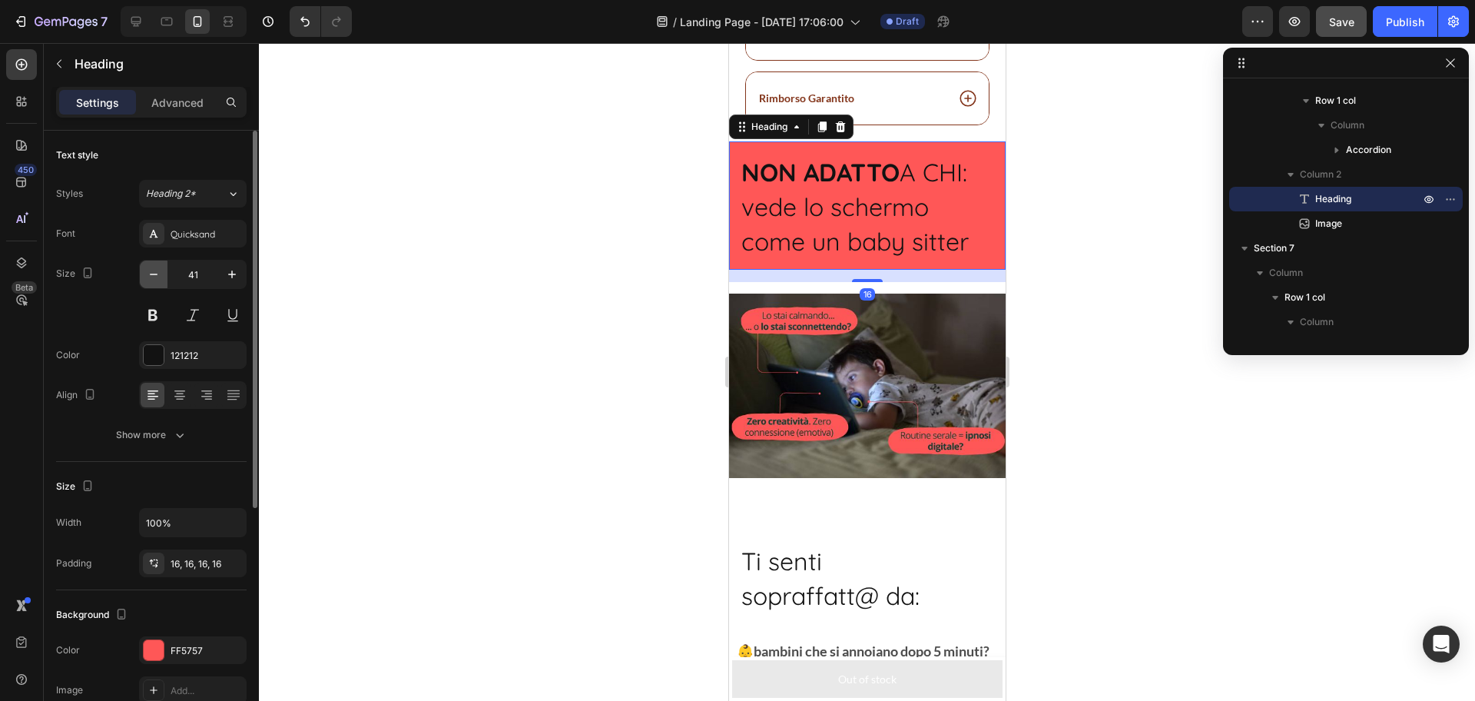
click at [154, 270] on icon "button" at bounding box center [153, 274] width 15 height 15
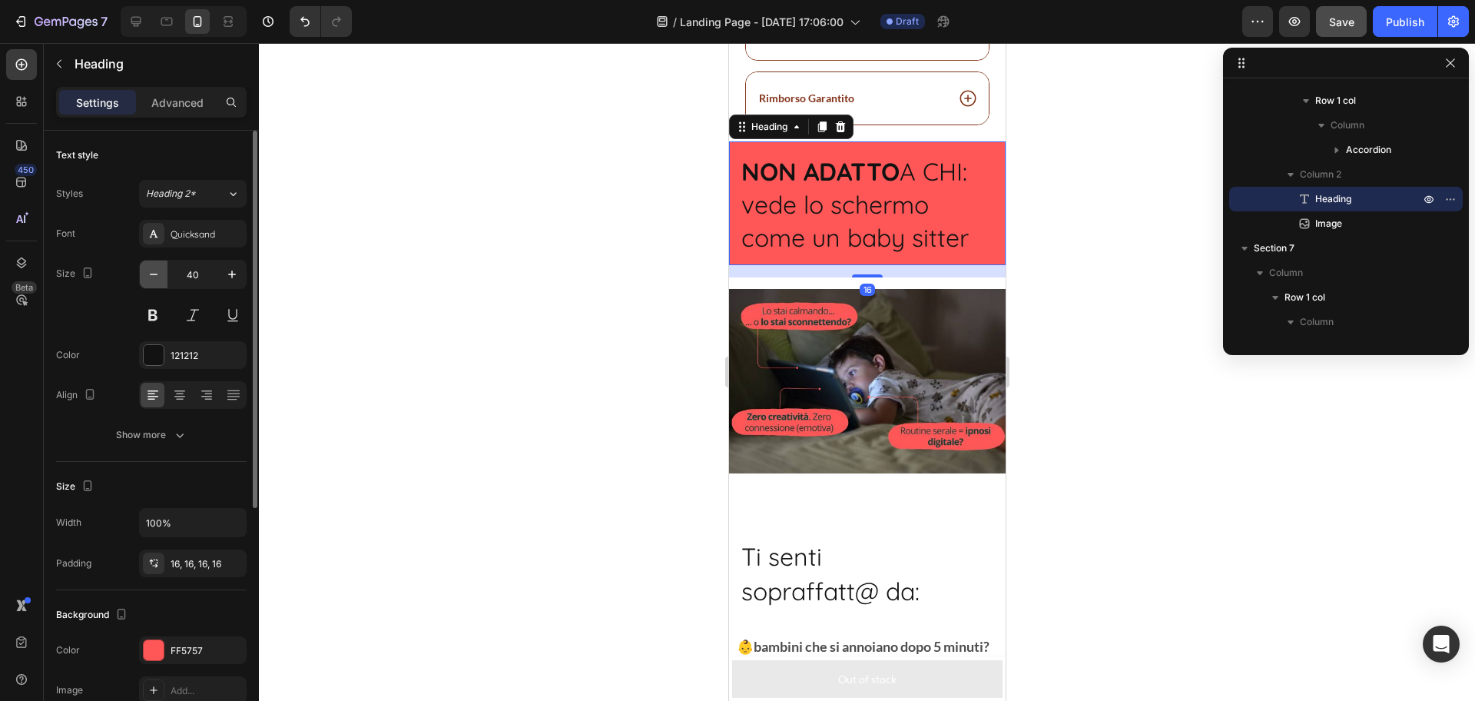
click at [154, 270] on icon "button" at bounding box center [153, 274] width 15 height 15
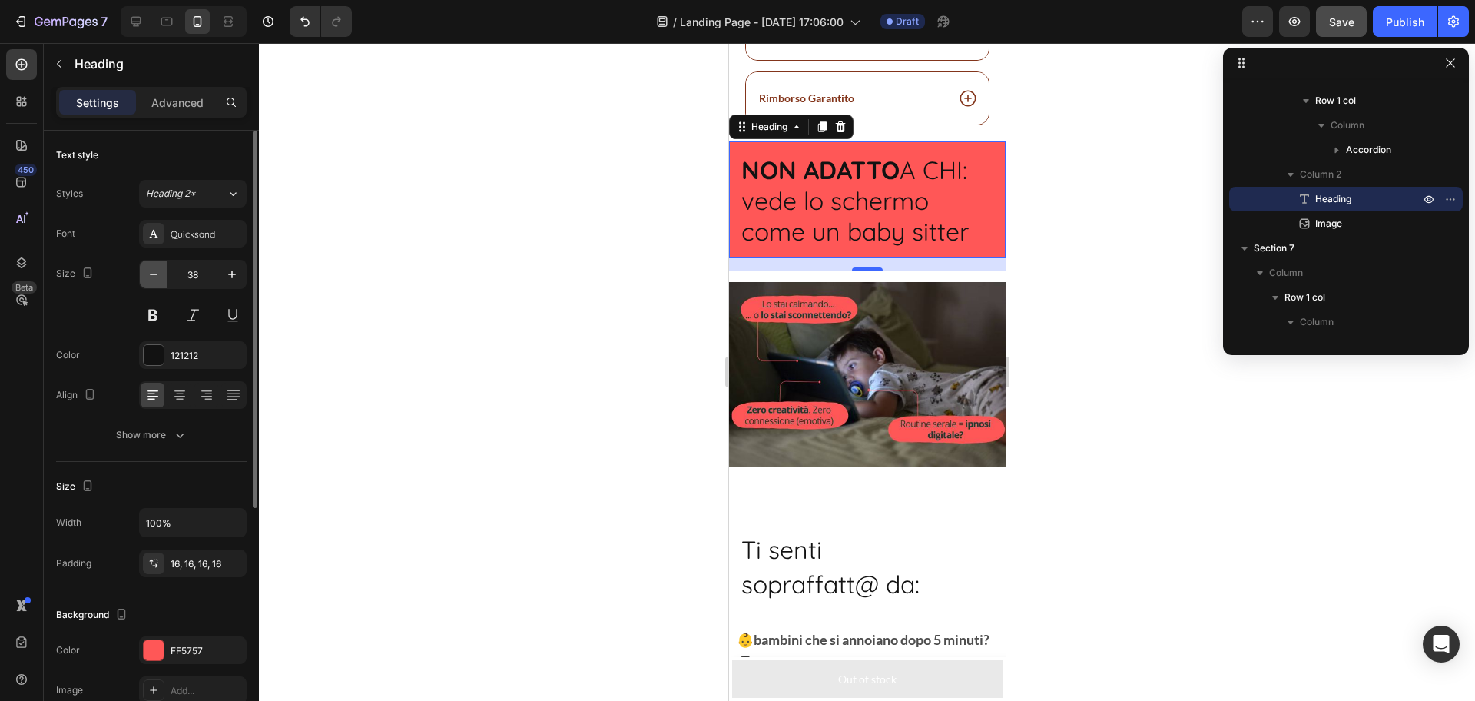
click at [154, 270] on icon "button" at bounding box center [153, 274] width 15 height 15
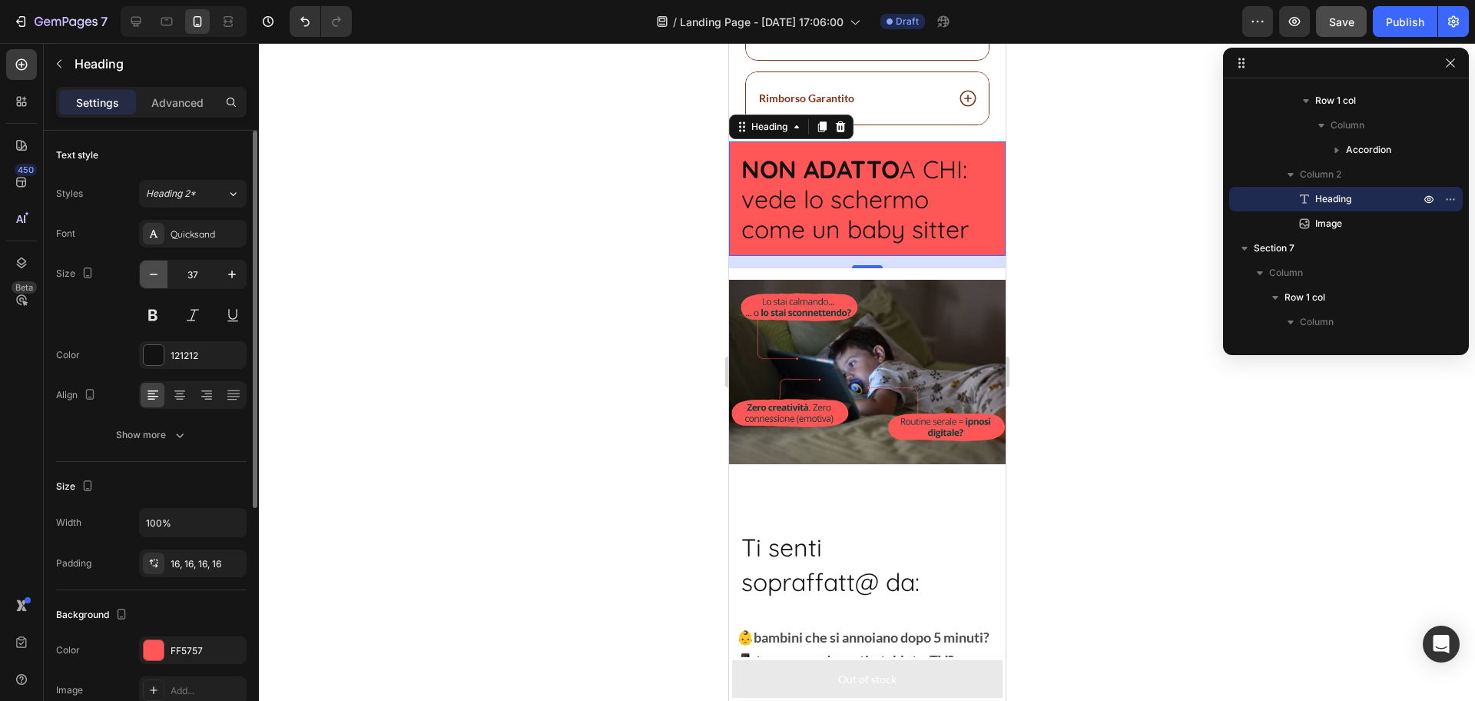
click at [154, 270] on icon "button" at bounding box center [153, 274] width 15 height 15
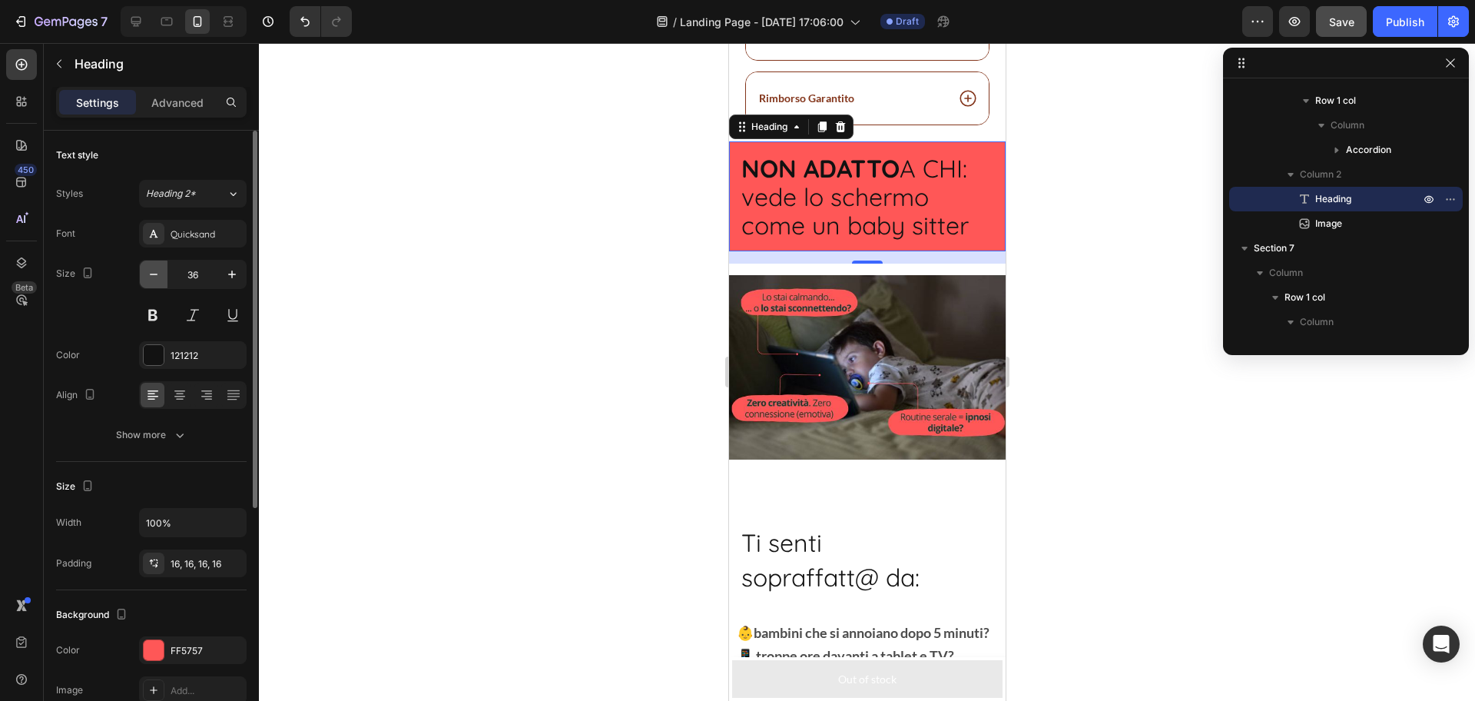
click at [154, 270] on icon "button" at bounding box center [153, 274] width 15 height 15
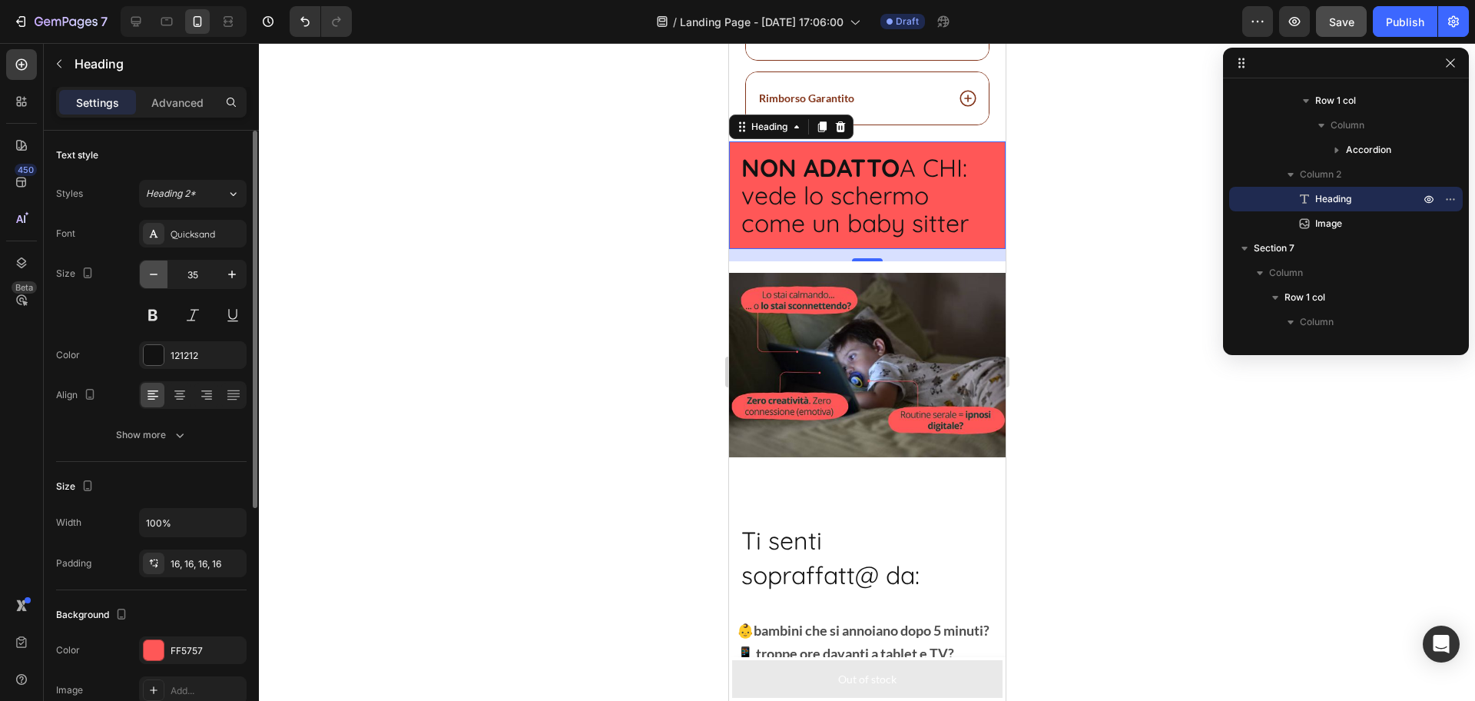
click at [154, 270] on icon "button" at bounding box center [153, 274] width 15 height 15
type input "34"
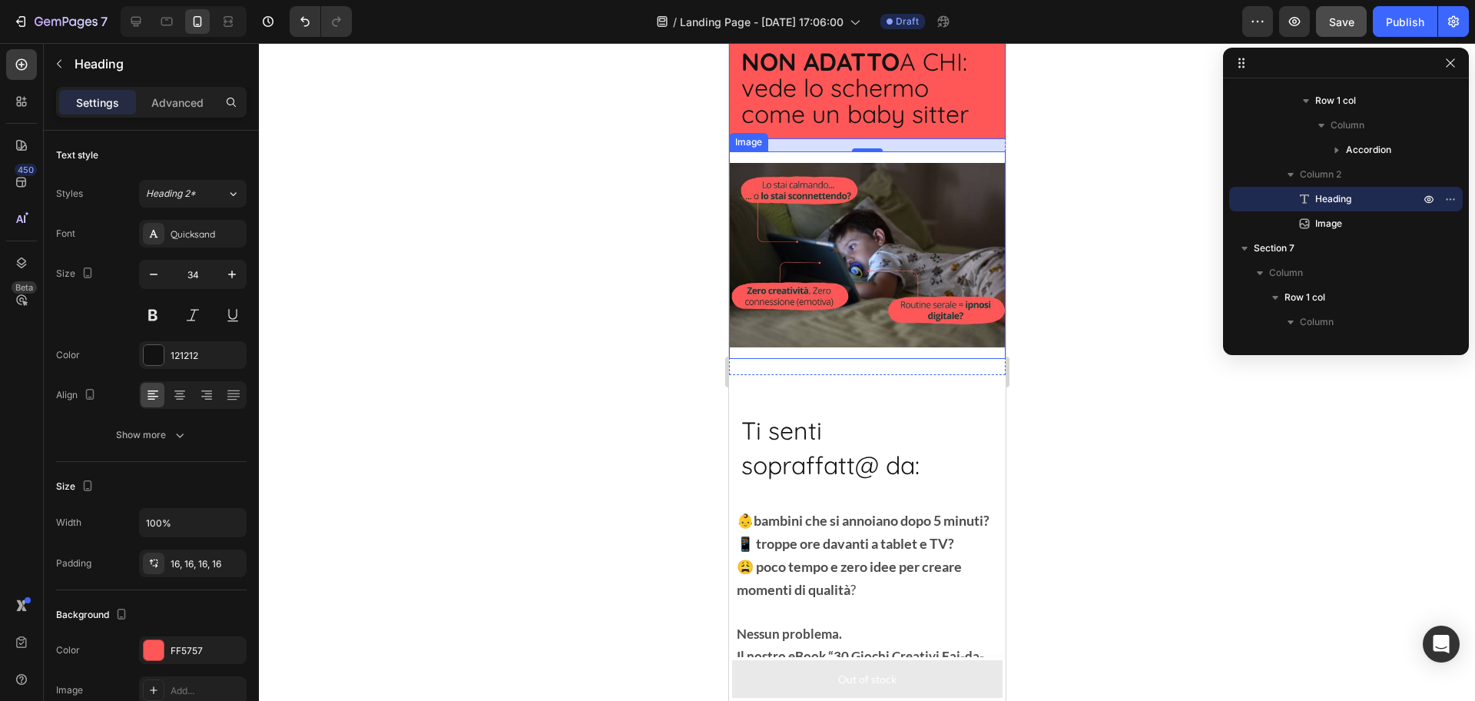
scroll to position [1644, 0]
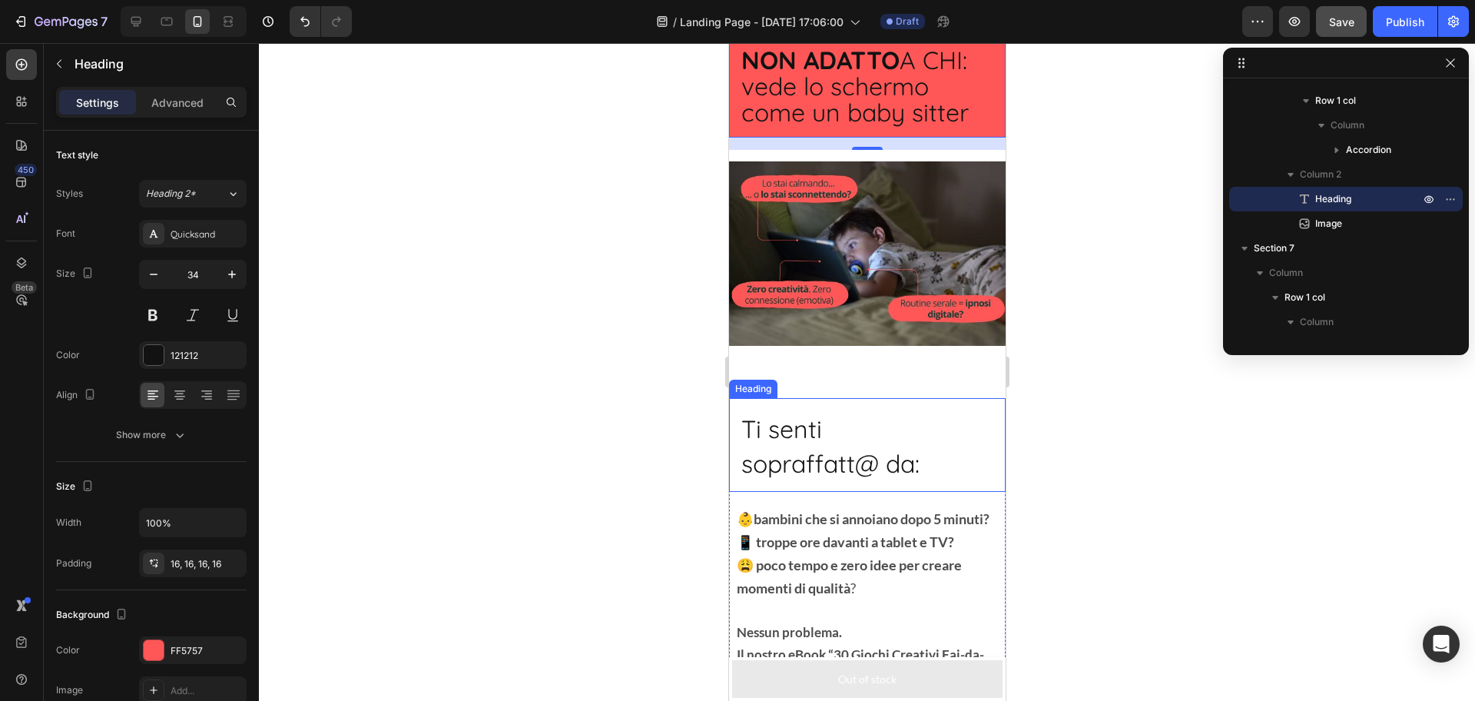
click at [765, 408] on h2 "Ti senti sopraffatt@ da:" at bounding box center [866, 445] width 277 height 94
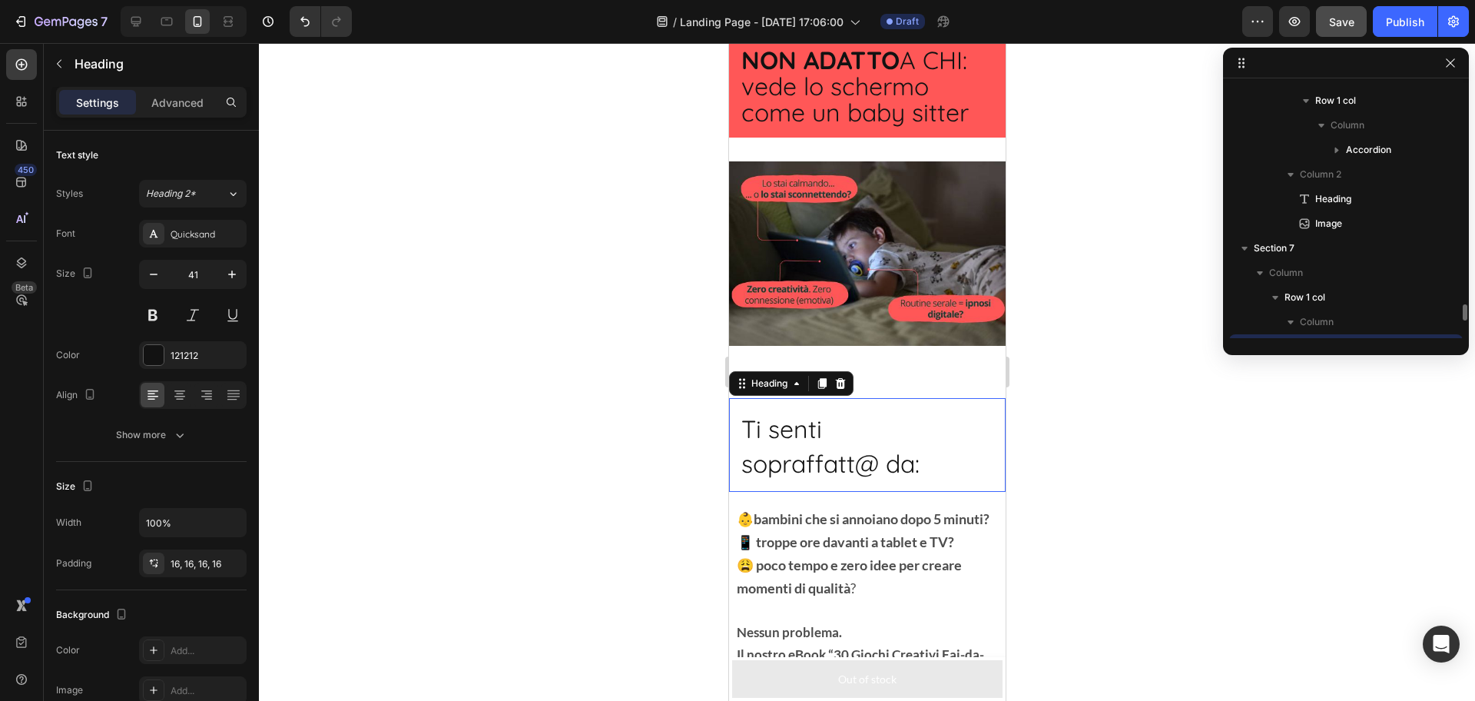
scroll to position [1103, 0]
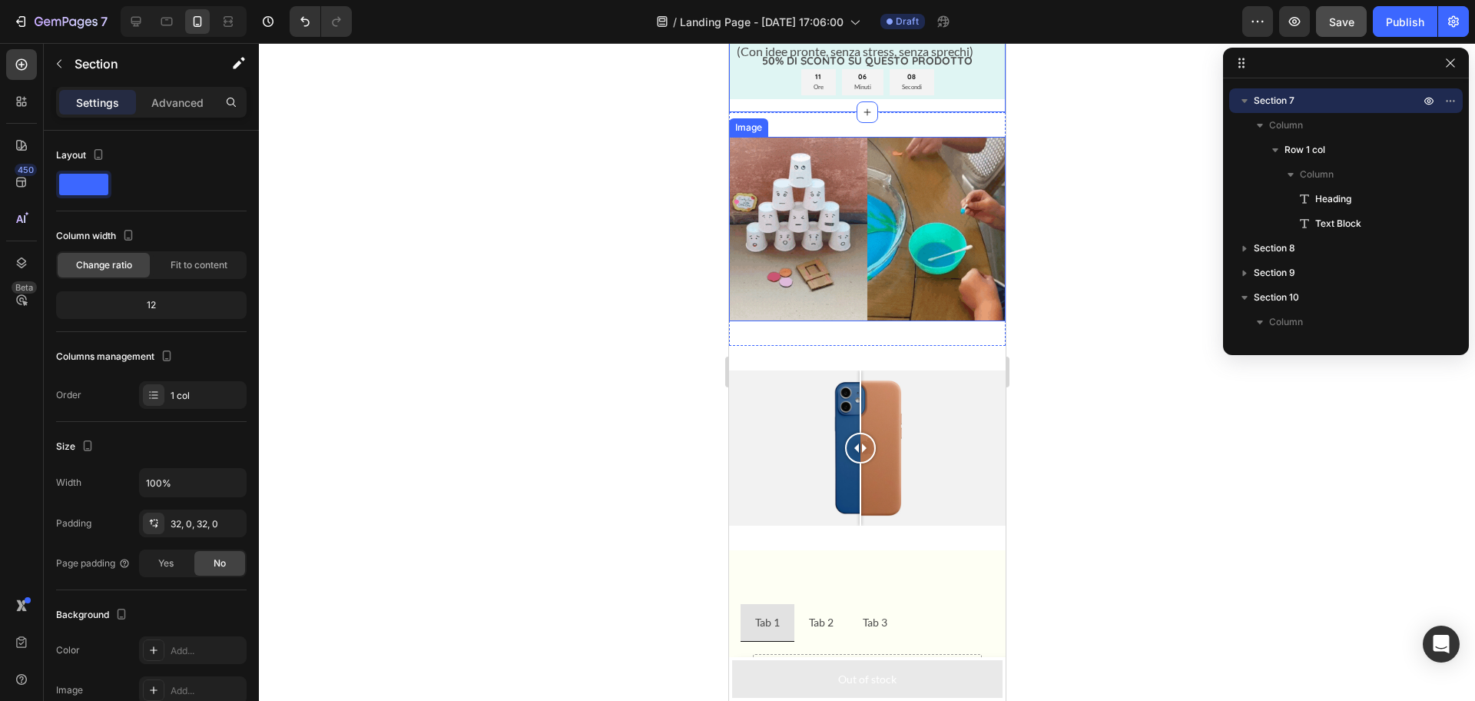
scroll to position [2727, 0]
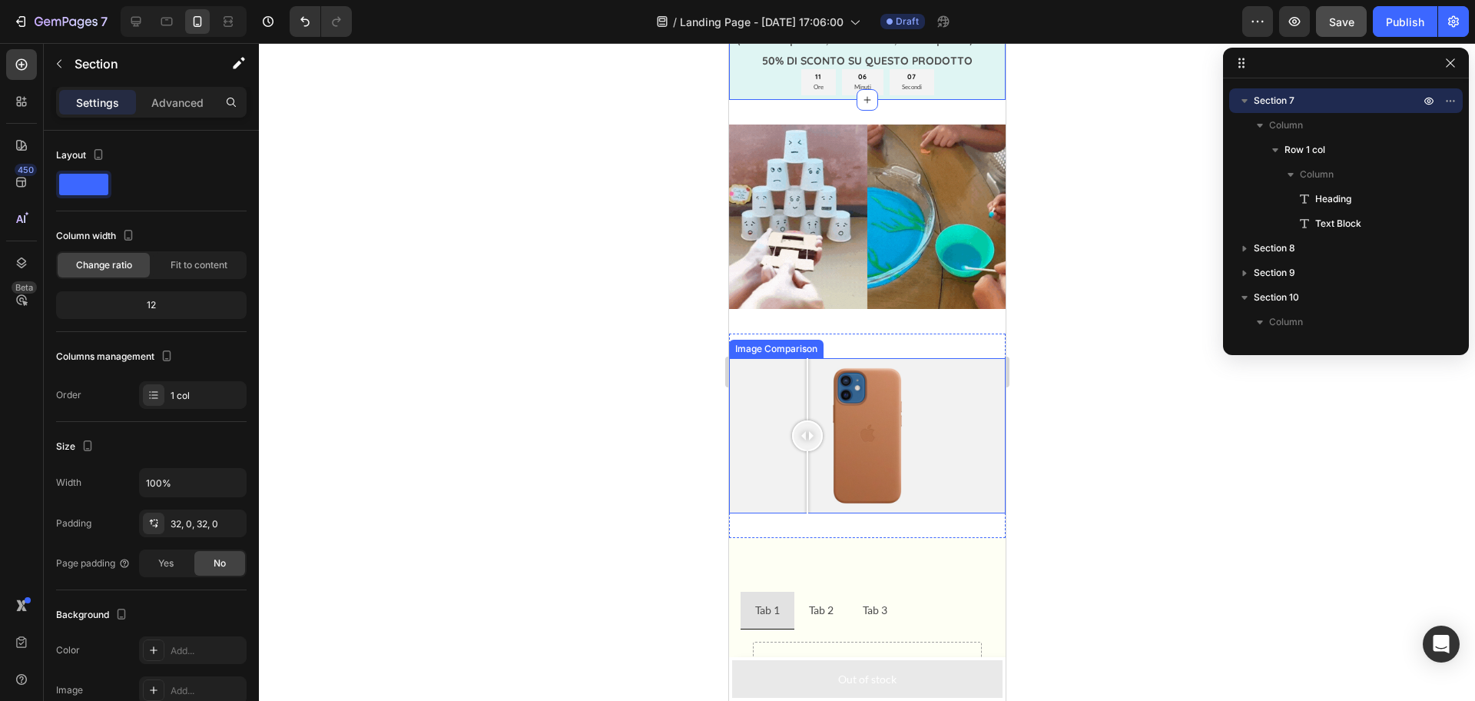
click at [807, 463] on div at bounding box center [866, 436] width 277 height 156
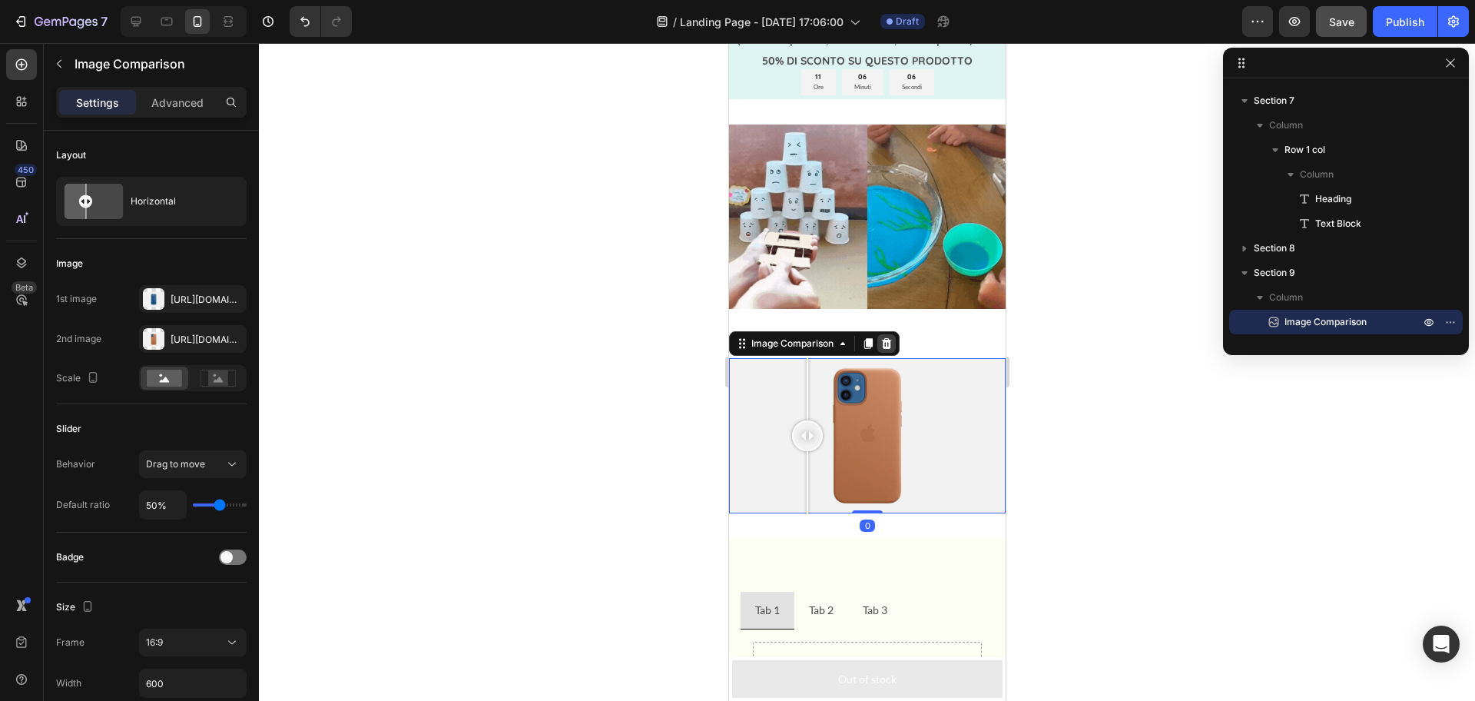
click at [891, 350] on icon at bounding box center [886, 343] width 12 height 12
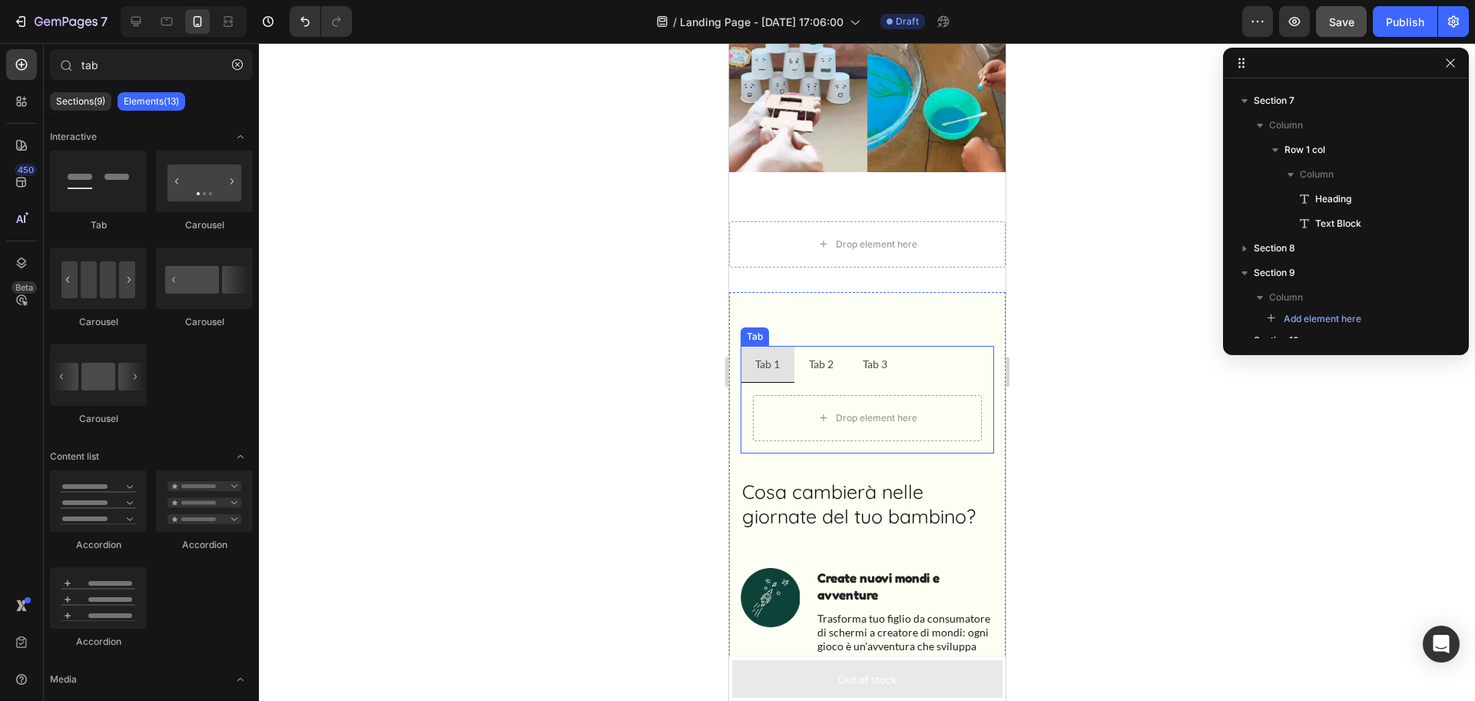
scroll to position [2911, 0]
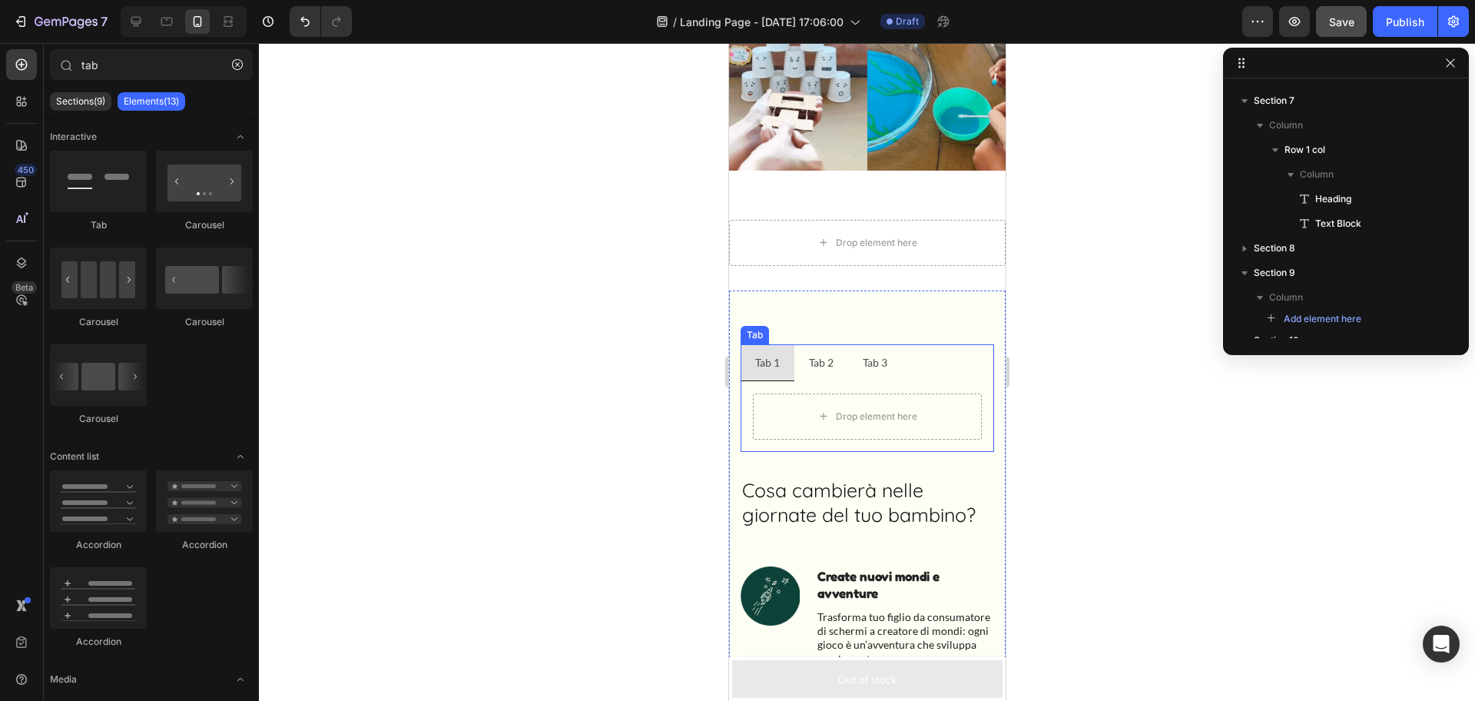
click at [848, 368] on li "Tab 3" at bounding box center [875, 362] width 54 height 37
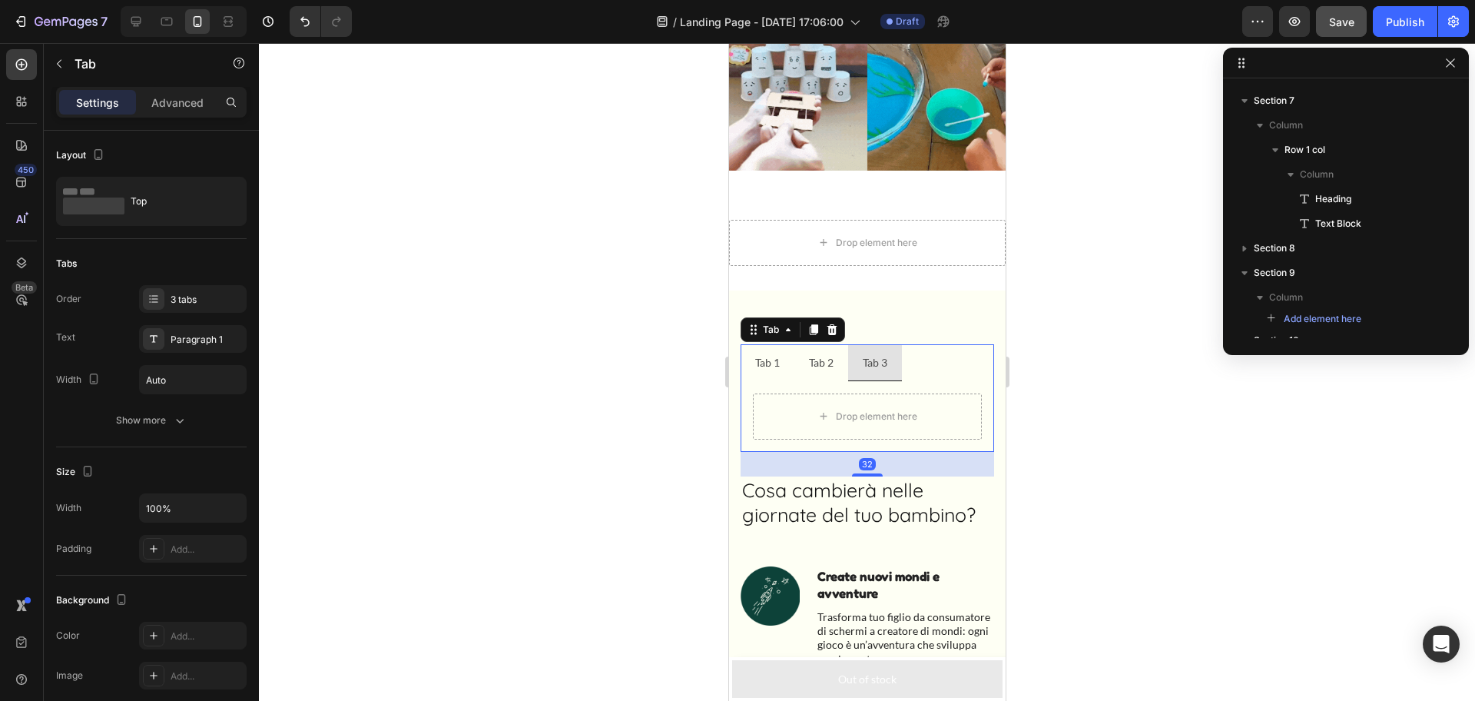
scroll to position [1293, 0]
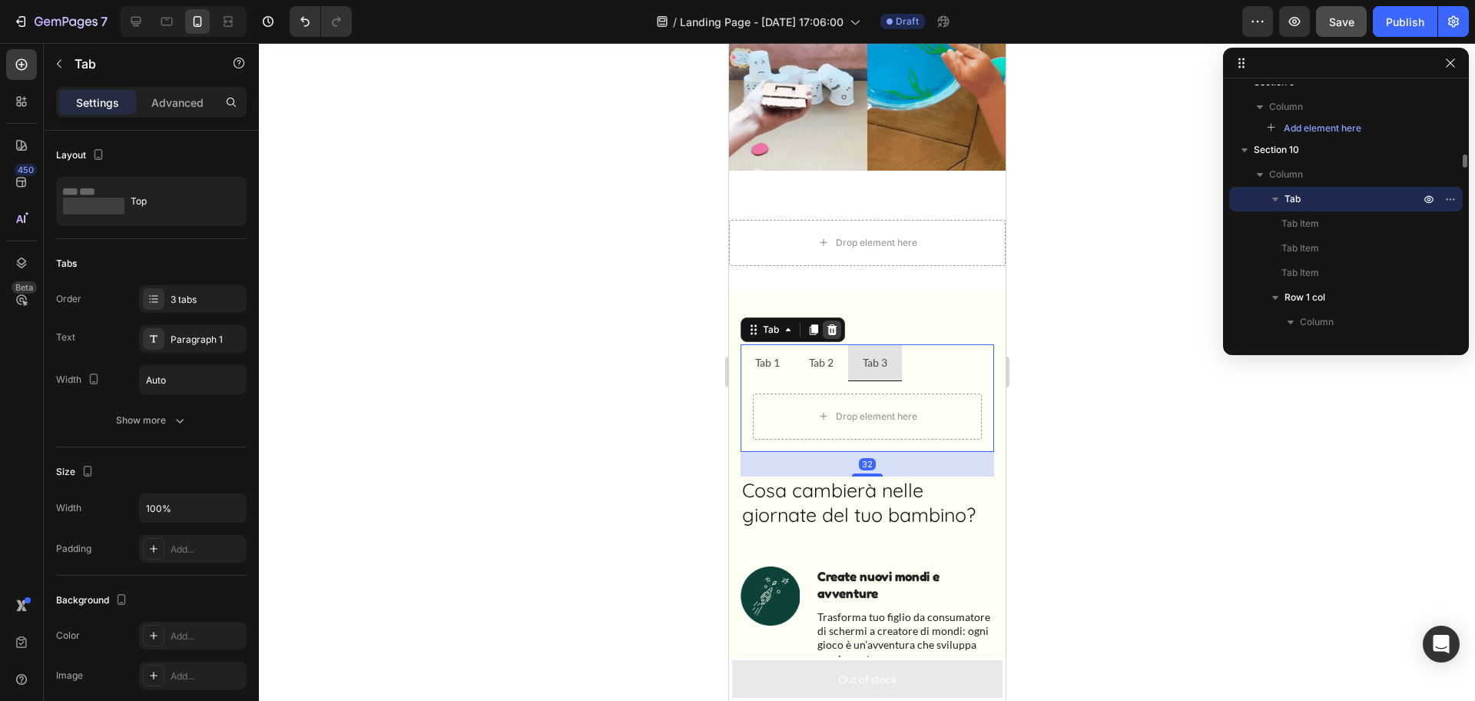
click at [834, 323] on icon at bounding box center [832, 328] width 10 height 11
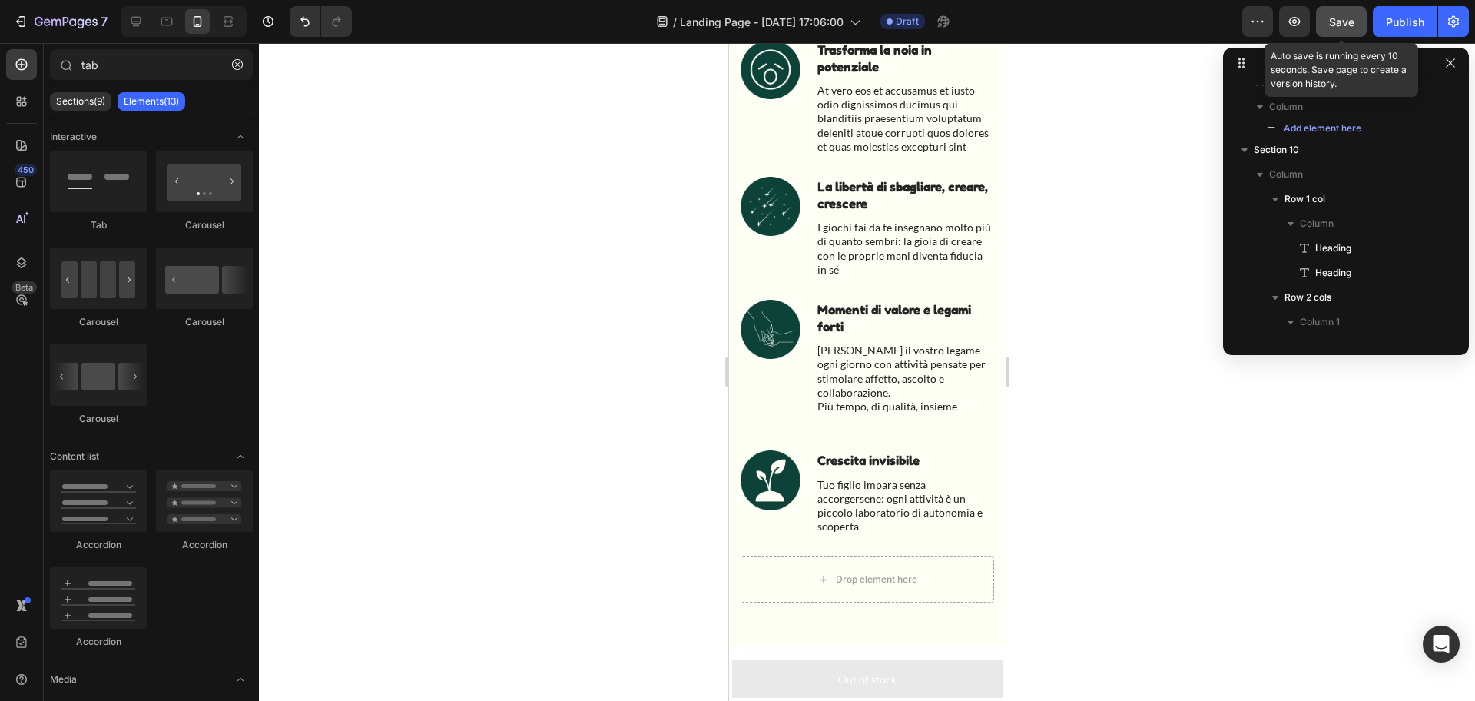
scroll to position [4136, 0]
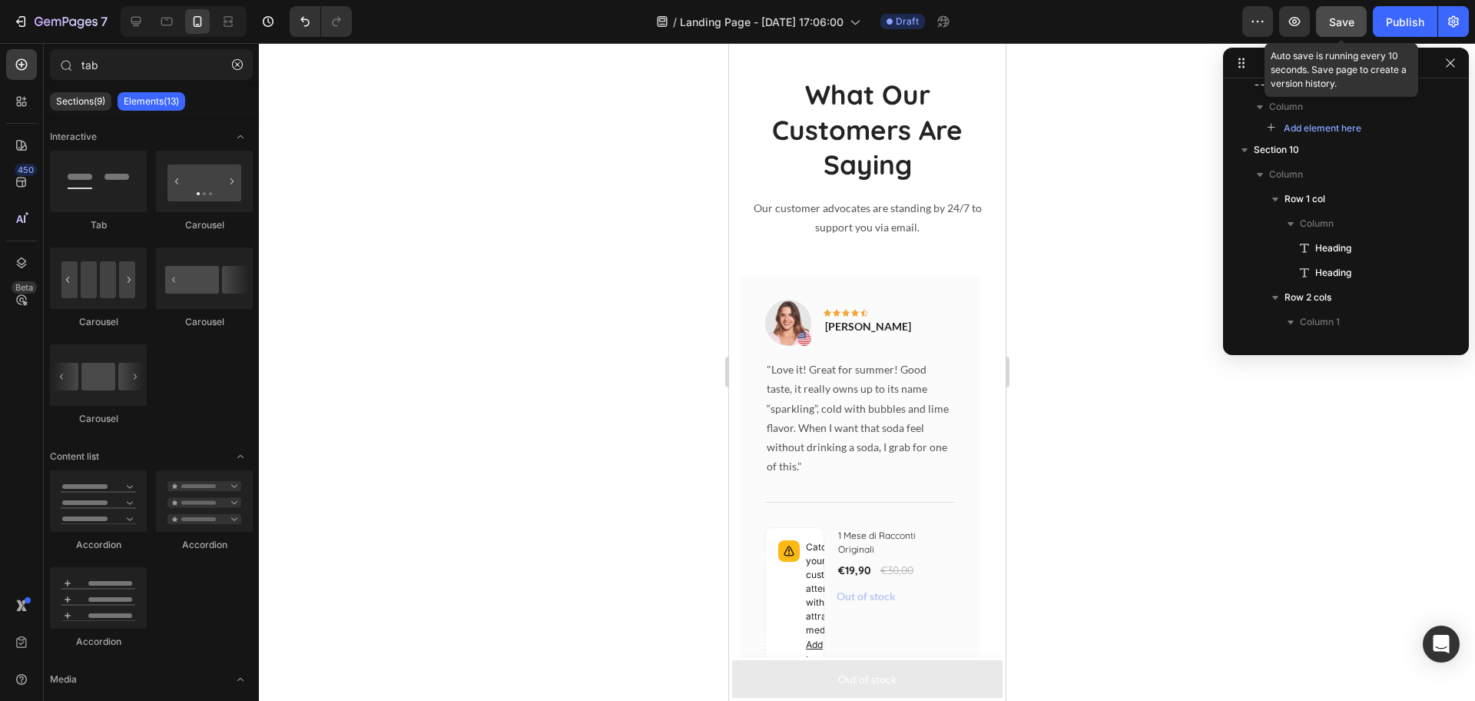
click at [1329, 25] on button "Save" at bounding box center [1341, 21] width 51 height 31
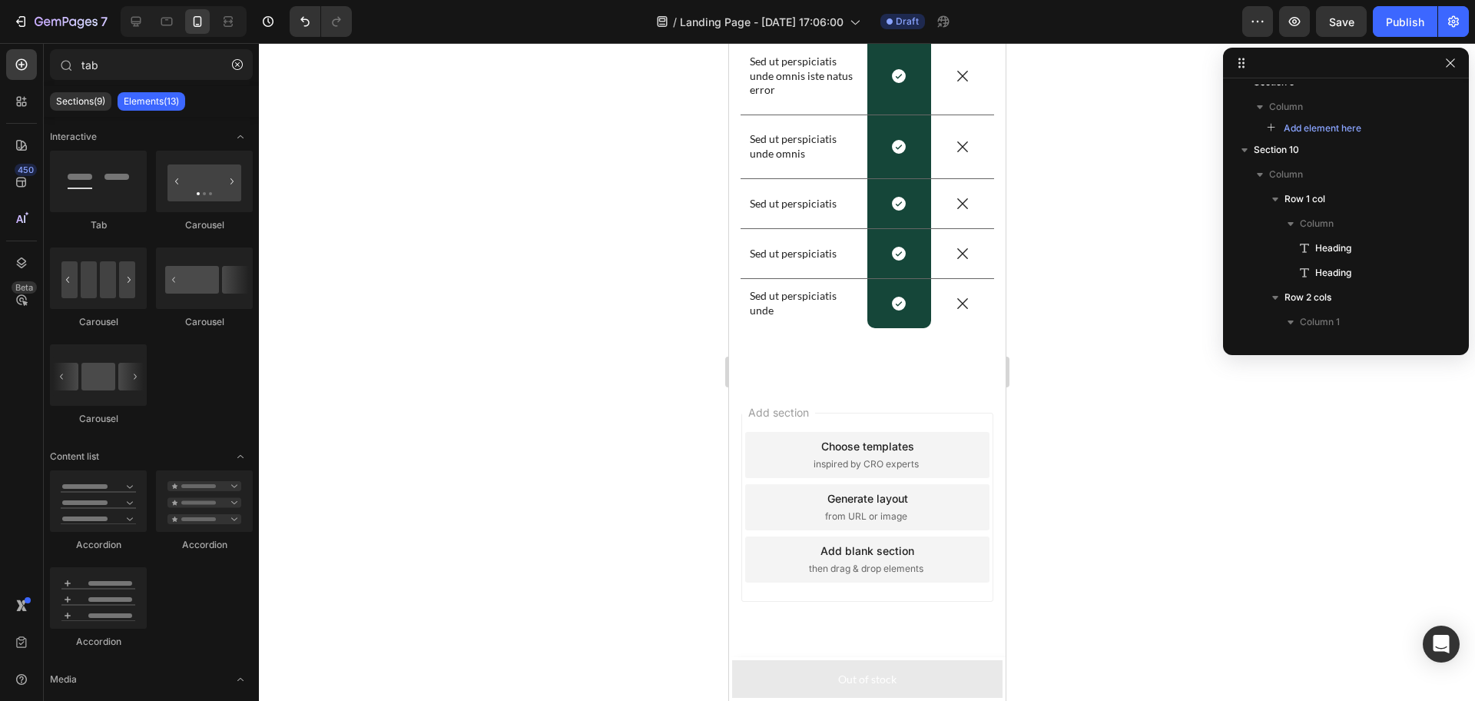
scroll to position [5683, 0]
